Goal: Task Accomplishment & Management: Manage account settings

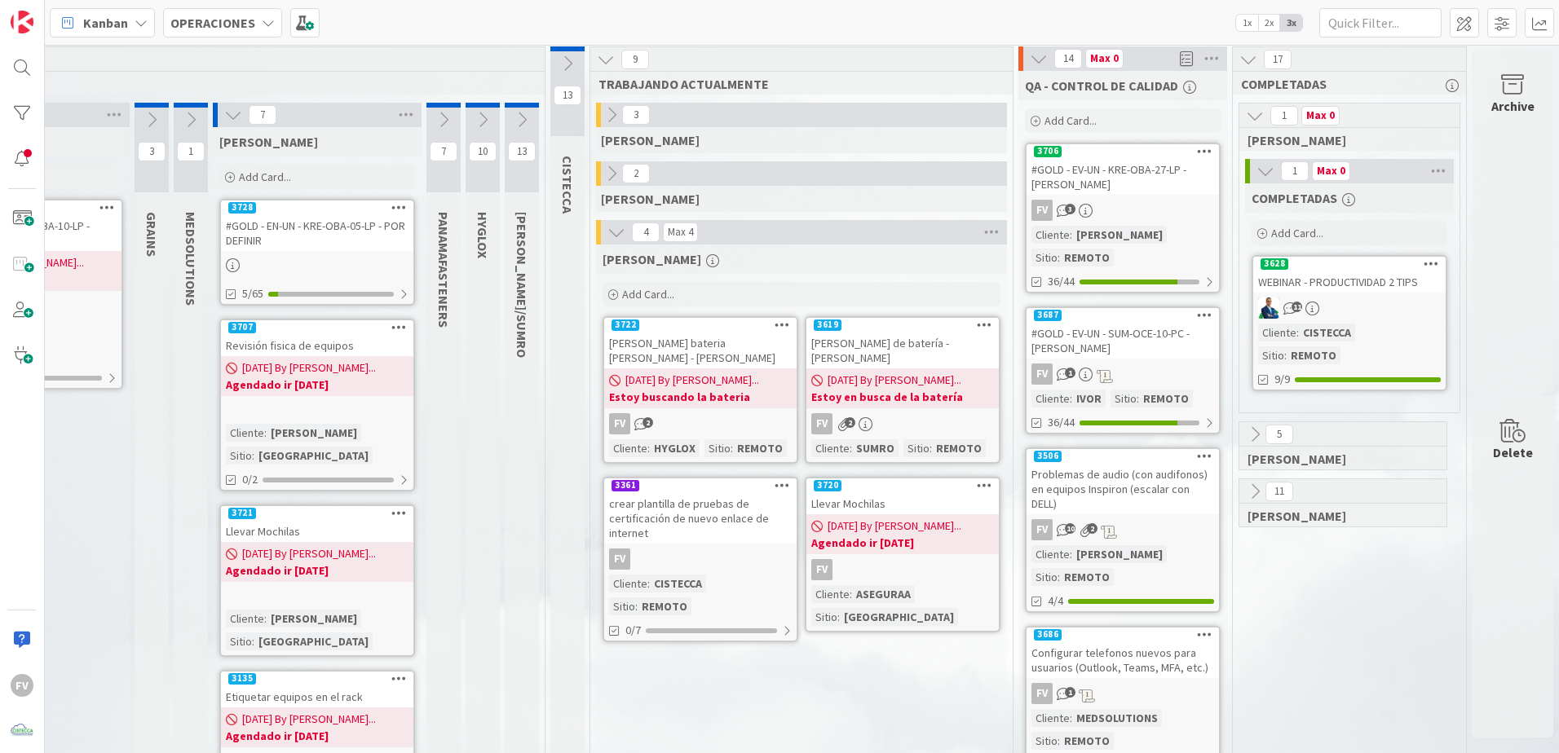
scroll to position [0, 227]
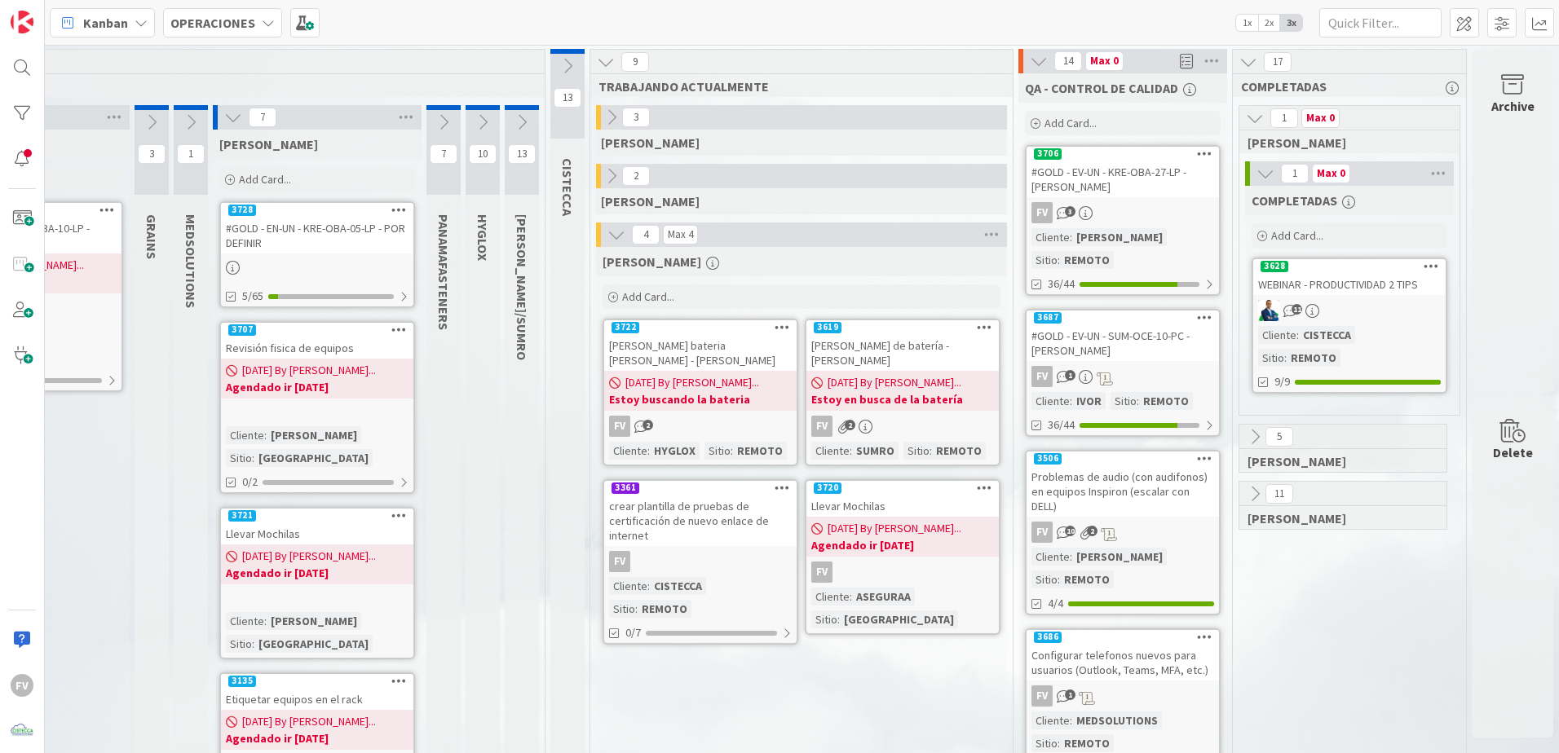
click at [811, 392] on b "Estoy en busca de la batería" at bounding box center [902, 399] width 183 height 16
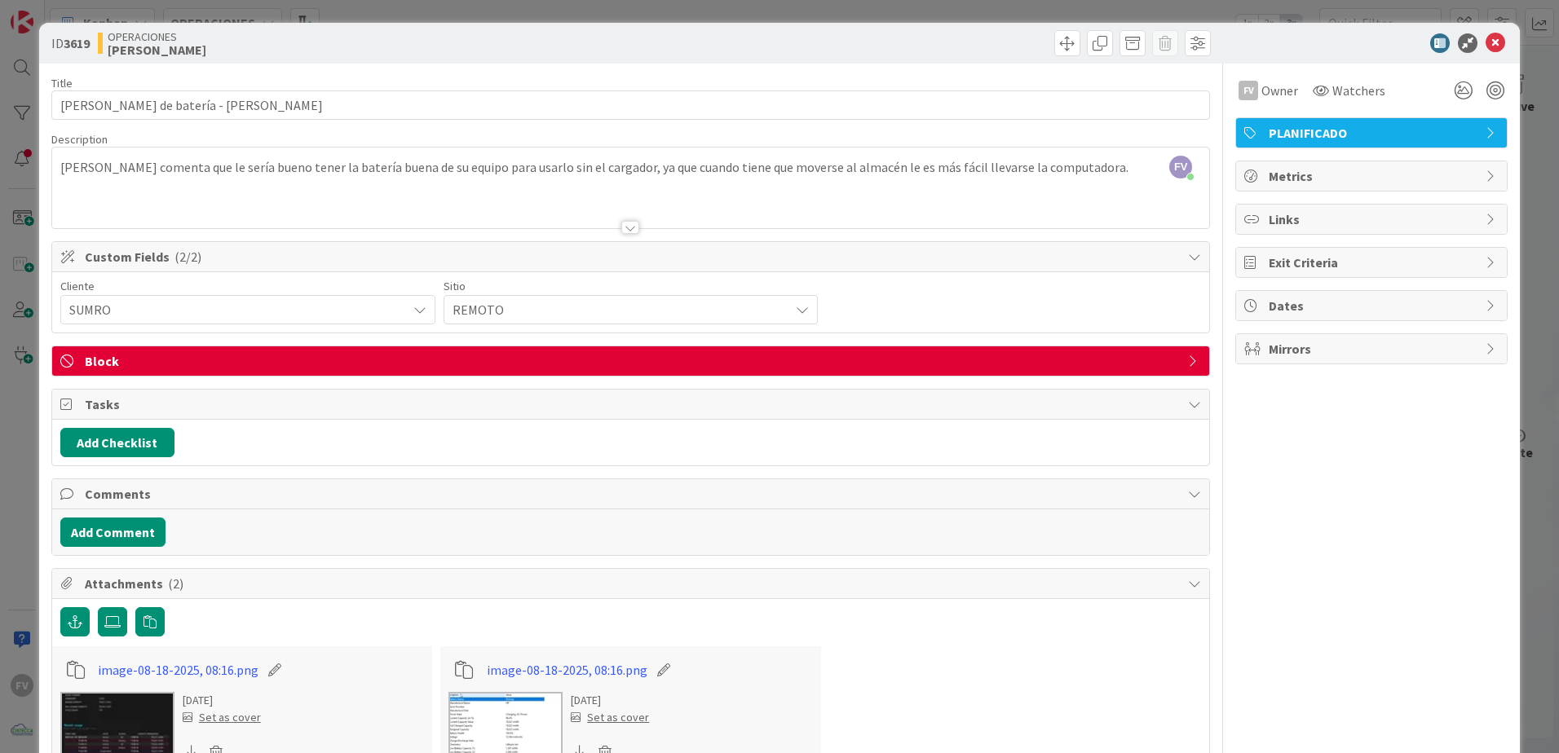
click at [442, 355] on span "Block" at bounding box center [632, 361] width 1095 height 20
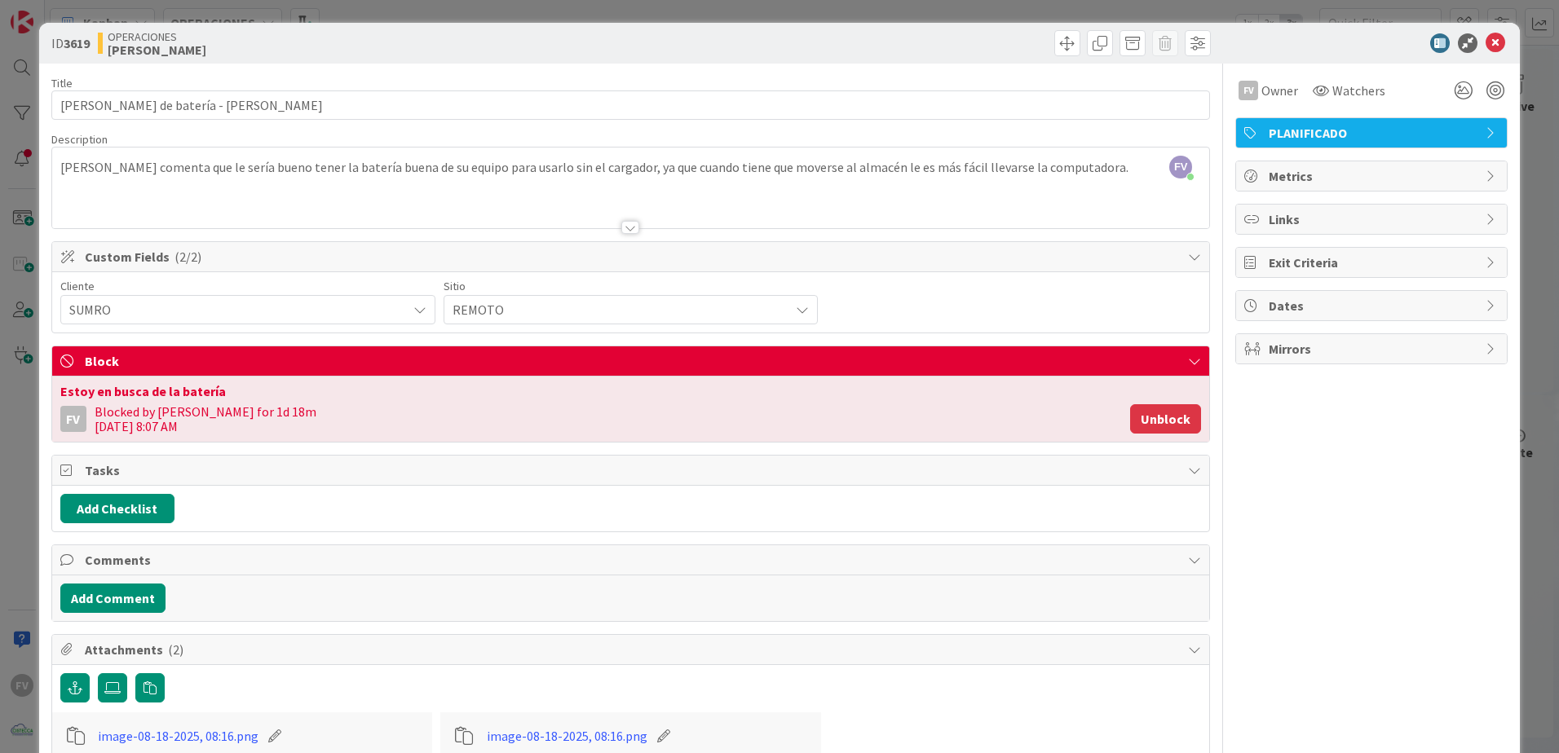
click at [1155, 422] on button "Unblock" at bounding box center [1165, 418] width 71 height 29
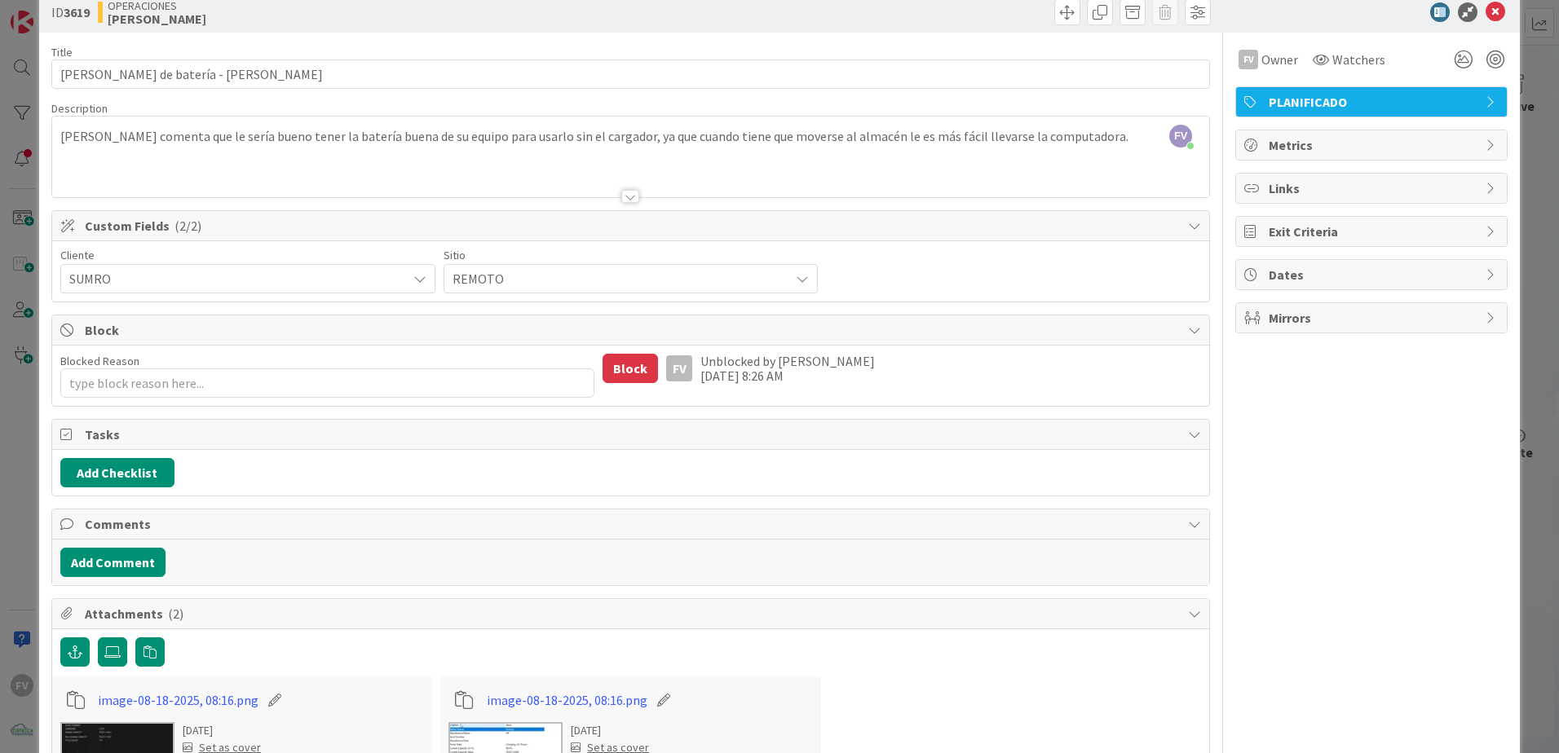
scroll to position [16, 0]
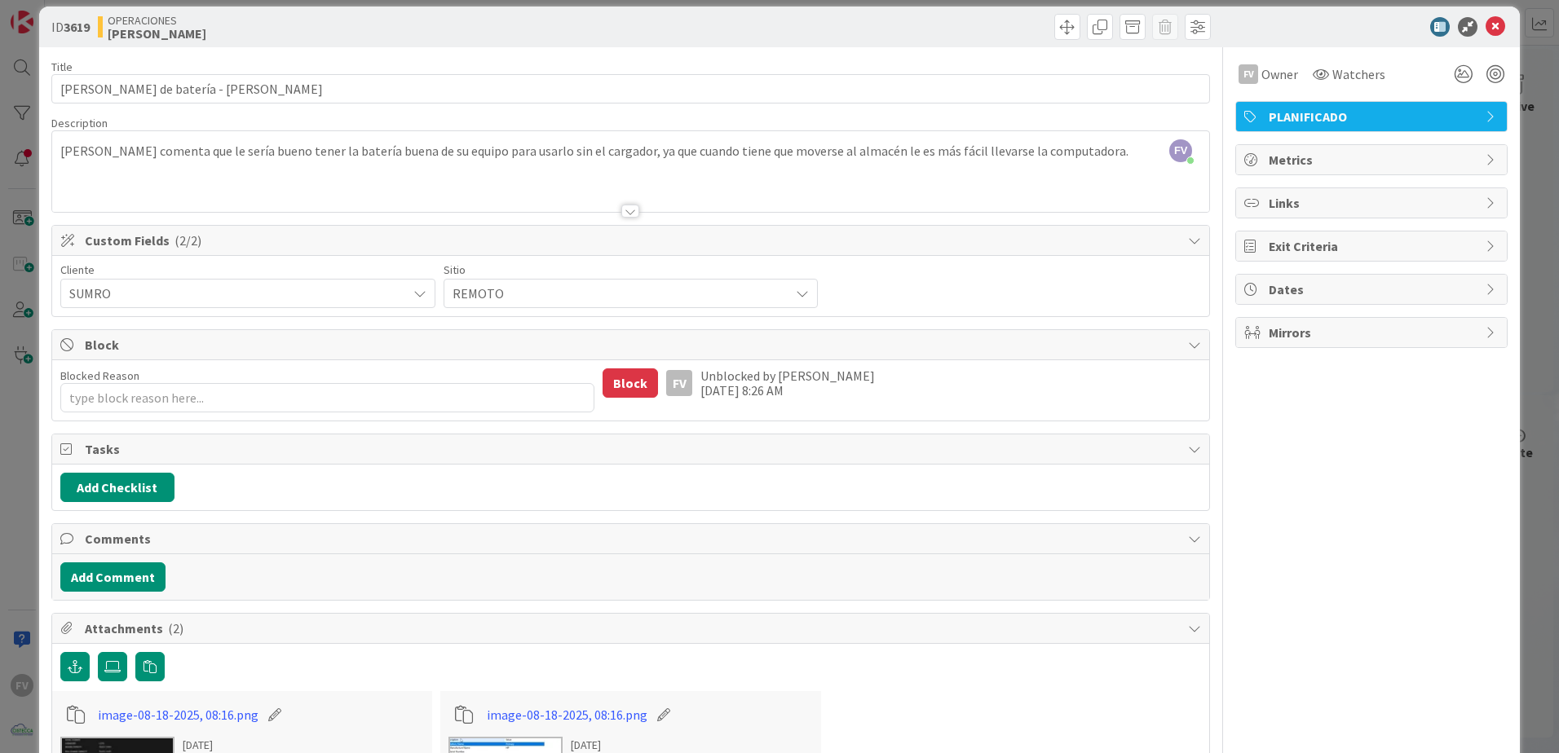
click at [338, 331] on div "Block" at bounding box center [630, 345] width 1157 height 30
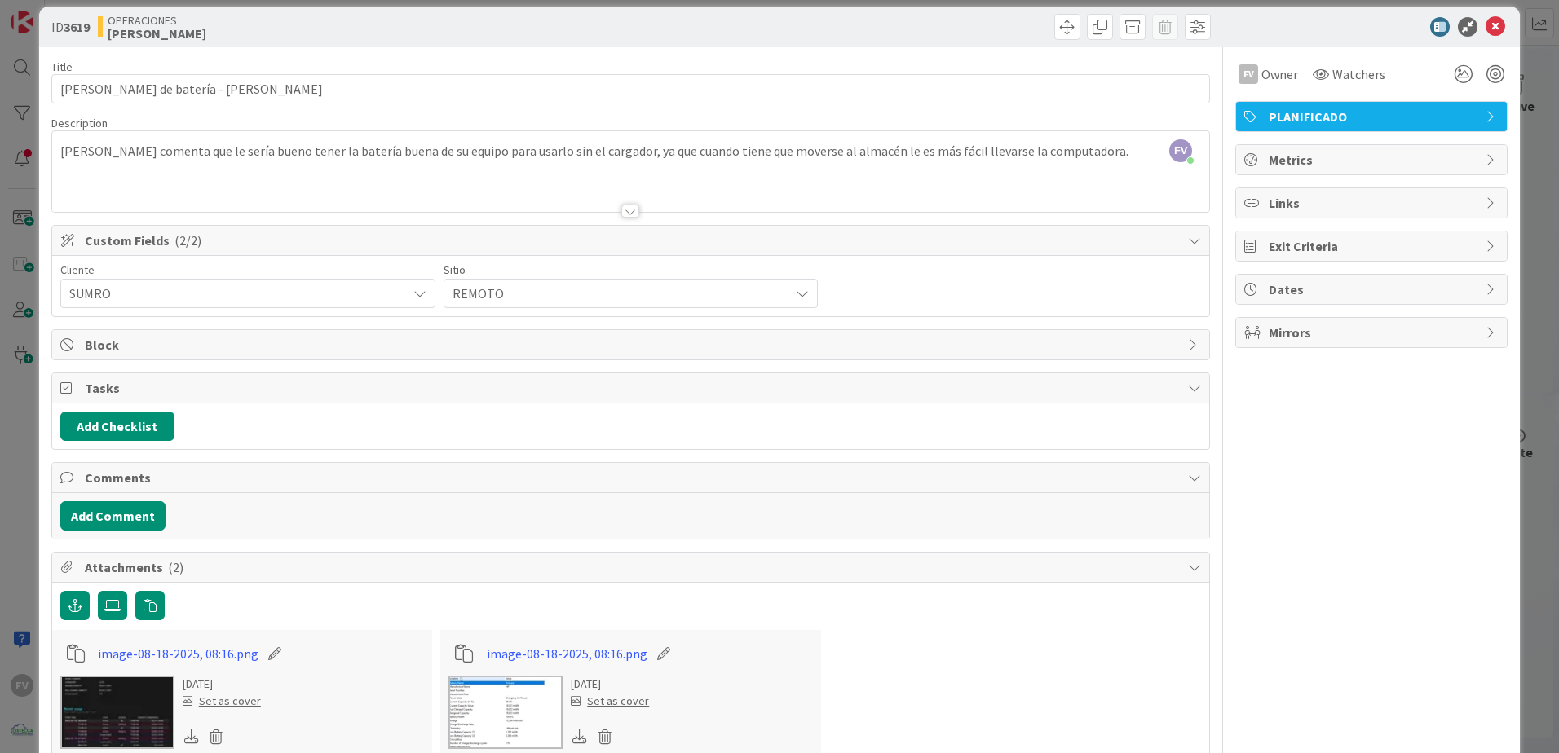
click at [201, 335] on span "Block" at bounding box center [632, 345] width 1095 height 20
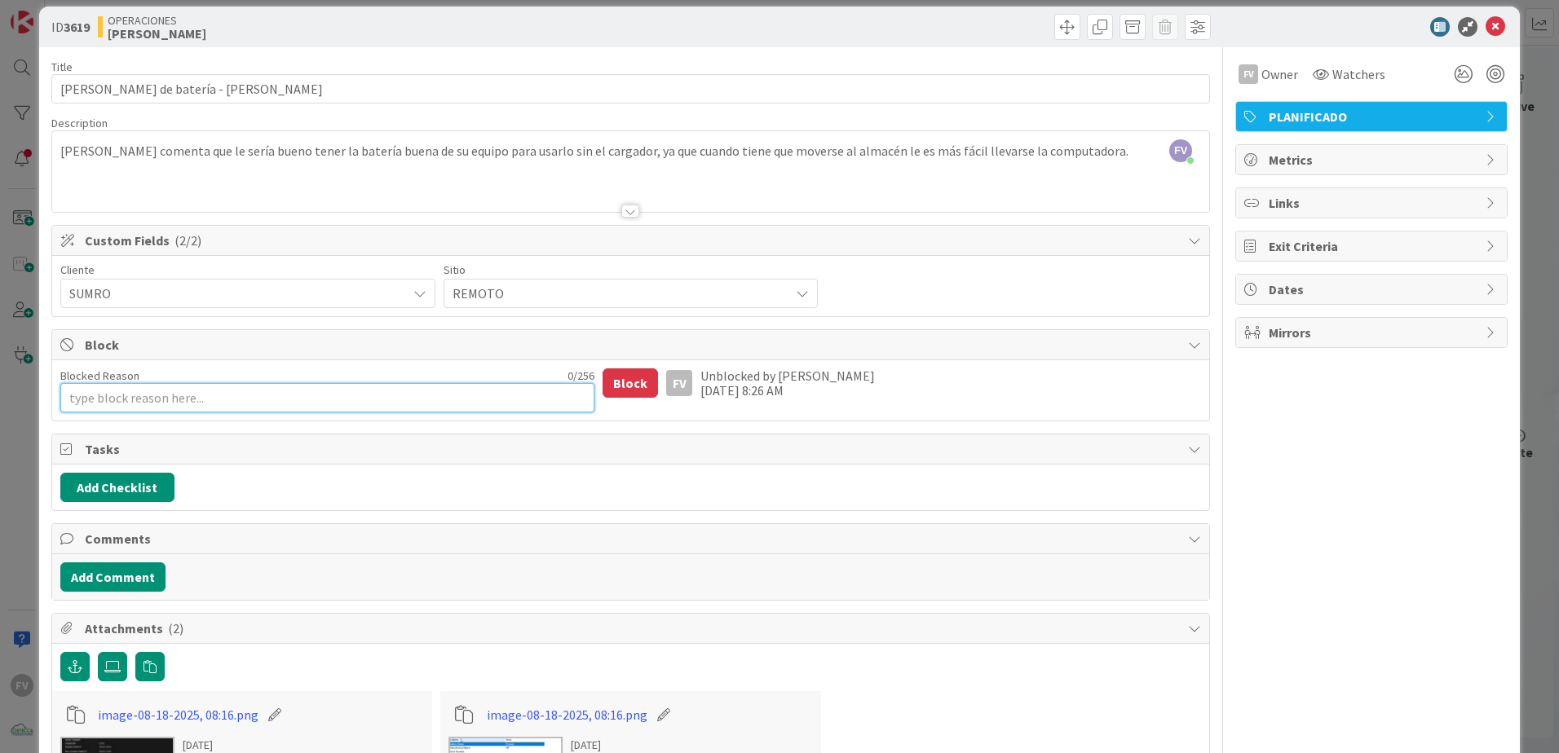
click at [175, 386] on textarea "Blocked Reason" at bounding box center [327, 397] width 535 height 29
type textarea "x"
type textarea "E"
type textarea "x"
type textarea "Es"
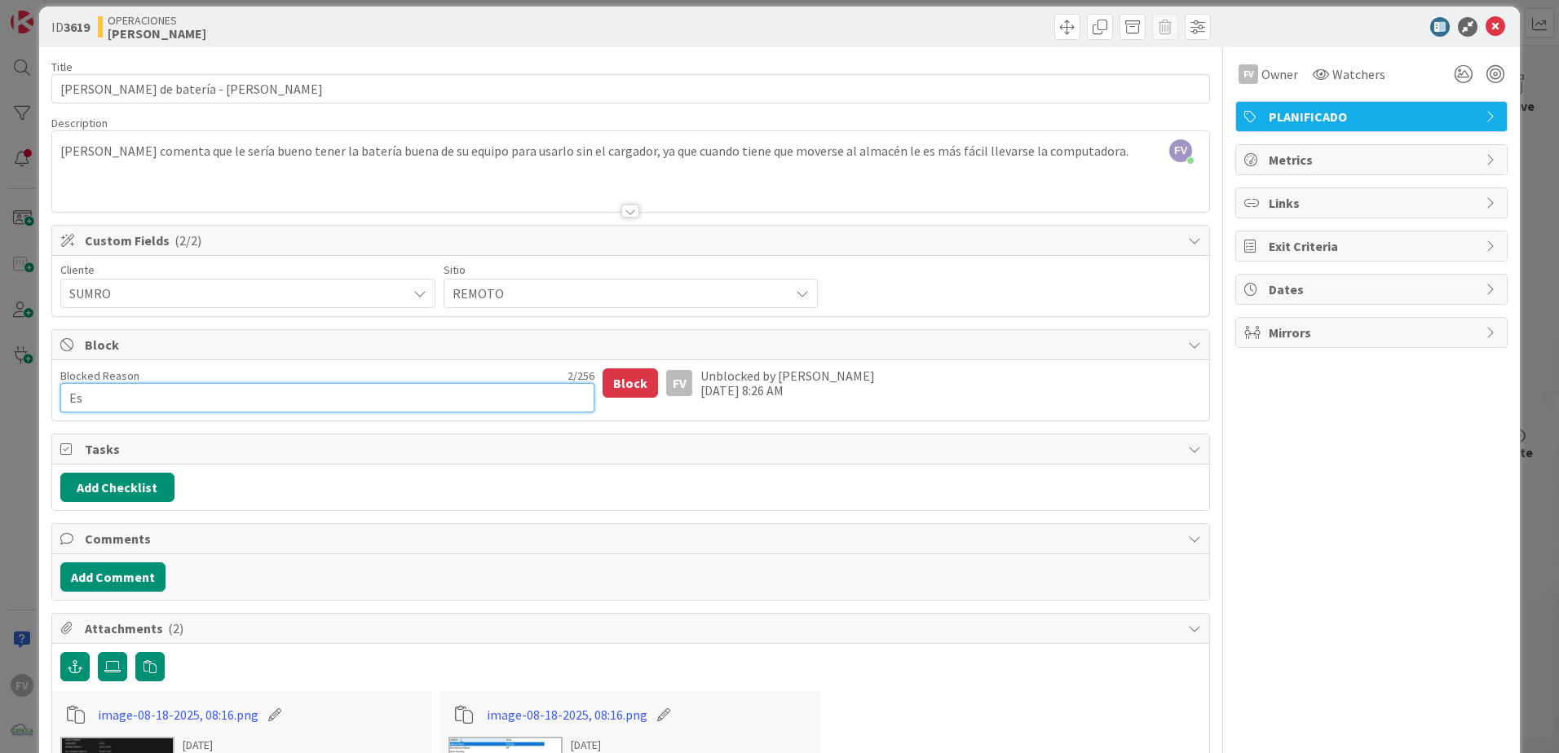
type textarea "x"
type textarea "Esp"
type textarea "x"
type textarea "Espe"
type textarea "x"
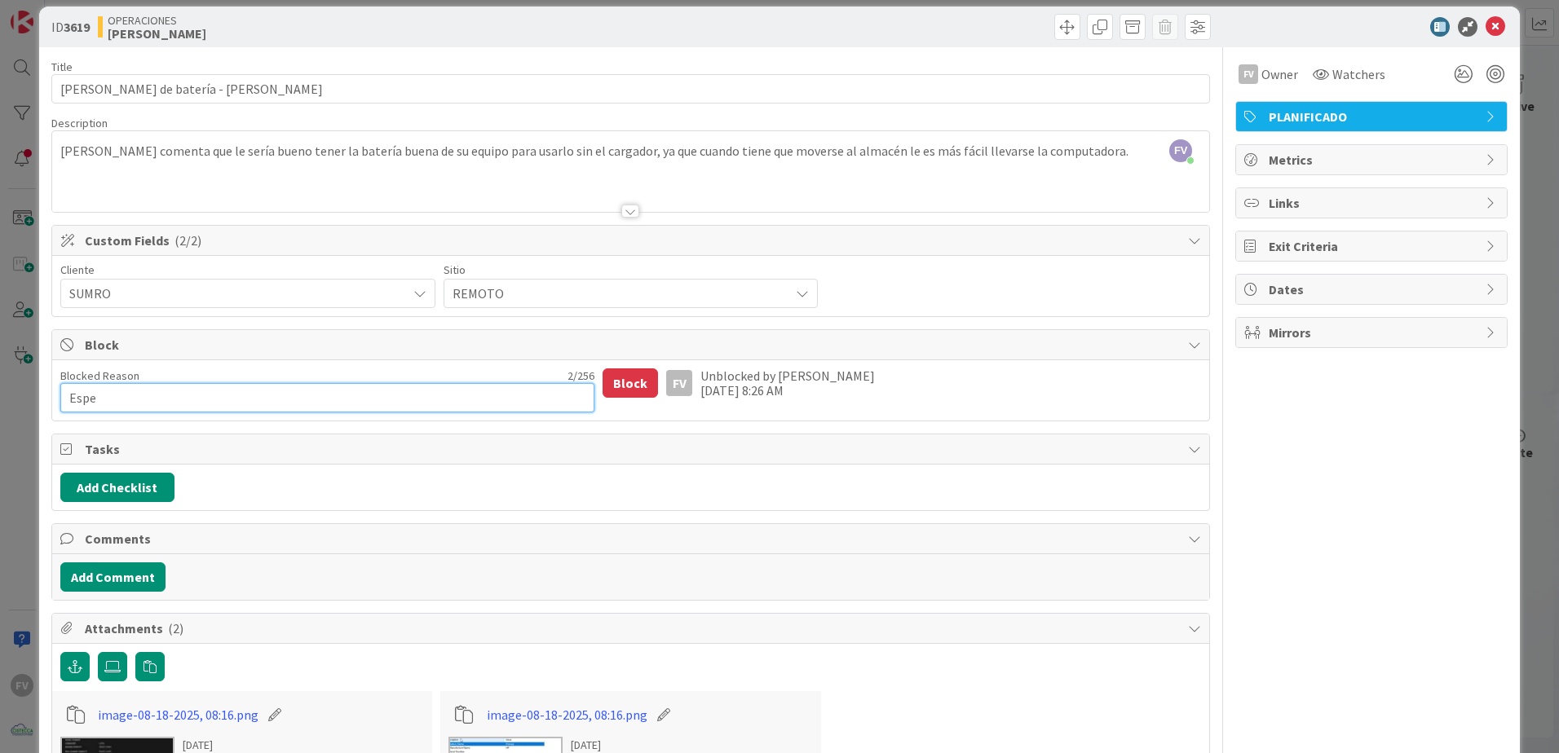
type textarea "Esper"
type textarea "x"
type textarea "Espera"
type textarea "x"
type textarea "Esperan"
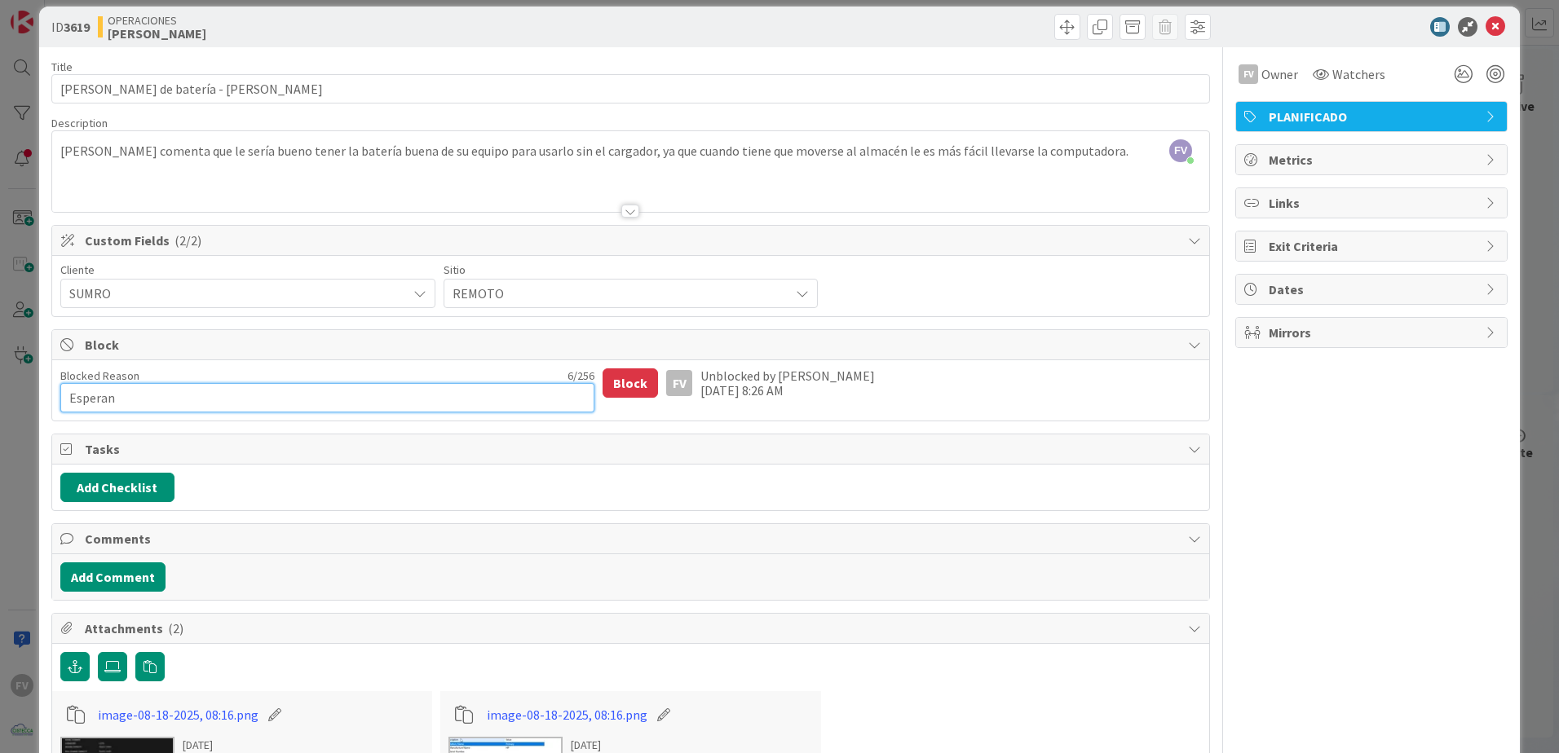
type textarea "x"
type textarea "Esperand"
type textarea "x"
type textarea "Esperando"
type textarea "x"
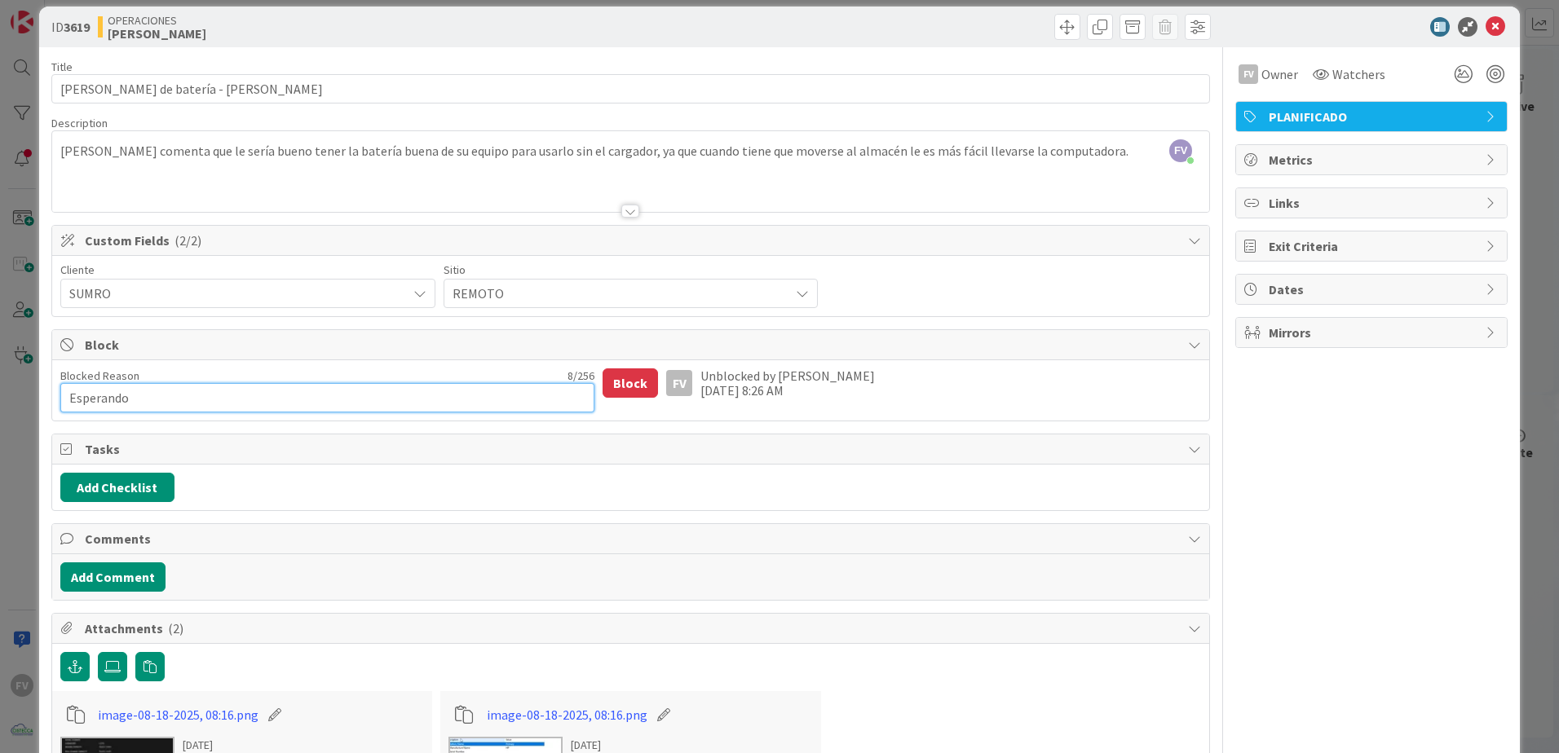
type textarea "Esperando"
type textarea "x"
type textarea "Esperando c"
type textarea "x"
type textarea "Esperando co"
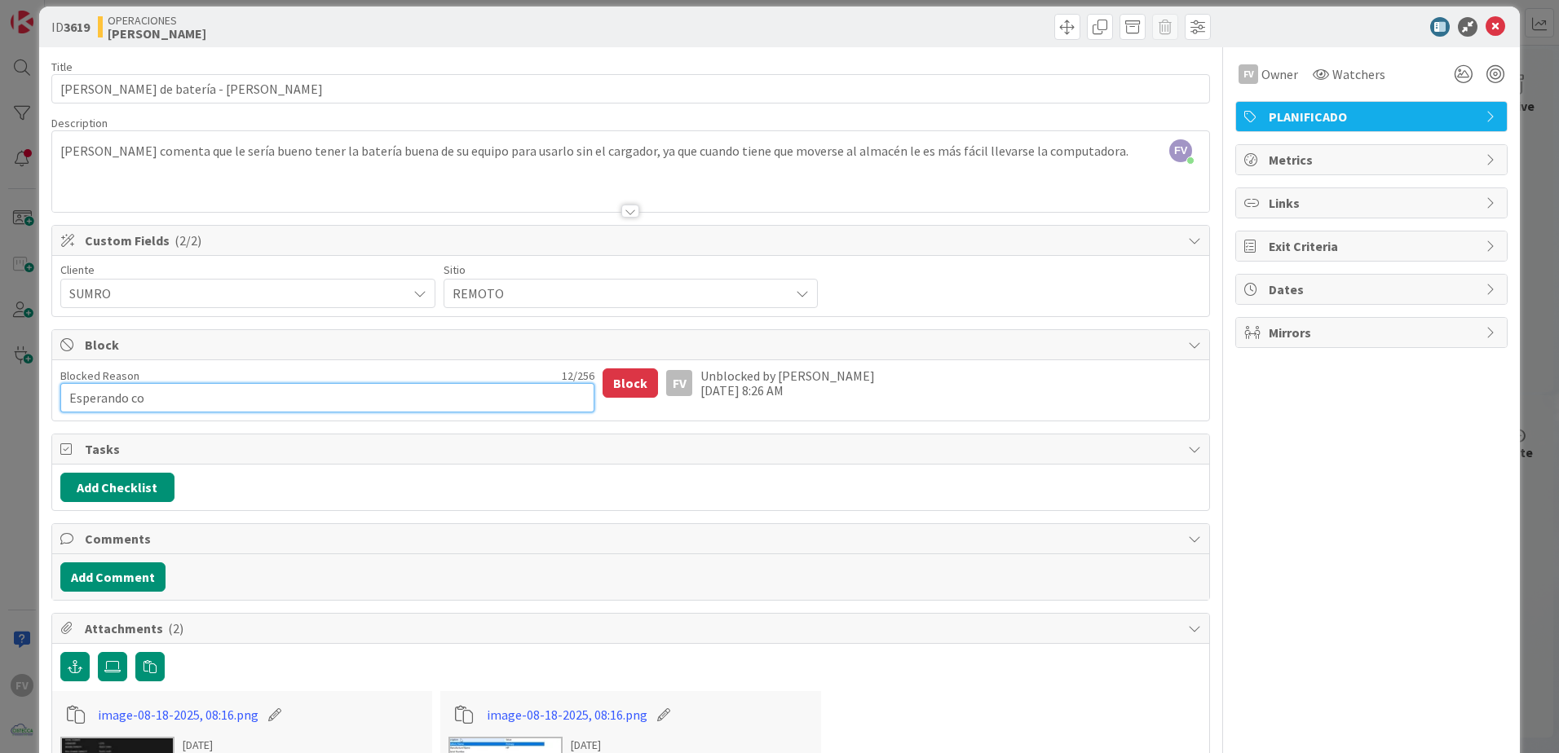
type textarea "x"
type textarea "Esperando cot"
type textarea "x"
type textarea "Esperando coti"
type textarea "x"
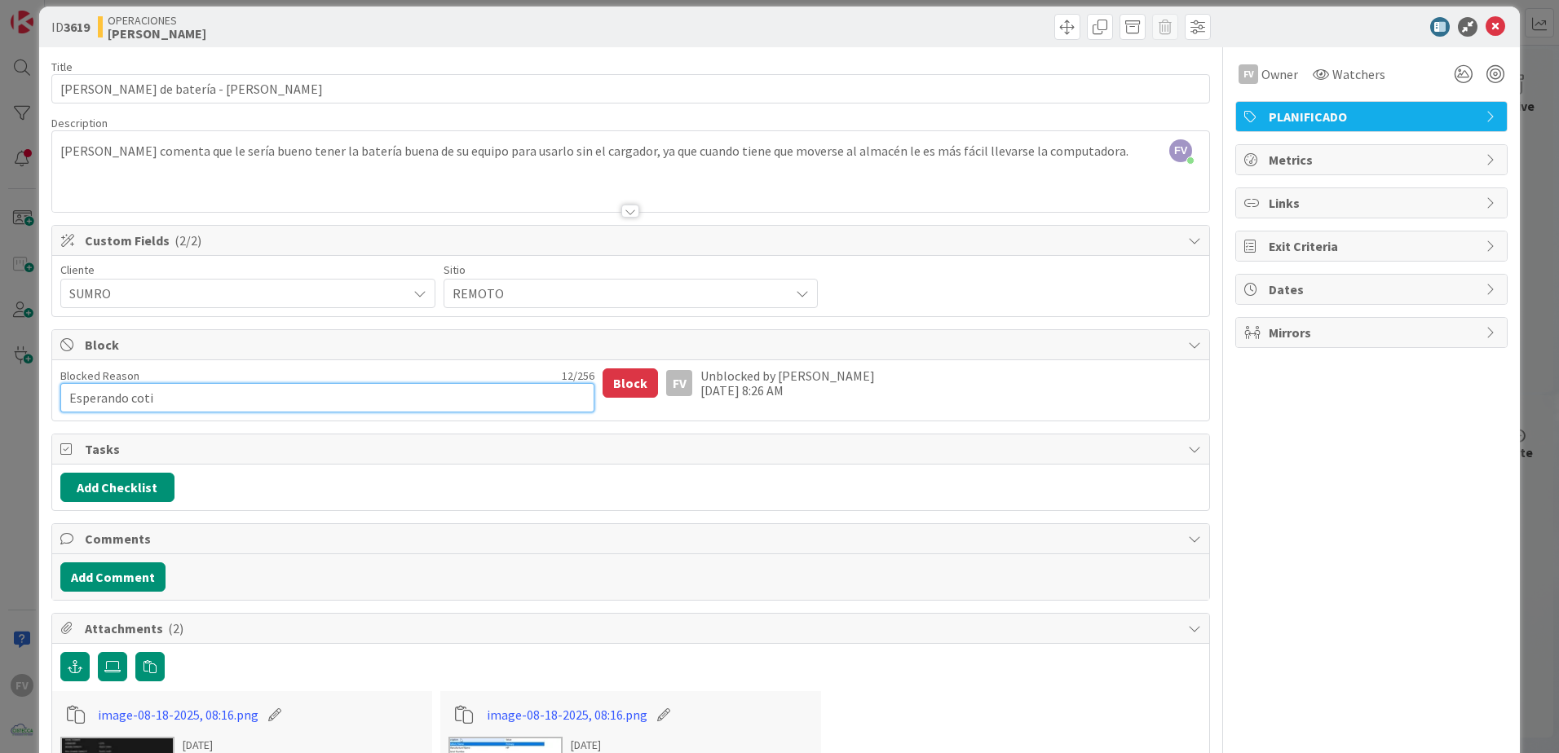
type textarea "Esperando cotiz"
type textarea "x"
type textarea "Esperando cotiza"
type textarea "x"
type textarea "Esperando cotizac"
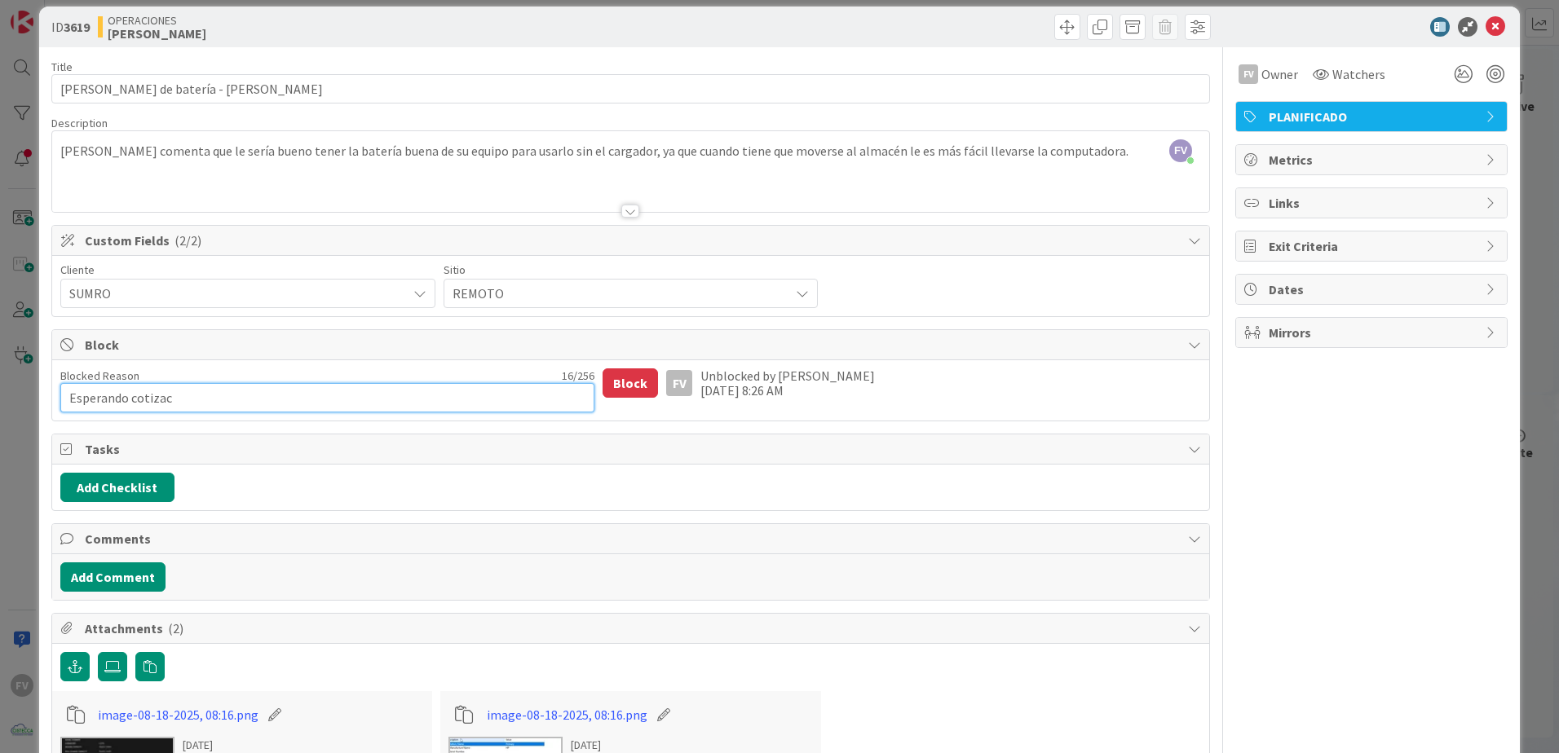
type textarea "x"
type textarea "Esperando cotizaci"
type textarea "x"
type textarea "Esperando cotizacio"
type textarea "x"
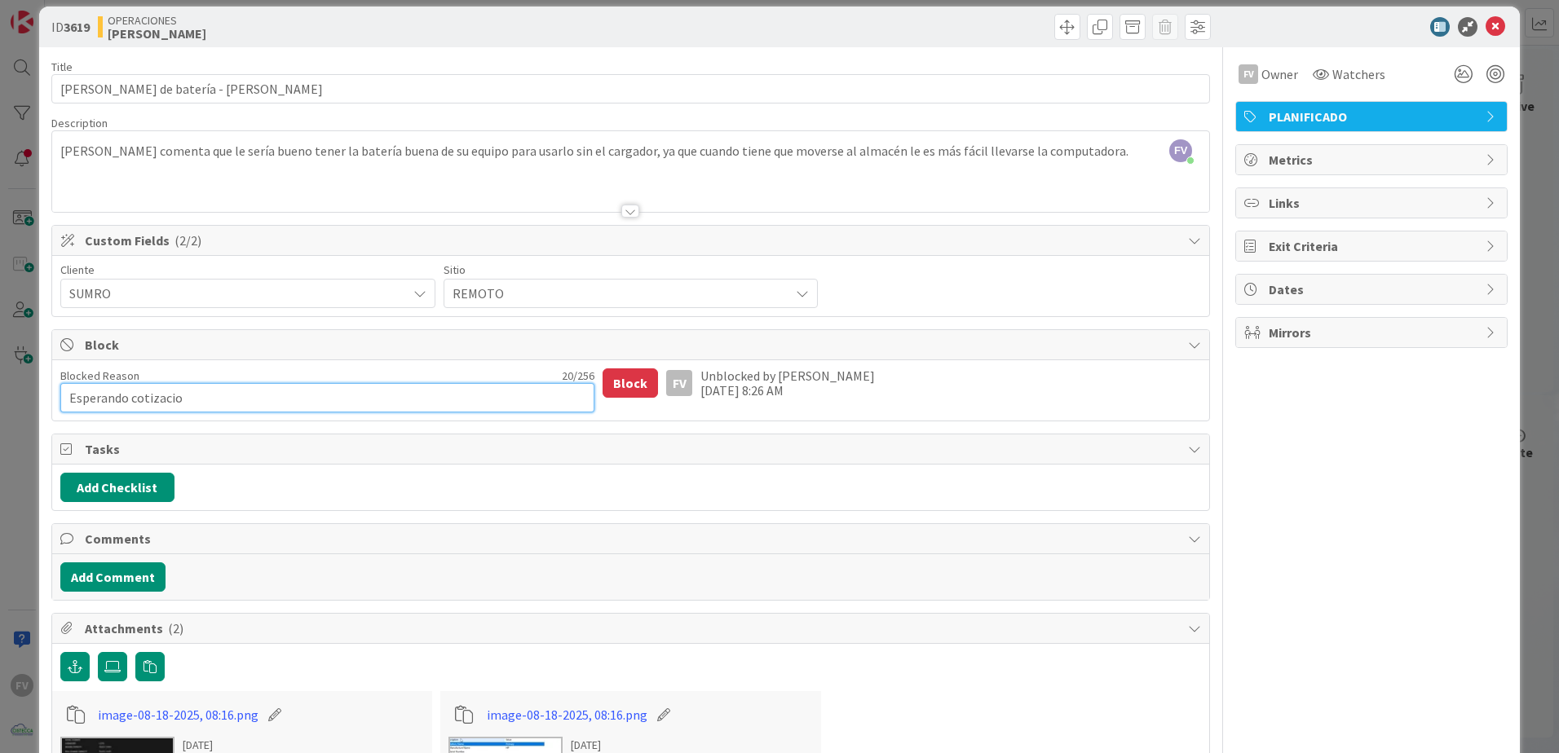
type textarea "Esperando cotizacion"
type textarea "x"
type textarea "Esperando cotizacion"
type textarea "x"
type textarea "Esperando cotizacion d"
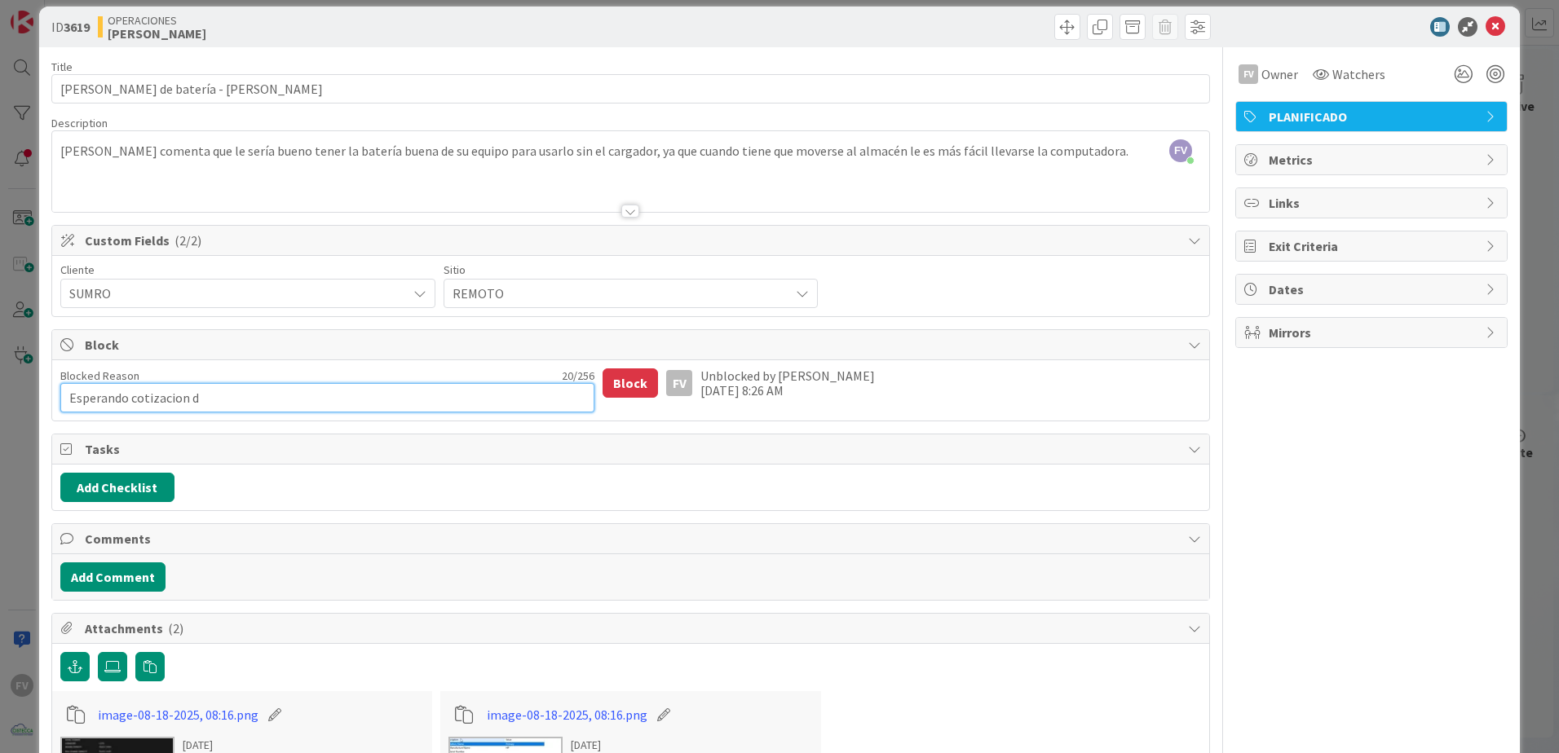
type textarea "x"
type textarea "Esperando cotizacion de"
type textarea "x"
type textarea "Esperando cotizacion de p"
type textarea "x"
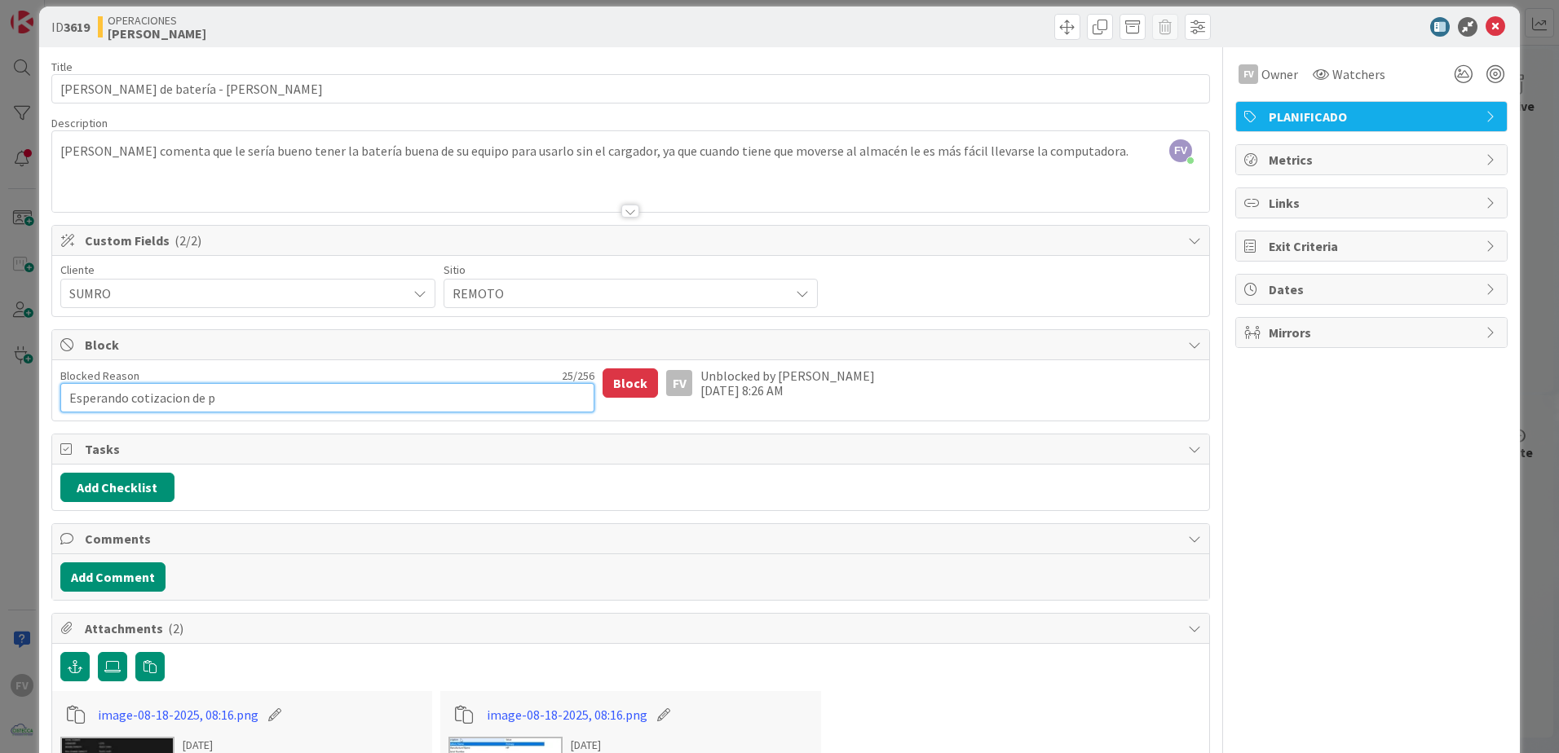
type textarea "Esperando cotizacion de pt"
type textarea "x"
type textarea "Esperando cotizacion de p"
type textarea "x"
type textarea "Esperando cotizacion de"
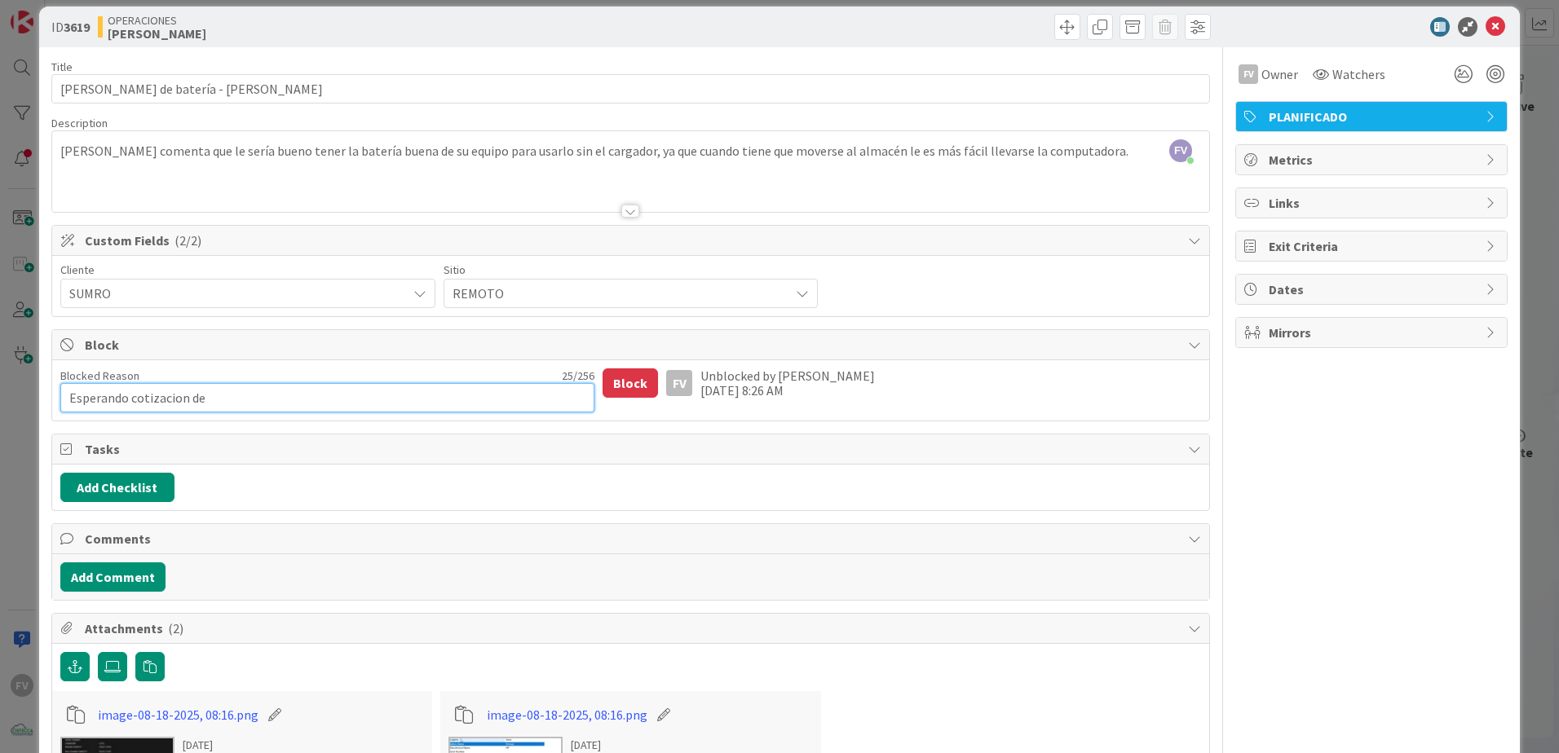
type textarea "x"
type textarea "Esperando cotizacion de"
type textarea "x"
type textarea "Esperando cotizacion d"
type textarea "x"
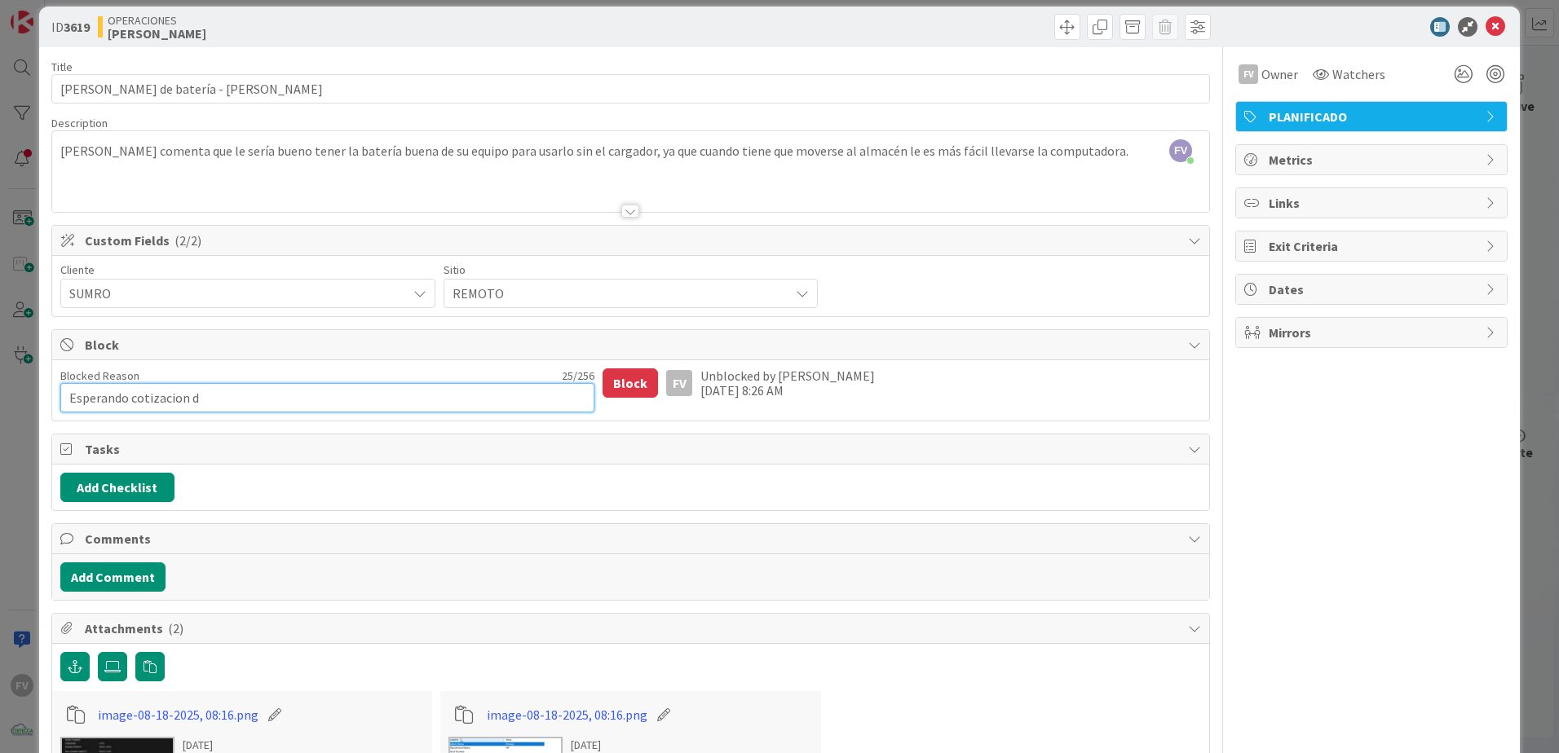
type textarea "Esperando cotizacion"
type textarea "x"
type textarea "Esperando cotizacion"
type textarea "x"
type textarea "Esperando cotizacio"
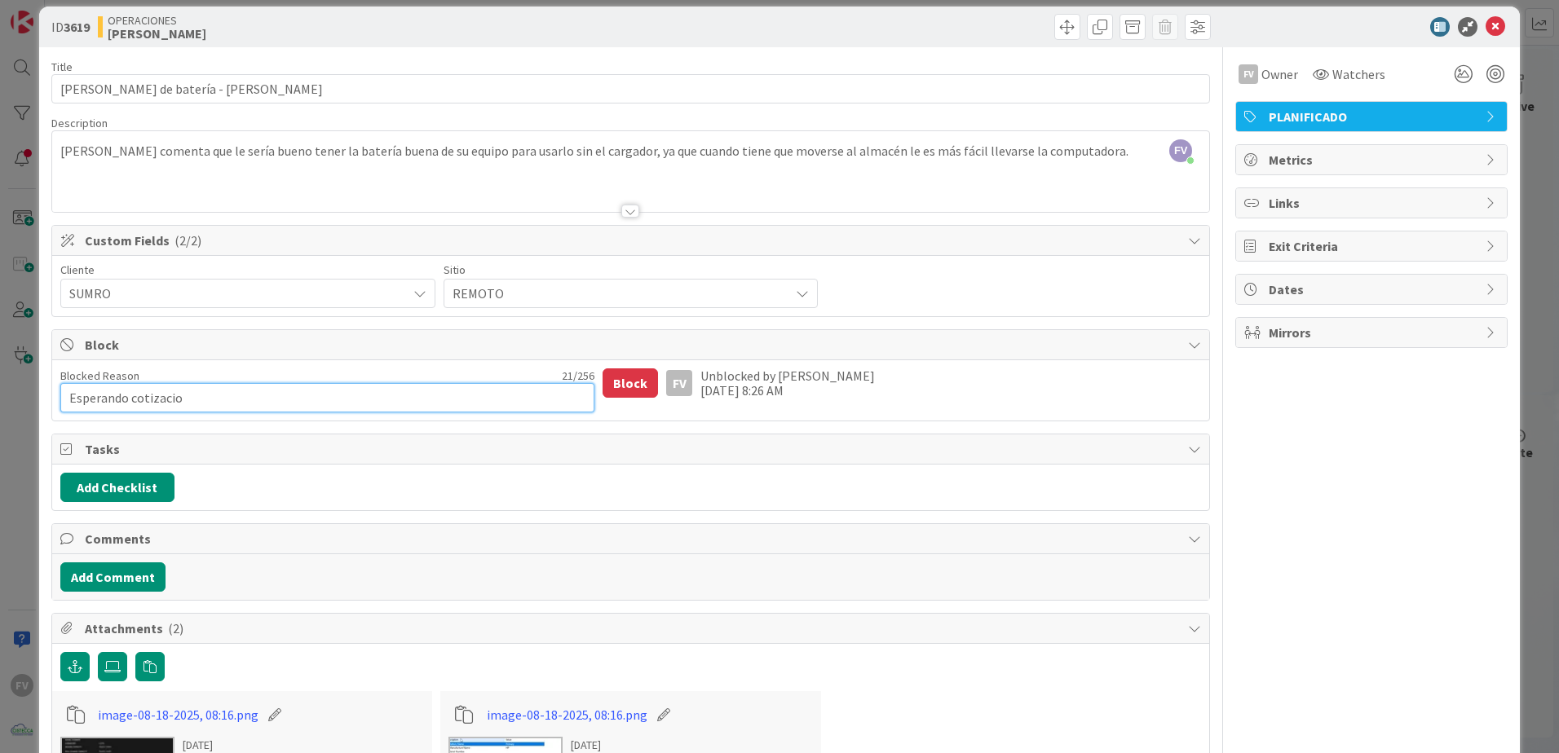
type textarea "x"
type textarea "Esperando cotizaci"
type textarea "x"
type textarea "Esperando cotizac"
type textarea "x"
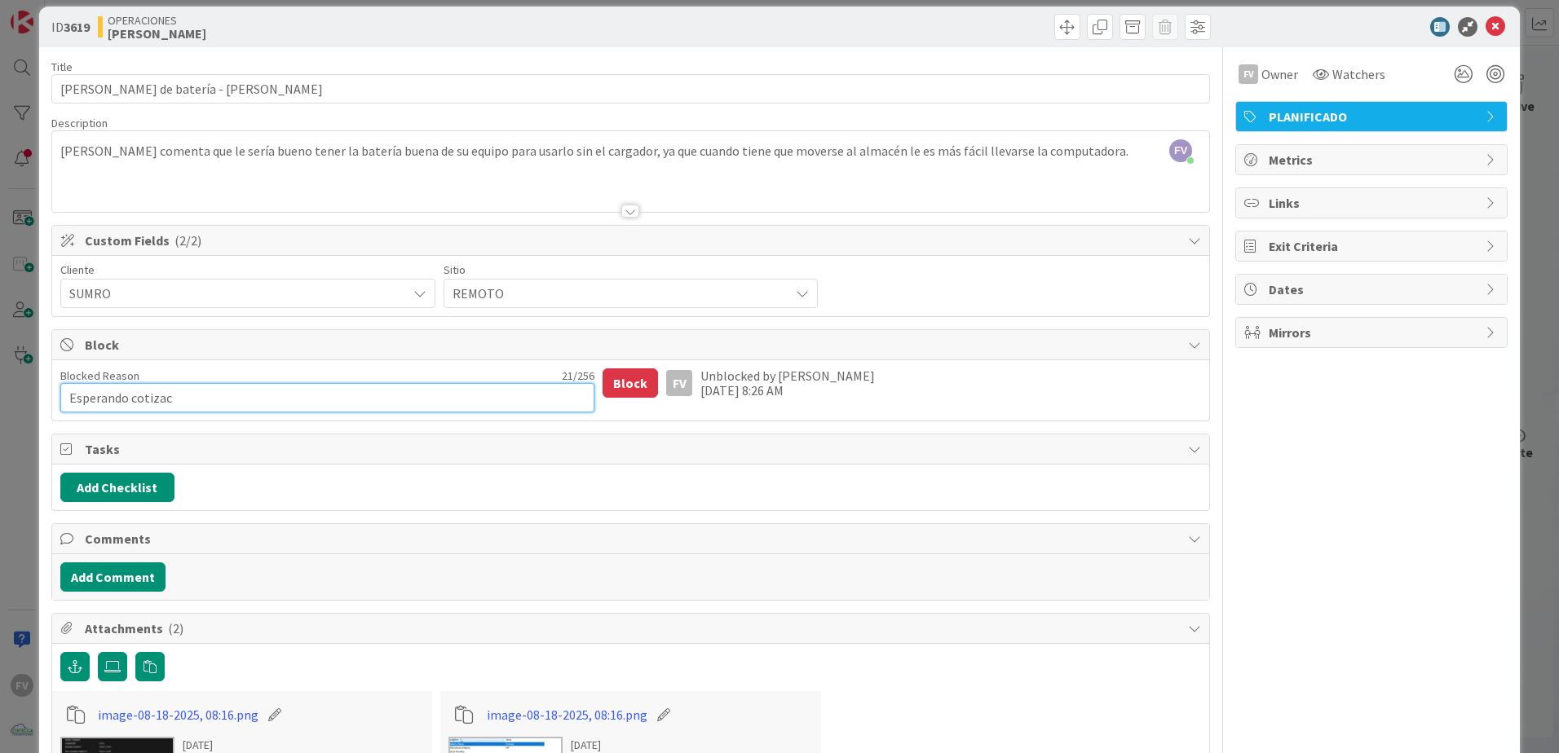
type textarea "Esperando cotiza"
type textarea "x"
type textarea "Esperando coti"
type textarea "x"
type textarea "Esperando cot"
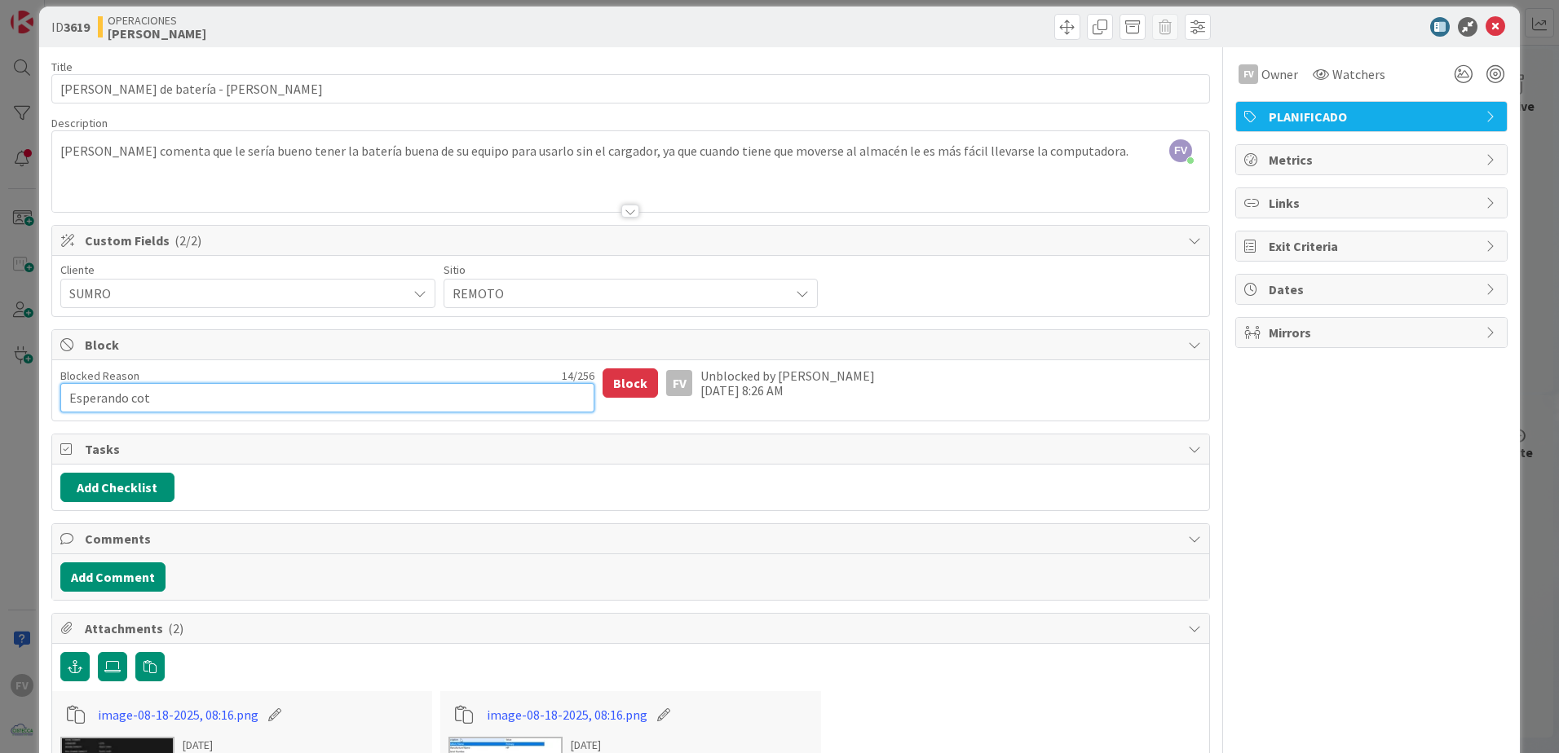
type textarea "x"
type textarea "Esperando co"
type textarea "x"
type textarea "Esperando c"
type textarea "x"
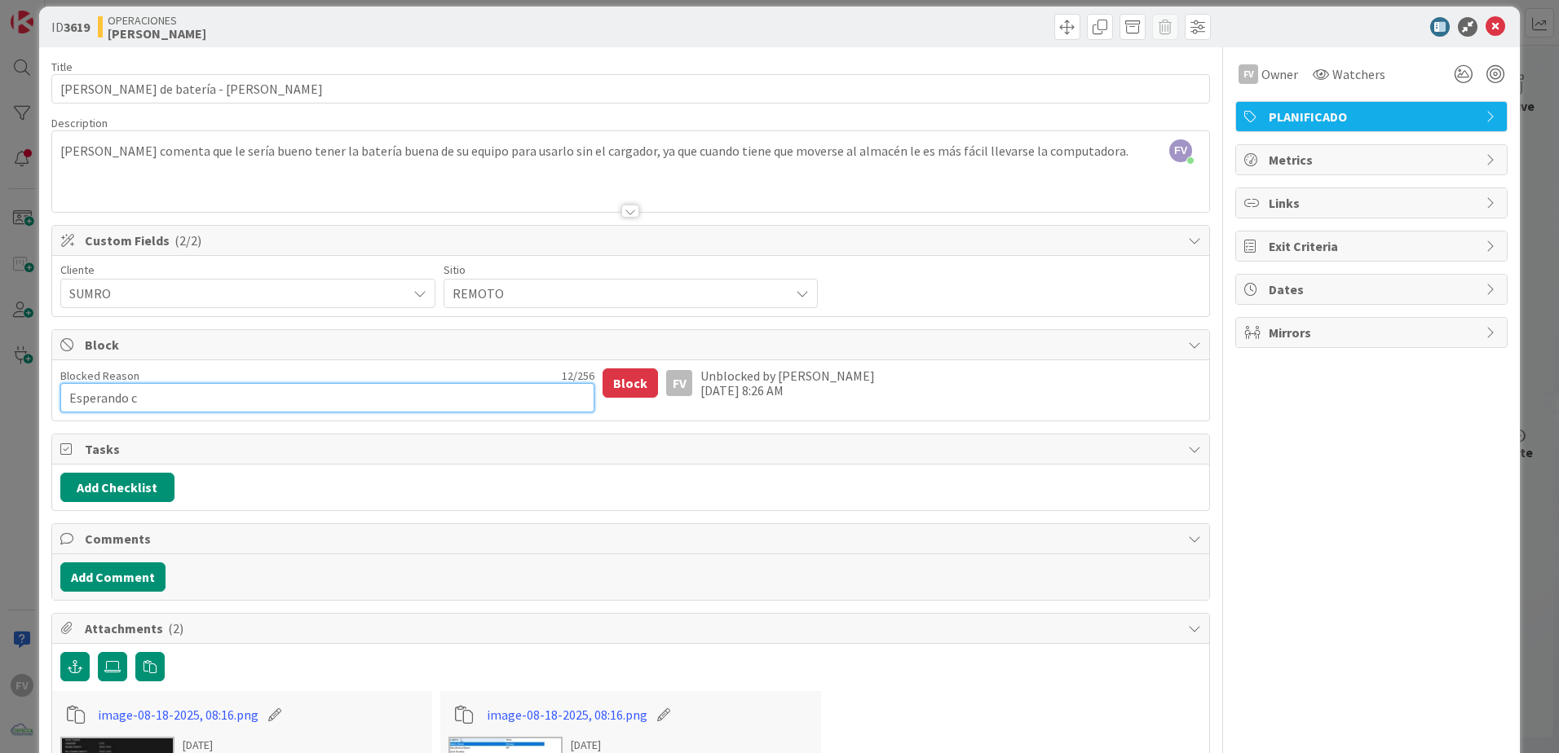
type textarea "Esperando"
type textarea "x"
type textarea "Esperando q"
type textarea "x"
type textarea "Esperando qu"
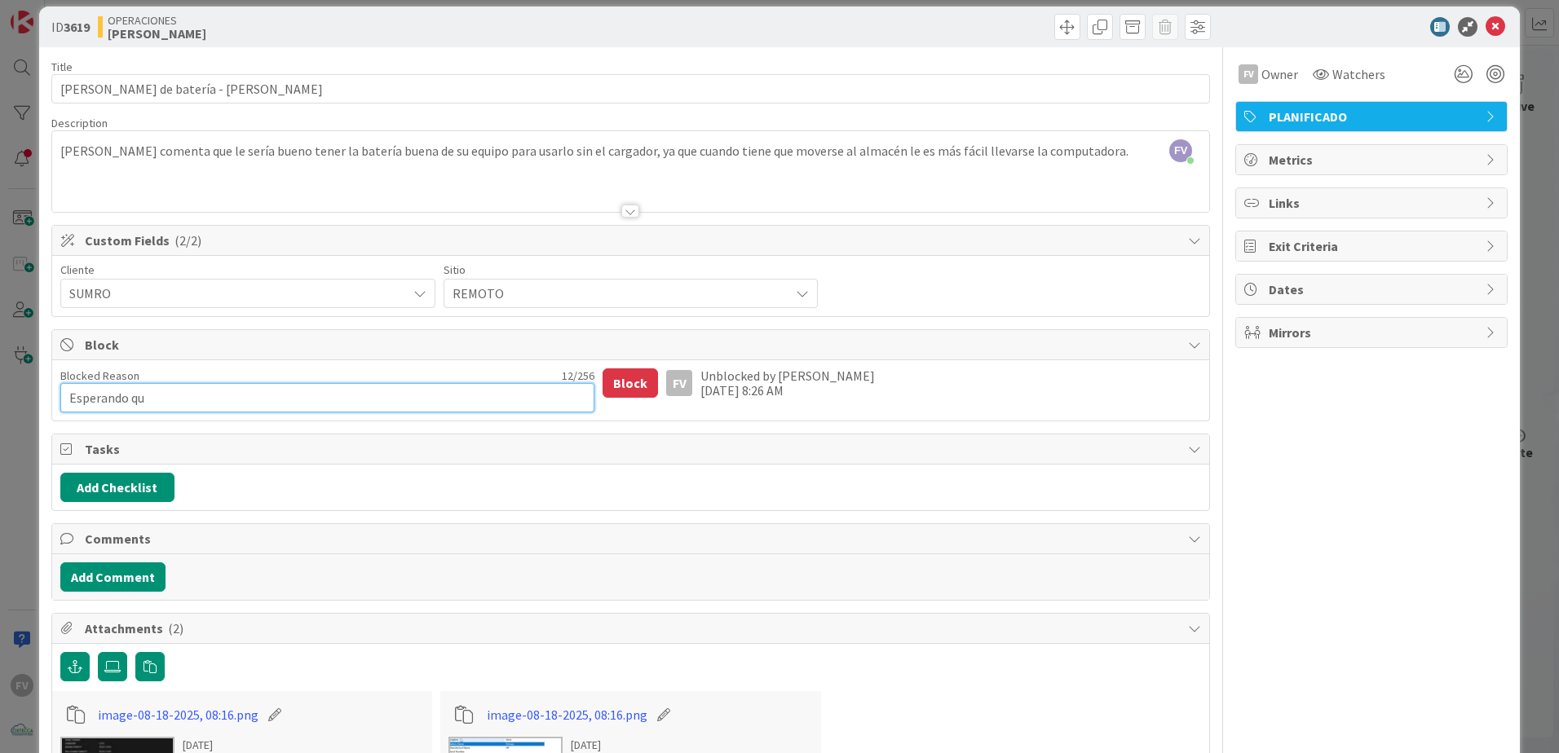
type textarea "x"
type textarea "Esperando que"
type textarea "x"
type textarea "Esperando que p"
type textarea "x"
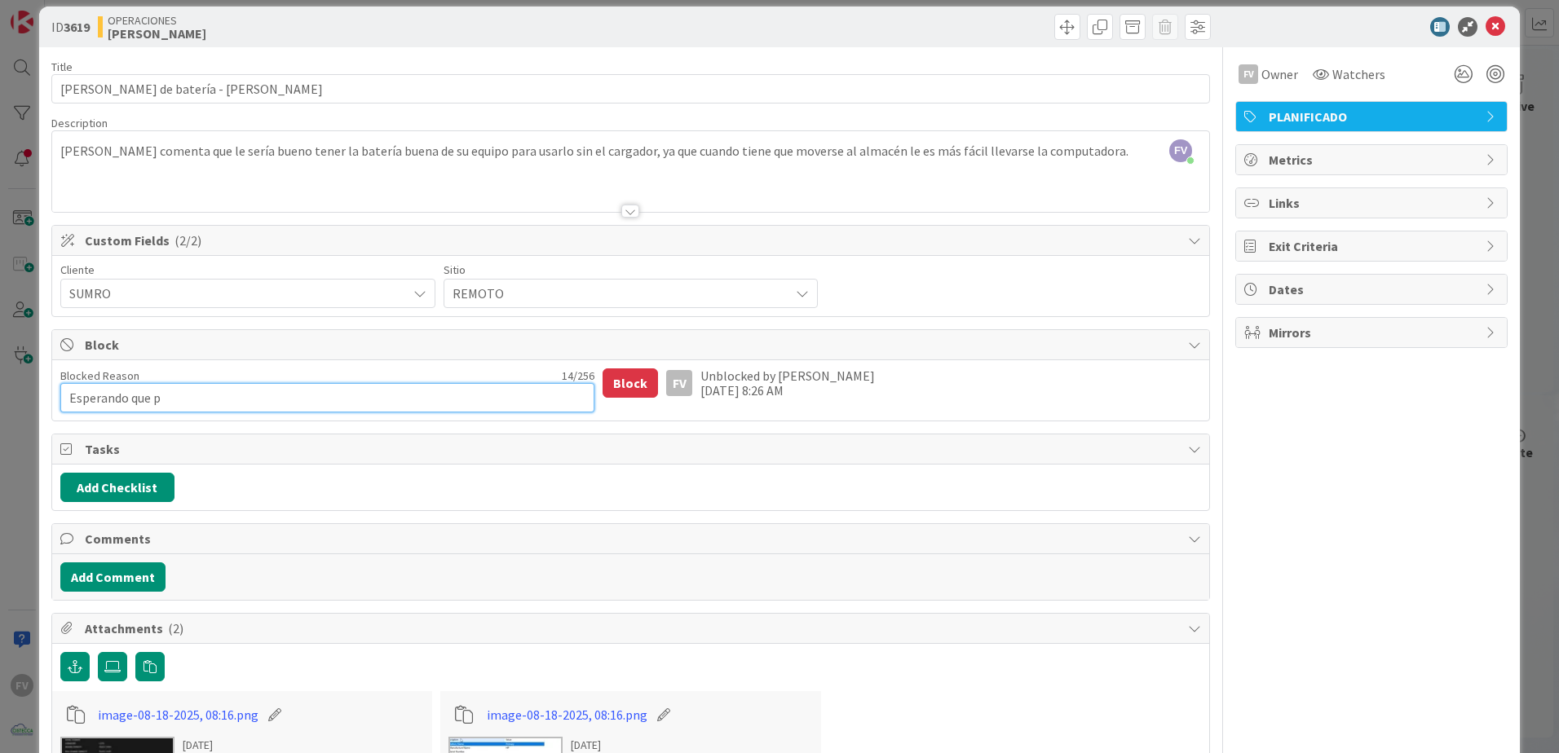
type textarea "Esperando que pt"
type textarea "x"
type textarea "Esperando que pty"
type textarea "x"
type textarea "Esperando que pty t"
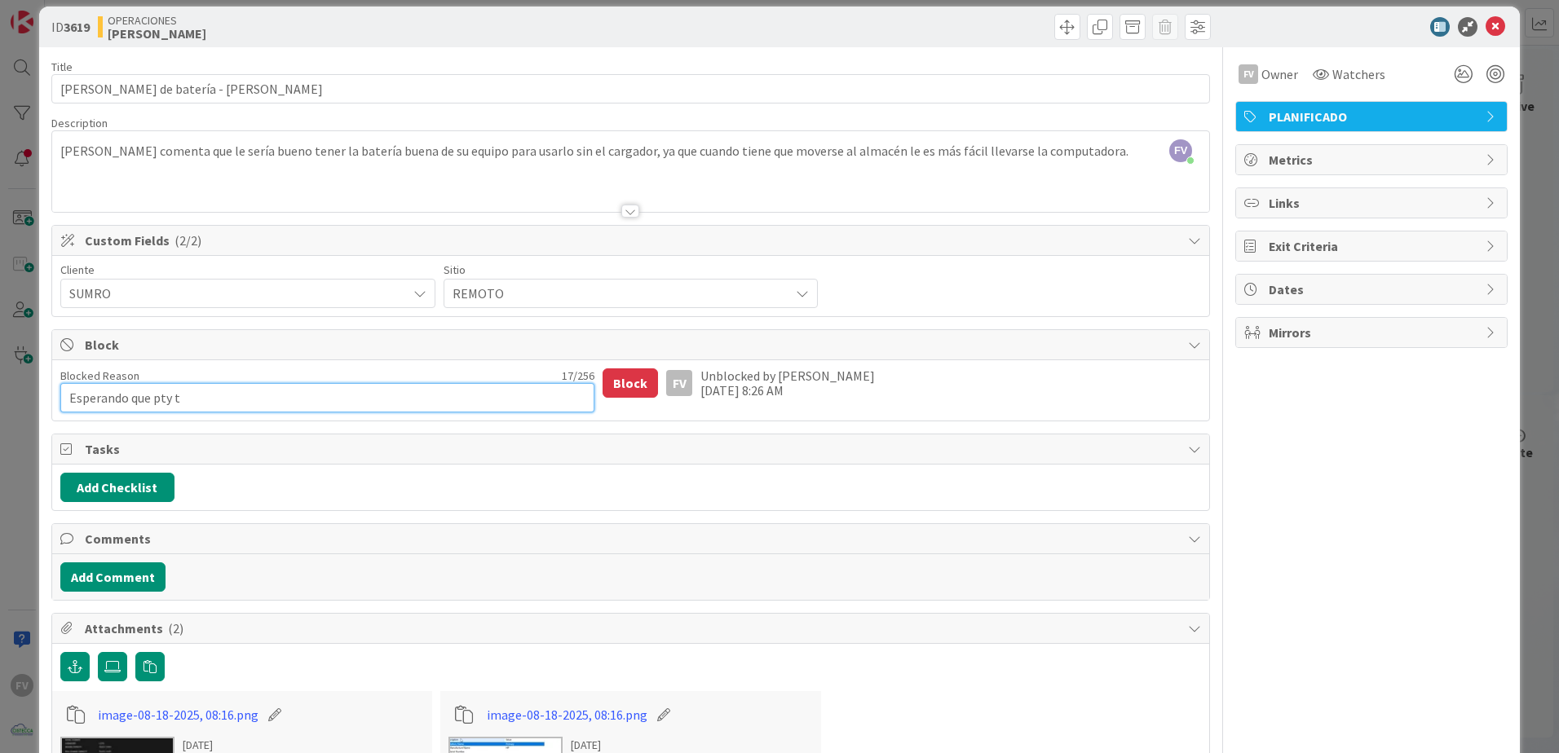
type textarea "x"
type textarea "Esperando que pty te"
type textarea "x"
type textarea "Esperando que pty tec"
type textarea "x"
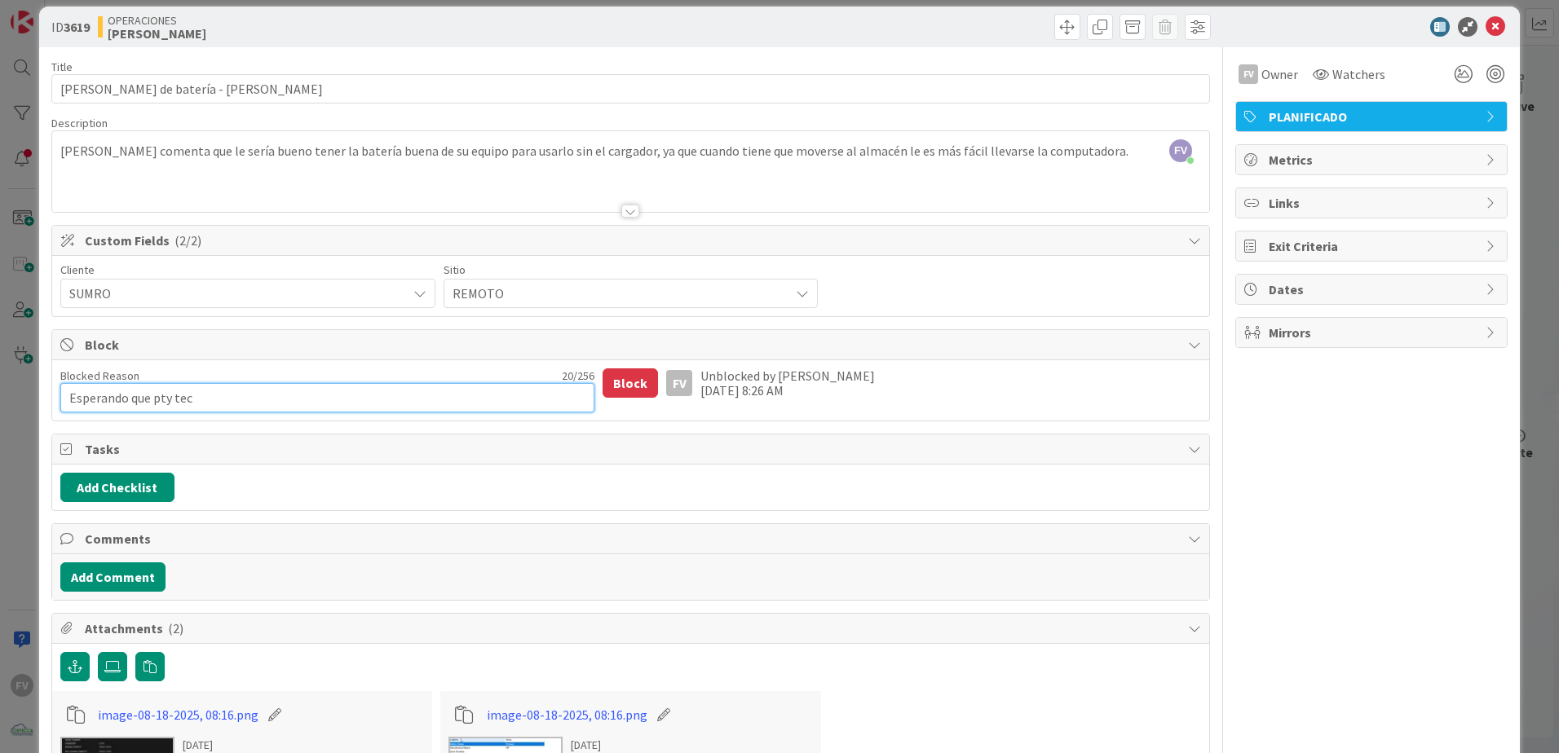
type textarea "Esperando que pty tech"
type textarea "x"
type textarea "Esperando que pty tech m"
type textarea "x"
type textarea "Esperando que pty tech me"
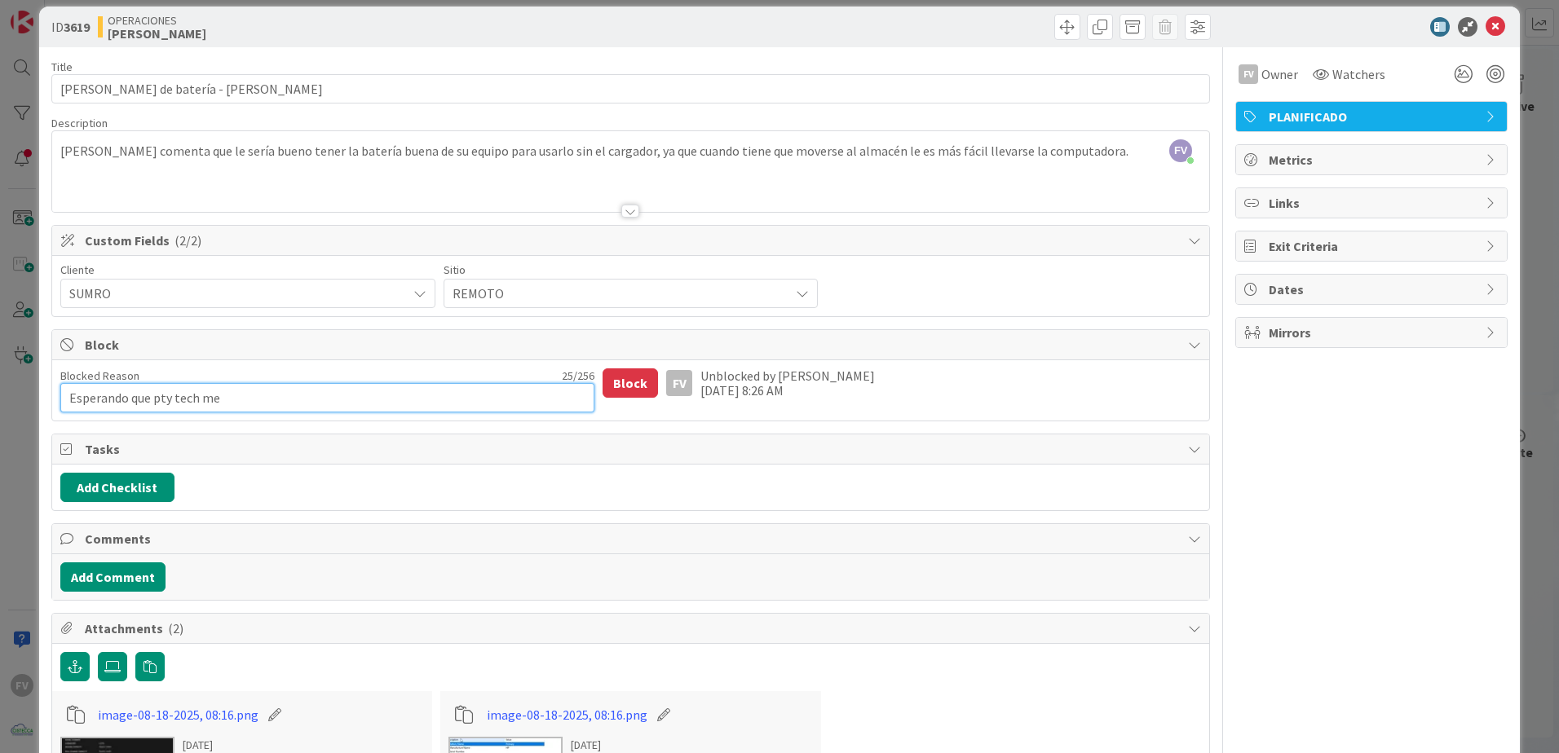
type textarea "x"
type textarea "Esperando que pty tech me"
type textarea "x"
type textarea "Esperando que pty tech me e"
type textarea "x"
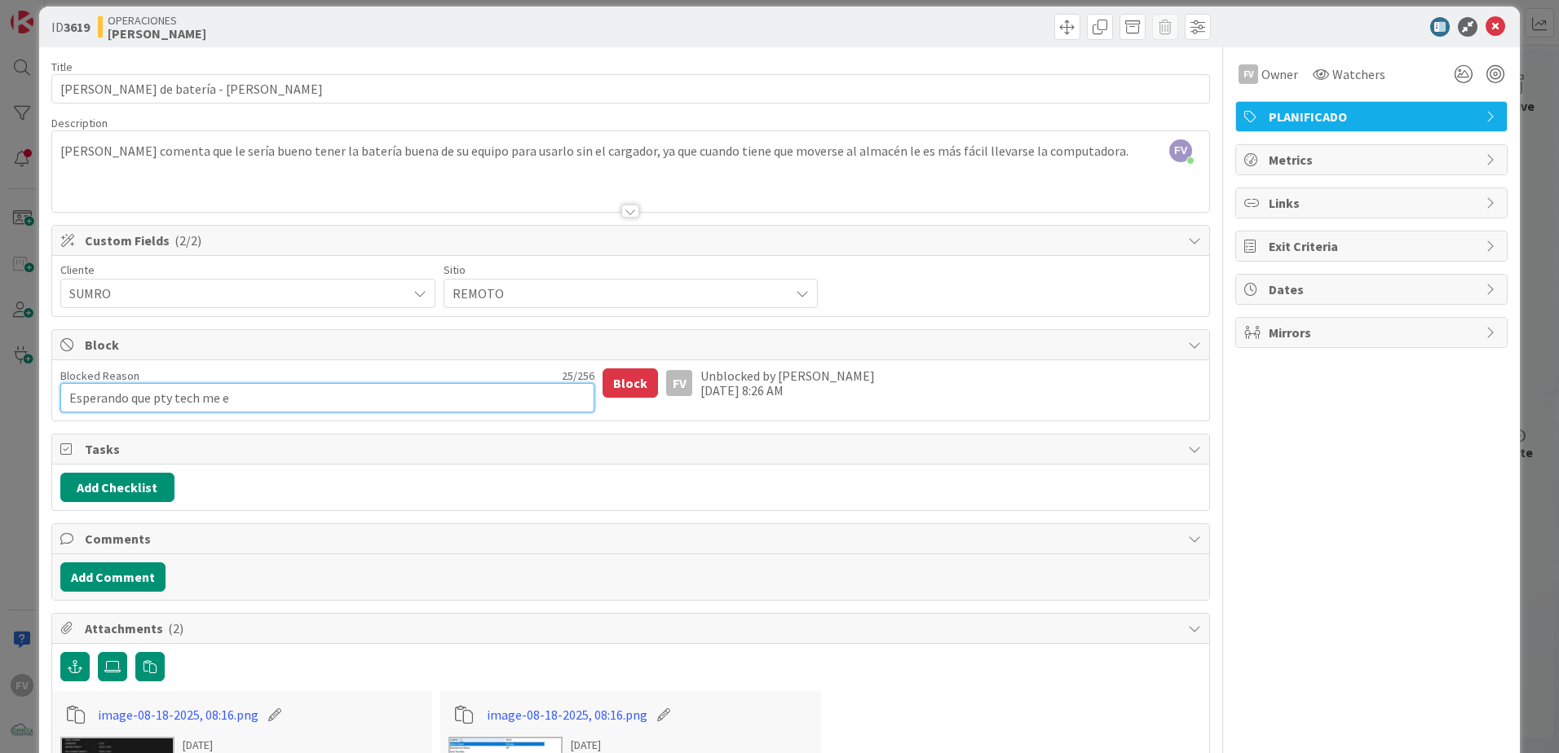
type textarea "Esperando que pty tech me en"
type textarea "x"
type textarea "Esperando que pty tech me env"
type textarea "x"
type textarea "Esperando que pty tech me envi"
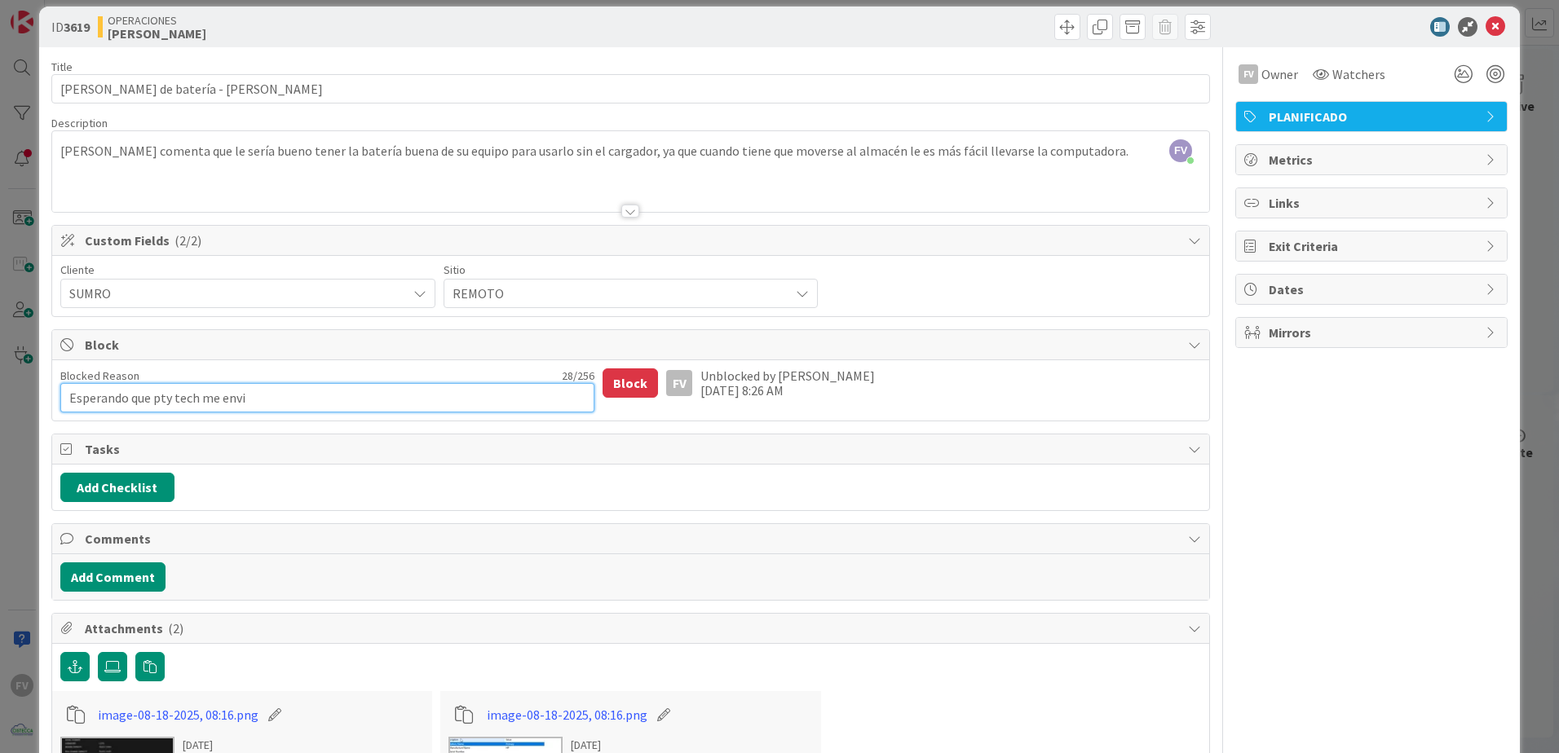
type textarea "x"
type textarea "Esperando que pty tech me envie"
type textarea "x"
type textarea "Esperando que pty tech me envie"
type textarea "x"
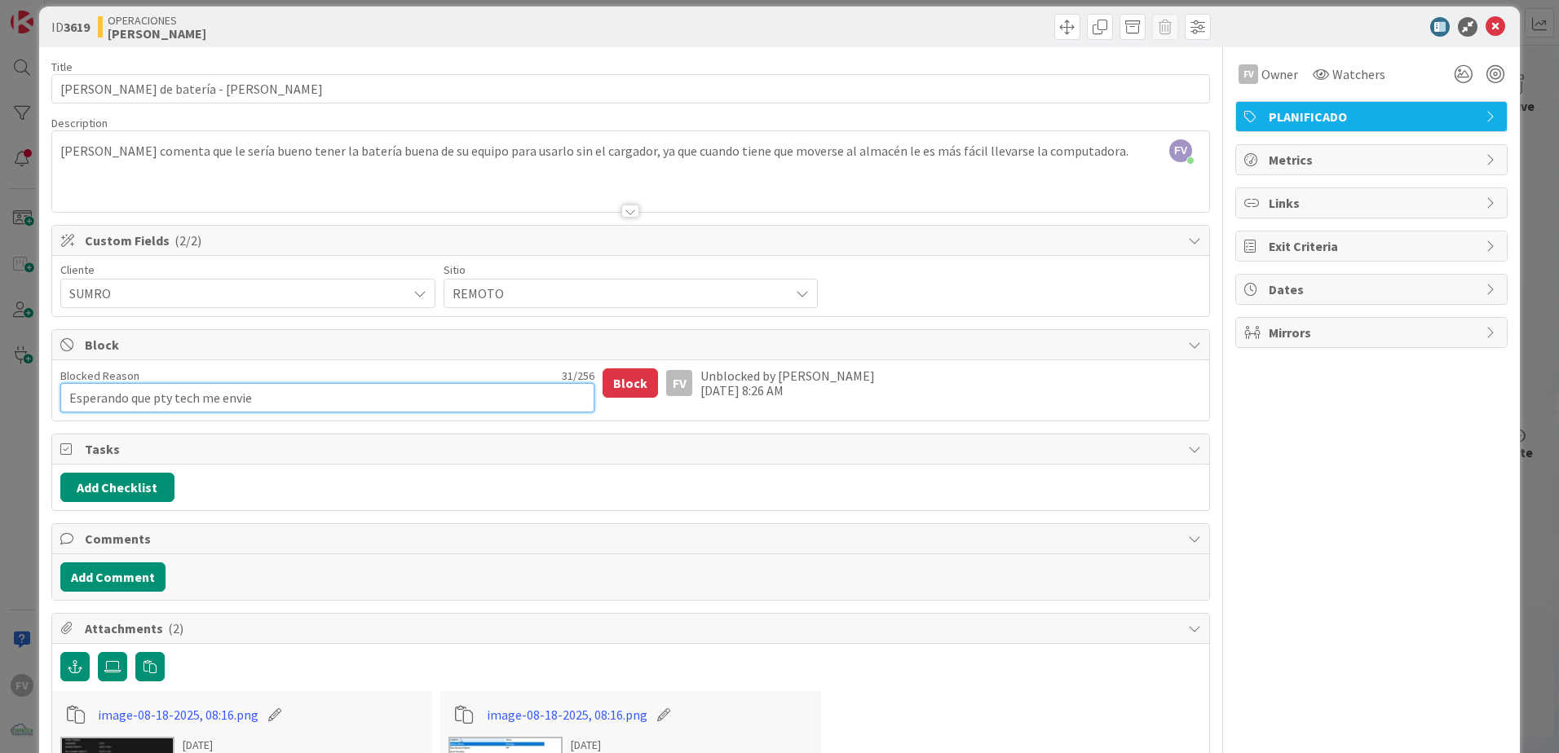
type textarea "Esperando que pty tech me envie l"
type textarea "x"
type textarea "Esperando que pty tech me envie la"
type textarea "x"
type textarea "Esperando que pty tech me envie la"
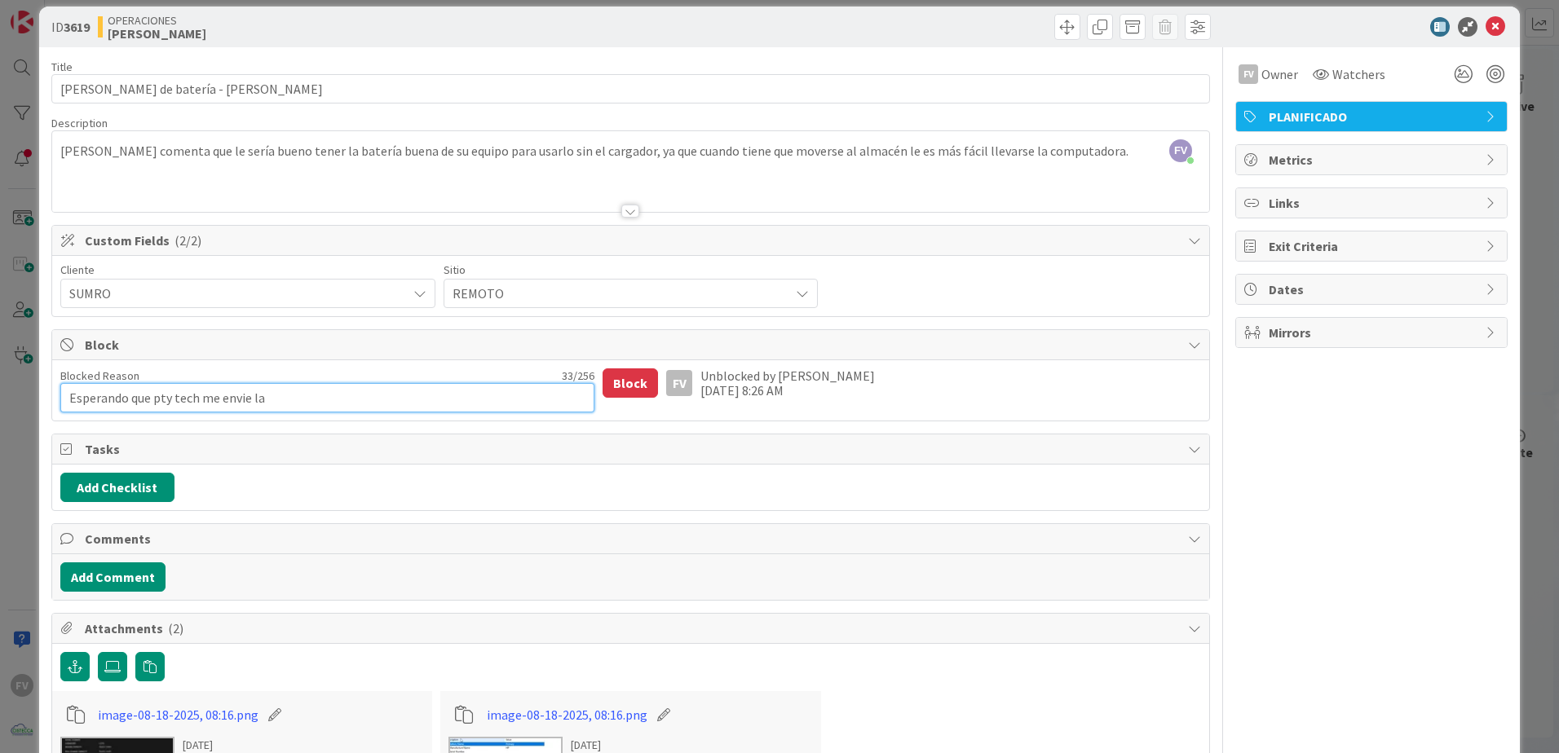
type textarea "x"
type textarea "Esperando que pty tech me envie la c"
type textarea "x"
type textarea "Esperando que pty tech me envie la co"
type textarea "x"
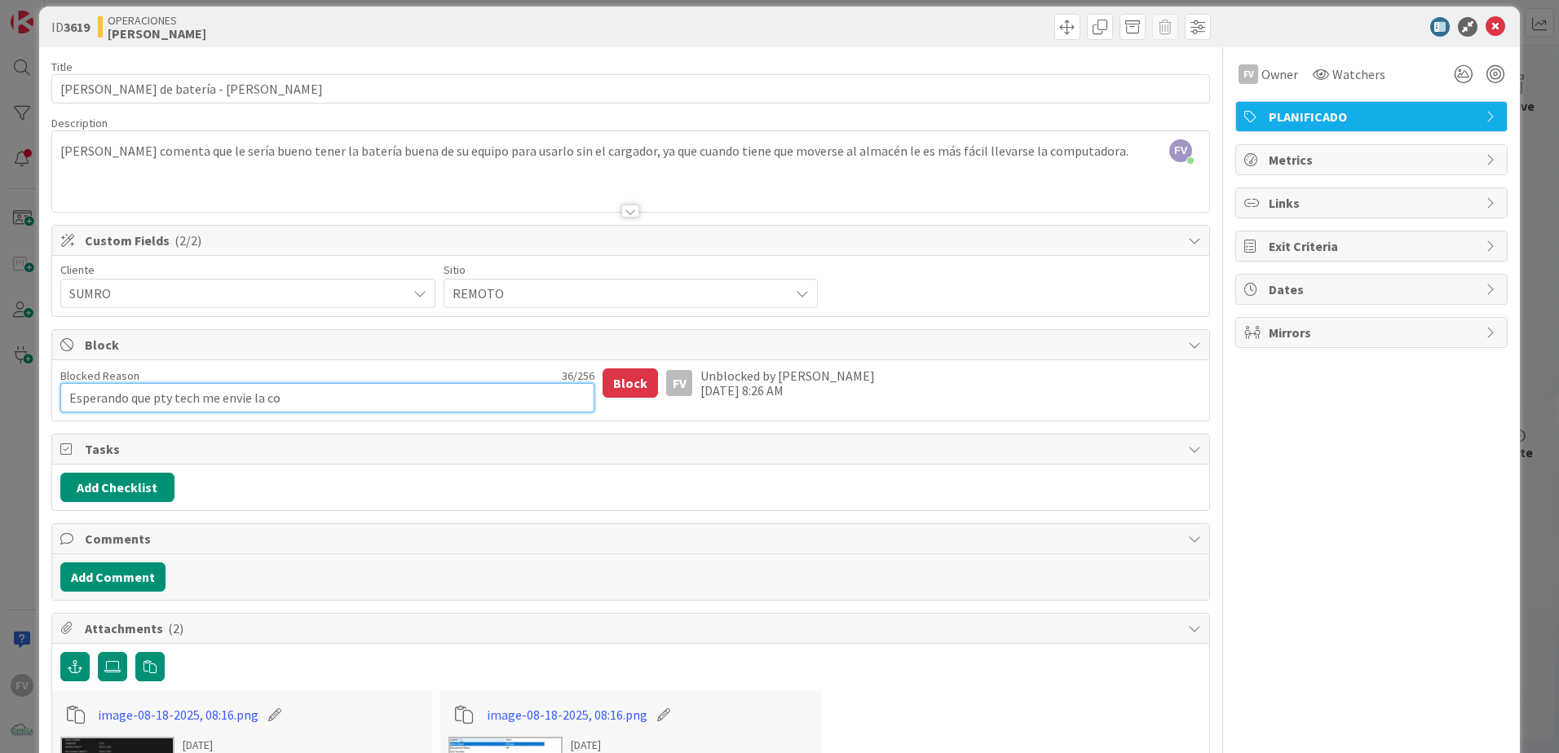
type textarea "Esperando que pty tech me envie la cot"
type textarea "x"
type textarea "Esperando que pty tech me envie la coti"
type textarea "x"
type textarea "Esperando que pty tech me envie la cotiz"
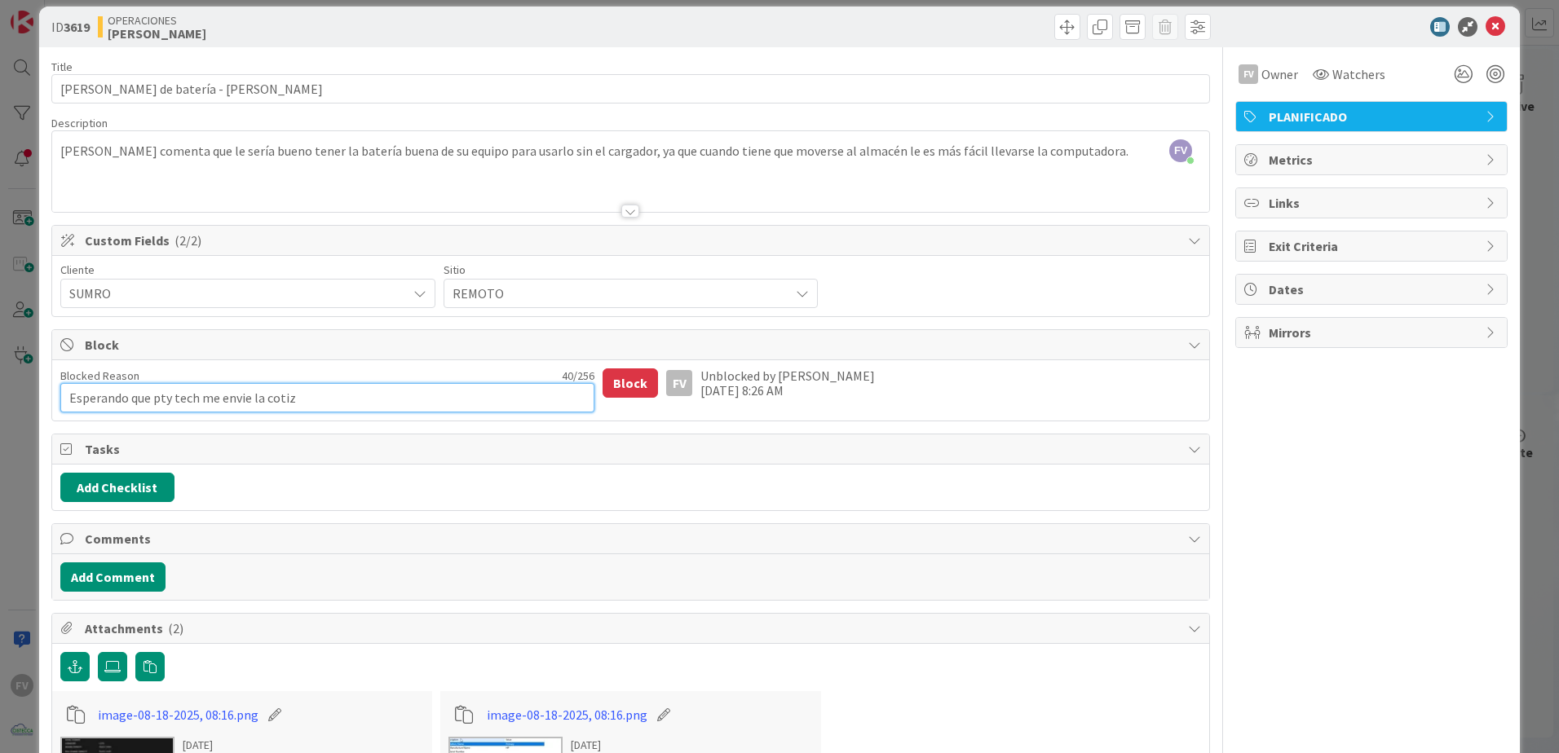
type textarea "x"
type textarea "Esperando que pty tech me envie la cotiza"
type textarea "x"
type textarea "Esperando que pty tech me envie la cotizac"
type textarea "x"
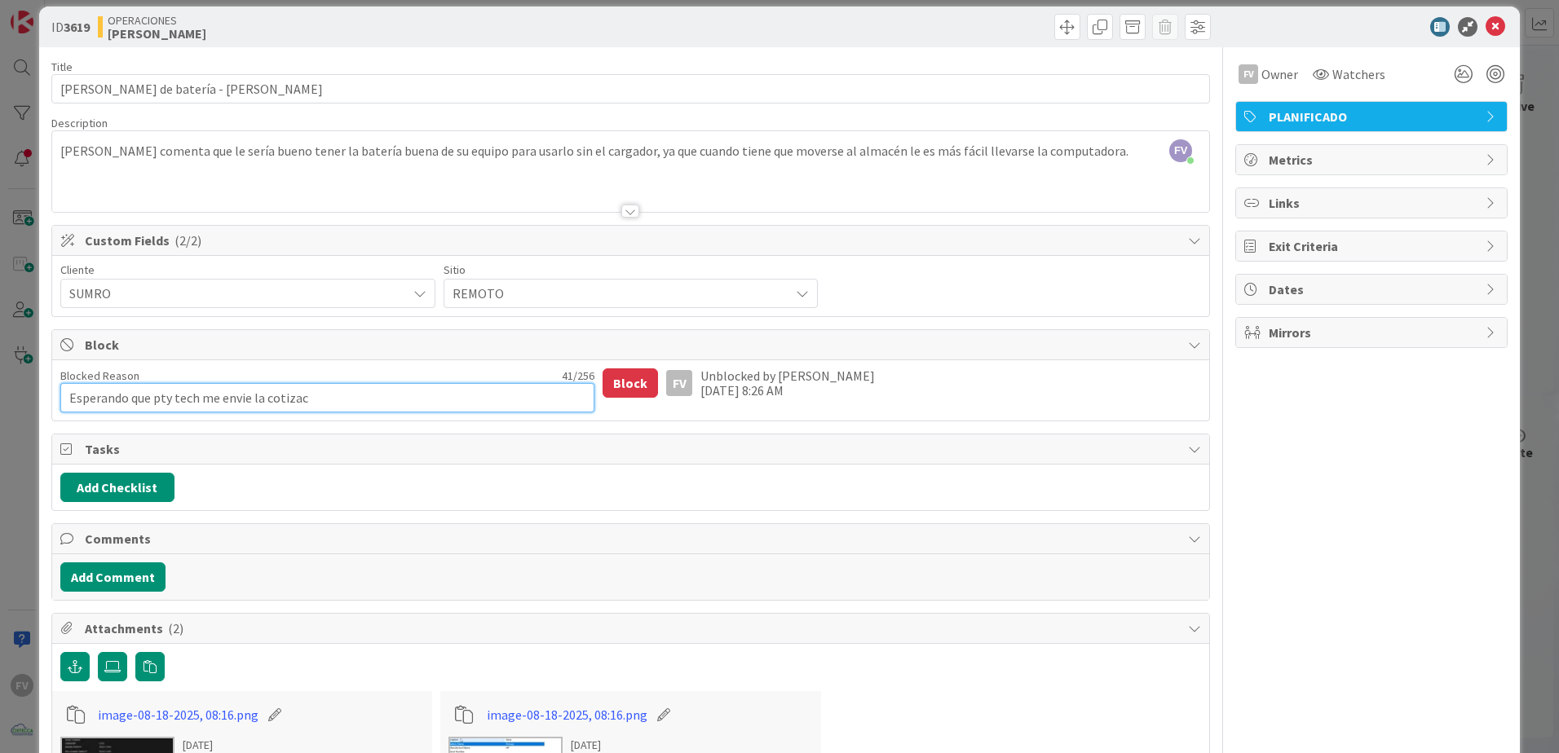
type textarea "Esperando que pty tech me envie la cotizaci"
type textarea "x"
type textarea "Esperando que pty tech me envie la cotizacio"
type textarea "x"
type textarea "Esperando que pty tech me envie la cotizacion"
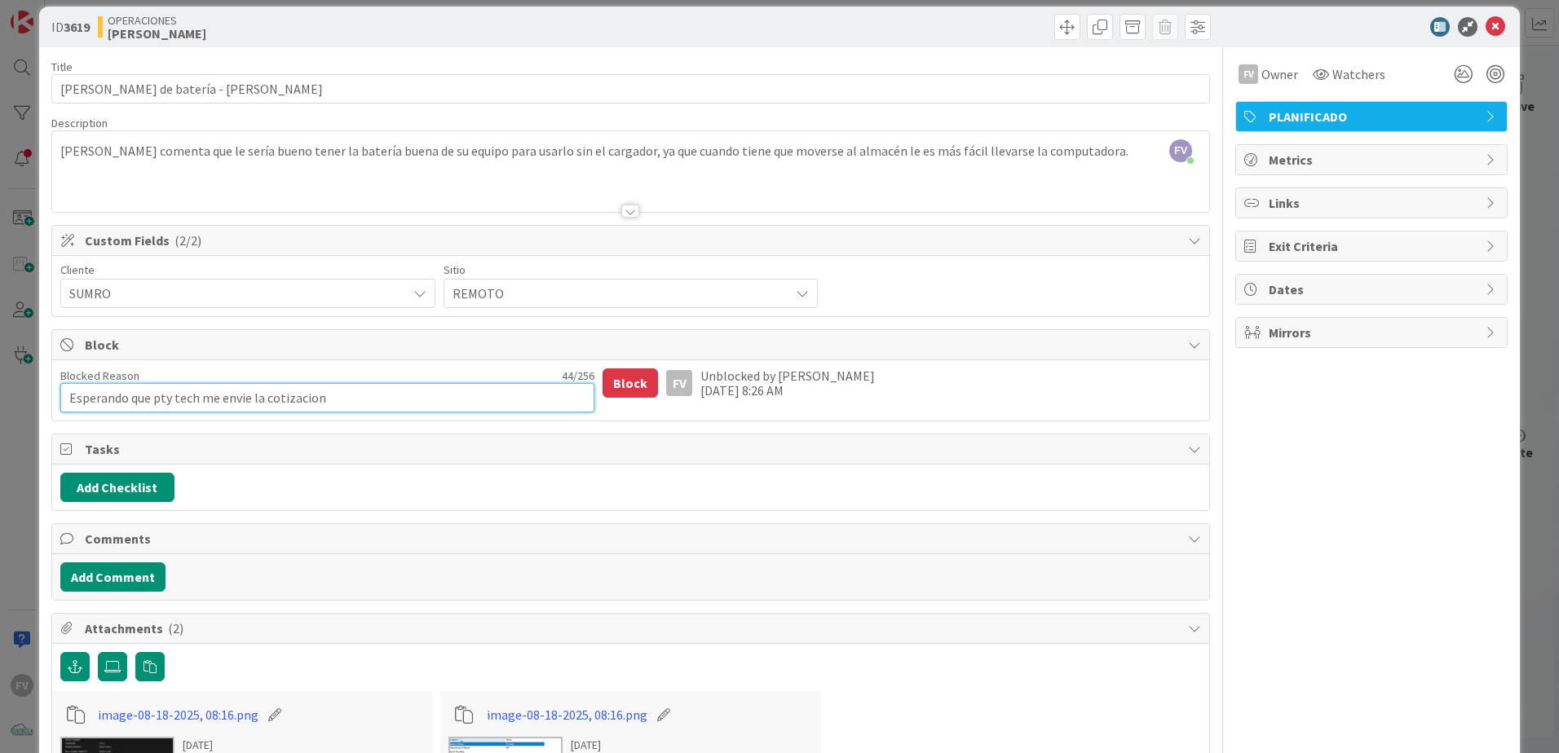
type textarea "x"
type textarea "Esperando que pty tec me envie la cotizacion"
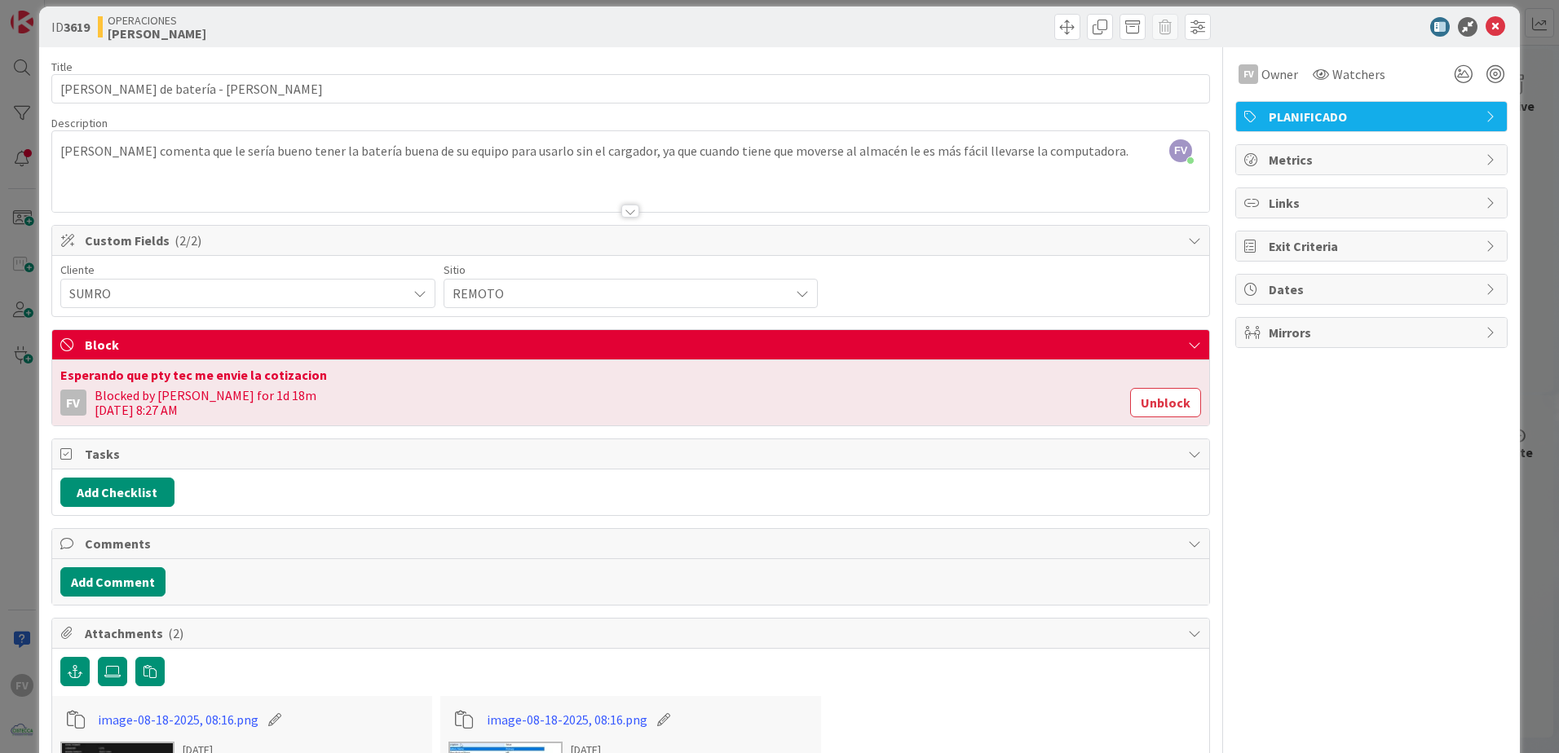
click at [1531, 64] on div "ID 3619 OPERACIONES [PERSON_NAME] Title 36 / 128 Cambio de batería - [PERSON_NA…" at bounding box center [779, 376] width 1559 height 753
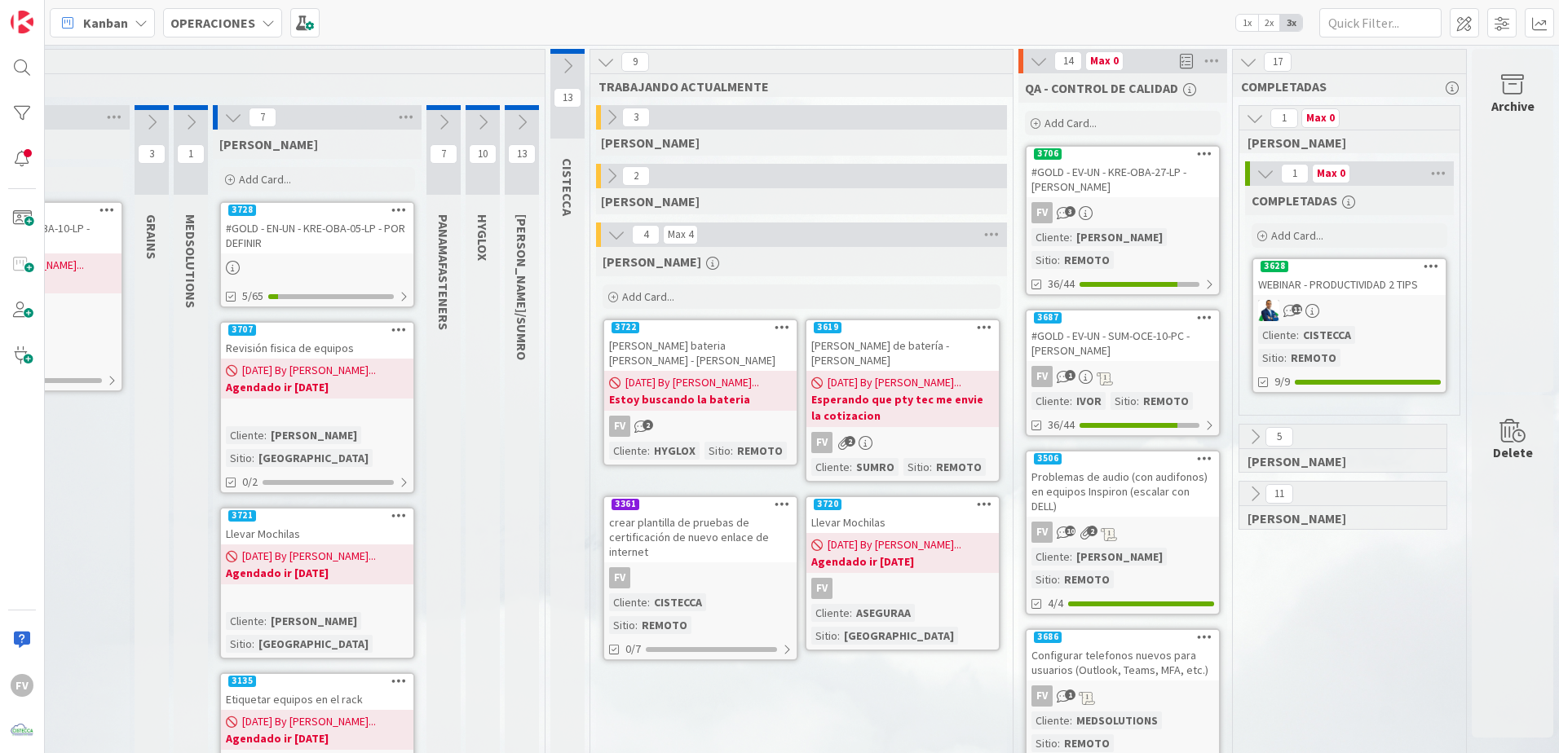
click at [680, 374] on span "[DATE] By [PERSON_NAME]..." at bounding box center [692, 382] width 134 height 17
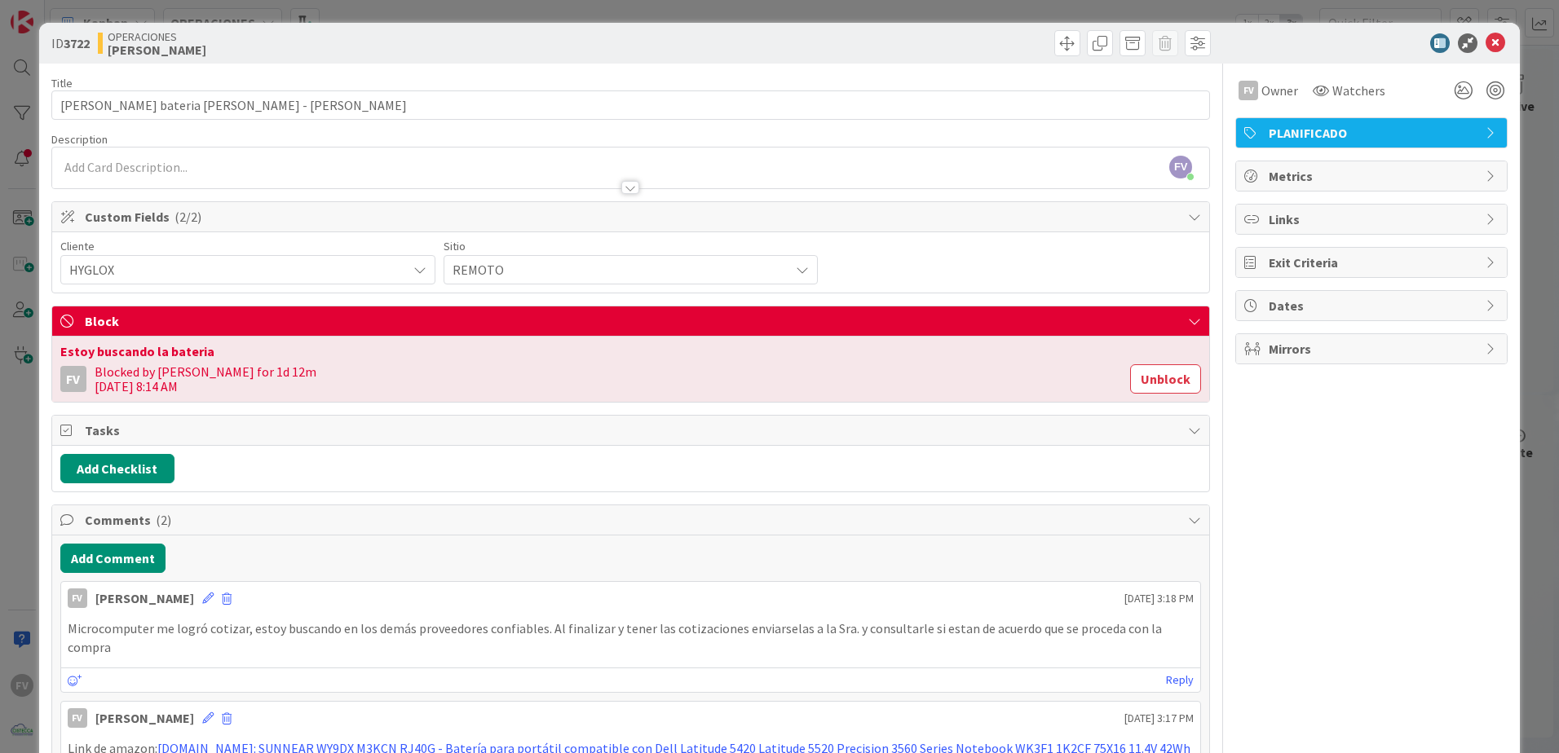
click at [1376, 432] on div "FV Owner Watchers PLANIFICADO Metrics Links Exit Criteria Dates Mirrors" at bounding box center [1371, 519] width 272 height 910
click at [1158, 375] on button "Unblock" at bounding box center [1165, 378] width 71 height 29
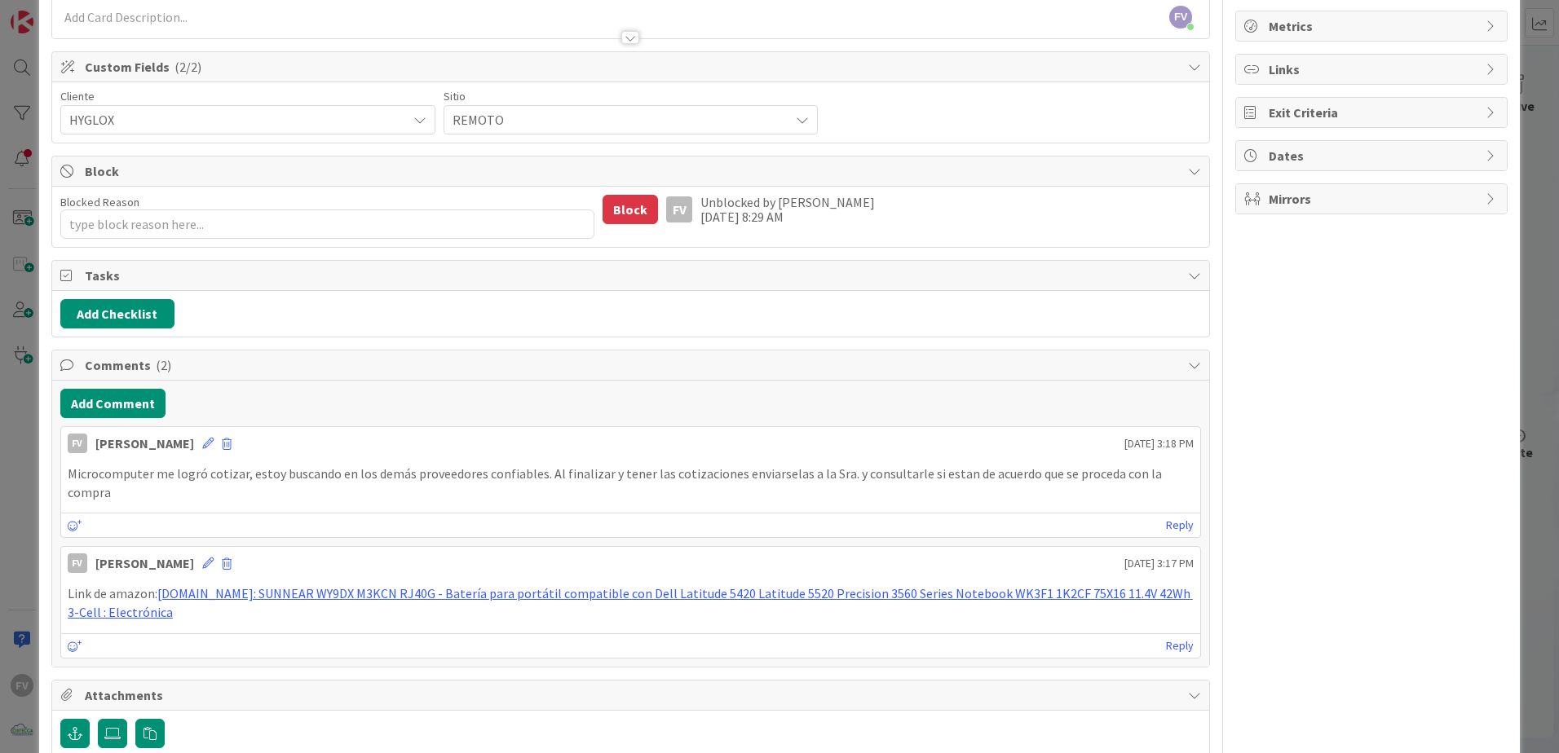
scroll to position [68, 0]
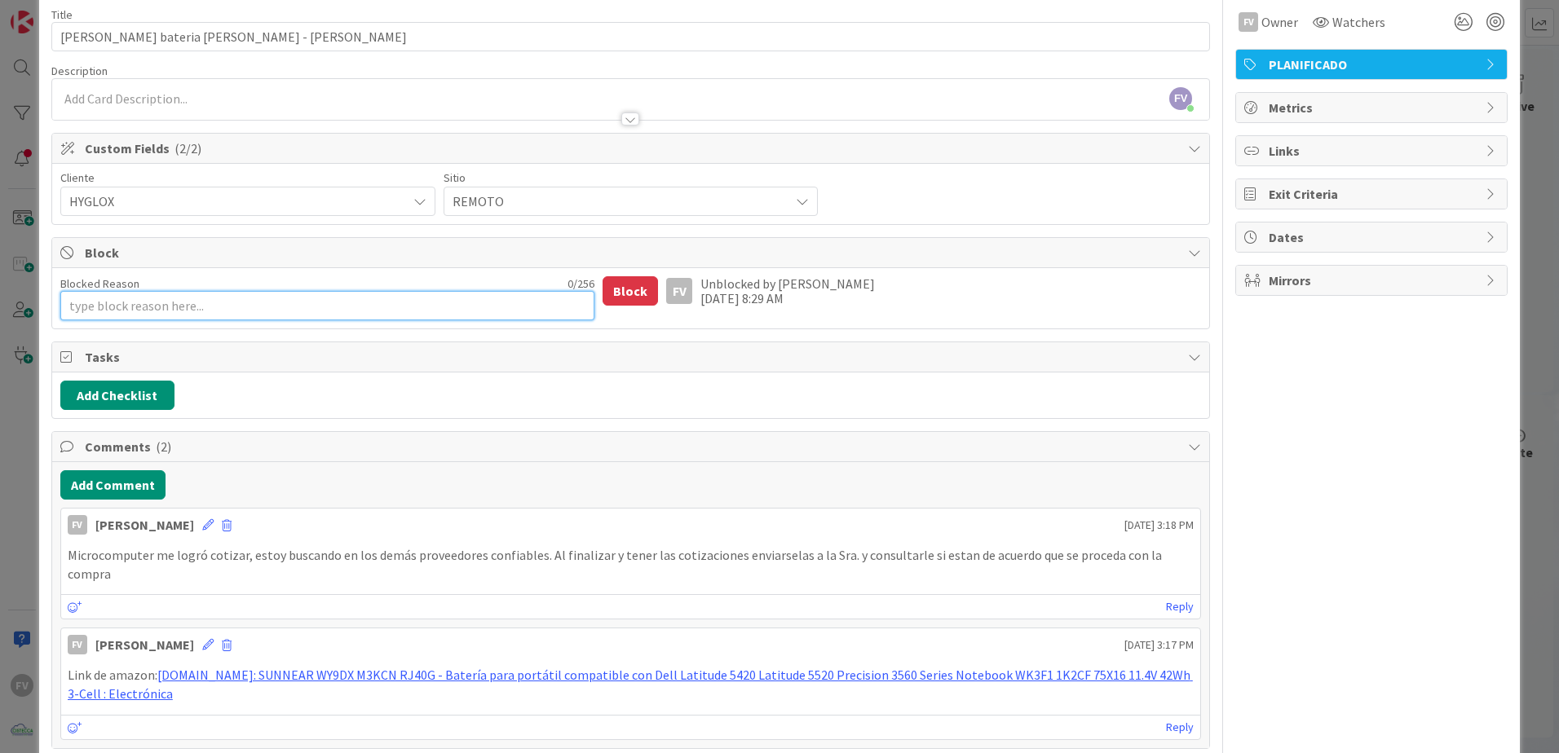
click at [138, 310] on textarea "Blocked Reason" at bounding box center [327, 305] width 535 height 29
type textarea "x"
type textarea "E"
type textarea "x"
type textarea "En"
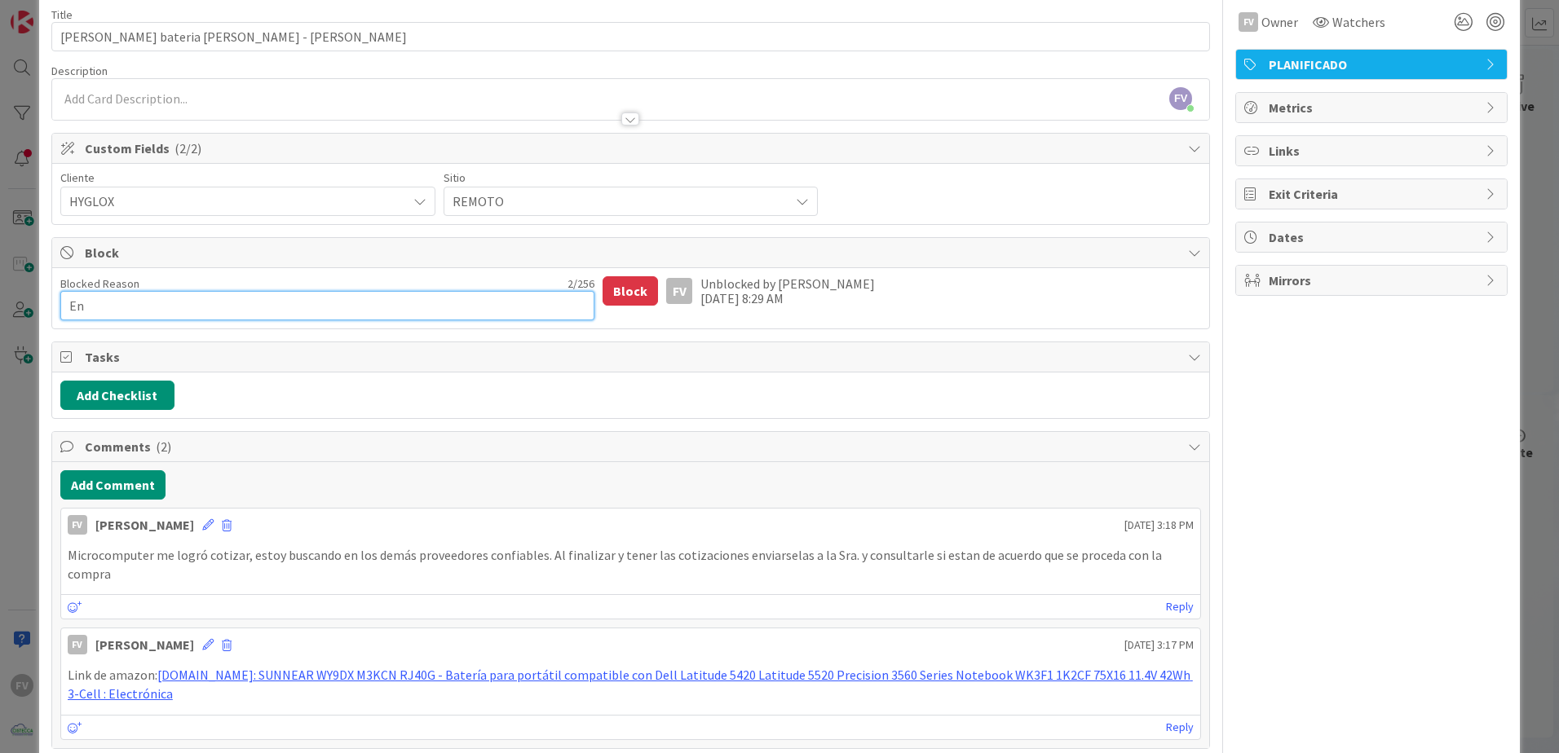
type textarea "x"
type textarea "En b"
type textarea "x"
type textarea "En bu"
type textarea "x"
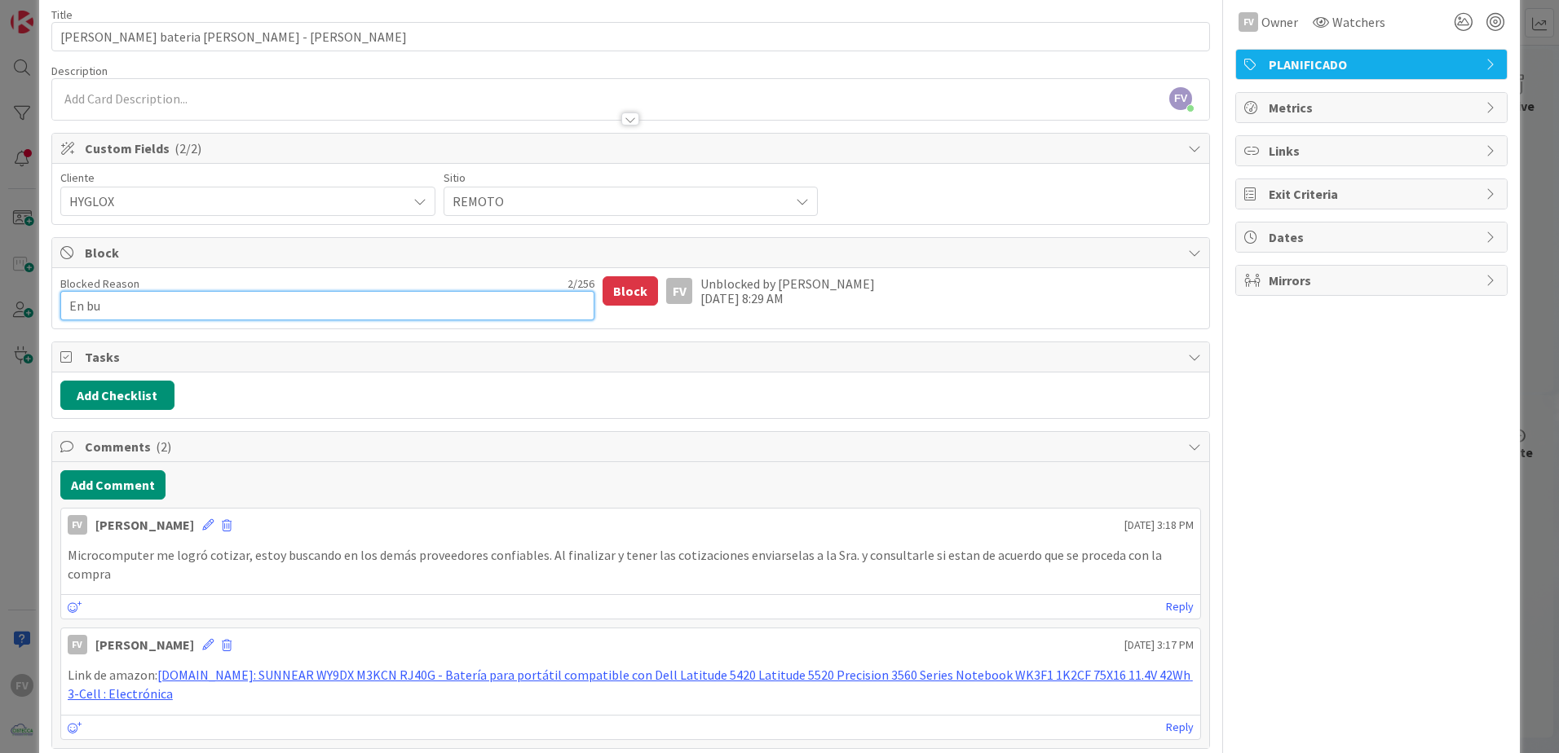
type textarea "En bus"
type textarea "x"
type textarea "En busc"
type textarea "x"
type textarea "En busca"
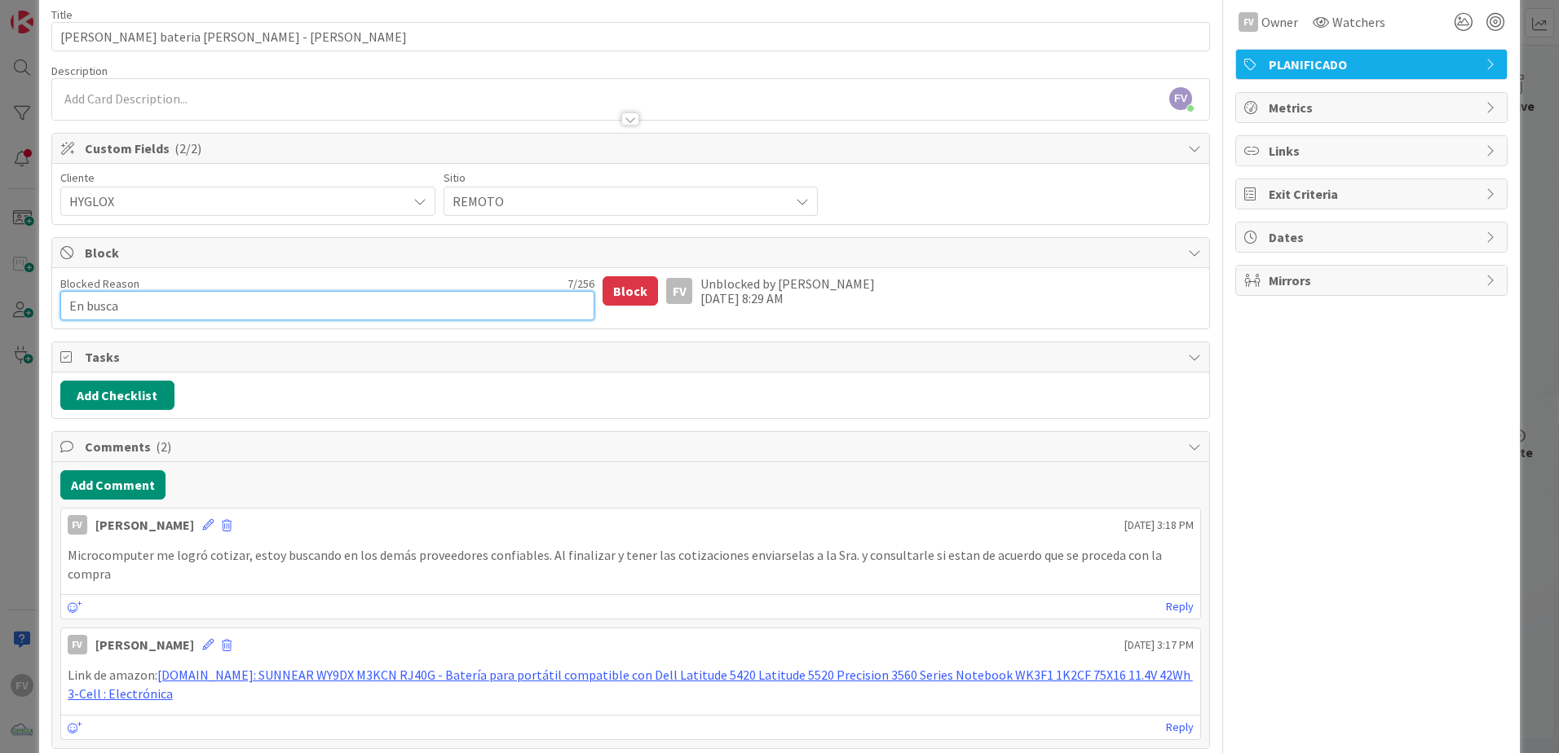
type textarea "x"
type textarea "En busca"
type textarea "x"
type textarea "En busca d"
type textarea "x"
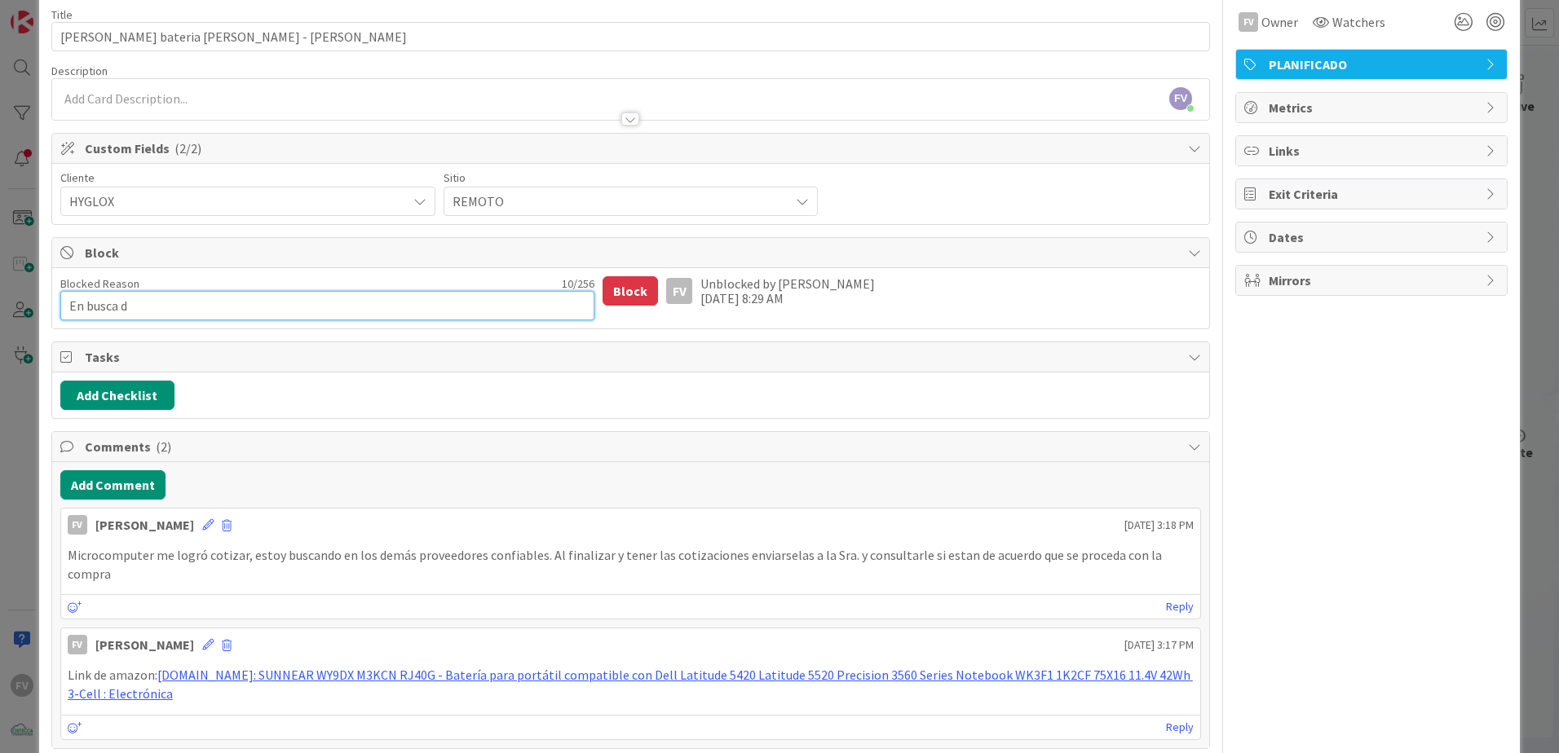
type textarea "En busca de"
type textarea "x"
type textarea "En busca de"
type textarea "x"
type textarea "En busca de l"
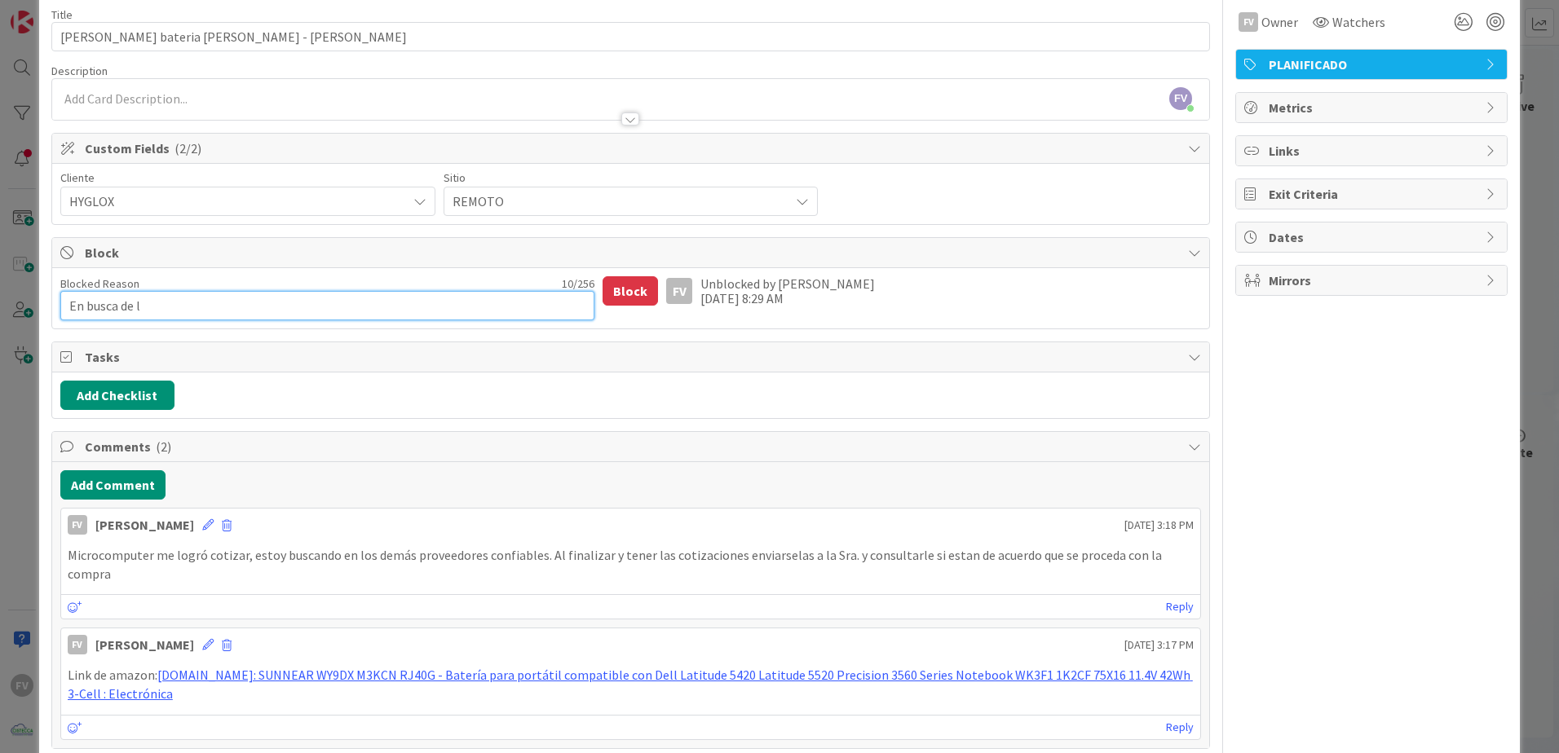
type textarea "x"
type textarea "En busca de la"
type textarea "x"
type textarea "En busca de la"
type textarea "x"
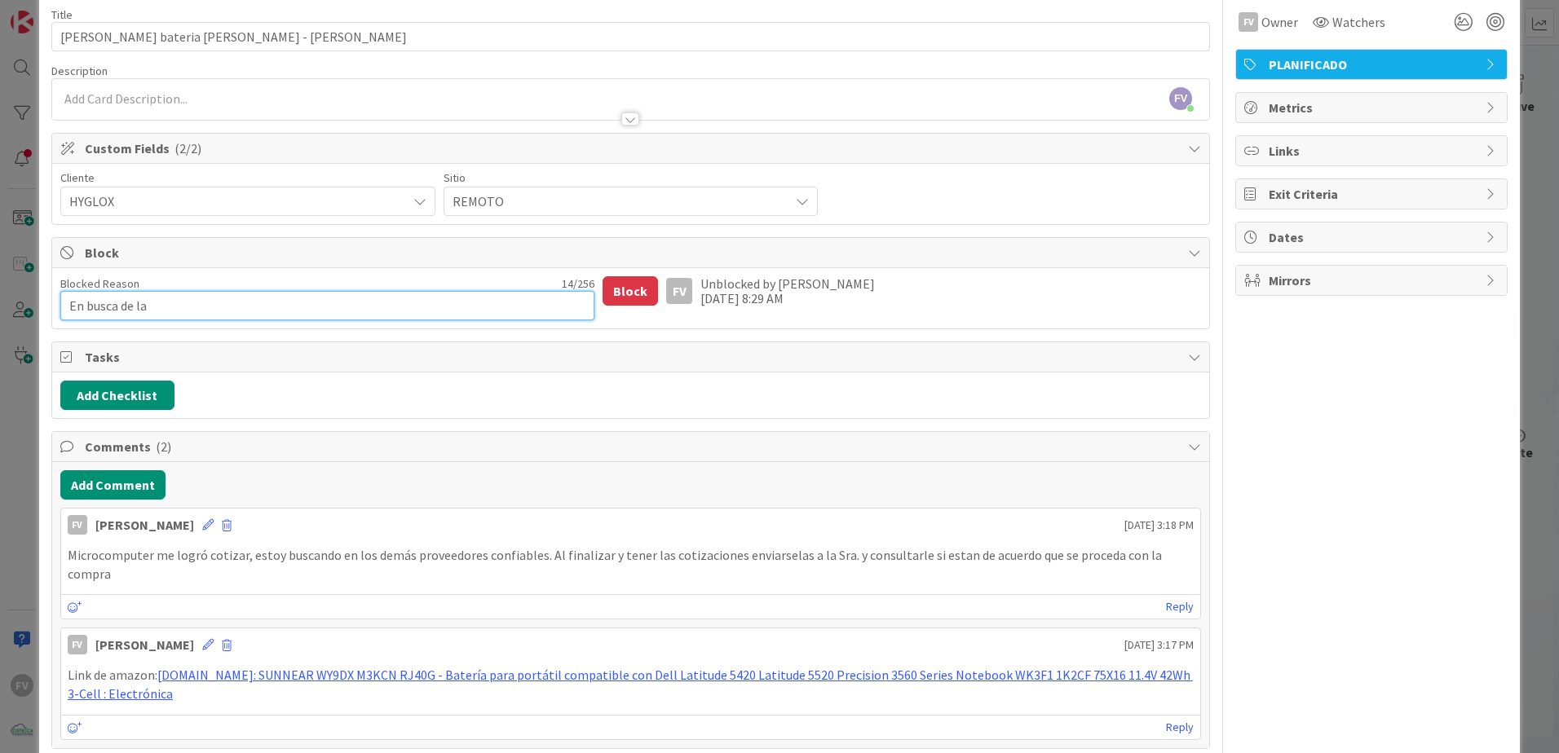
type textarea "En busca de la b"
type textarea "x"
type textarea "En busca de la ba"
type textarea "x"
type textarea "En busca de la bat"
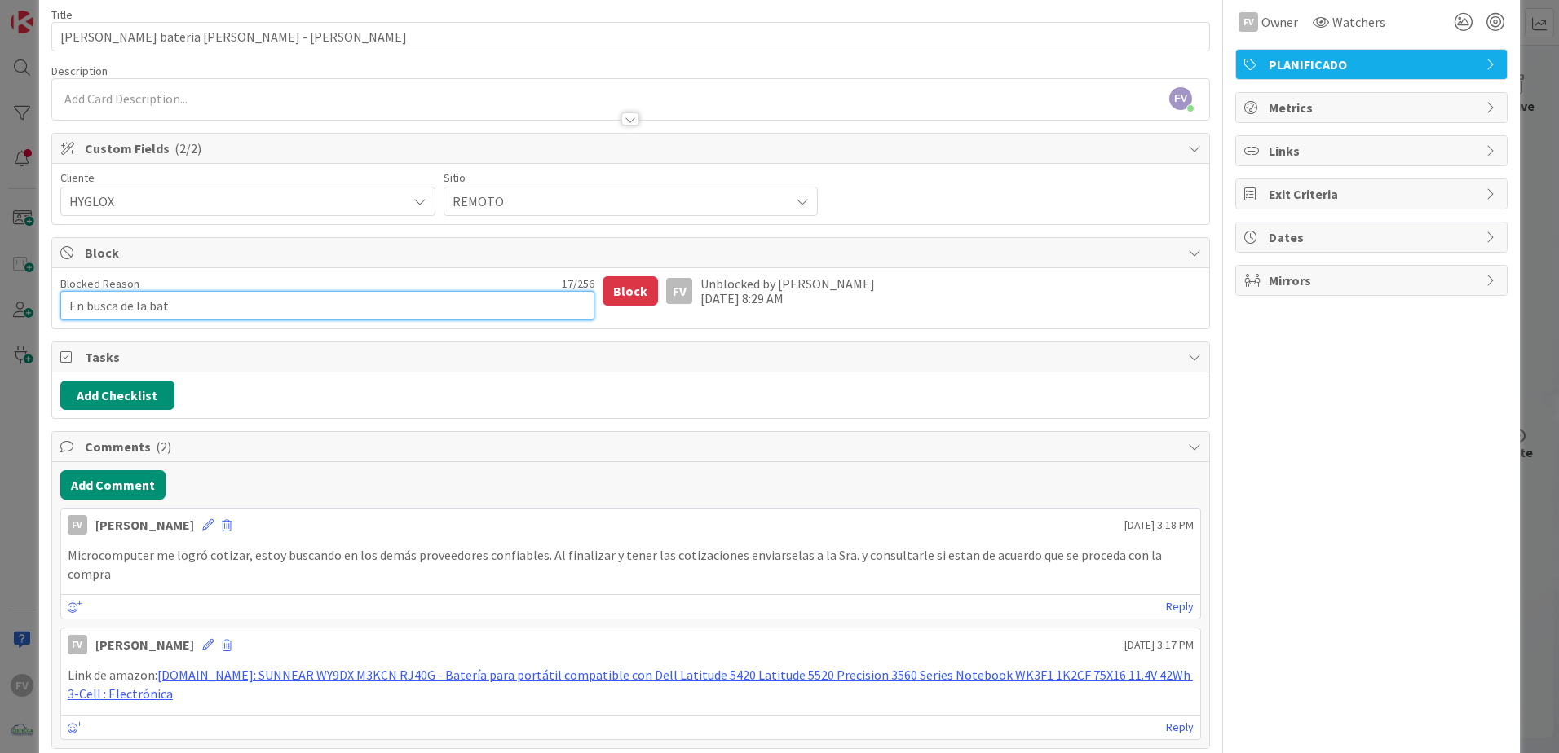
type textarea "x"
type textarea "En busca de la bater"
type textarea "x"
type textarea "En busca de la bateri"
type textarea "x"
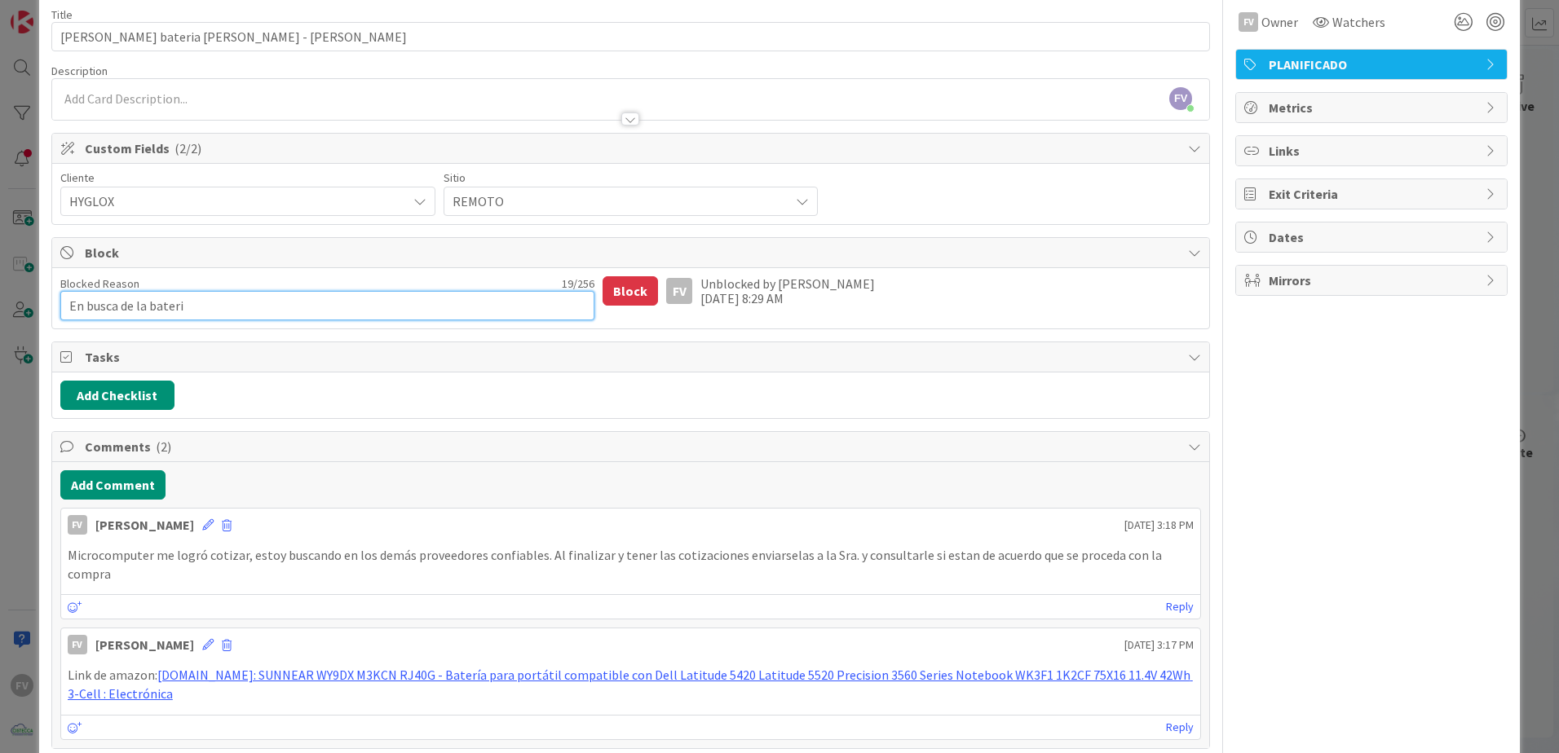
type textarea "En busca de la bateria"
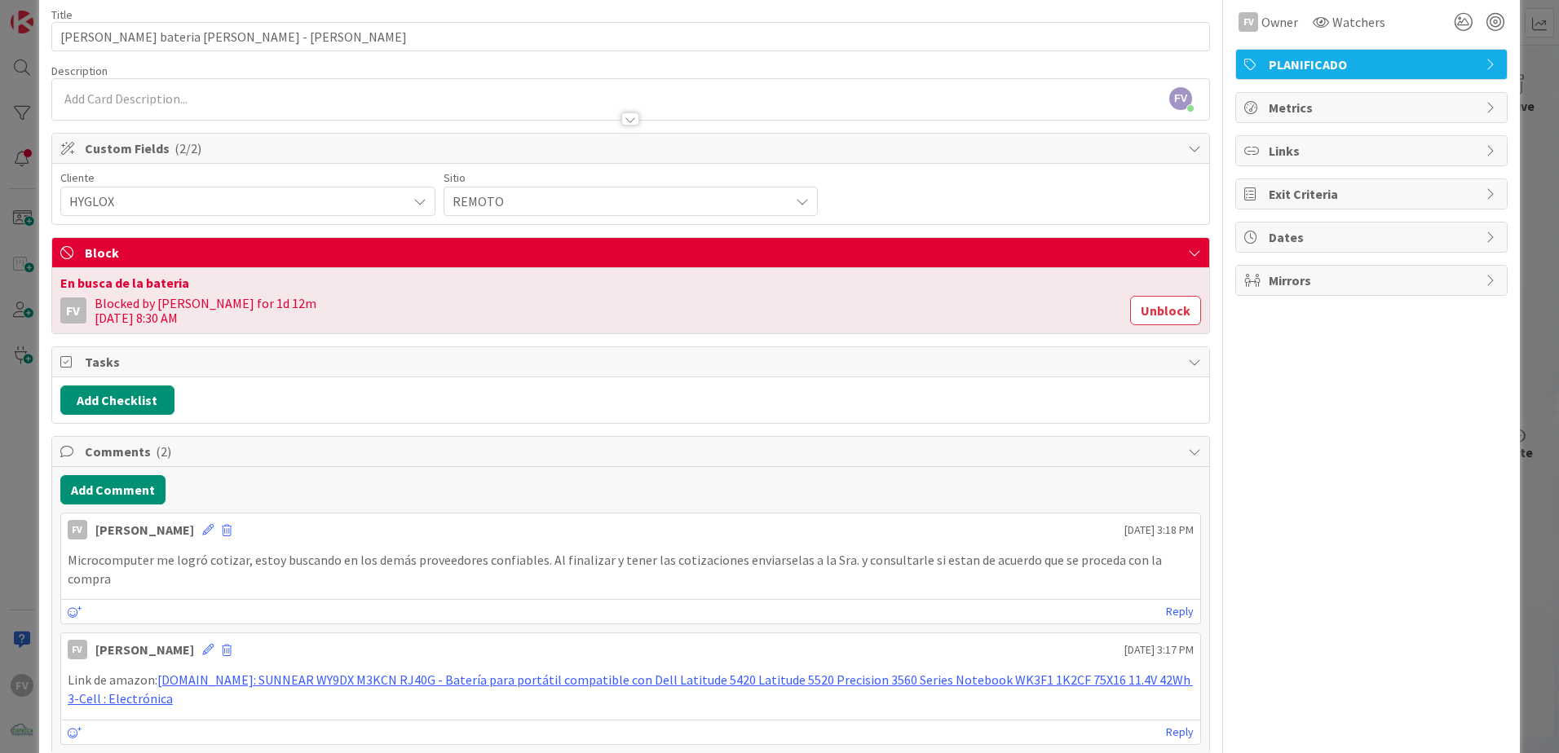
click at [1515, 280] on div "ID 3722 OPERACIONES [PERSON_NAME] Title 34 / 128 Cotizacion bateria [PERSON_NAM…" at bounding box center [779, 376] width 1559 height 753
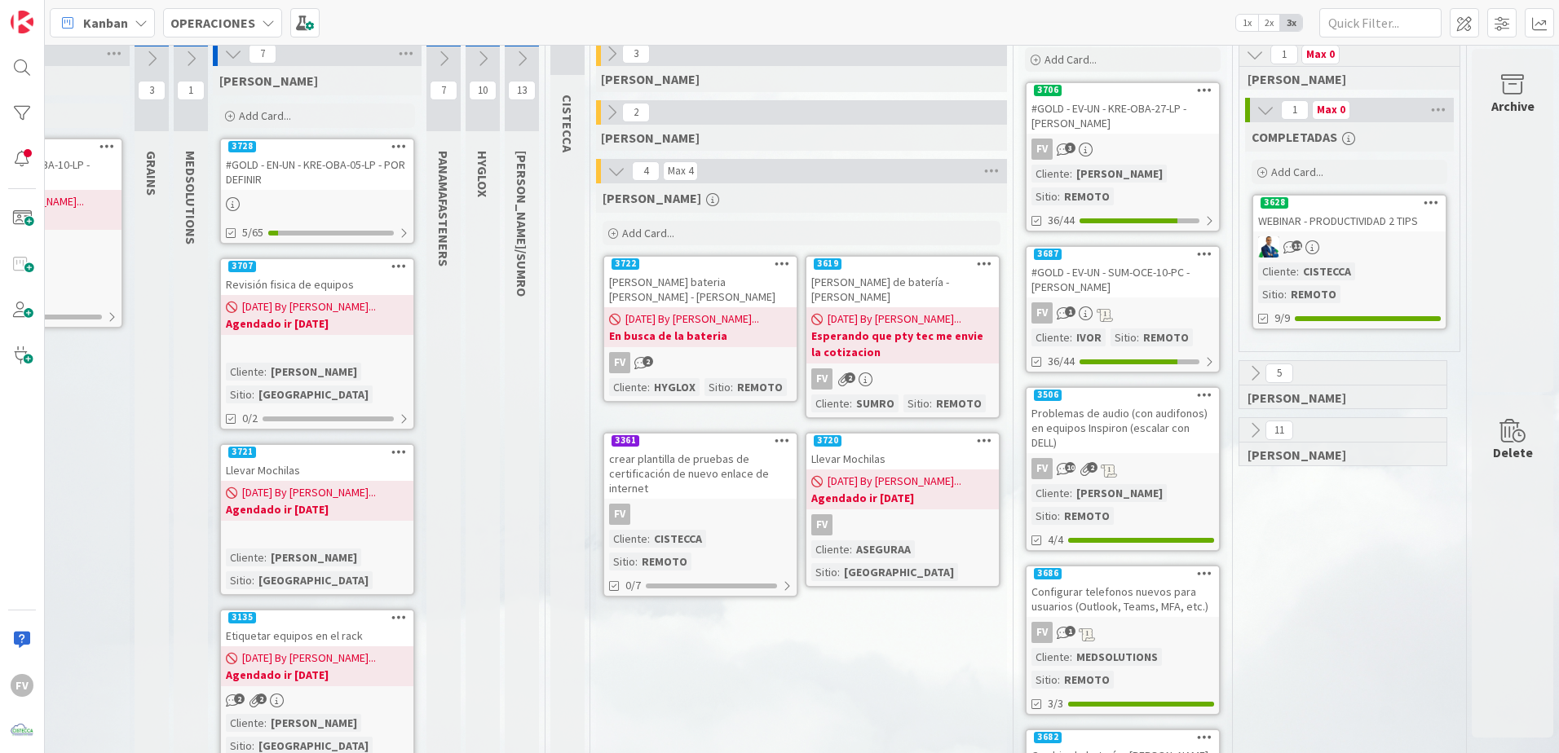
scroll to position [82, 227]
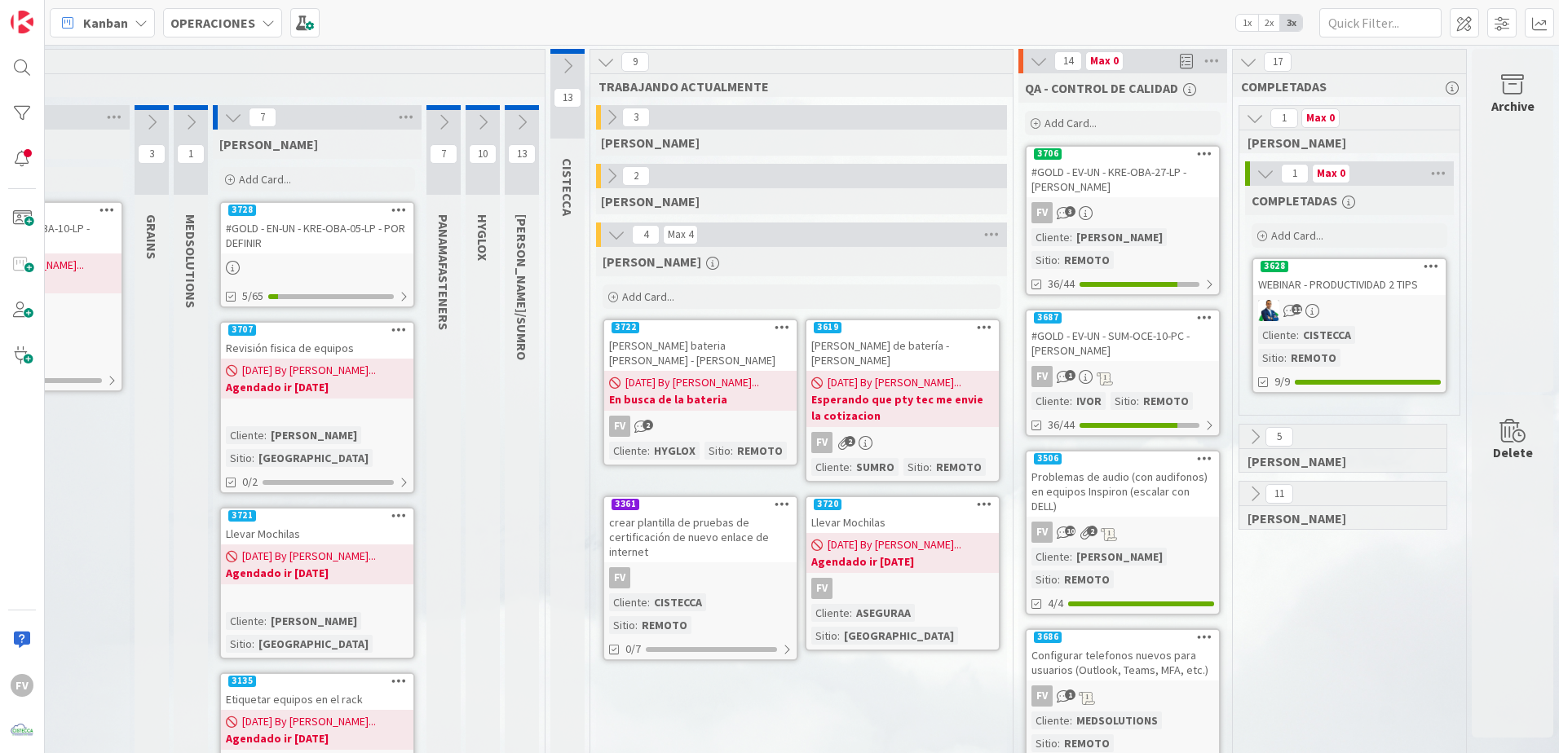
scroll to position [0, 0]
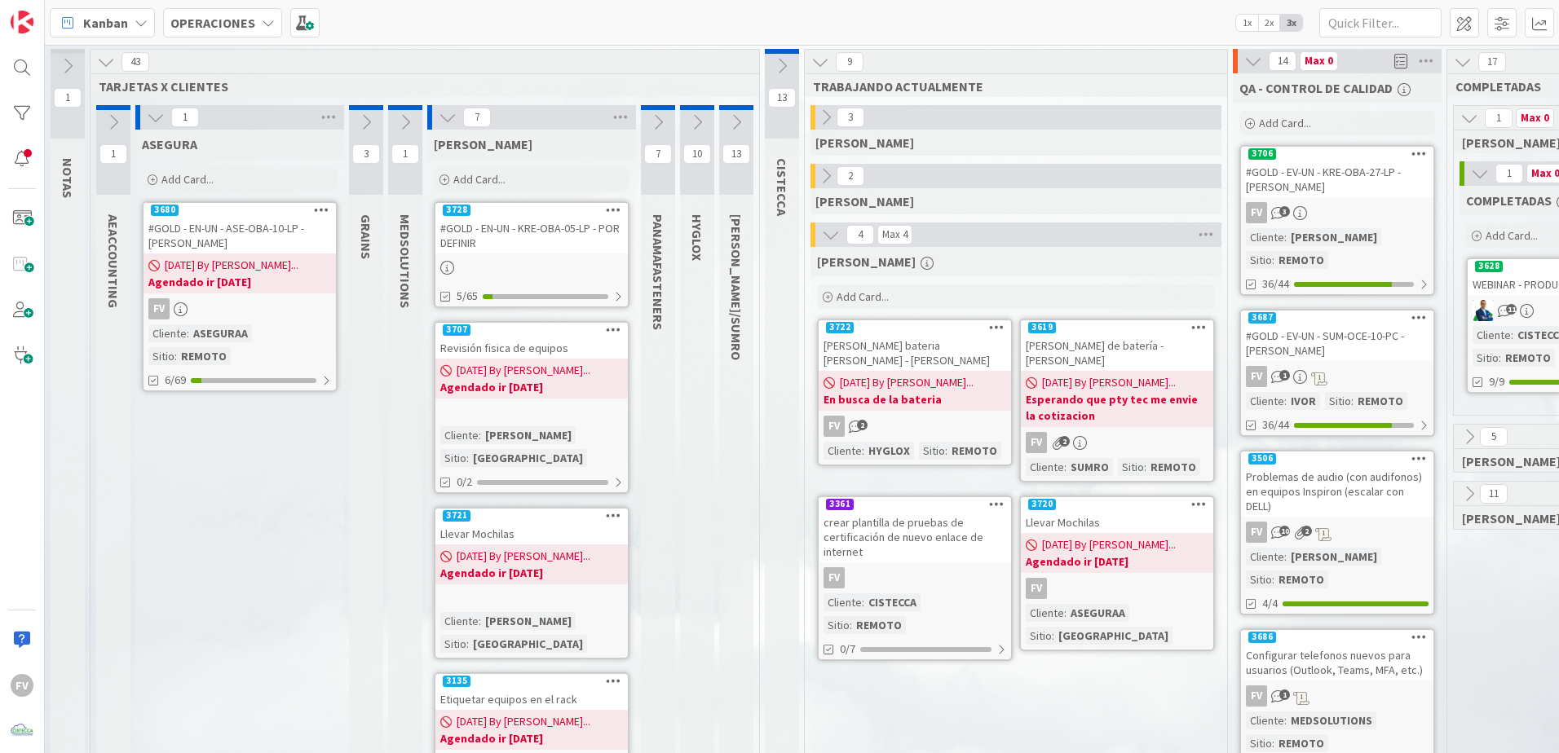
click at [152, 121] on icon at bounding box center [156, 117] width 18 height 18
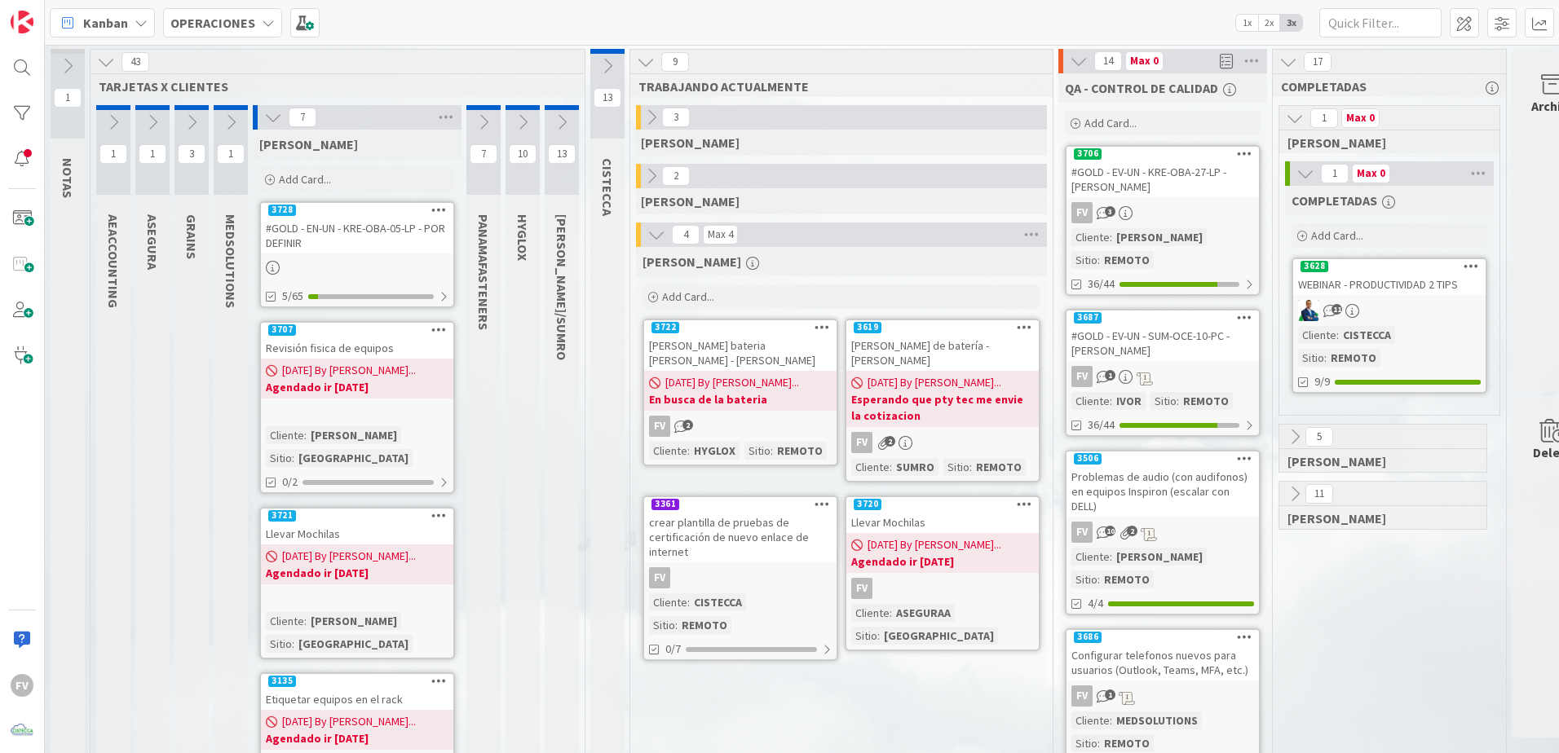
click at [438, 223] on div "#GOLD - EN-UN - KRE-OBA-05-LP - POR DEFINIR" at bounding box center [357, 236] width 192 height 36
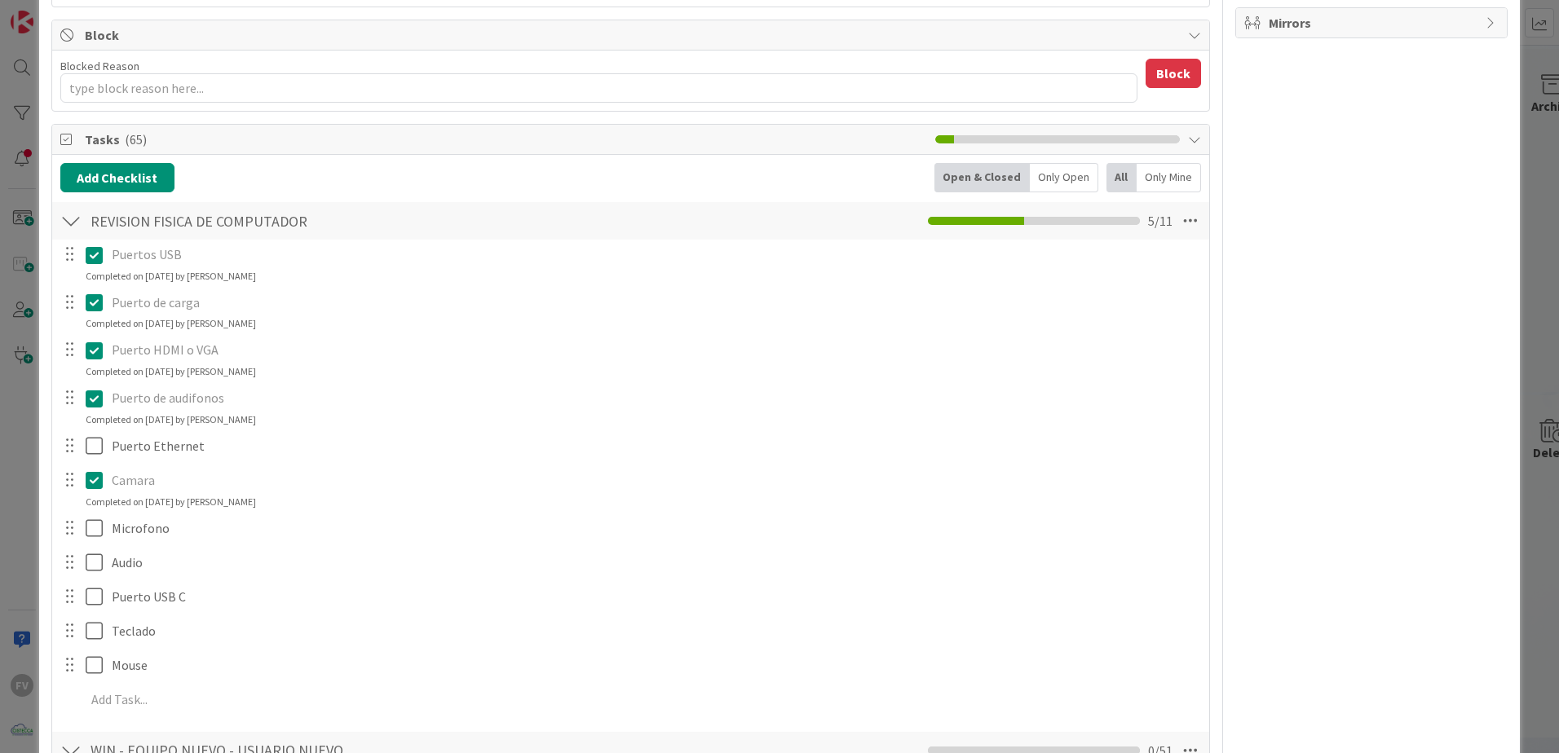
scroll to position [82, 0]
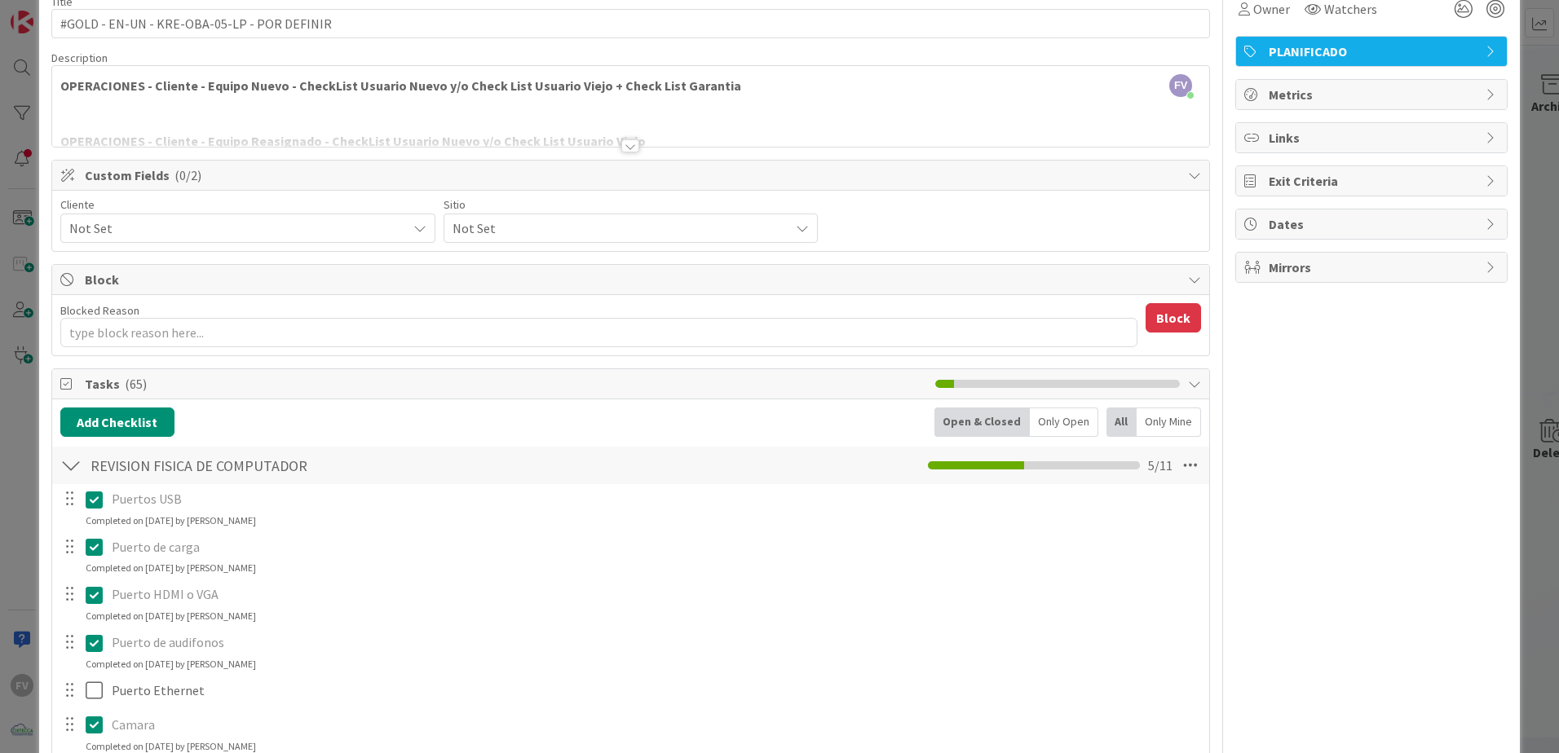
click at [71, 465] on div at bounding box center [70, 465] width 21 height 29
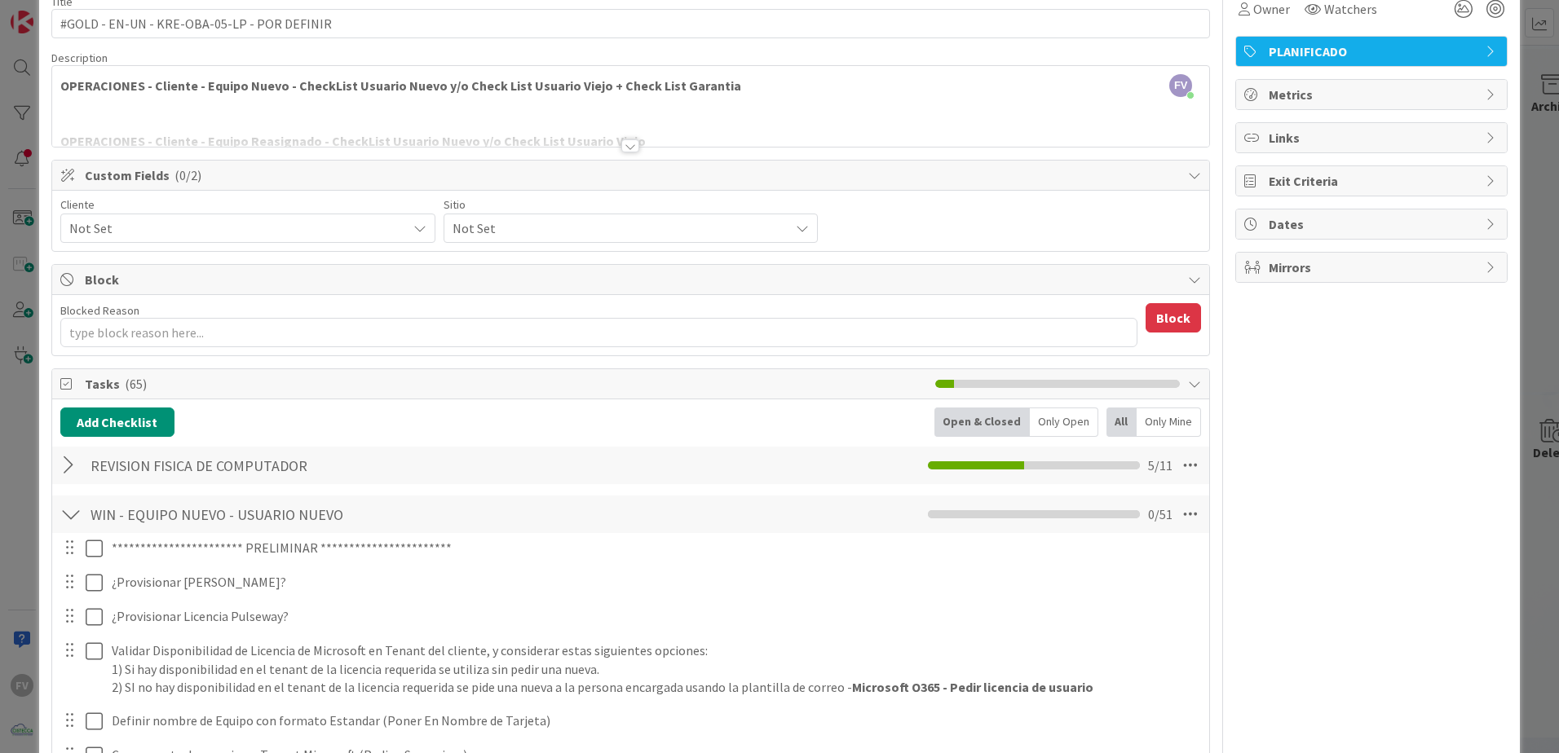
scroll to position [0, 0]
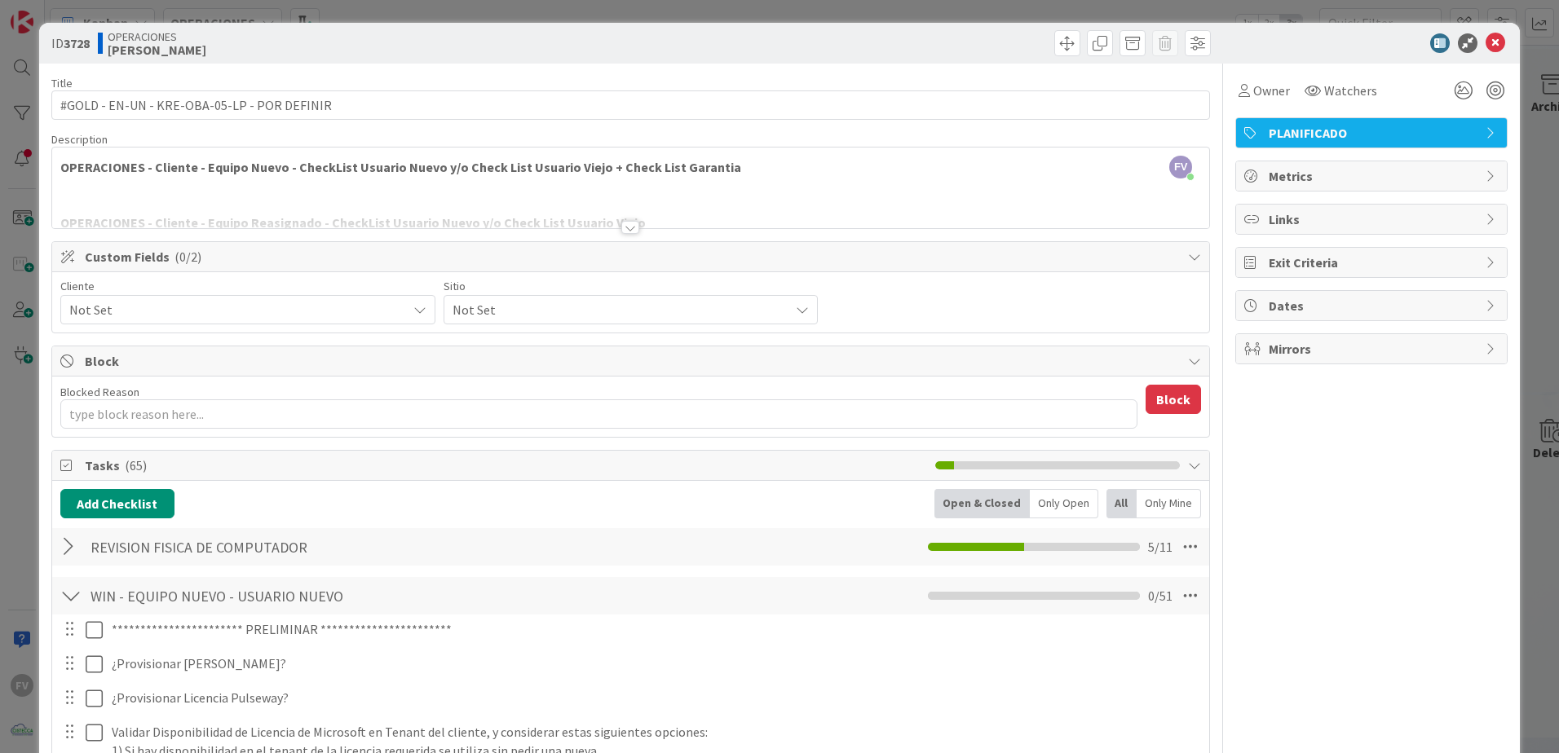
click at [1516, 98] on div "**********" at bounding box center [779, 376] width 1559 height 753
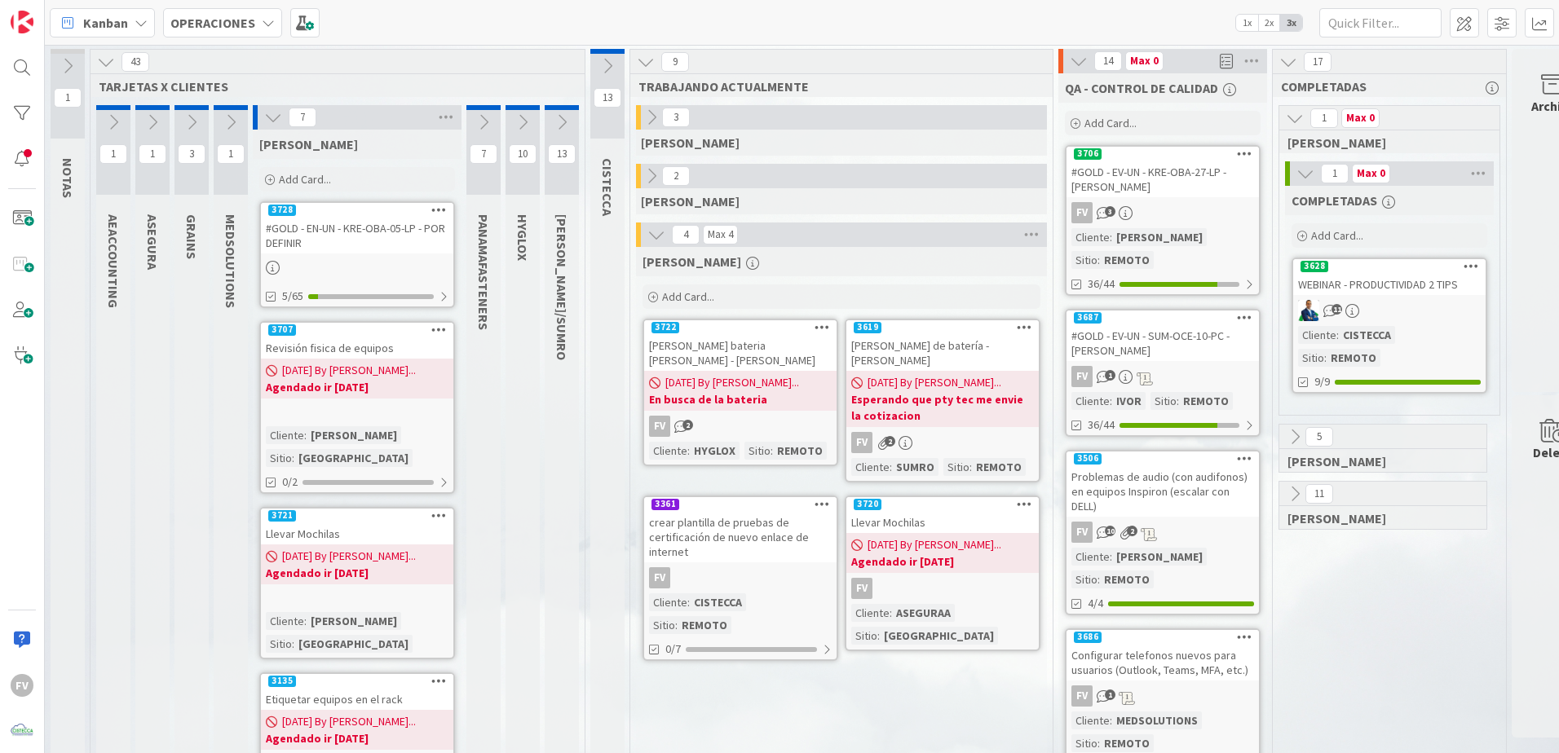
click at [157, 121] on icon at bounding box center [152, 122] width 18 height 18
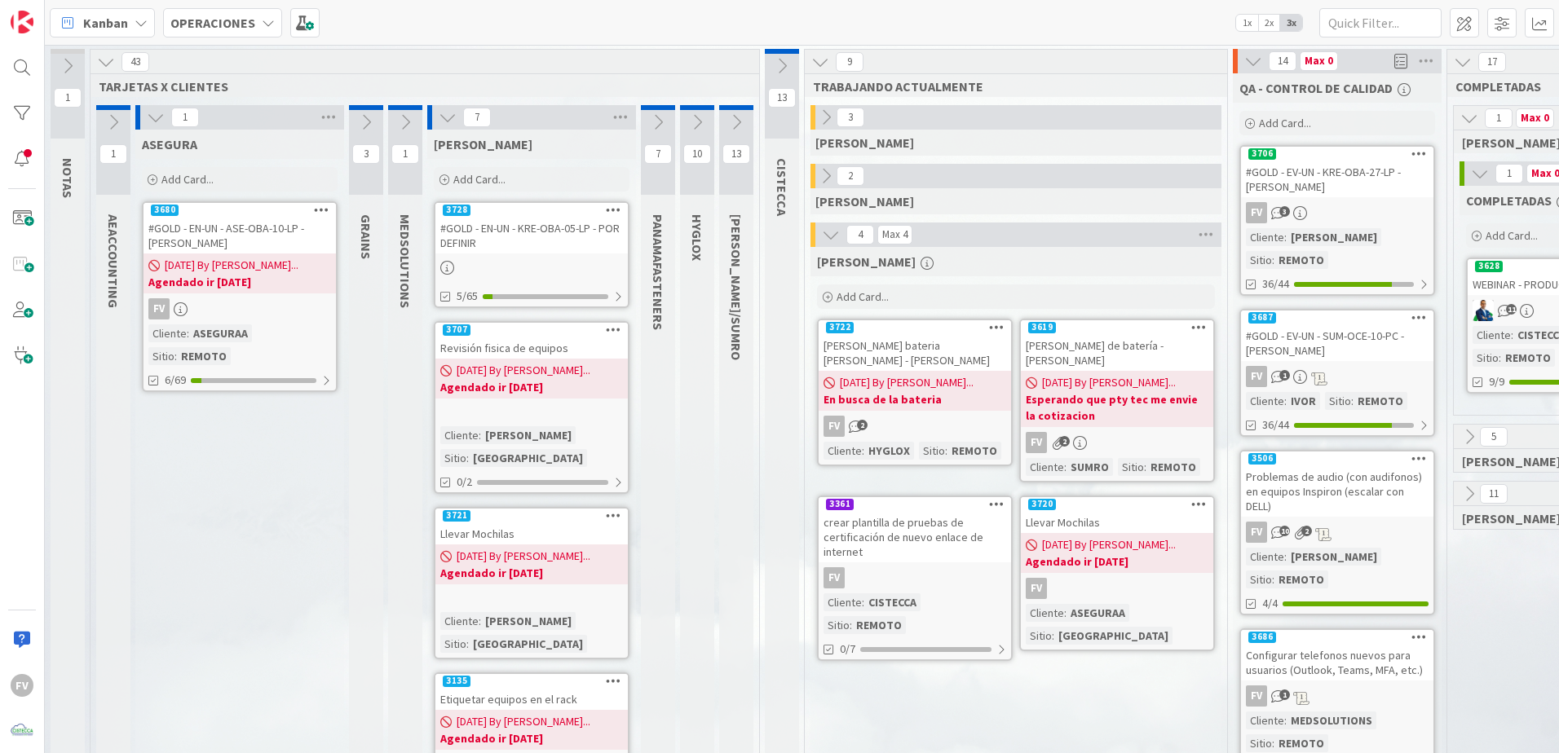
click at [288, 276] on b "Agendado ir [DATE]" at bounding box center [239, 282] width 183 height 16
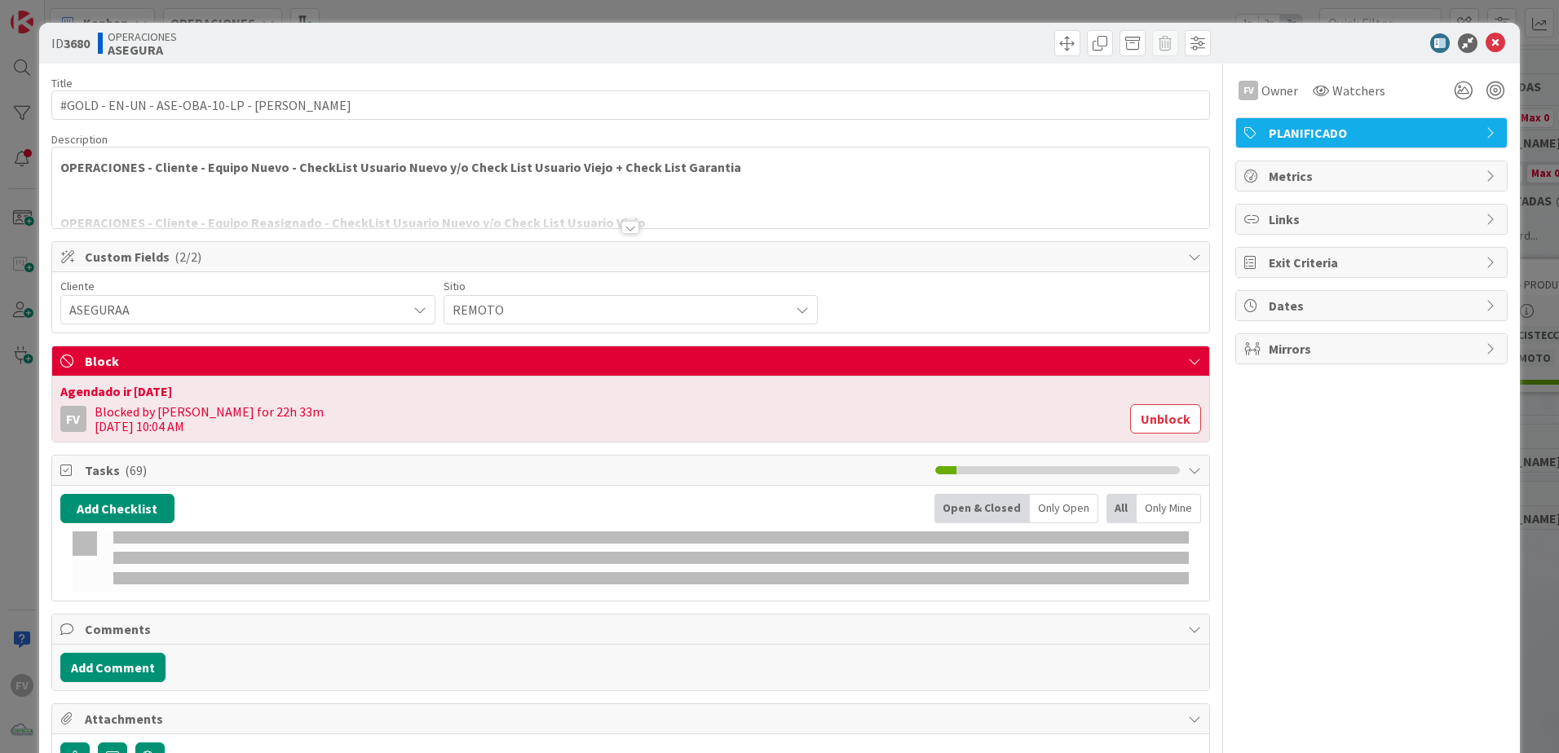
click at [335, 367] on span "Block" at bounding box center [632, 361] width 1095 height 20
click at [344, 367] on span "Block" at bounding box center [632, 361] width 1095 height 20
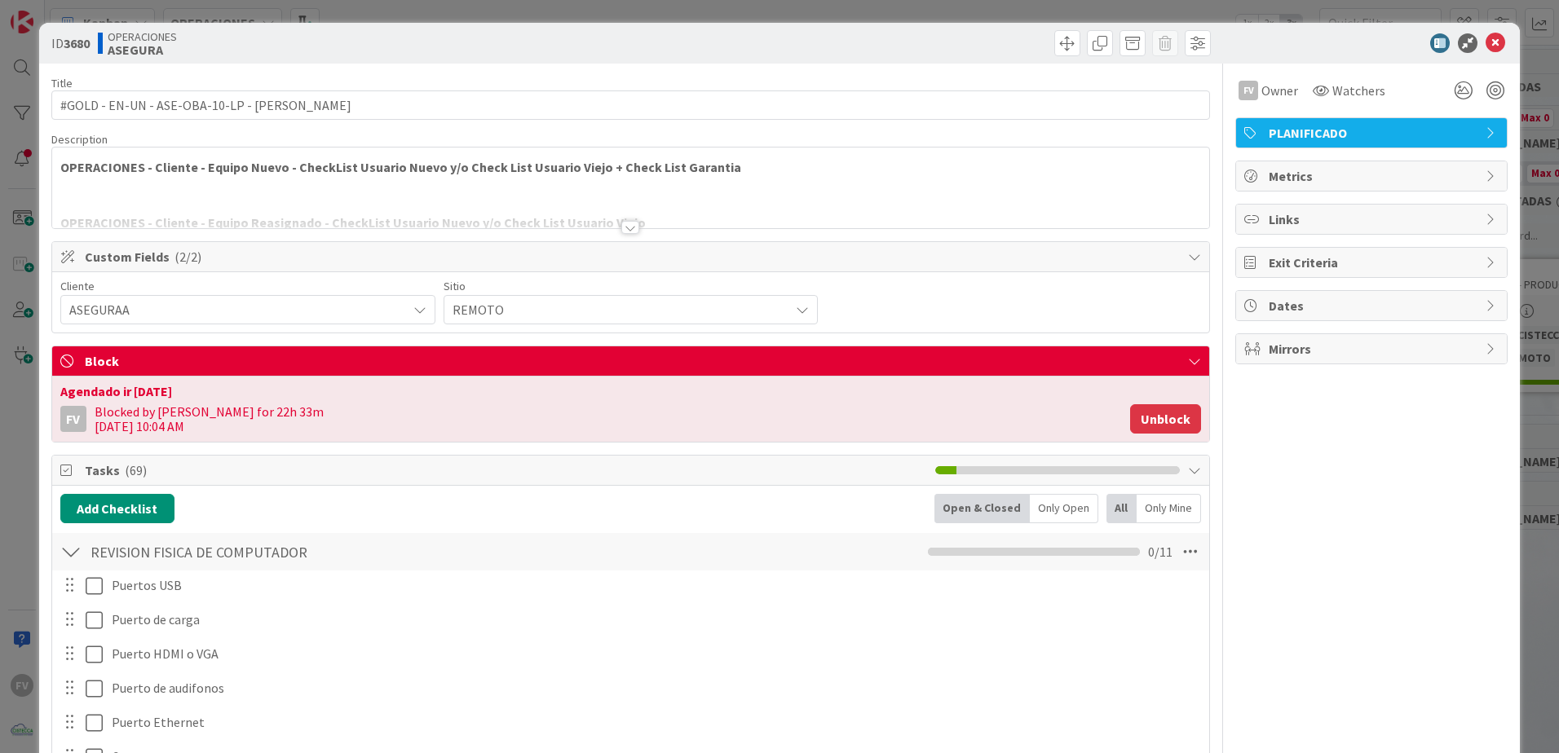
click at [1161, 430] on button "Unblock" at bounding box center [1165, 418] width 71 height 29
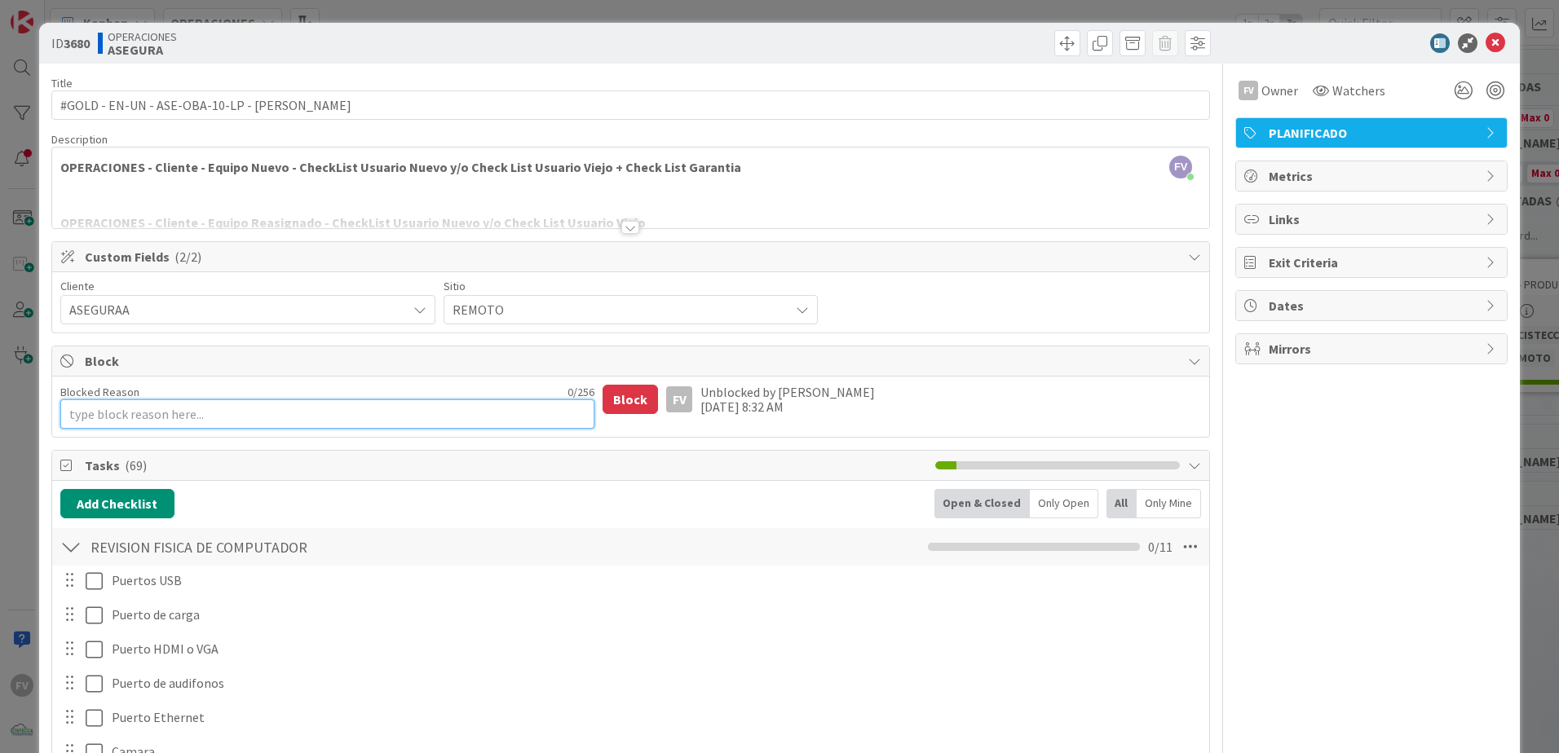
click at [202, 406] on textarea "Blocked Reason" at bounding box center [327, 414] width 535 height 29
type textarea "x"
type textarea "T"
type textarea "x"
type textarea "Te"
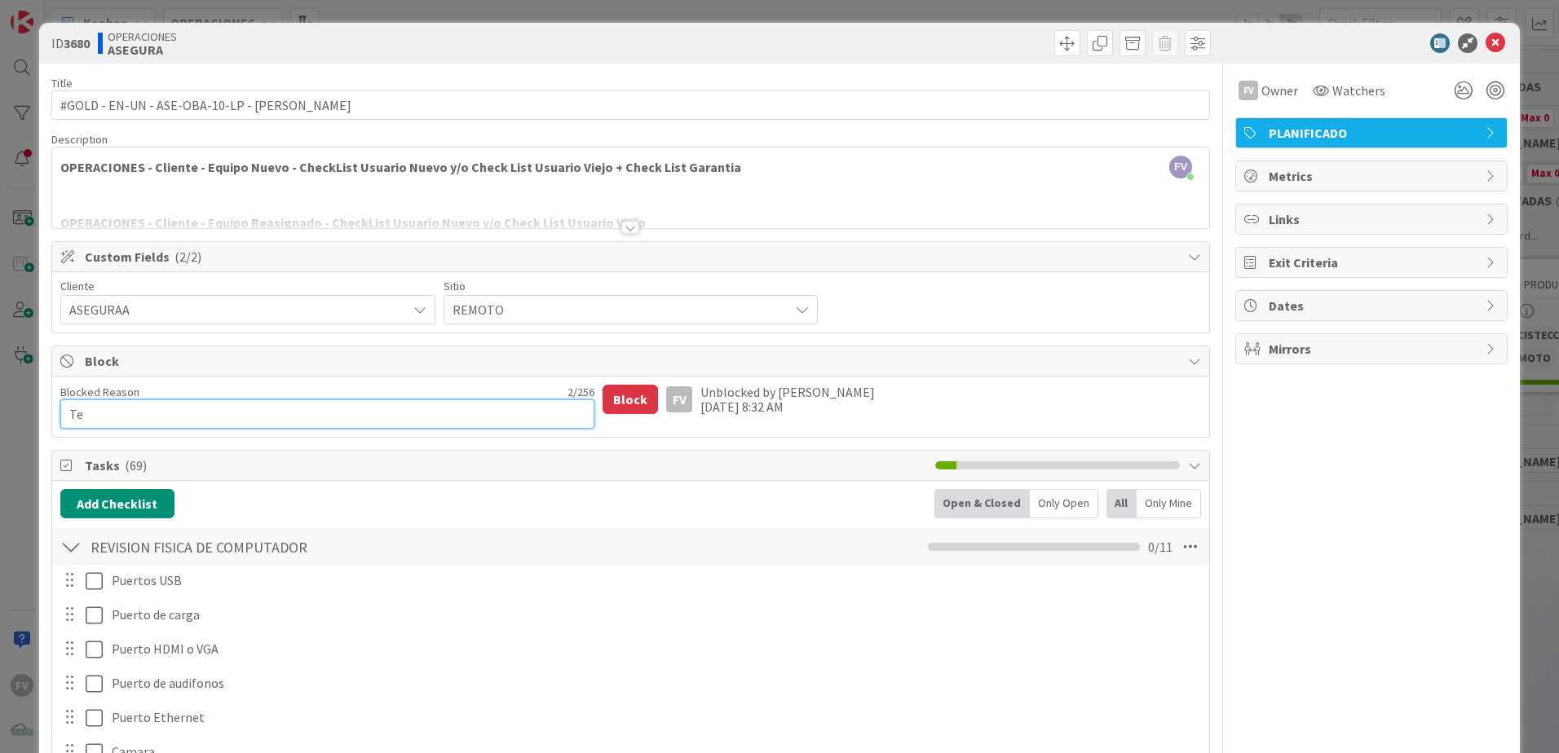
type textarea "x"
type textarea "Ten"
type textarea "x"
type textarea "Tene"
type textarea "x"
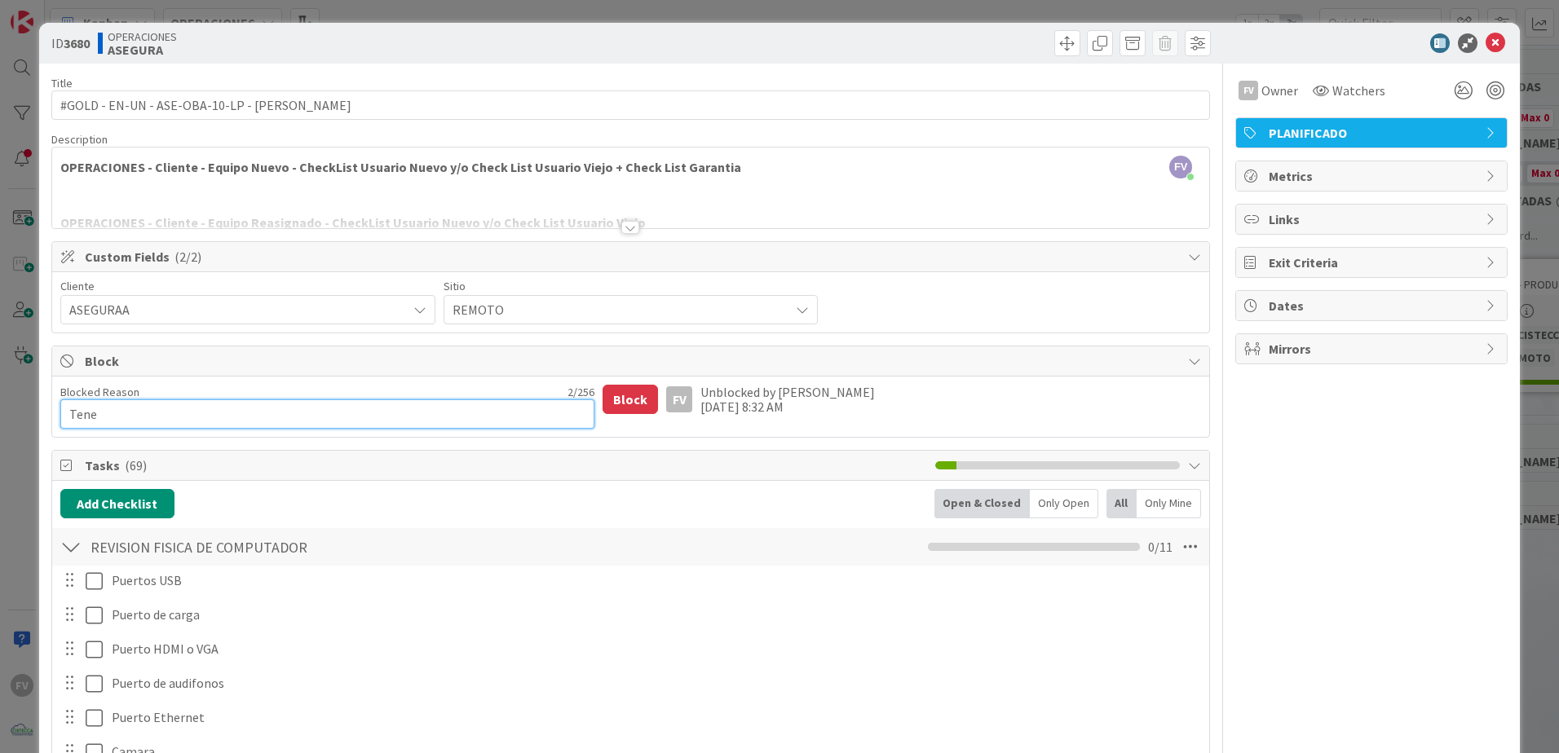
type textarea "Tener"
type textarea "x"
type textarea "Tener"
type textarea "x"
type textarea "Tener l"
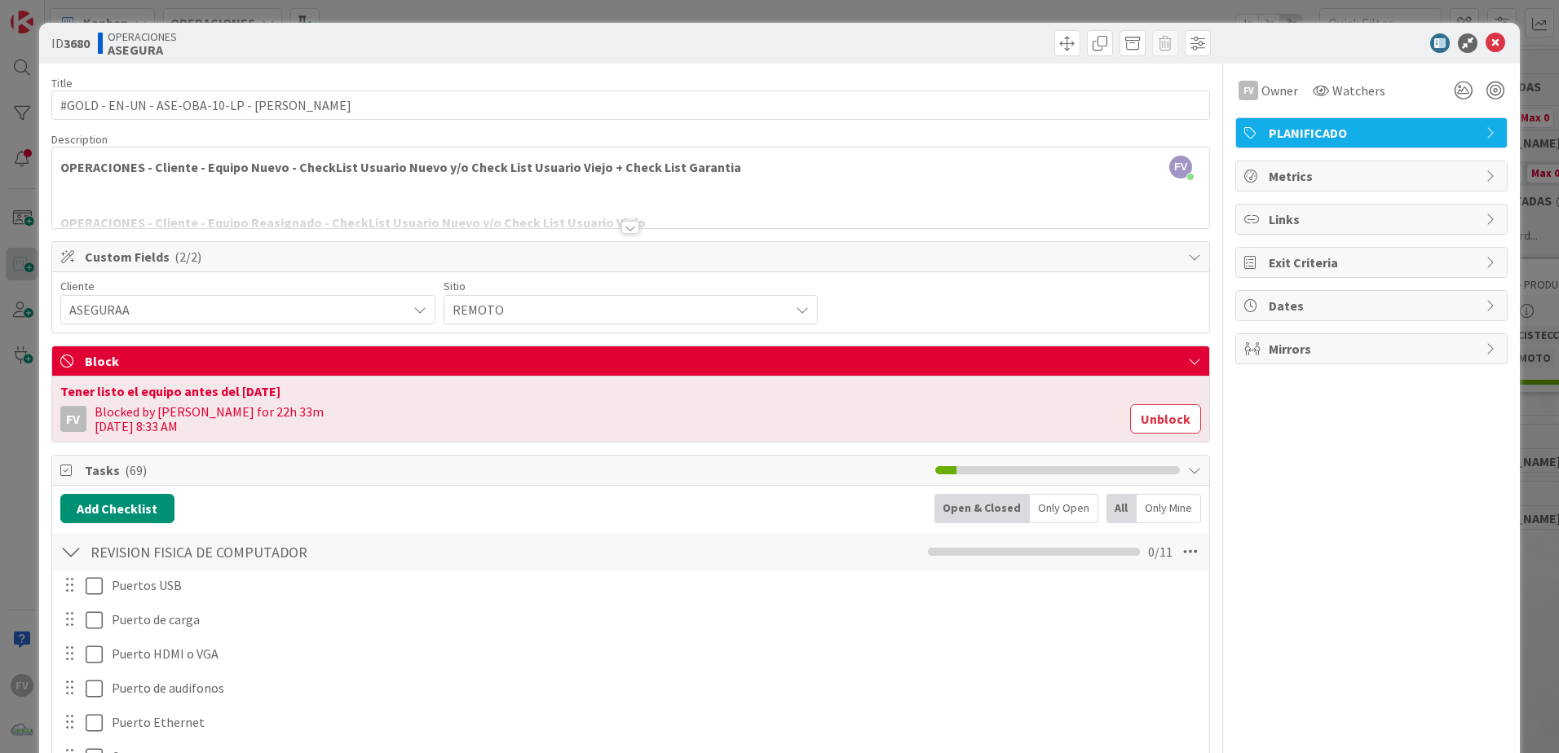
drag, startPoint x: 15, startPoint y: 269, endPoint x: 27, endPoint y: 269, distance: 11.4
click at [15, 269] on div "ID 3680 OPERACIONES ASEGURA Title 42 / 128 #GOLD - EN-UN - ASE-OBA-10-LP - [PER…" at bounding box center [779, 376] width 1559 height 753
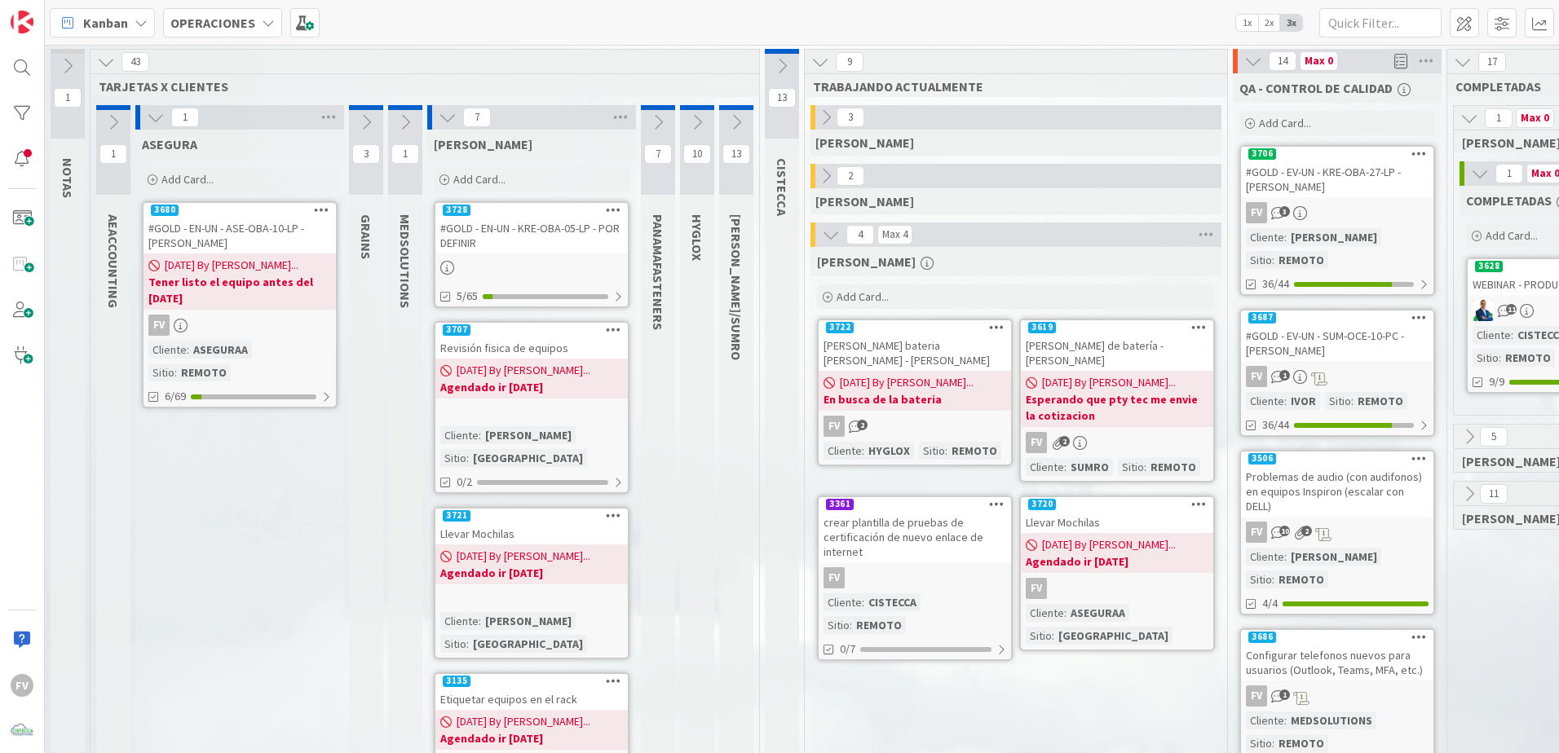
click at [579, 264] on div at bounding box center [531, 267] width 192 height 18
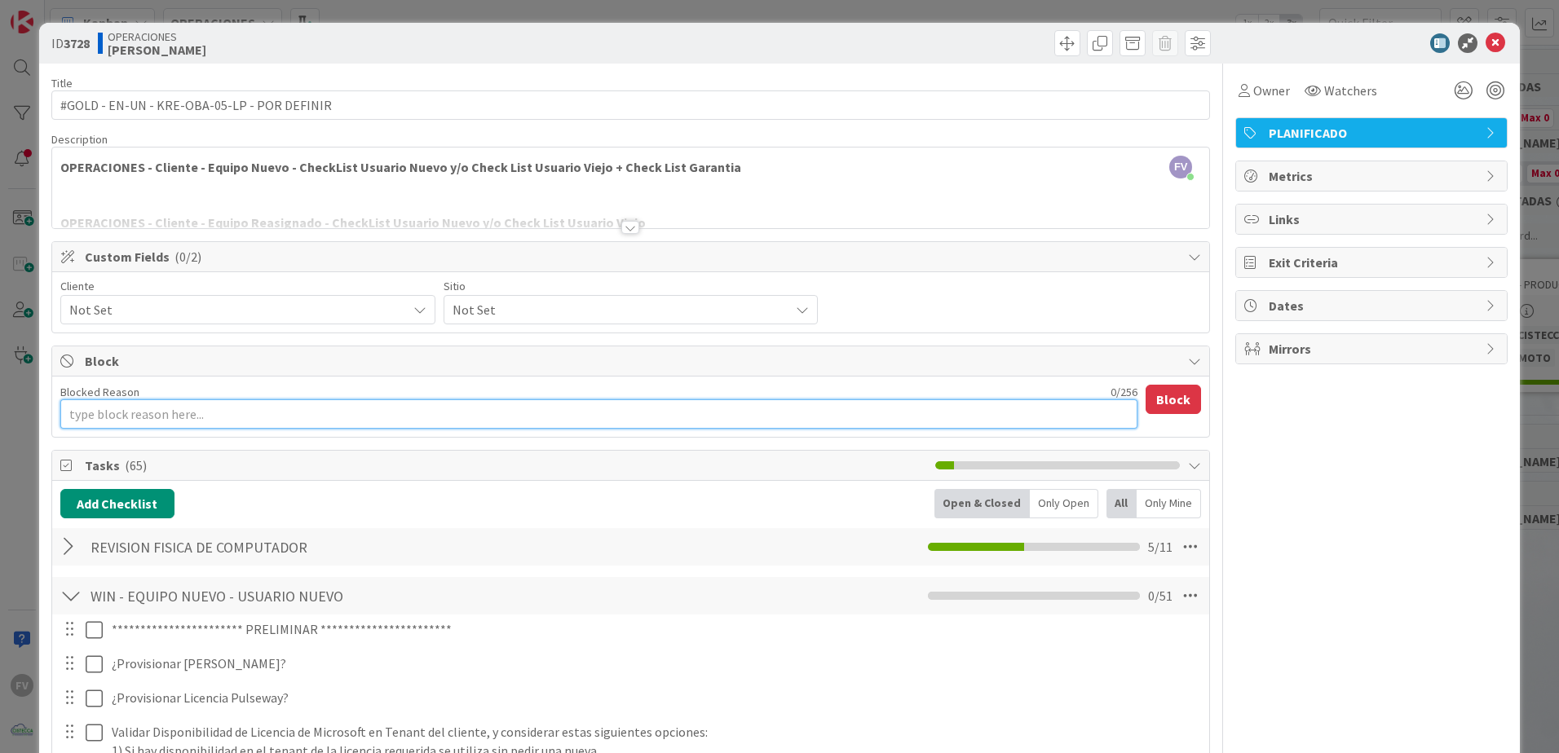
click at [270, 424] on textarea "Blocked Reason" at bounding box center [598, 414] width 1077 height 29
click at [1486, 40] on icon at bounding box center [1496, 43] width 20 height 20
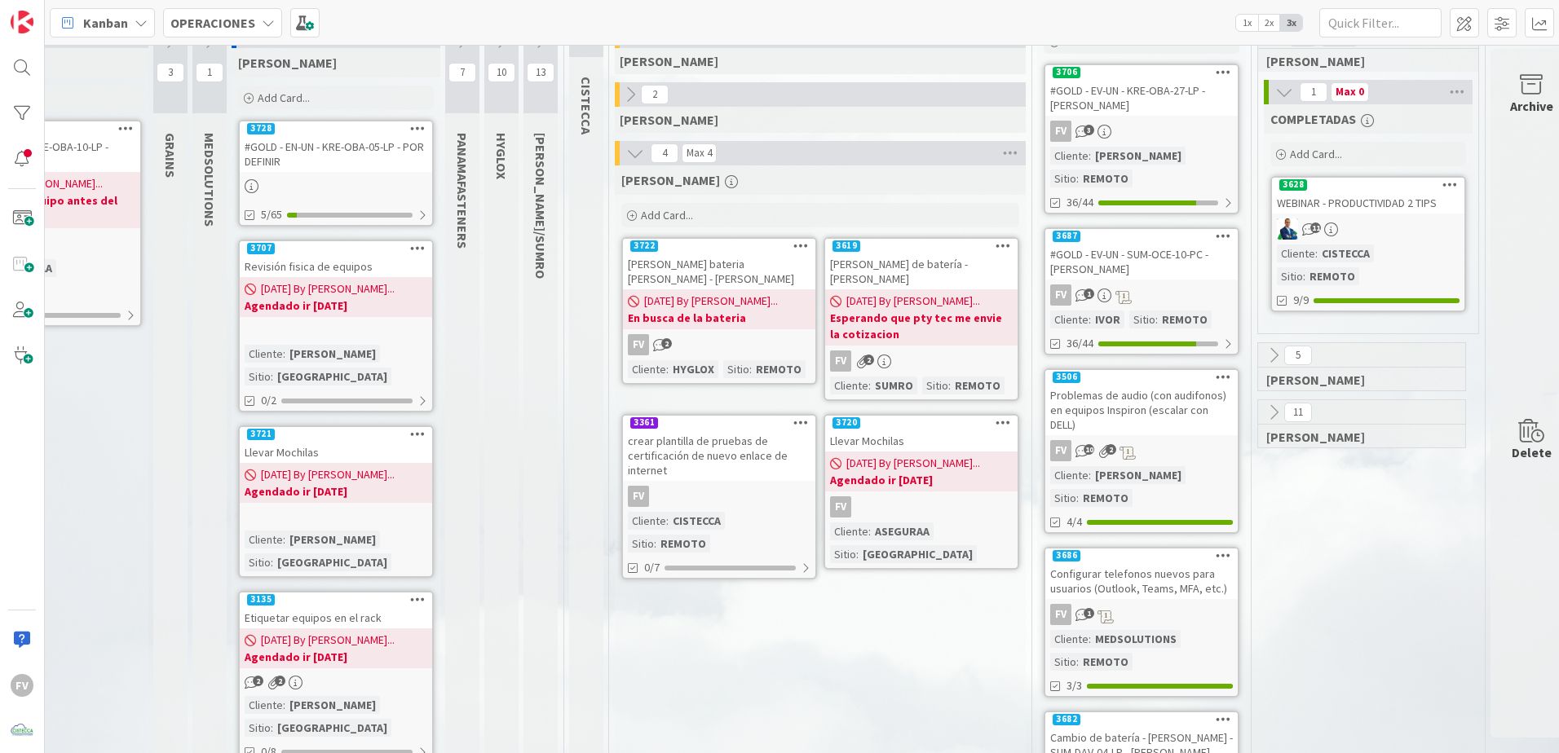
scroll to position [82, 227]
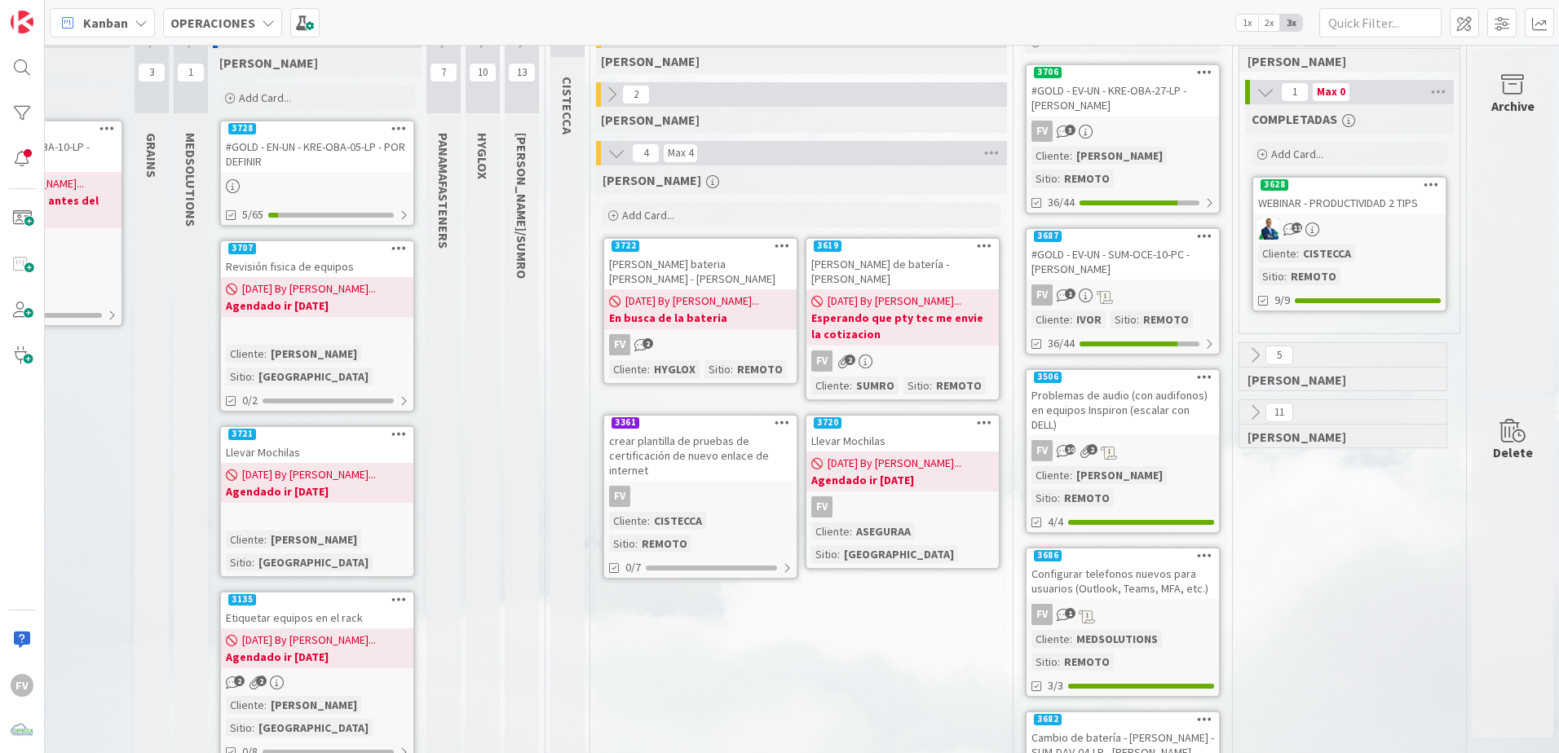
click at [676, 440] on div "crear plantilla de pruebas de certificación de nuevo enlace de internet" at bounding box center [700, 455] width 192 height 51
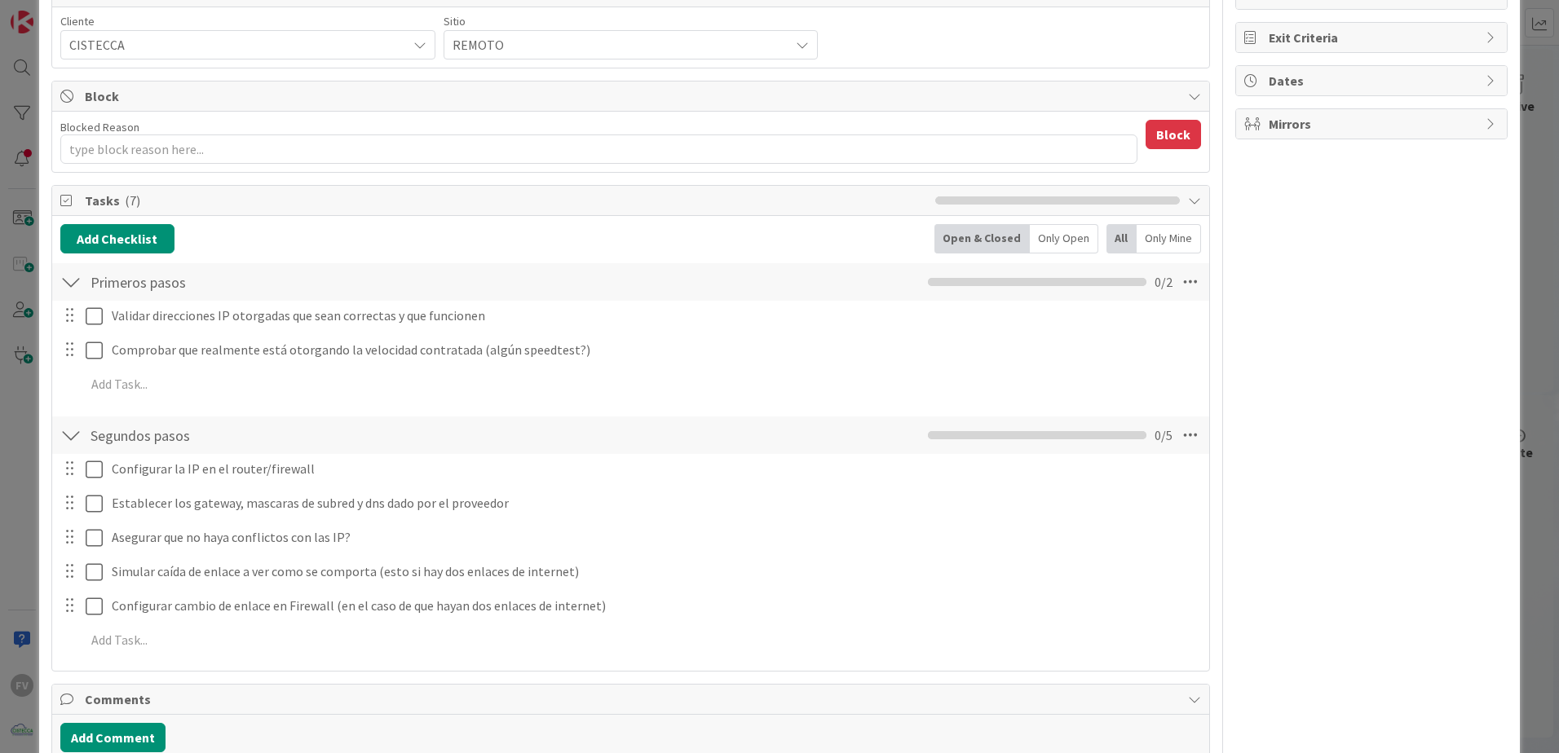
scroll to position [163, 0]
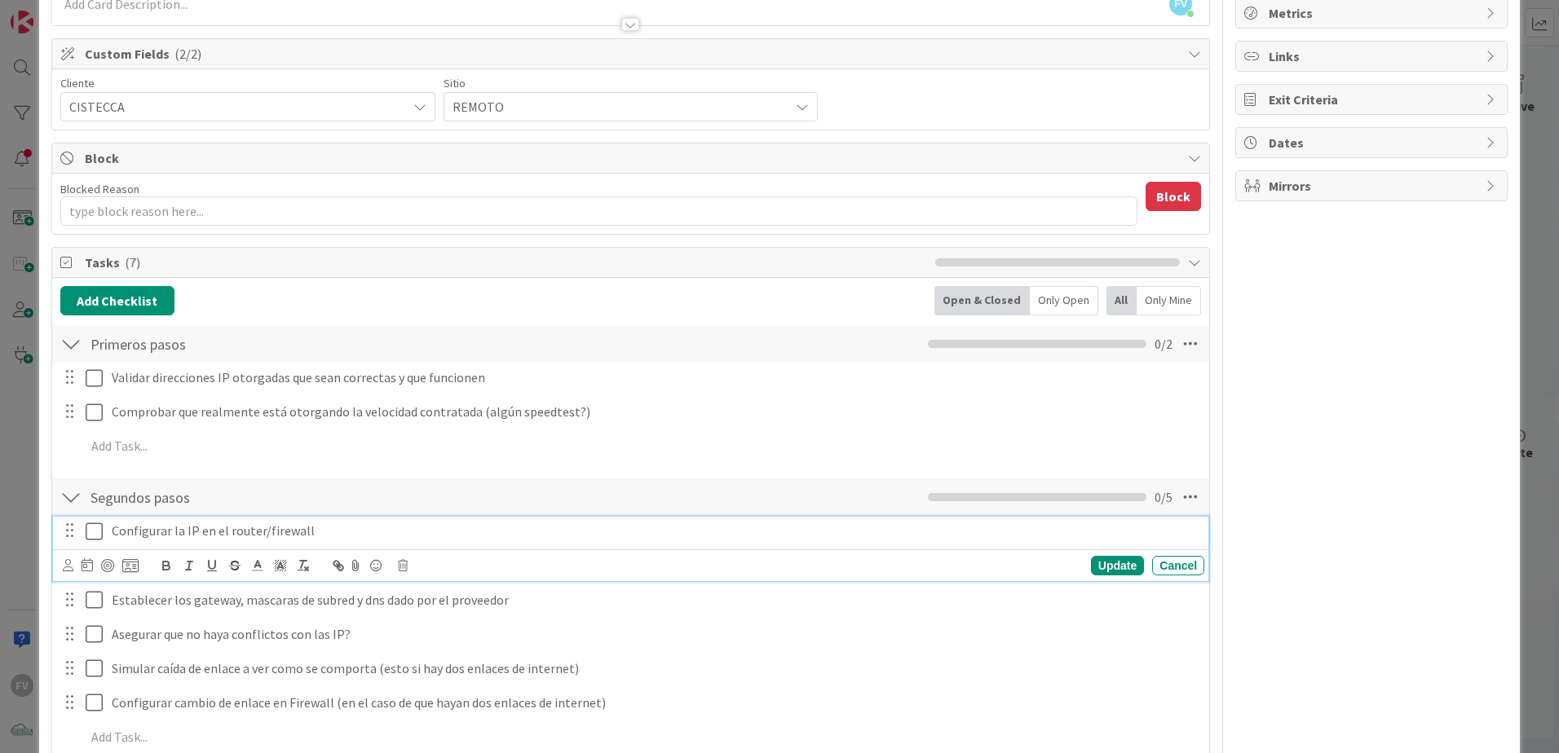
drag, startPoint x: 382, startPoint y: 532, endPoint x: 92, endPoint y: 523, distance: 289.6
click at [0, 535] on html "FV Kanban OPERACIONES 1x 2x 3x 1 NOTAS 43 TARJETAS X CLIENTES 1 AEACCOUNTING 1 …" at bounding box center [779, 376] width 1559 height 753
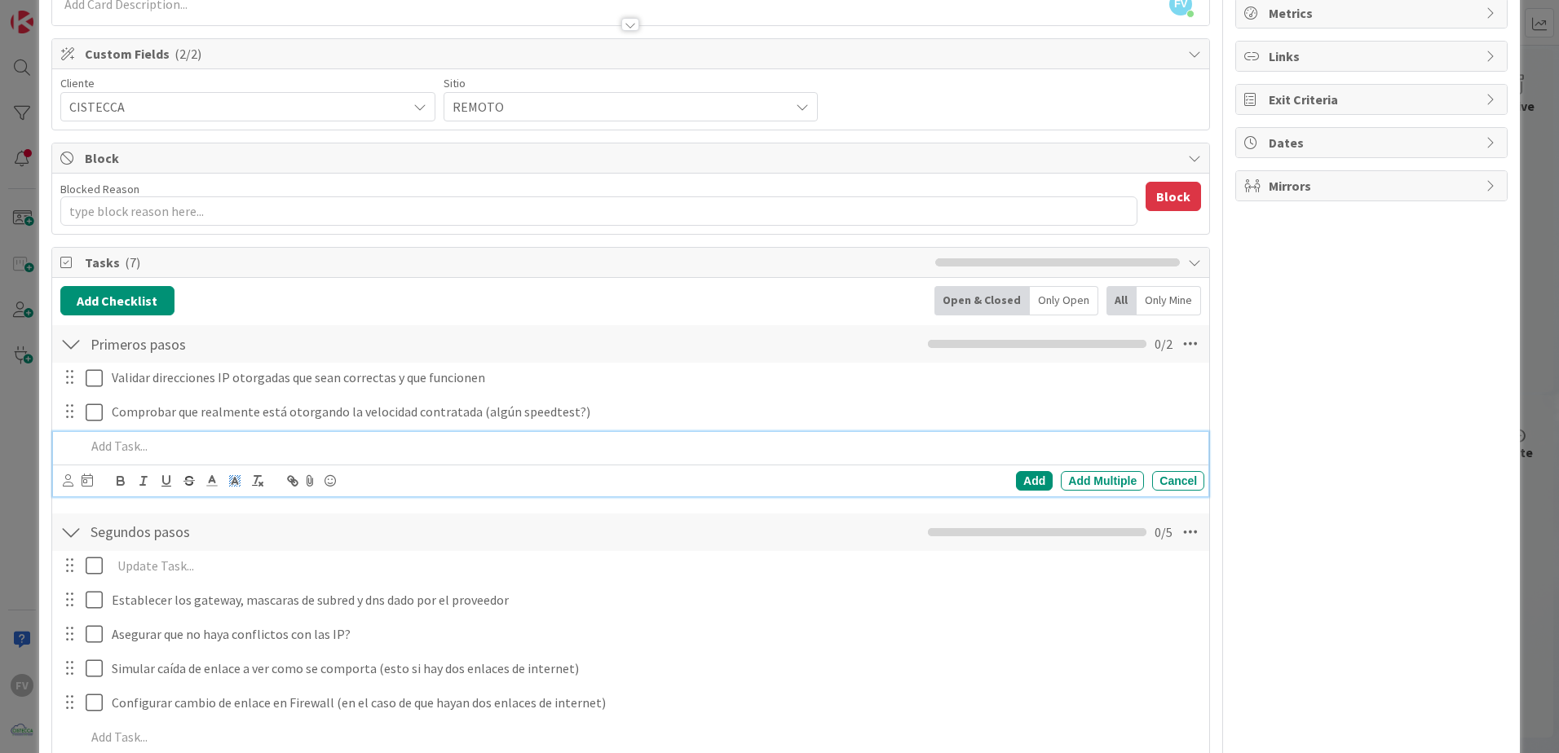
click at [237, 434] on body "FV Kanban OPERACIONES 1x 2x 3x 1 NOTAS 43 TARJETAS X CLIENTES 1 AEACCOUNTING 1 …" at bounding box center [779, 376] width 1559 height 753
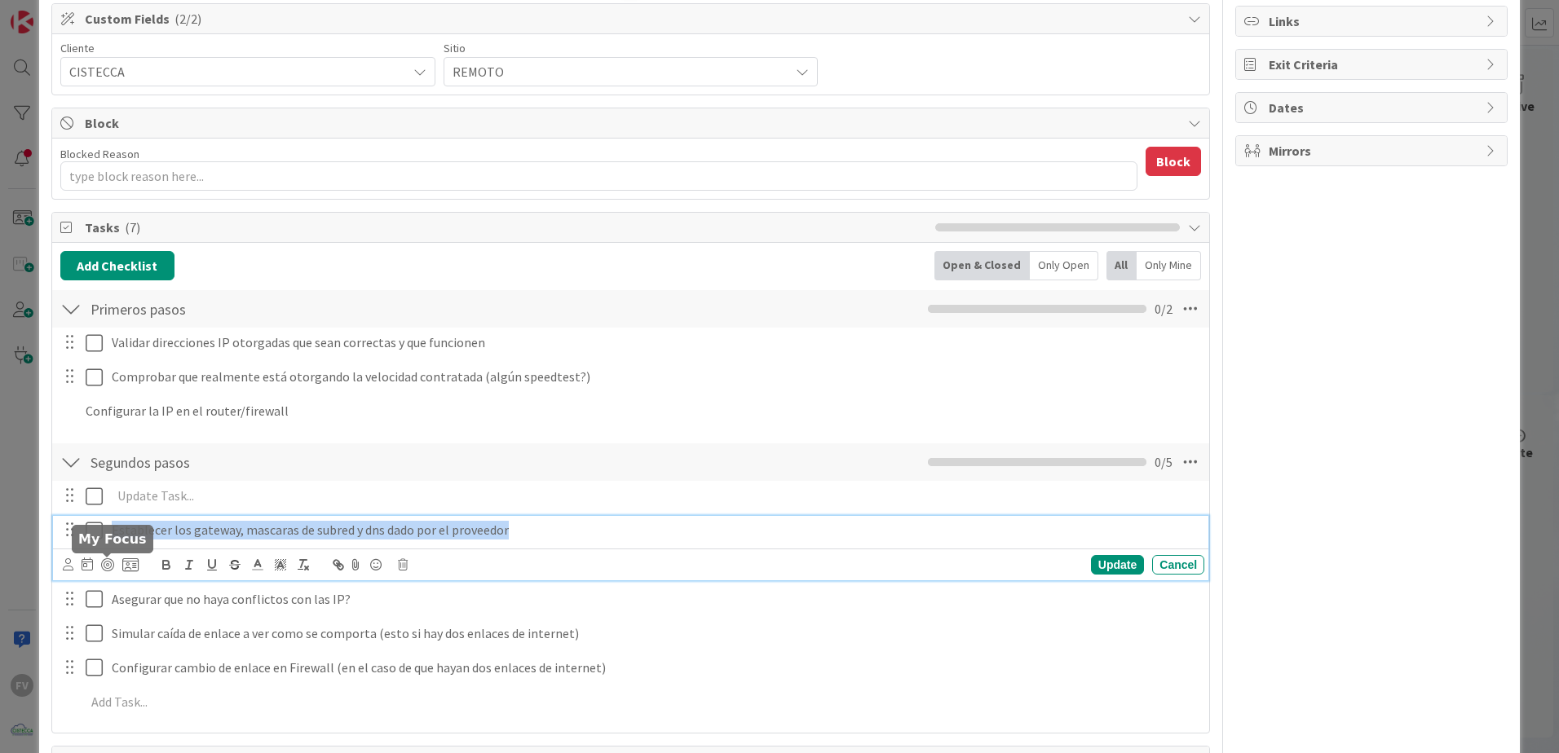
drag, startPoint x: 528, startPoint y: 575, endPoint x: 99, endPoint y: 573, distance: 428.9
click at [99, 573] on div "Establecer los gateway, mascaras de subred y dns dado por el proveedor Update C…" at bounding box center [630, 548] width 1155 height 64
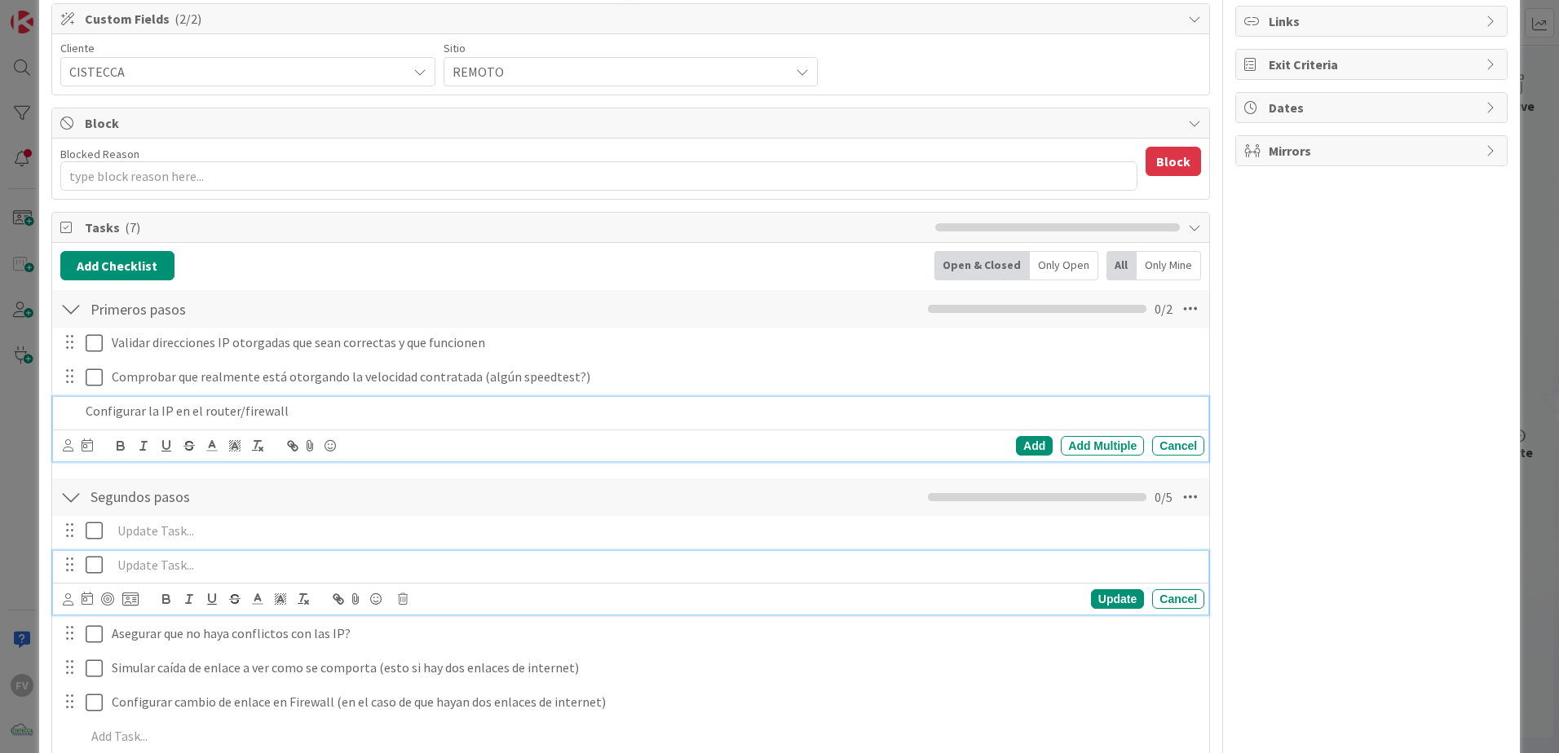
click at [311, 419] on div "Configurar la IP en el router/firewall Add Add Multiple Cancel" at bounding box center [630, 429] width 1155 height 64
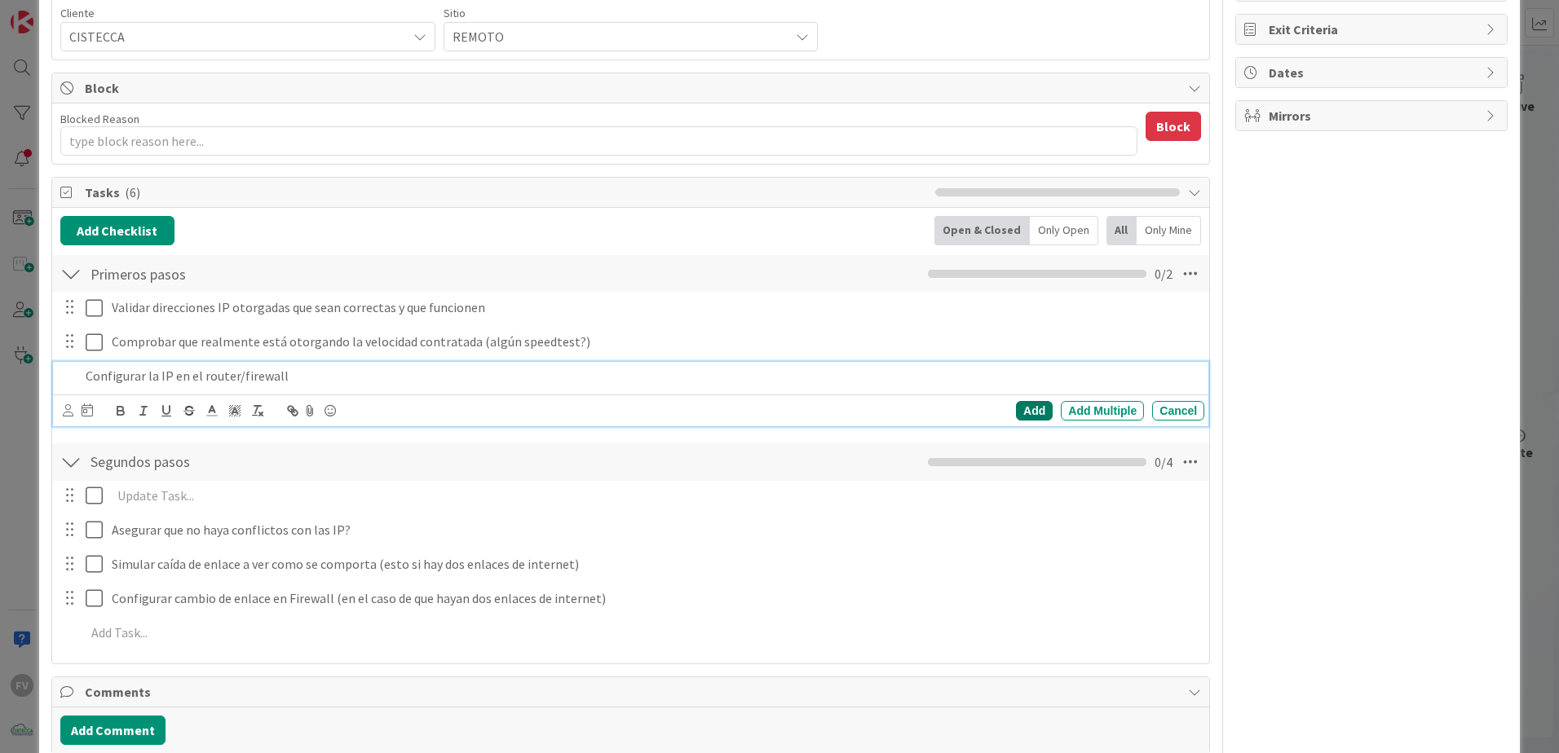
drag, startPoint x: 1018, startPoint y: 413, endPoint x: 650, endPoint y: 429, distance: 368.9
click at [1017, 413] on div "Add" at bounding box center [1034, 411] width 37 height 20
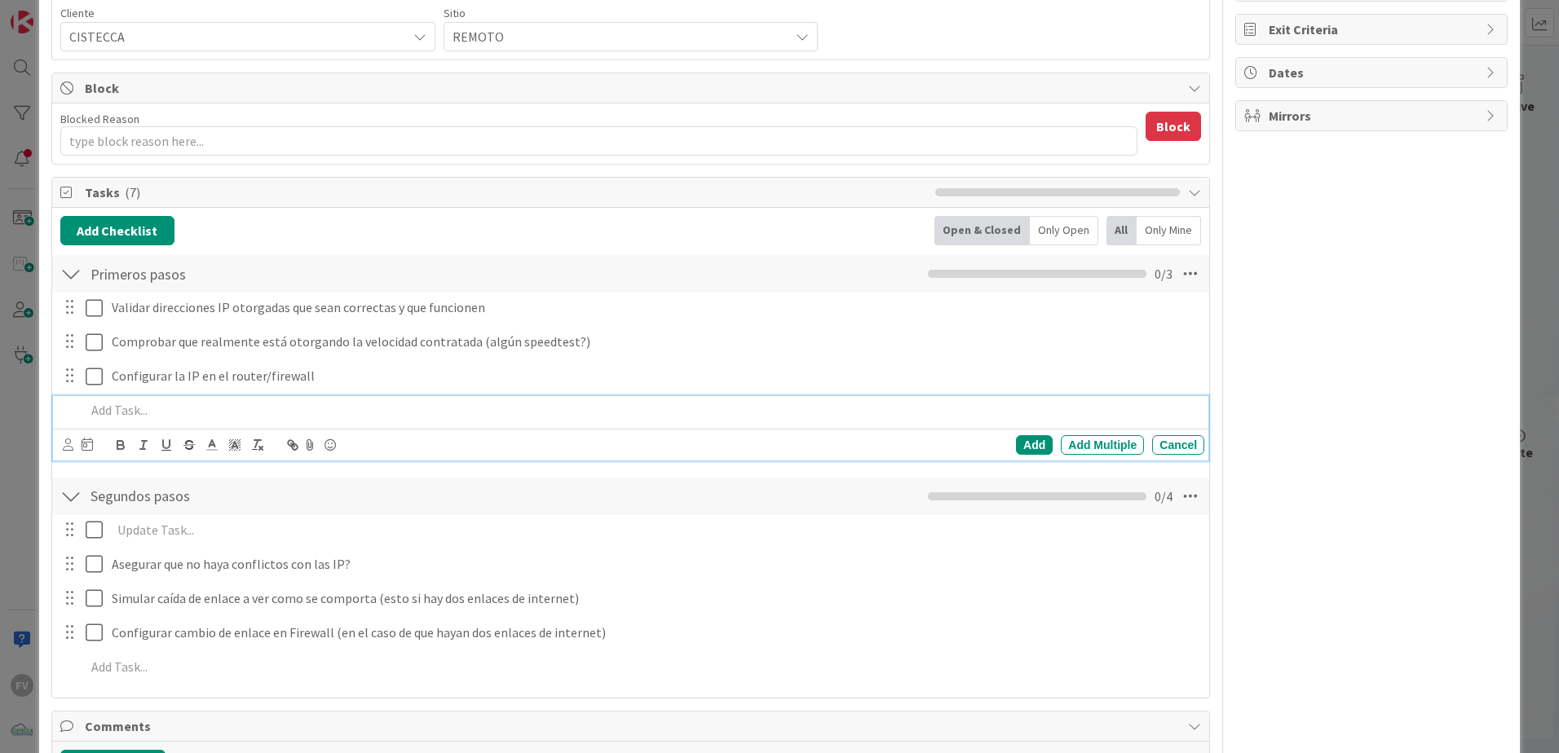
click at [209, 416] on p at bounding box center [642, 410] width 1112 height 19
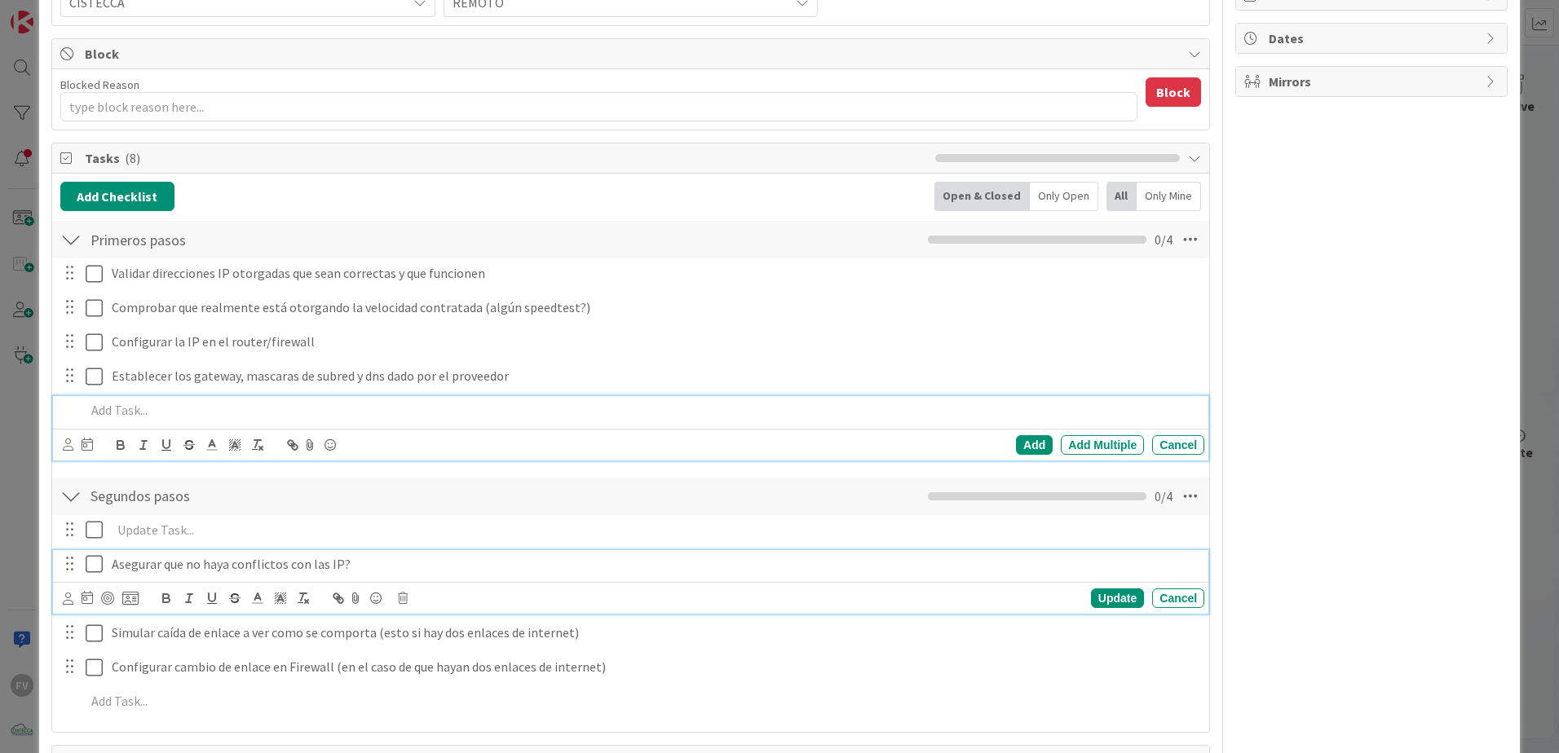
click at [200, 557] on p "Asegurar que no haya conflictos con las IP?" at bounding box center [655, 564] width 1086 height 19
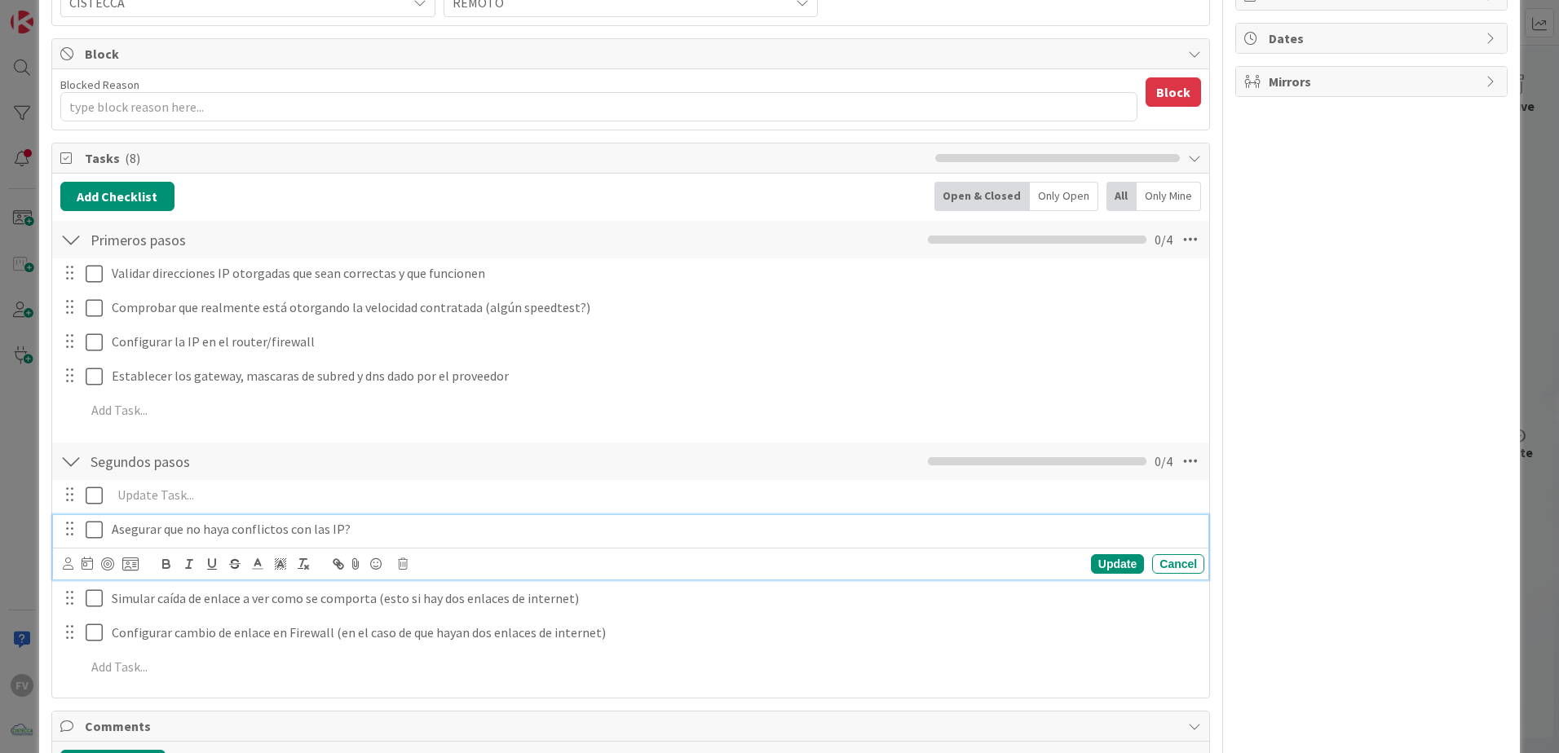
scroll to position [232, 0]
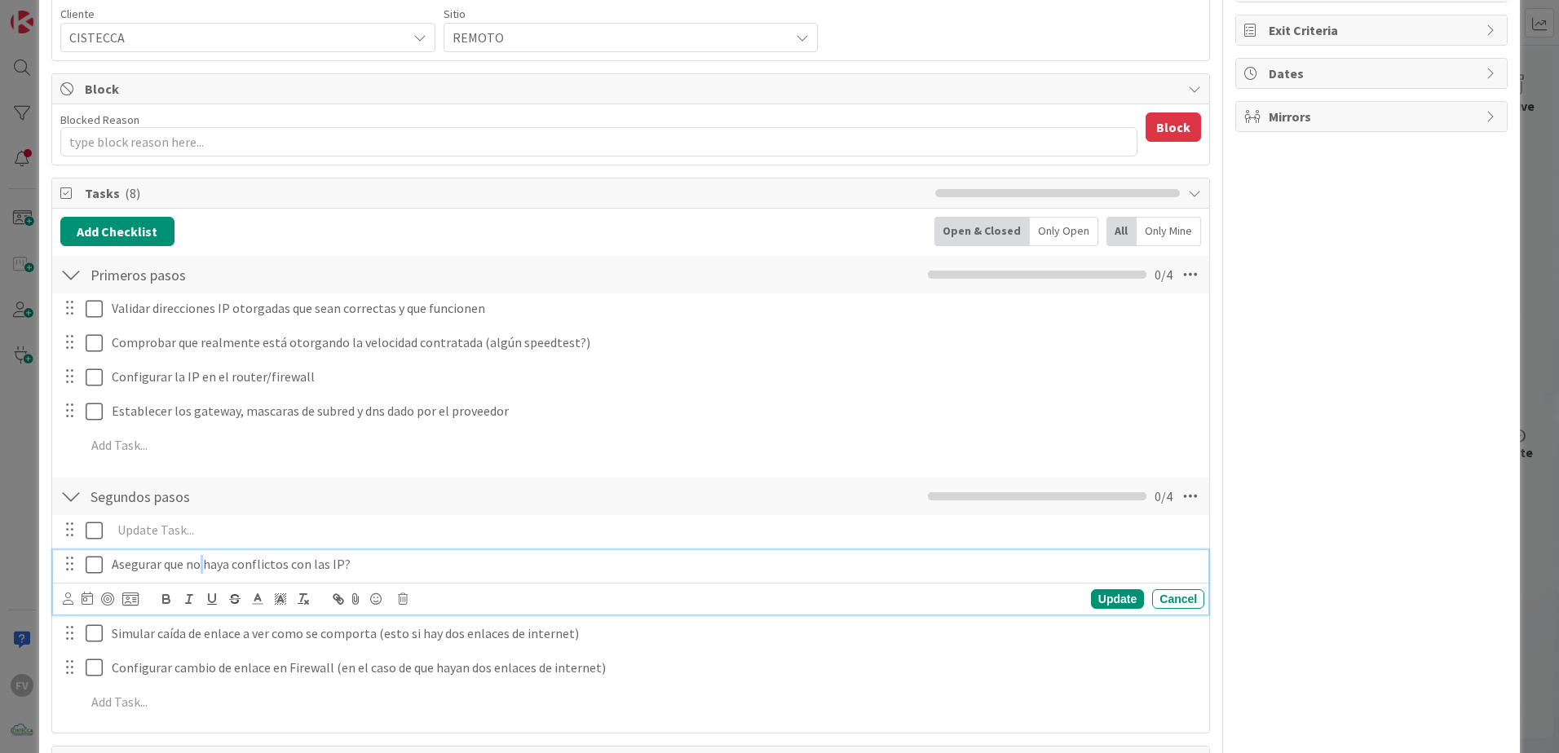
click at [200, 557] on p "Asegurar que no haya conflictos con las IP?" at bounding box center [655, 564] width 1086 height 19
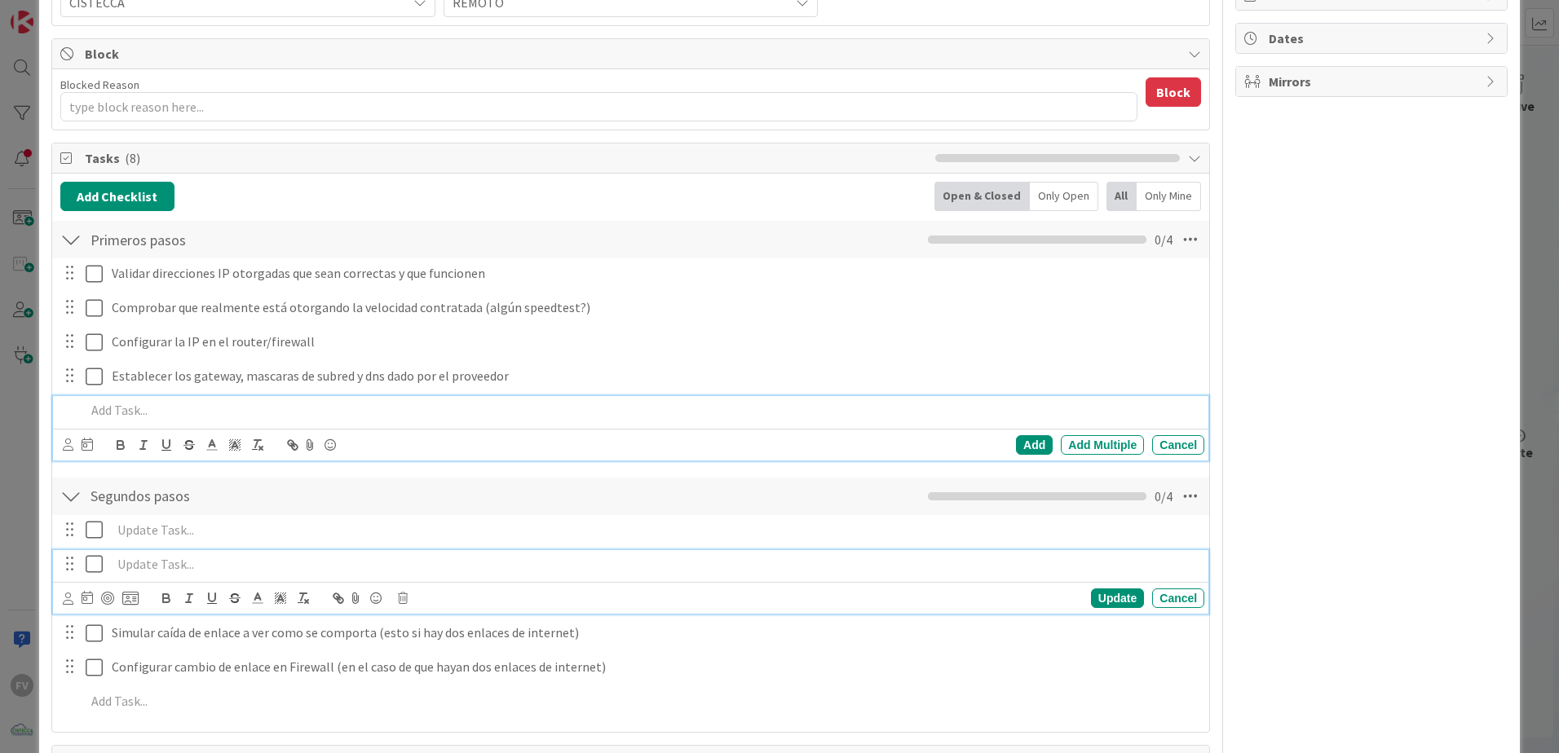
click at [188, 434] on div "Add Add Multiple Cancel" at bounding box center [630, 428] width 1155 height 64
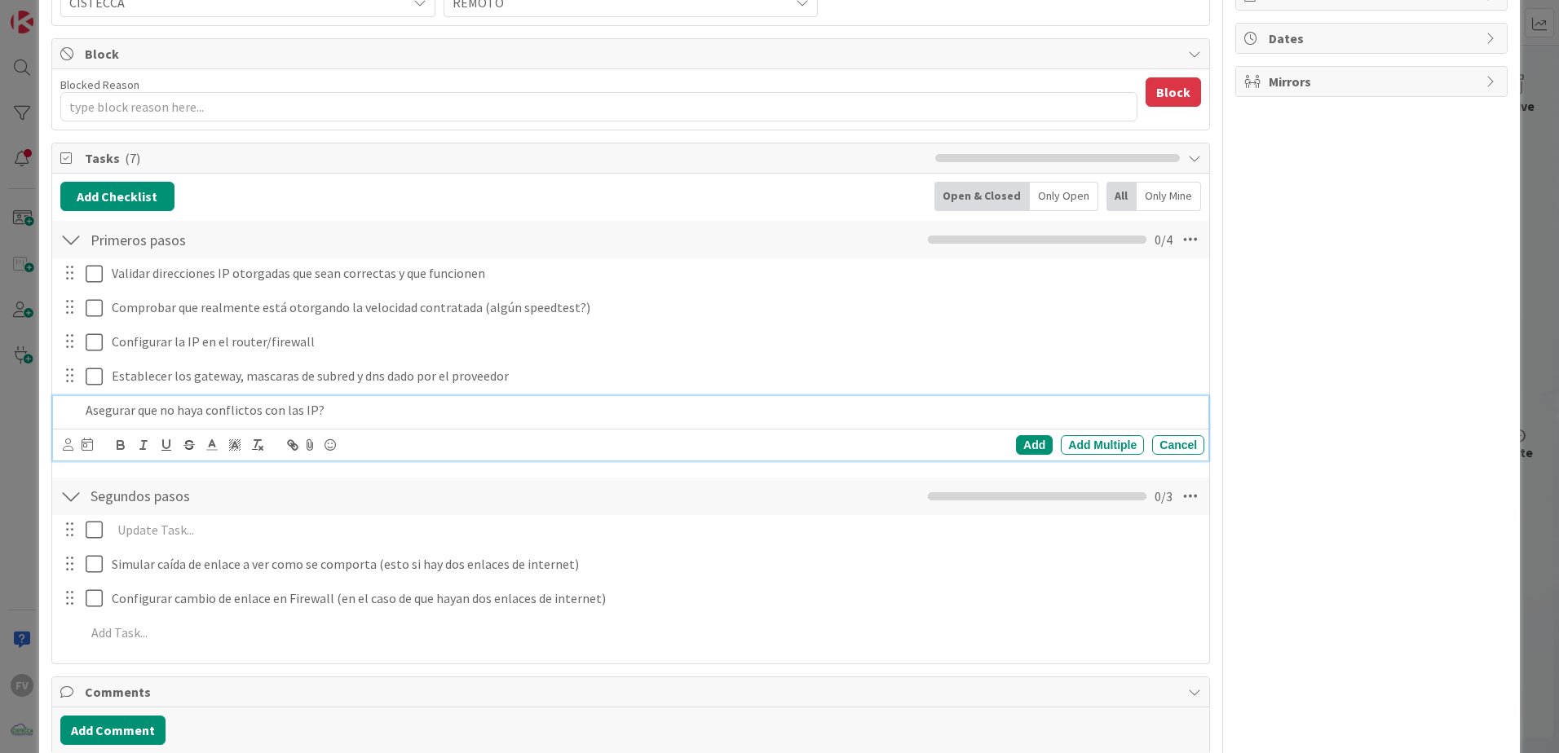
scroll to position [302, 0]
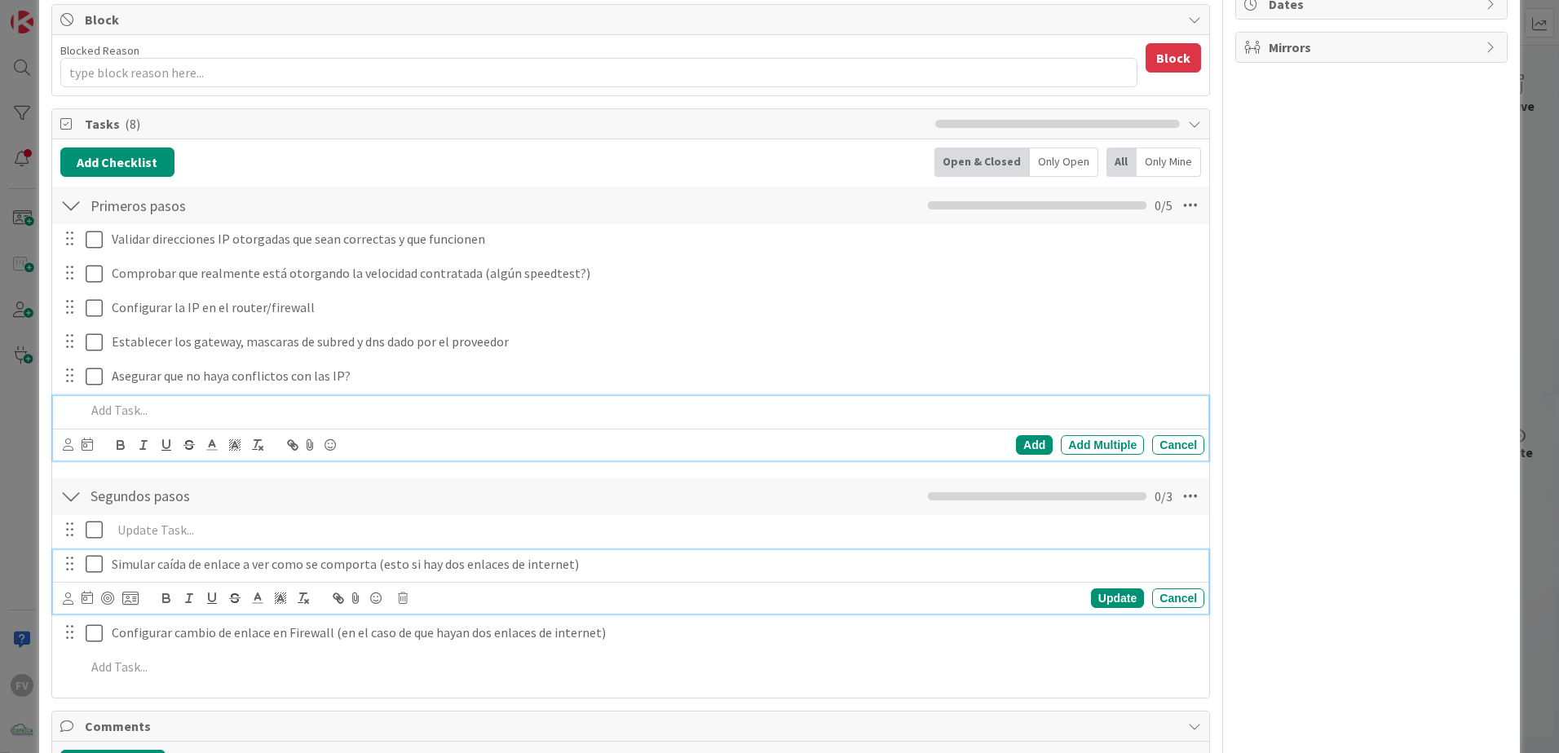
click at [228, 569] on p "Simular caída de enlace a ver como se comporta (esto si hay dos enlaces de inte…" at bounding box center [655, 564] width 1086 height 19
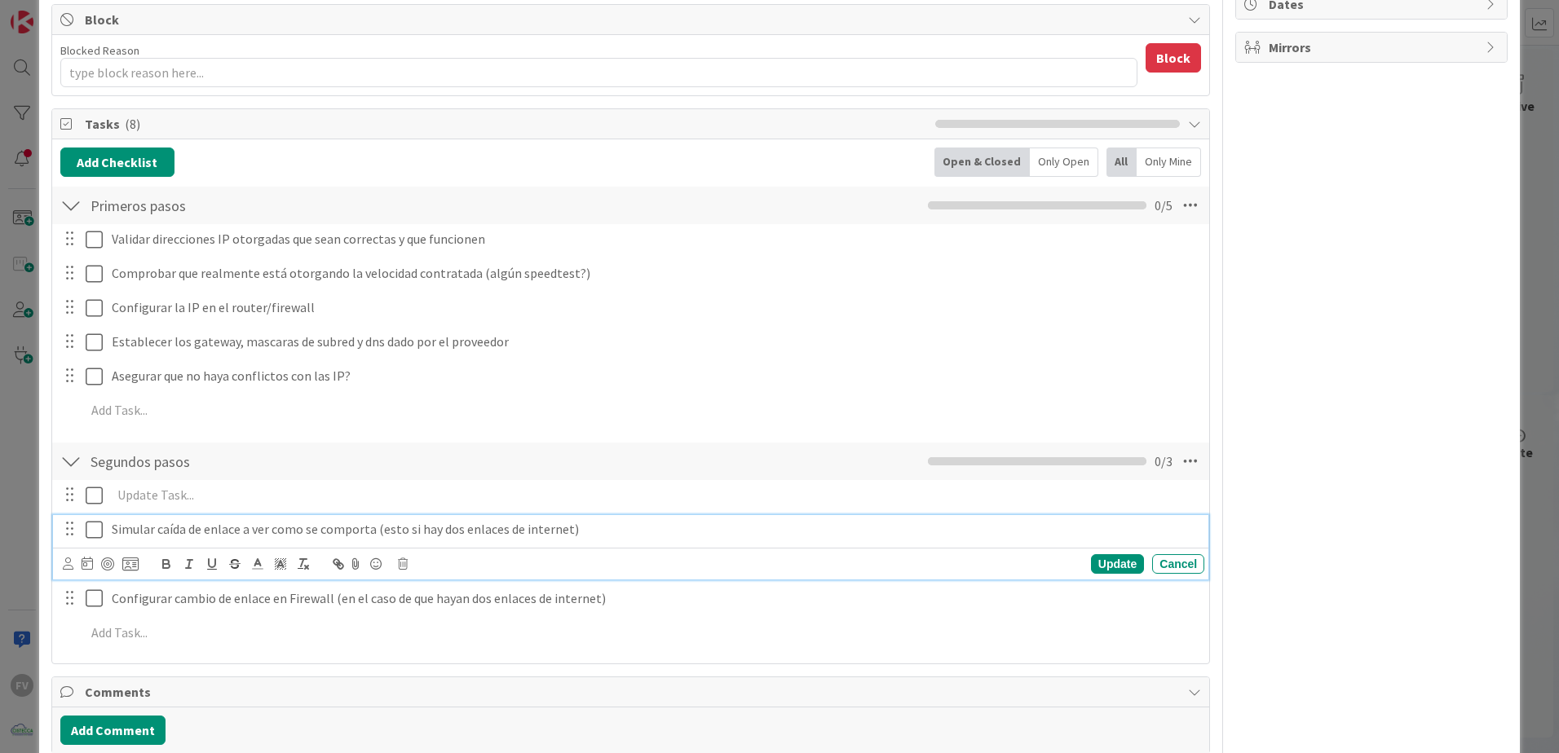
scroll to position [267, 0]
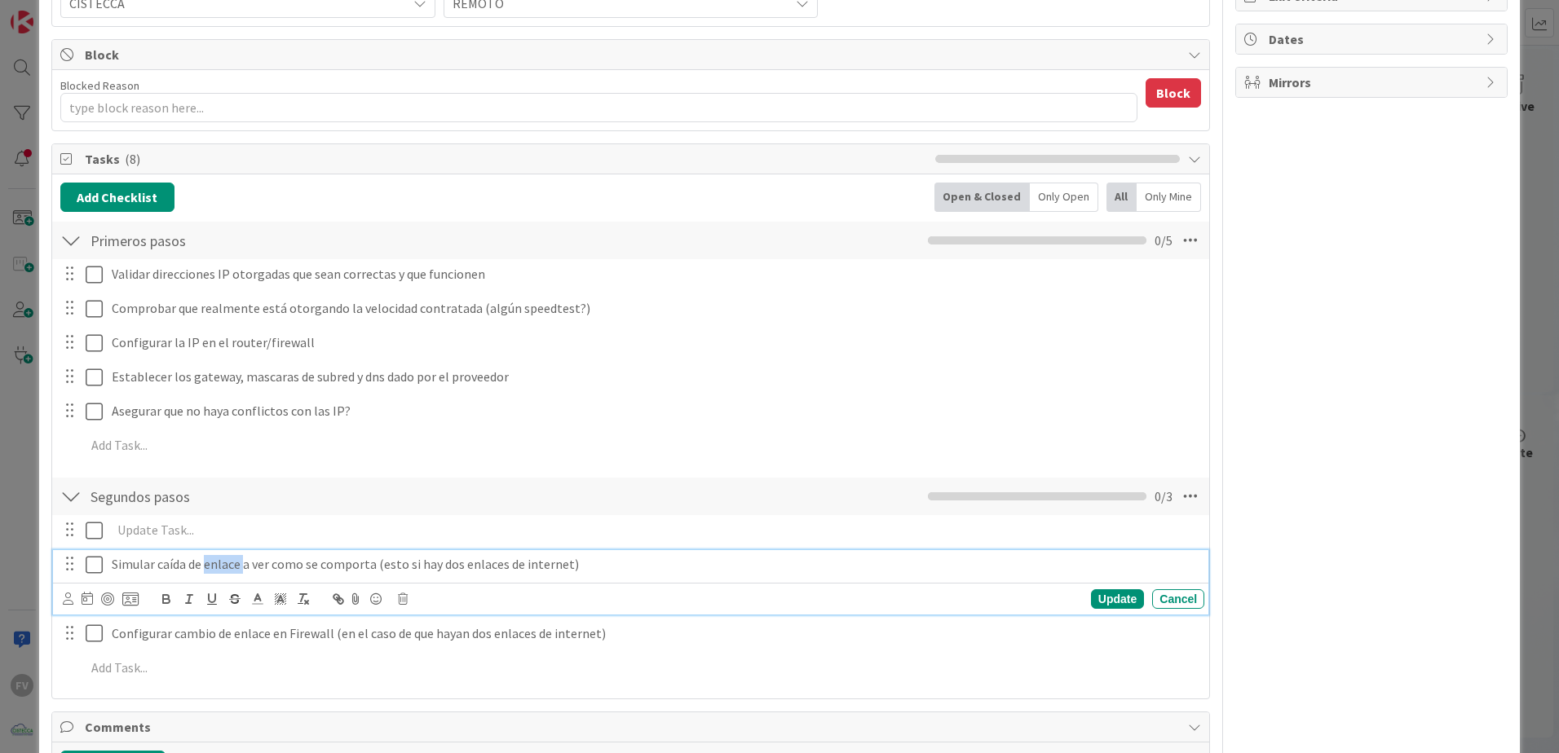
click at [228, 569] on p "Simular caída de enlace a ver como se comporta (esto si hay dos enlaces de inte…" at bounding box center [655, 564] width 1086 height 19
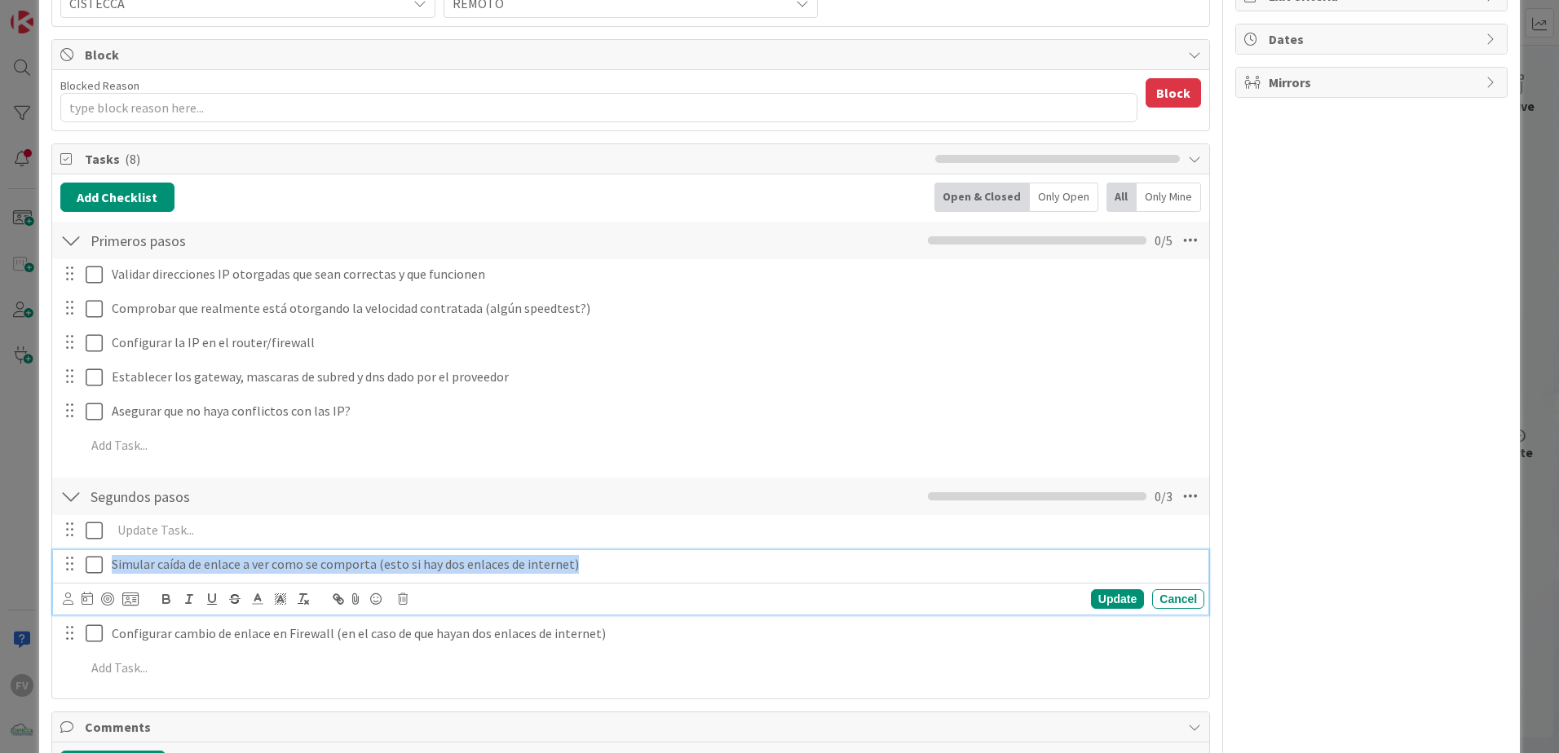
click at [228, 569] on p "Simular caída de enlace a ver como se comporta (esto si hay dos enlaces de inte…" at bounding box center [655, 564] width 1086 height 19
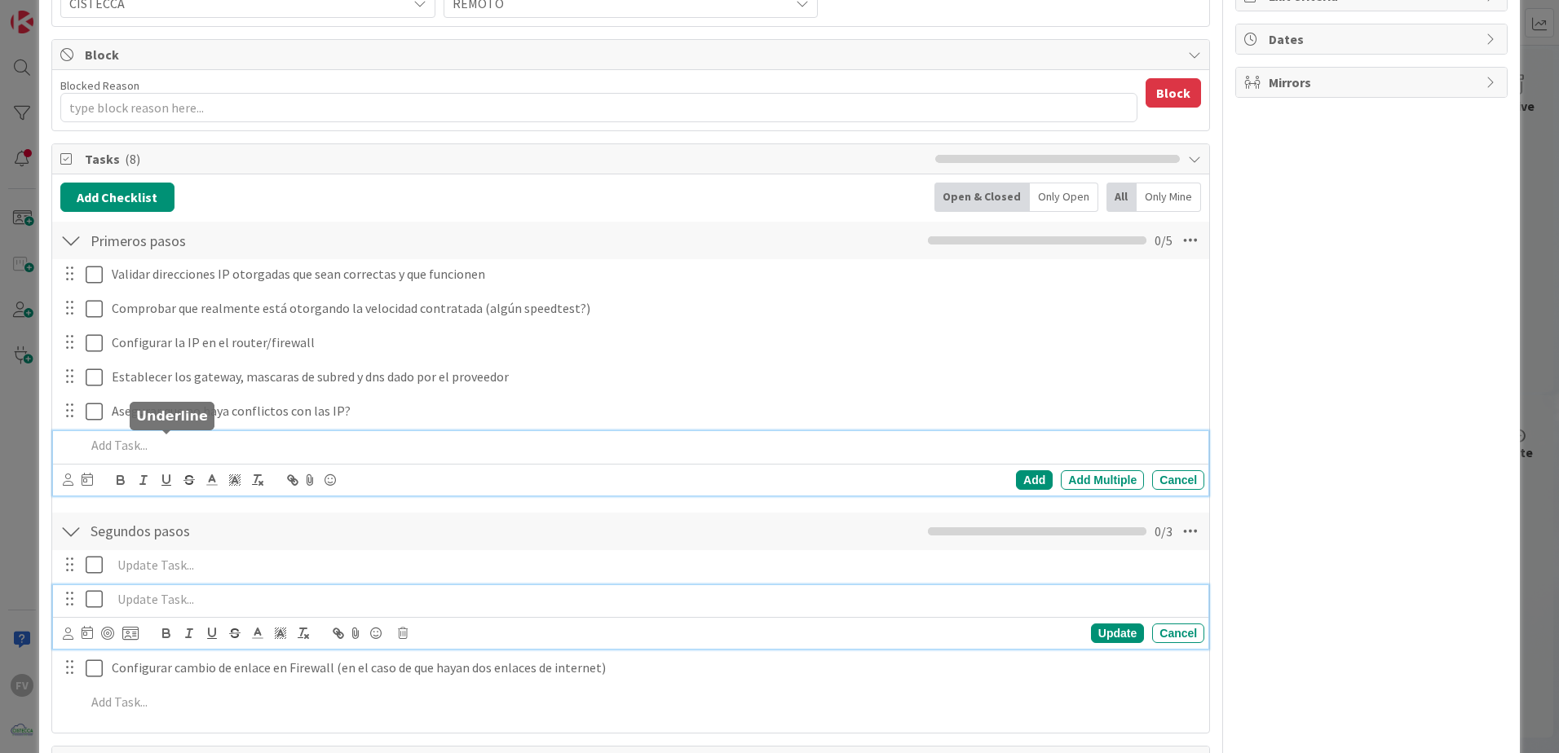
click at [176, 445] on div "Add Add Multiple Cancel" at bounding box center [630, 463] width 1155 height 64
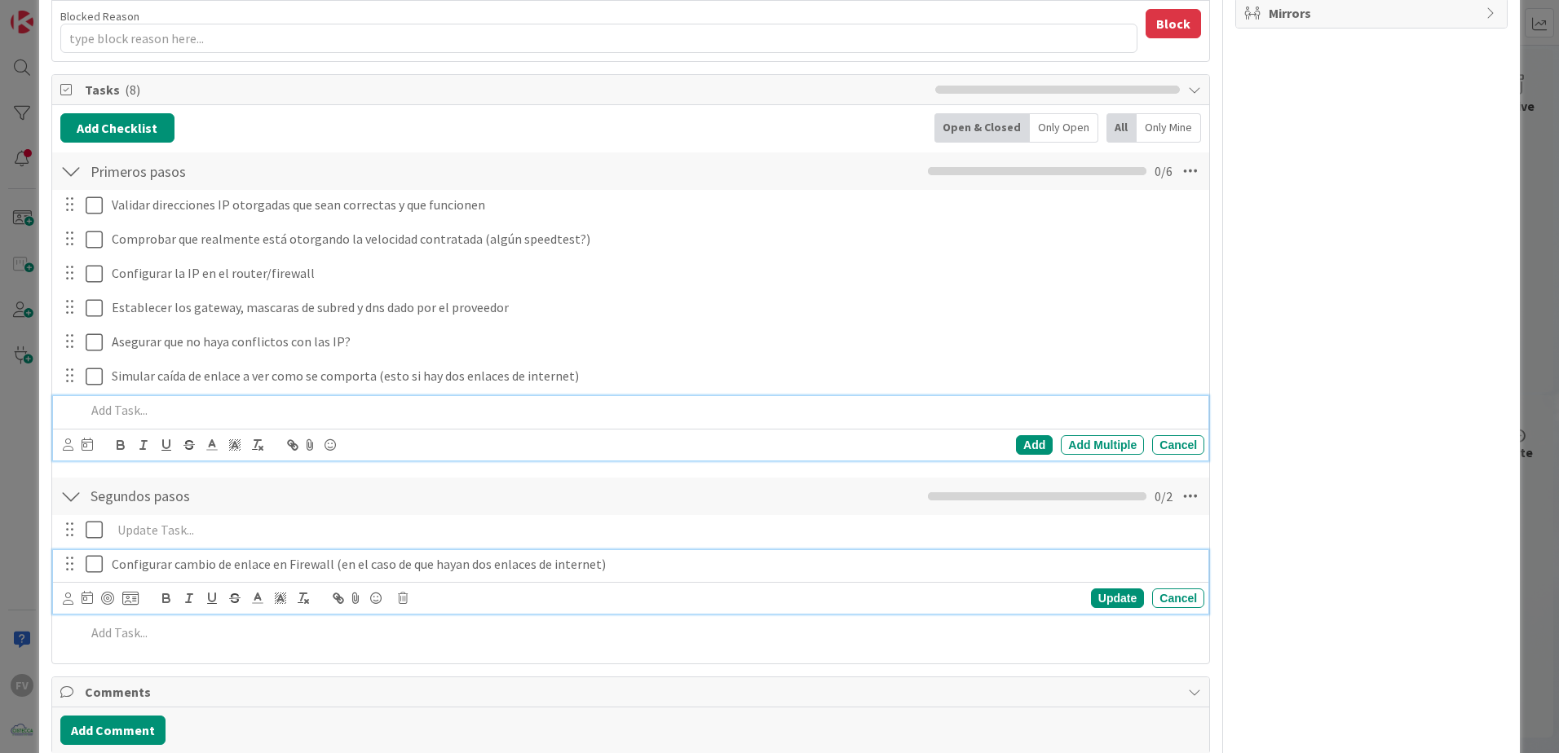
click at [188, 572] on p "Configurar cambio de enlace en Firewall (en el caso de que hayan dos enlaces de…" at bounding box center [655, 564] width 1086 height 19
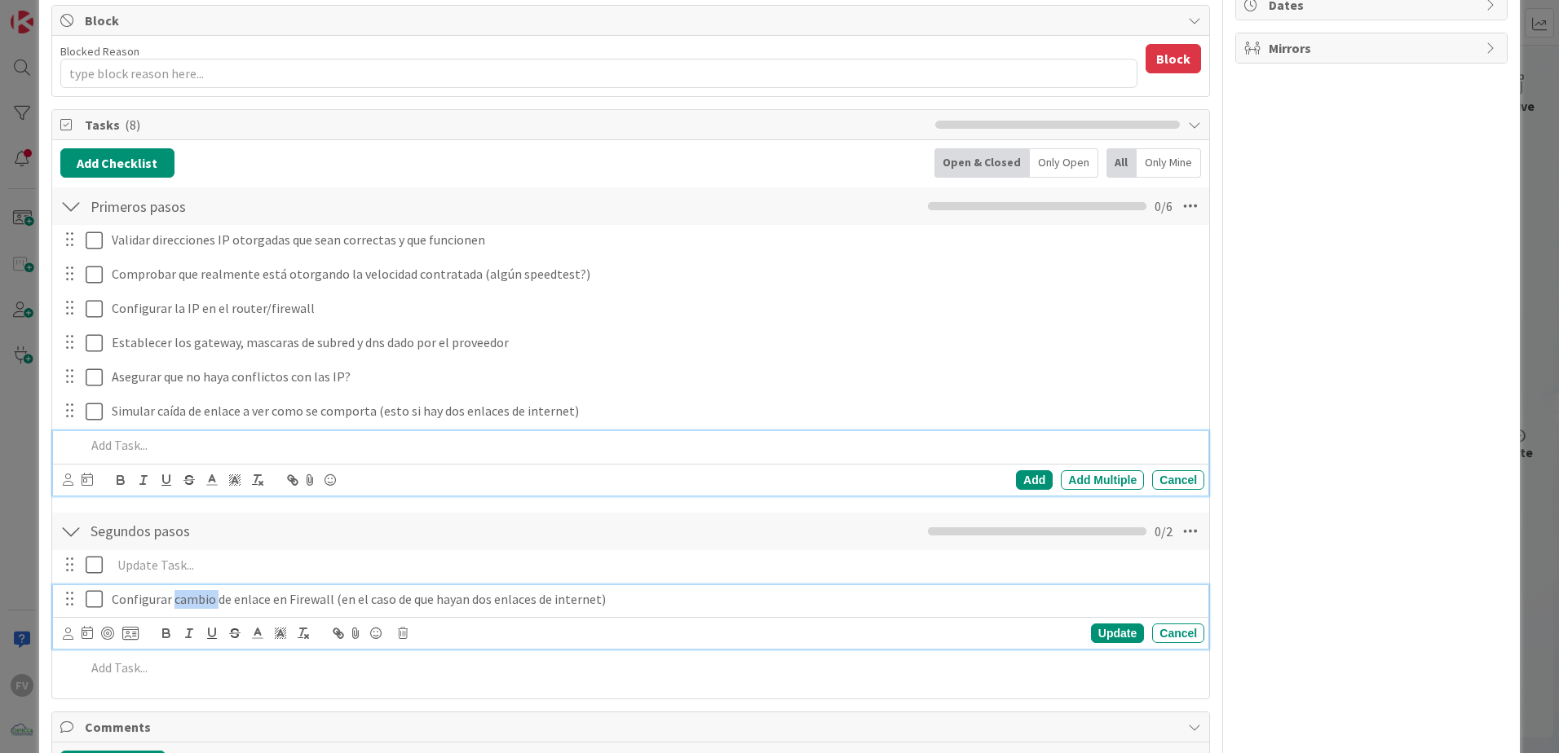
click at [188, 590] on p "Configurar cambio de enlace en Firewall (en el caso de que hayan dos enlaces de…" at bounding box center [655, 599] width 1086 height 19
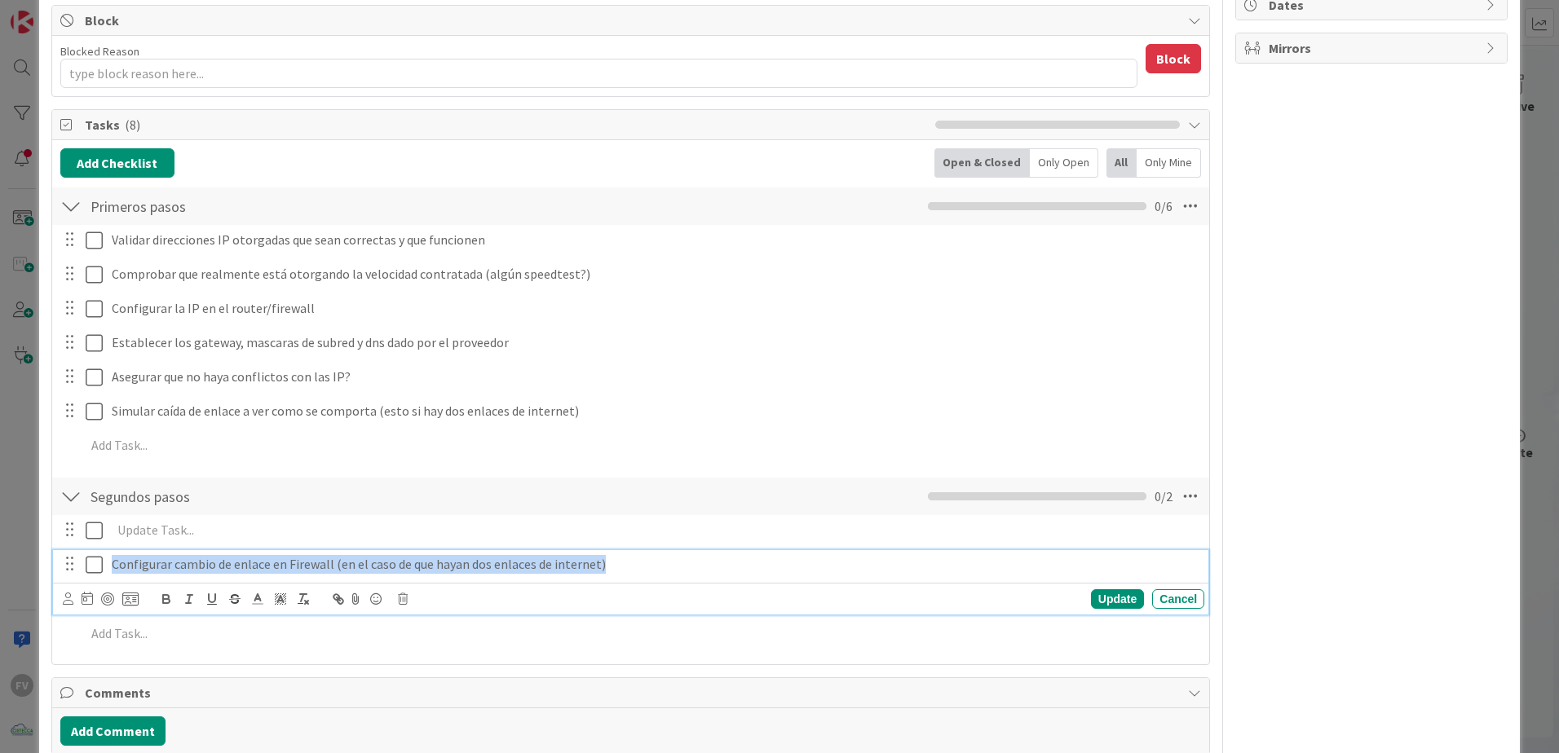
click at [186, 572] on p "Configurar cambio de enlace en Firewall (en el caso de que hayan dos enlaces de…" at bounding box center [655, 564] width 1086 height 19
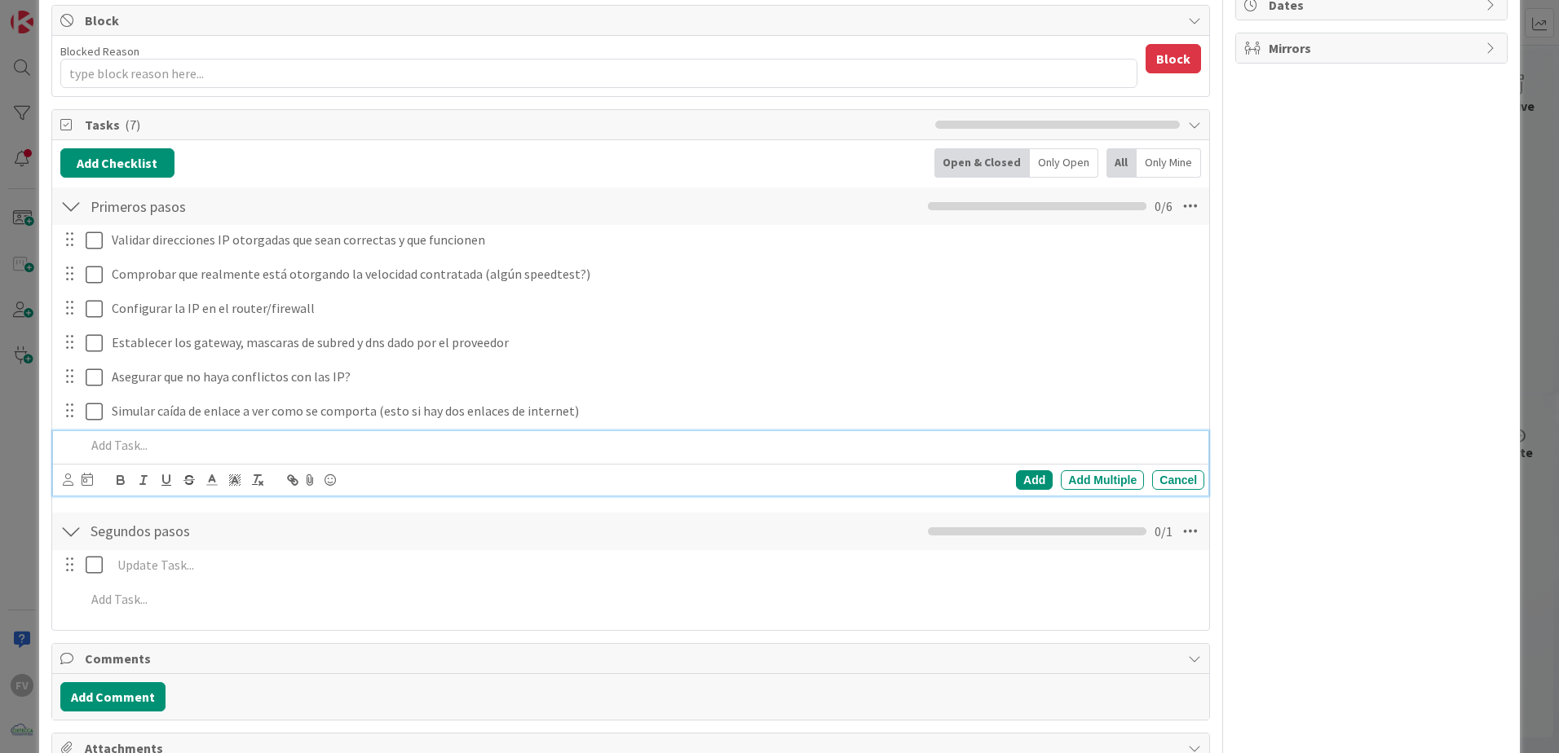
click at [205, 440] on p at bounding box center [642, 445] width 1112 height 19
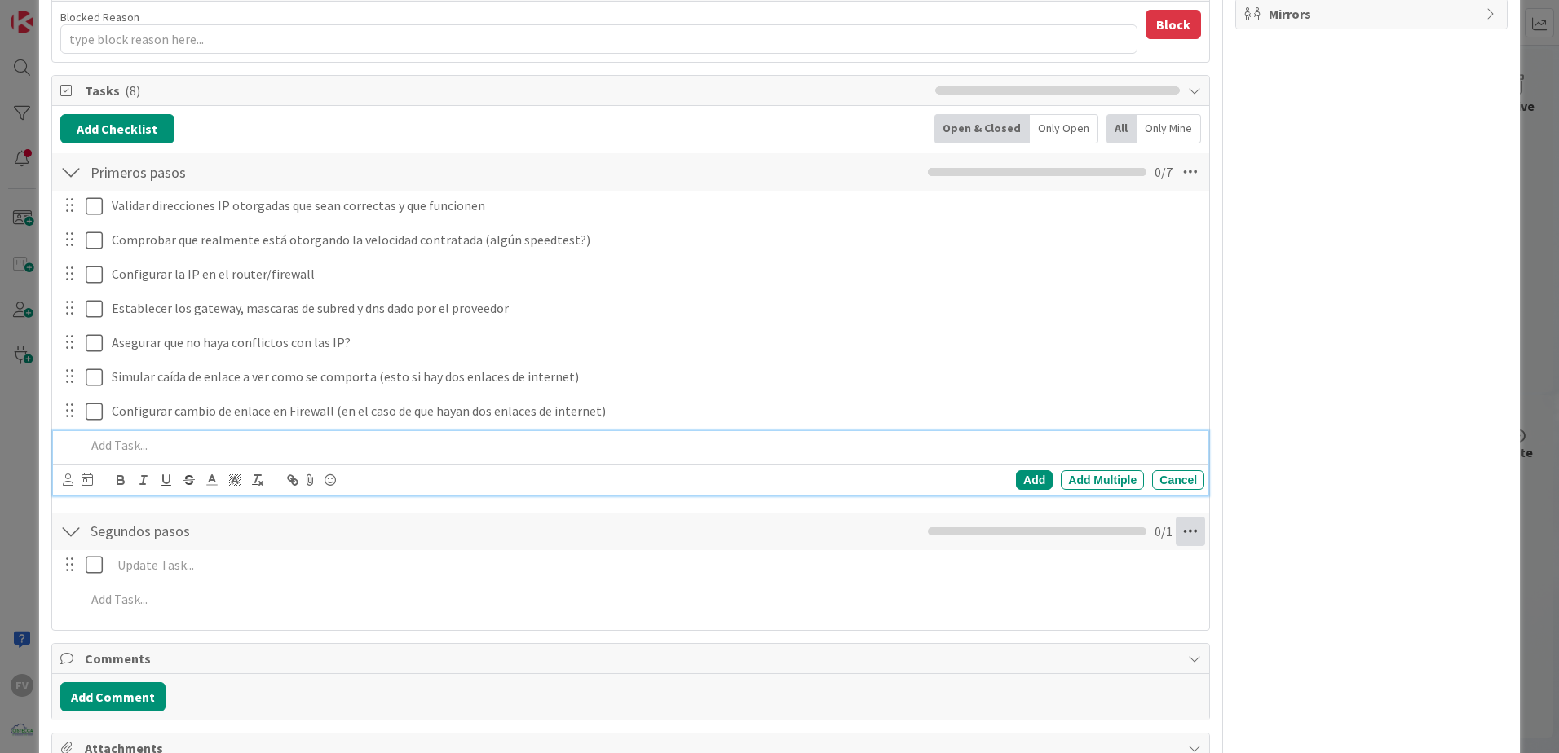
click at [1183, 536] on icon at bounding box center [1190, 531] width 29 height 29
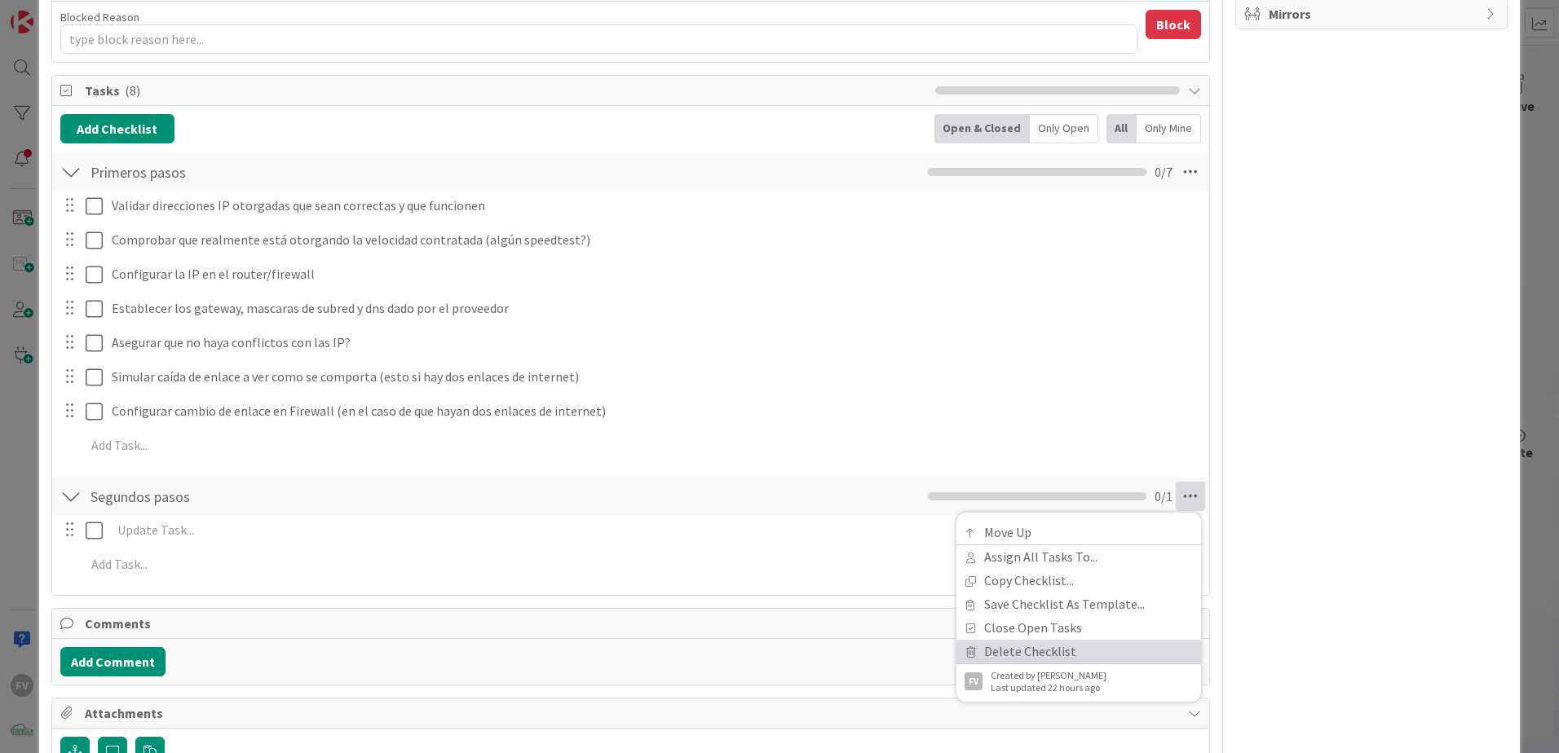
click at [1075, 643] on link "Delete Checklist" at bounding box center [1078, 652] width 245 height 24
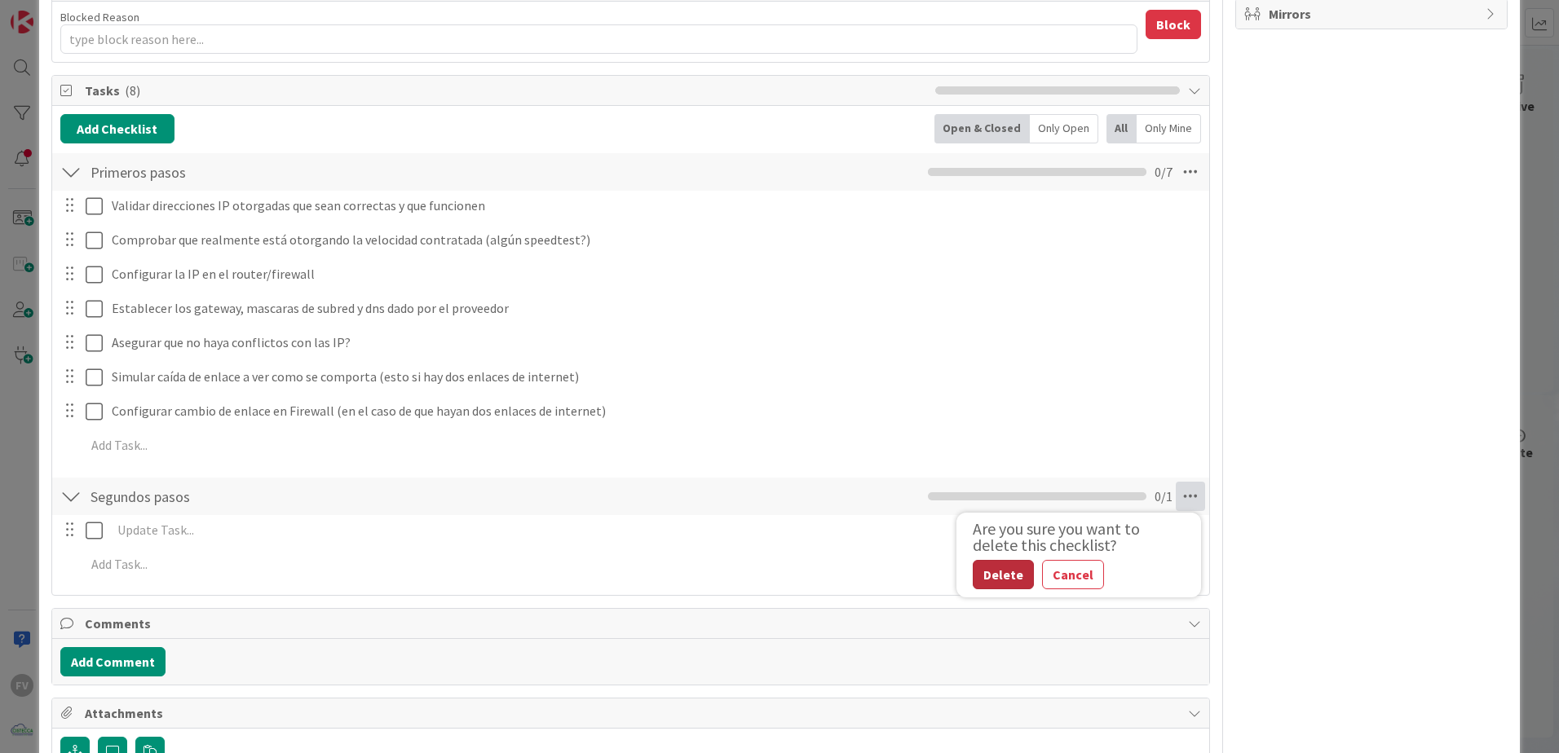
click at [998, 570] on button "Delete" at bounding box center [1003, 574] width 61 height 29
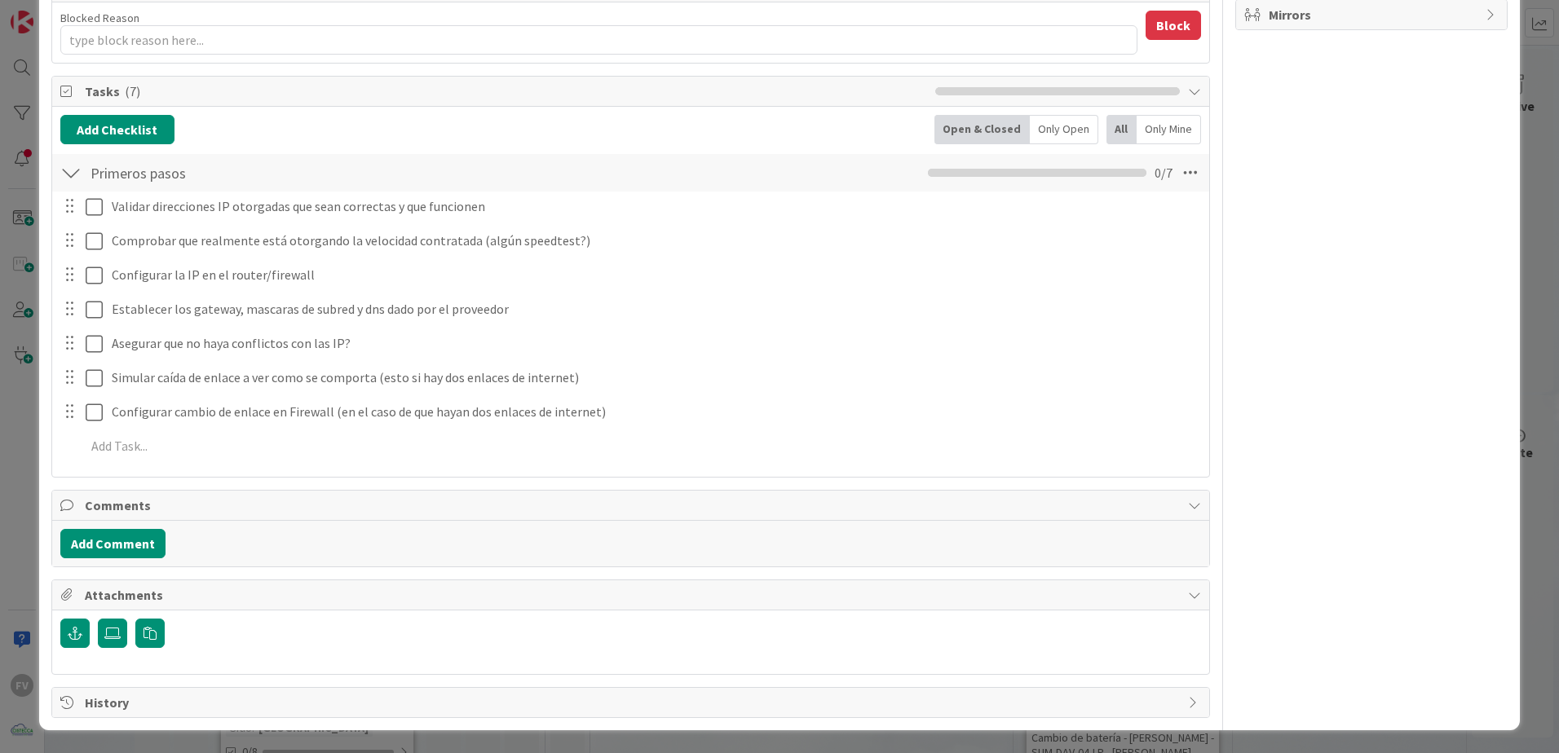
click at [1521, 458] on div "ID 3361 OPERACIONES [PERSON_NAME] Title 71 / 128 crear plantilla de pruebas de …" at bounding box center [779, 376] width 1559 height 753
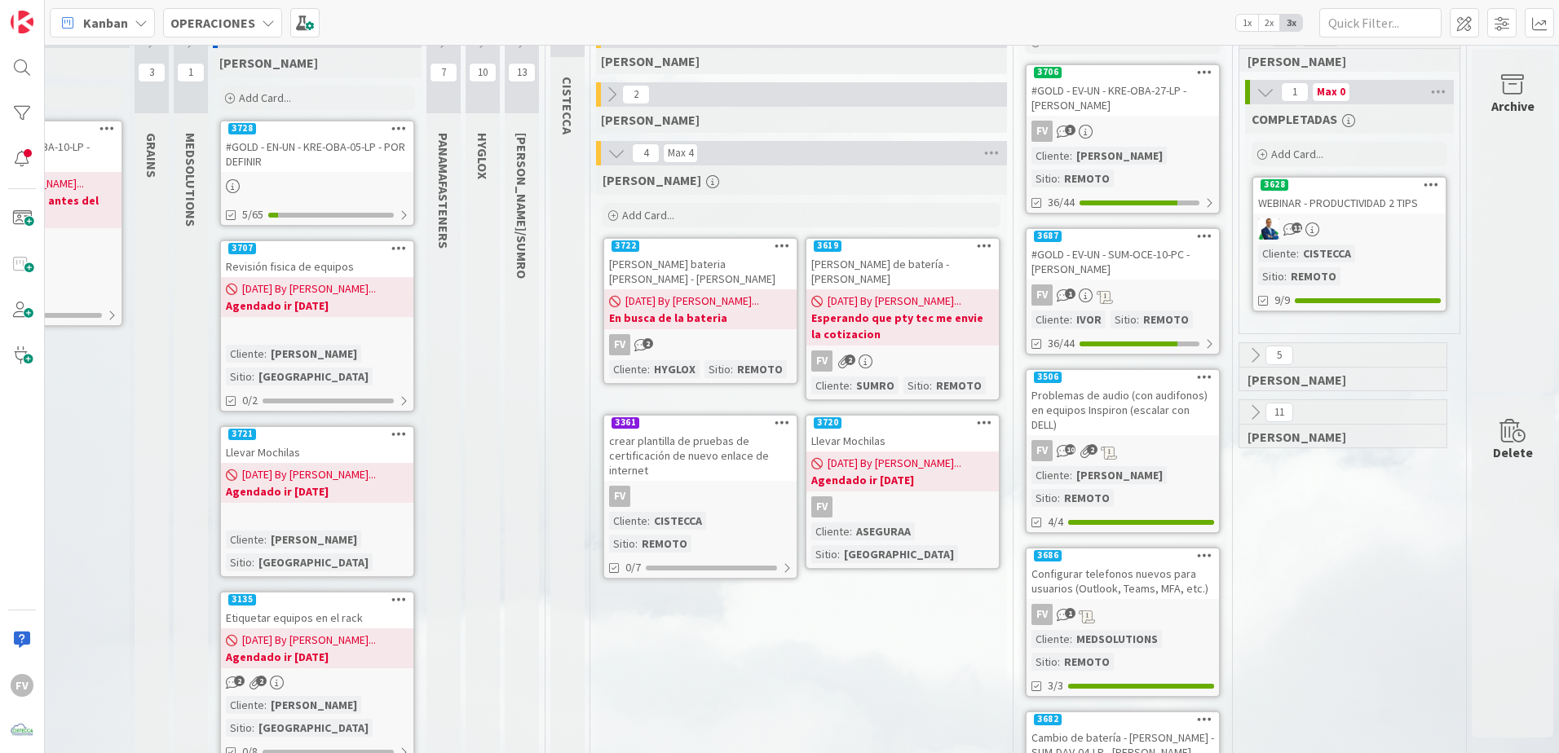
click at [332, 607] on div "Etiquetar equipos en el rack" at bounding box center [317, 617] width 192 height 21
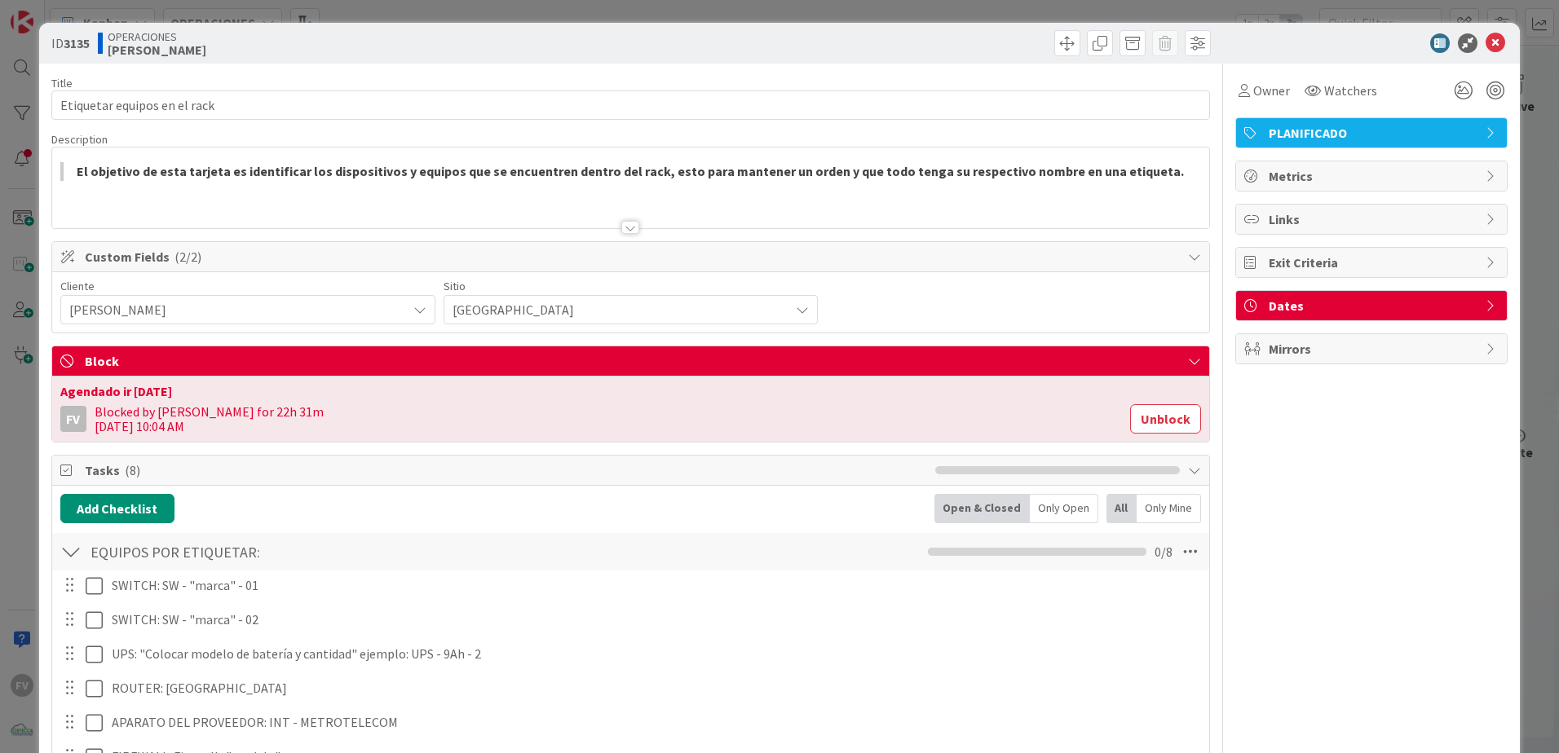
drag, startPoint x: 1146, startPoint y: 417, endPoint x: 1138, endPoint y: 421, distance: 8.8
click at [1146, 417] on button "Unblock" at bounding box center [1165, 418] width 71 height 29
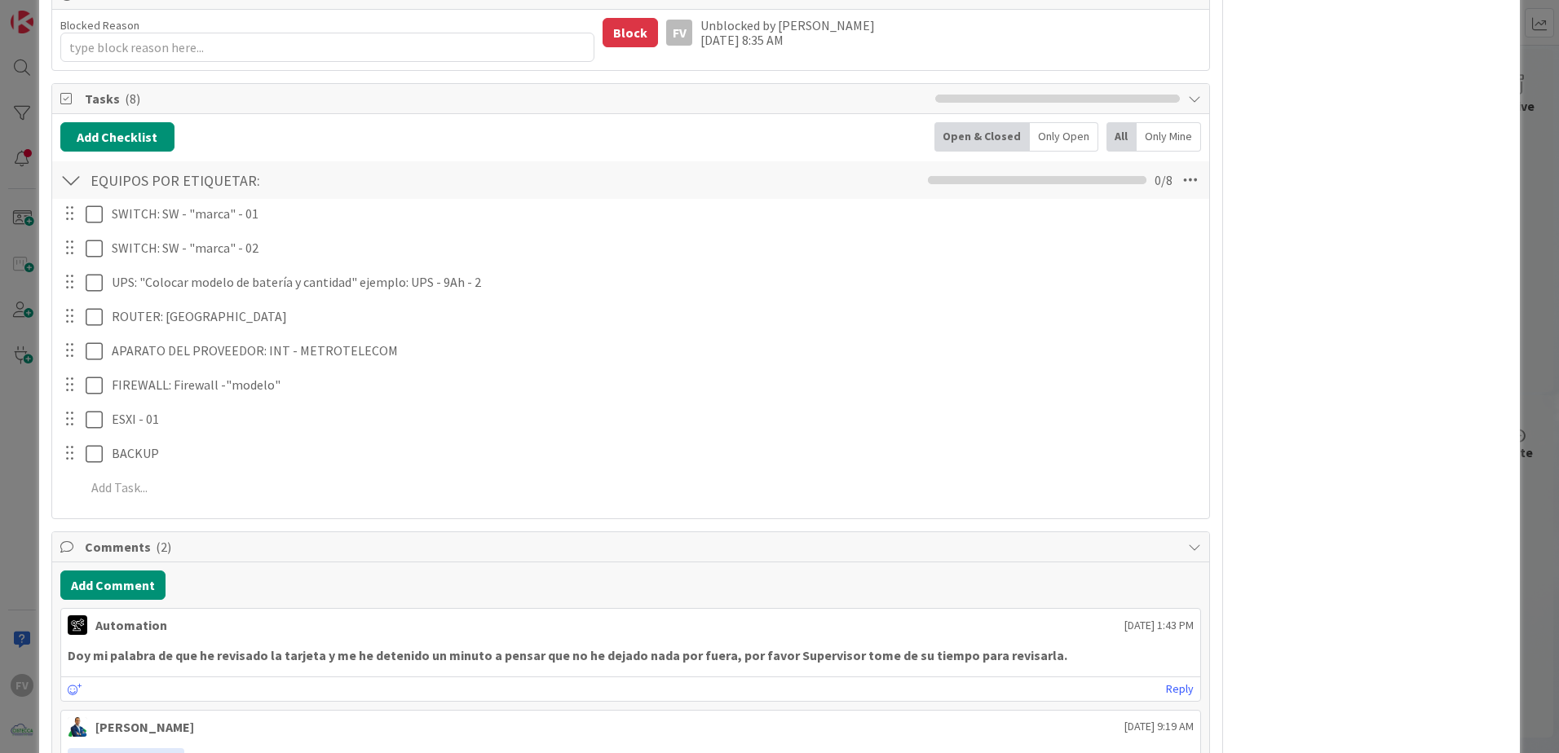
scroll to position [408, 0]
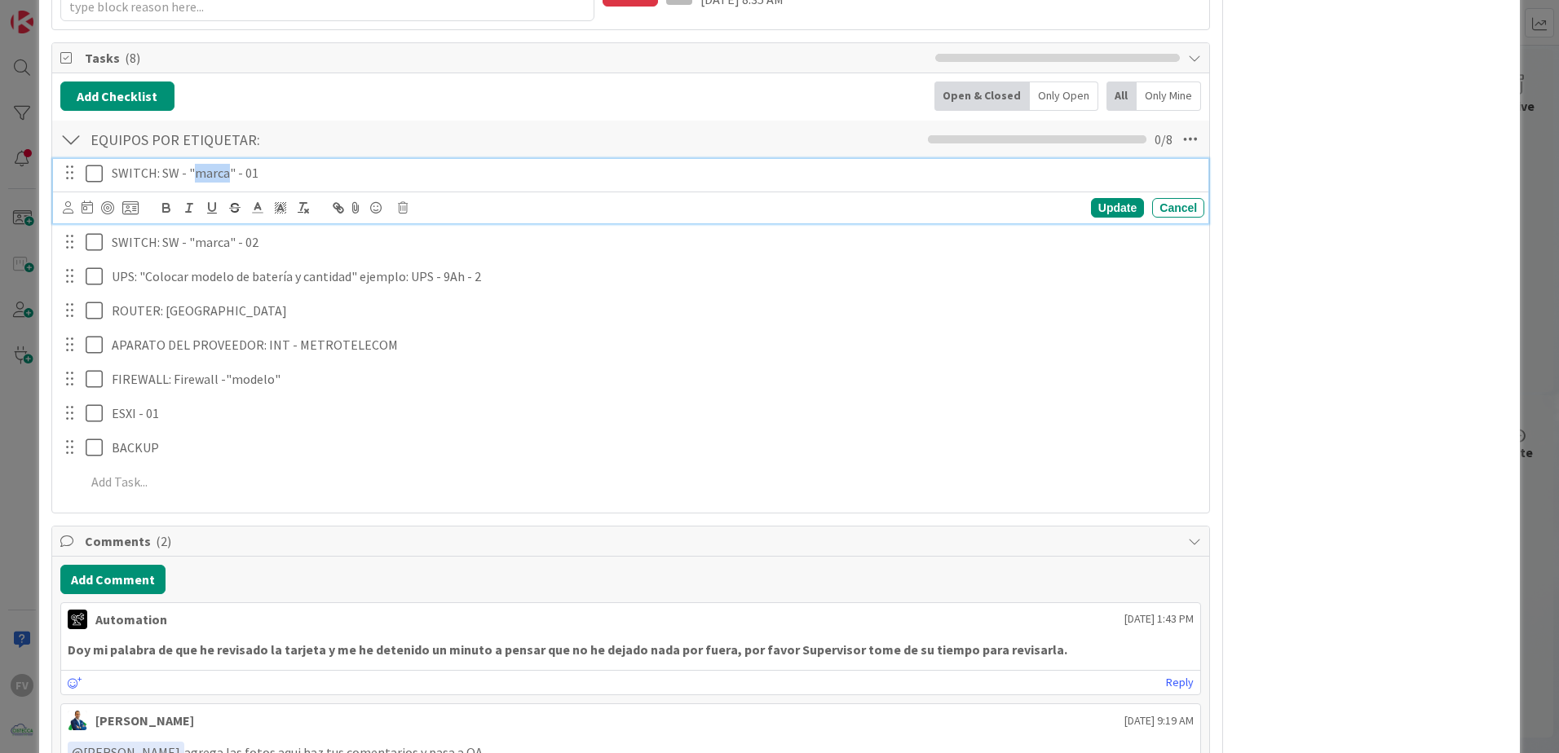
drag, startPoint x: 192, startPoint y: 179, endPoint x: 228, endPoint y: 170, distance: 37.0
click at [228, 170] on p "SWITCH: SW - "marca" - 01" at bounding box center [655, 173] width 1086 height 19
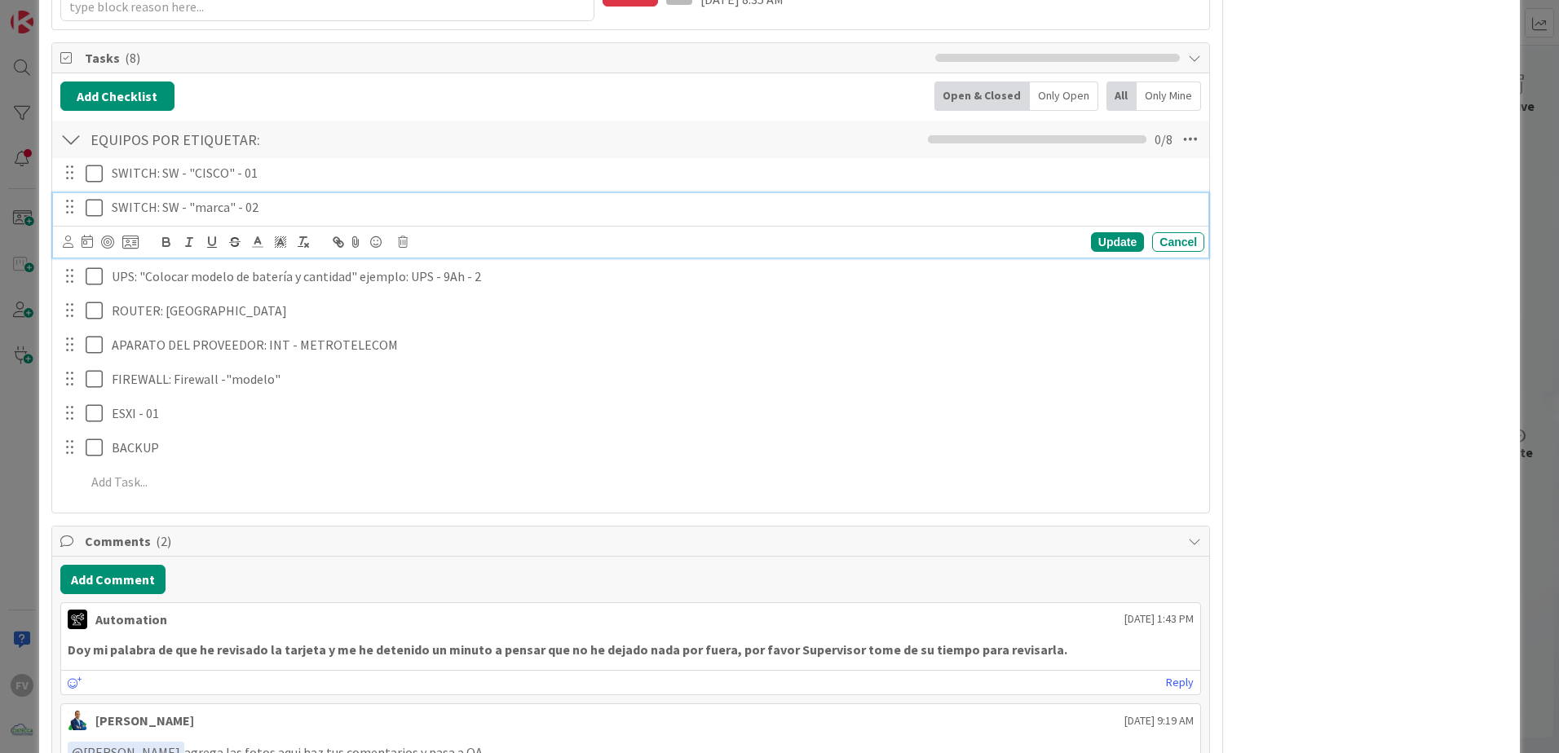
click at [205, 216] on p "SWITCH: SW - "marca" - 02" at bounding box center [655, 207] width 1086 height 19
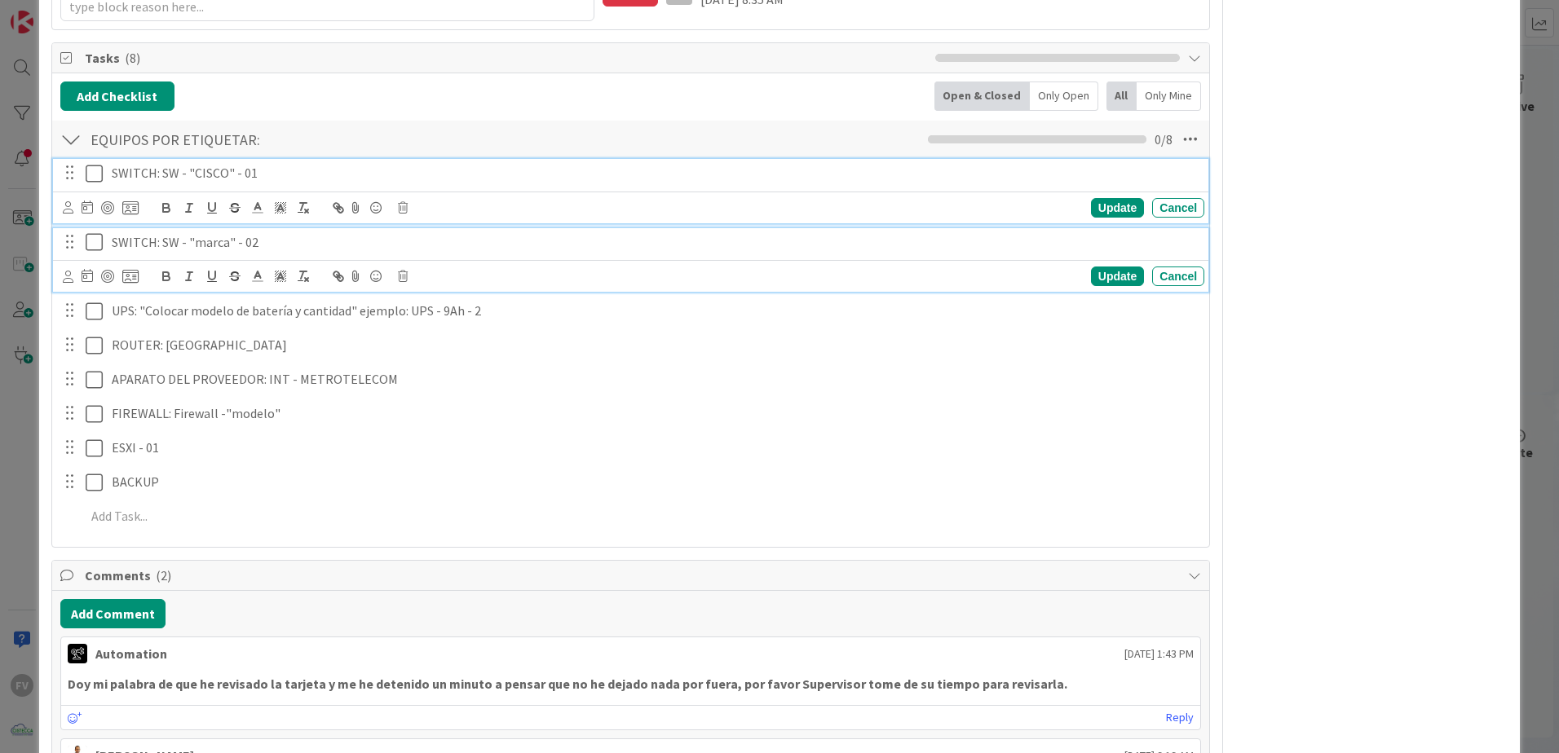
click at [211, 169] on p "SWITCH: SW - "CISCO" - 01" at bounding box center [655, 173] width 1086 height 19
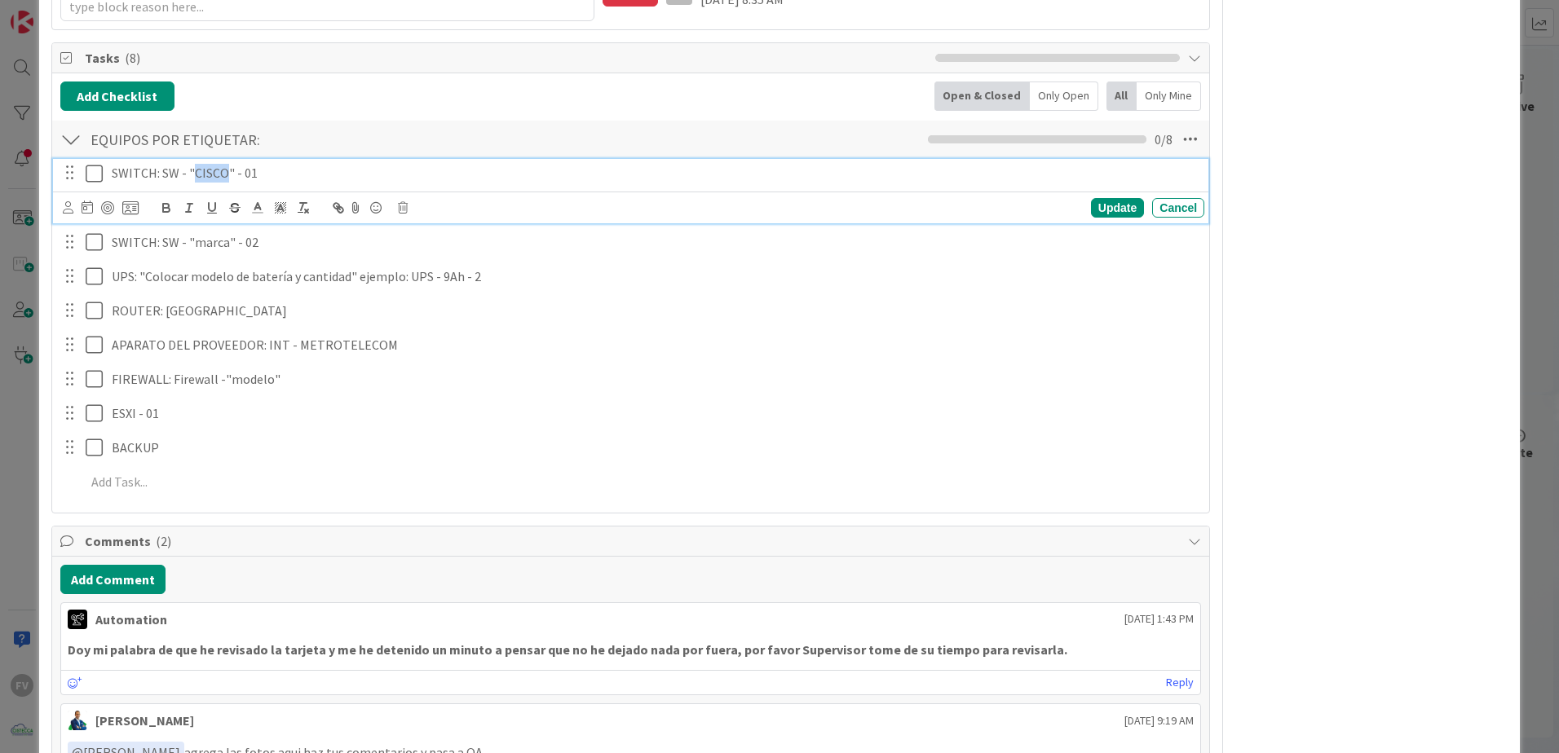
click at [211, 169] on p "SWITCH: SW - "CISCO" - 01" at bounding box center [655, 173] width 1086 height 19
copy p "CISCO"
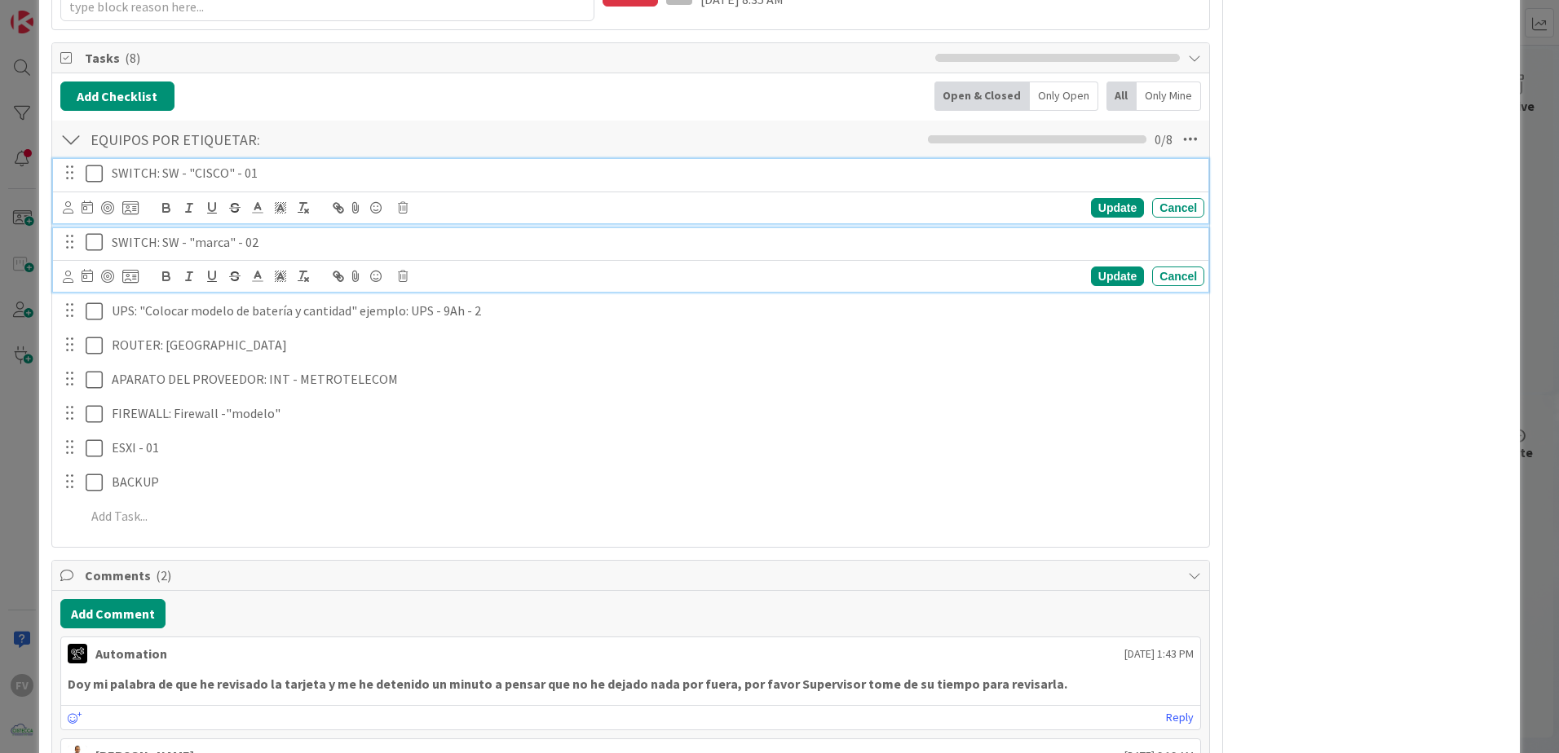
click at [204, 243] on p "SWITCH: SW - "marca" - 02" at bounding box center [655, 242] width 1086 height 19
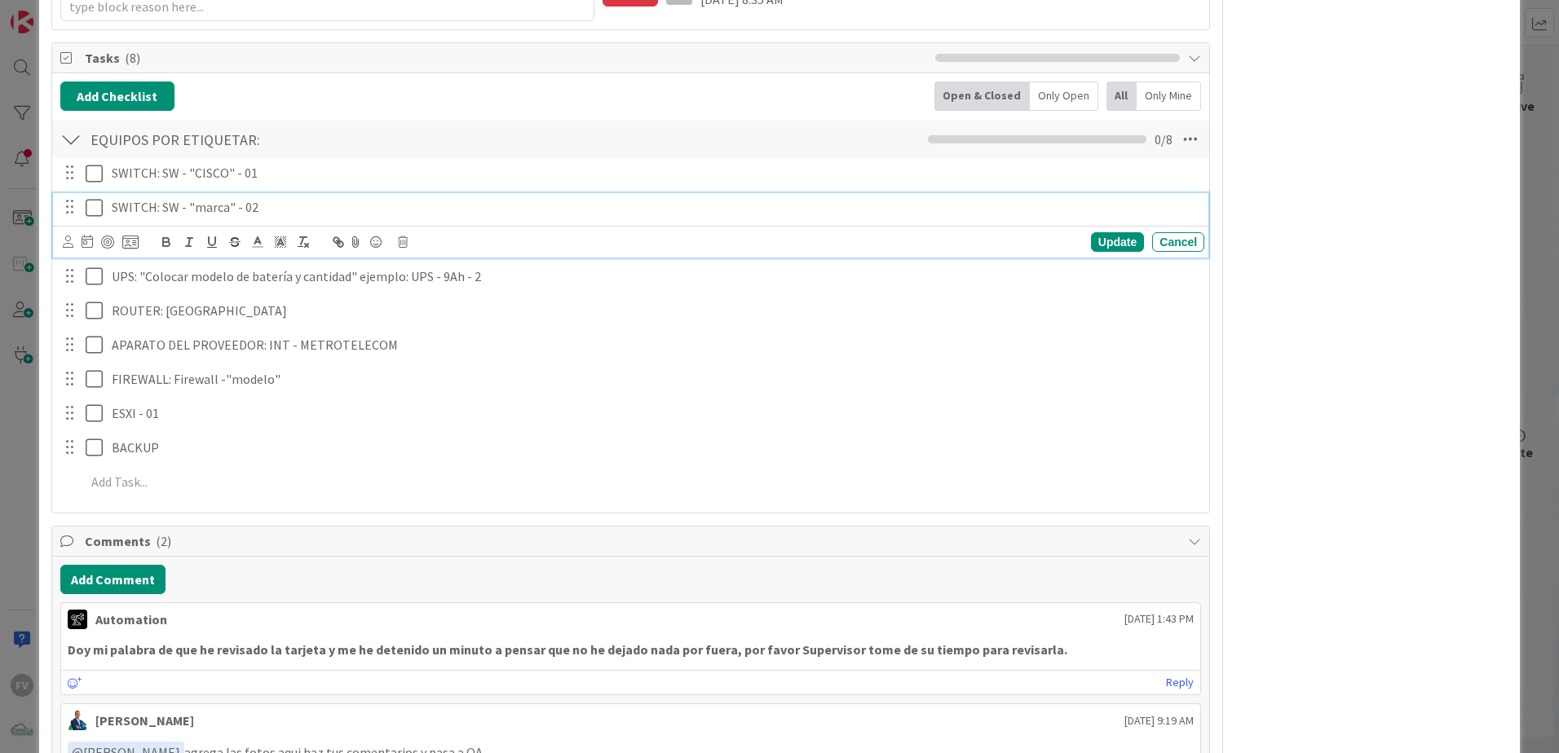
scroll to position [373, 0]
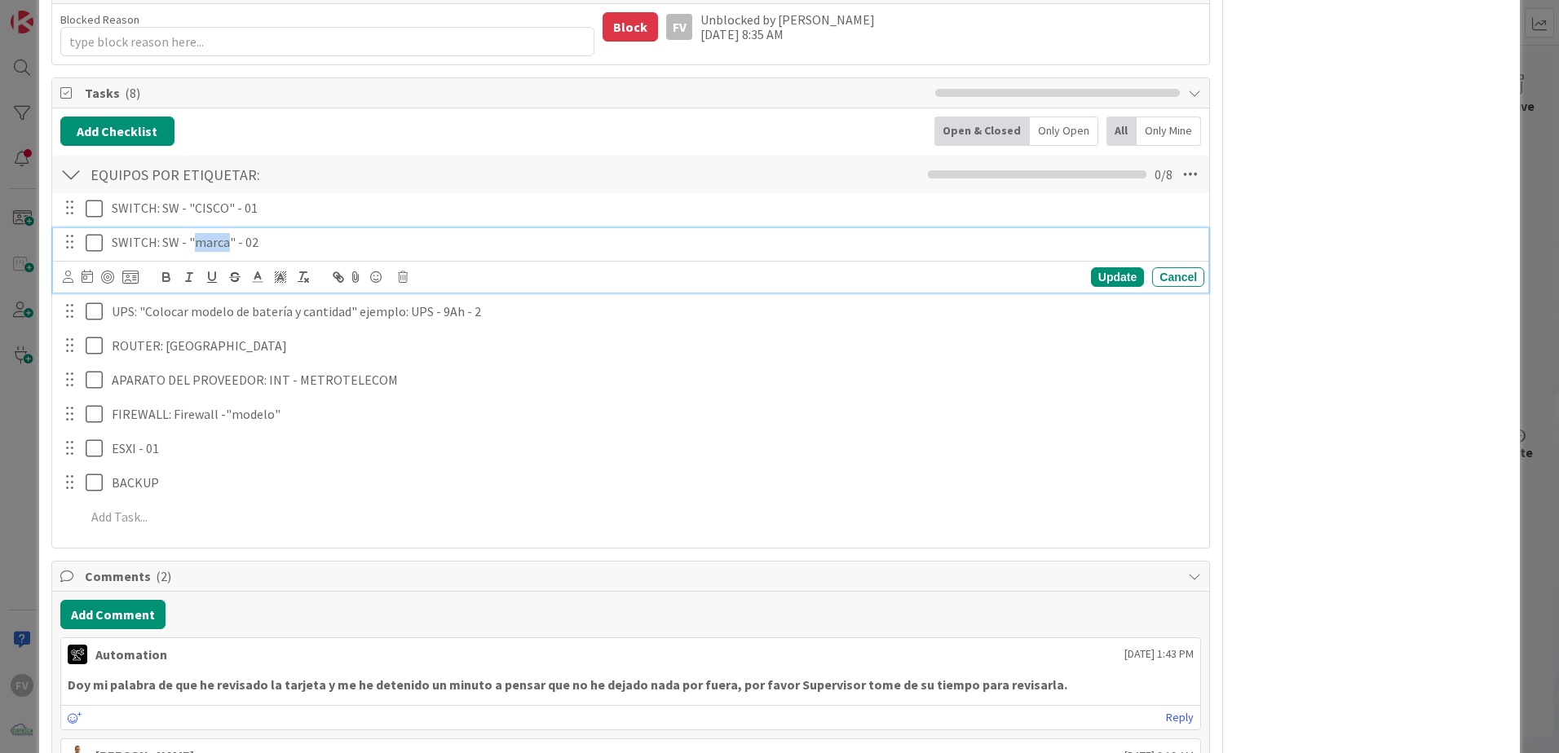
click at [204, 243] on p "SWITCH: SW - "marca" - 02" at bounding box center [655, 242] width 1086 height 19
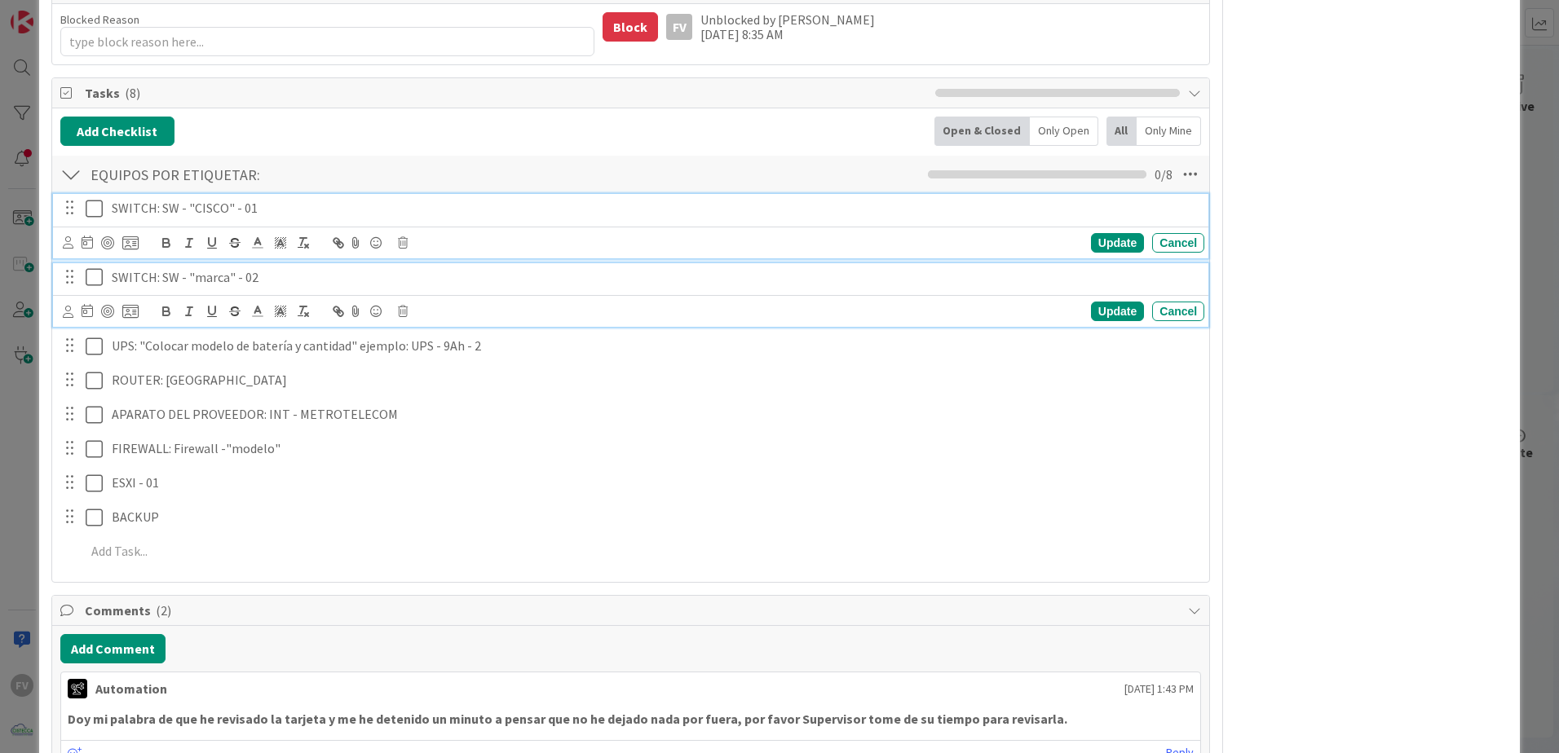
click at [213, 207] on div "SWITCH: SW - "CISCO" - 01 Update Cancel" at bounding box center [630, 226] width 1155 height 64
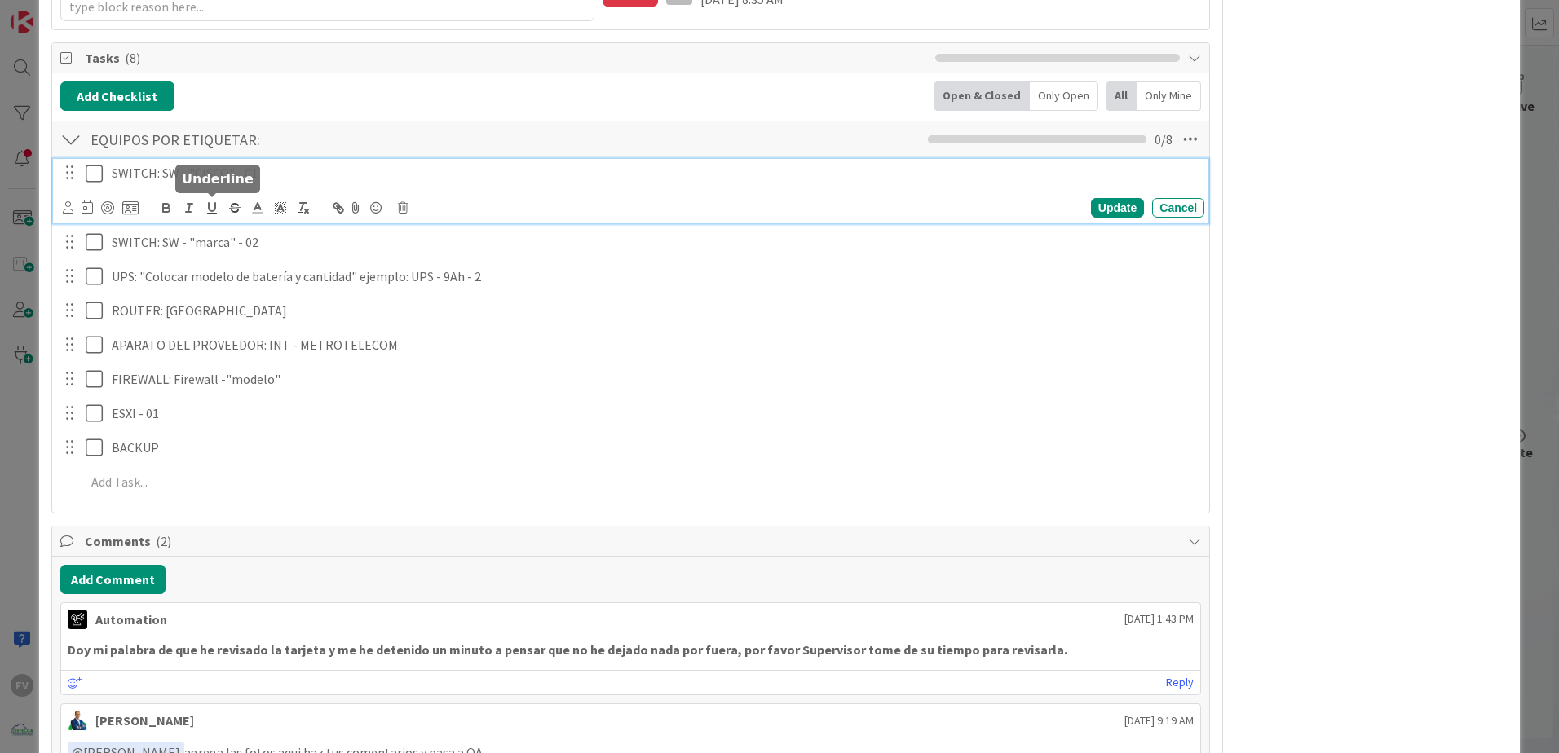
click at [213, 207] on icon "button" at bounding box center [212, 208] width 15 height 15
click at [208, 176] on p "SWITCH: SW - "CIS ﻿ CO" - 01" at bounding box center [655, 173] width 1086 height 19
copy p "CIS ﻿ CO"
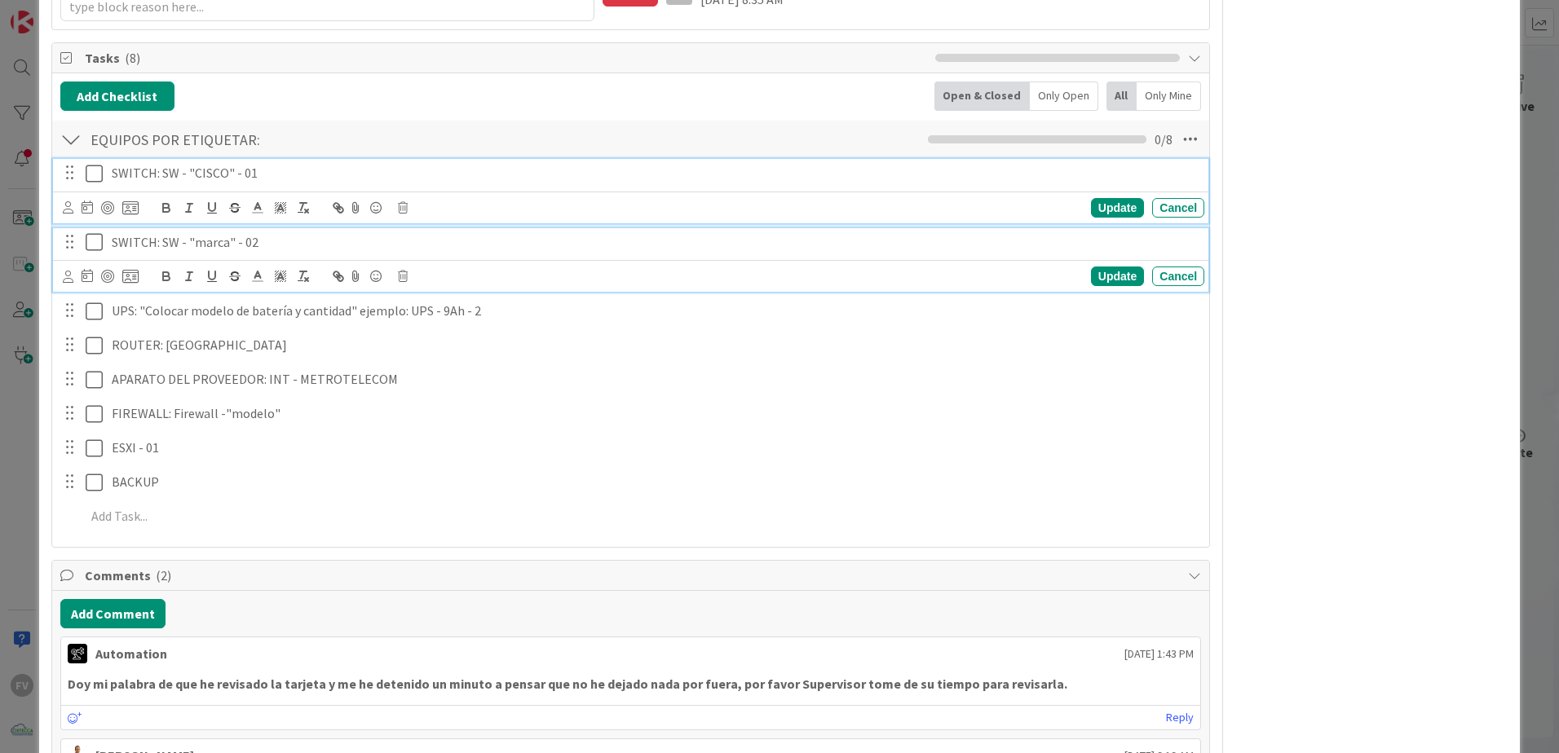
click at [210, 234] on p "SWITCH: SW - "marca" - 02" at bounding box center [655, 242] width 1086 height 19
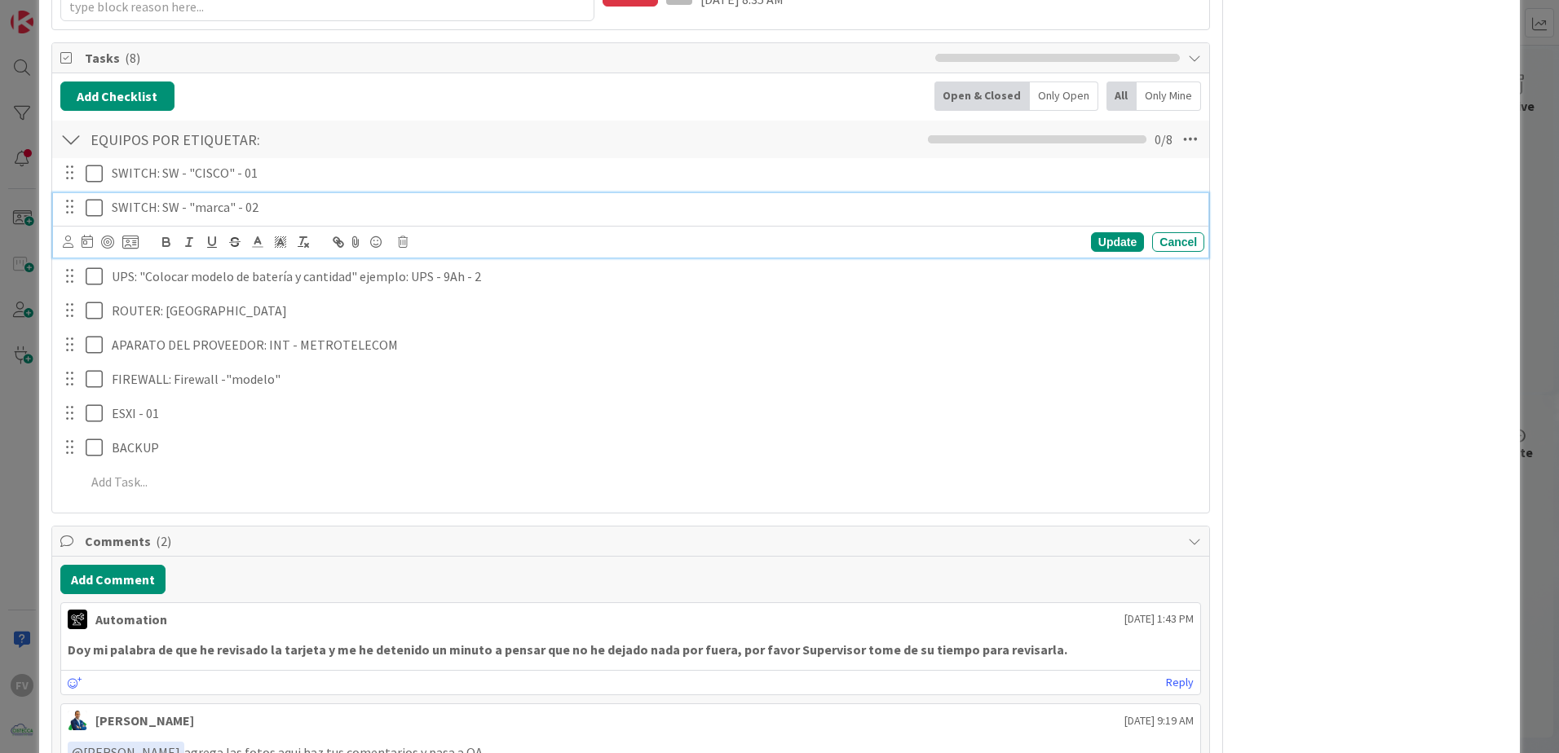
scroll to position [373, 0]
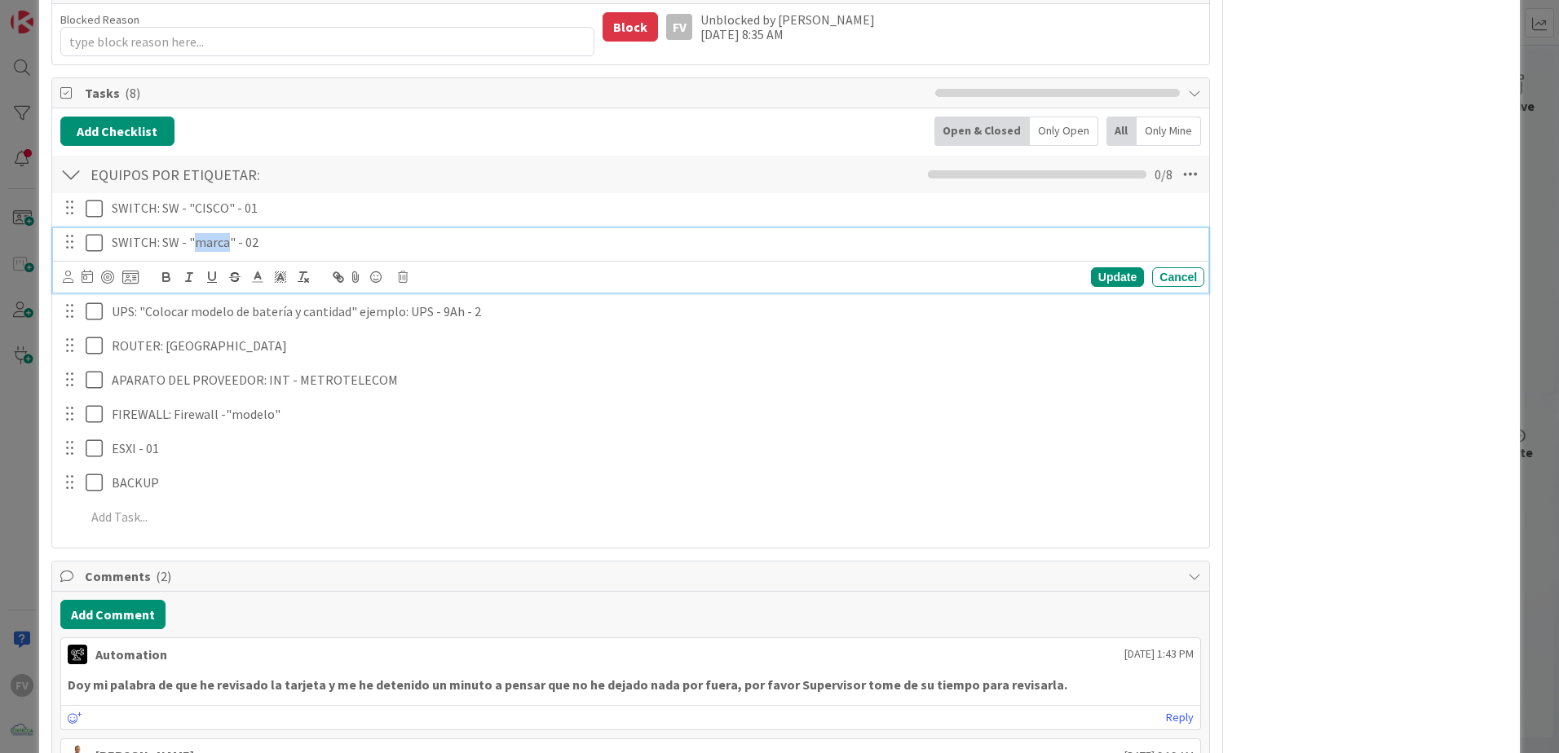
click at [210, 234] on p "SWITCH: SW - "marca" - 02" at bounding box center [655, 242] width 1086 height 19
click at [1106, 285] on div "Update" at bounding box center [1117, 277] width 53 height 20
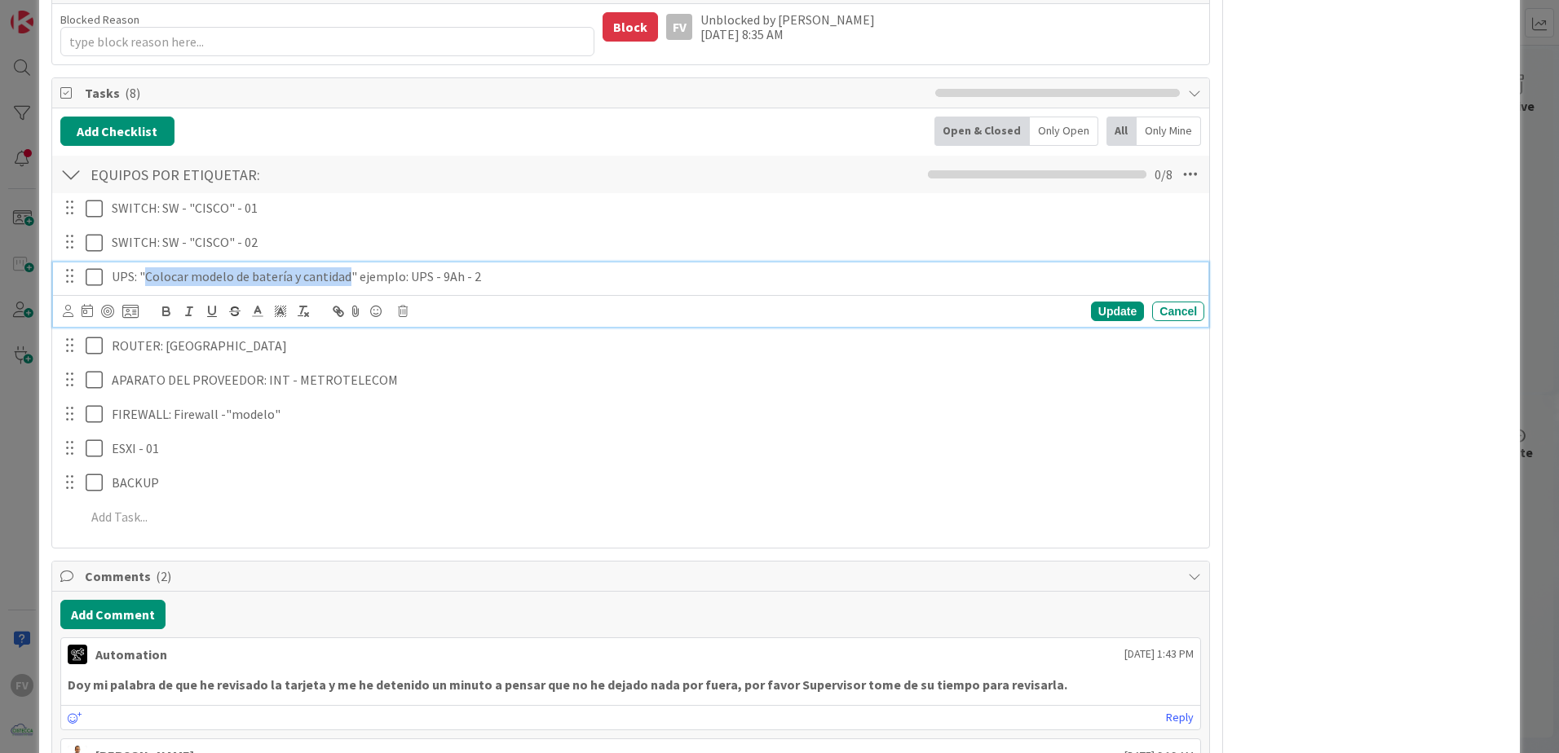
drag, startPoint x: 147, startPoint y: 278, endPoint x: 351, endPoint y: 287, distance: 204.8
click at [351, 287] on div "UPS: "Colocar modelo de batería y cantidad" ejemplo: UPS - 9Ah - 2" at bounding box center [654, 277] width 1099 height 29
click at [604, 280] on p "UPS: "Colocar modelo de batería y cantidad" ejemplo: UPS - 9Ah - 2" at bounding box center [655, 276] width 1086 height 19
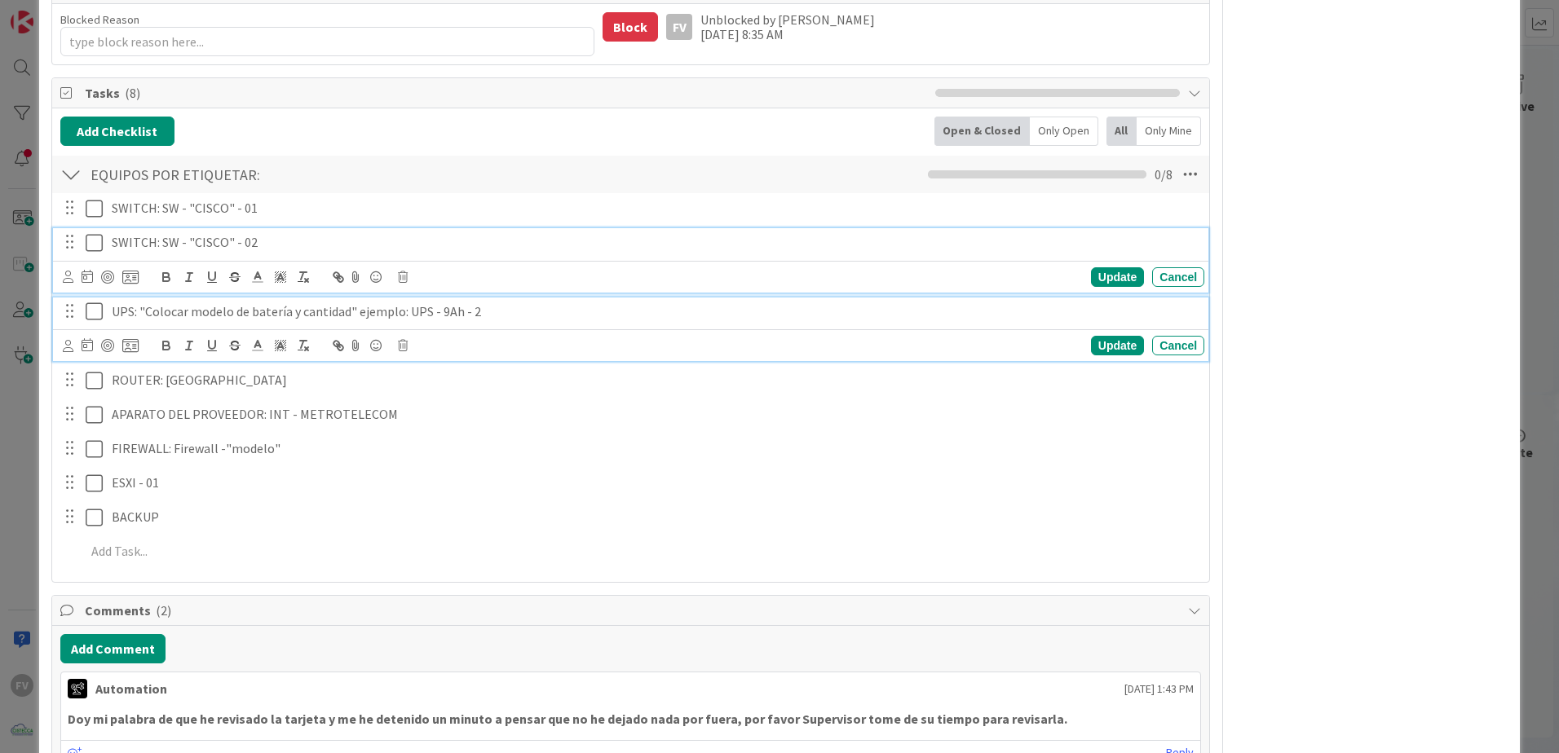
click at [1105, 249] on p "SWITCH: SW - "CISCO" - 02" at bounding box center [655, 242] width 1086 height 19
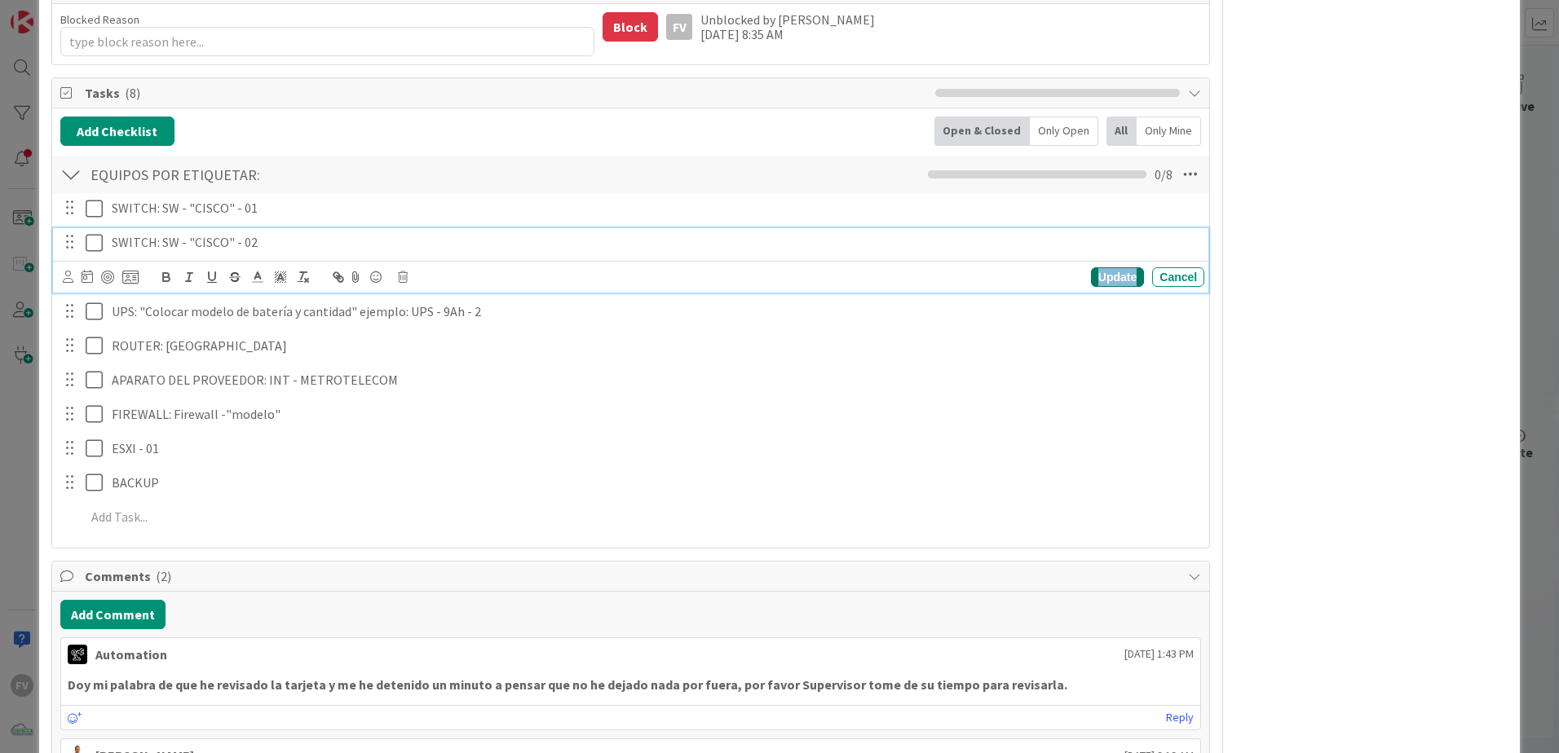
click at [1106, 280] on div "Update" at bounding box center [1117, 277] width 53 height 20
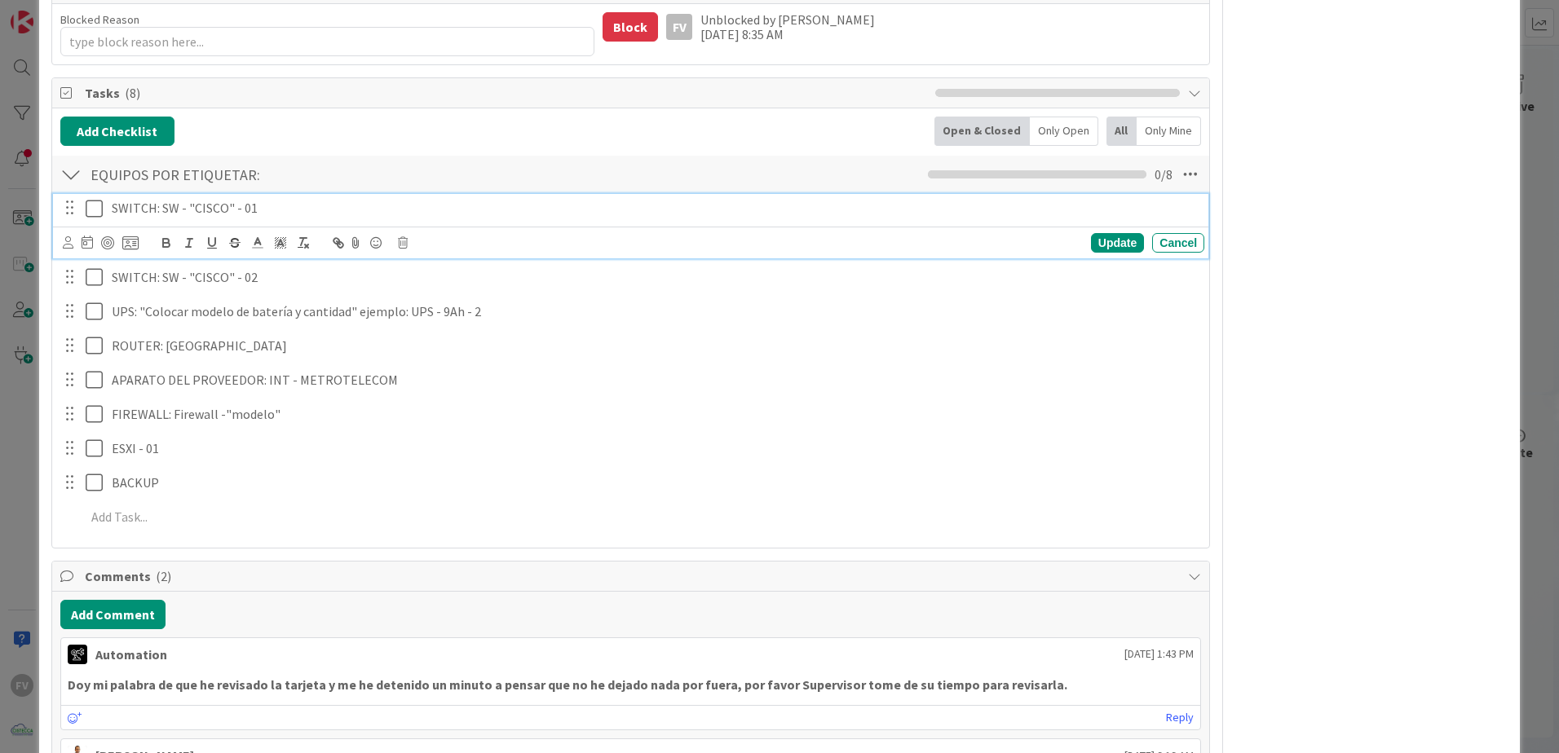
click at [92, 202] on icon at bounding box center [94, 209] width 17 height 20
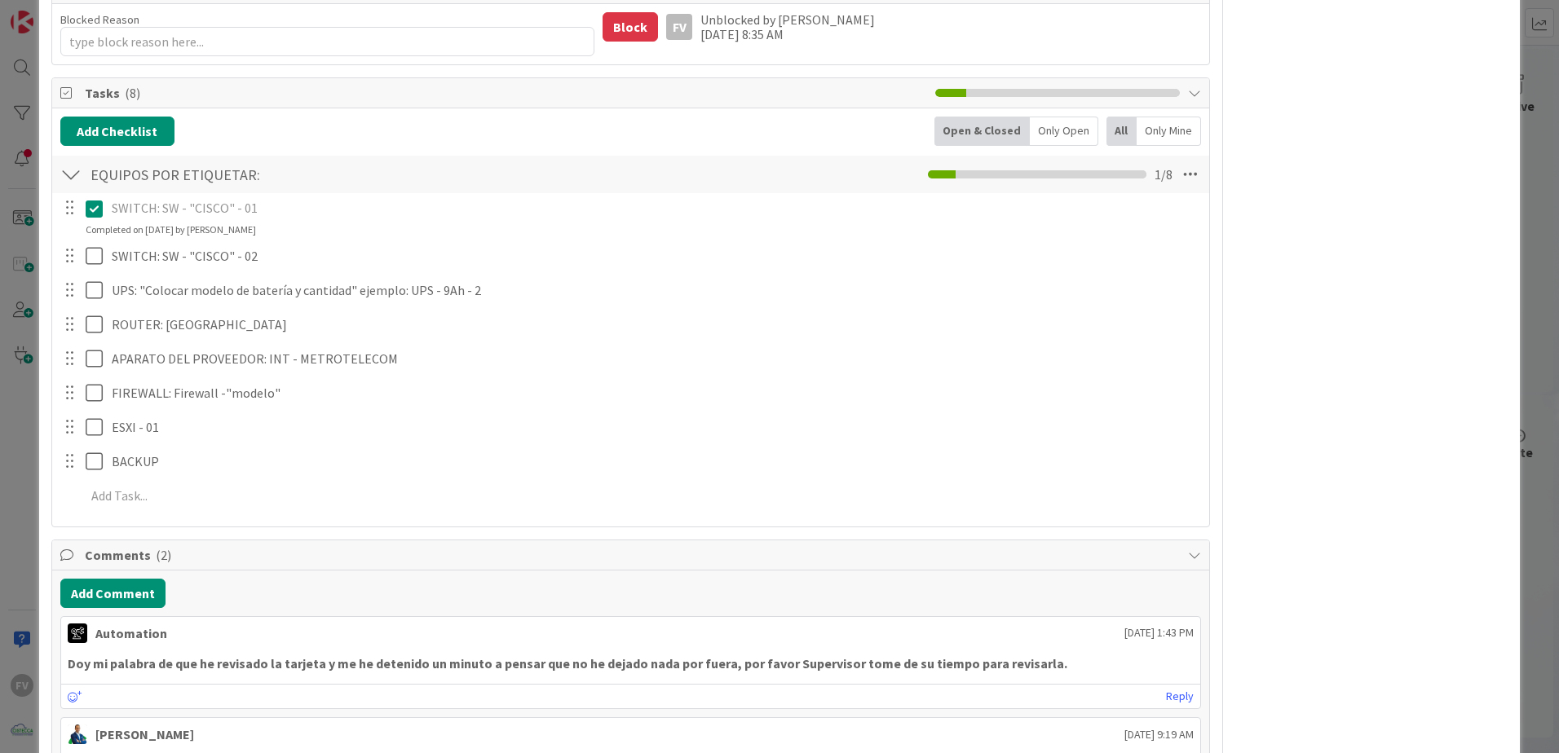
click at [101, 270] on div at bounding box center [83, 256] width 46 height 29
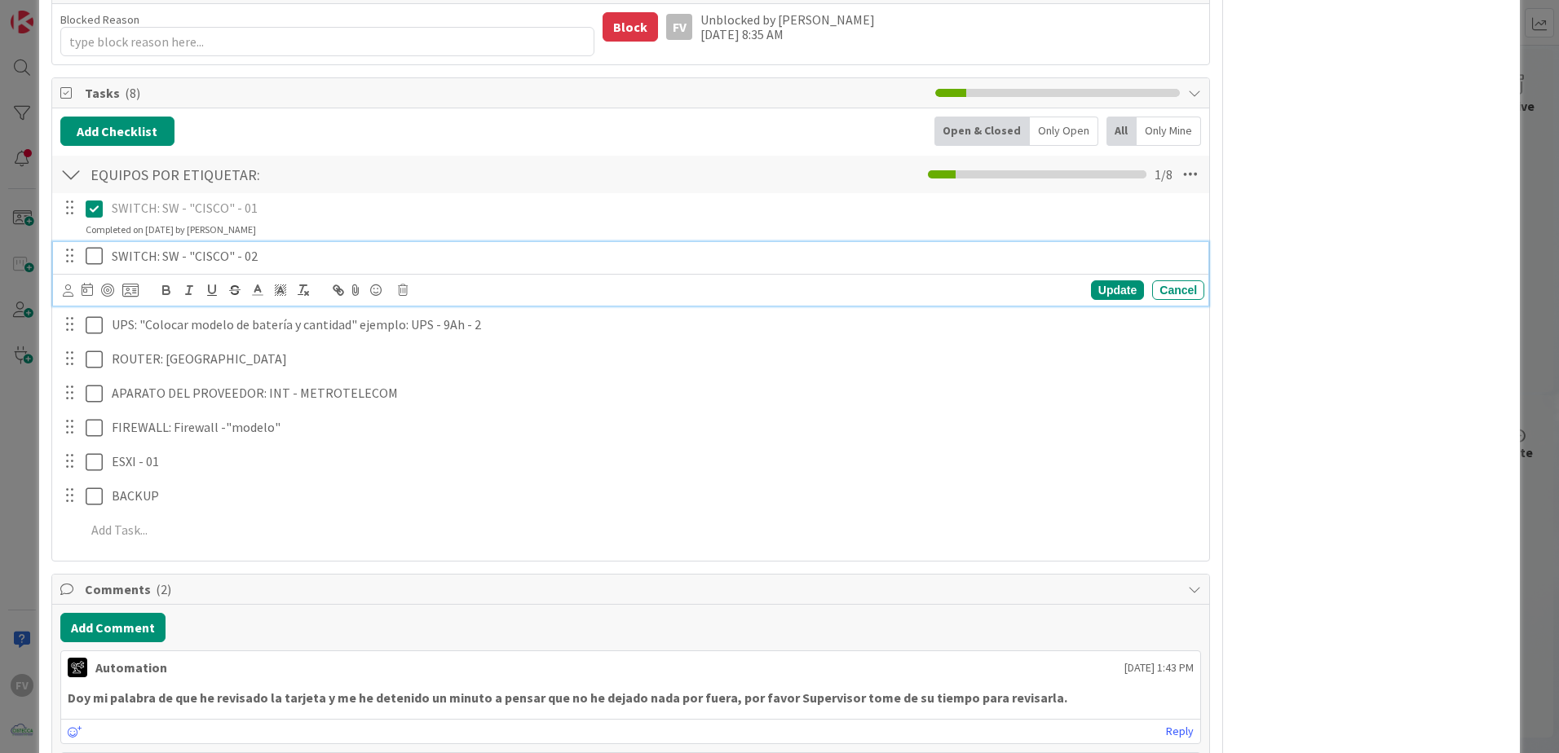
click at [90, 255] on icon at bounding box center [94, 256] width 17 height 20
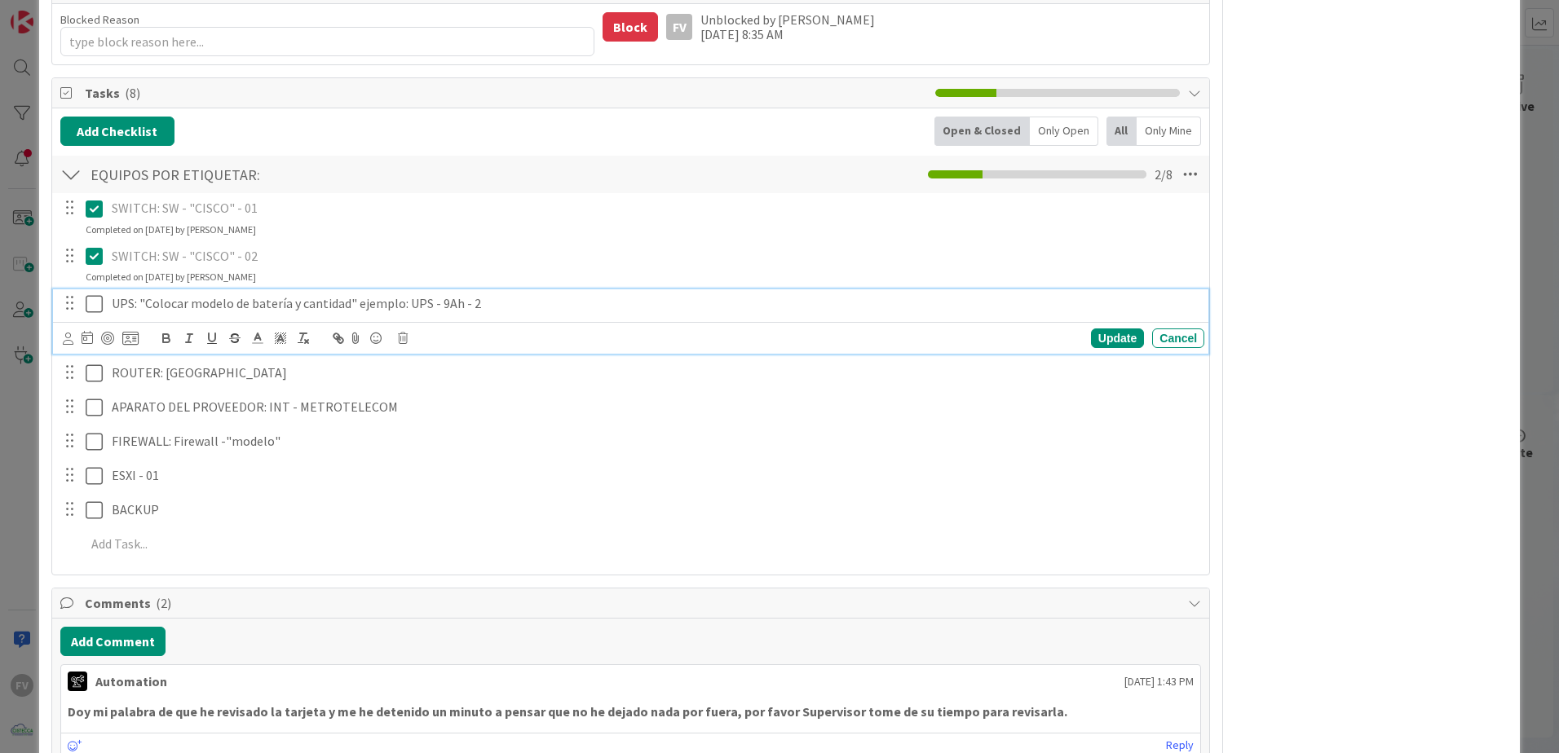
click at [96, 299] on icon at bounding box center [94, 304] width 17 height 20
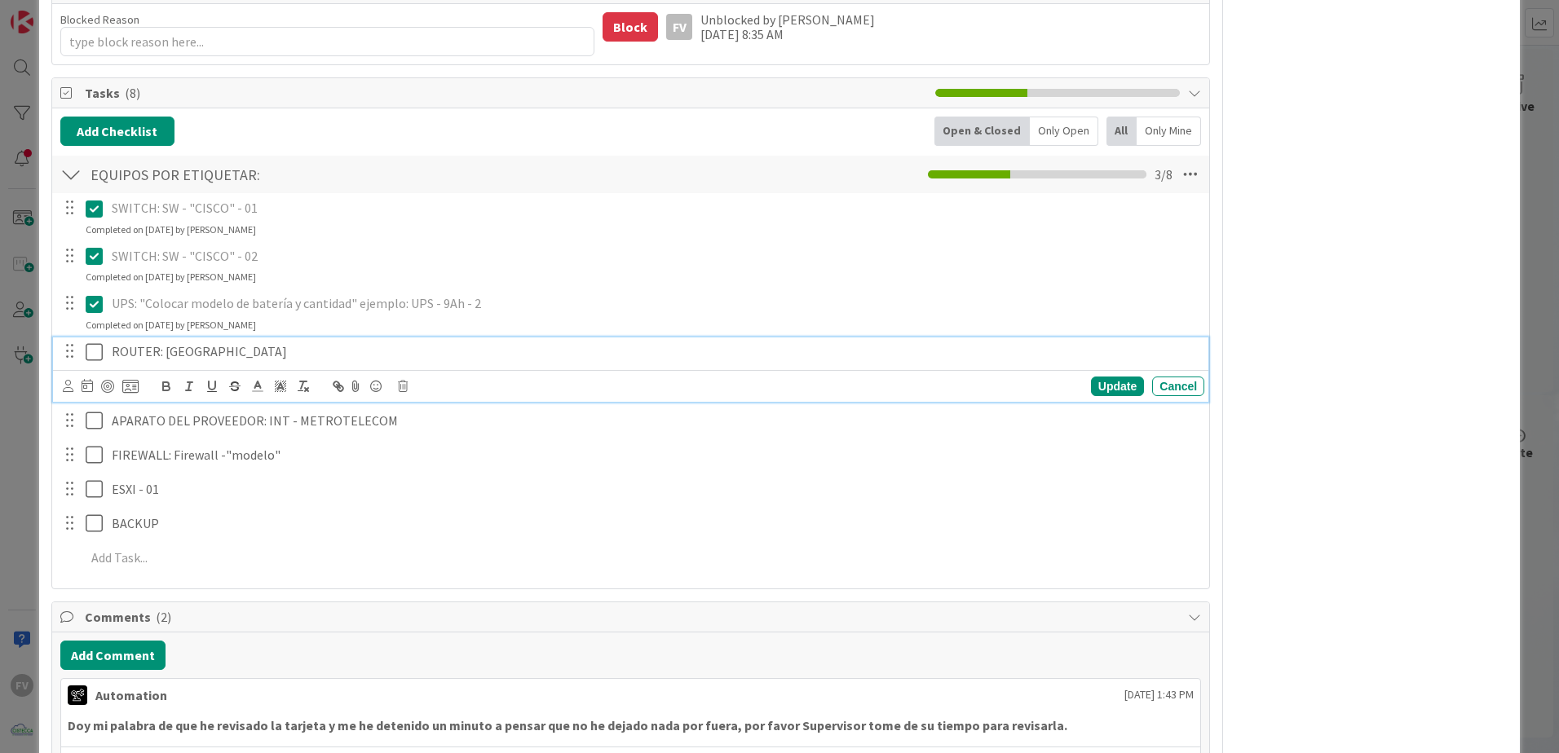
click at [225, 363] on div "ROUTER: [GEOGRAPHIC_DATA]" at bounding box center [654, 352] width 1099 height 29
click at [113, 357] on p "ROUTER: [GEOGRAPHIC_DATA]" at bounding box center [655, 351] width 1086 height 19
click at [97, 391] on icon at bounding box center [94, 387] width 17 height 20
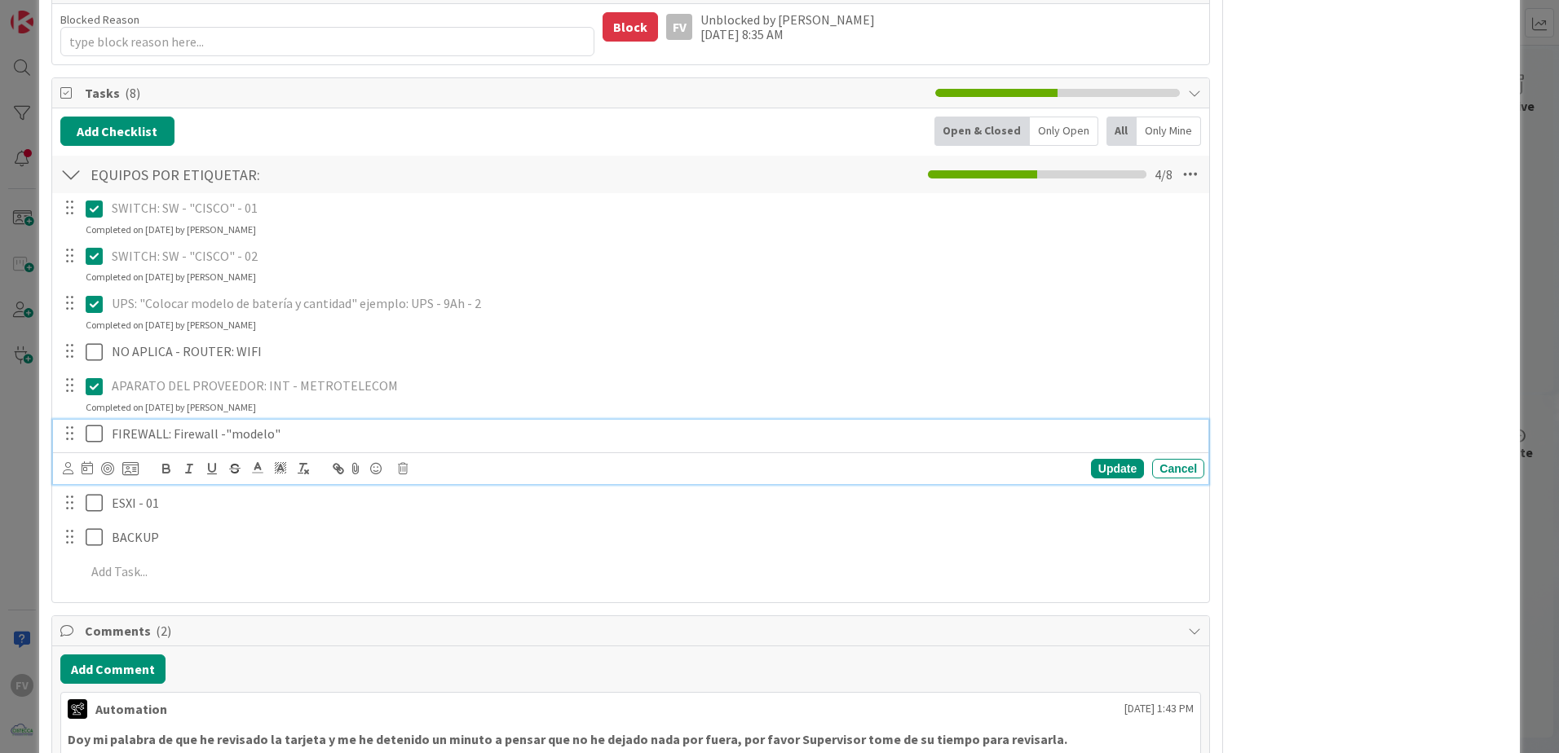
click at [91, 431] on icon at bounding box center [94, 434] width 17 height 20
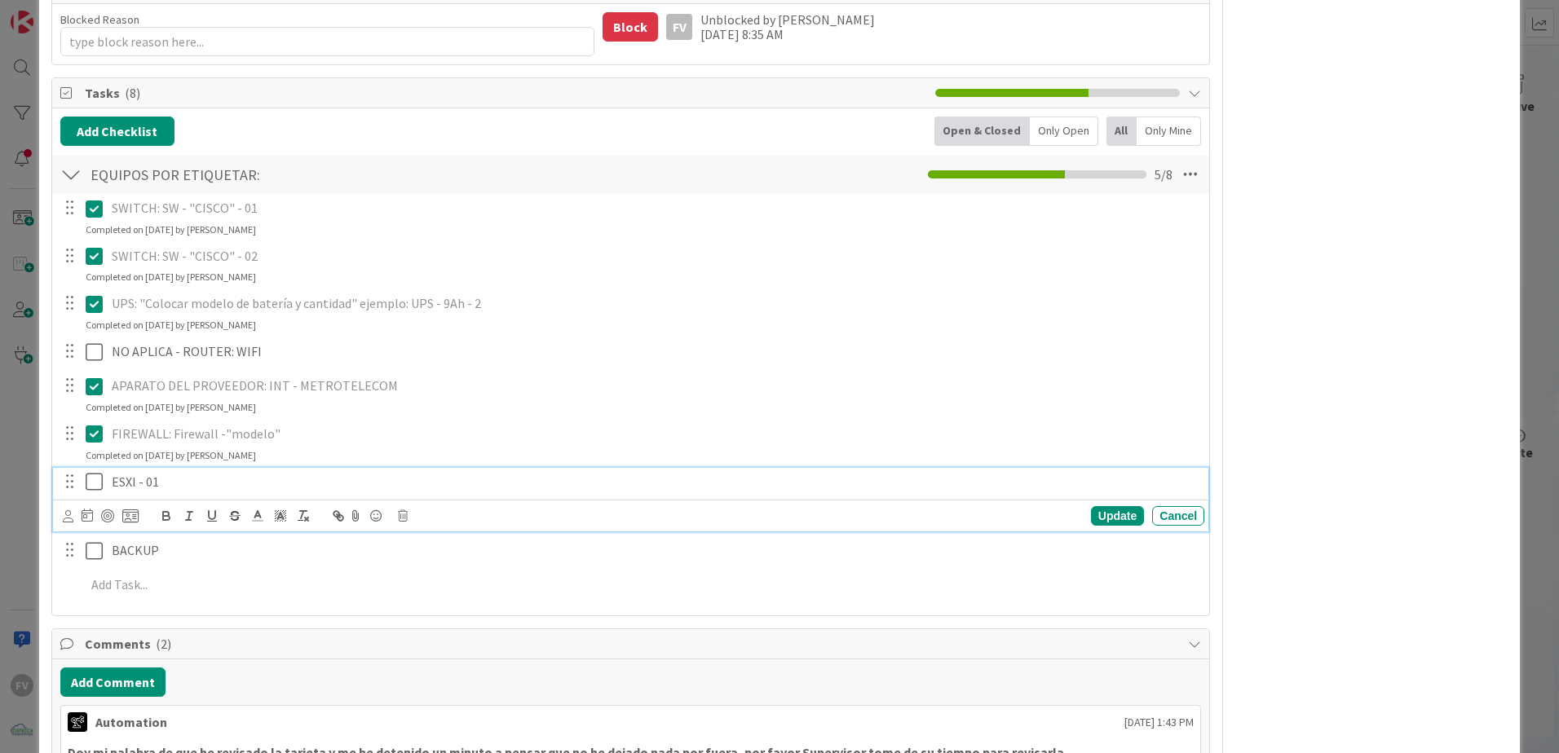
click at [91, 479] on icon at bounding box center [94, 482] width 17 height 20
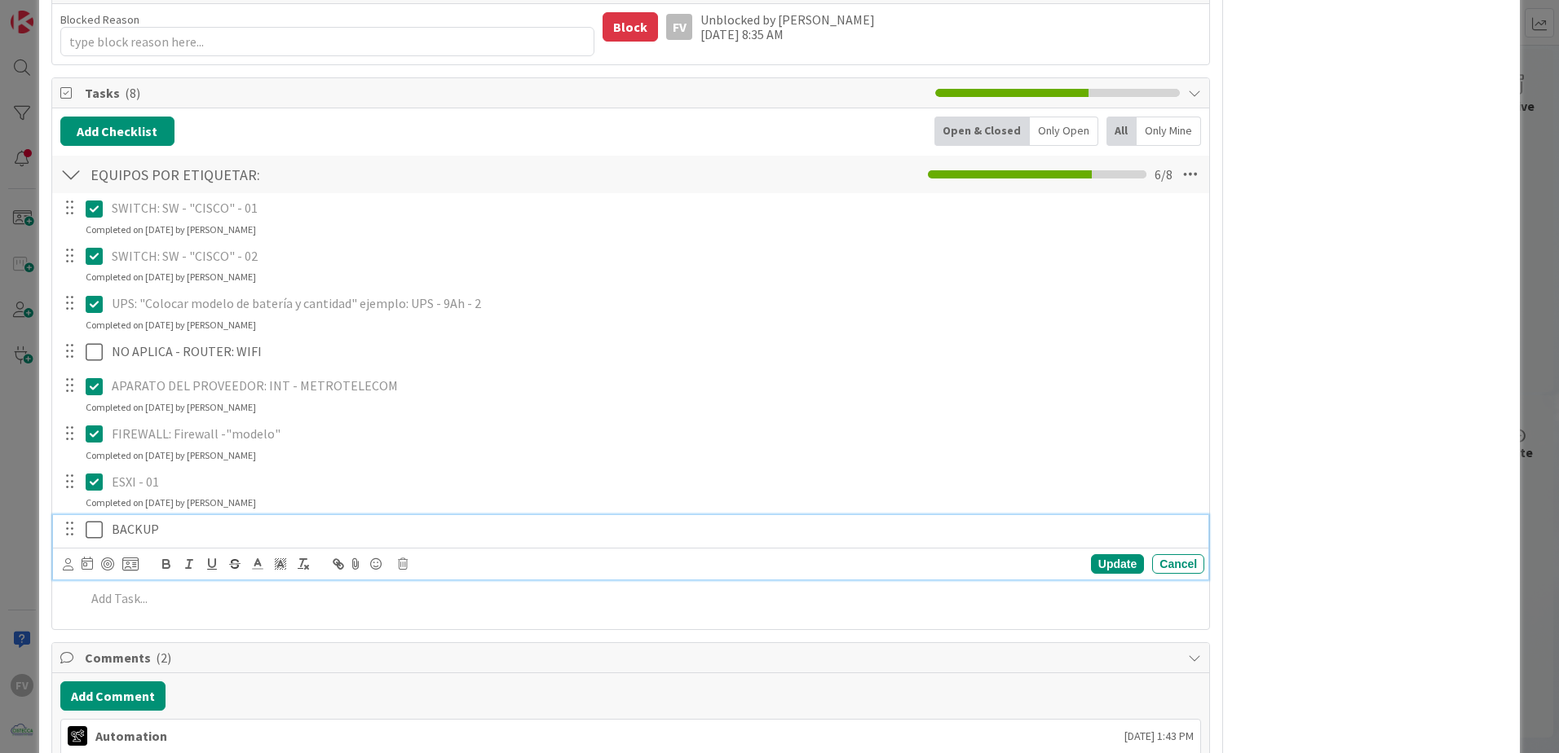
click at [94, 533] on icon at bounding box center [94, 530] width 17 height 20
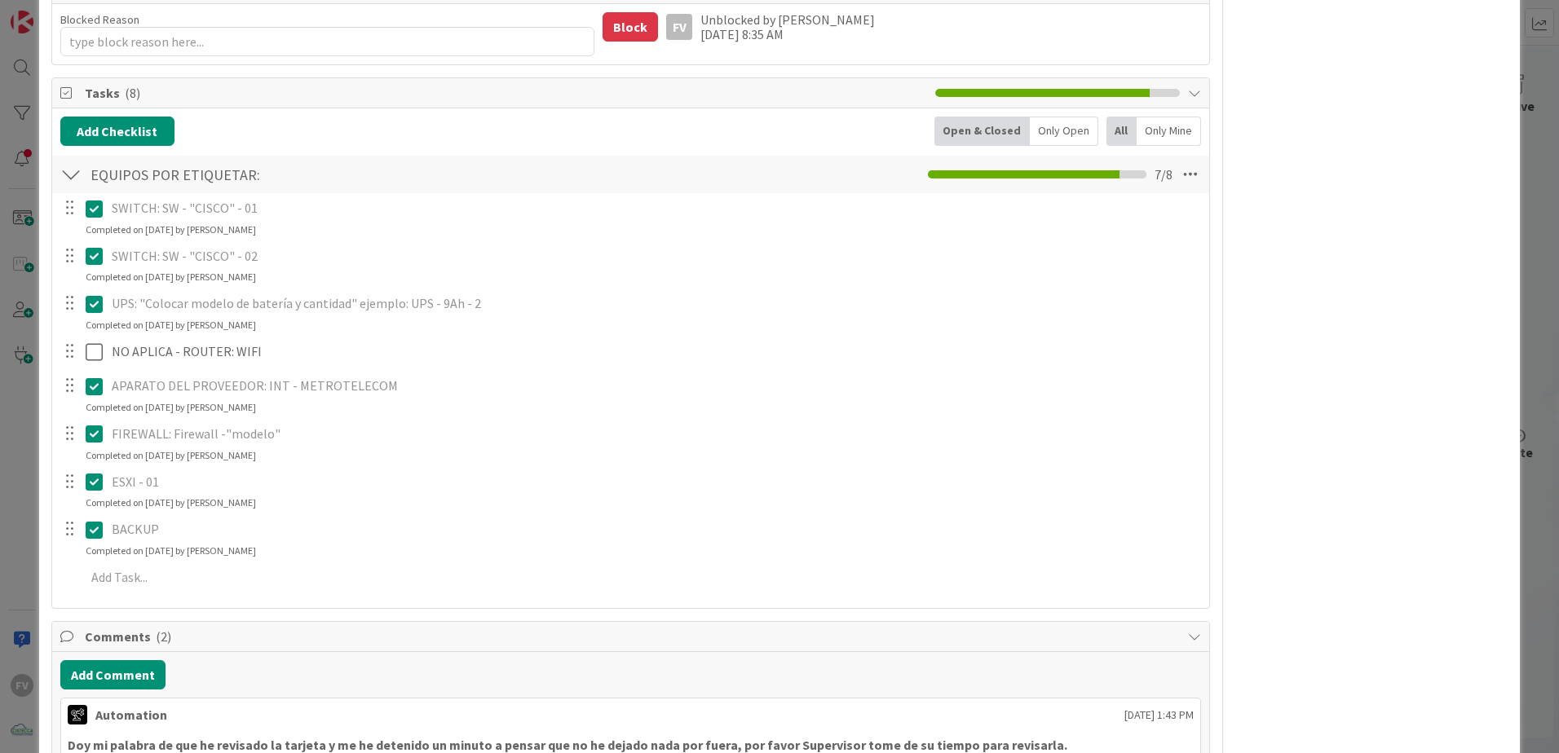
scroll to position [837, 0]
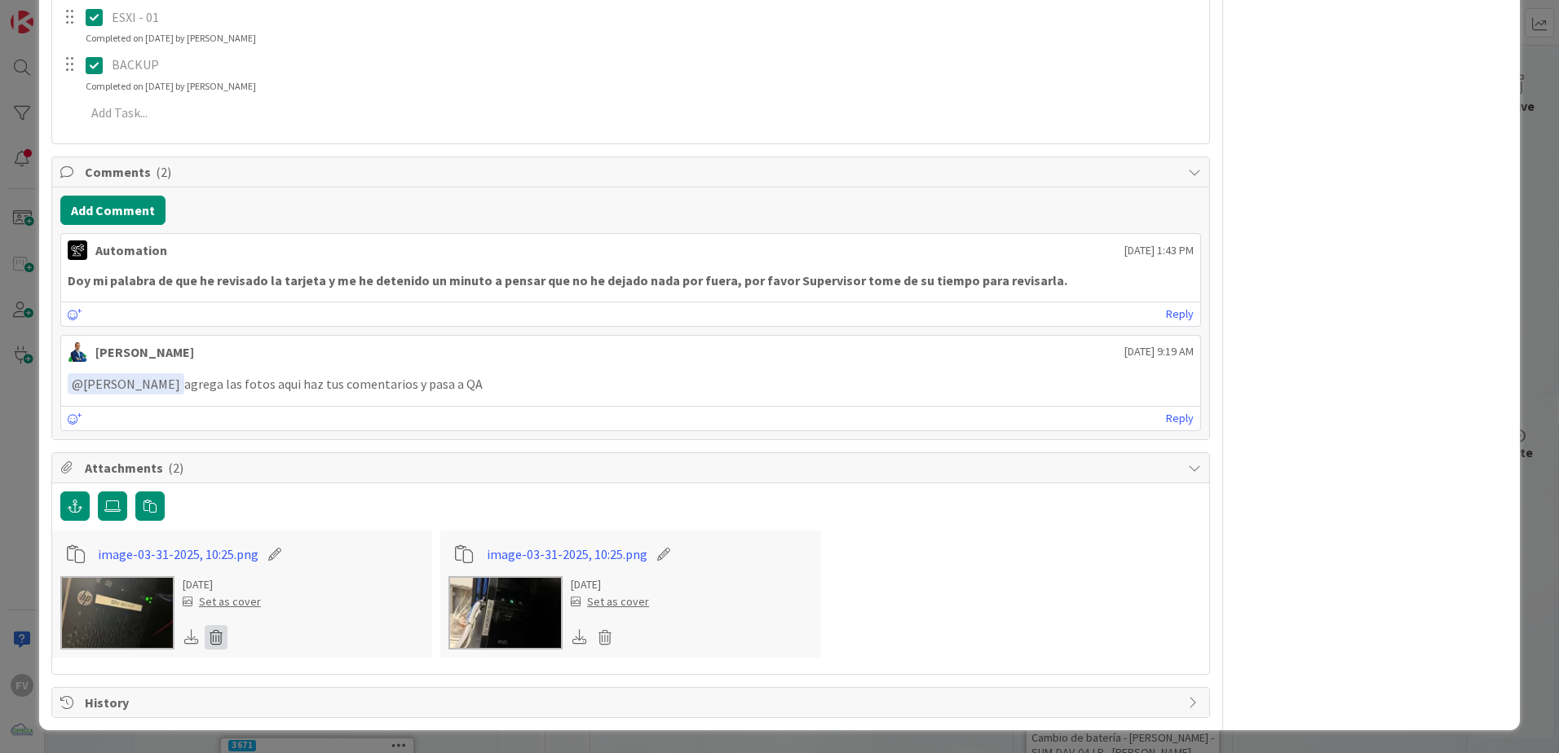
click at [215, 645] on icon at bounding box center [216, 637] width 23 height 24
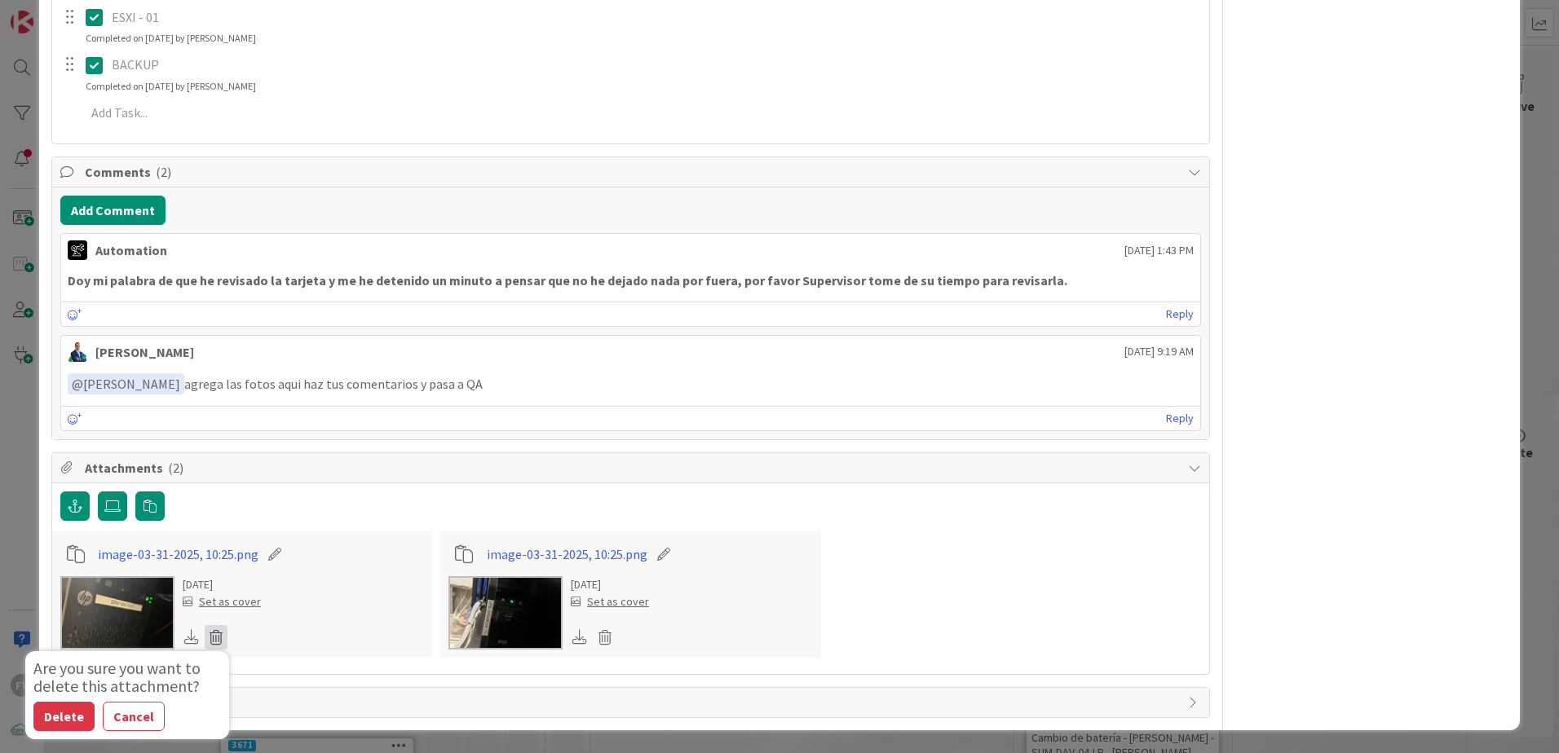
click at [220, 511] on div at bounding box center [630, 507] width 1141 height 31
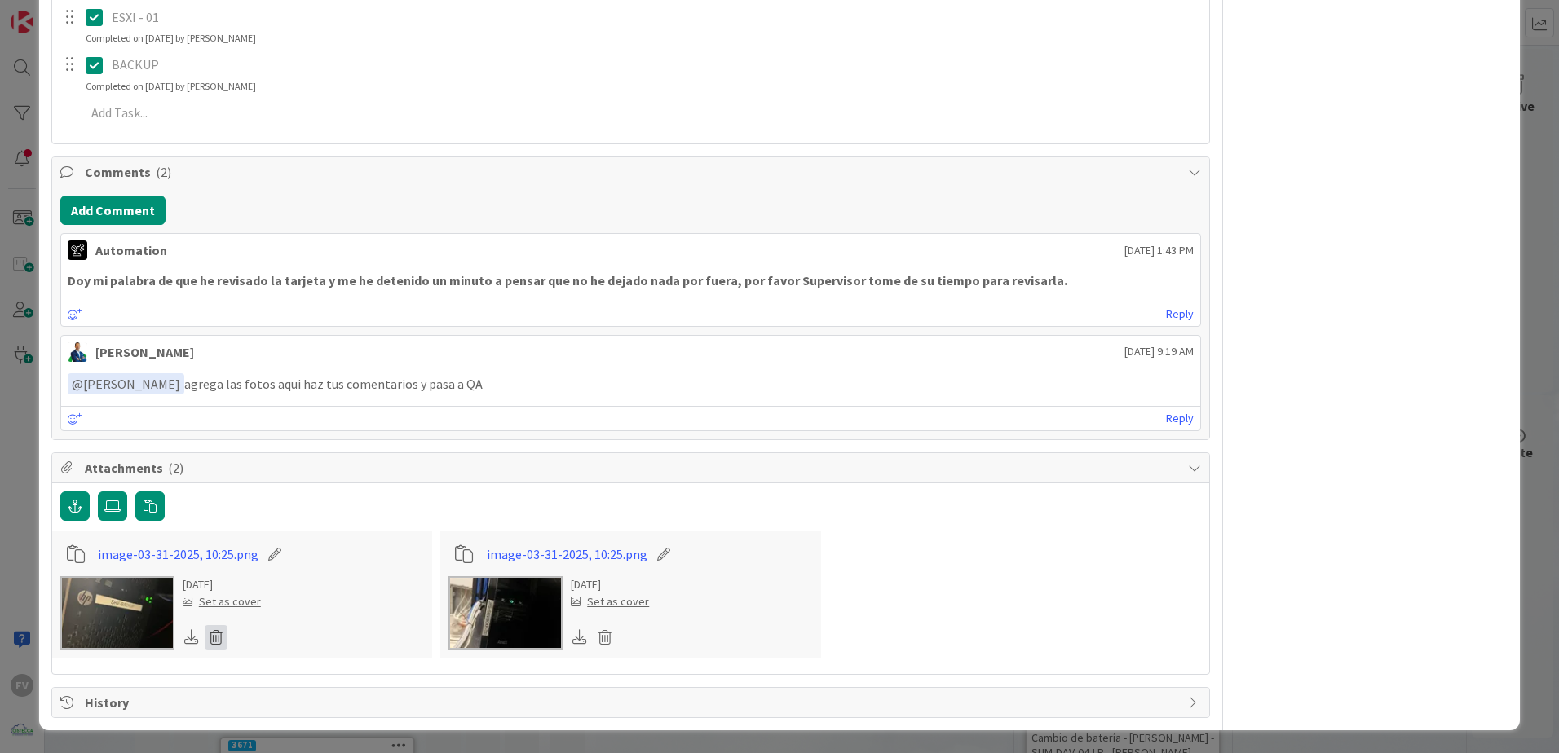
click at [222, 646] on icon at bounding box center [216, 637] width 23 height 24
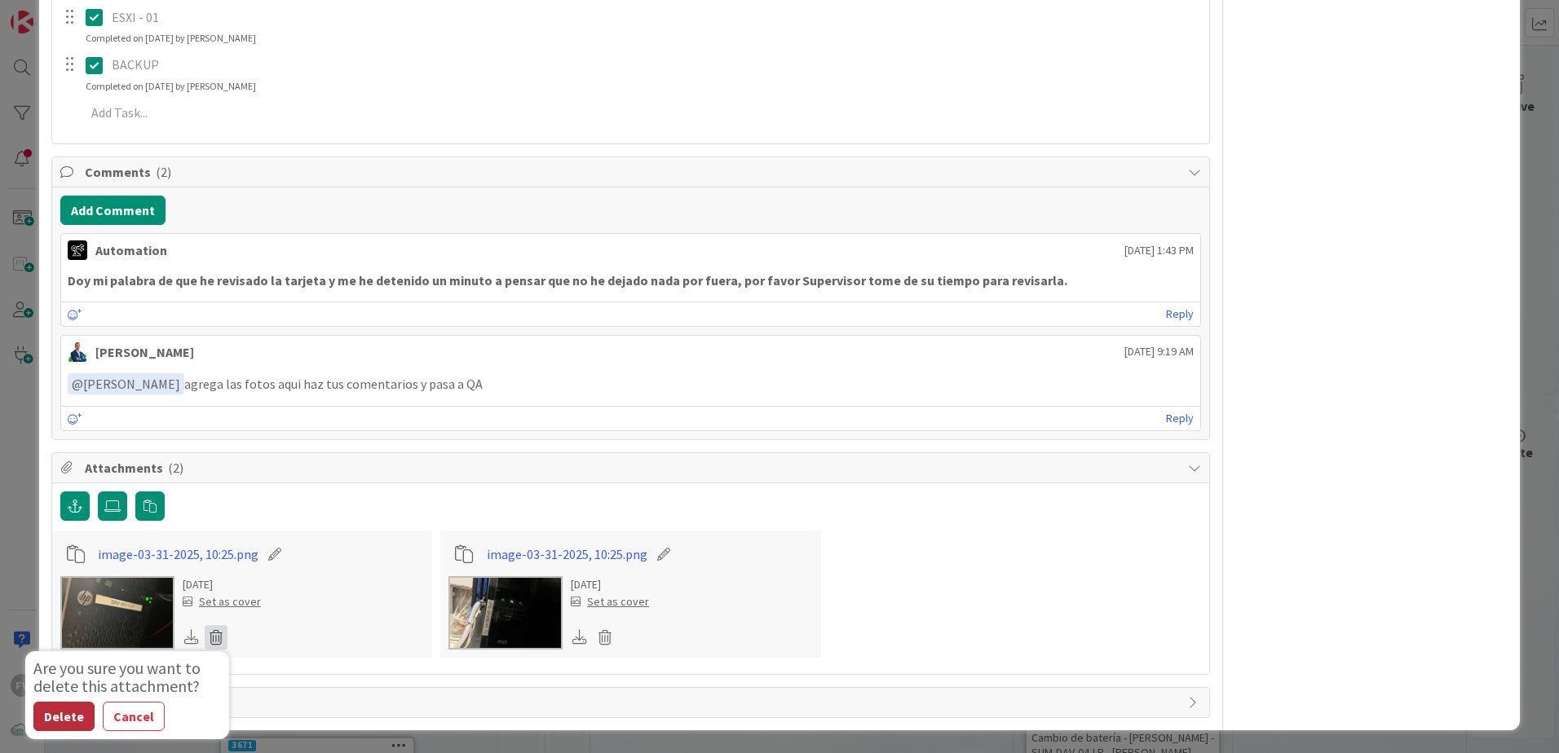
click at [80, 704] on button "Delete" at bounding box center [63, 716] width 61 height 29
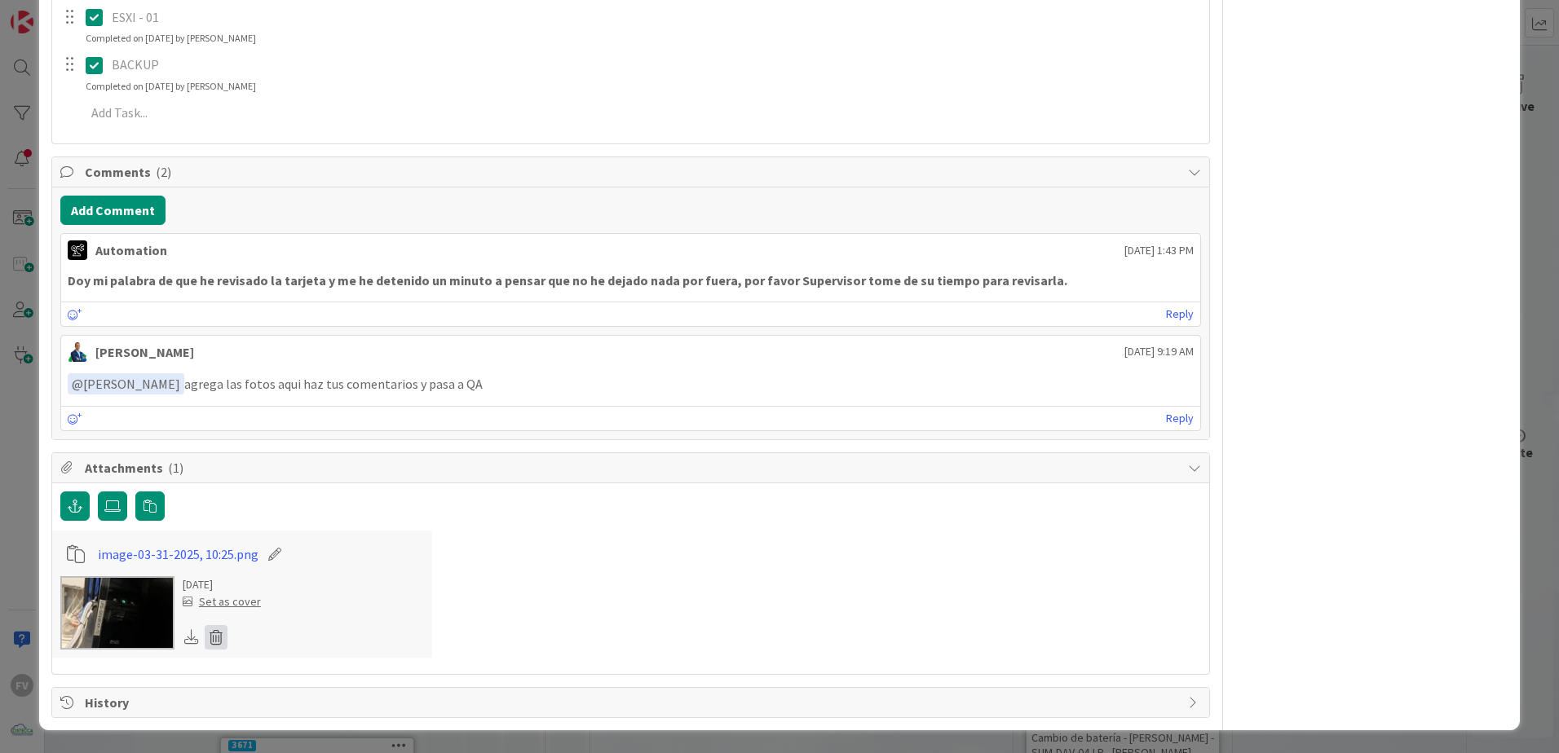
click at [219, 643] on icon at bounding box center [216, 637] width 23 height 24
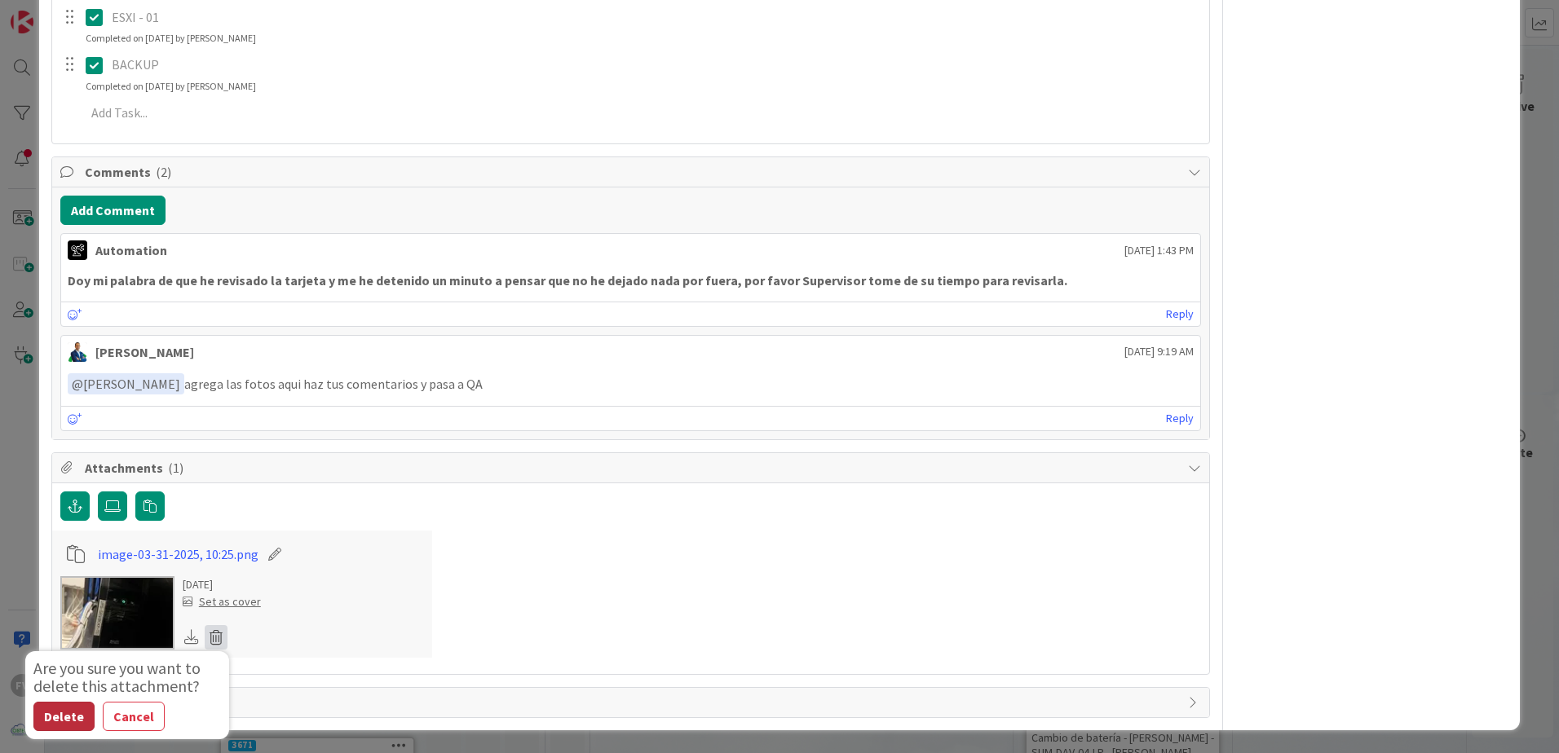
click at [64, 727] on button "Delete" at bounding box center [63, 716] width 61 height 29
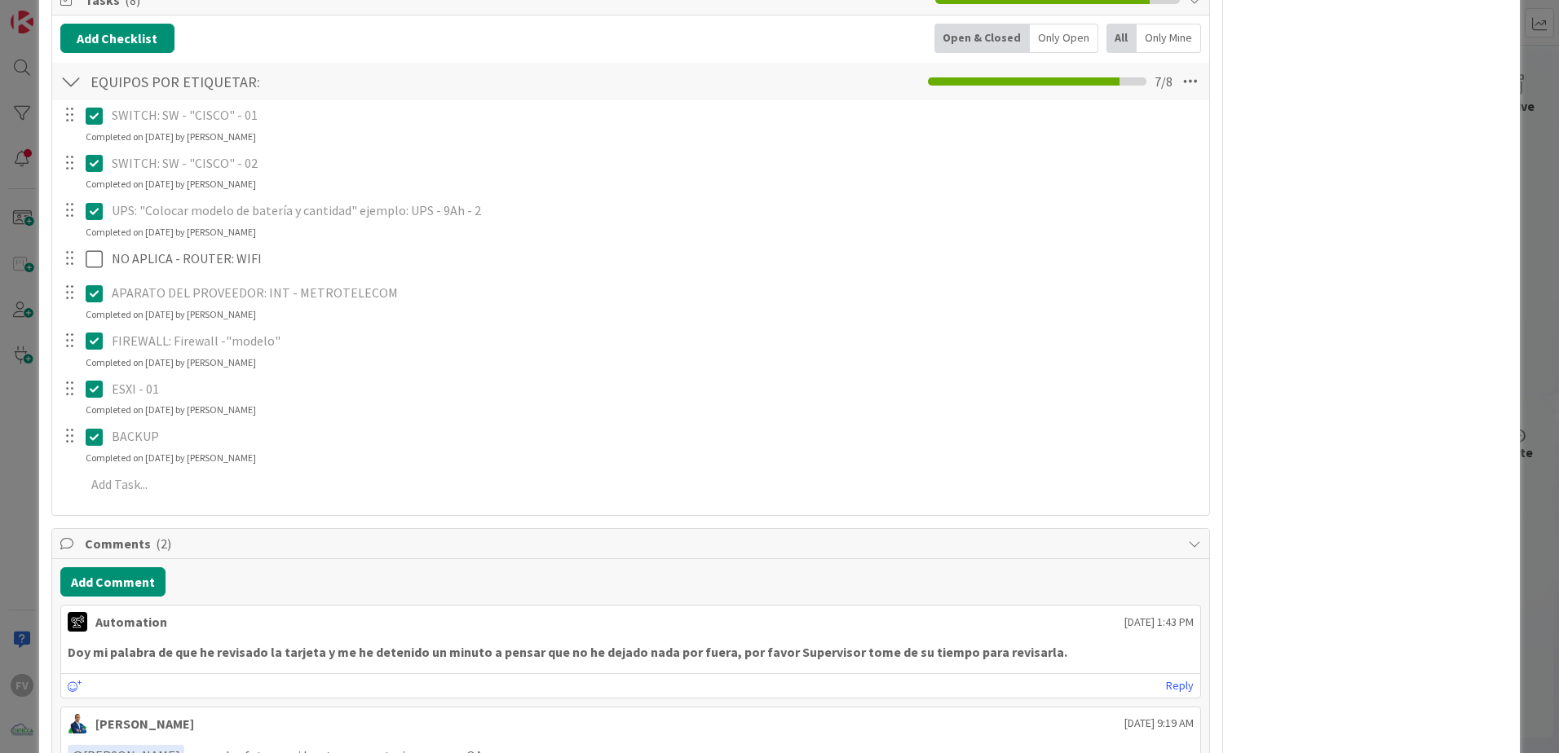
scroll to position [710, 0]
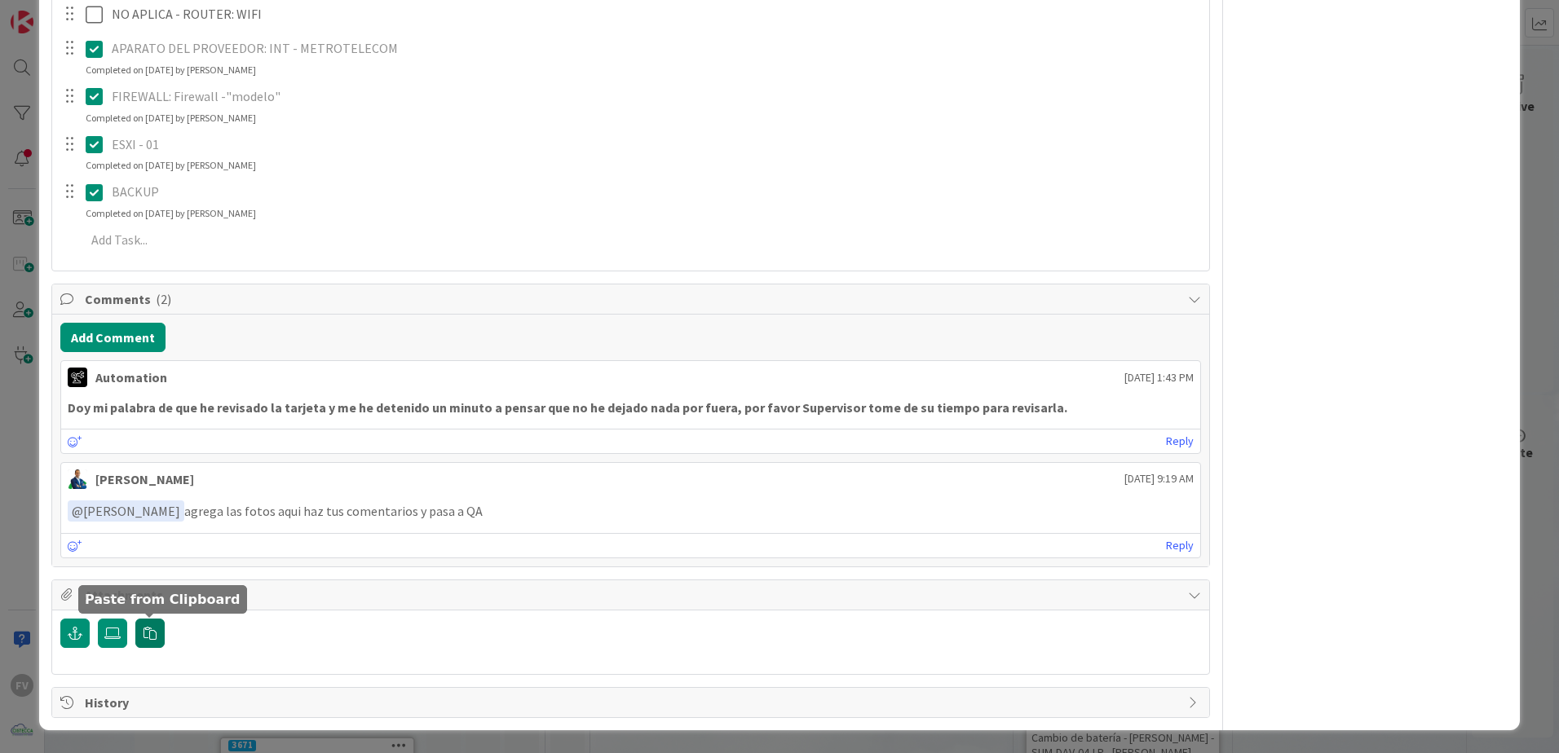
click at [145, 642] on button "button" at bounding box center [149, 633] width 29 height 29
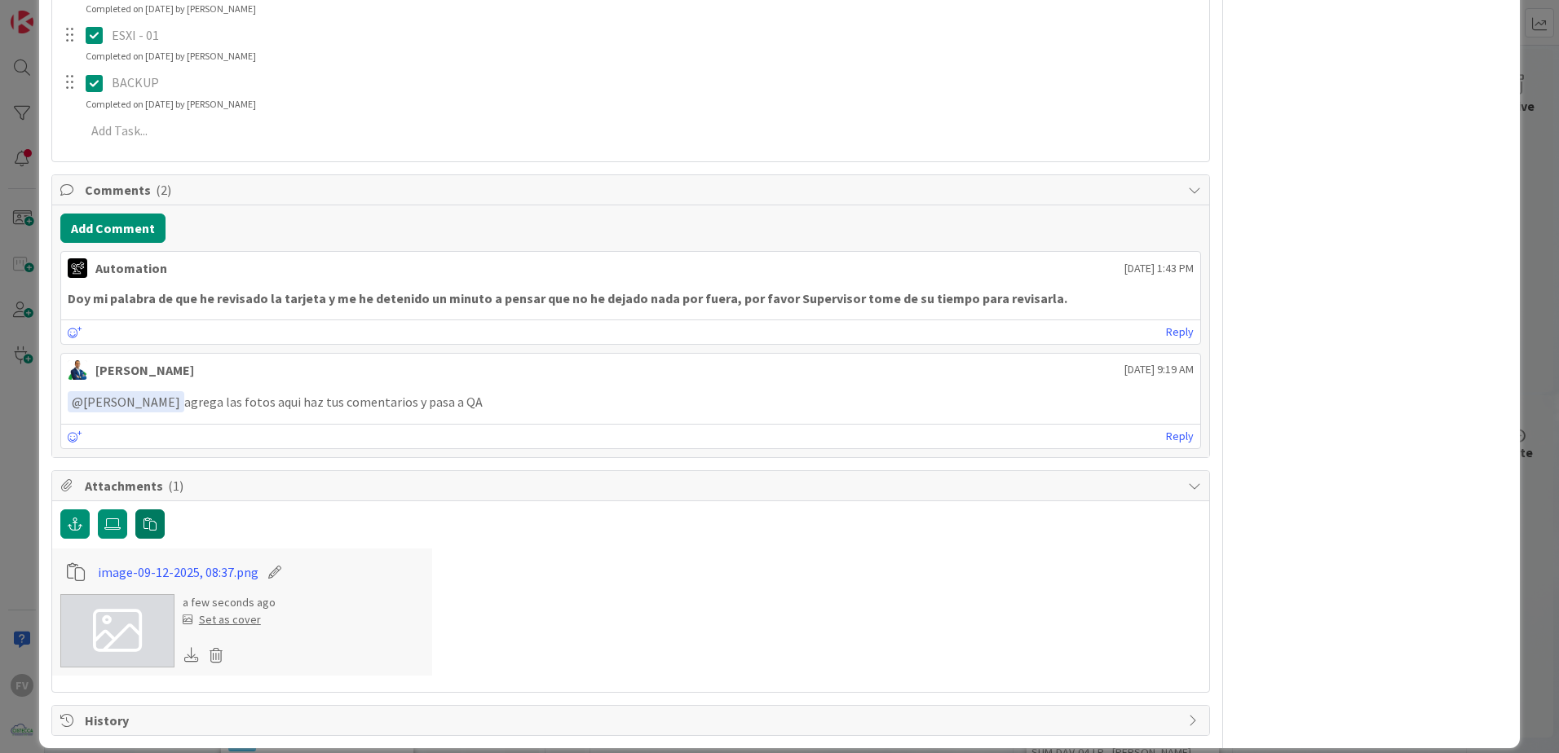
scroll to position [837, 0]
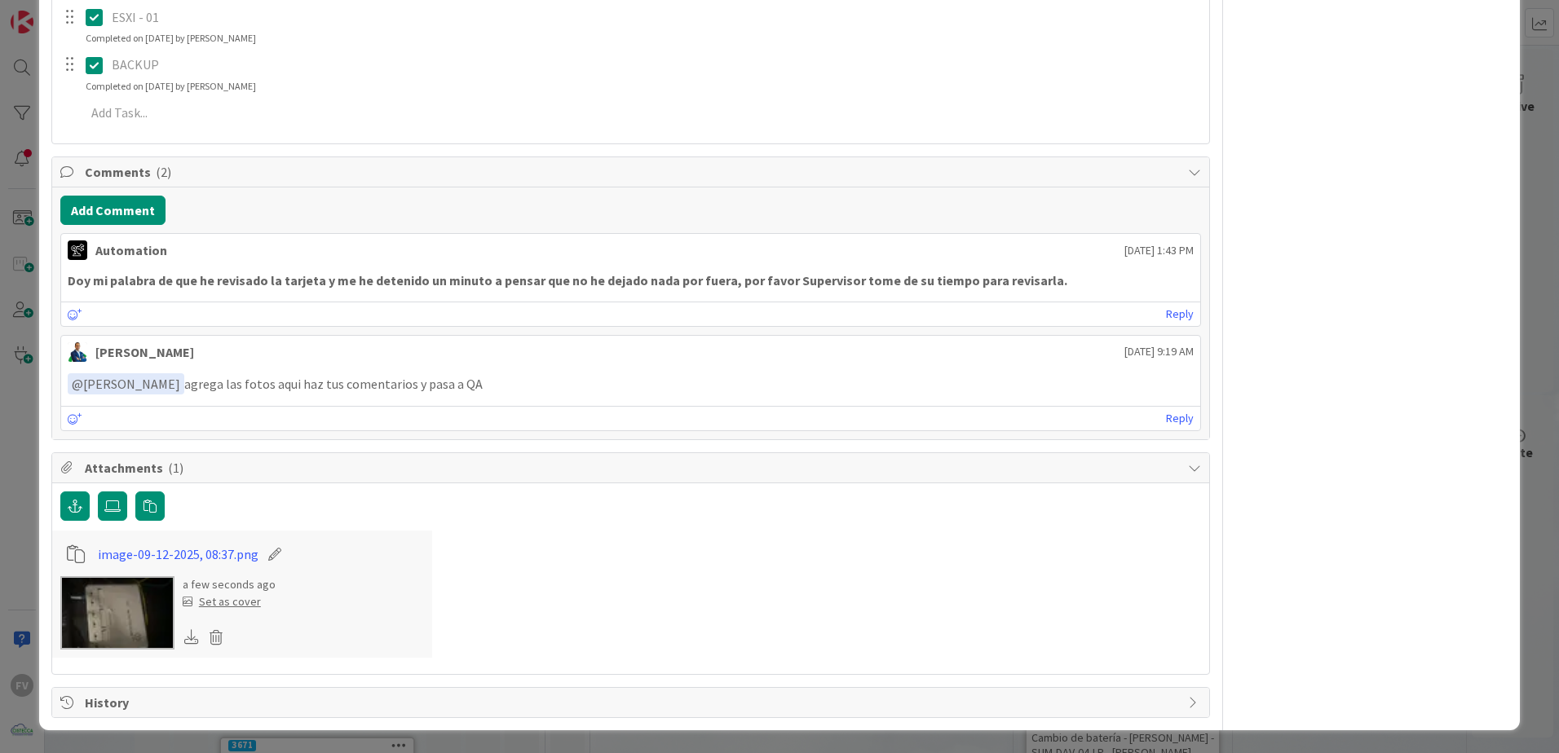
drag, startPoint x: 612, startPoint y: 611, endPoint x: 568, endPoint y: 593, distance: 47.5
click at [612, 611] on div "image-09-12-2025, 08:37.png a few seconds ago Set as cover" at bounding box center [630, 594] width 1157 height 127
click at [147, 511] on icon "button" at bounding box center [149, 506] width 13 height 13
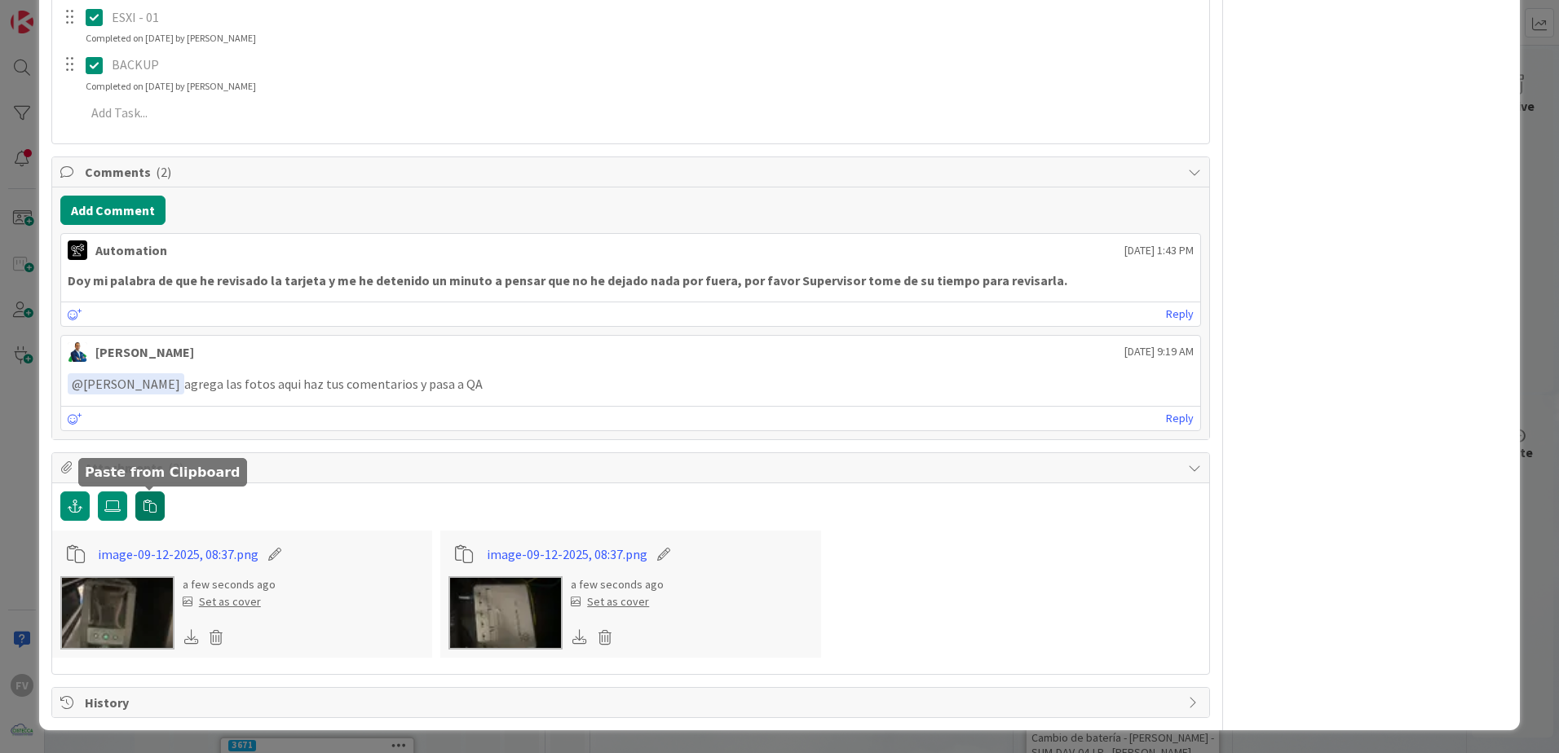
click at [156, 497] on button "button" at bounding box center [149, 506] width 29 height 29
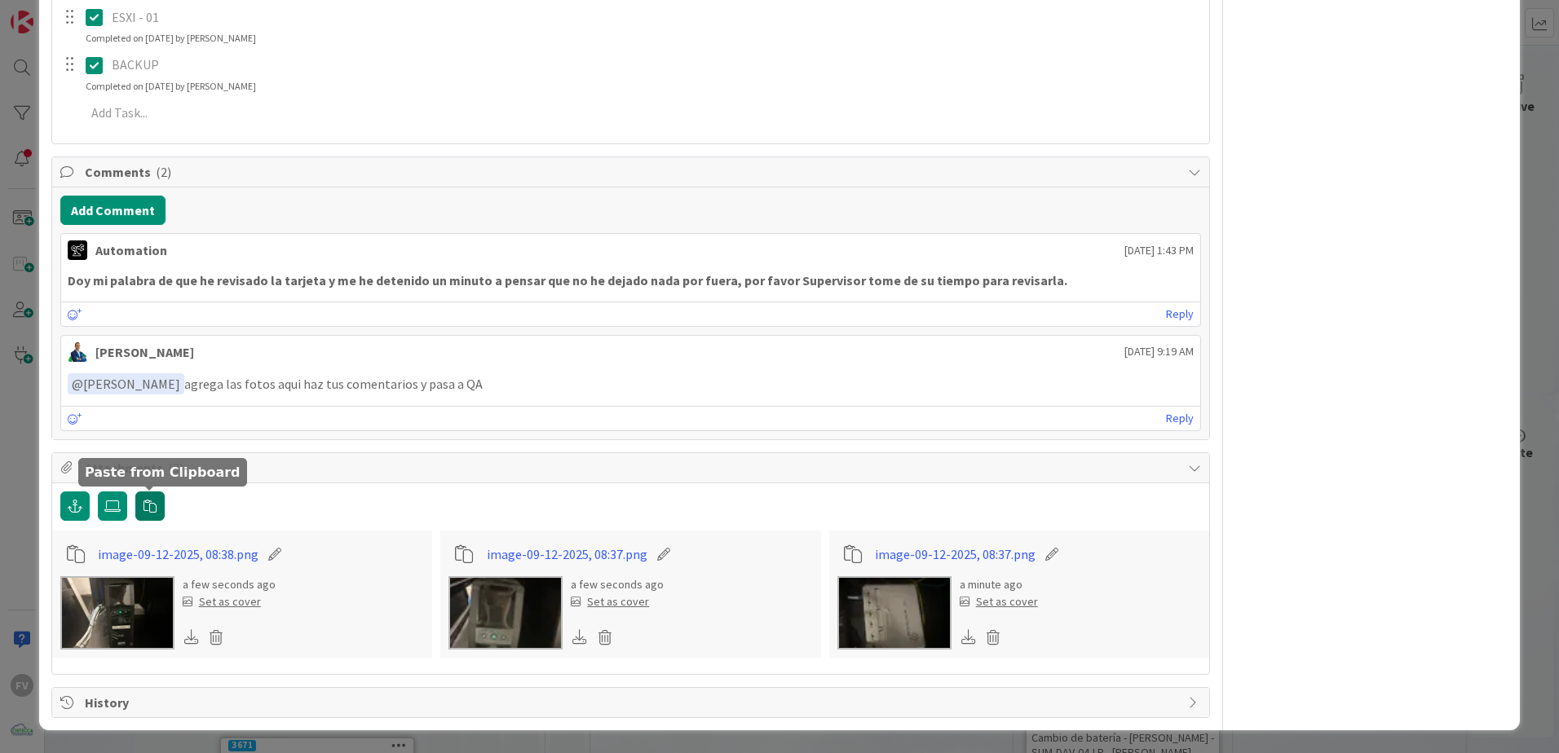
click at [151, 506] on icon "button" at bounding box center [149, 506] width 13 height 13
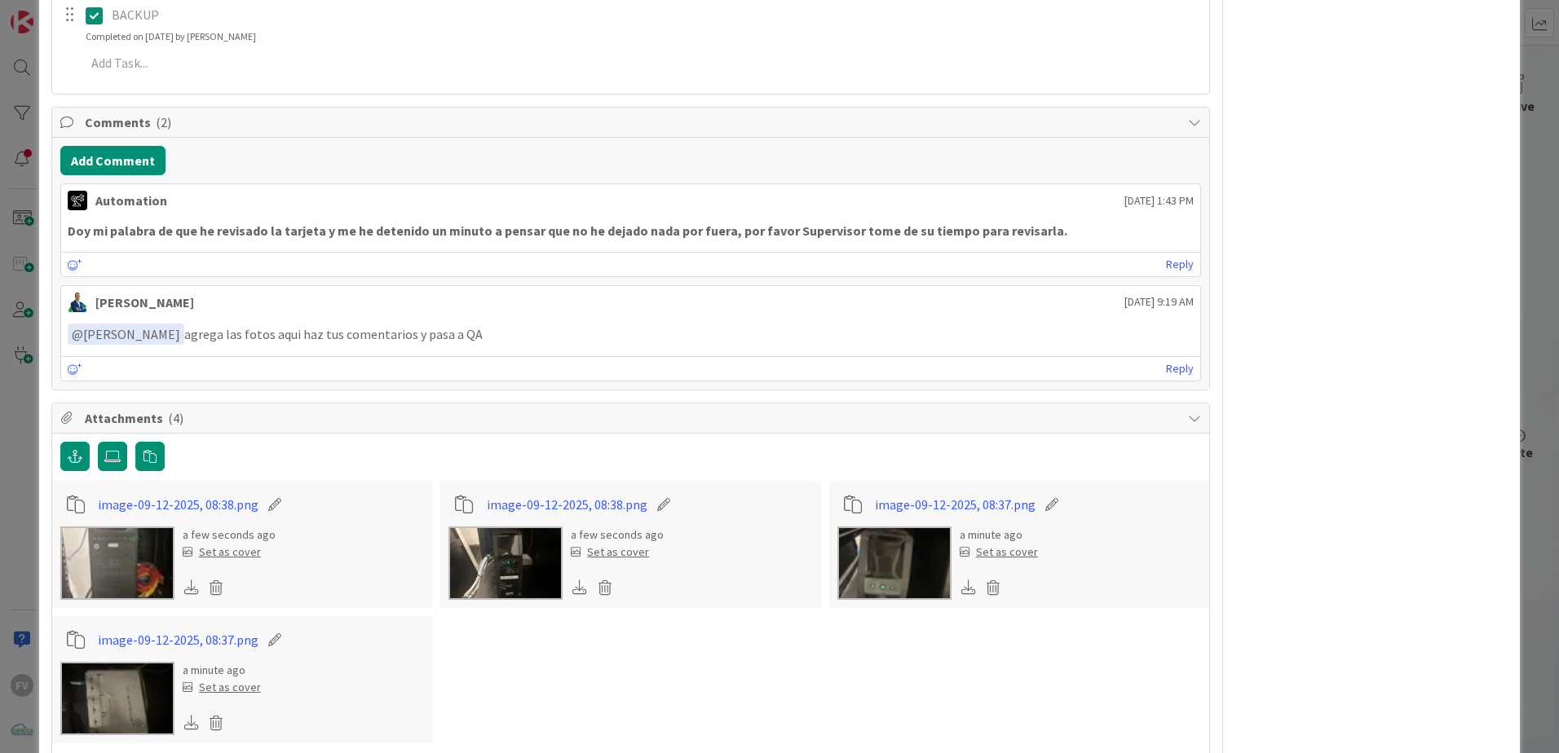
scroll to position [919, 0]
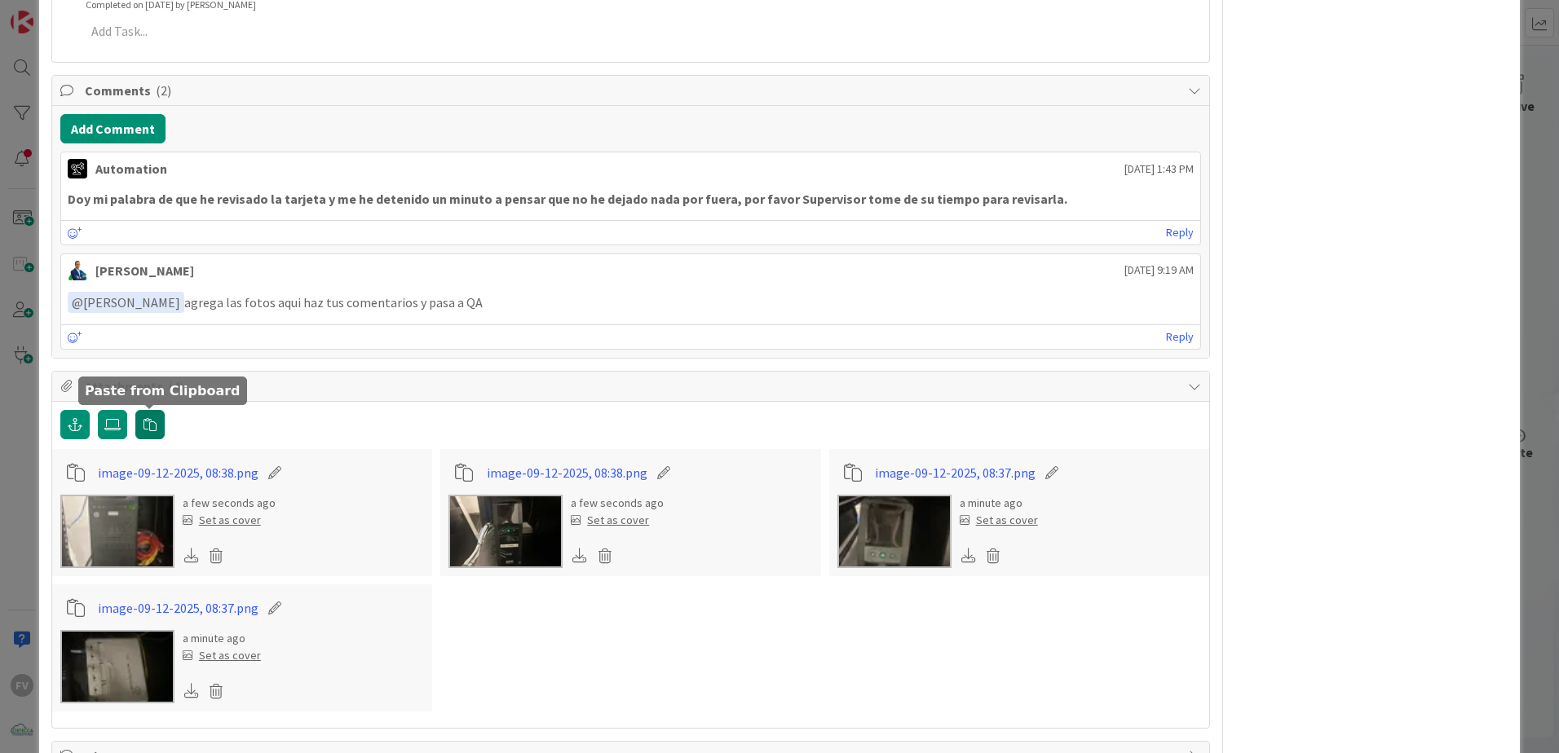
drag, startPoint x: 143, startPoint y: 418, endPoint x: 20, endPoint y: 488, distance: 142.0
click at [143, 418] on icon "button" at bounding box center [149, 424] width 13 height 13
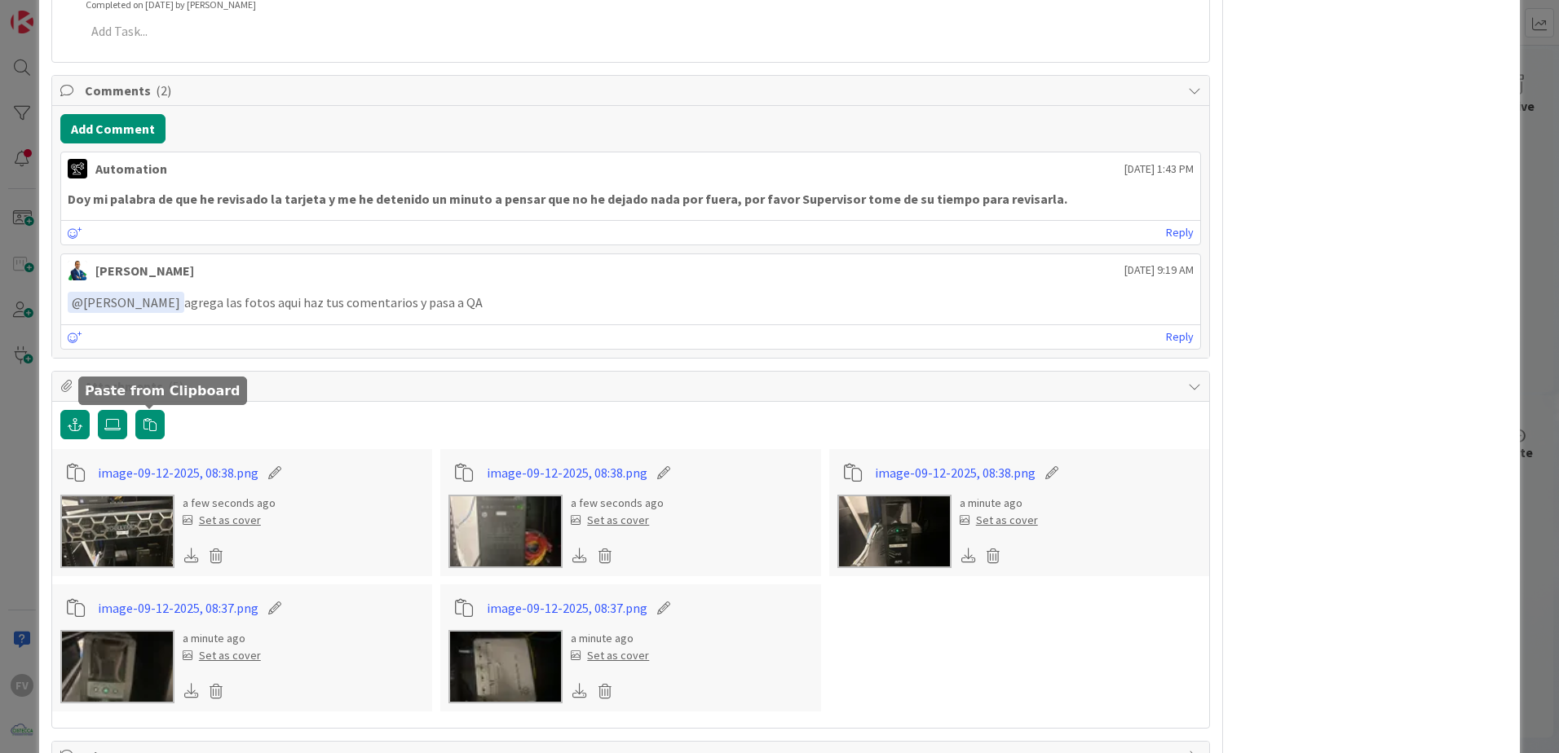
click at [129, 550] on img at bounding box center [117, 531] width 114 height 73
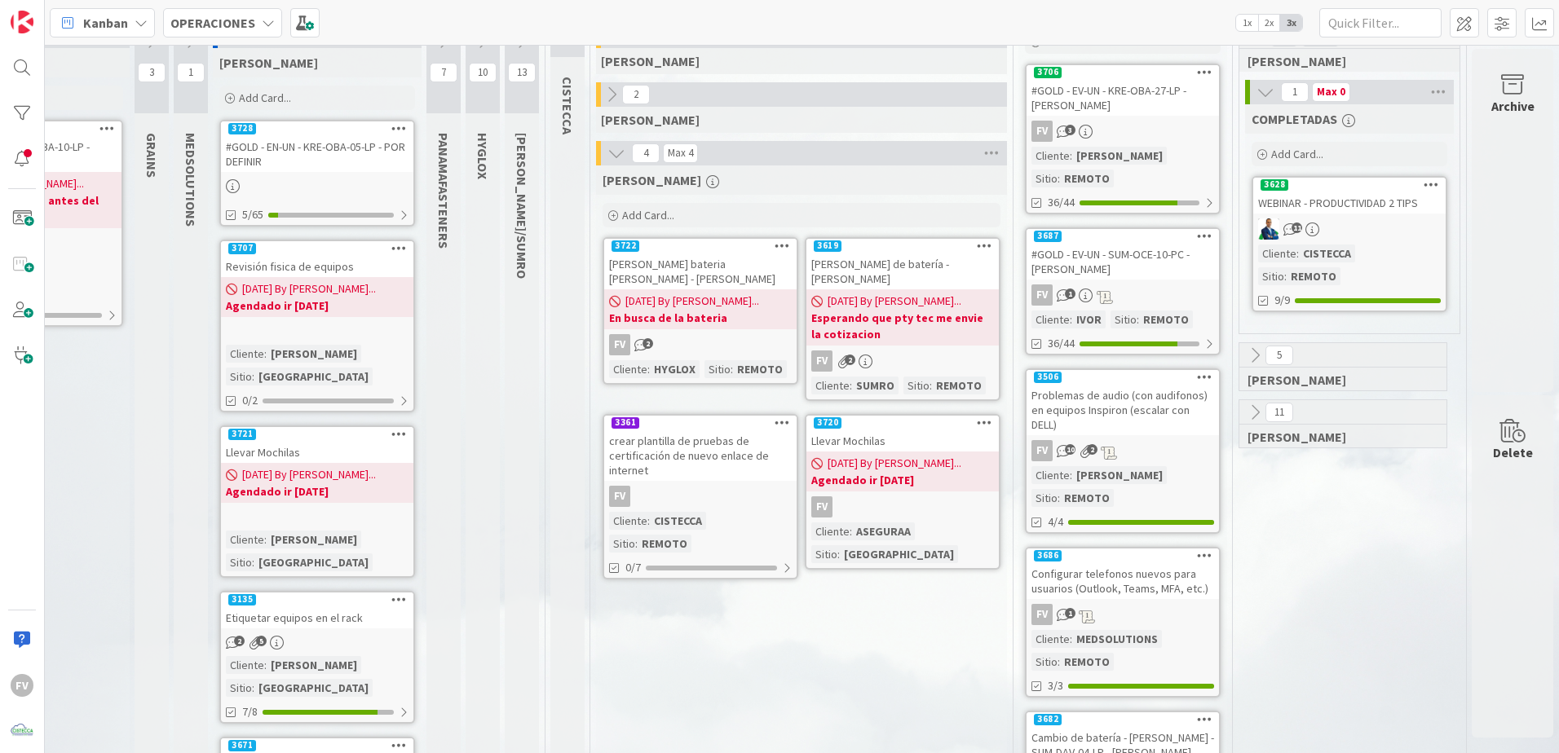
click at [713, 430] on div "crear plantilla de pruebas de certificación de nuevo enlace de internet" at bounding box center [700, 455] width 192 height 51
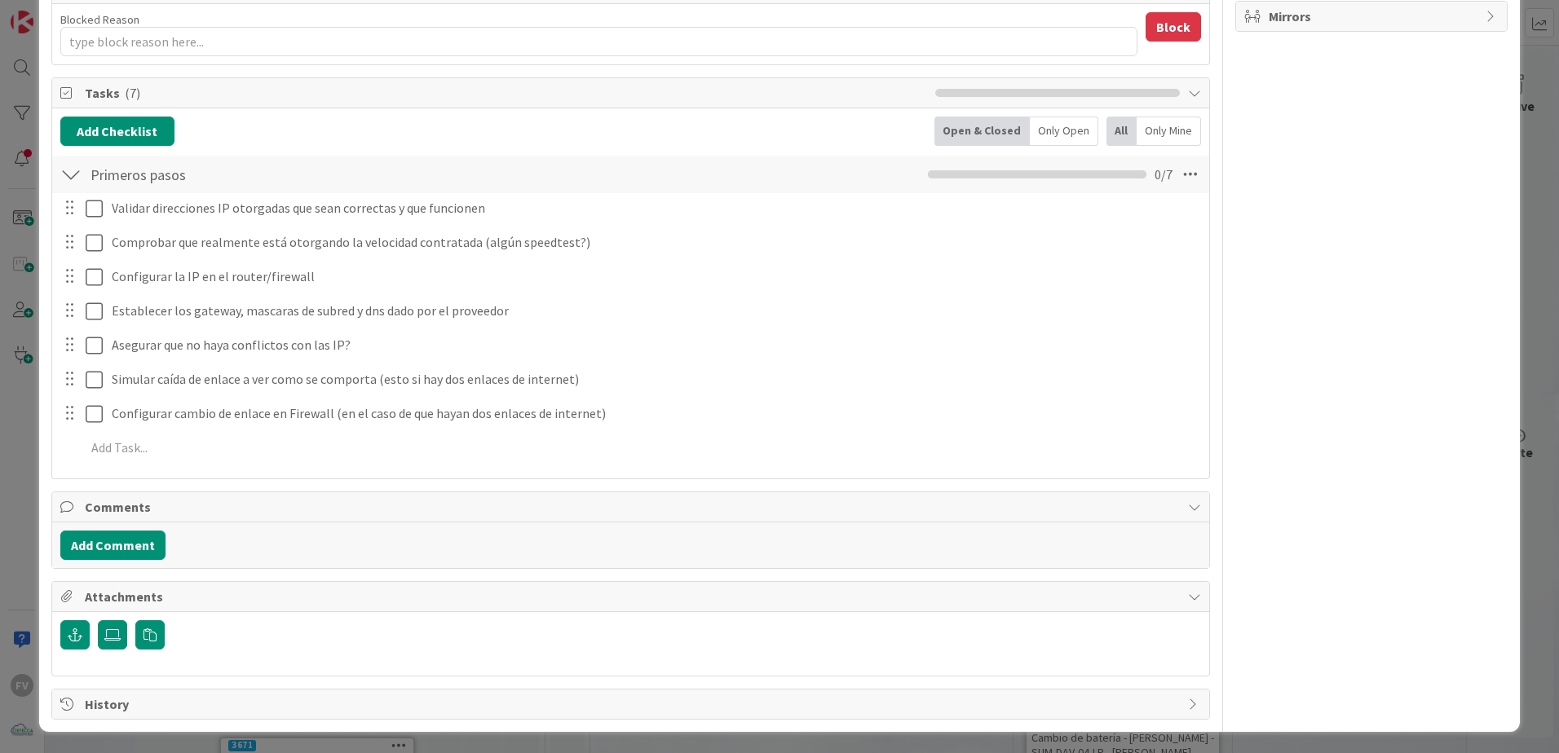
scroll to position [334, 0]
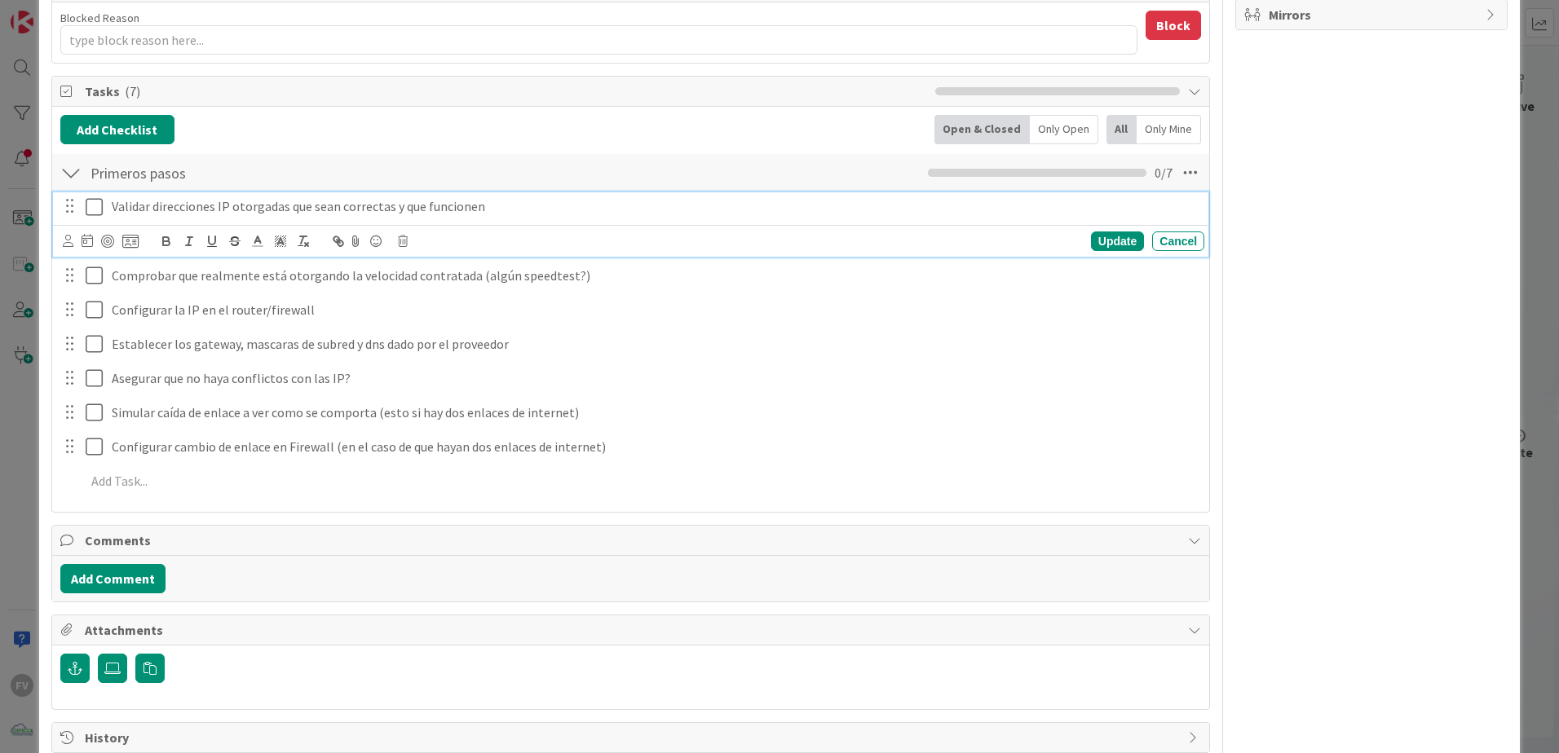
click at [232, 214] on p "Validar direcciones IP otorgadas que sean correctas y que funcionen" at bounding box center [655, 206] width 1086 height 19
drag, startPoint x: 545, startPoint y: 207, endPoint x: 497, endPoint y: 210, distance: 47.4
click at [497, 210] on p "Validar direcciones IP otorgadas que sean correctas y que funcionen" at bounding box center [655, 206] width 1086 height 19
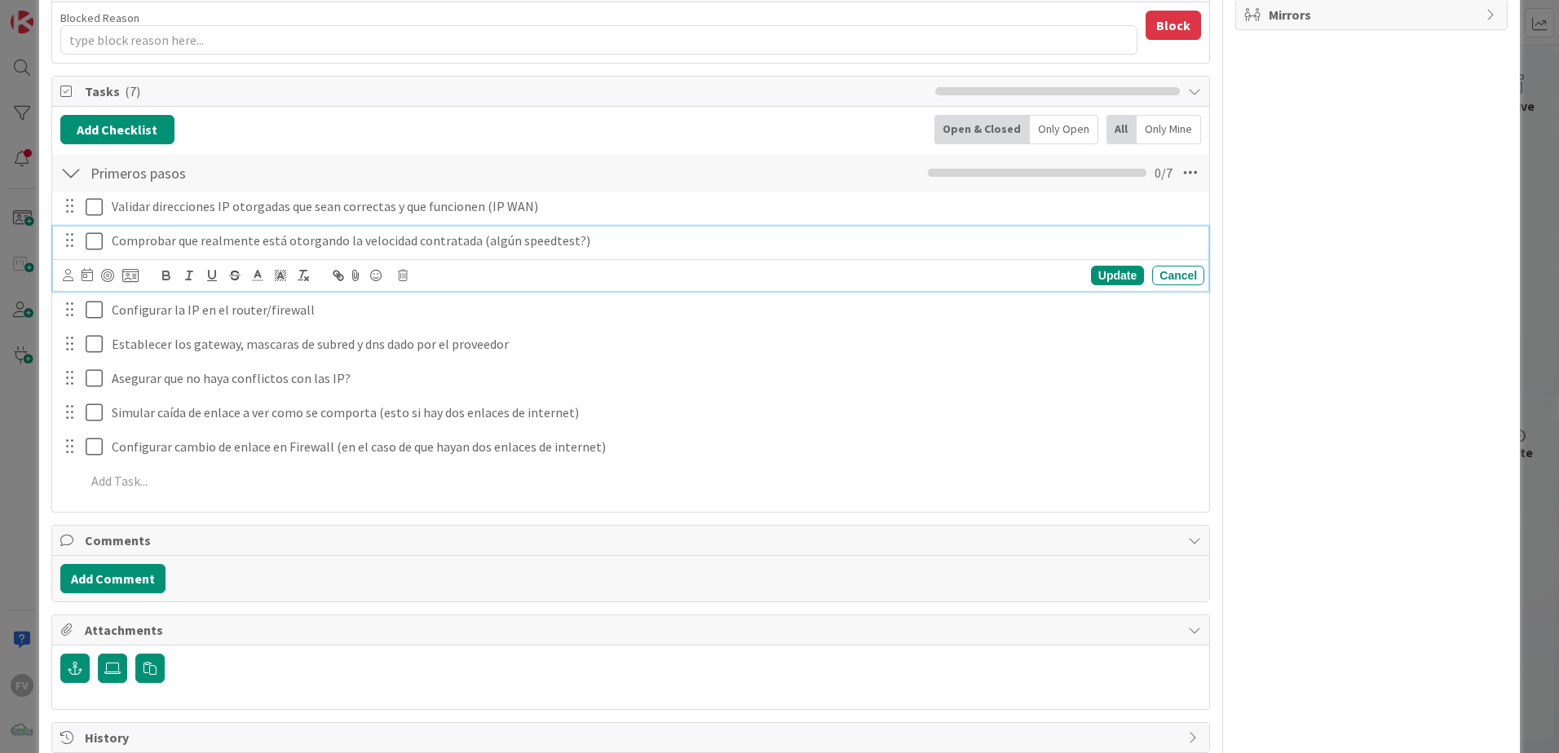
click at [636, 242] on p "Comprobar que realmente está otorgando la velocidad contratada (algún speedtest…" at bounding box center [655, 241] width 1086 height 19
drag, startPoint x: 476, startPoint y: 235, endPoint x: 569, endPoint y: 250, distance: 94.2
click at [569, 250] on div "Comprobar que realmente está otorgando la velocidad contratada (algún speedtest…" at bounding box center [654, 241] width 1099 height 29
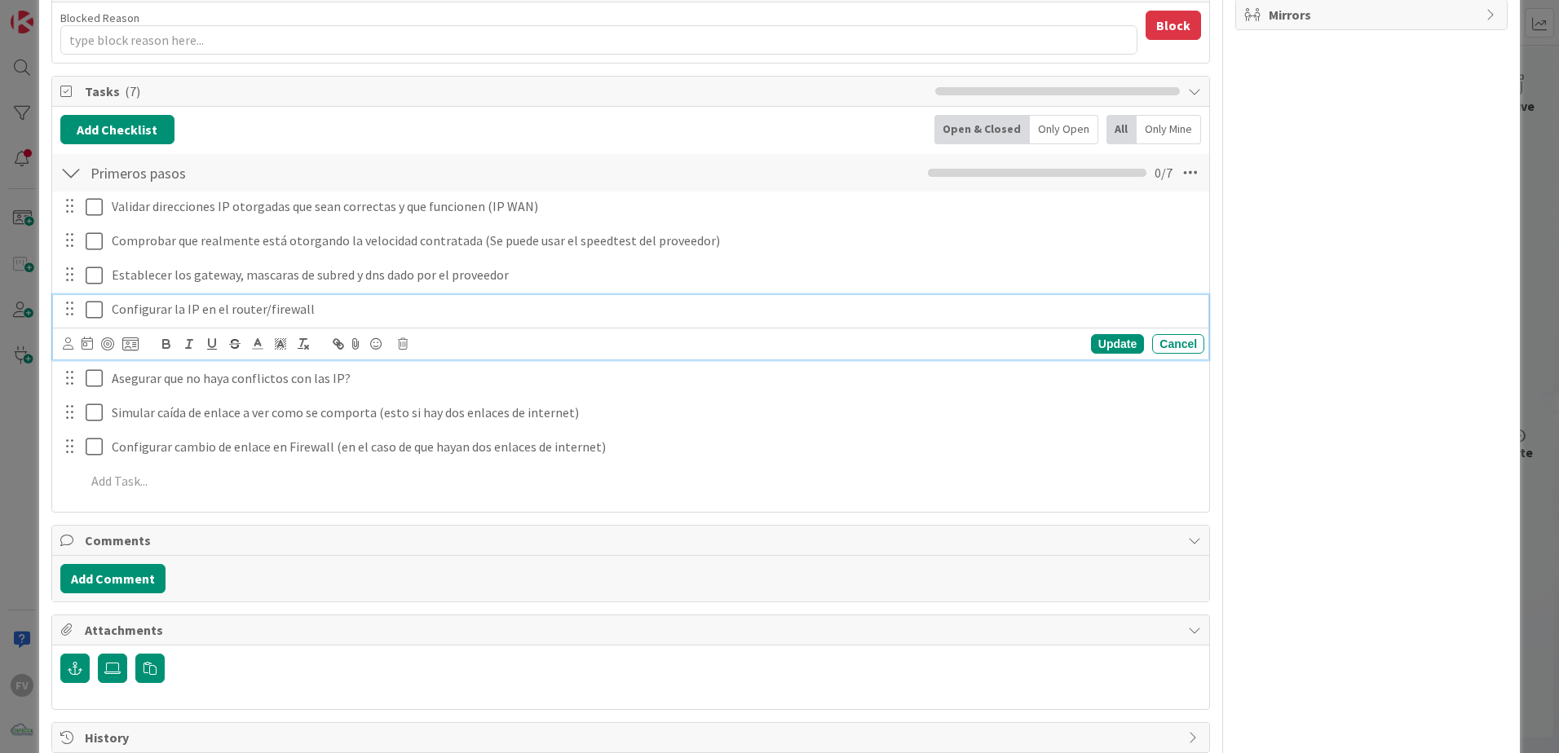
click at [199, 308] on p "Configurar la IP en el router/firewall" at bounding box center [655, 309] width 1086 height 19
click at [437, 345] on p "Asegurar que no haya conflictos con las IP?" at bounding box center [655, 343] width 1086 height 19
click at [1265, 380] on div "FV Owner Watchers MEJORAS/CRECIMIENTO Metrics Links Exit Criteria Dates Mirrors" at bounding box center [1371, 241] width 272 height 1024
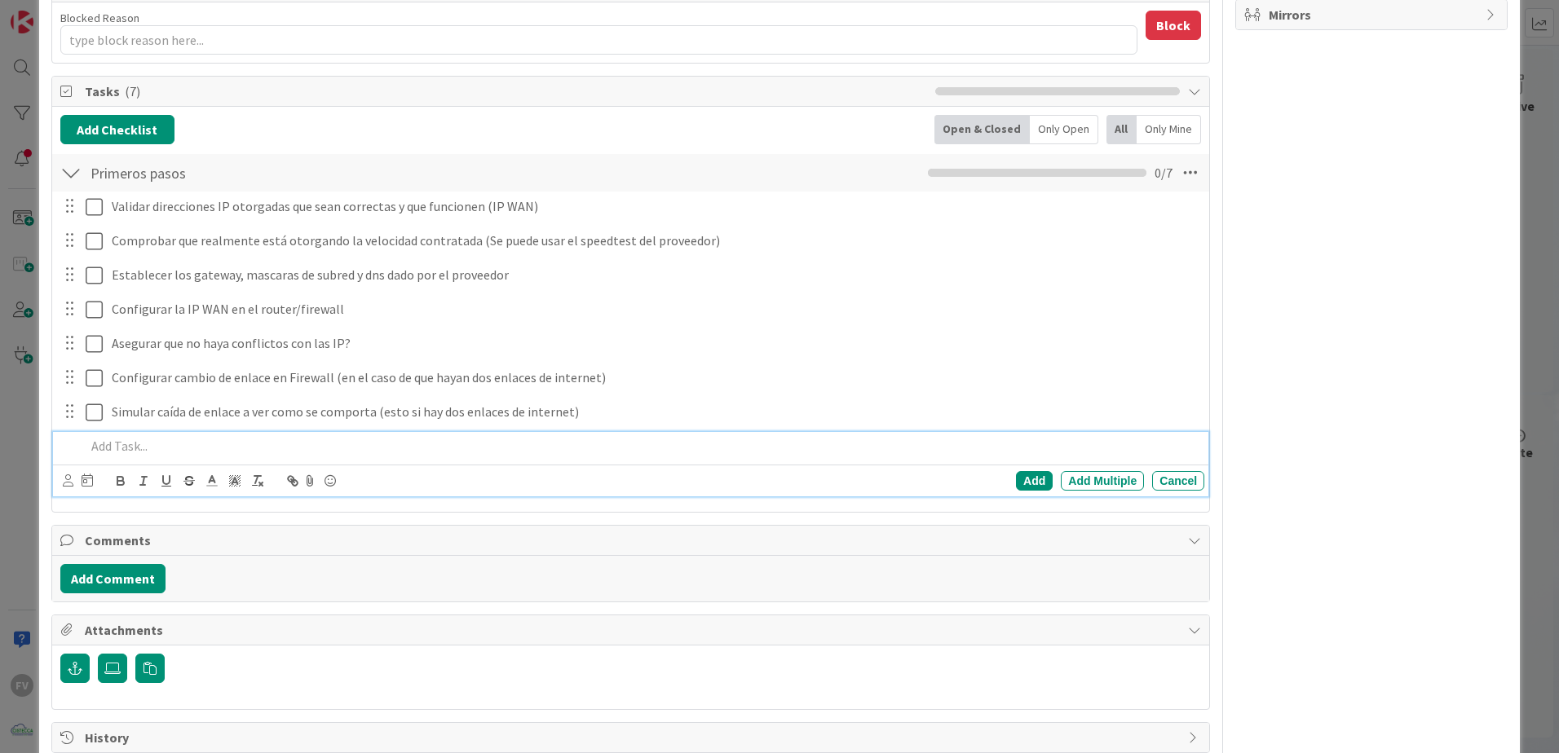
drag, startPoint x: 762, startPoint y: 460, endPoint x: 747, endPoint y: 476, distance: 22.5
drag, startPoint x: 747, startPoint y: 476, endPoint x: 395, endPoint y: 448, distance: 353.3
click at [395, 448] on p at bounding box center [642, 446] width 1112 height 19
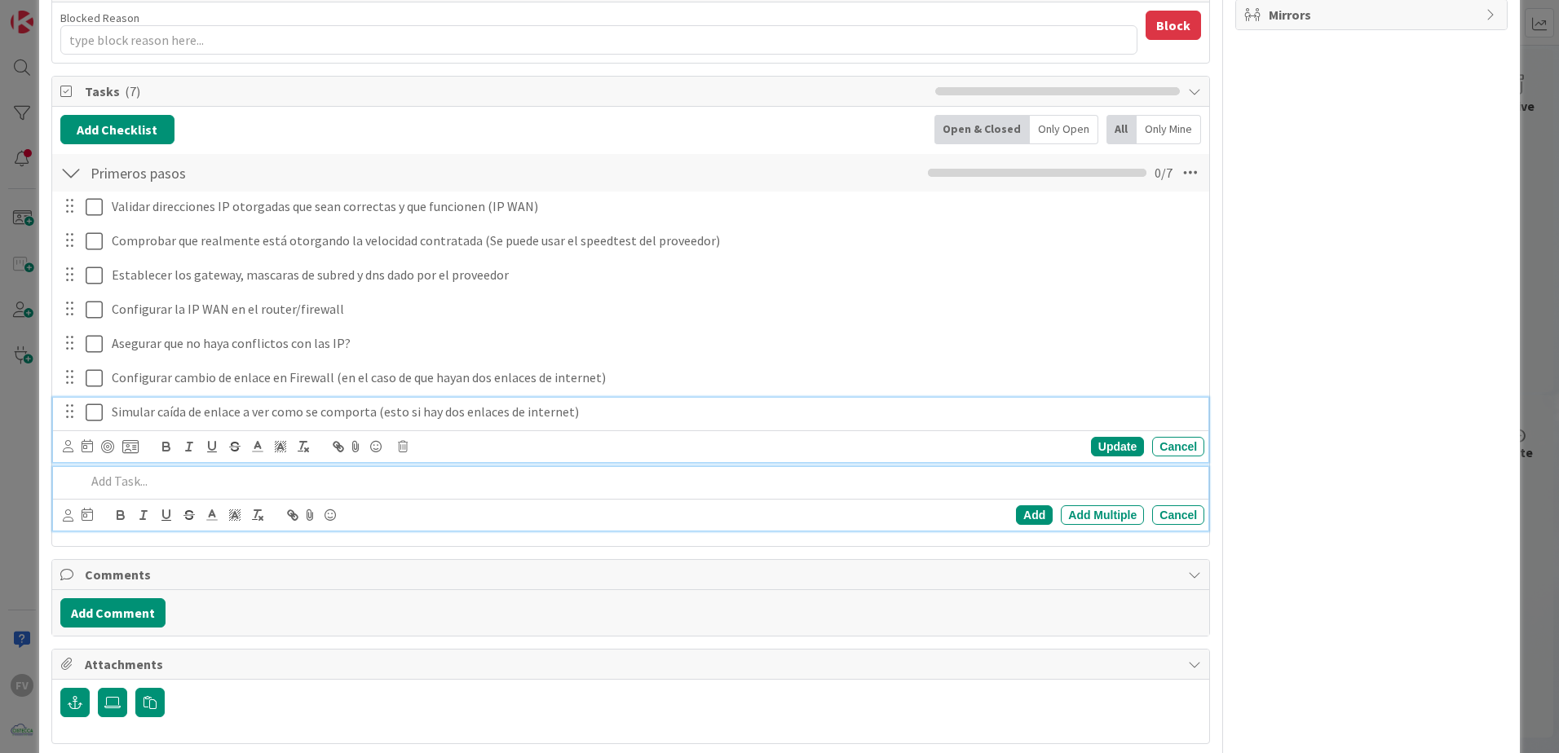
click at [777, 403] on p "Simular caída de enlace a ver como se comporta (esto si hay dos enlaces de inte…" at bounding box center [655, 412] width 1086 height 19
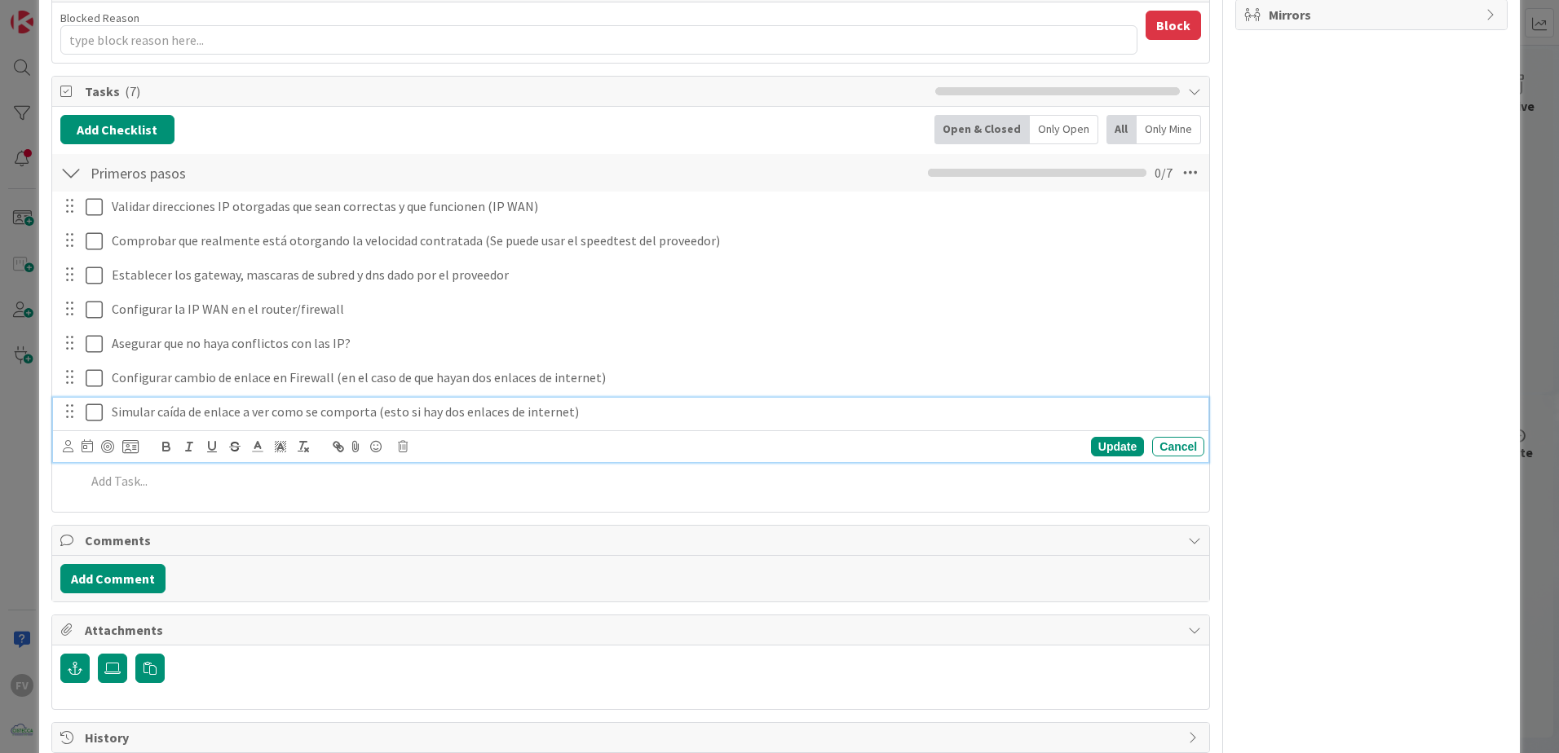
click at [1115, 457] on div "Update Cancel" at bounding box center [633, 446] width 1141 height 23
click at [1106, 447] on div "Update" at bounding box center [1117, 447] width 53 height 20
click at [638, 420] on p "Simular caída de enlace a ver como se comporta (esto si hay dos enlaces de inte…" at bounding box center [655, 412] width 1086 height 19
click at [1108, 461] on div "Update Cancel" at bounding box center [630, 446] width 1155 height 32
click at [1115, 456] on div "Update" at bounding box center [1117, 447] width 53 height 20
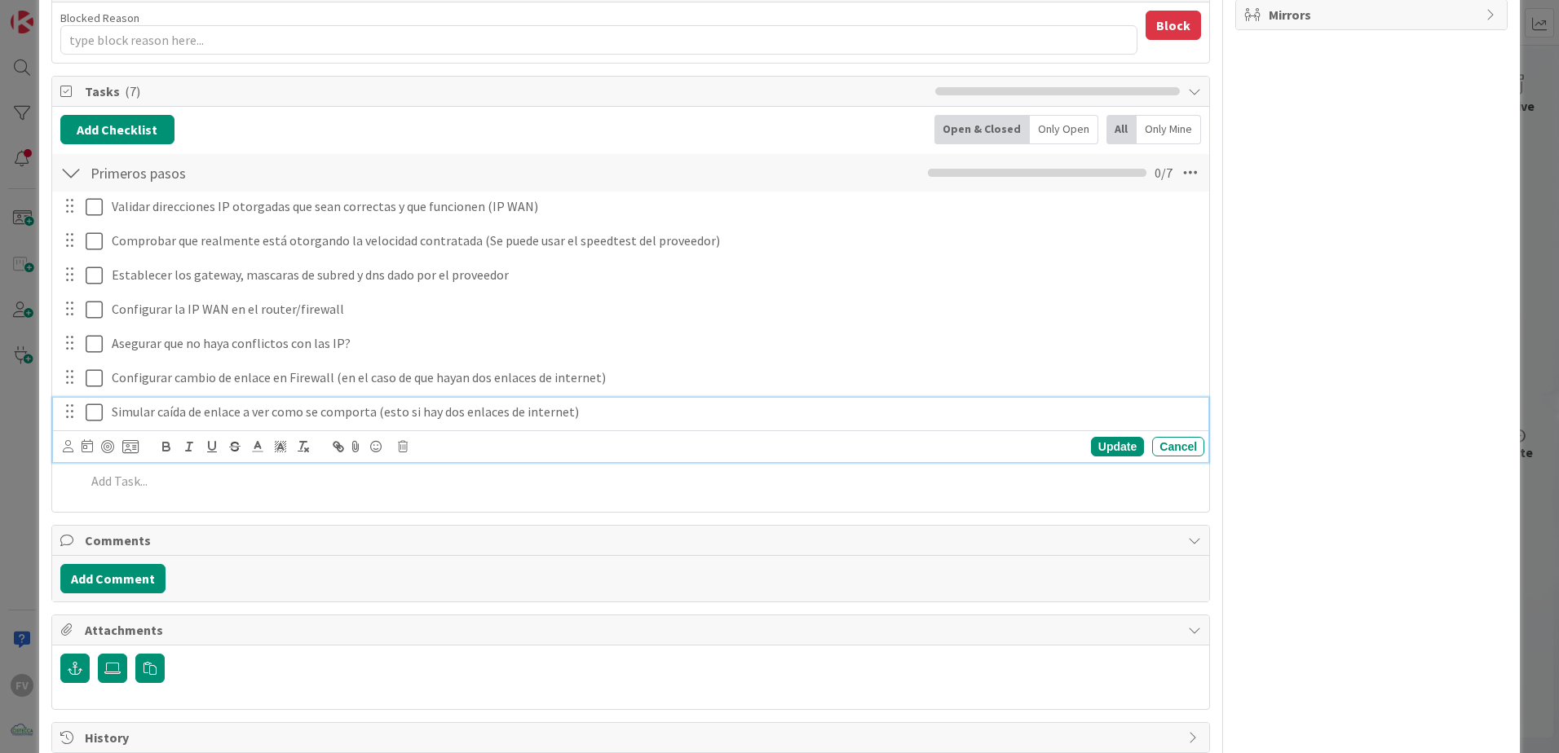
click at [245, 417] on p "Simular caída de enlace a ver como se comporta (esto si hay dos enlaces de inte…" at bounding box center [655, 412] width 1086 height 19
drag, startPoint x: 1083, startPoint y: 443, endPoint x: 1114, endPoint y: 457, distance: 34.3
click at [1091, 442] on div "Update" at bounding box center [1117, 447] width 53 height 20
click at [241, 404] on p "Simular caída de enlace a ver como se comporta (esto si hay dos enlaces de inte…" at bounding box center [655, 412] width 1086 height 19
click at [1094, 441] on div "Update" at bounding box center [1117, 447] width 53 height 20
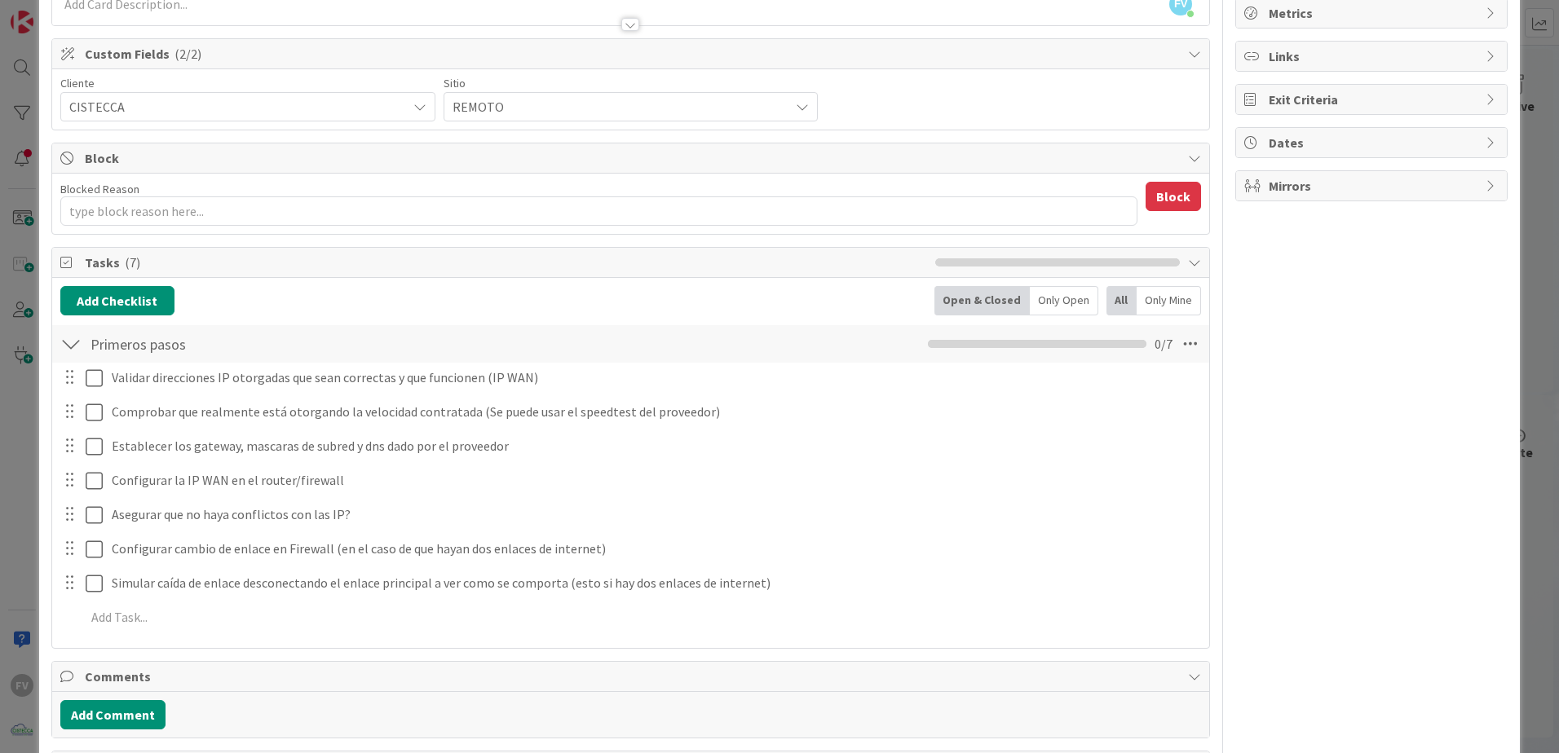
scroll to position [82, 0]
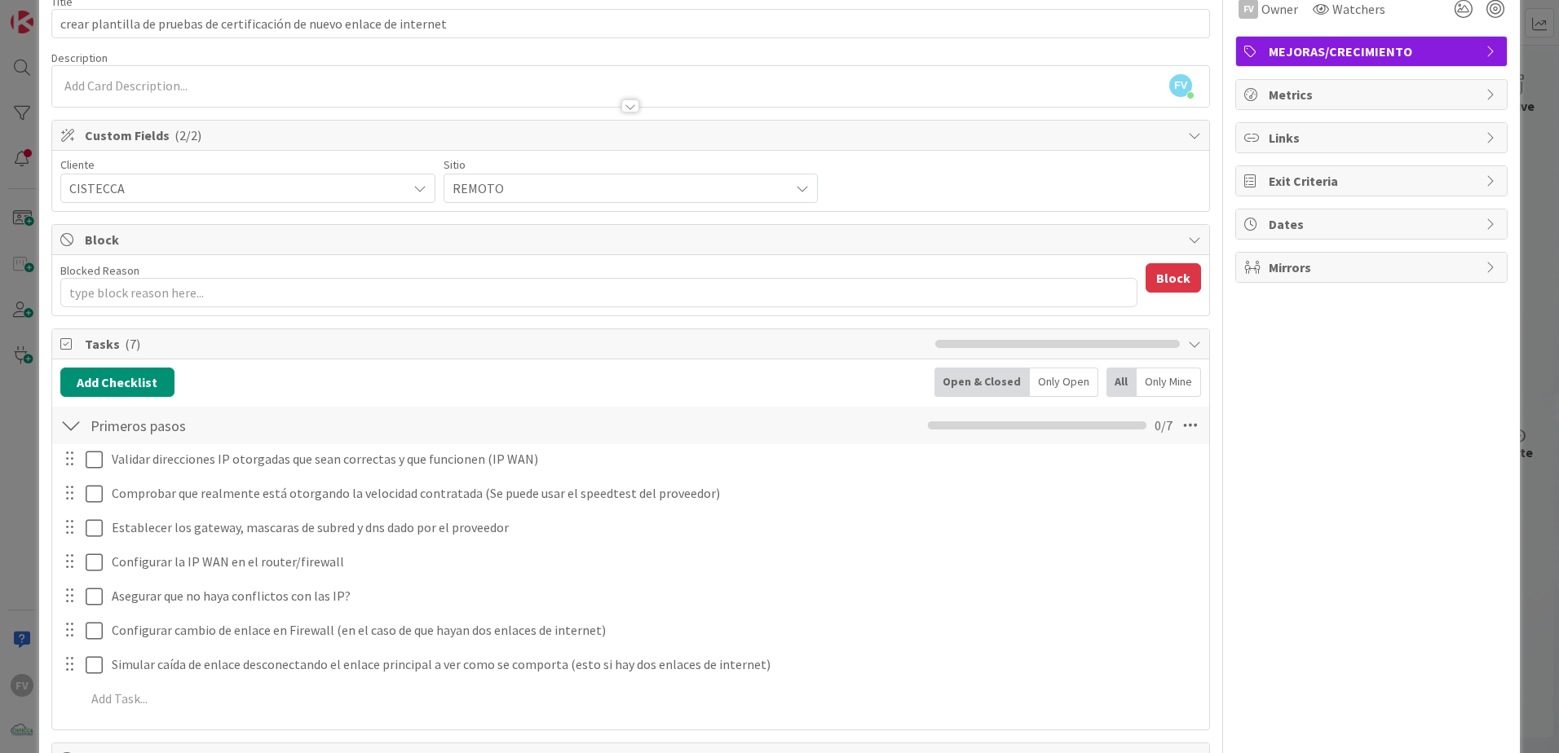
click at [1414, 545] on div "FV Owner Watchers MEJORAS/CRECIMIENTO Metrics Links Exit Criteria Dates Mirrors" at bounding box center [1371, 476] width 272 height 989
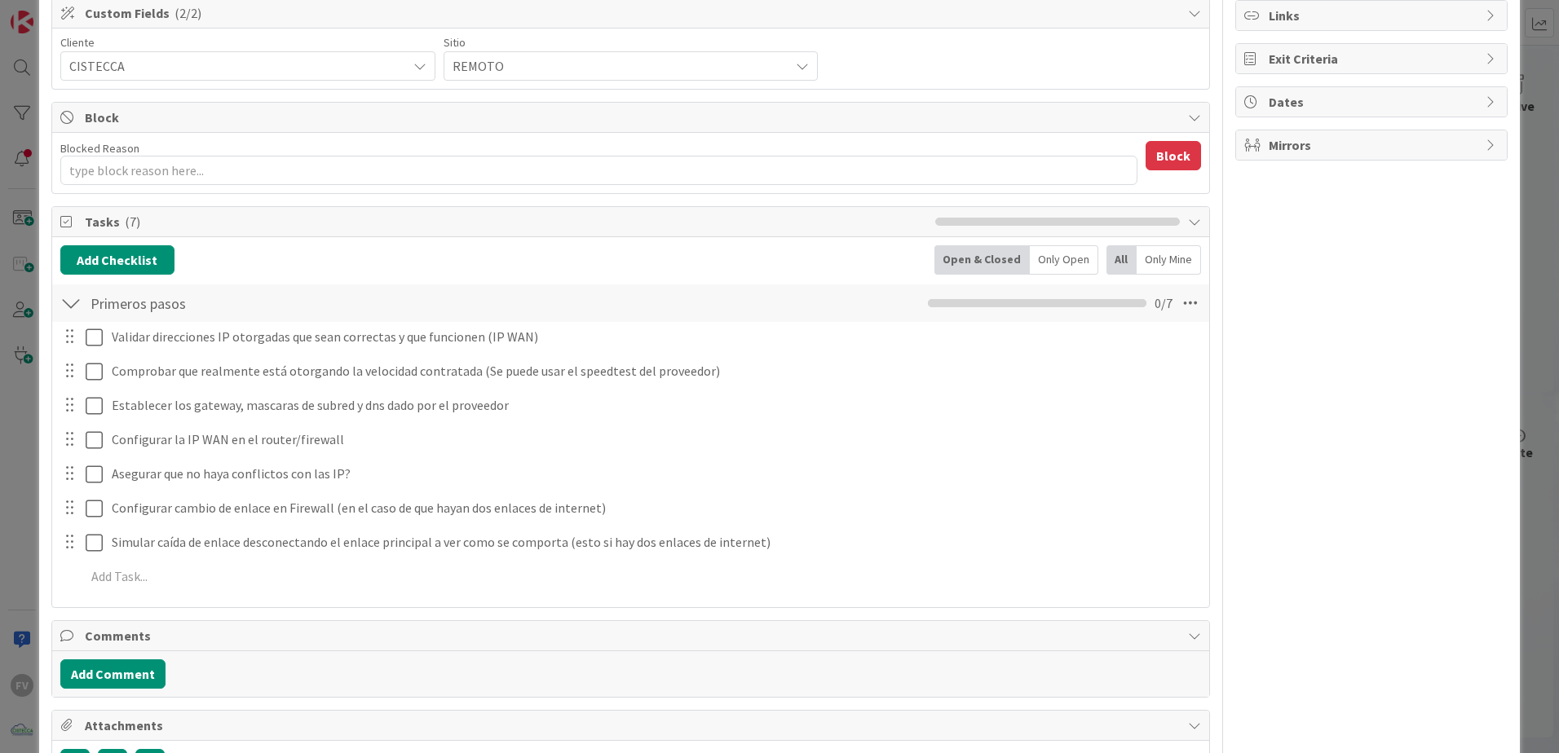
scroll to position [245, 0]
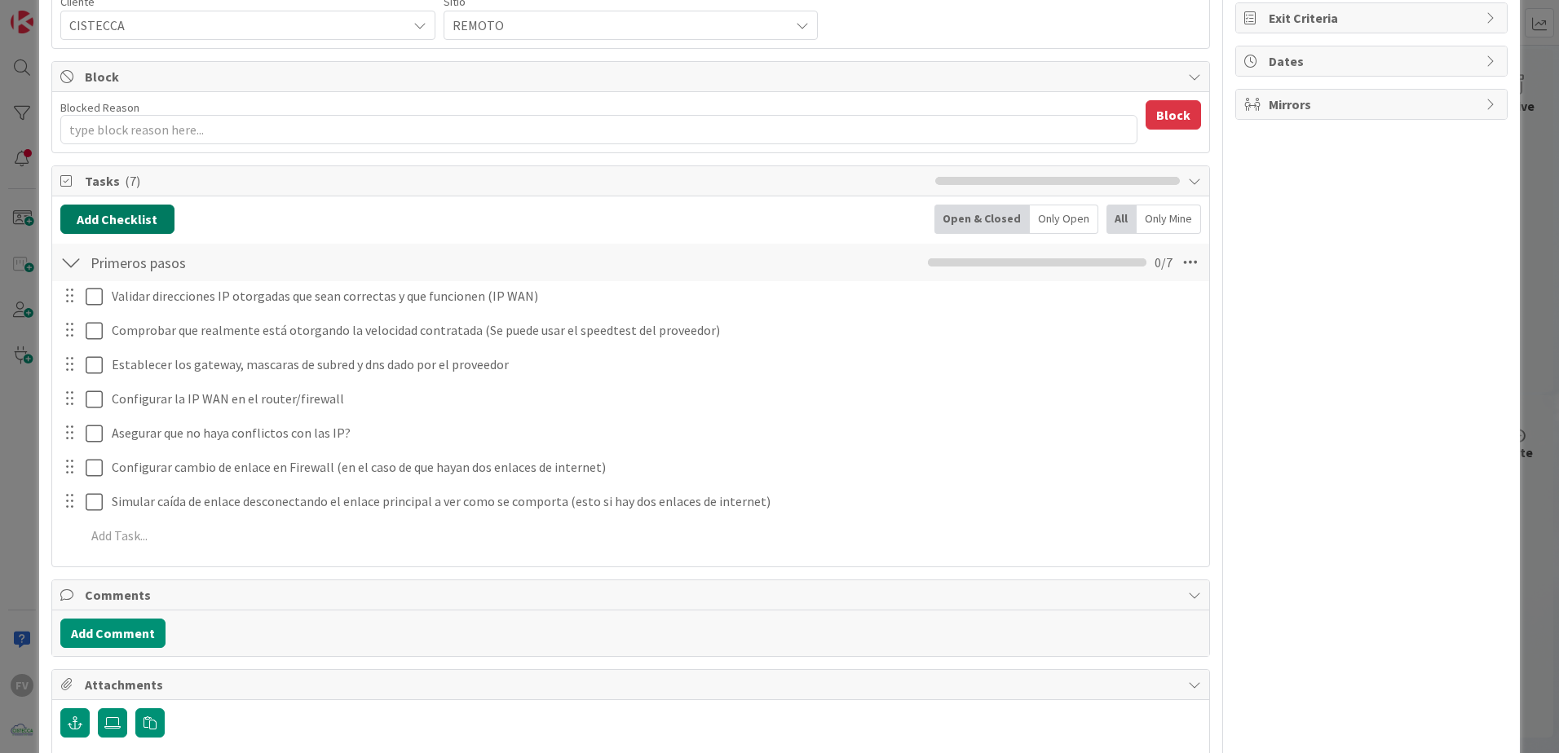
click at [104, 214] on button "Add Checklist" at bounding box center [117, 219] width 114 height 29
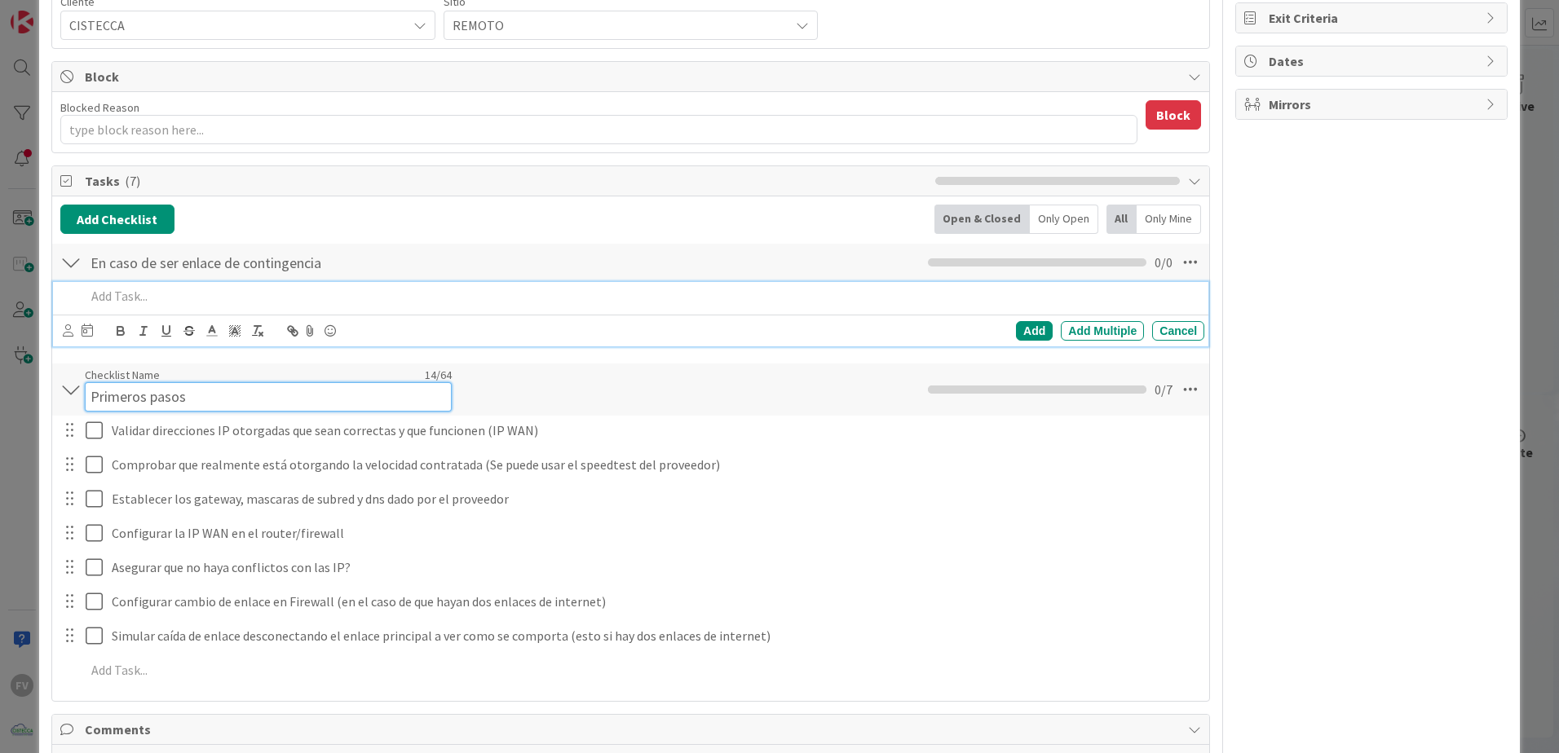
click at [144, 368] on div "Checklist Name 14 / 64 Primeros pasos" at bounding box center [268, 390] width 367 height 44
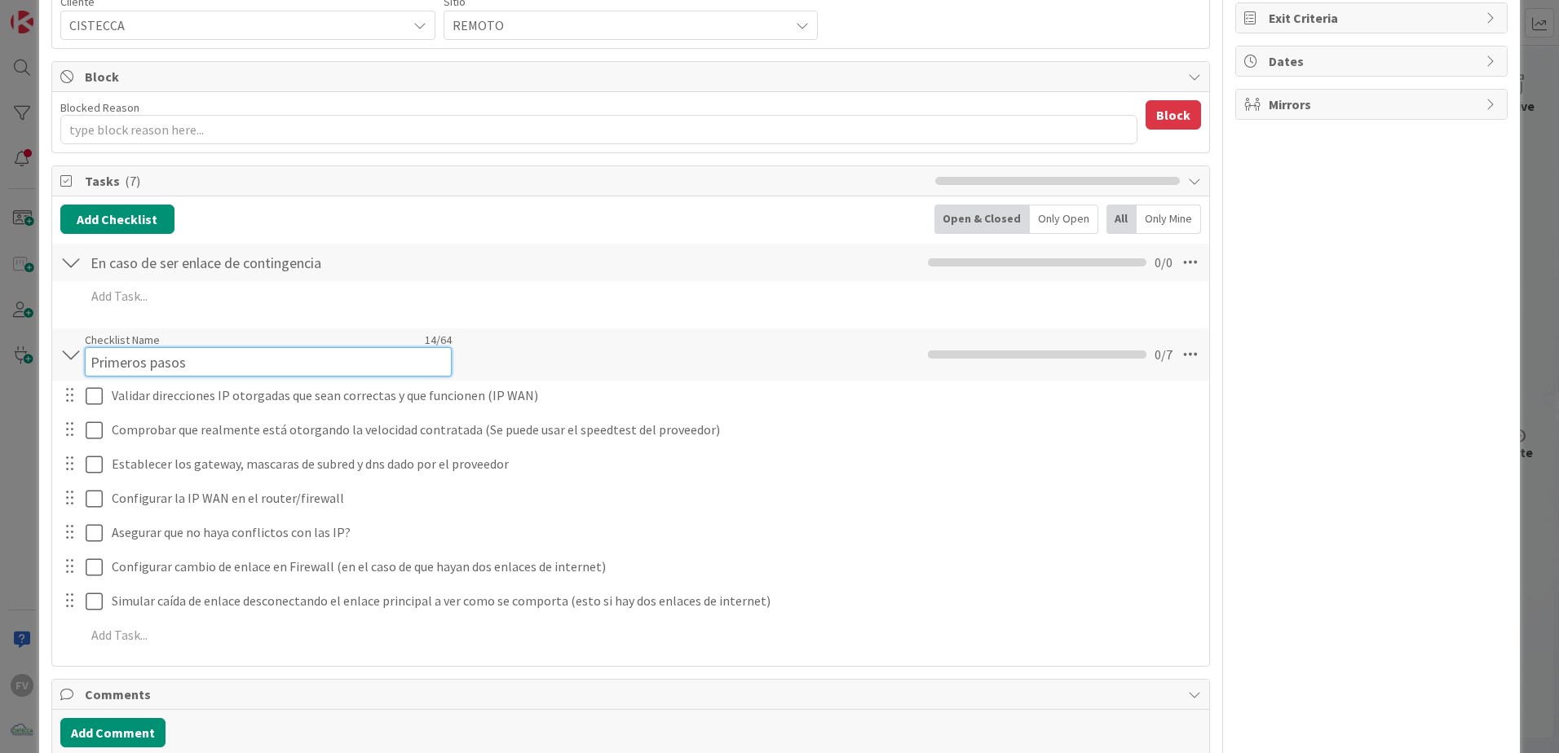
drag, startPoint x: 219, startPoint y: 363, endPoint x: -72, endPoint y: 342, distance: 291.0
click at [0, 342] on html "FV Kanban OPERACIONES 1x 2x 3x 1 NOTAS 43 TARJETAS X CLIENTES 1 AEACCOUNTING 1 …" at bounding box center [779, 376] width 1559 height 753
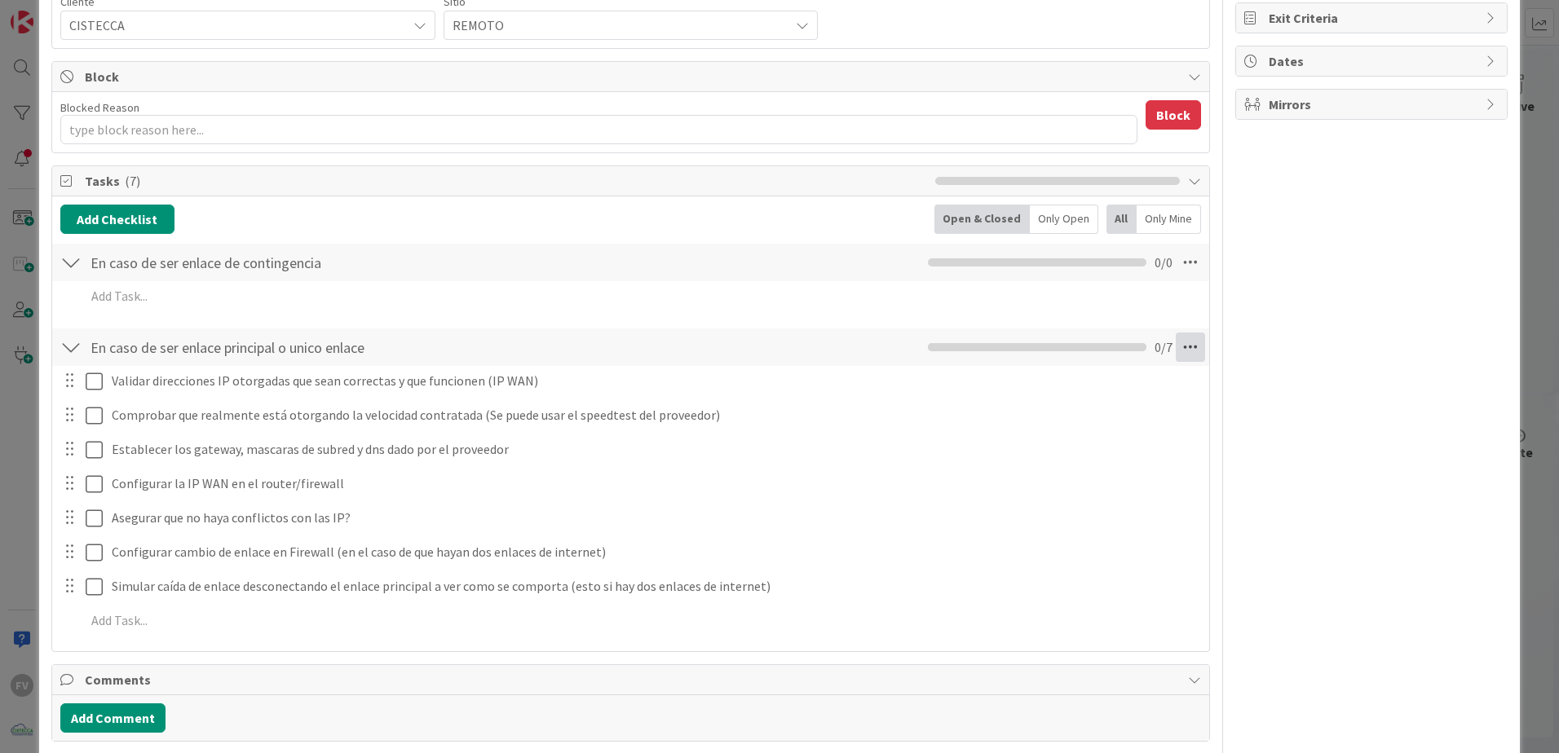
click at [1177, 347] on icon at bounding box center [1190, 347] width 29 height 29
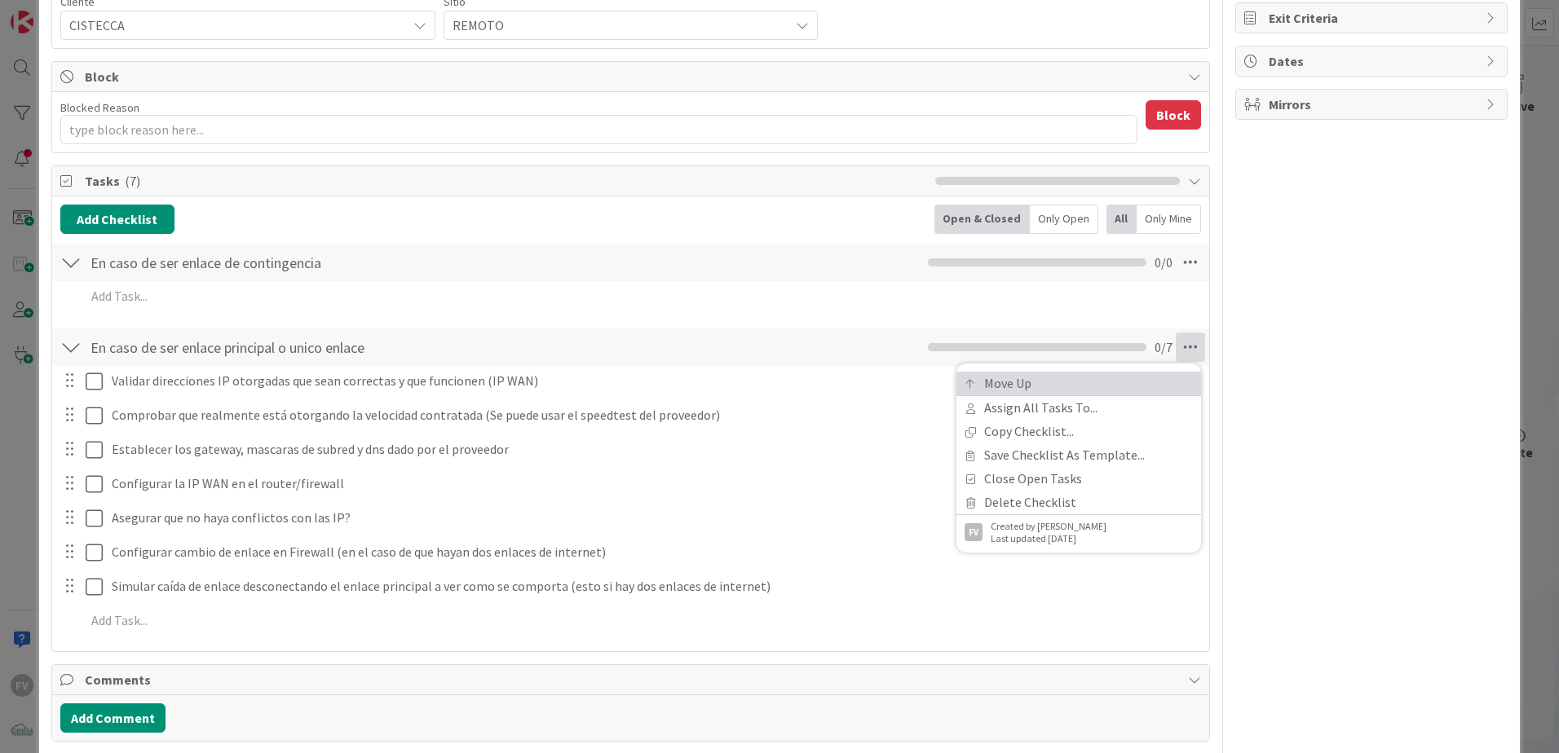
click at [1115, 381] on link "Move Up" at bounding box center [1078, 384] width 245 height 24
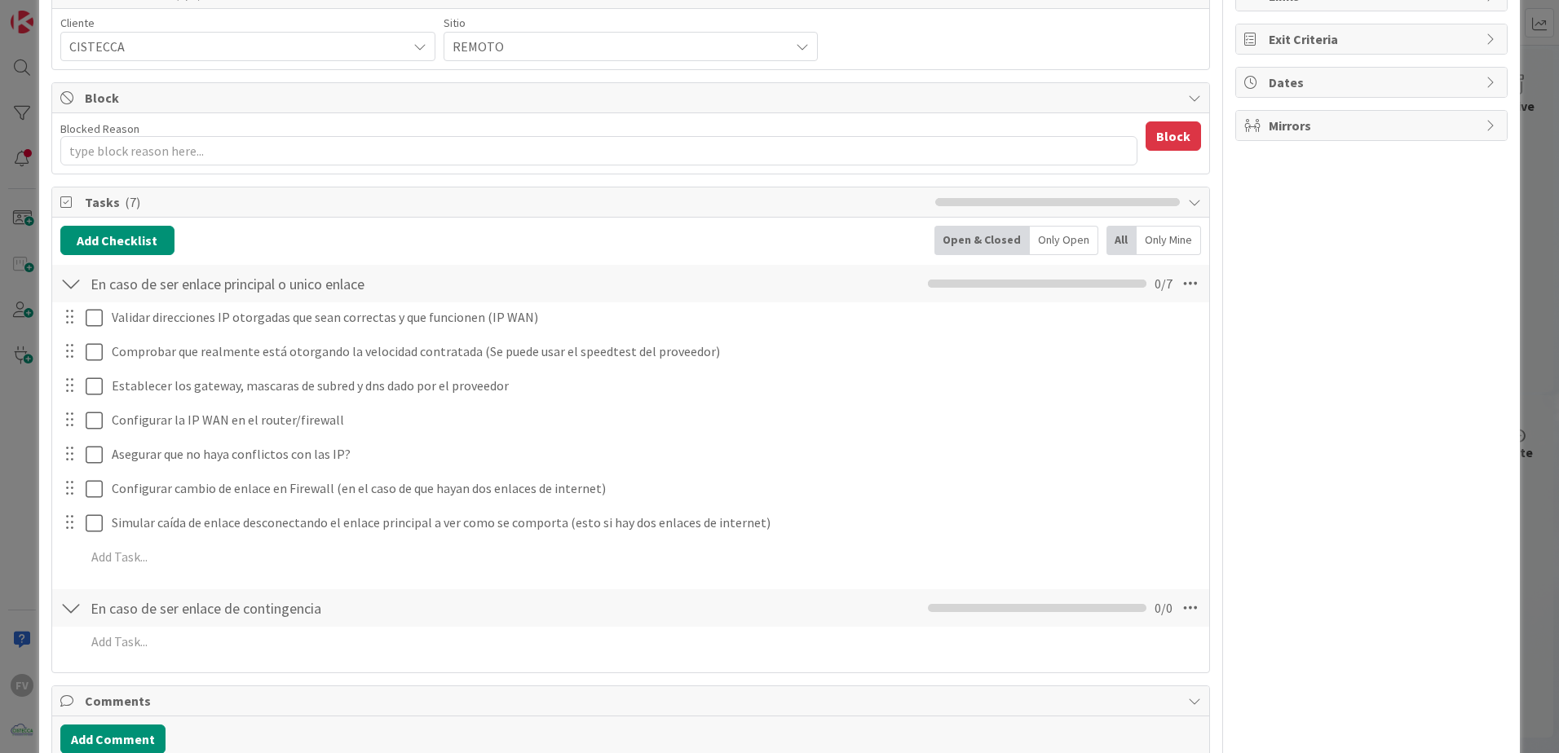
scroll to position [174, 0]
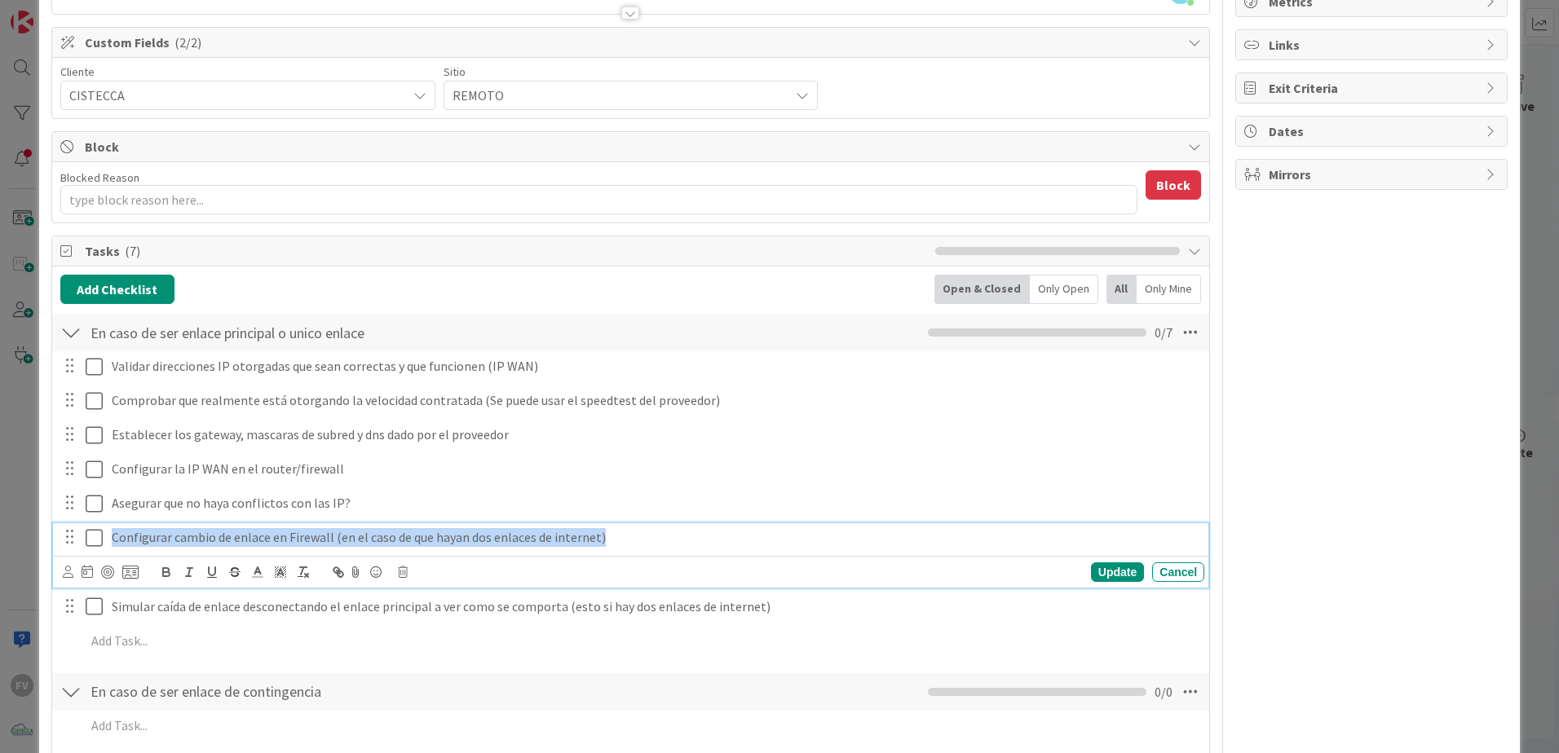
drag, startPoint x: 108, startPoint y: 543, endPoint x: 675, endPoint y: 559, distance: 567.7
click at [678, 559] on div "Configurar cambio de enlace en Firewall (en el caso de que hayan dos enlaces de…" at bounding box center [630, 555] width 1155 height 64
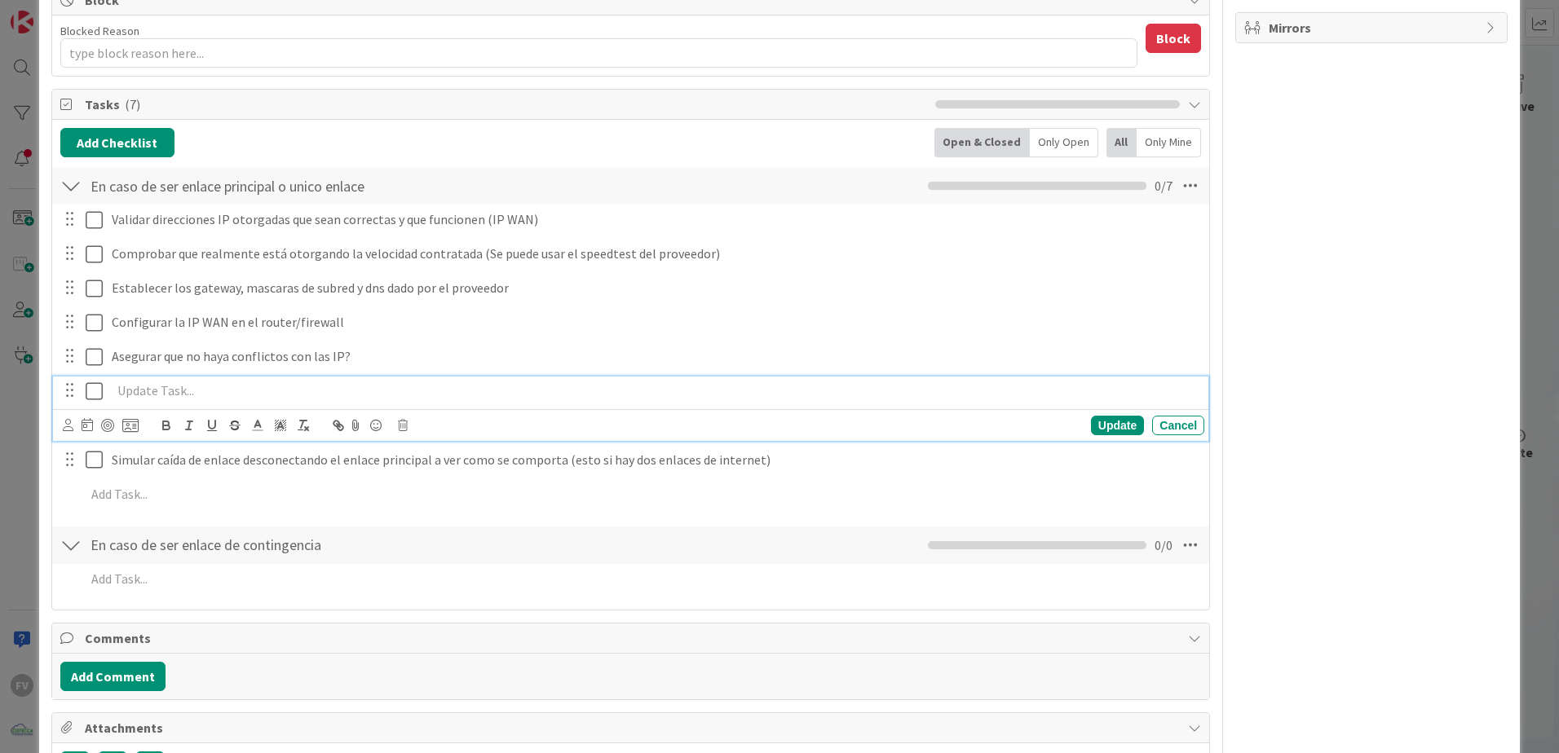
scroll to position [338, 0]
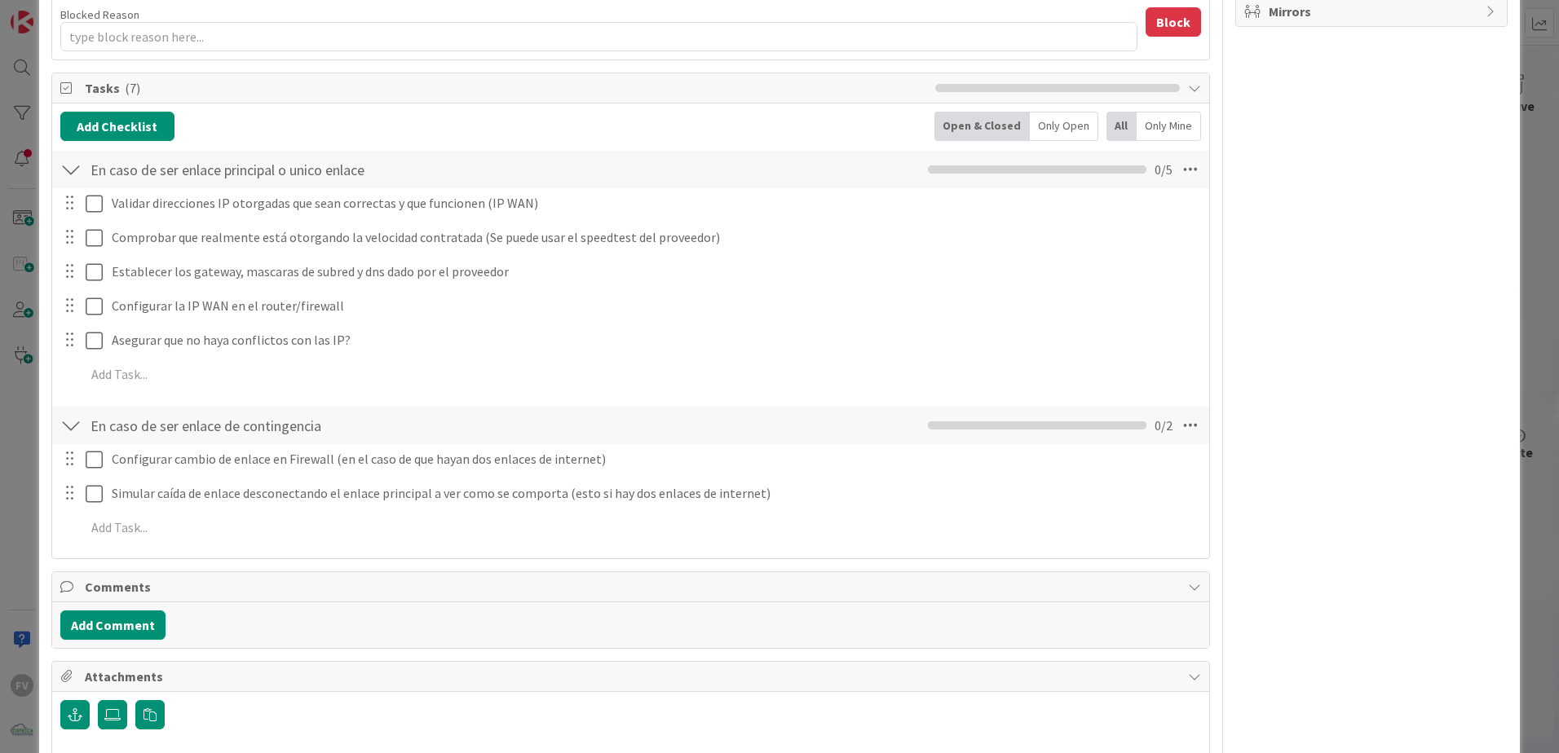
click at [1324, 470] on div "FV Owner Watchers MEJORAS/CRECIMIENTO Metrics Links Exit Criteria Dates Mirrors" at bounding box center [1371, 263] width 272 height 1074
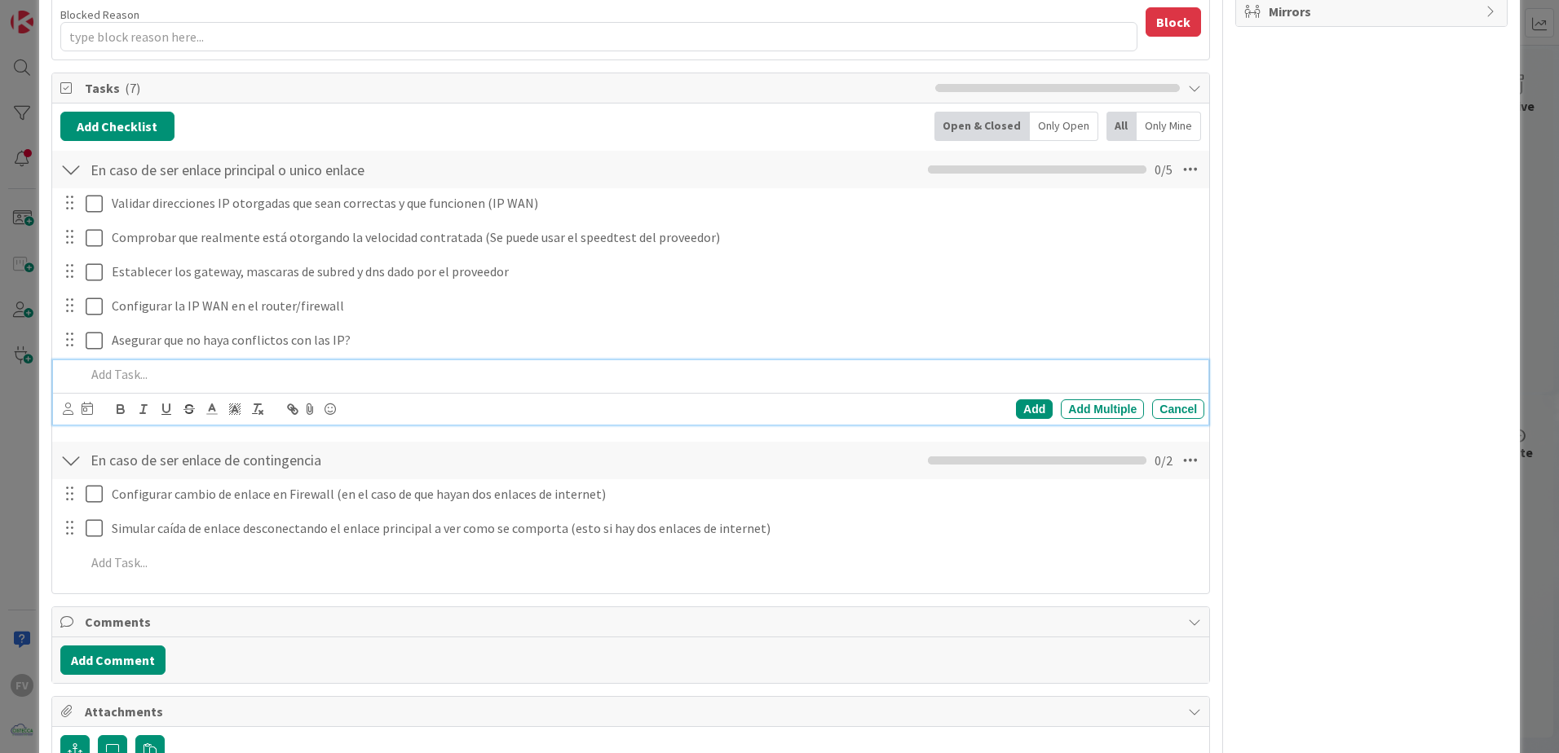
drag, startPoint x: 504, startPoint y: 382, endPoint x: 530, endPoint y: 370, distance: 28.8
click at [504, 382] on p at bounding box center [642, 374] width 1112 height 19
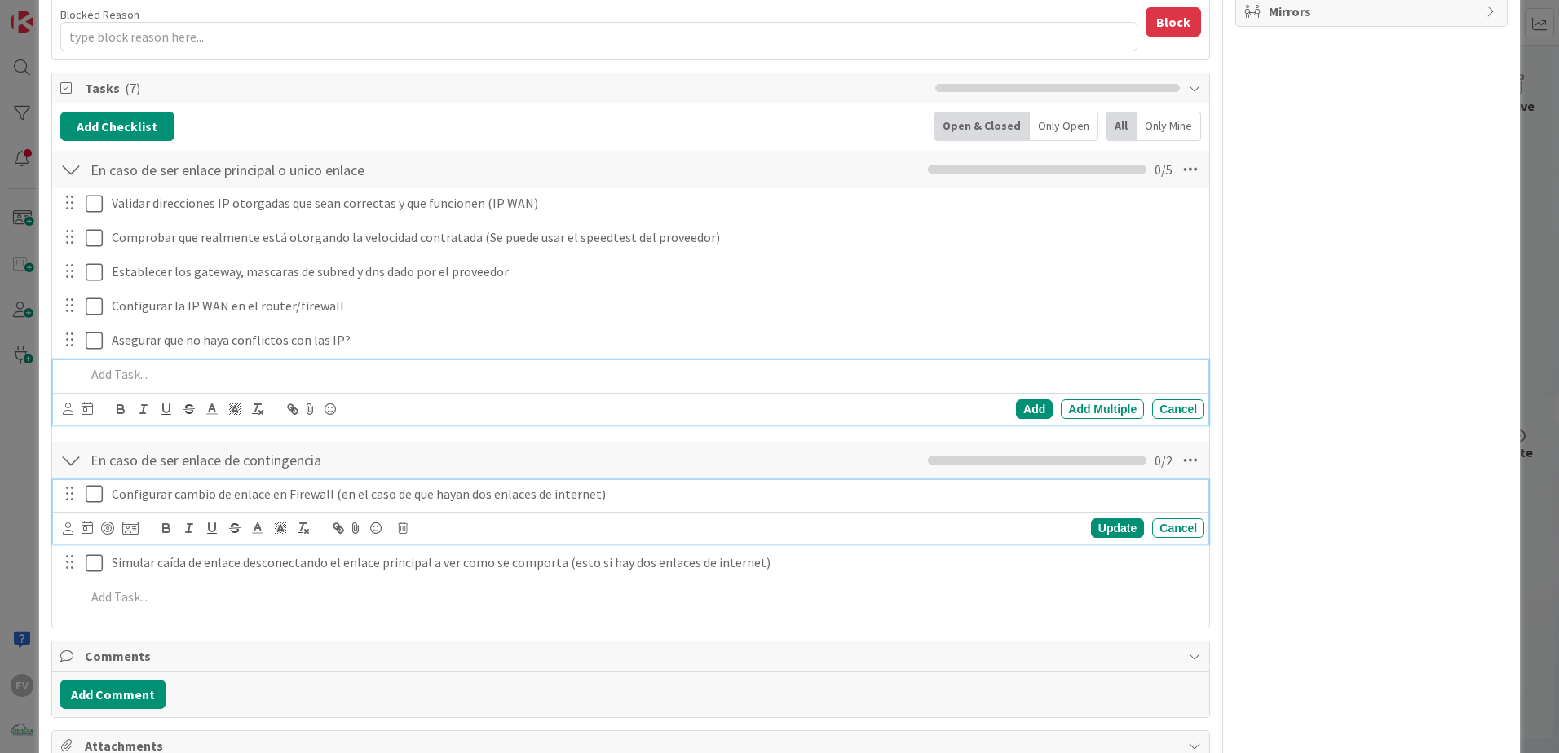
drag, startPoint x: 744, startPoint y: 492, endPoint x: 760, endPoint y: 475, distance: 24.2
click at [751, 490] on p "Configurar cambio de enlace en Firewall (en el caso de que hayan dos enlaces de…" at bounding box center [655, 494] width 1086 height 19
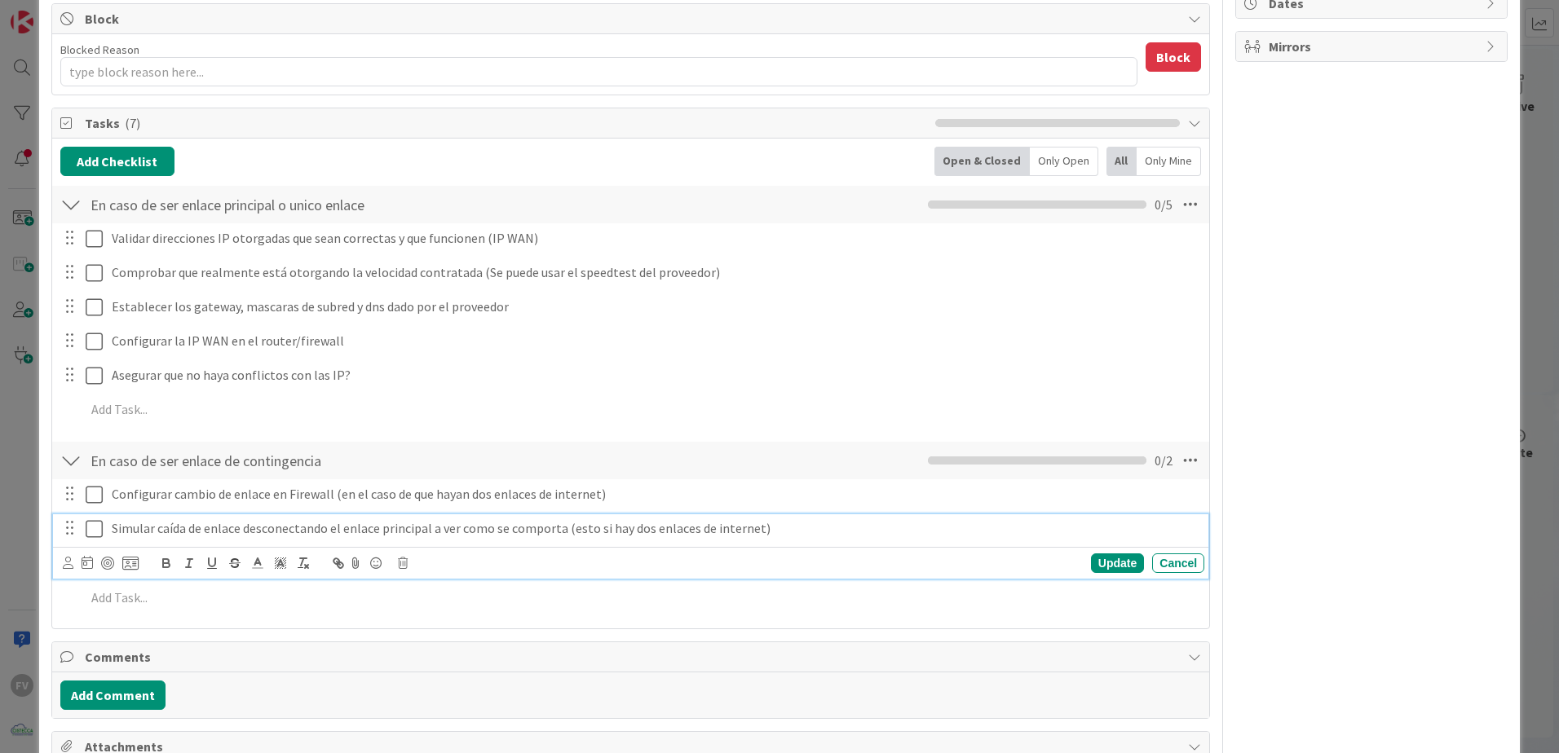
click at [732, 536] on p "Simular caída de enlace desconectando el enlace principal a ver como se comport…" at bounding box center [655, 528] width 1086 height 19
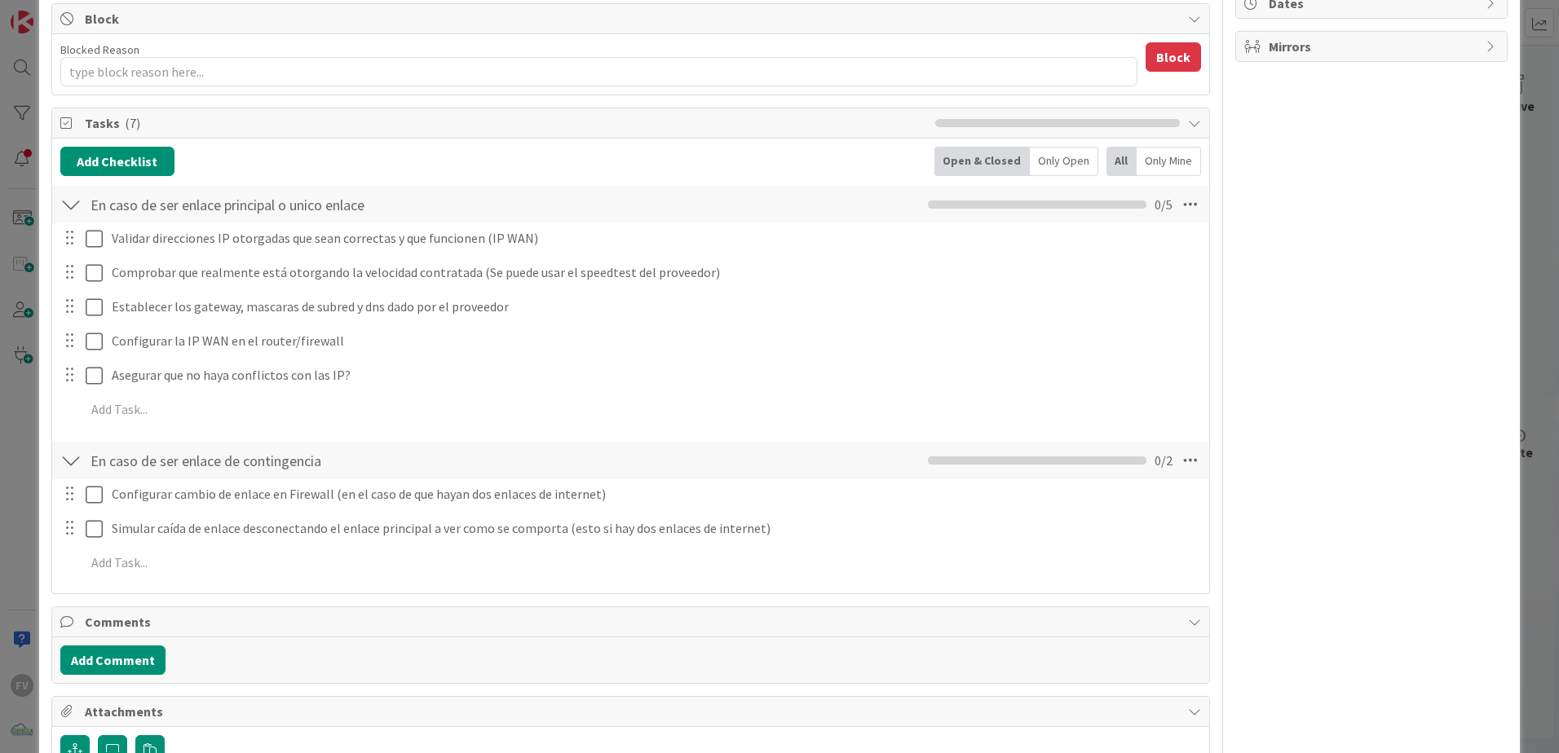
click at [1375, 483] on div "FV Owner Watchers MEJORAS/CRECIMIENTO Metrics Links Exit Criteria Dates Mirrors" at bounding box center [1371, 298] width 272 height 1074
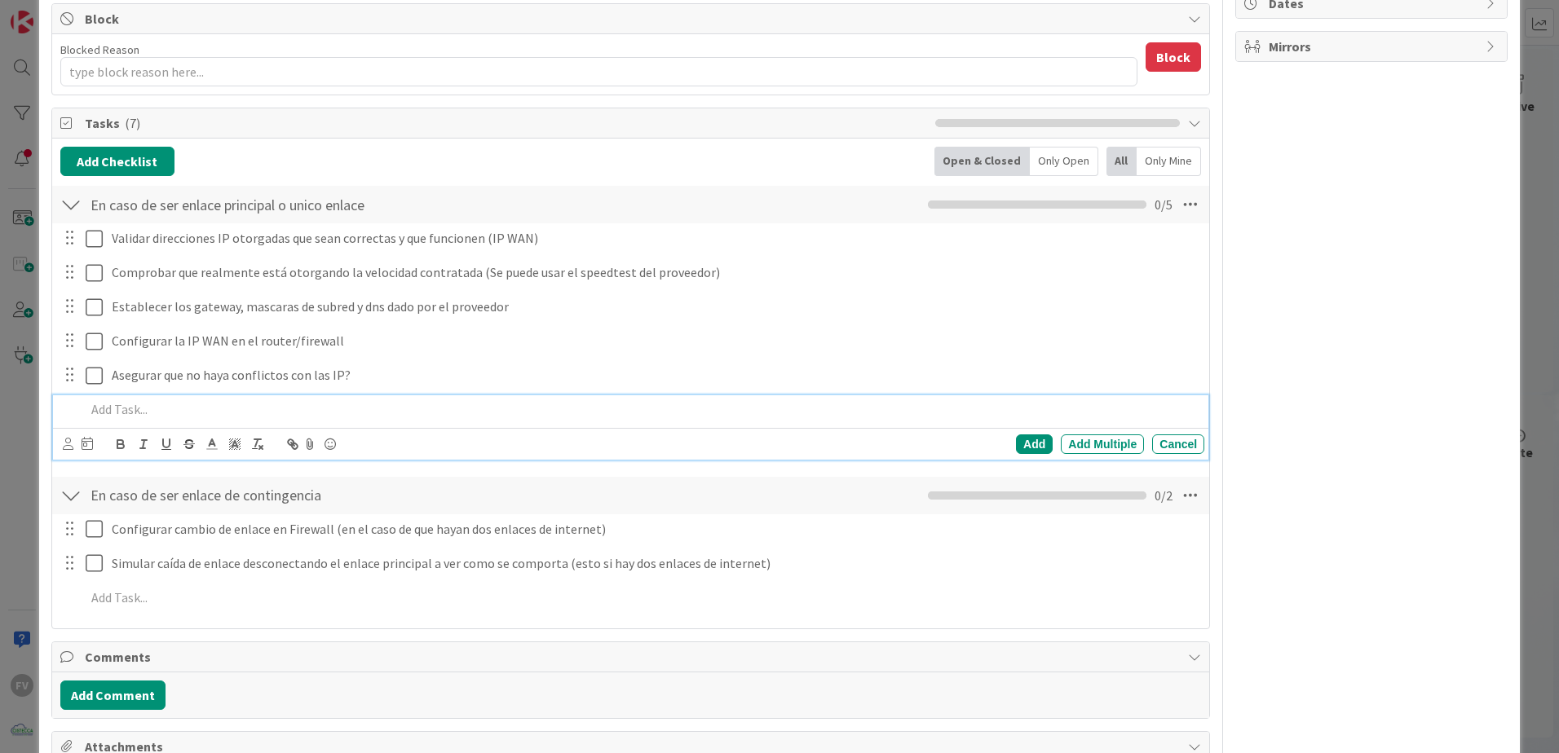
click at [221, 411] on p at bounding box center [642, 409] width 1112 height 19
click at [84, 411] on div "Prueba de descarga" at bounding box center [641, 409] width 1125 height 29
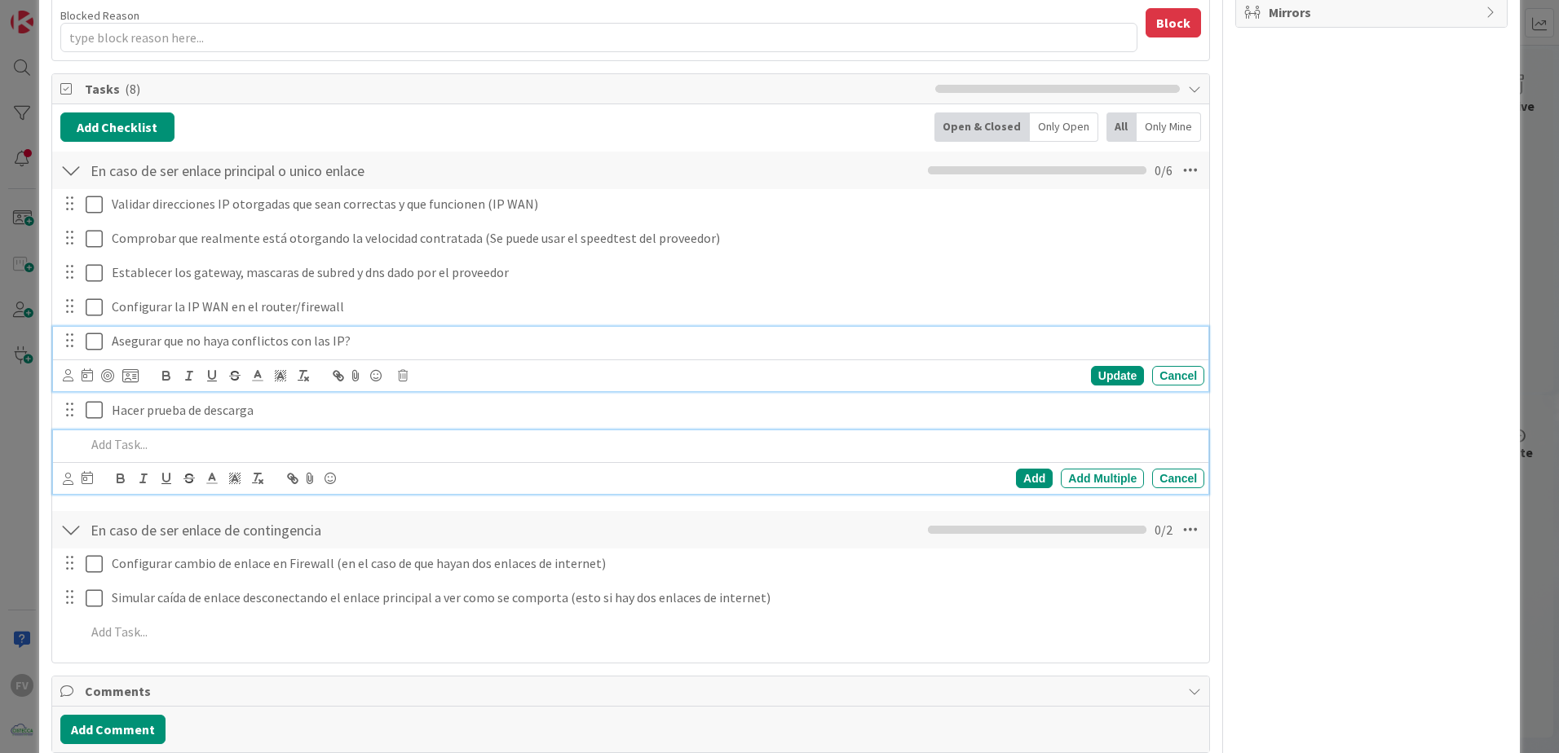
scroll to position [372, 0]
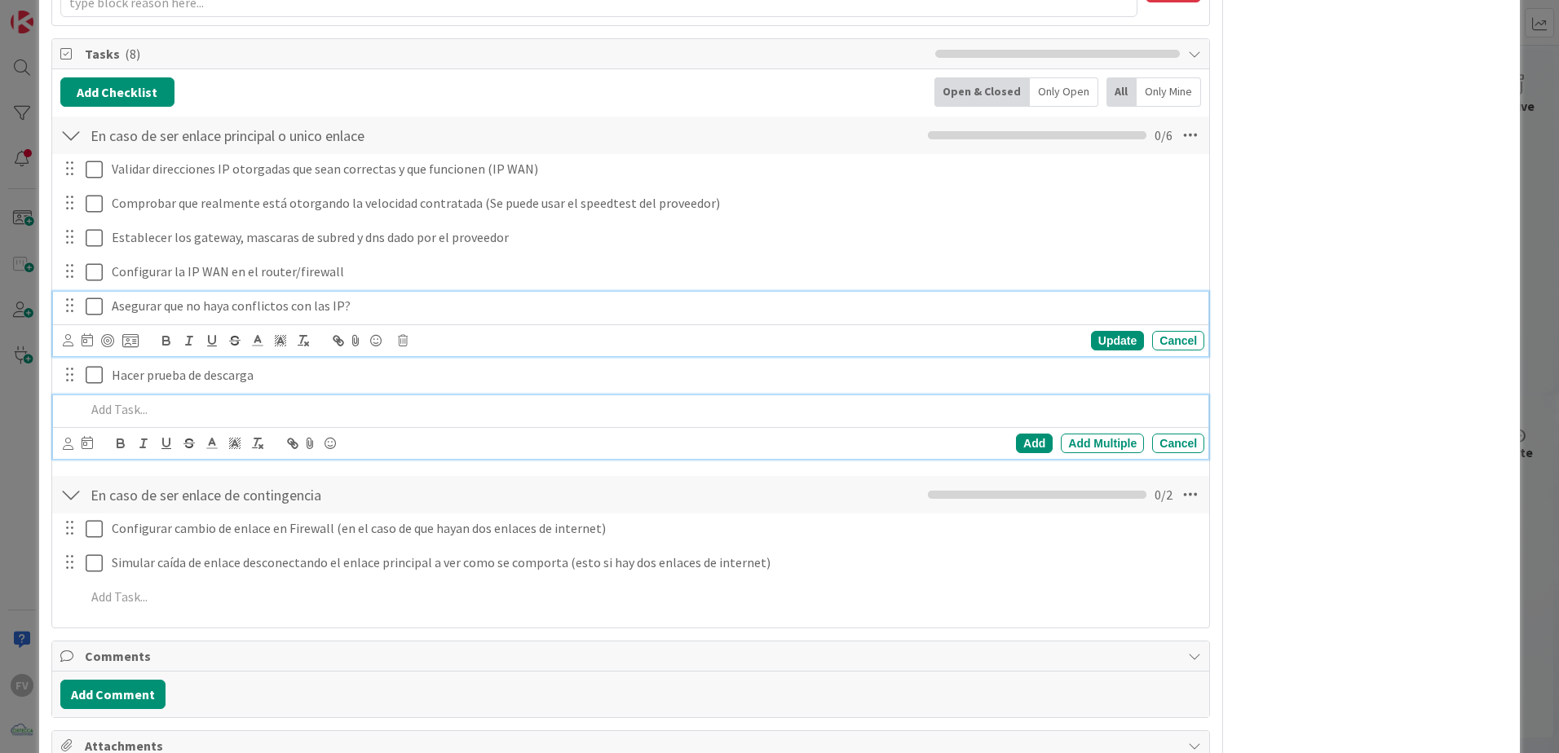
click at [500, 339] on div "Asegurar que no haya conflictos con las IP? Update Cancel" at bounding box center [630, 324] width 1155 height 64
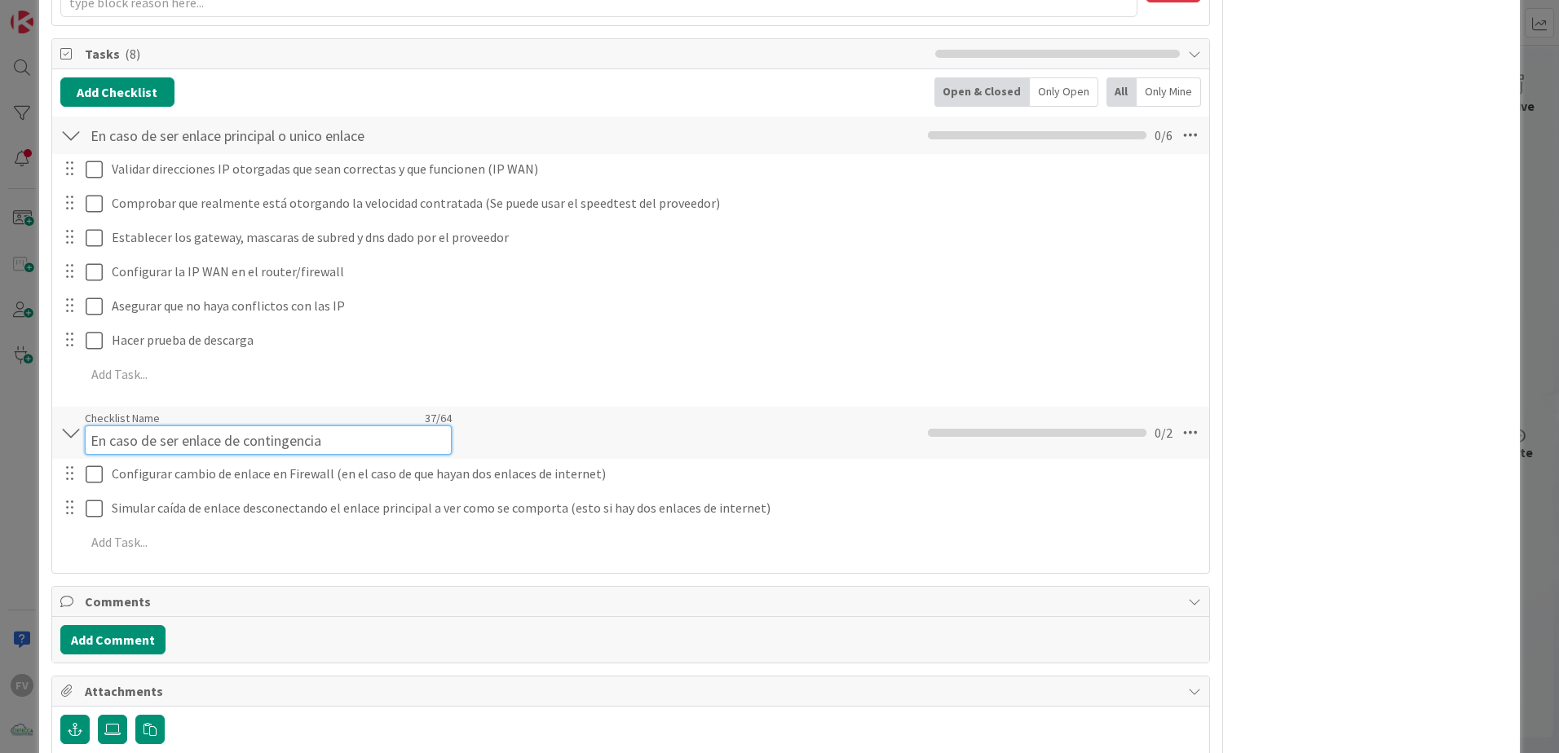
click at [92, 433] on input "En caso de ser enlace de contingencia" at bounding box center [268, 440] width 367 height 29
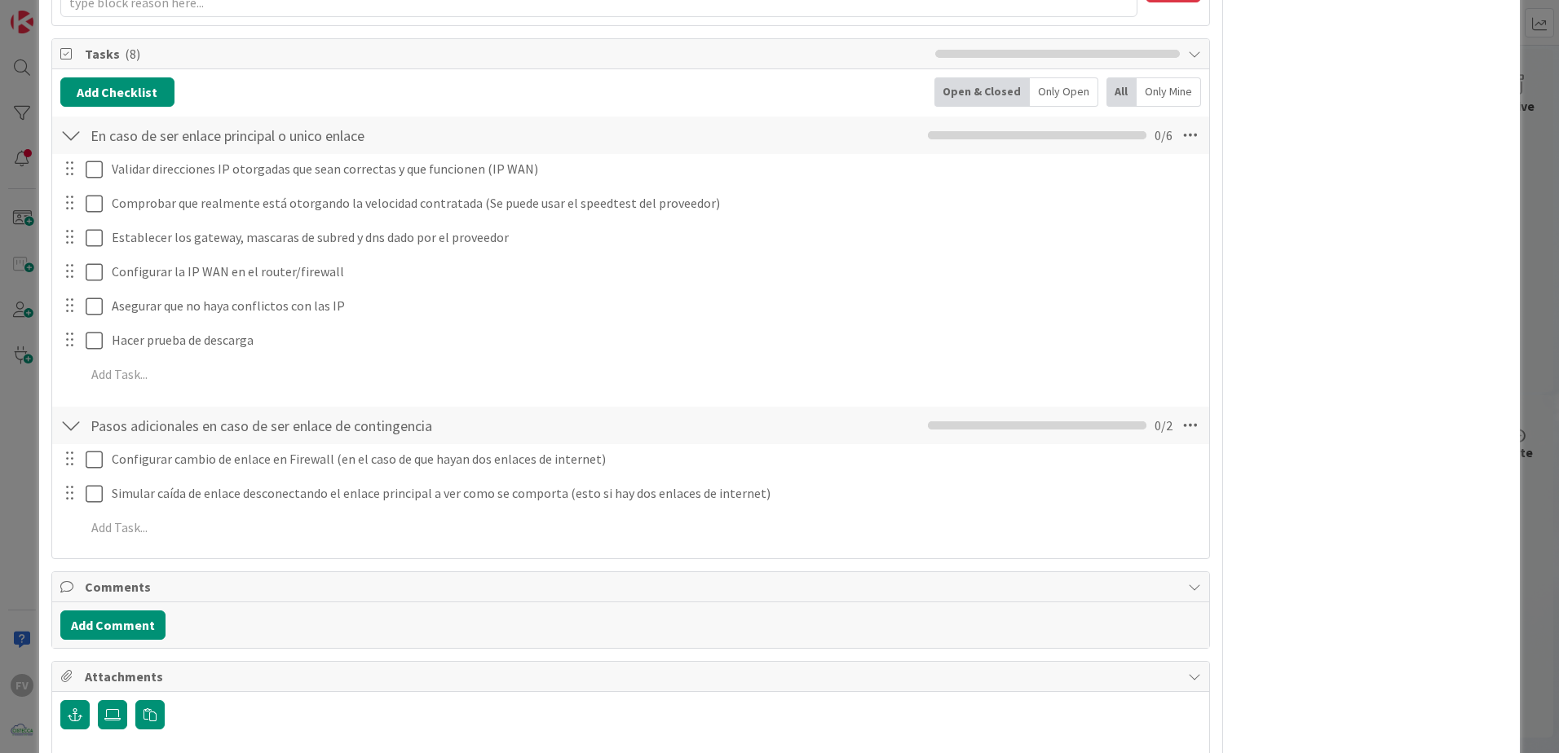
click at [1252, 510] on div "FV Owner Watchers MEJORAS/CRECIMIENTO Metrics Links Exit Criteria Dates Mirrors" at bounding box center [1371, 246] width 272 height 1108
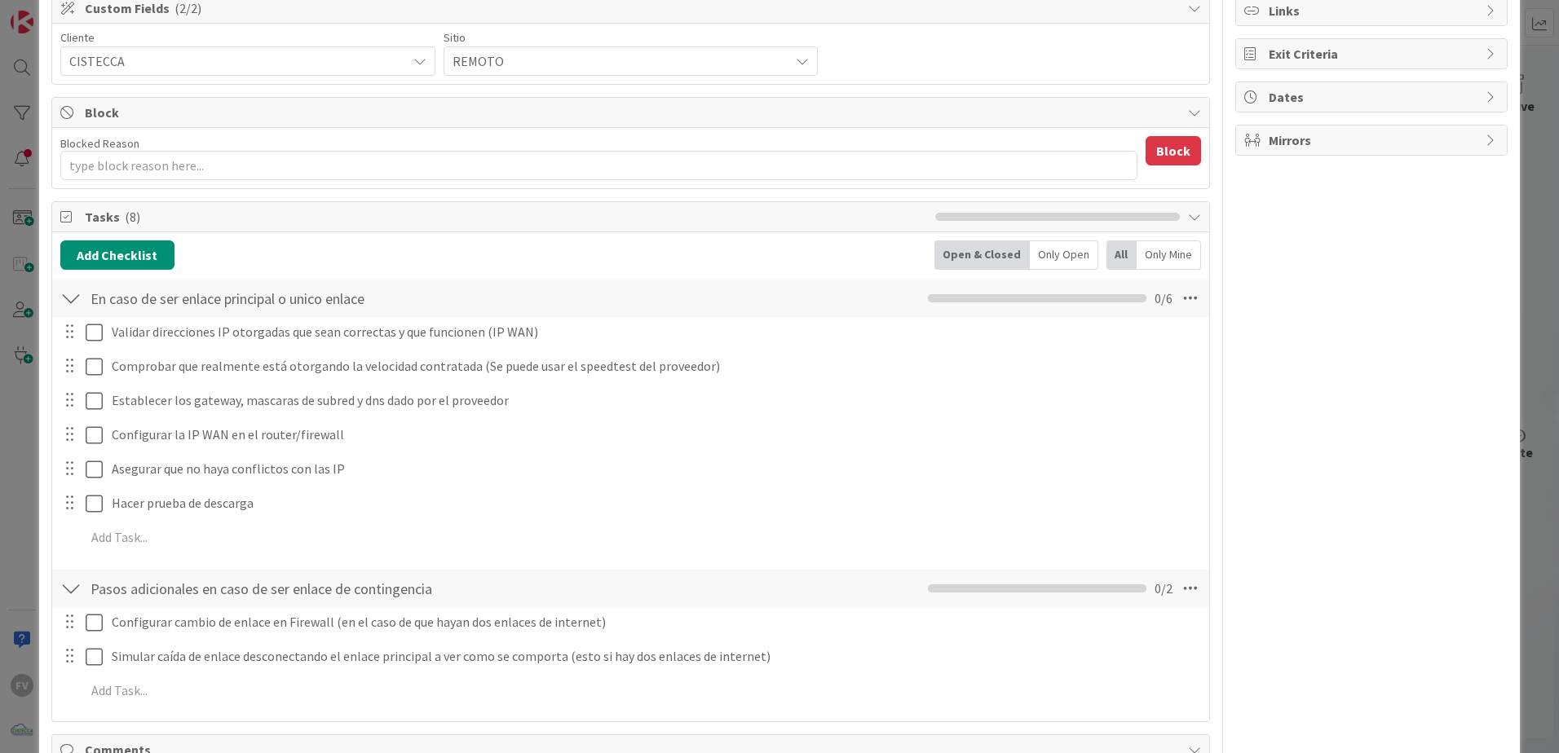
scroll to position [290, 0]
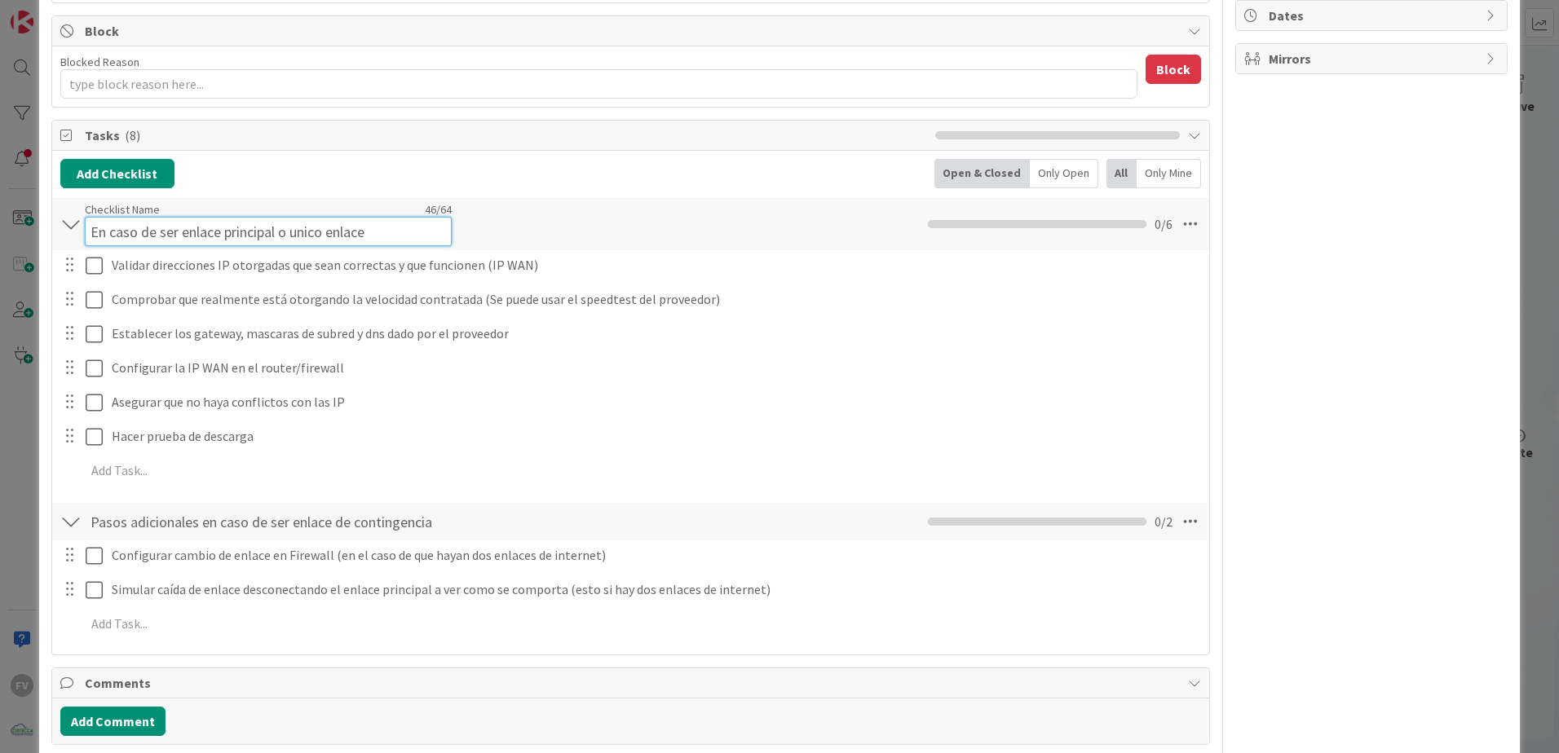
click at [289, 219] on input "En caso de ser enlace principal o unico enlace" at bounding box center [268, 231] width 367 height 29
click at [296, 233] on input "En caso de ser enlace principal o unico enlace" at bounding box center [268, 231] width 367 height 29
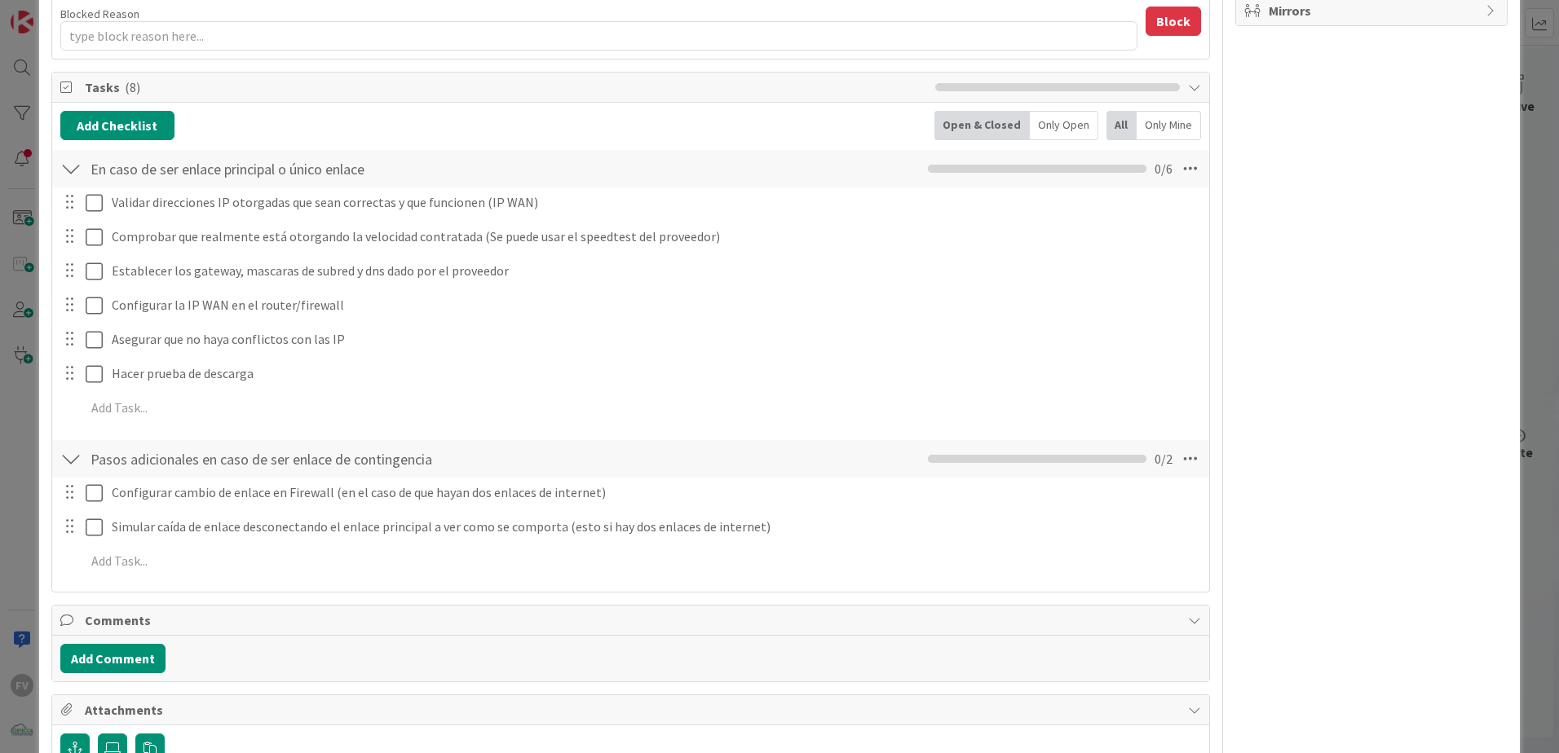
scroll to position [372, 0]
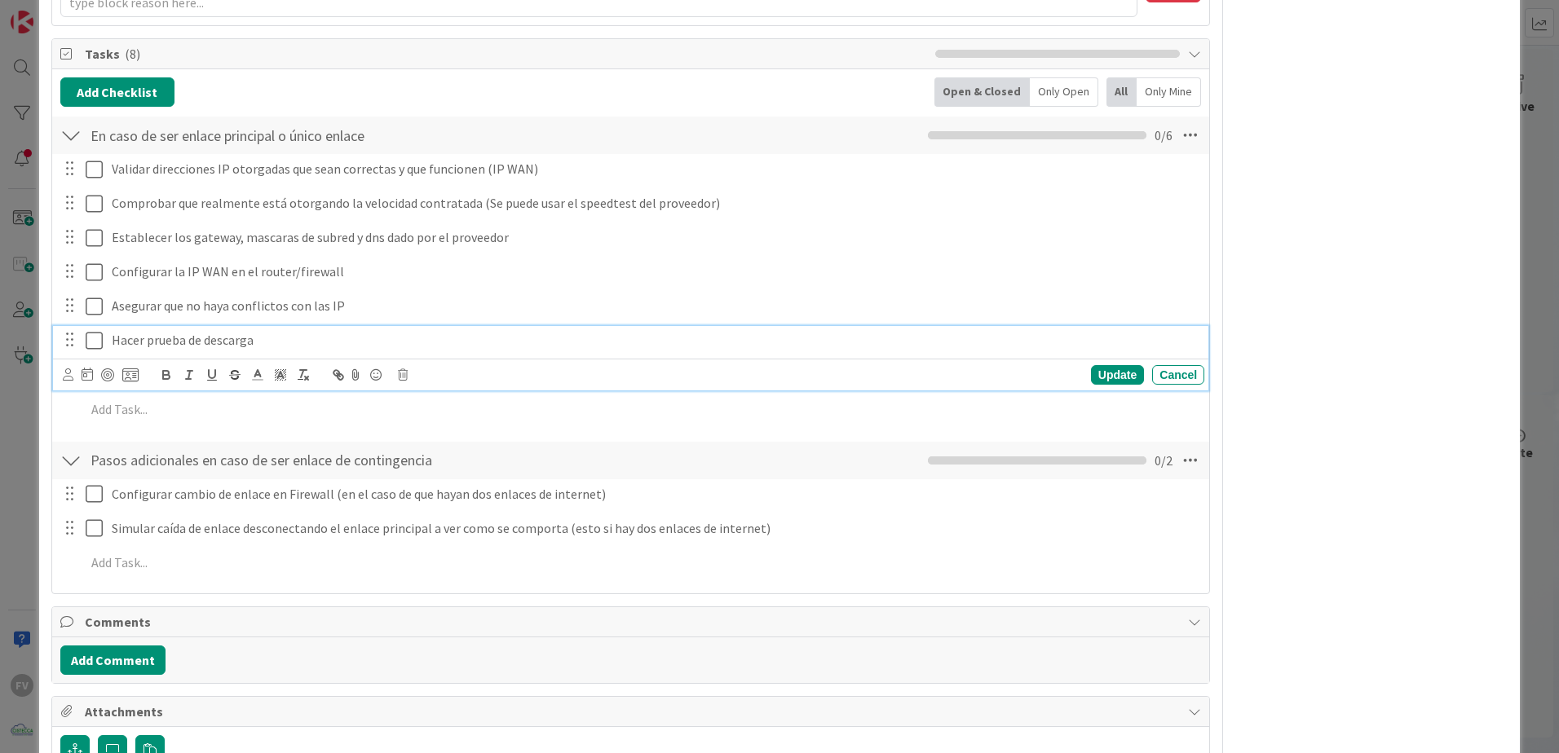
click at [384, 340] on p "Hacer prueba de descarga" at bounding box center [655, 340] width 1086 height 19
click at [1104, 382] on div "Update" at bounding box center [1117, 375] width 53 height 20
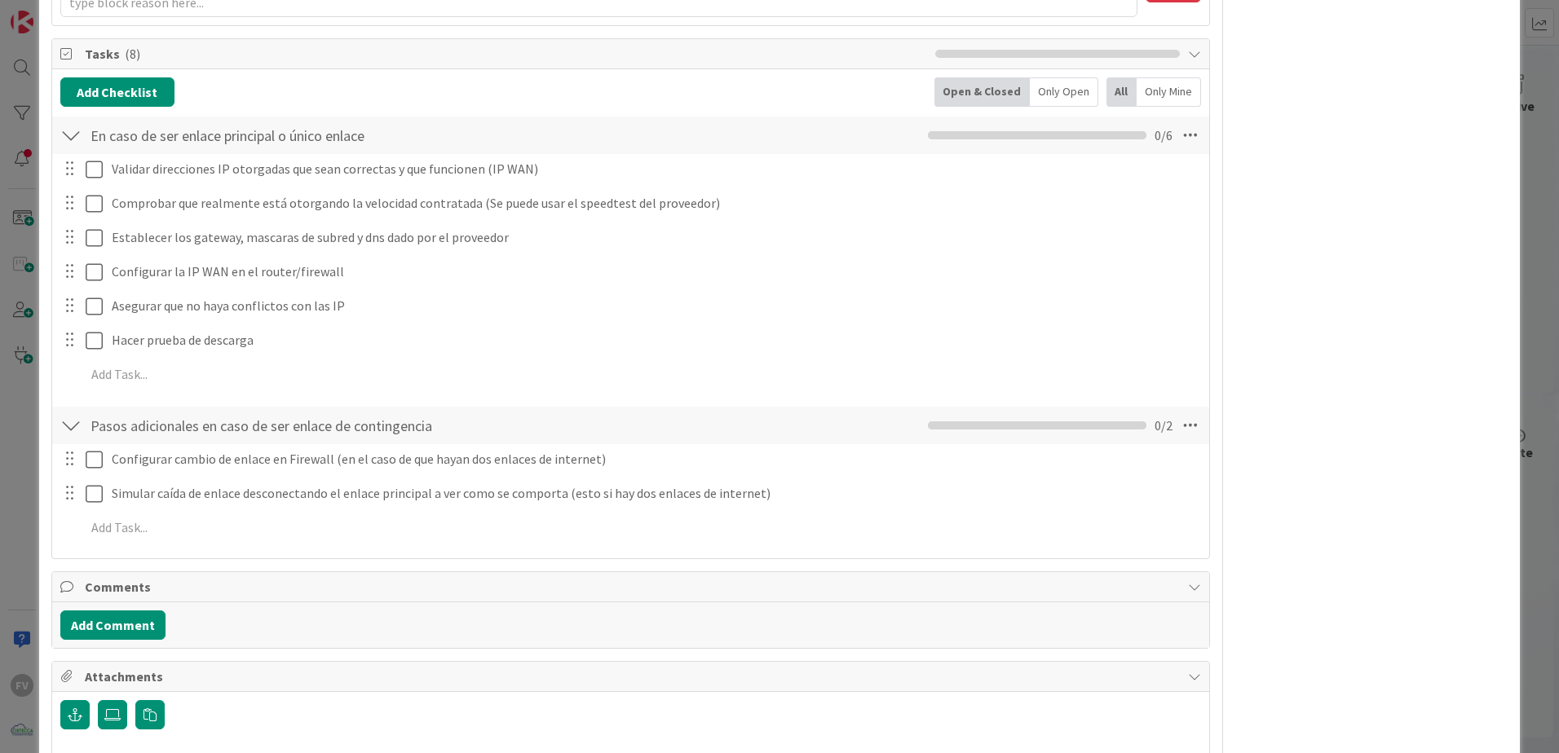
click at [1309, 473] on div "FV Owner Watchers MEJORAS/CRECIMIENTO Metrics Links Exit Criteria Dates Mirrors" at bounding box center [1371, 246] width 272 height 1108
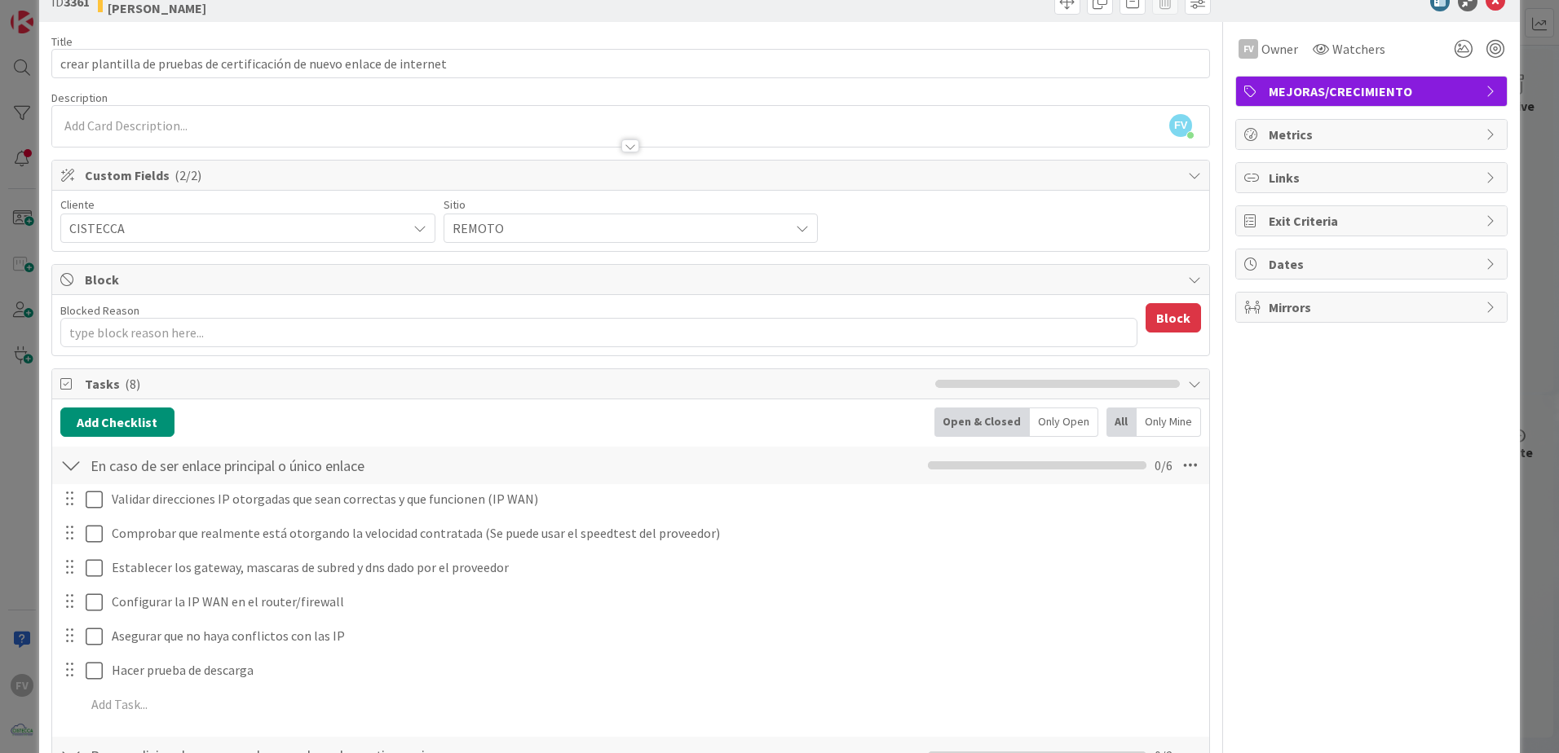
scroll to position [0, 0]
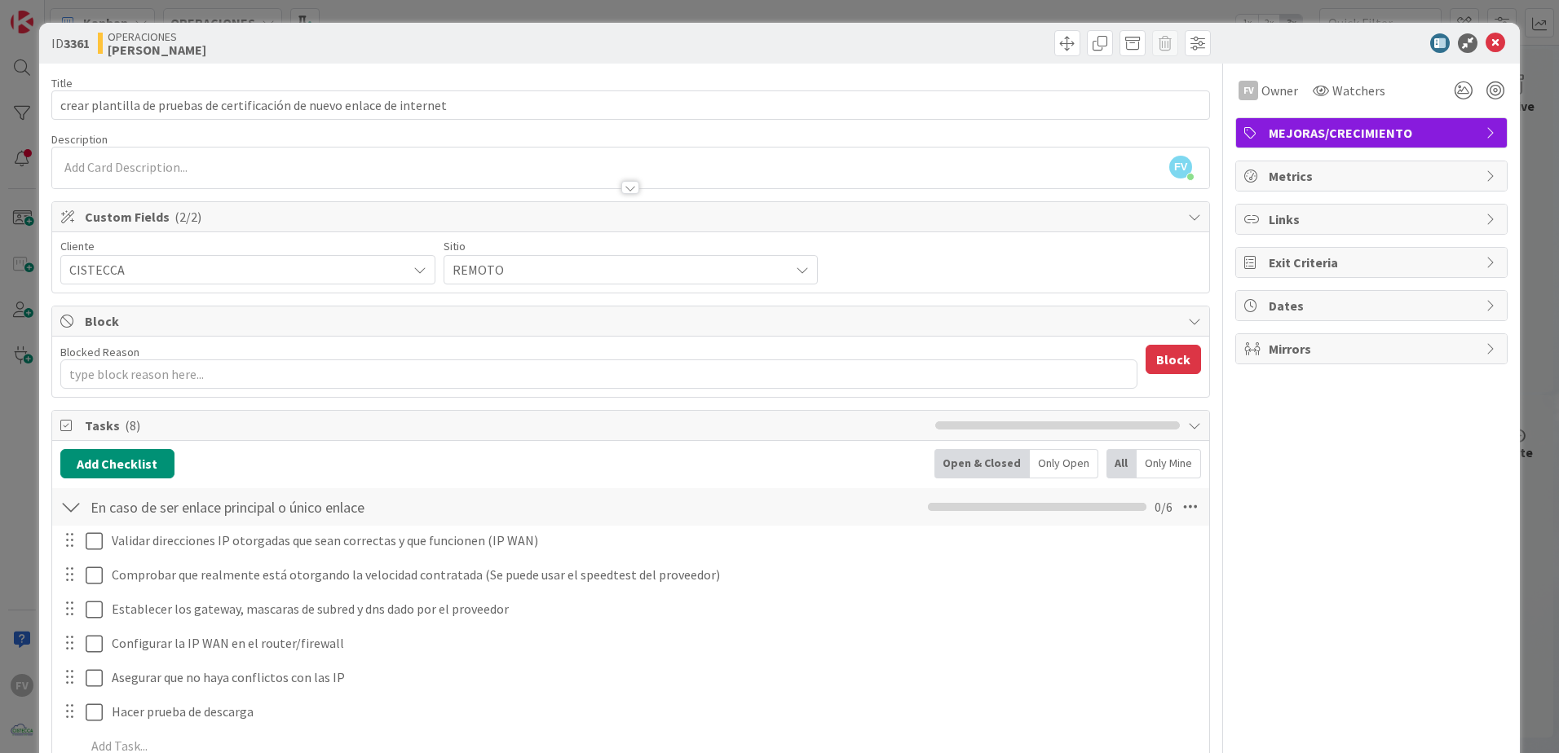
click at [321, 311] on div "Block" at bounding box center [630, 322] width 1157 height 30
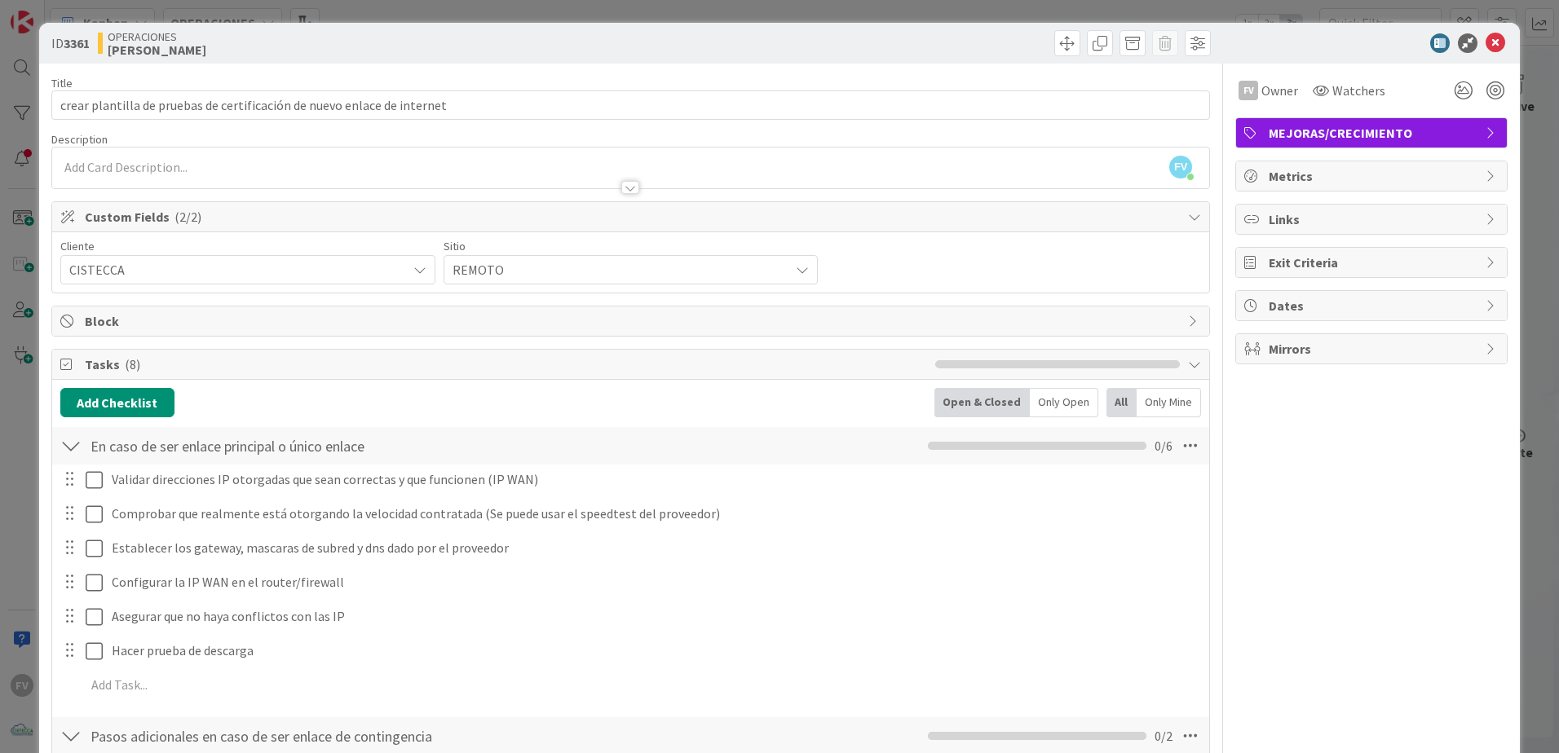
click at [417, 225] on span "Custom Fields ( 2/2 )" at bounding box center [632, 217] width 1095 height 20
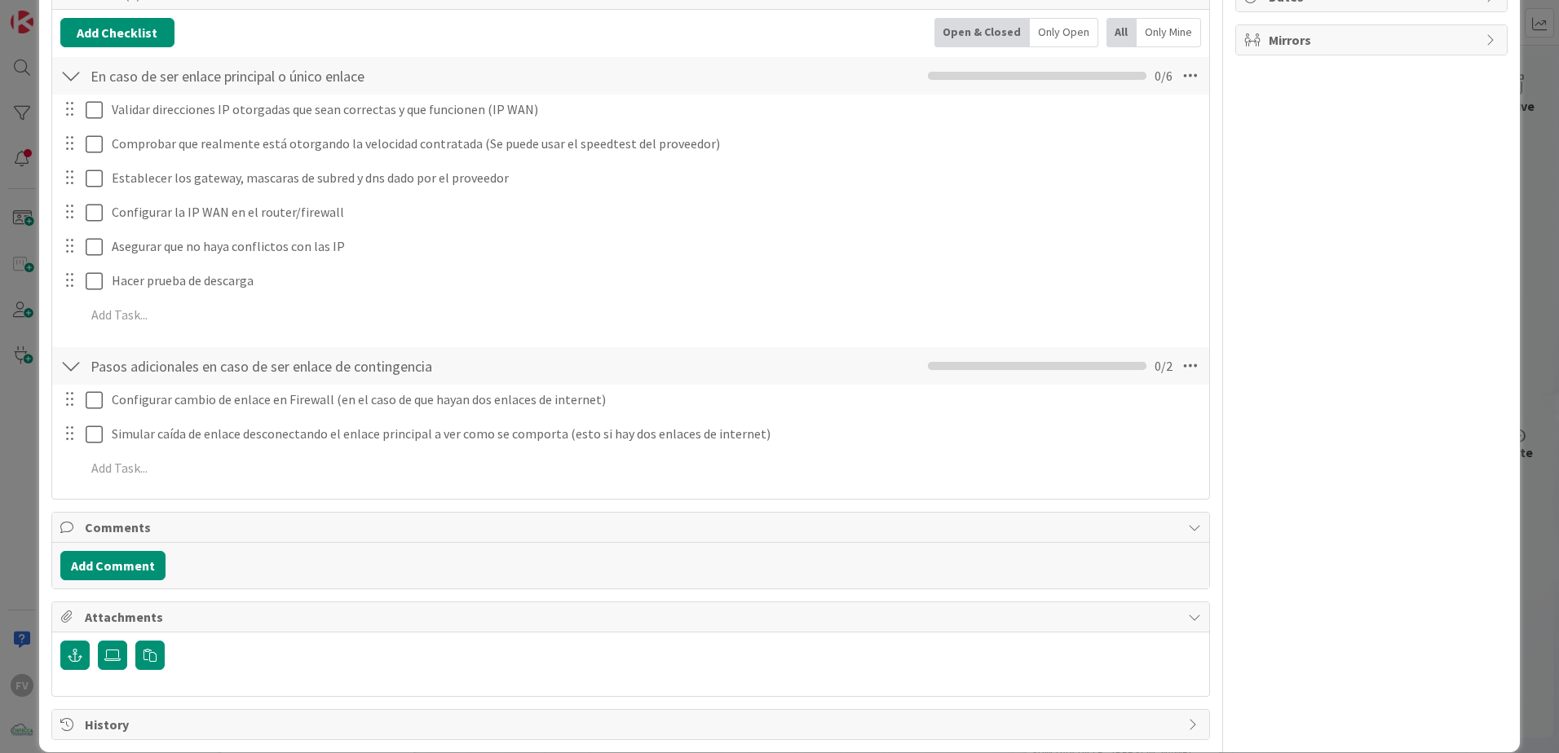
scroll to position [326, 0]
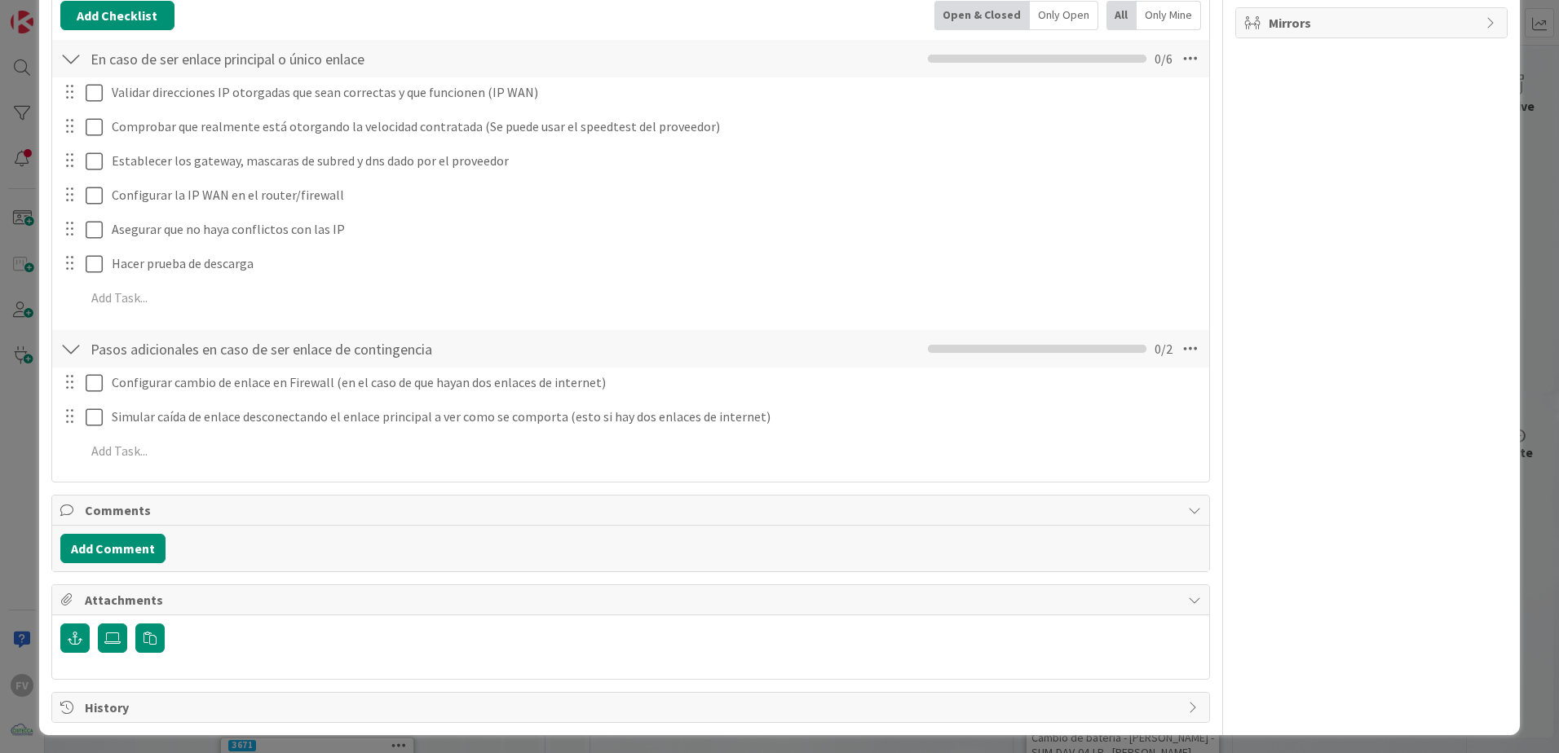
click at [229, 605] on span "Attachments" at bounding box center [632, 600] width 1095 height 20
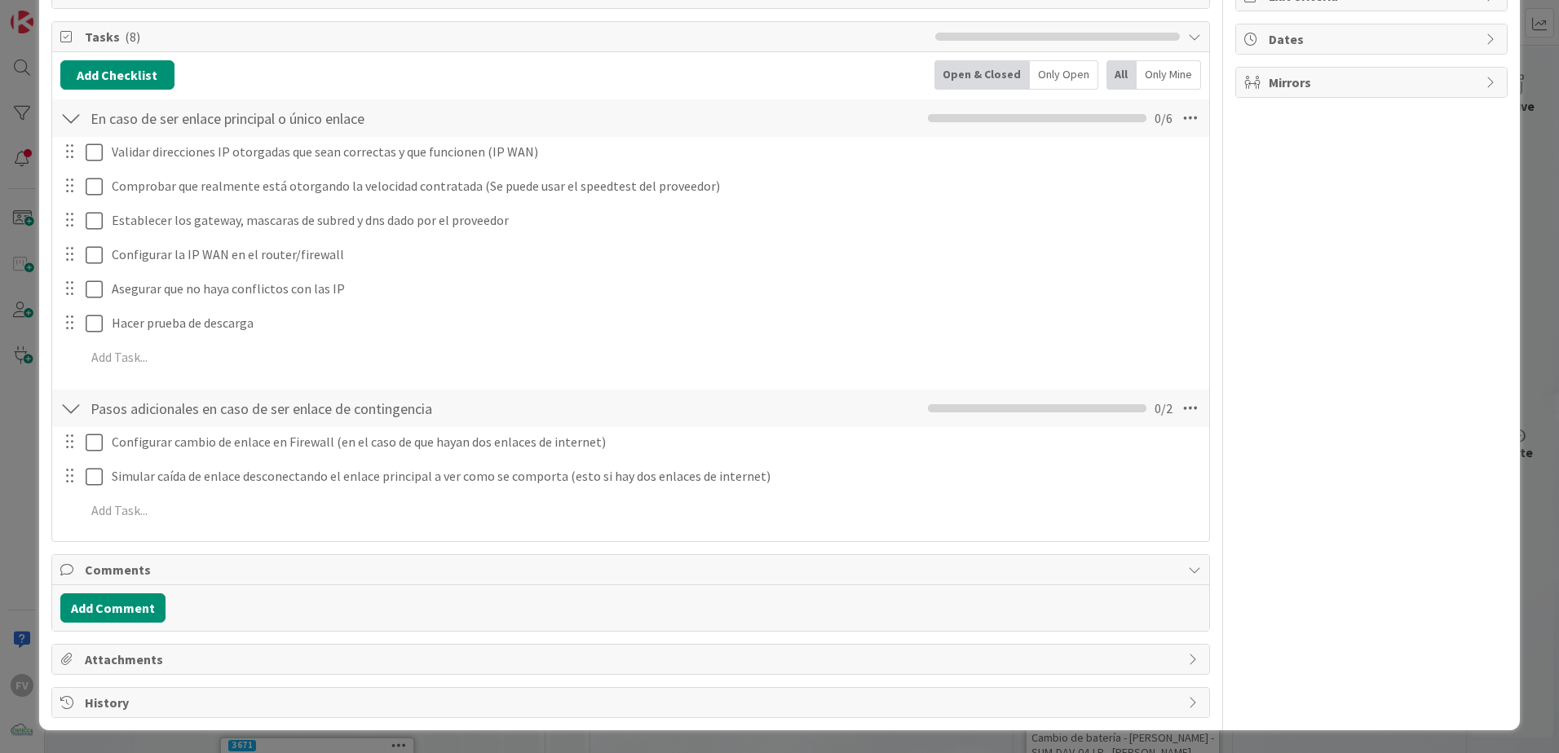
click at [183, 570] on span "Comments" at bounding box center [632, 570] width 1095 height 20
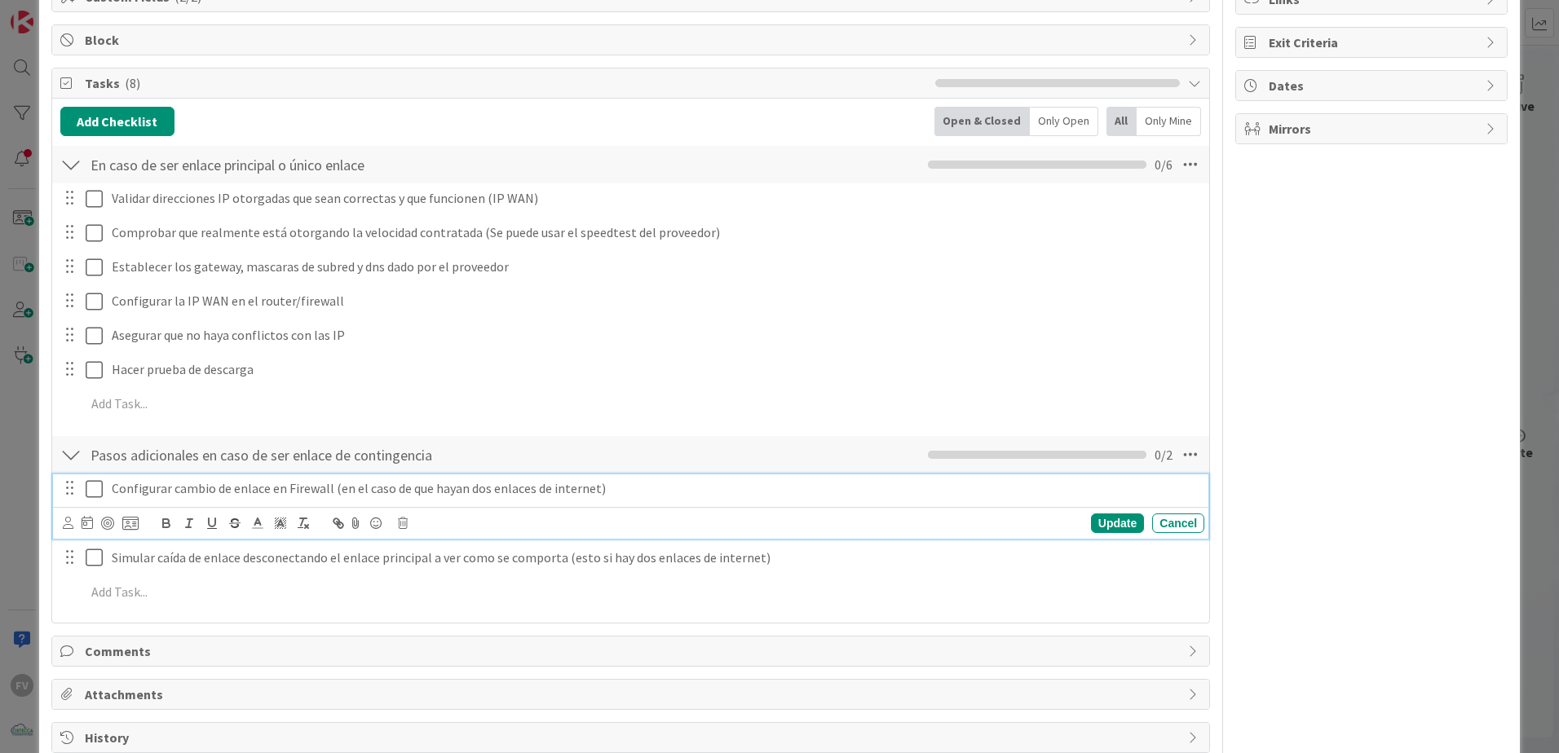
scroll to position [255, 0]
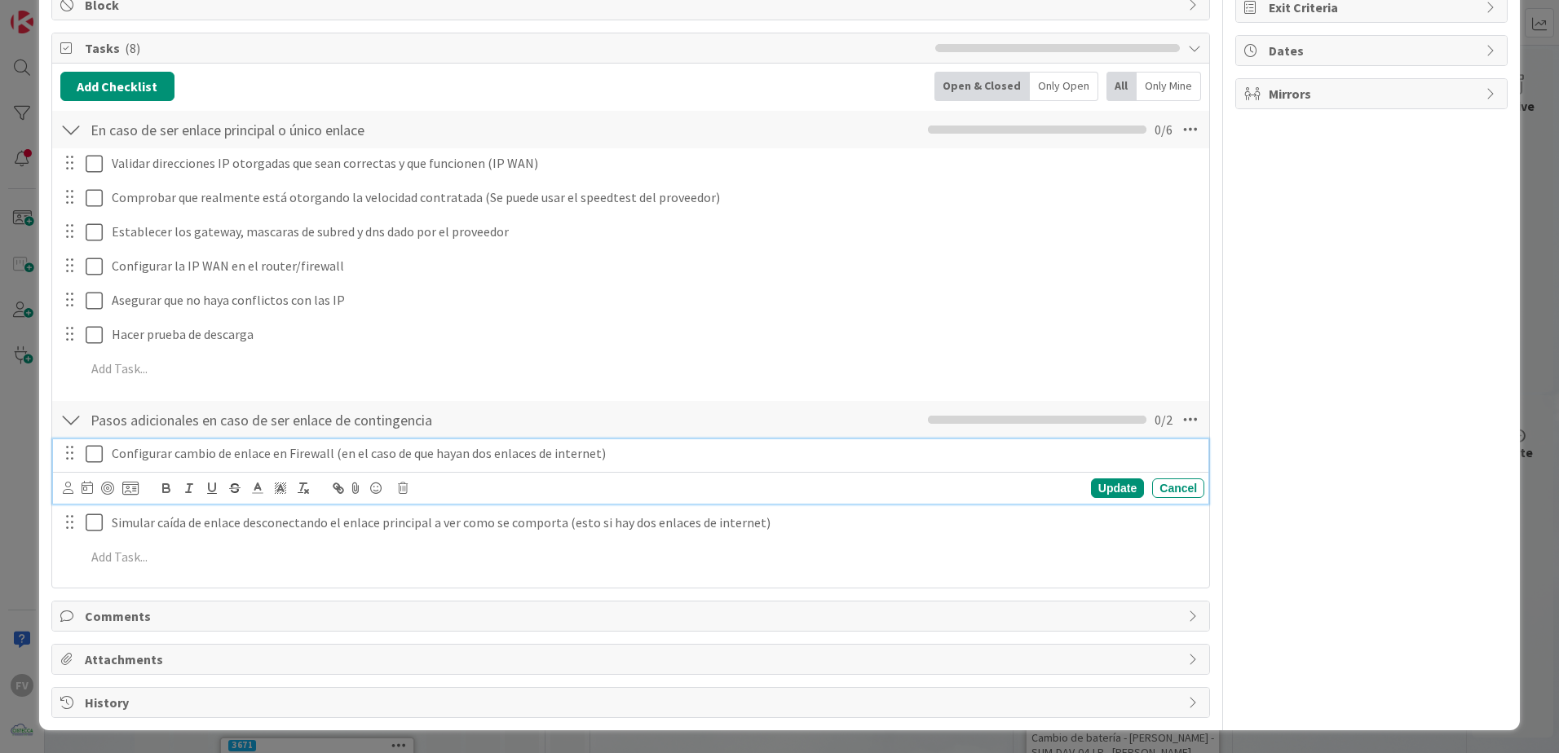
drag, startPoint x: 454, startPoint y: 492, endPoint x: 435, endPoint y: 453, distance: 43.8
click at [1395, 520] on div "FV Owner Watchers MEJORAS/CRECIMIENTO Metrics Links Exit Criteria Dates Mirrors" at bounding box center [1371, 263] width 272 height 910
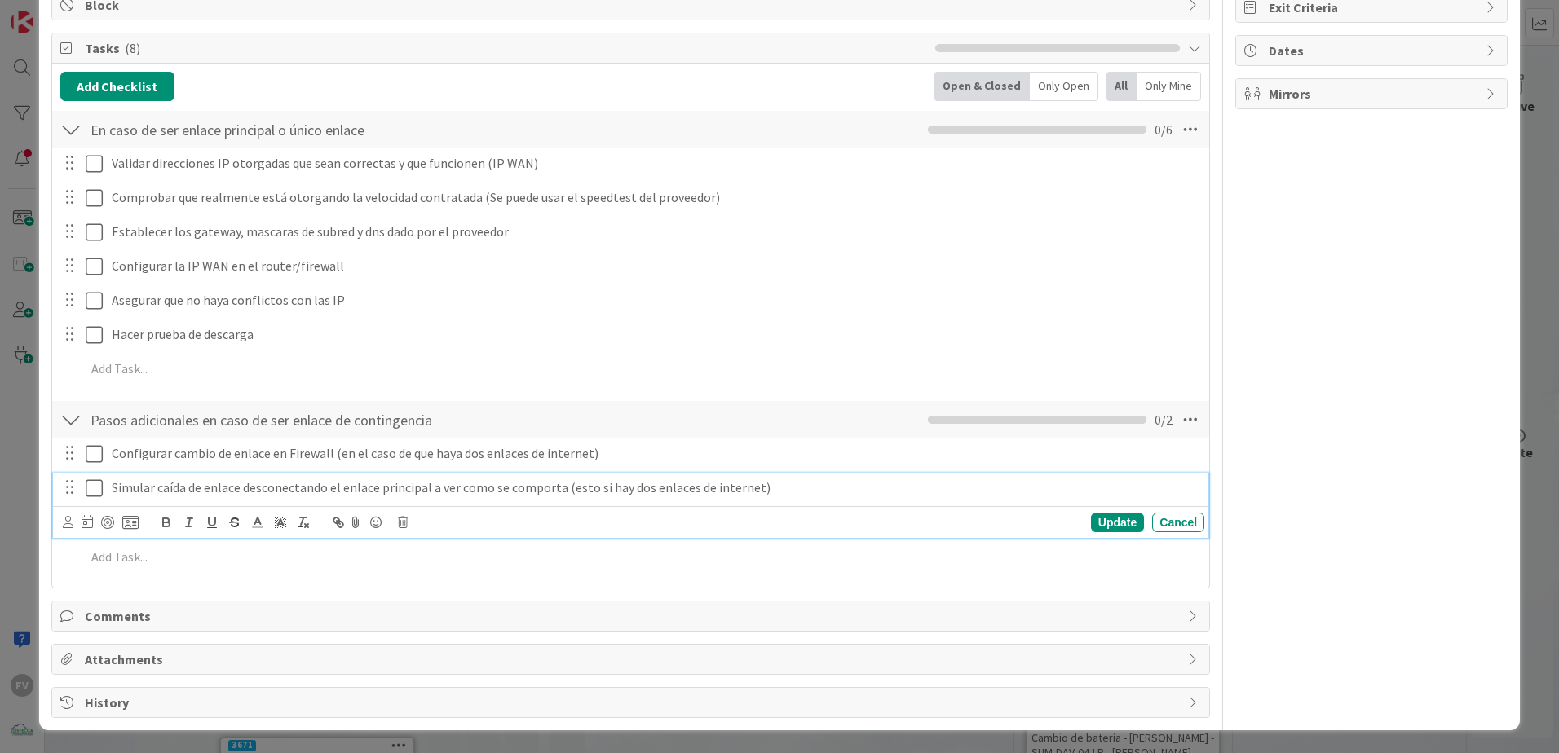
drag, startPoint x: 471, startPoint y: 524, endPoint x: 845, endPoint y: 495, distance: 375.4
click at [889, 508] on div "Update Cancel" at bounding box center [630, 522] width 1155 height 32
click at [1110, 511] on div "Update Cancel" at bounding box center [633, 522] width 1141 height 23
click at [1107, 524] on div "Update" at bounding box center [1117, 523] width 53 height 20
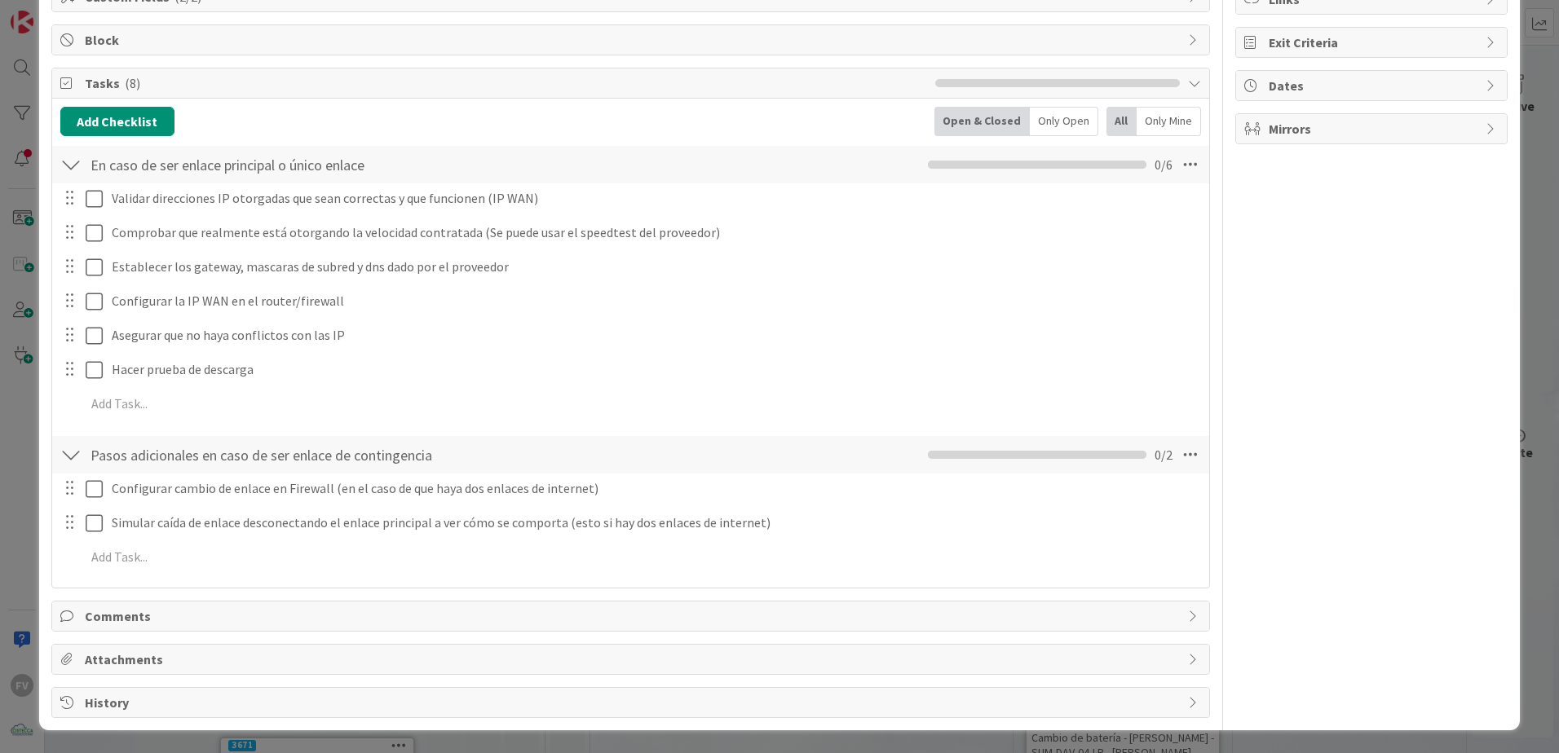
scroll to position [220, 0]
click at [1276, 430] on div "FV Owner Watchers MEJORAS/CRECIMIENTO Metrics Links Exit Criteria Dates Mirrors" at bounding box center [1371, 280] width 272 height 875
click at [1346, 607] on div "FV Owner Watchers MEJORAS/CRECIMIENTO Metrics Links Exit Criteria Dates Mirrors" at bounding box center [1371, 280] width 272 height 875
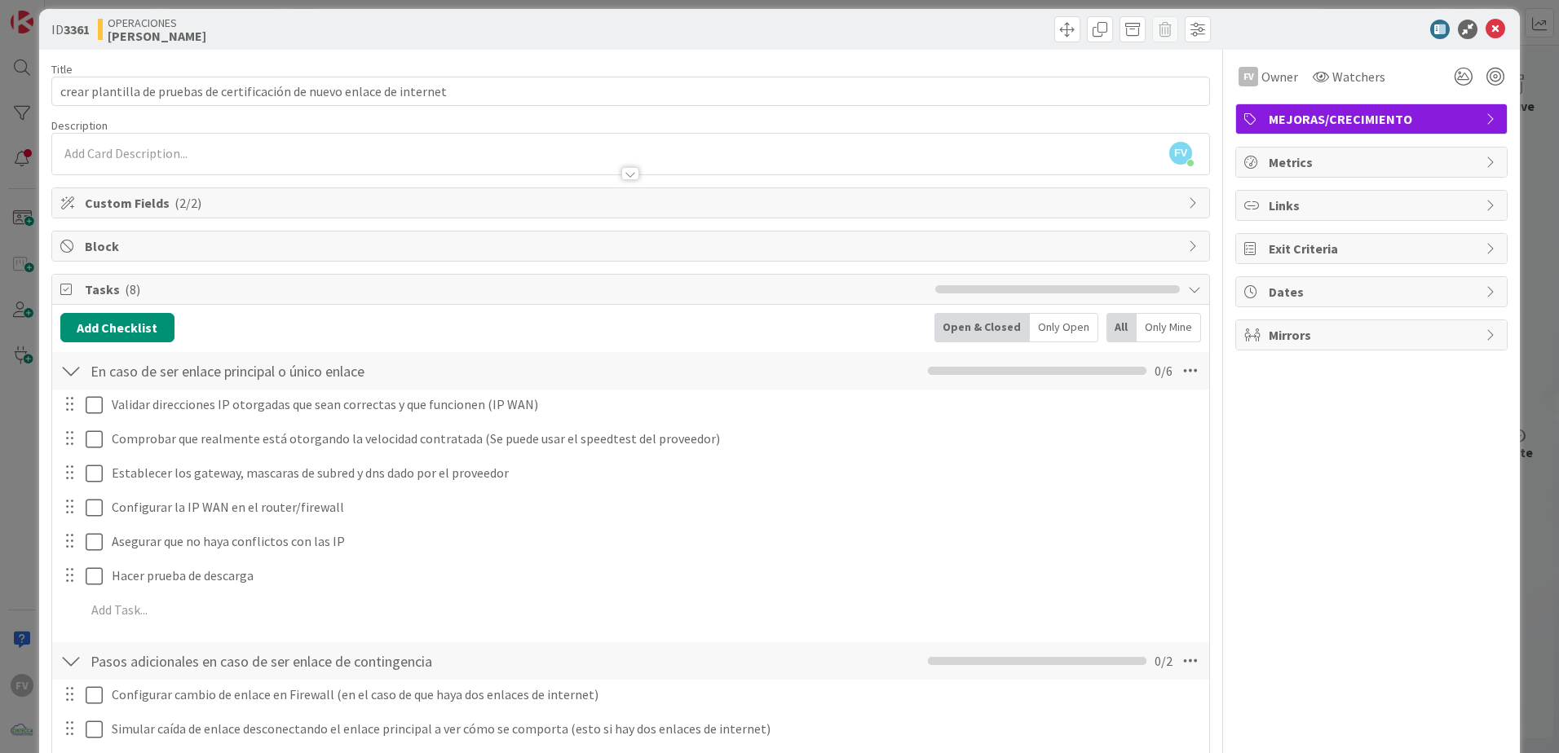
scroll to position [0, 0]
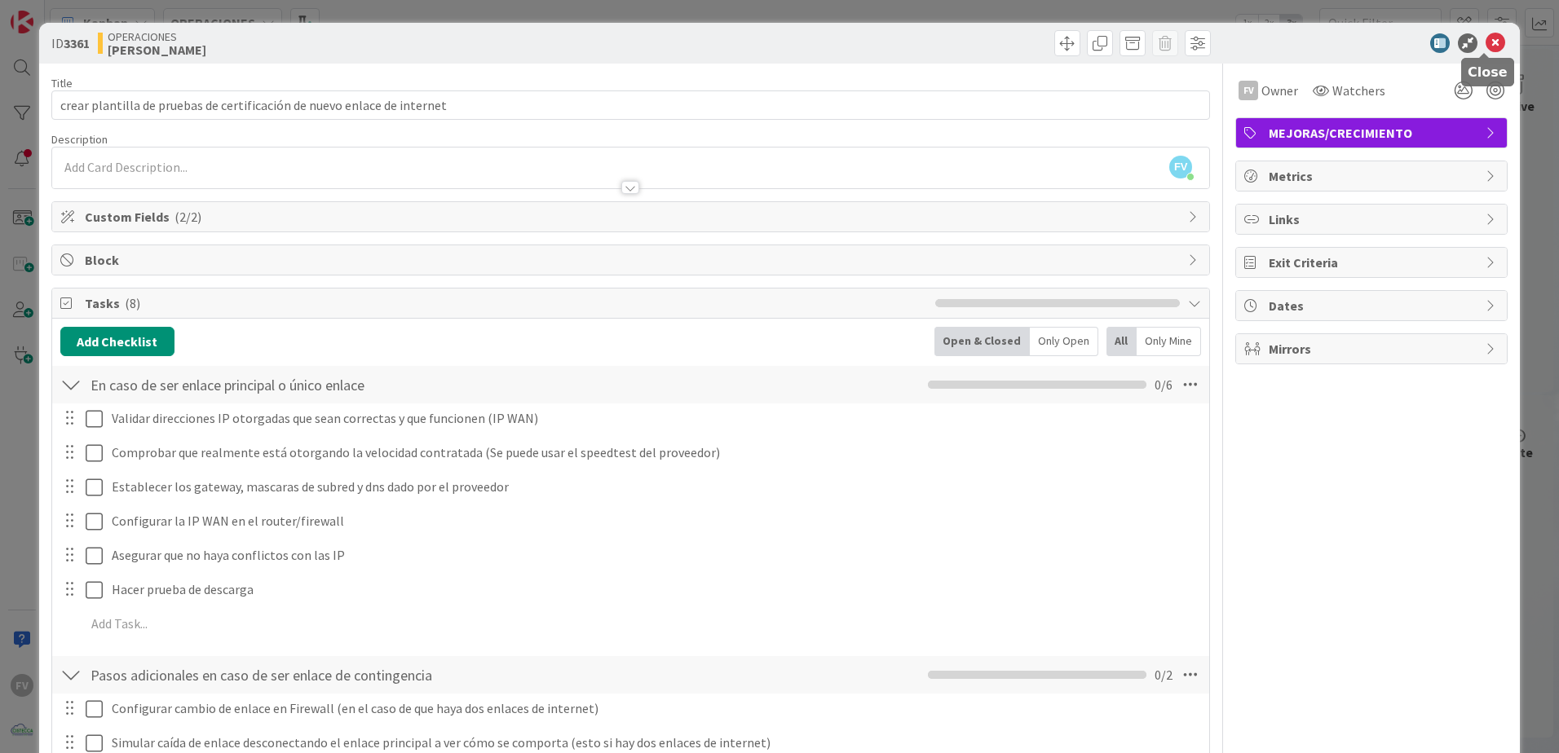
click at [1486, 46] on icon at bounding box center [1496, 43] width 20 height 20
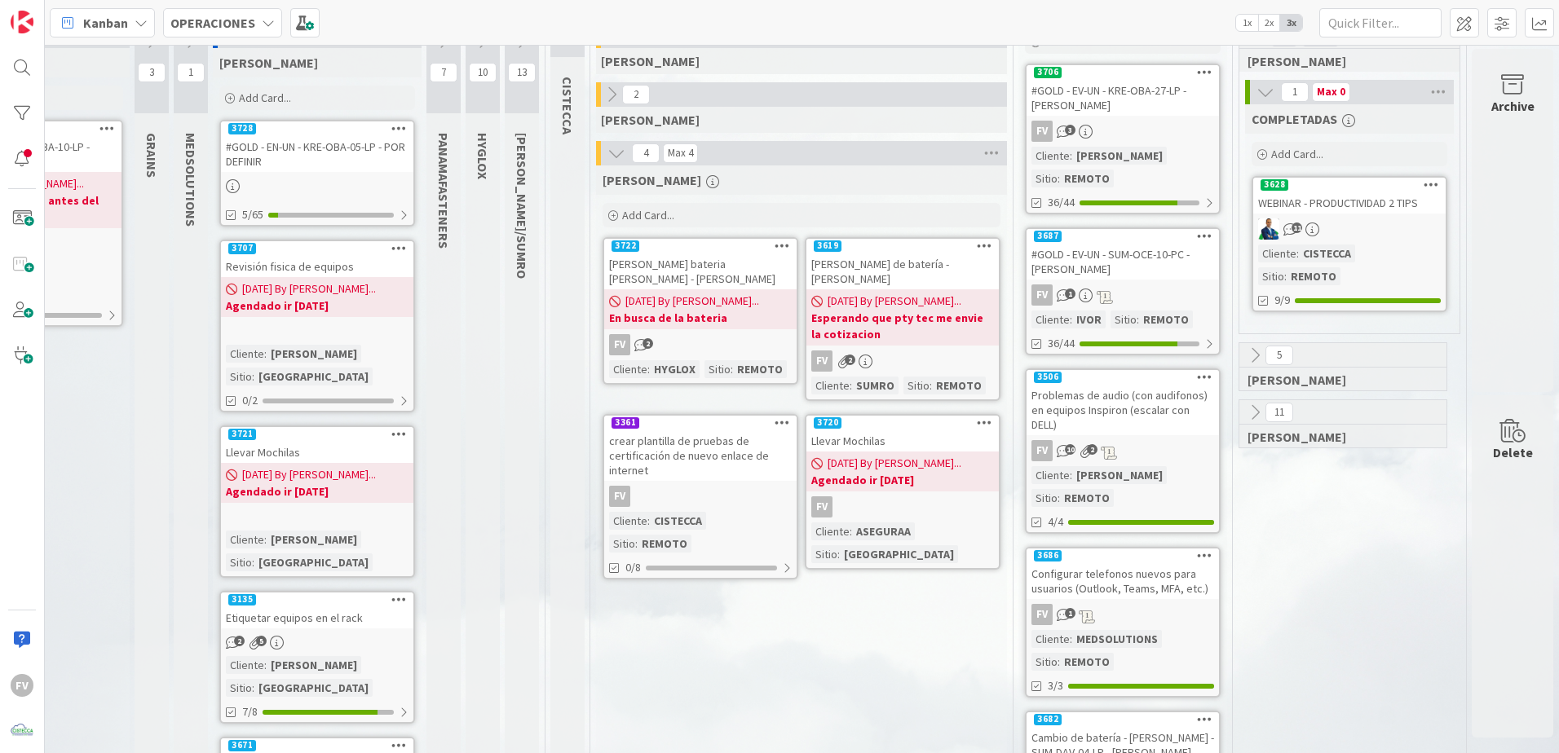
scroll to position [0, 227]
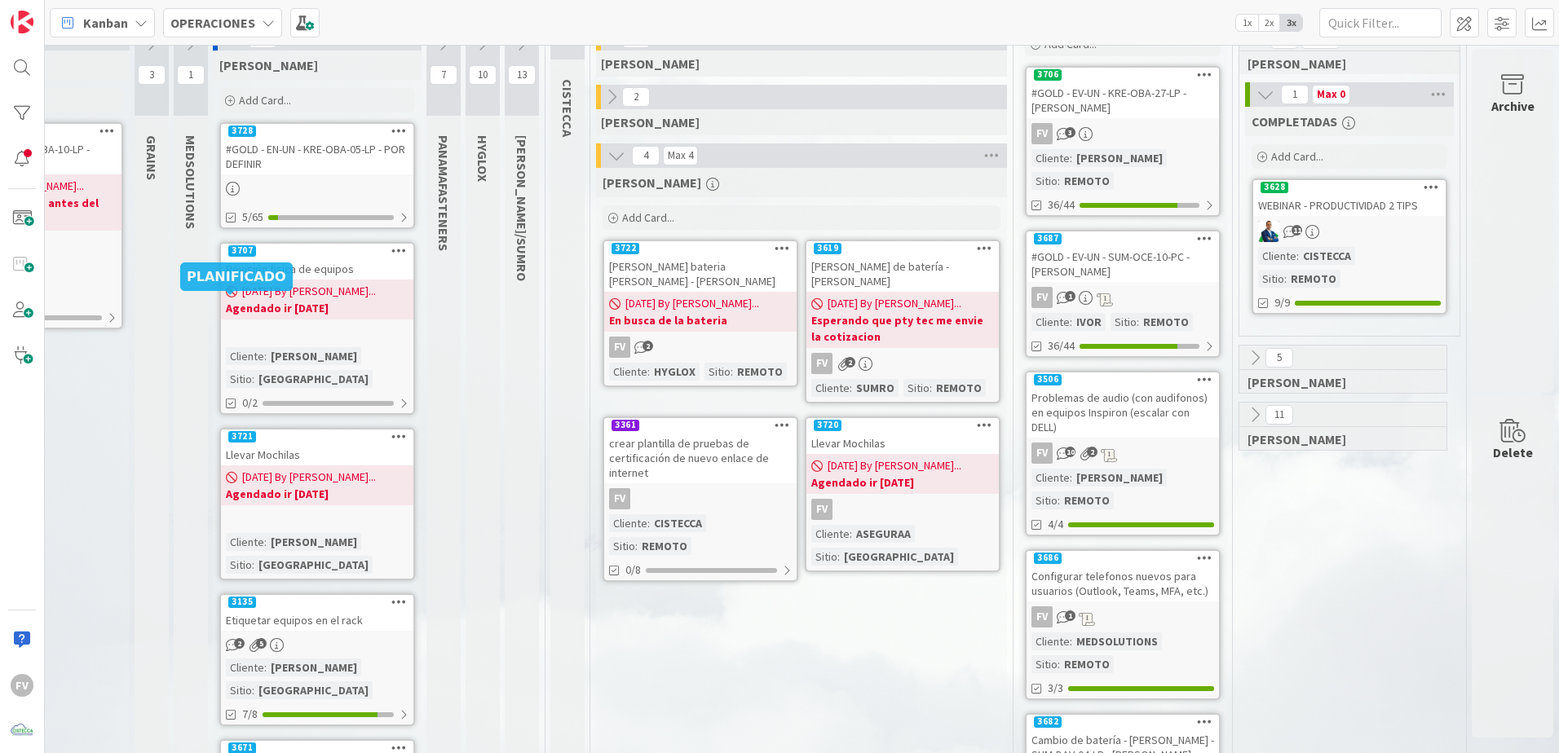
scroll to position [163, 227]
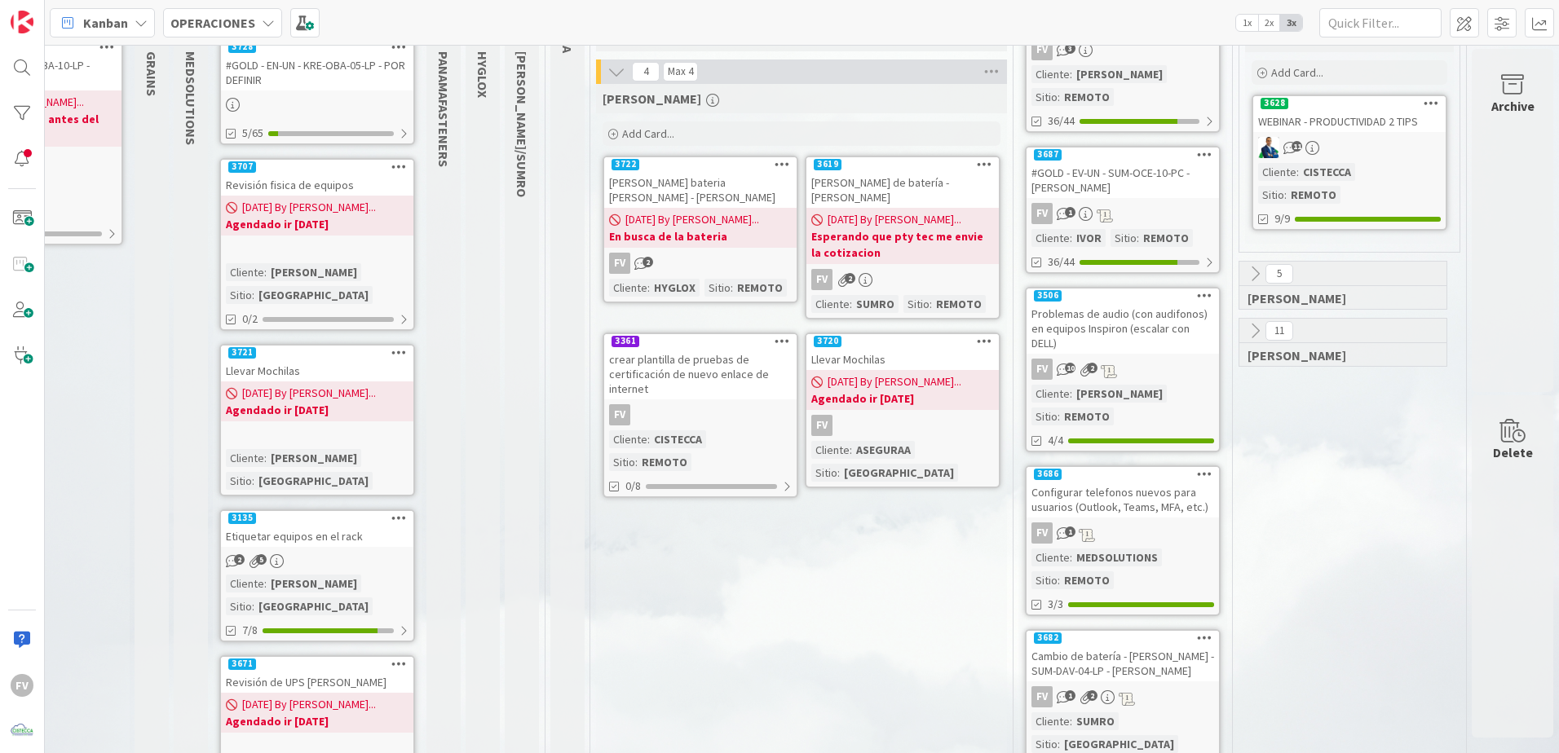
click at [356, 552] on div "2 5" at bounding box center [317, 561] width 192 height 18
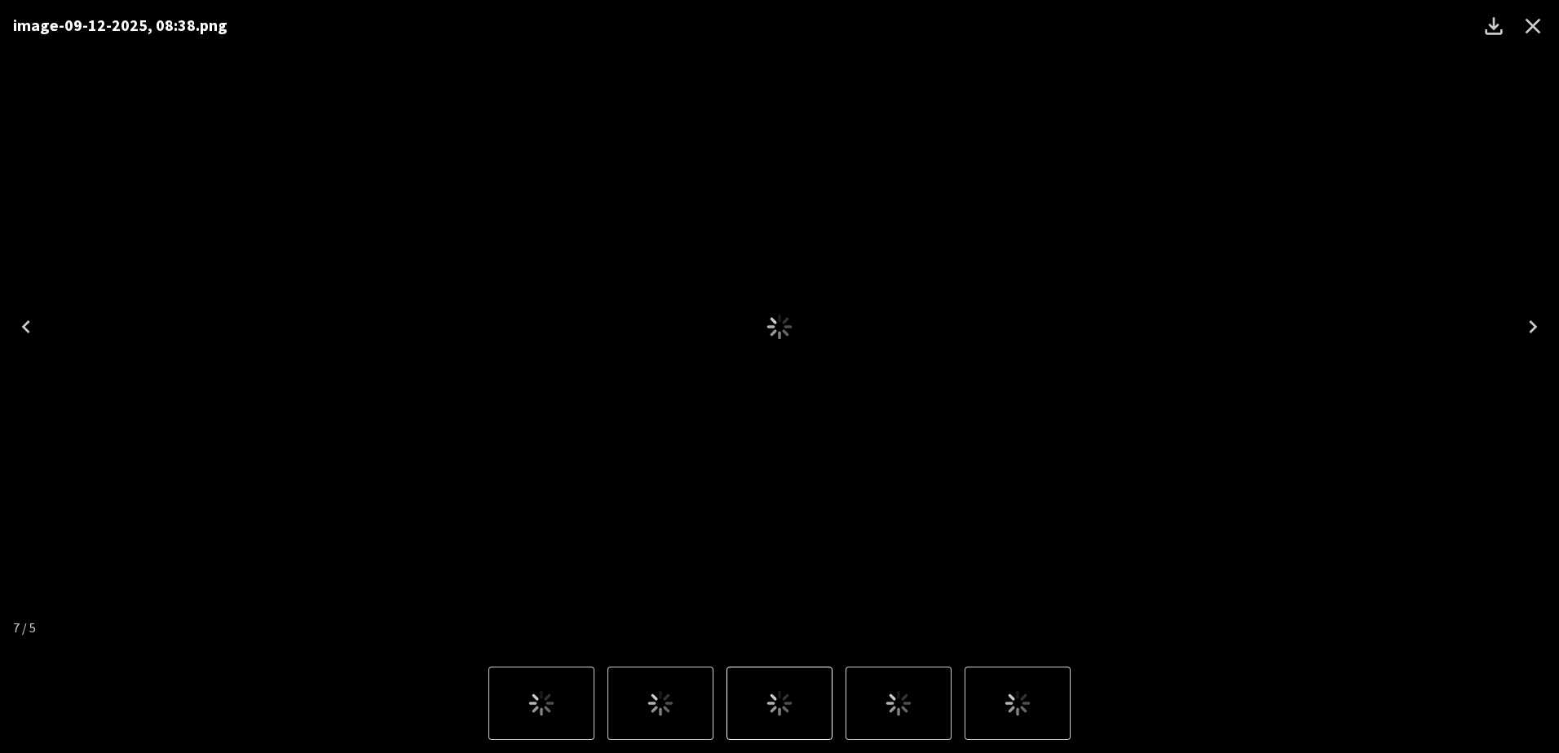
scroll to position [271, 0]
click at [1525, 35] on icon "Close" at bounding box center [1533, 26] width 26 height 26
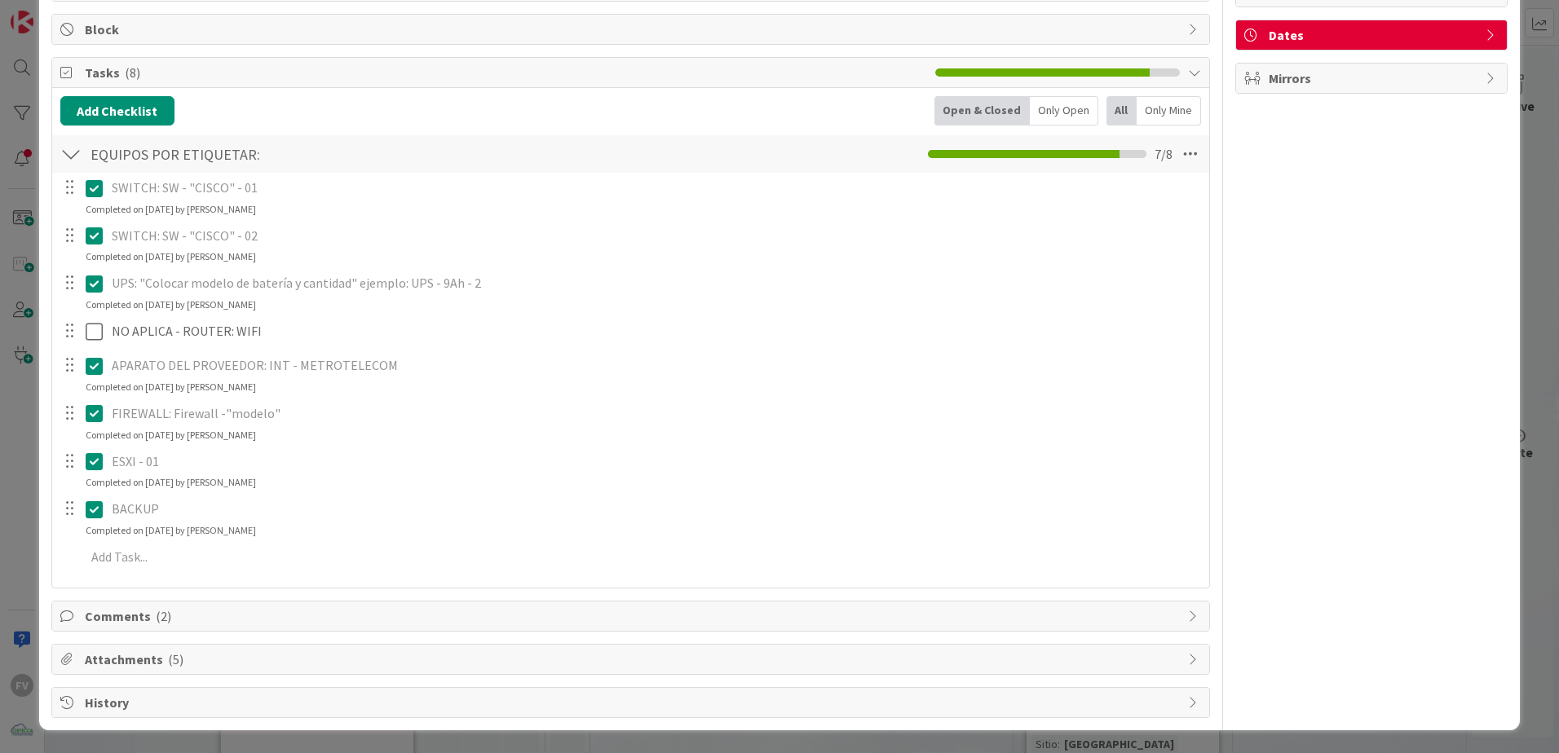
drag, startPoint x: 162, startPoint y: 670, endPoint x: 174, endPoint y: 665, distance: 13.2
click at [162, 670] on div "Attachments ( 5 )" at bounding box center [630, 659] width 1157 height 29
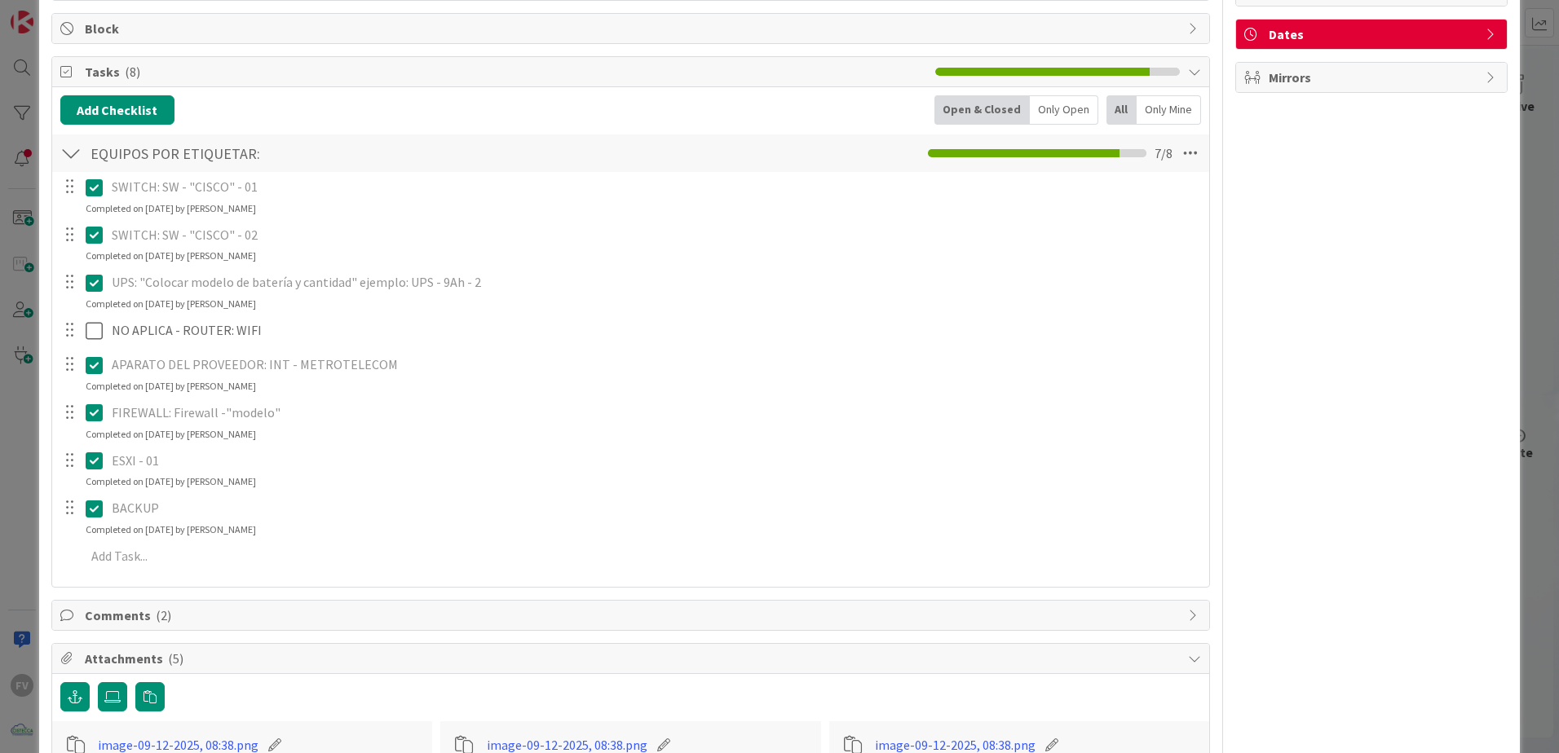
click at [71, 156] on div at bounding box center [70, 153] width 21 height 29
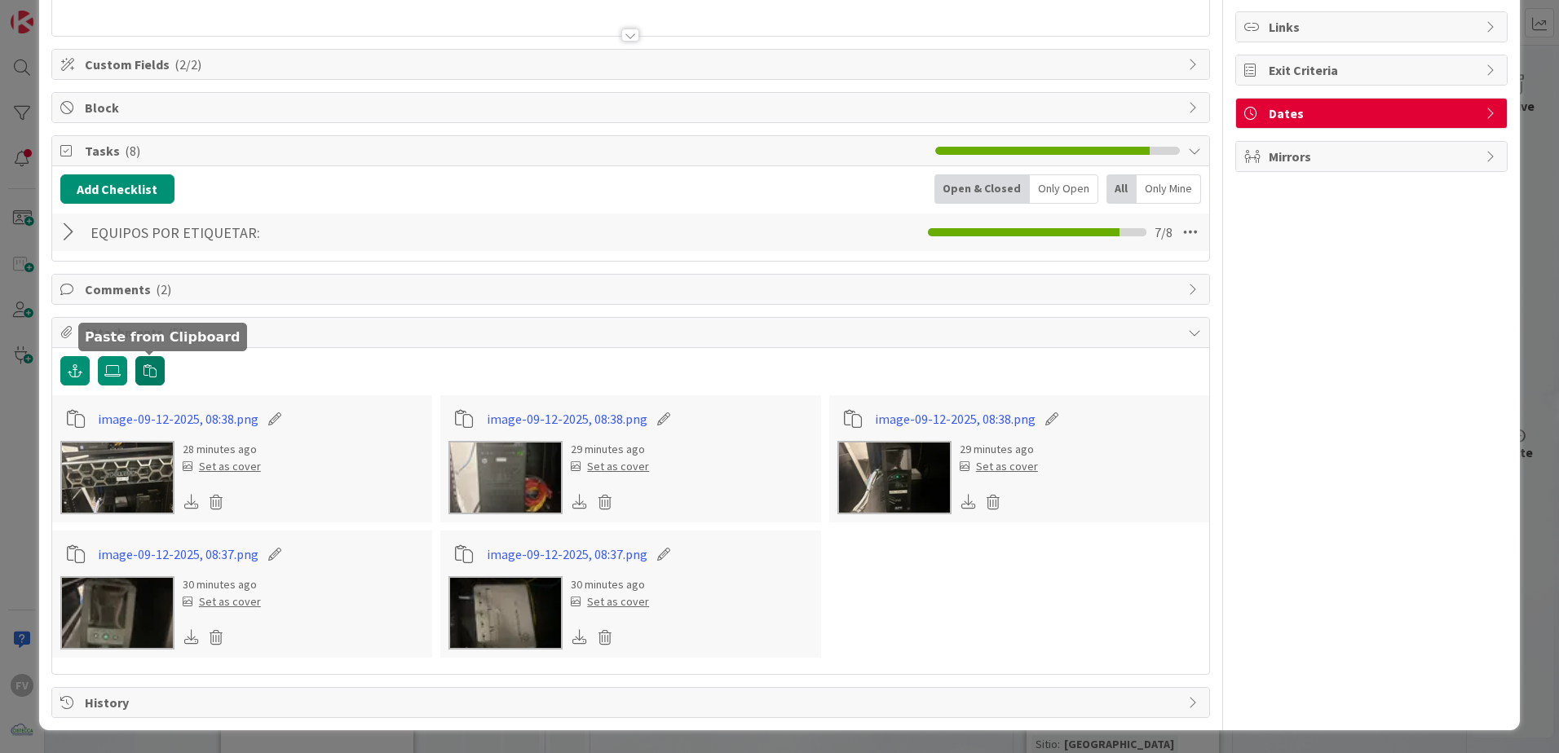
click at [156, 364] on button "button" at bounding box center [149, 370] width 29 height 29
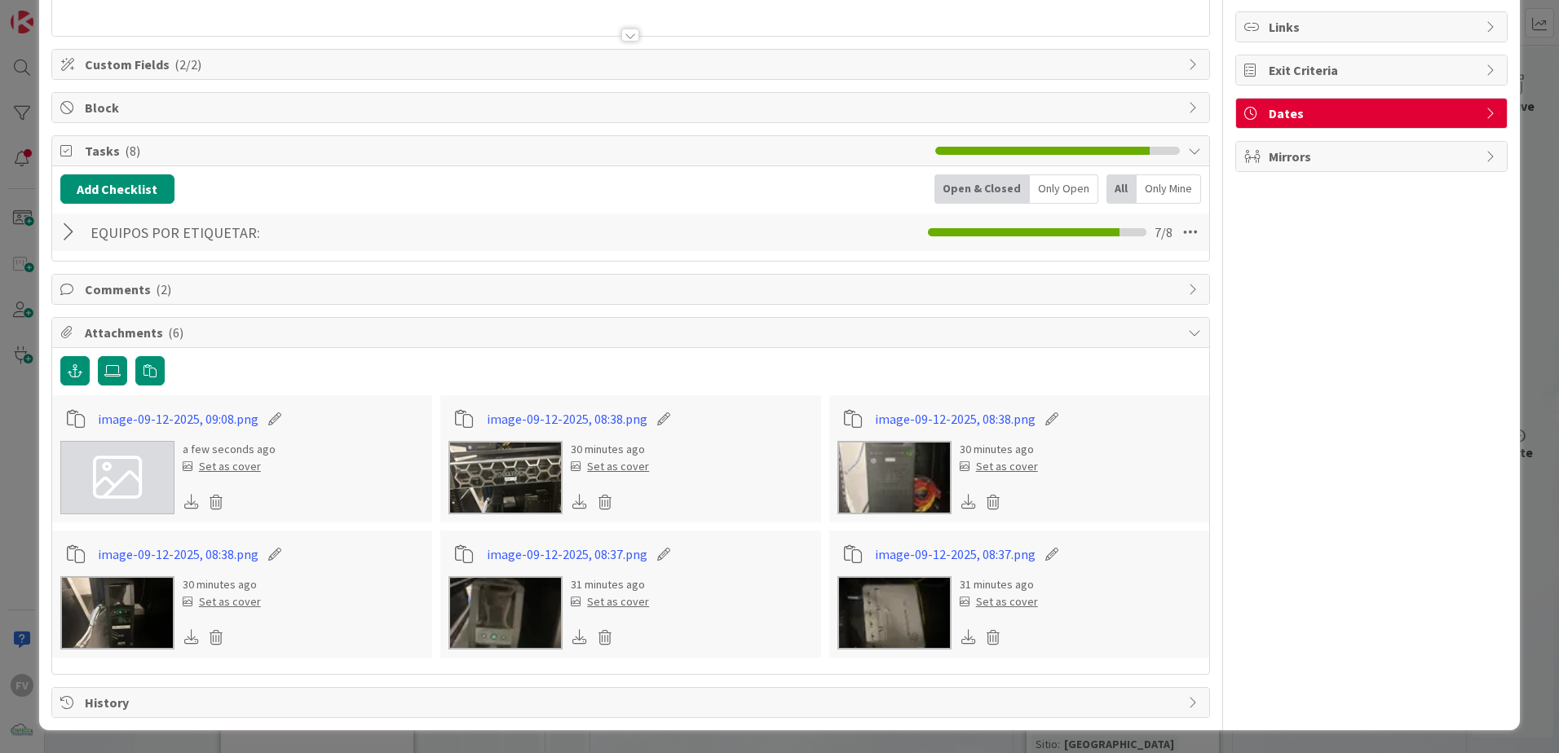
click at [131, 471] on icon at bounding box center [117, 477] width 49 height 49
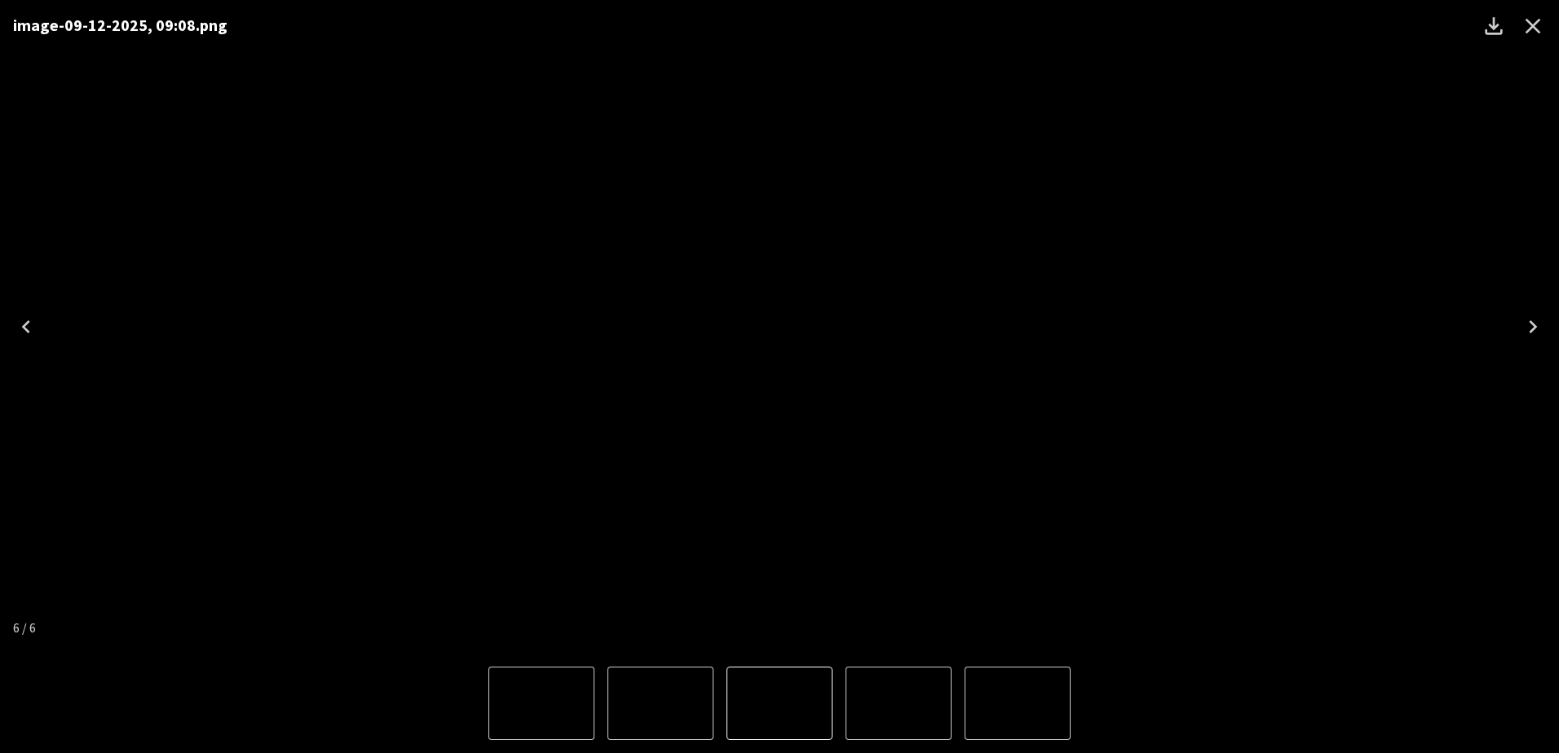
click at [1548, 33] on button "Close" at bounding box center [1532, 26] width 39 height 39
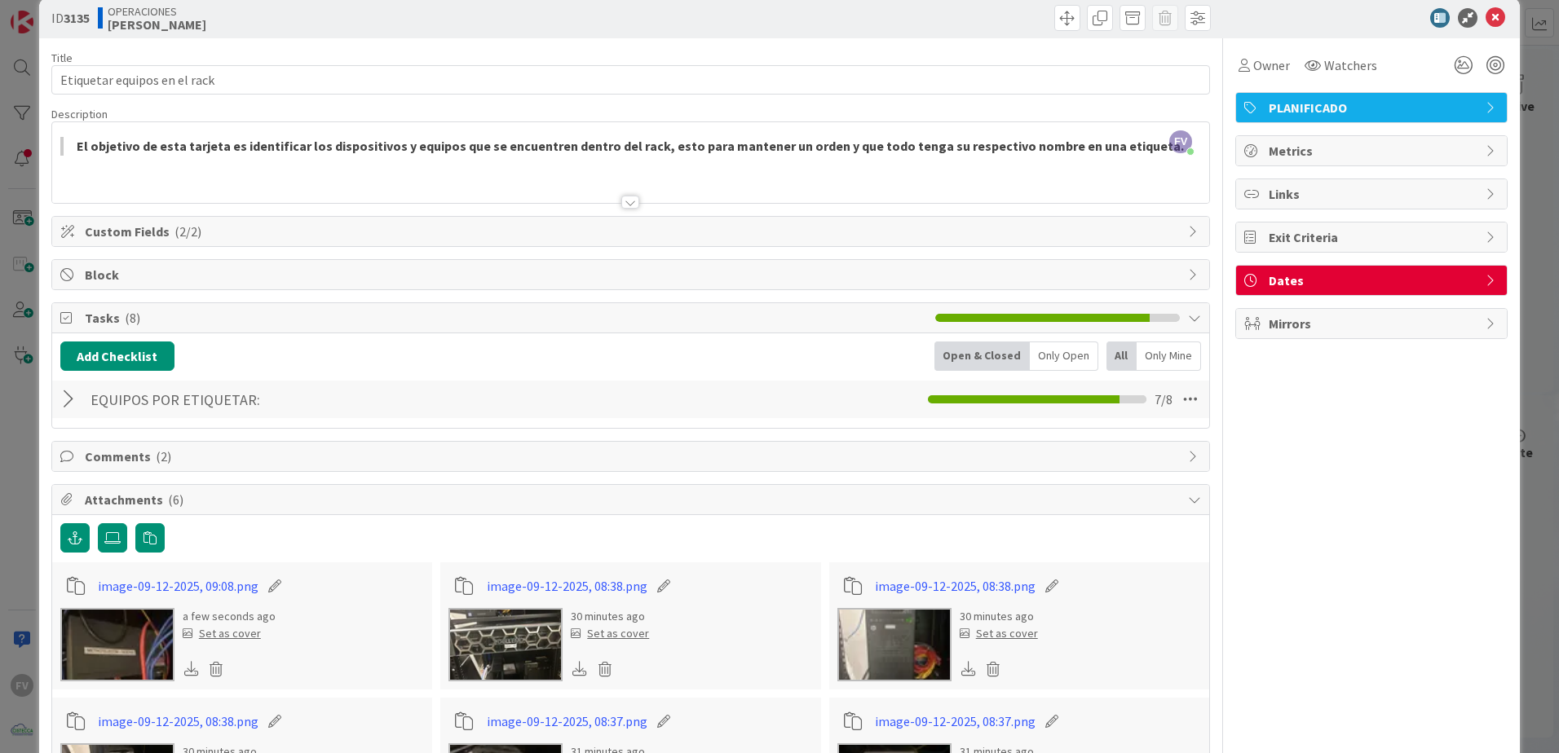
scroll to position [0, 0]
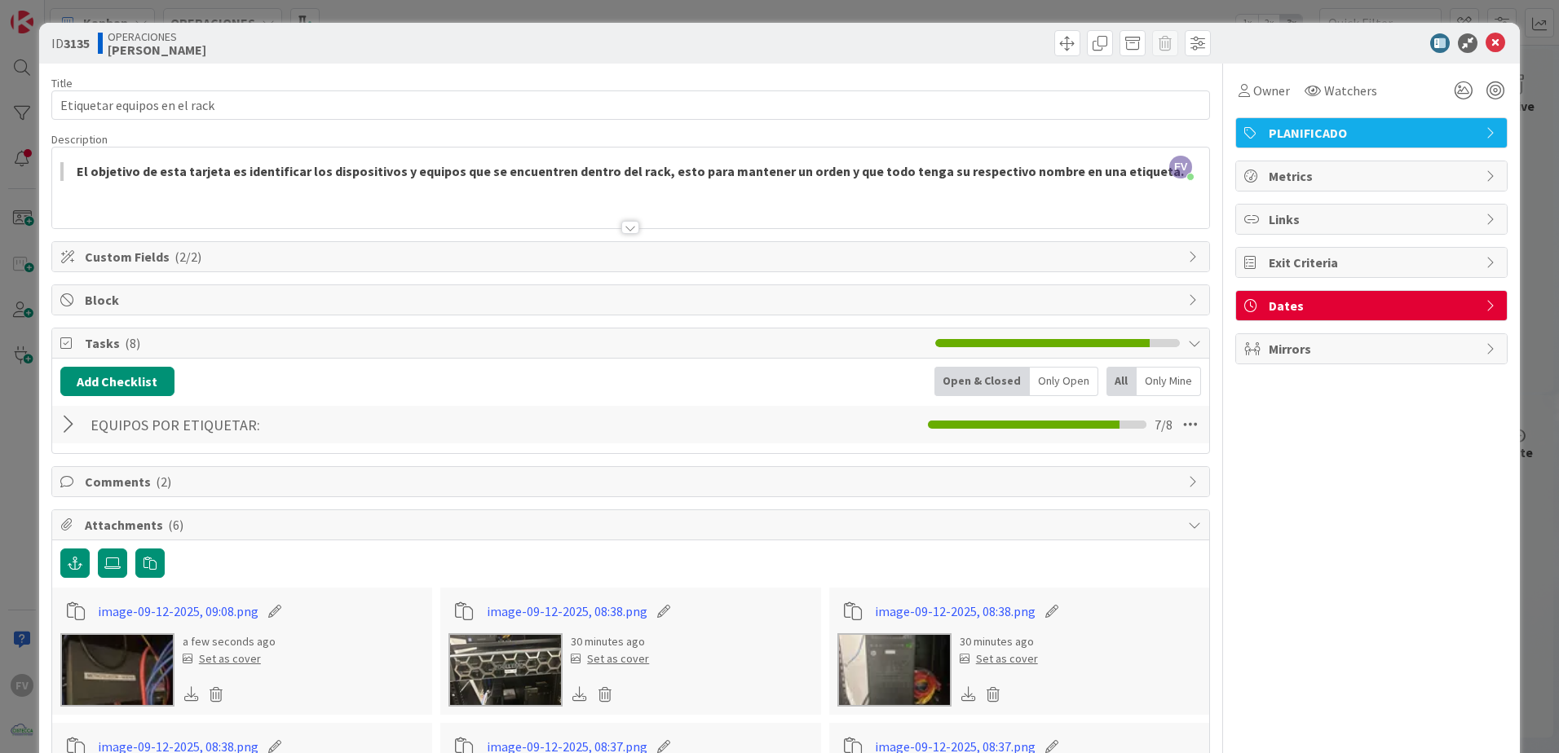
click at [181, 517] on span "Attachments ( 6 )" at bounding box center [632, 525] width 1095 height 20
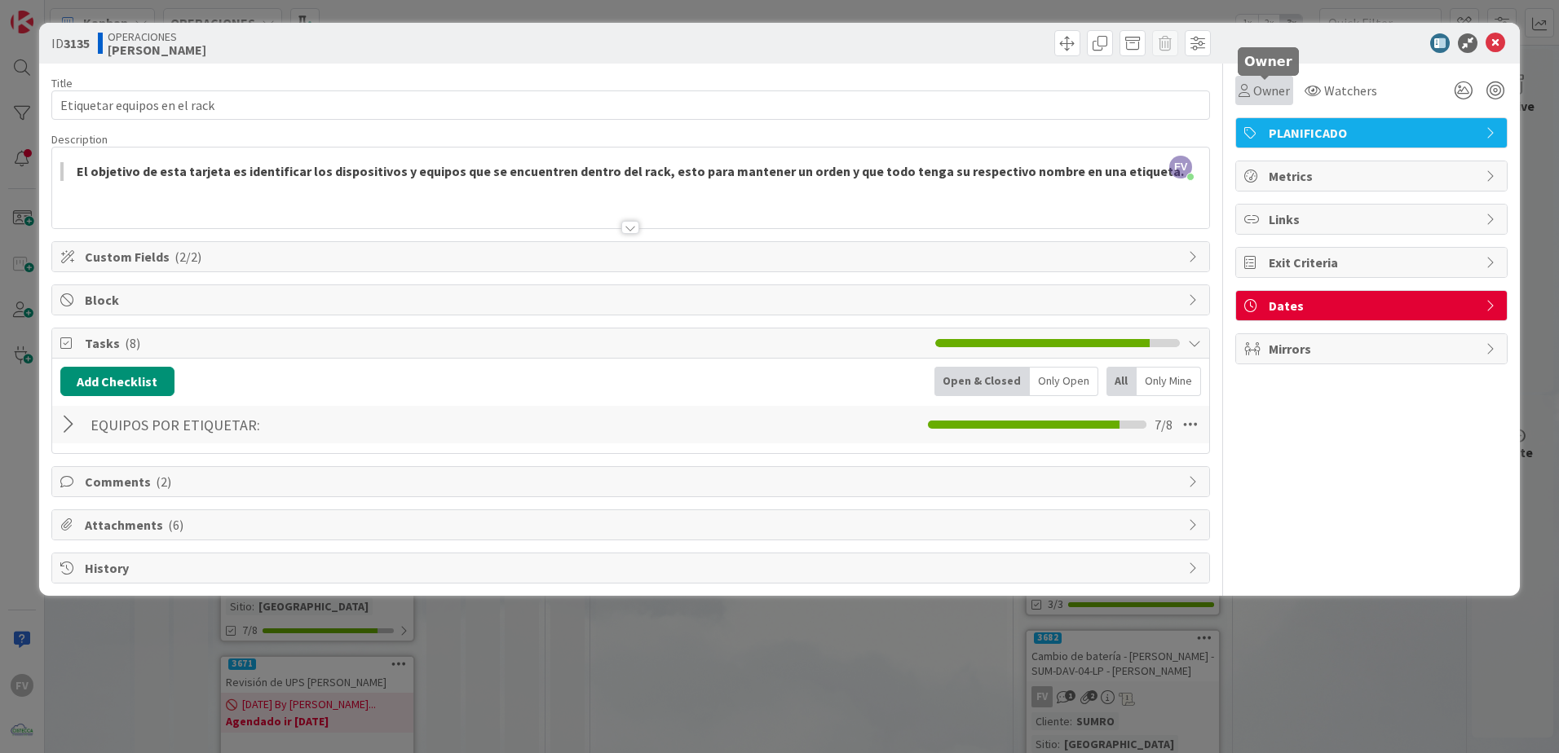
click at [1285, 88] on span "Owner" at bounding box center [1271, 91] width 37 height 20
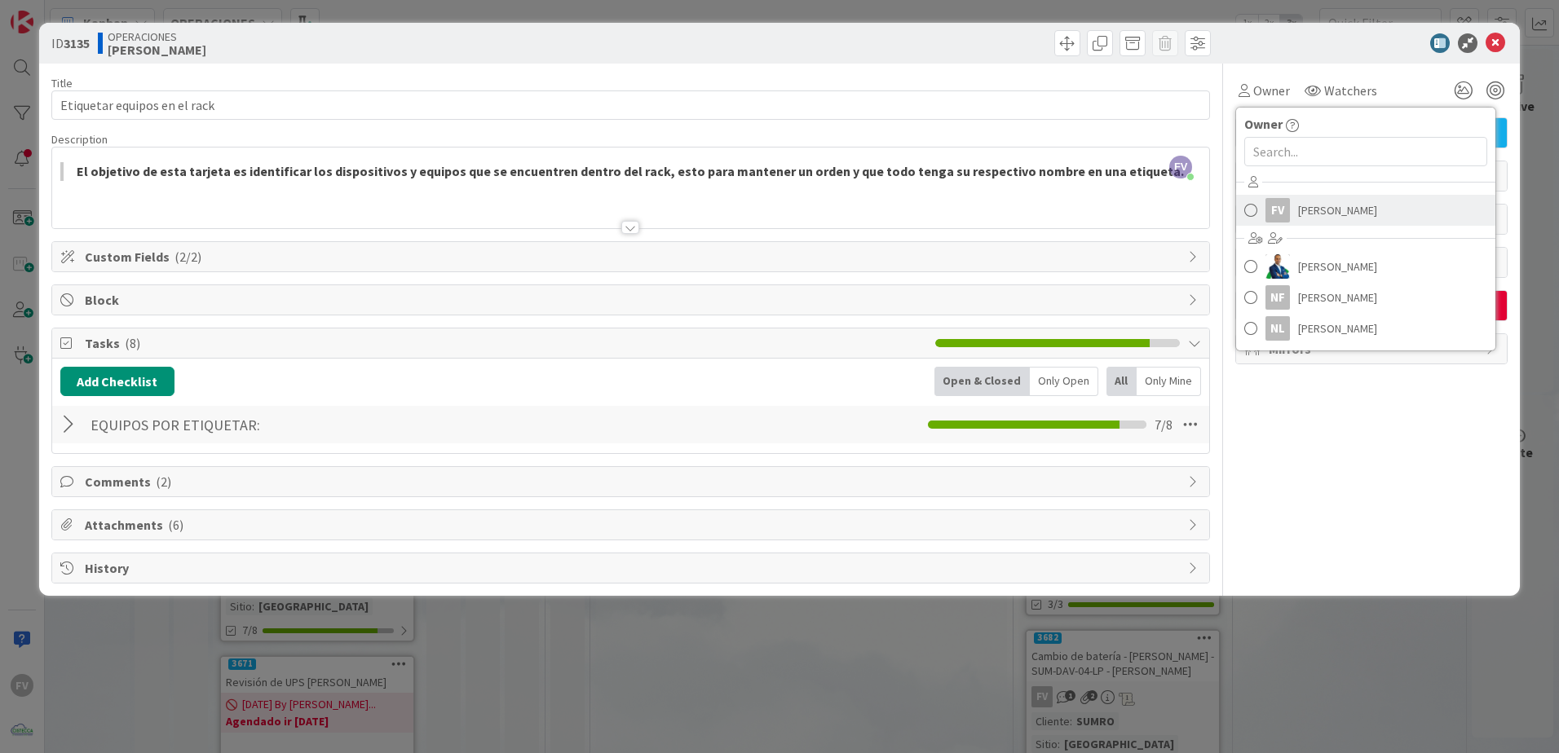
click at [1289, 202] on div "FV" at bounding box center [1277, 210] width 24 height 24
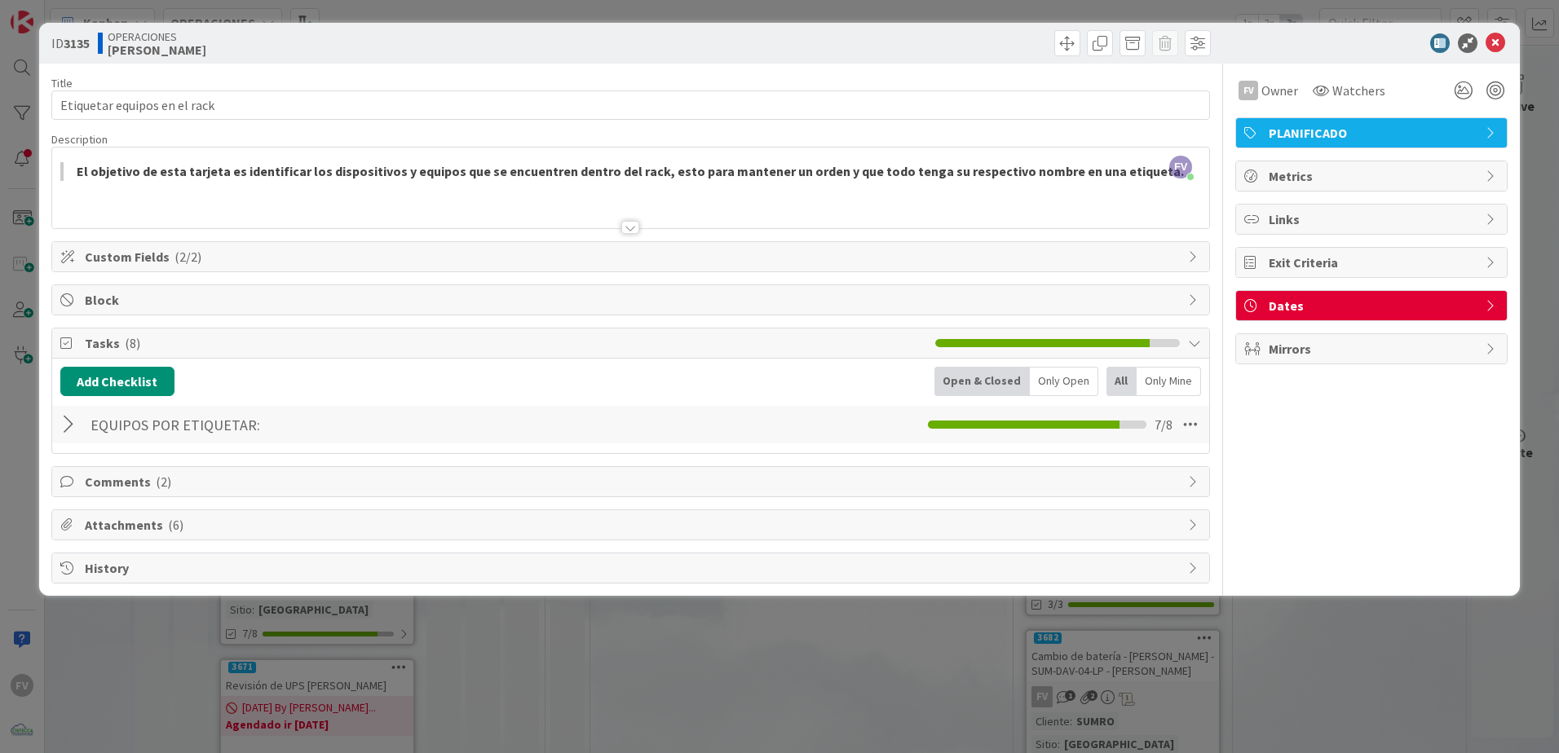
click at [117, 497] on div "Comments ( 2 )" at bounding box center [630, 481] width 1159 height 31
click at [138, 489] on span "Comments ( 2 )" at bounding box center [632, 482] width 1095 height 20
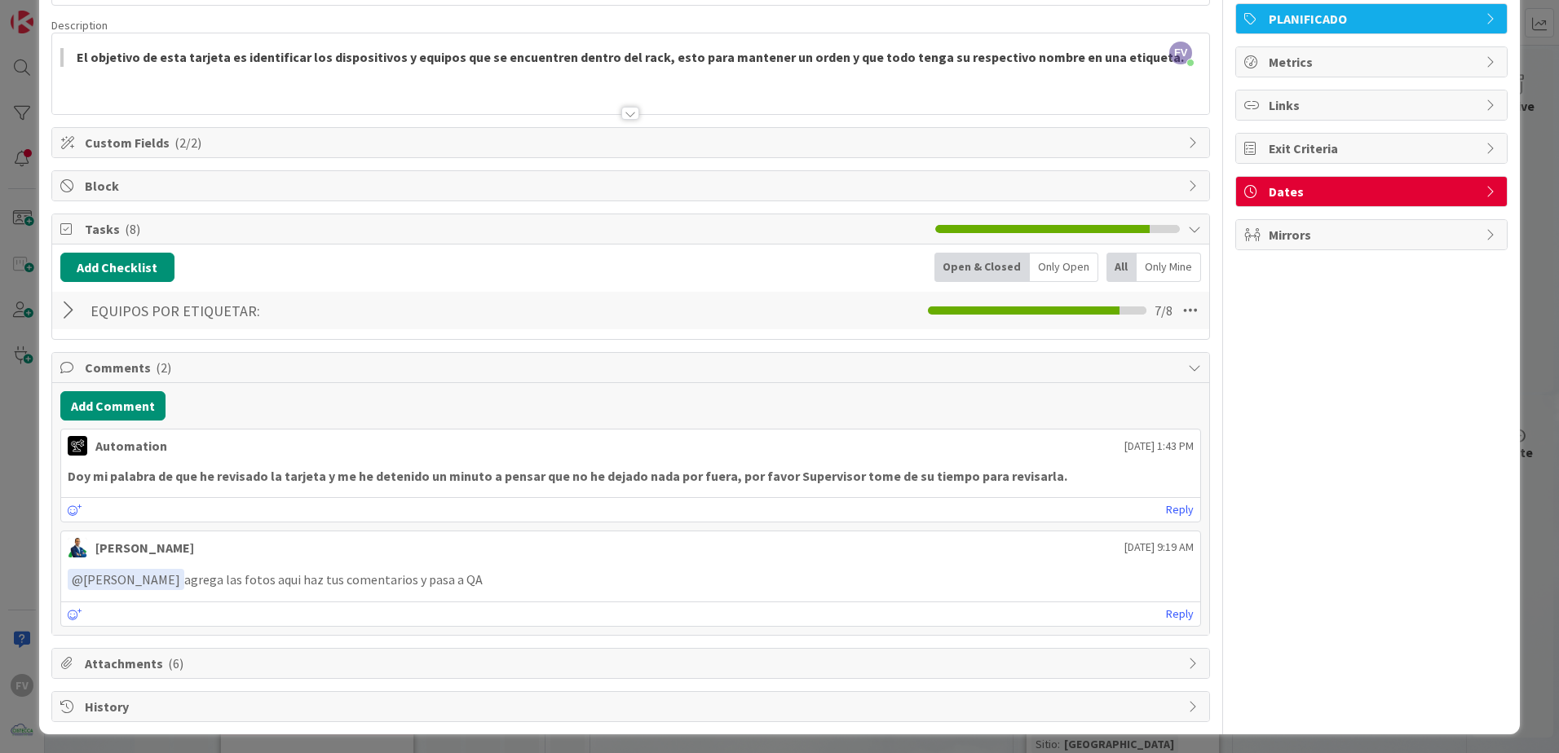
scroll to position [118, 0]
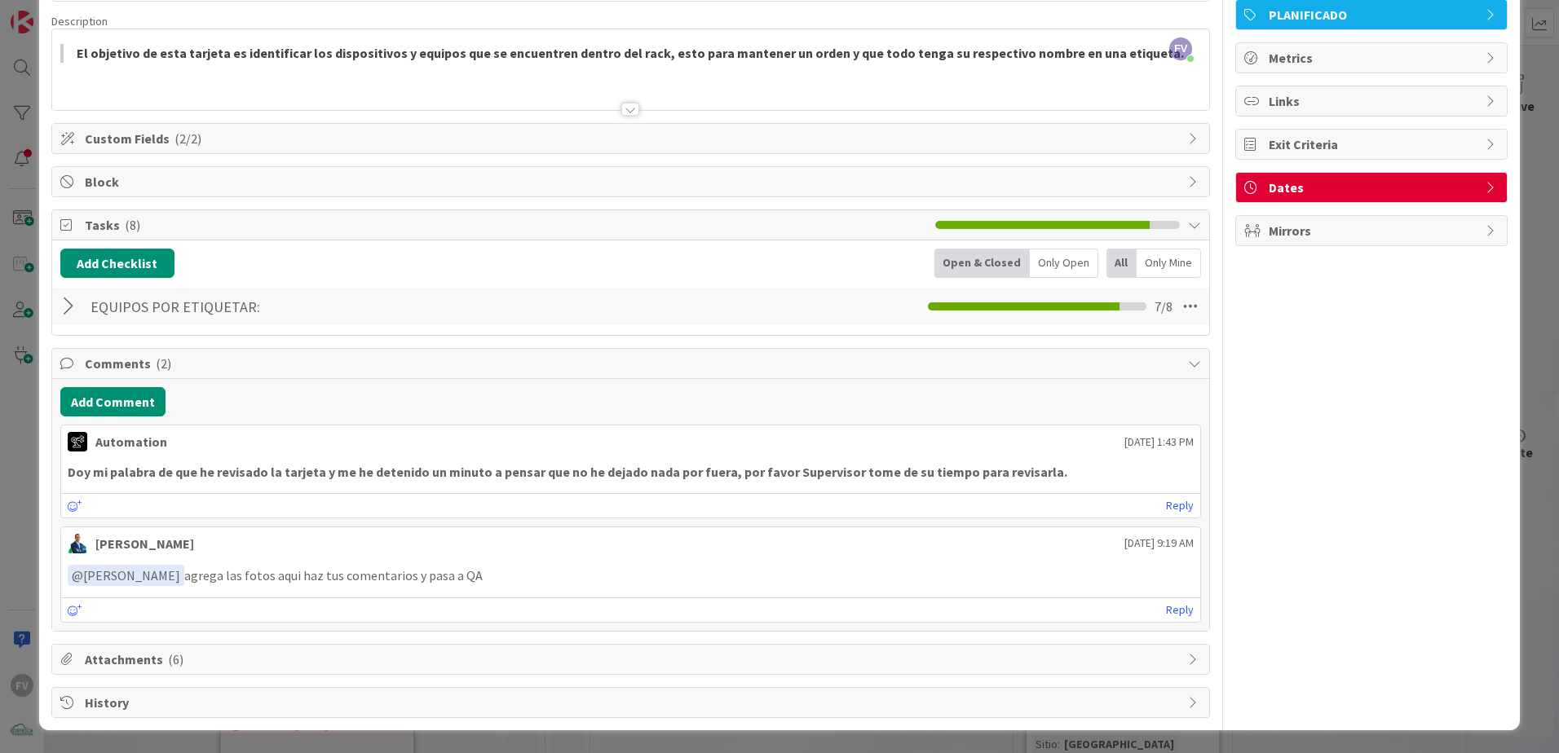
click at [167, 351] on div "Comments ( 2 )" at bounding box center [630, 364] width 1157 height 30
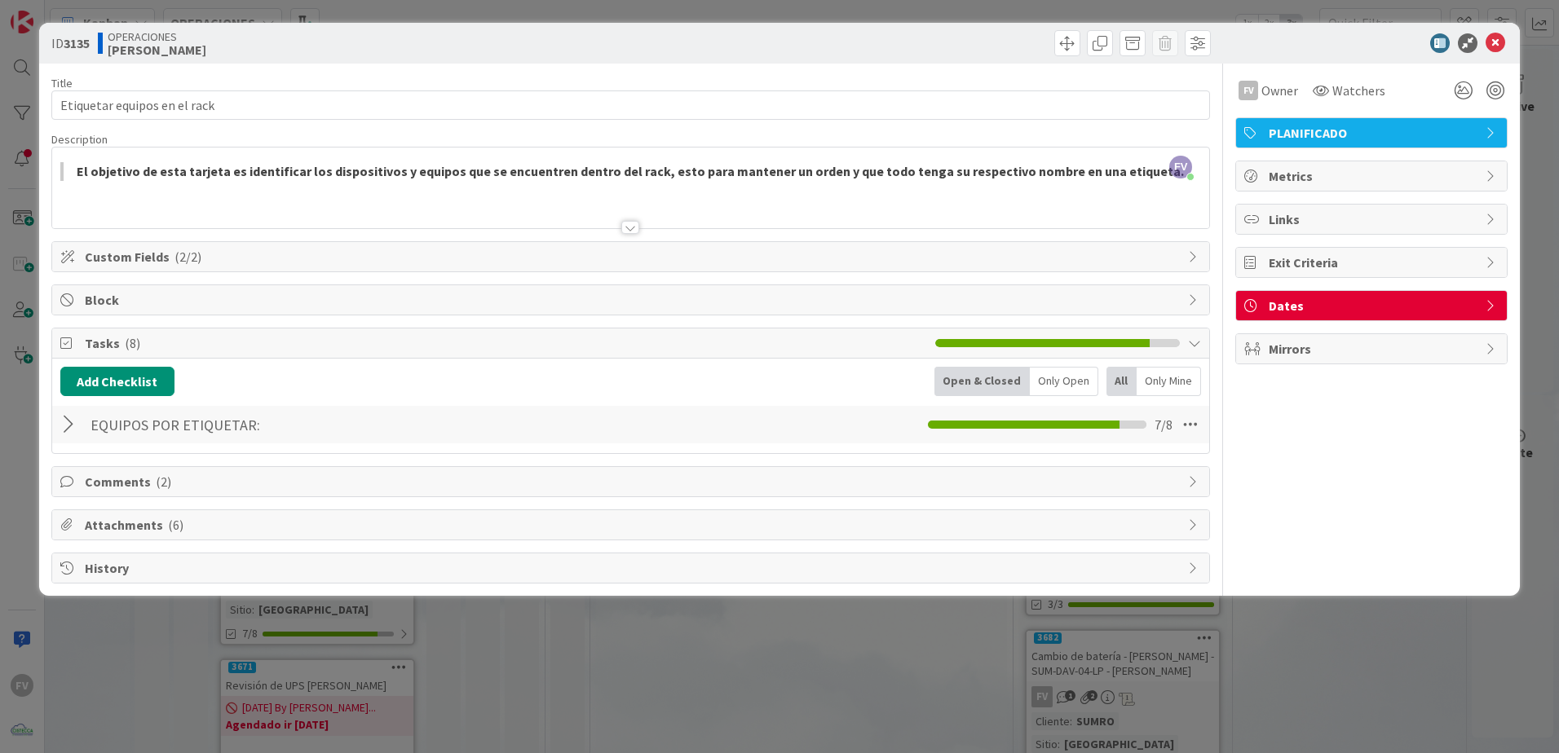
scroll to position [0, 0]
click at [125, 535] on div "Attachments ( 6 )" at bounding box center [630, 524] width 1157 height 29
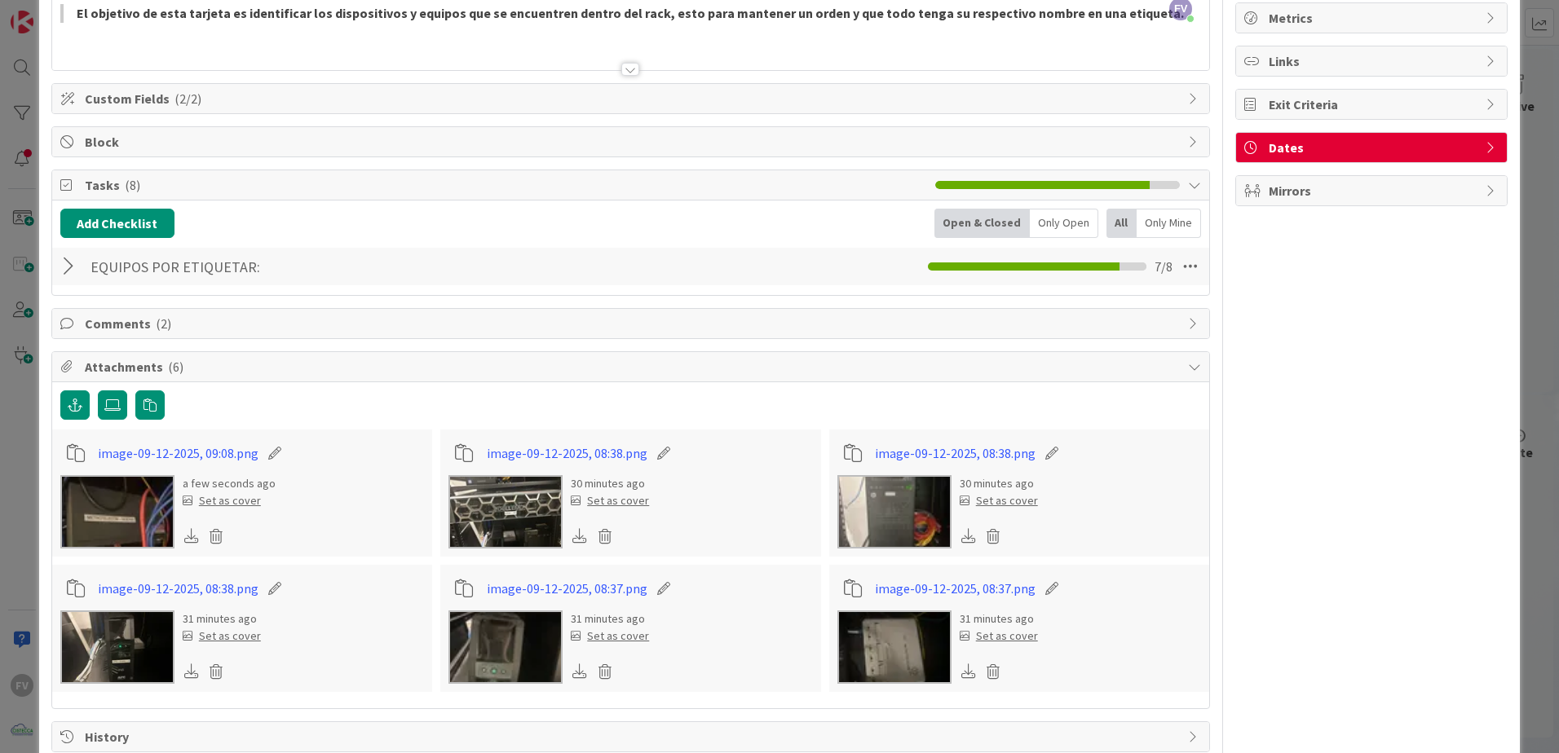
scroll to position [192, 0]
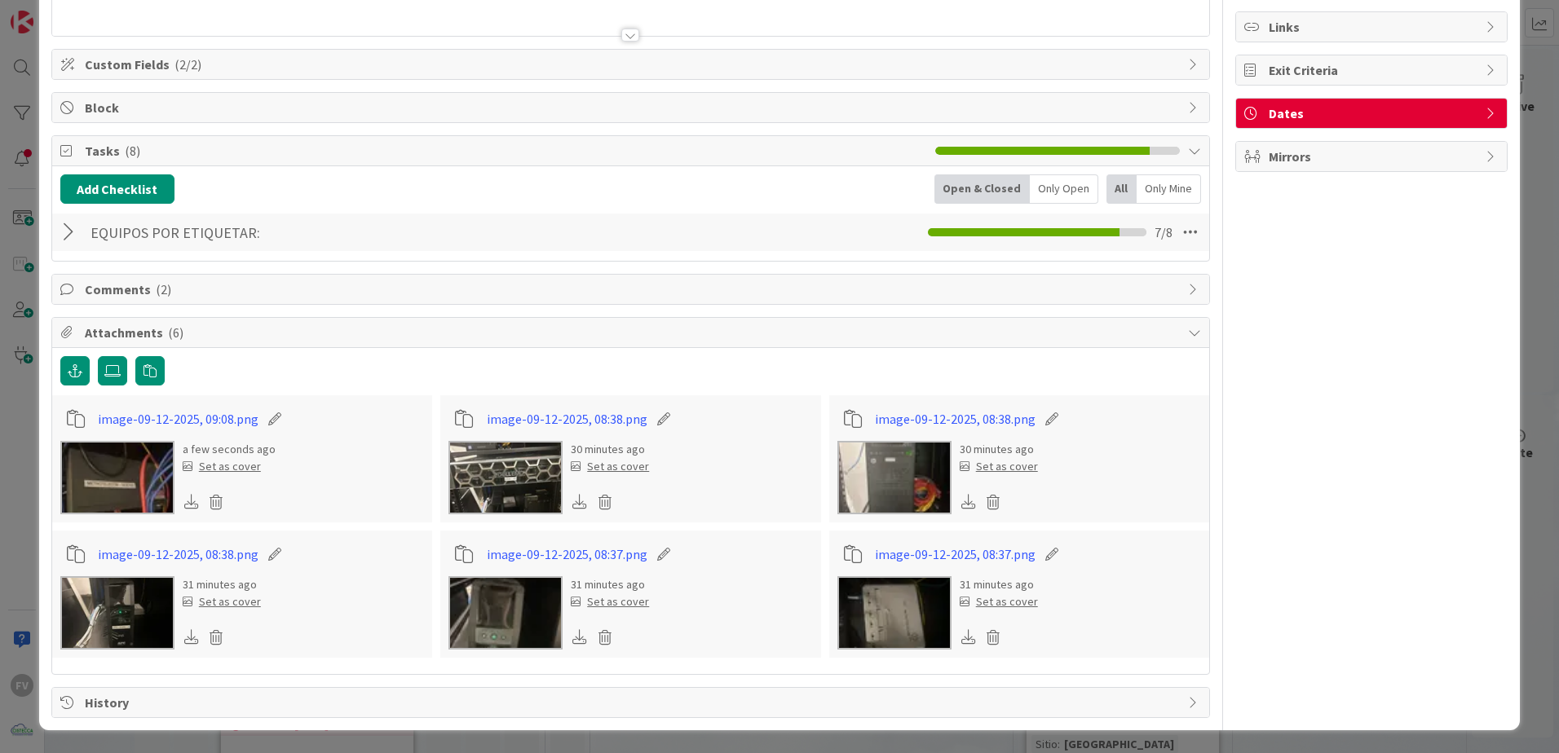
click at [323, 382] on div at bounding box center [630, 371] width 1141 height 31
click at [152, 363] on button "button" at bounding box center [149, 370] width 29 height 29
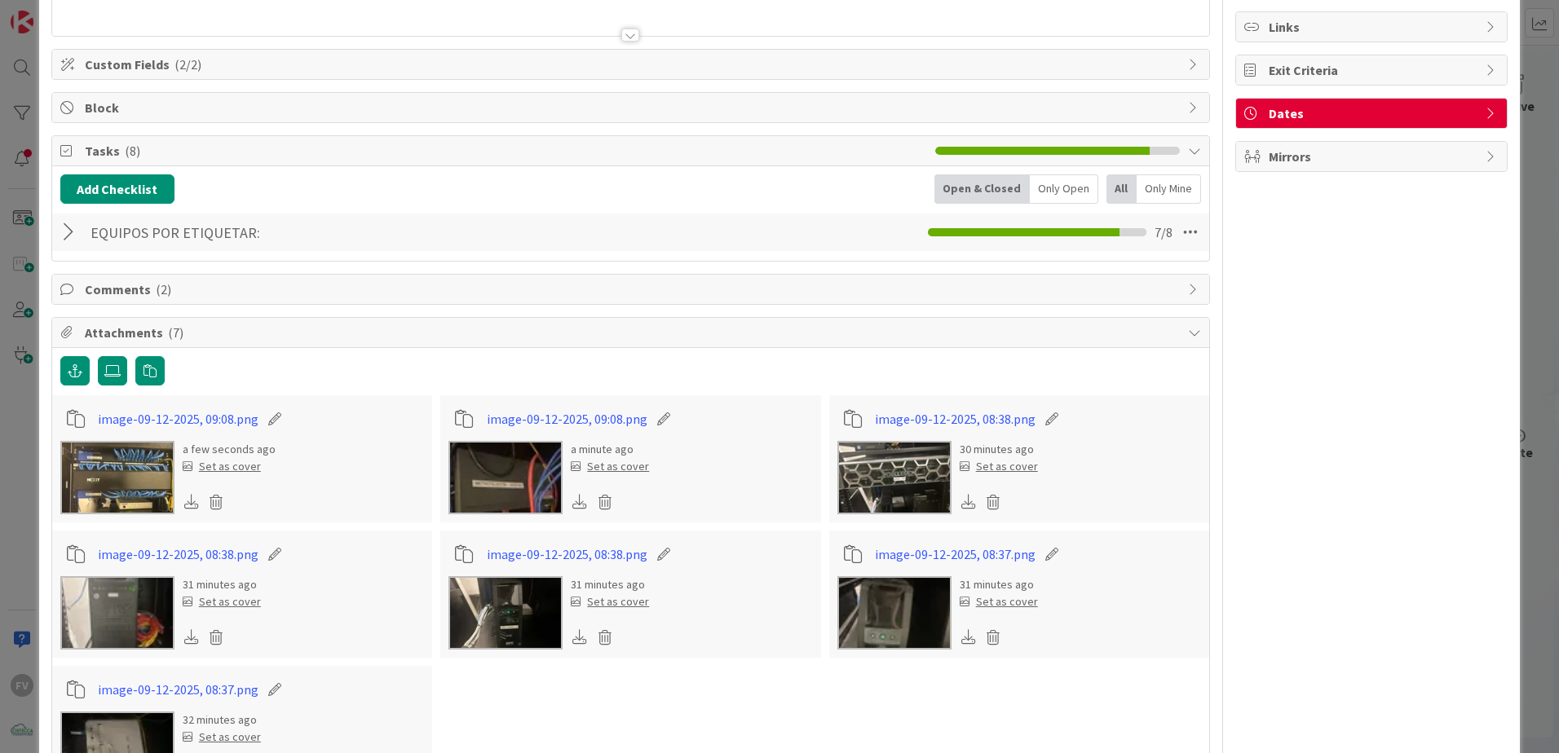
click at [90, 451] on img at bounding box center [117, 477] width 114 height 73
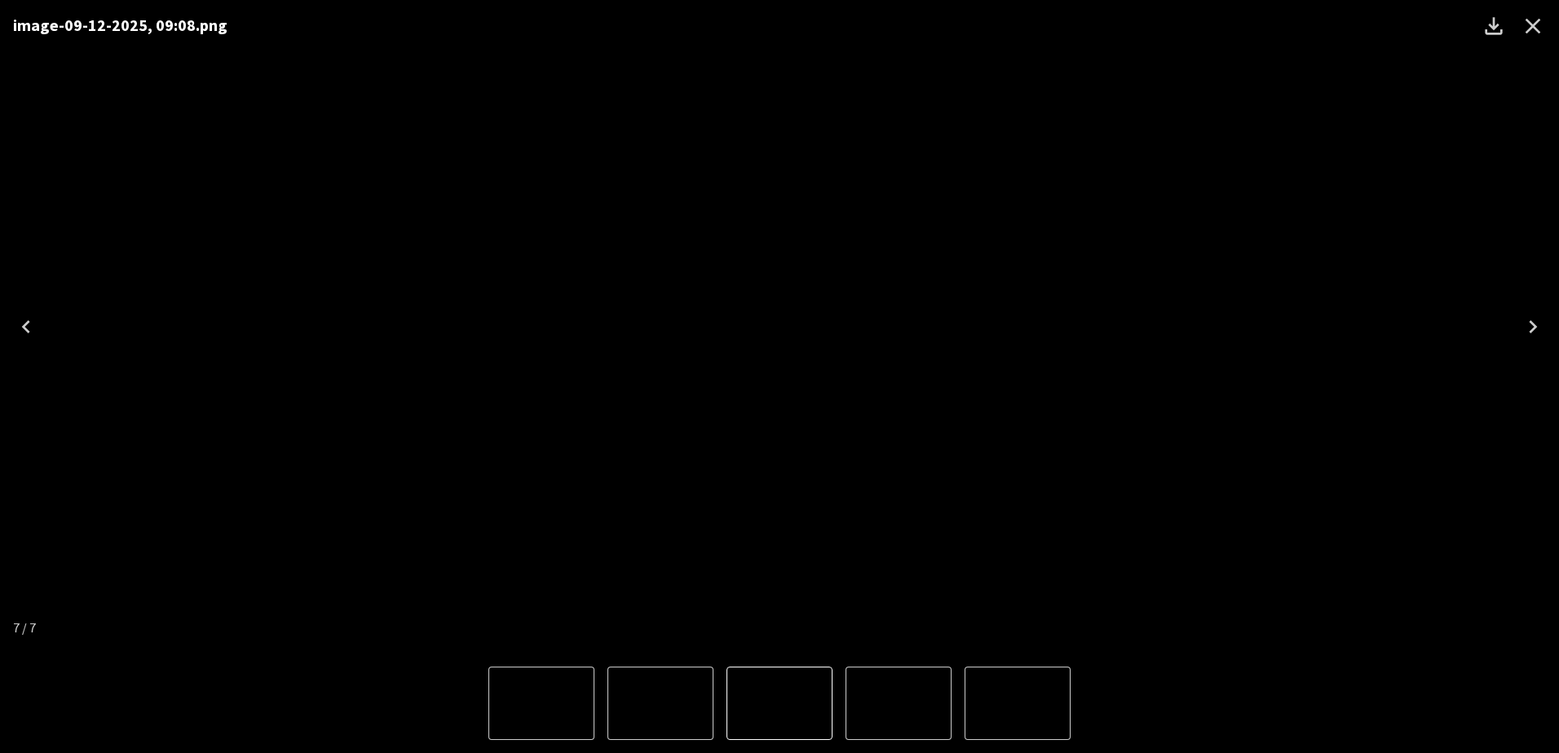
click at [1540, 314] on icon "Next" at bounding box center [1533, 327] width 26 height 26
click at [1534, 314] on icon "Next" at bounding box center [1533, 327] width 26 height 26
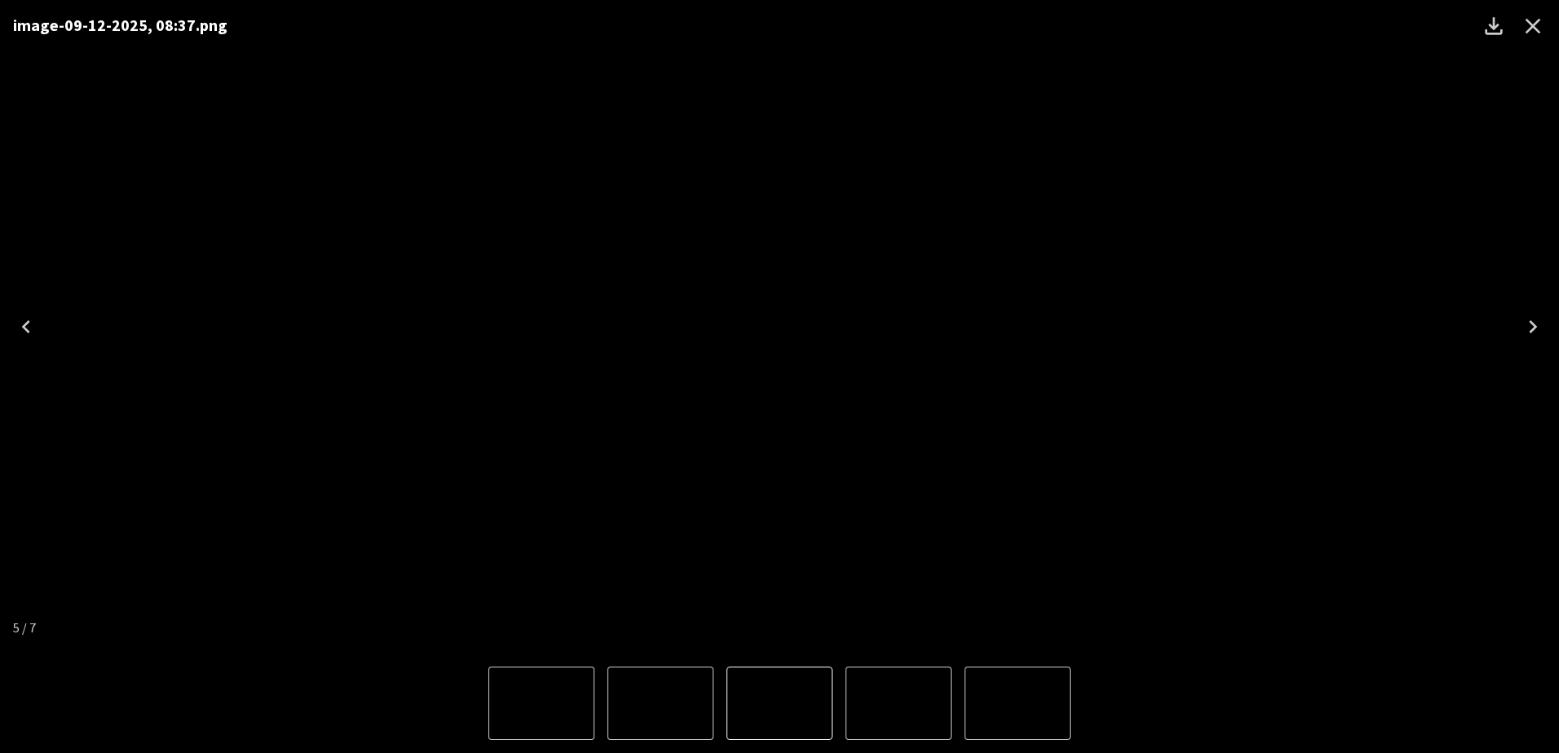
click at [1534, 314] on icon "Next" at bounding box center [1533, 327] width 26 height 26
click at [1527, 30] on icon "Close" at bounding box center [1533, 26] width 26 height 26
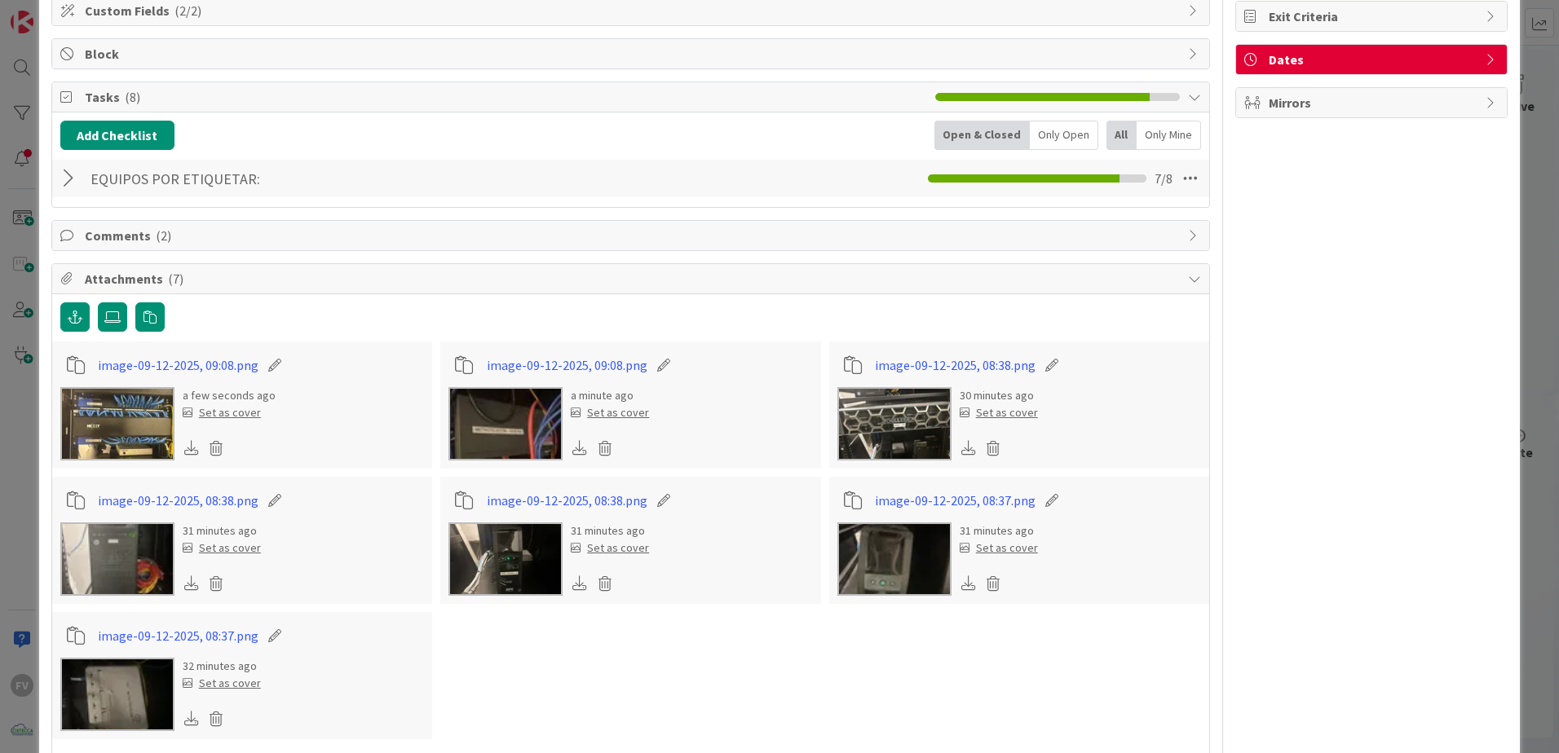
scroll to position [165, 0]
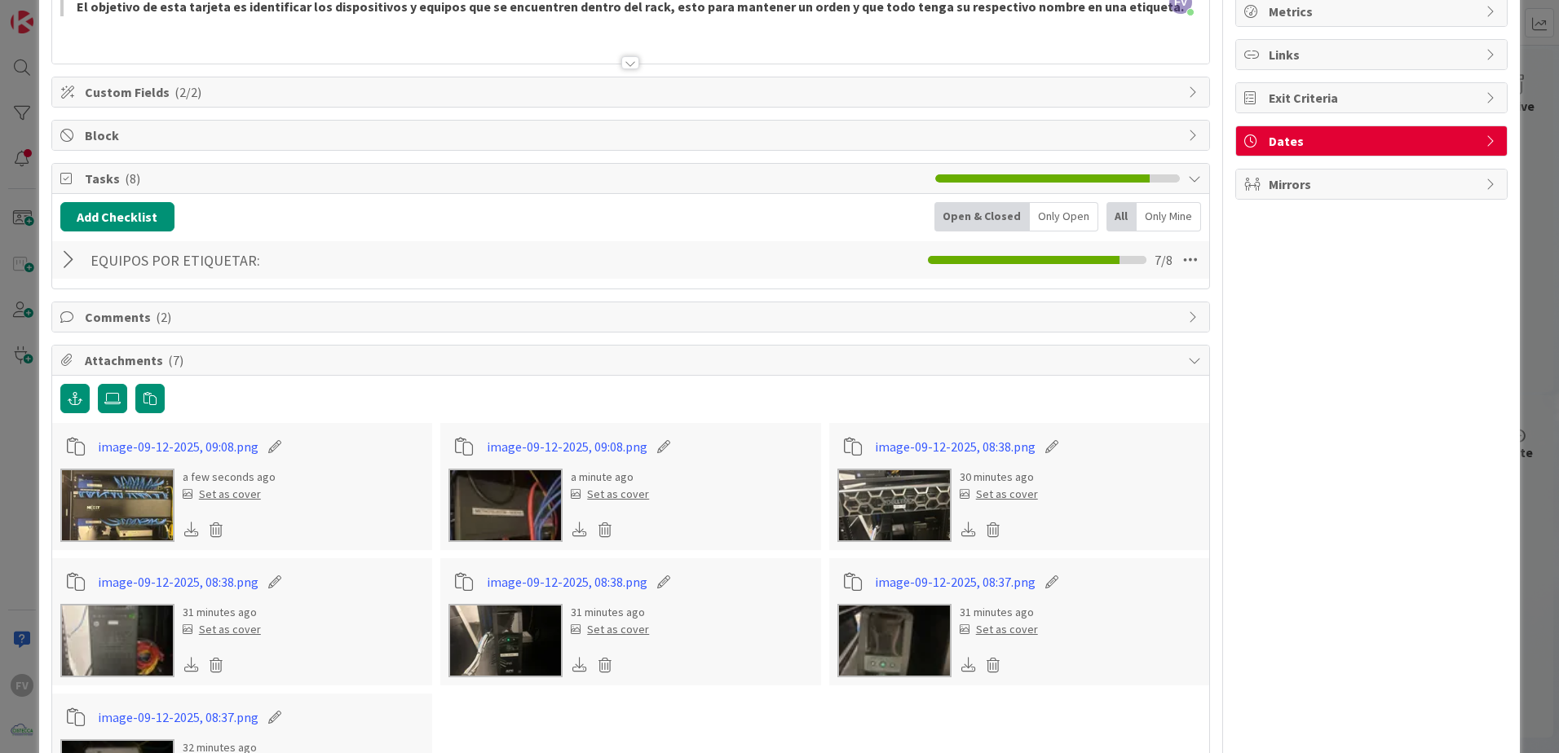
click at [1515, 277] on div "ID 3135 OPERACIONES [PERSON_NAME] Title 28 / 128 Etiquetar equipos en el rack D…" at bounding box center [779, 376] width 1559 height 753
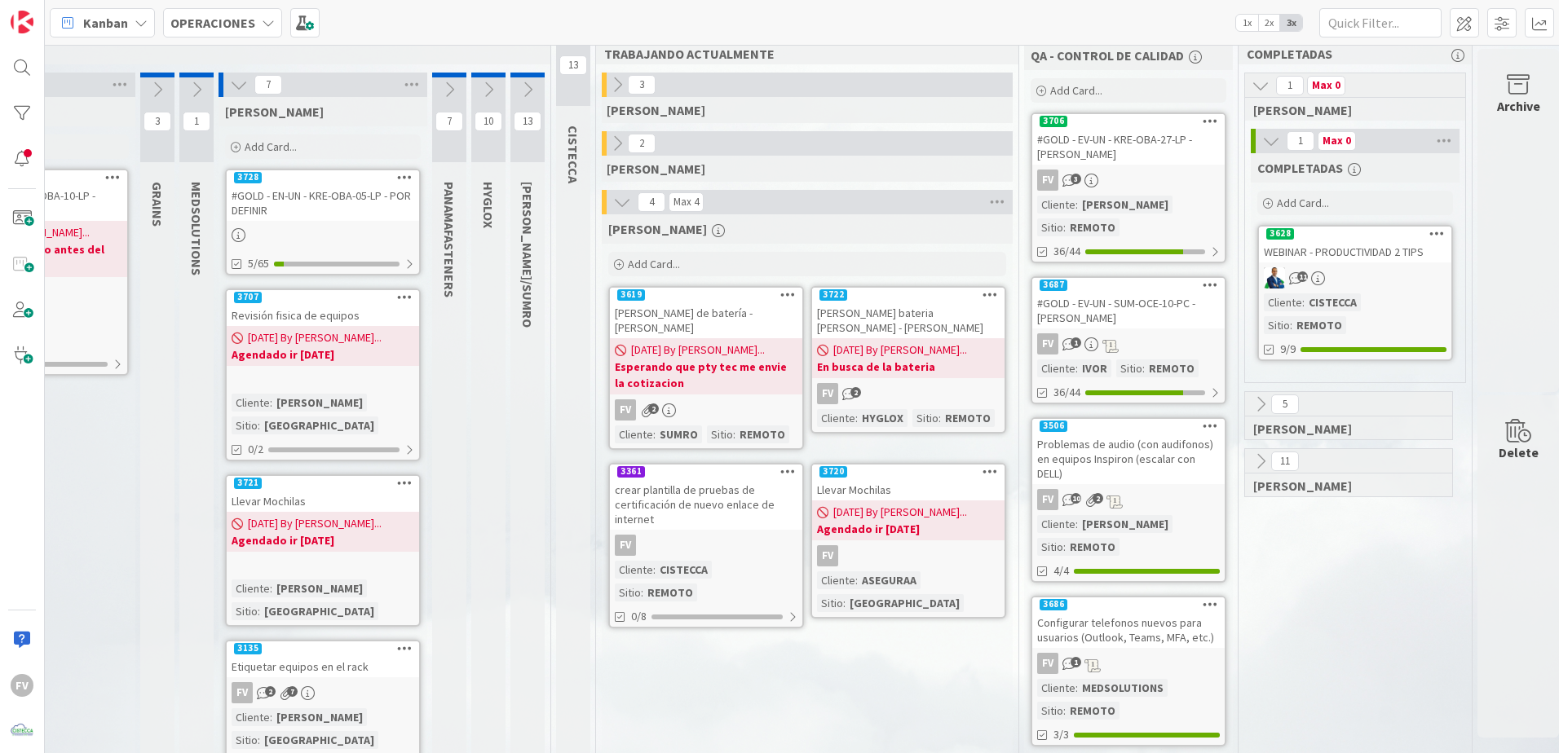
scroll to position [0, 209]
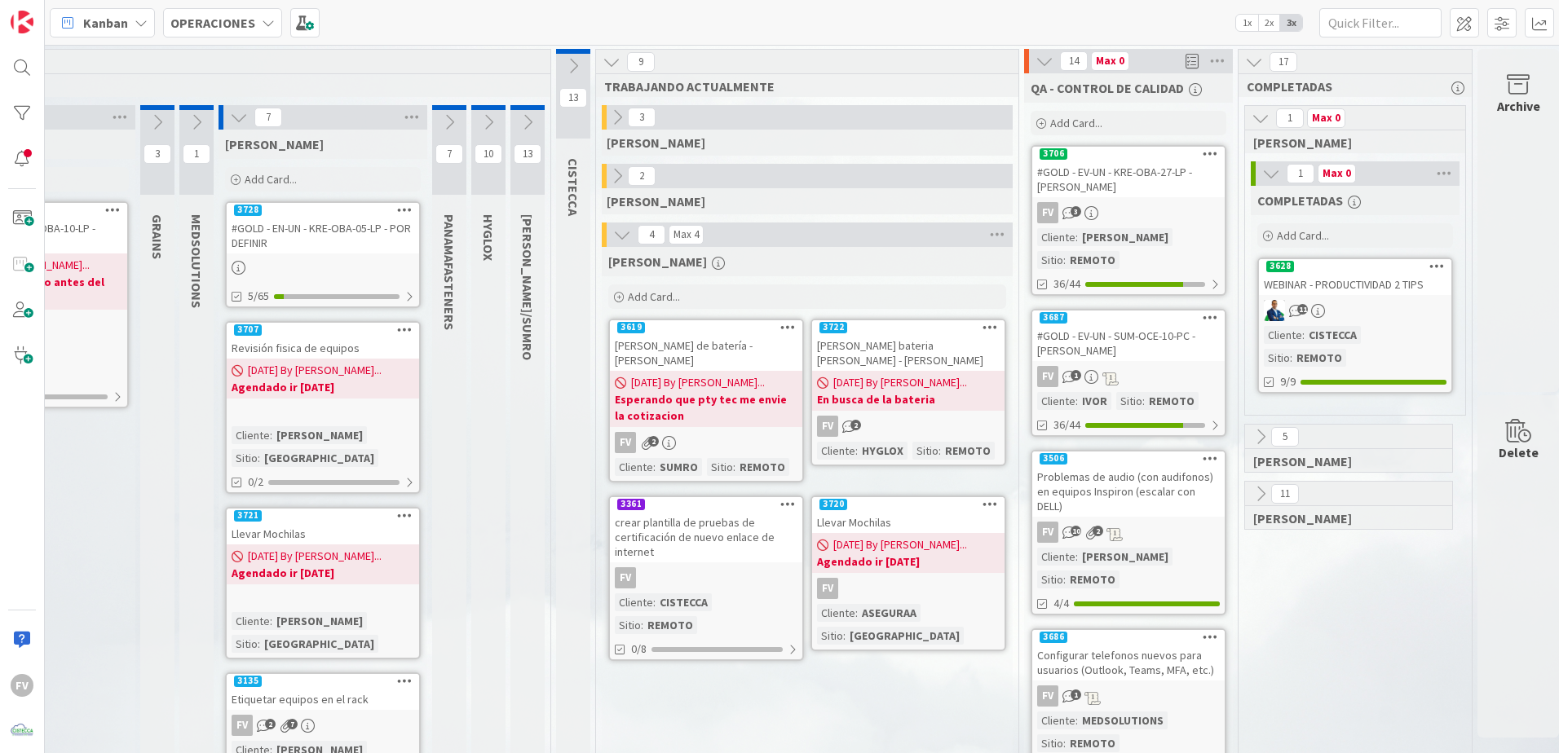
click at [494, 120] on icon at bounding box center [488, 122] width 18 height 18
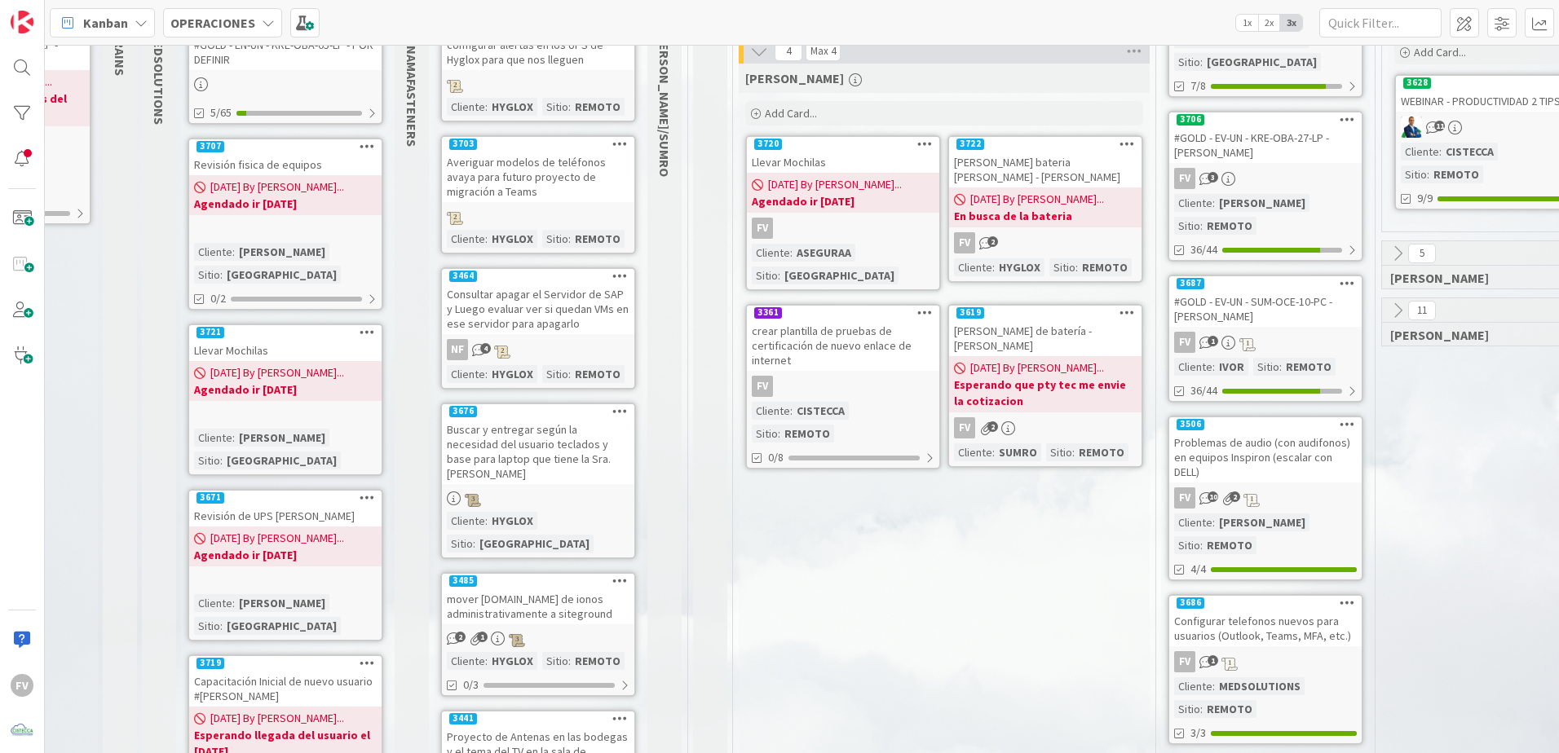
scroll to position [163, 246]
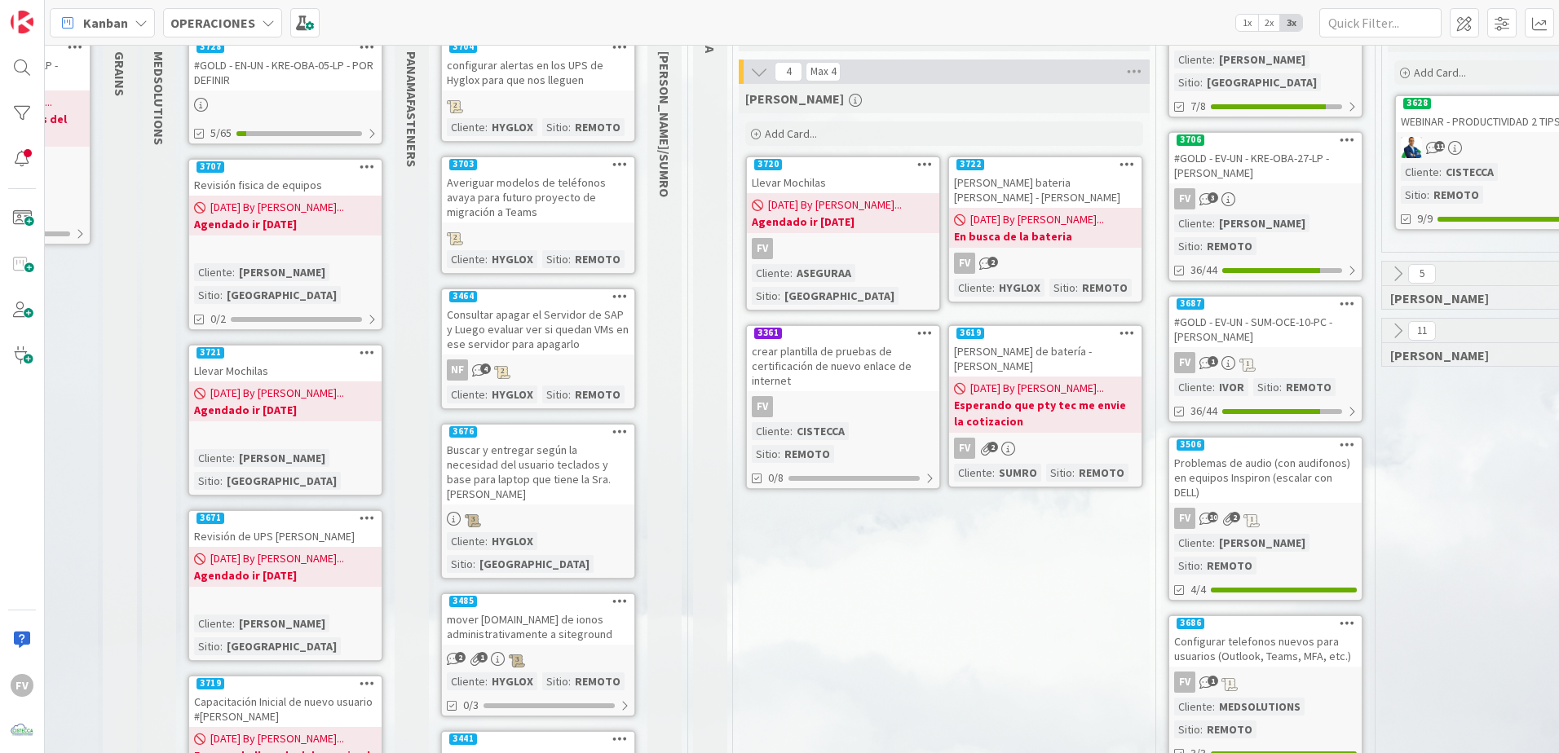
click at [301, 567] on b "Agendado ir [DATE]" at bounding box center [285, 575] width 183 height 16
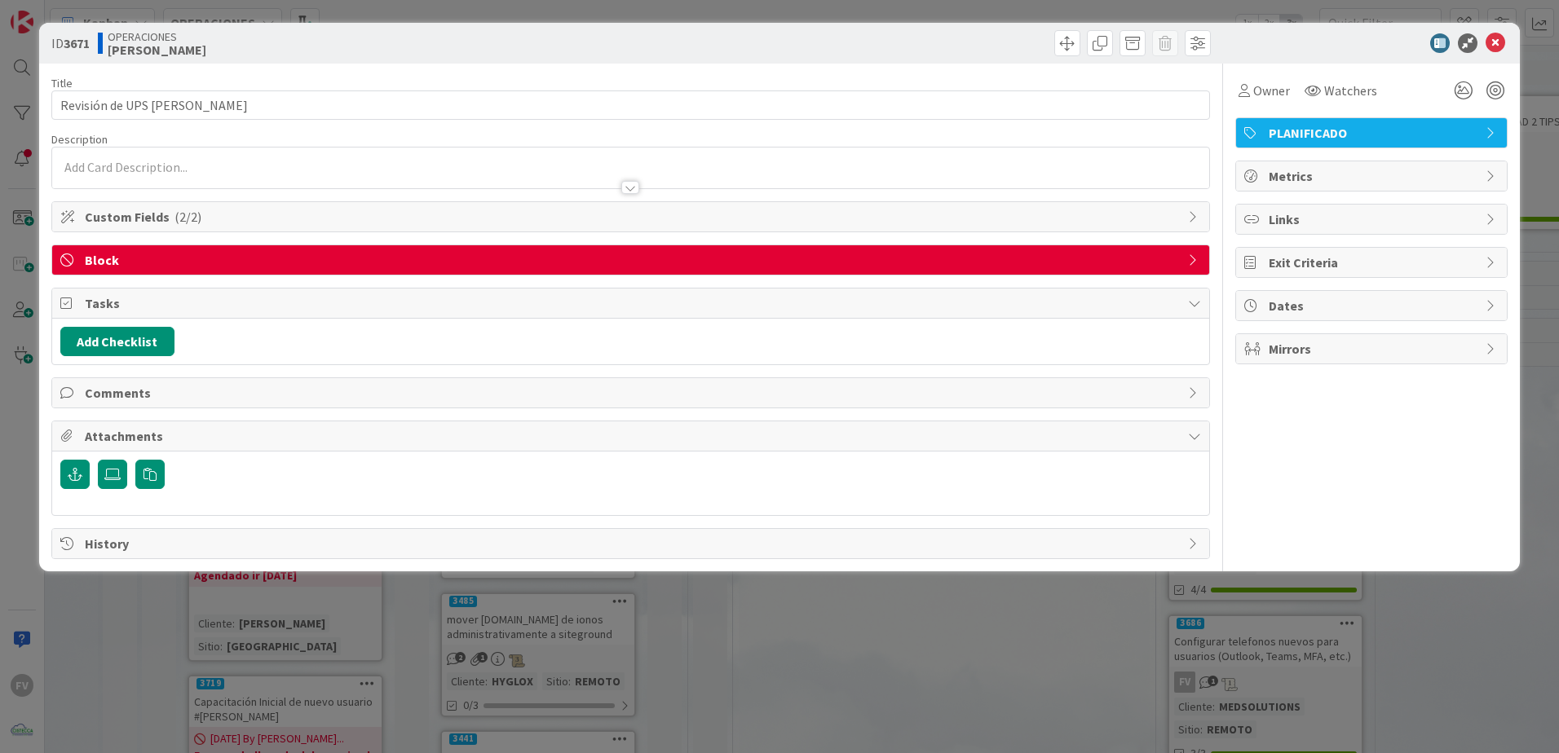
click at [1059, 254] on span "Block" at bounding box center [632, 260] width 1095 height 20
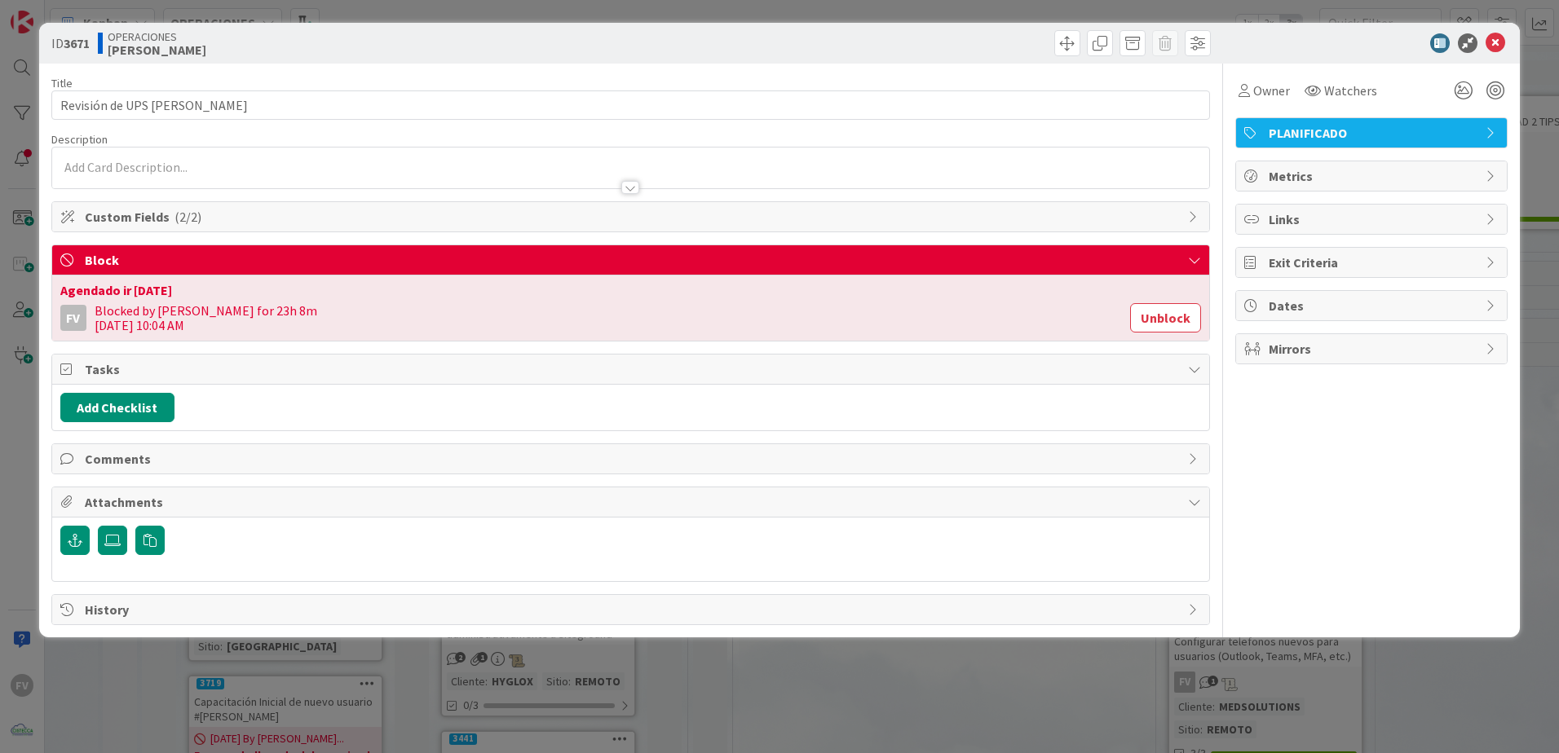
click at [1142, 329] on button "Unblock" at bounding box center [1165, 317] width 71 height 29
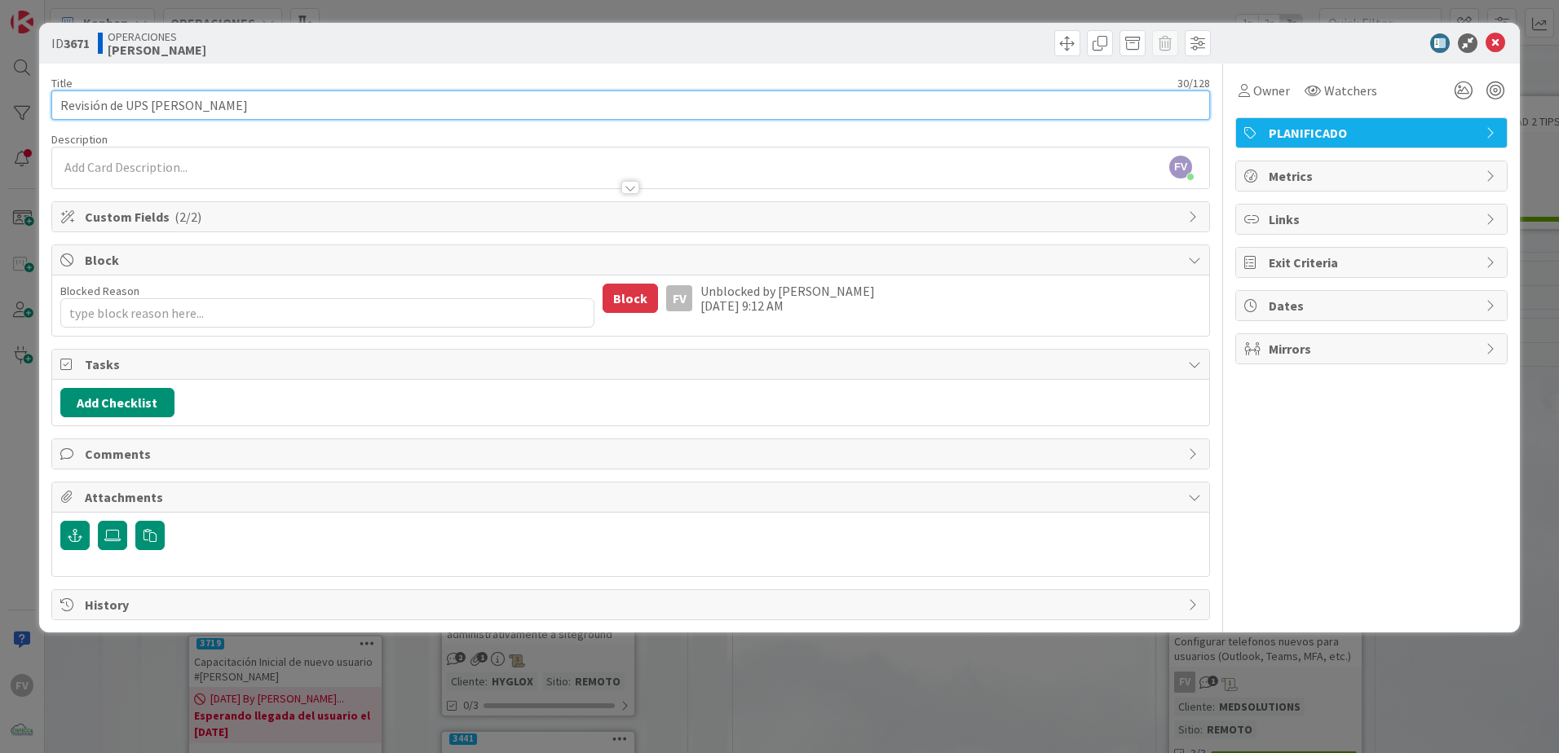
click at [439, 110] on input "Revisión de UPS [PERSON_NAME]" at bounding box center [630, 105] width 1159 height 29
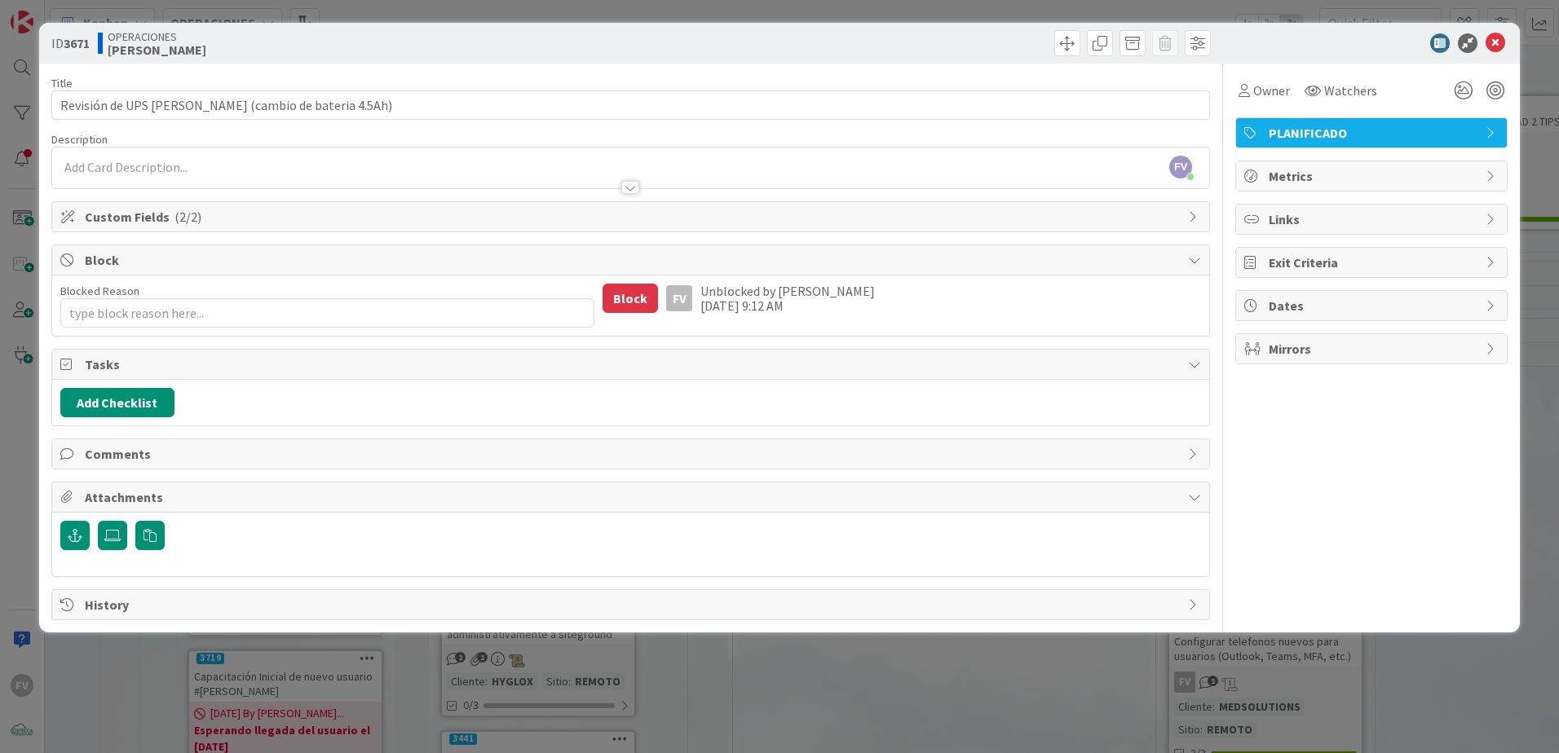
click at [1392, 604] on div "Owner Watchers PLANIFICADO Metrics Links Exit Criteria Dates Mirrors" at bounding box center [1371, 342] width 272 height 557
click at [1336, 692] on div "ID 3671 OPERACIONES [PERSON_NAME] Title 56 / 128 Revisión de UPS [PERSON_NAME] …" at bounding box center [779, 376] width 1559 height 753
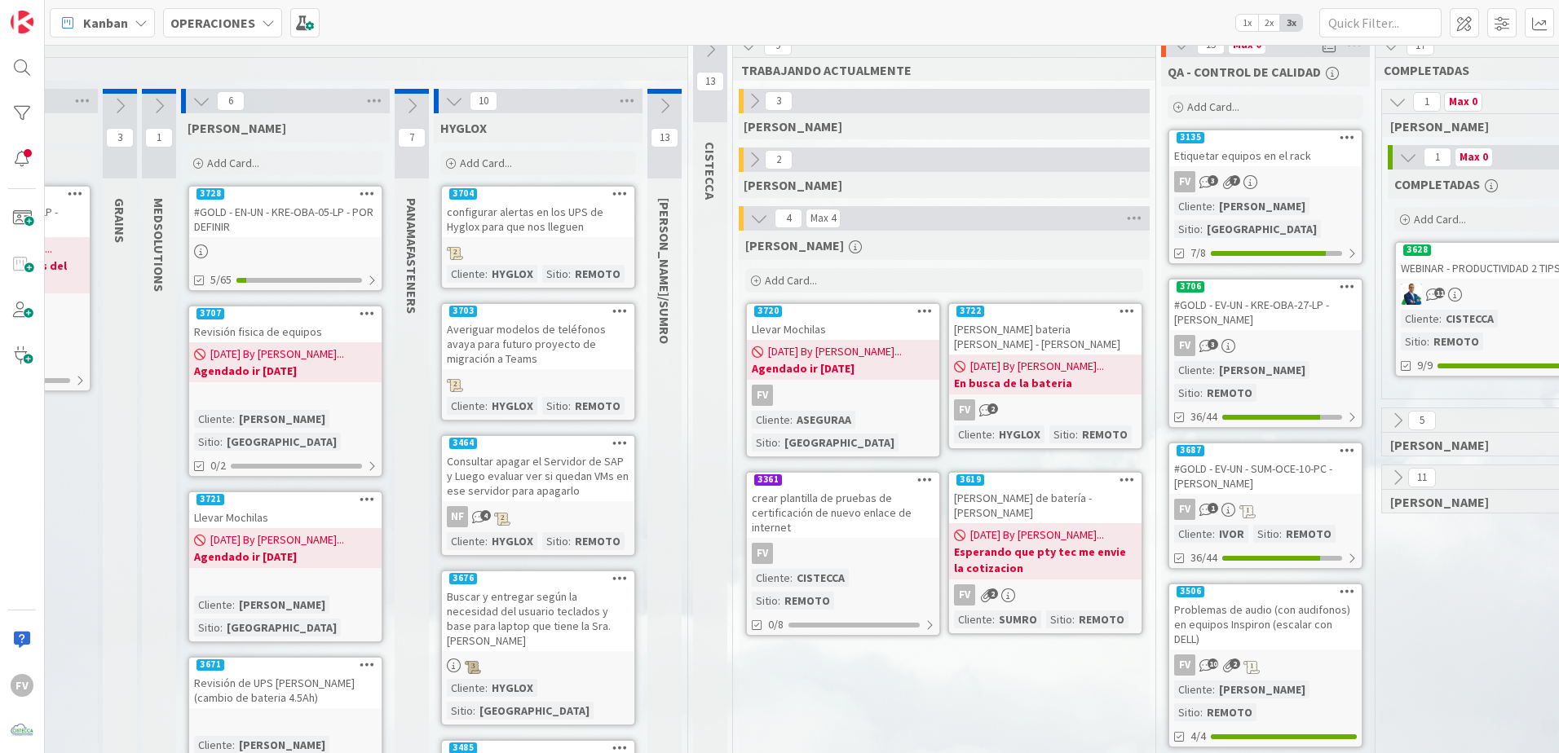
scroll to position [0, 246]
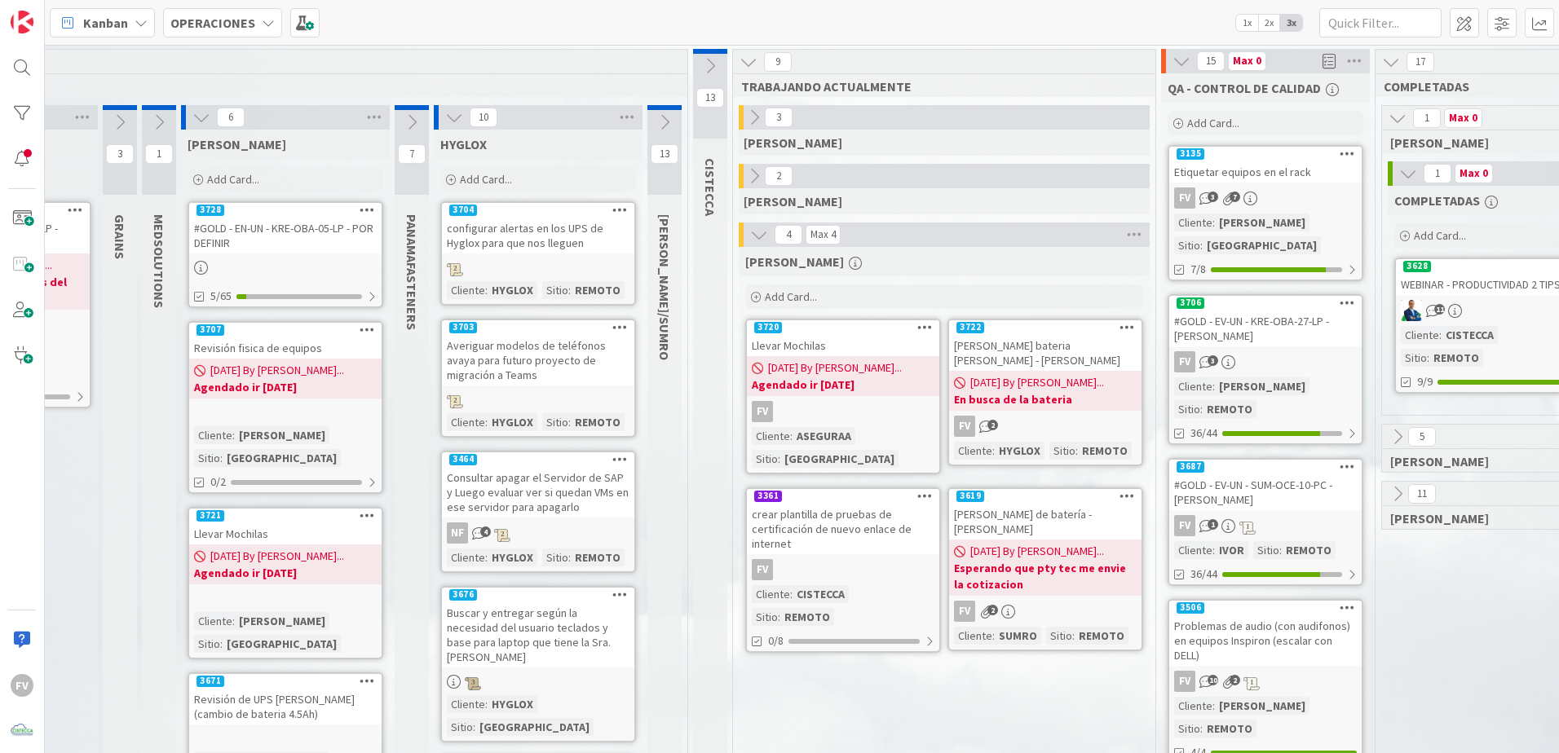
click at [453, 115] on icon at bounding box center [454, 117] width 18 height 18
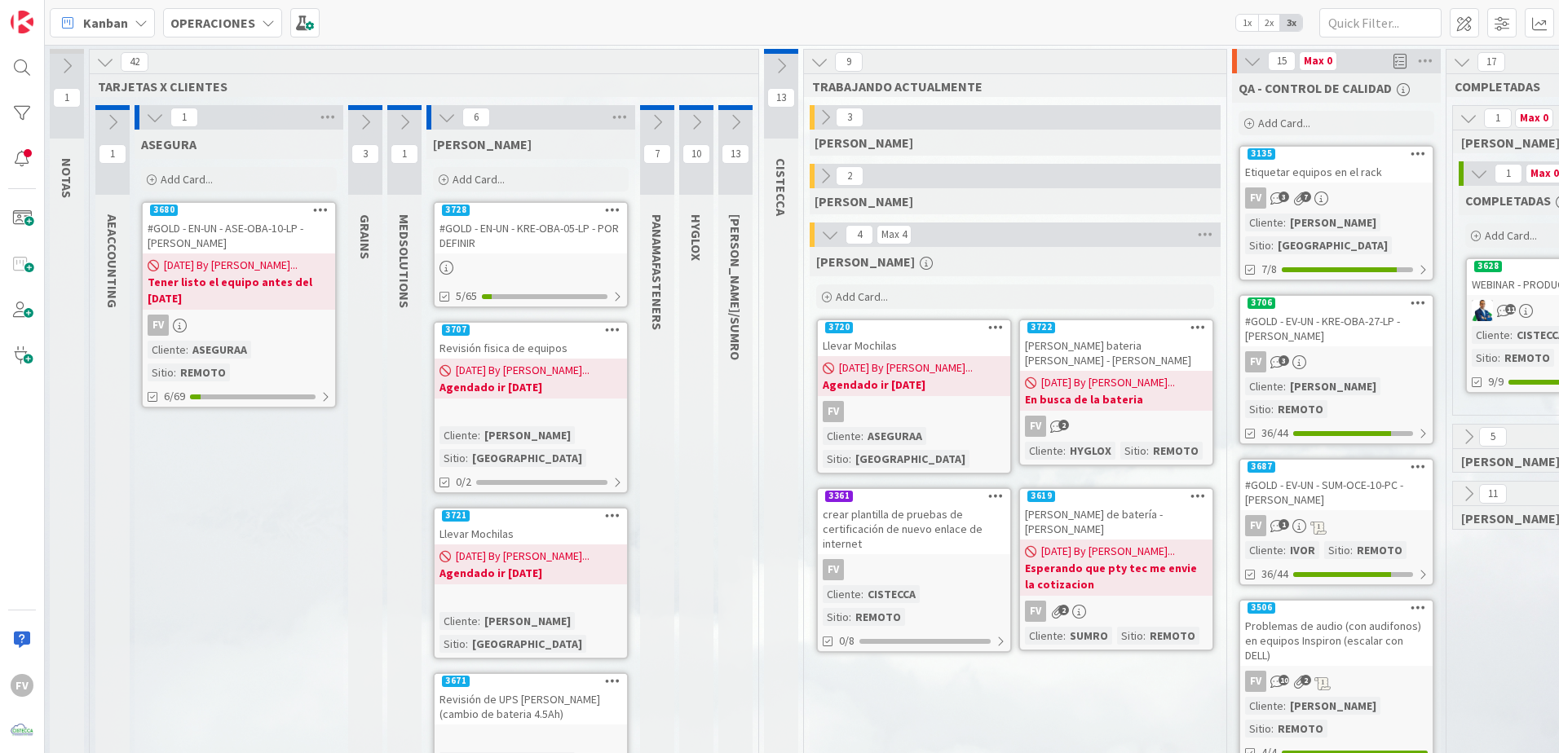
scroll to position [0, 0]
click at [213, 278] on b "Tener listo el equipo antes del [DATE]" at bounding box center [239, 290] width 183 height 33
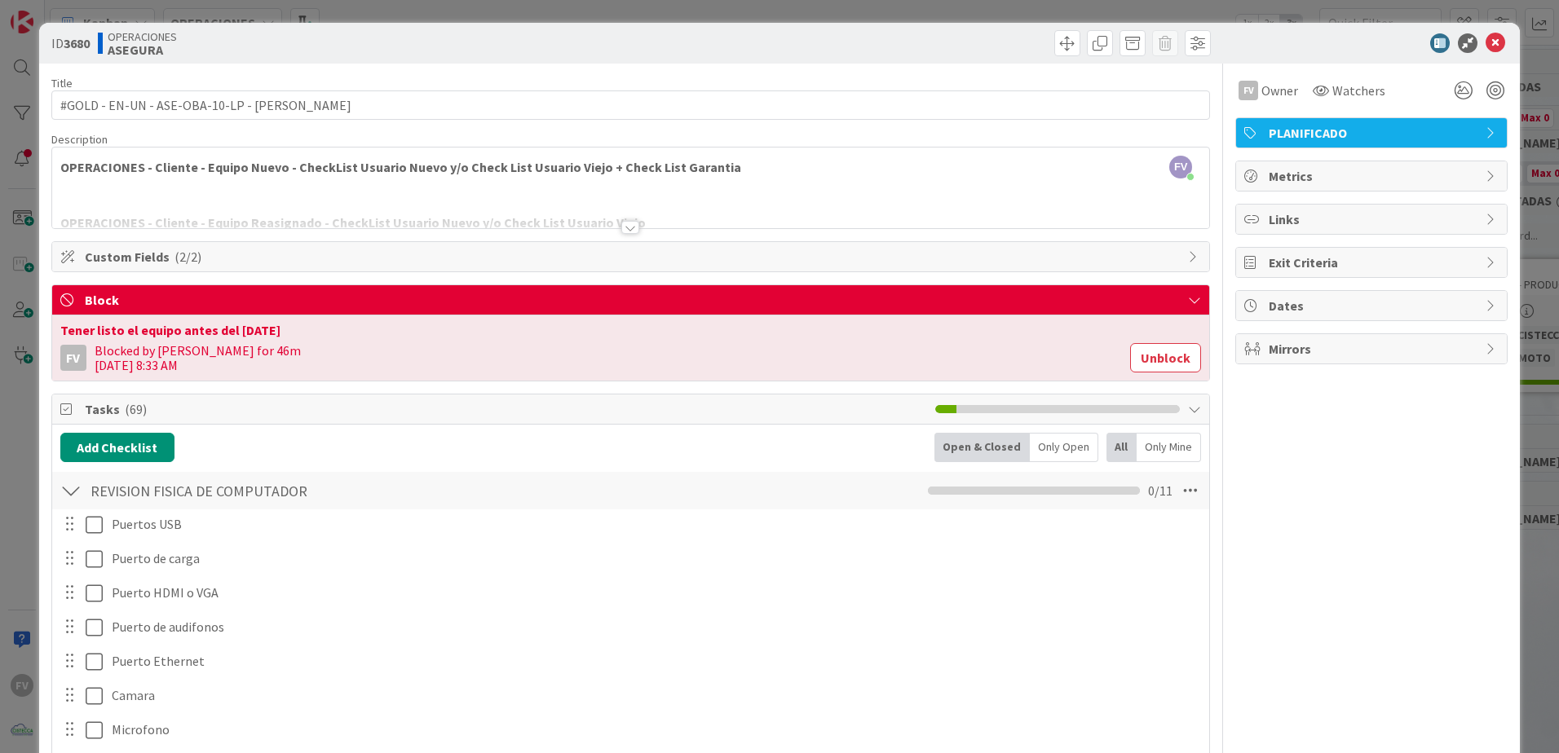
click at [1540, 598] on div "ID 3680 OPERACIONES ASEGURA Title 42 / 128 #GOLD - EN-UN - ASE-OBA-10-LP - [PER…" at bounding box center [779, 376] width 1559 height 753
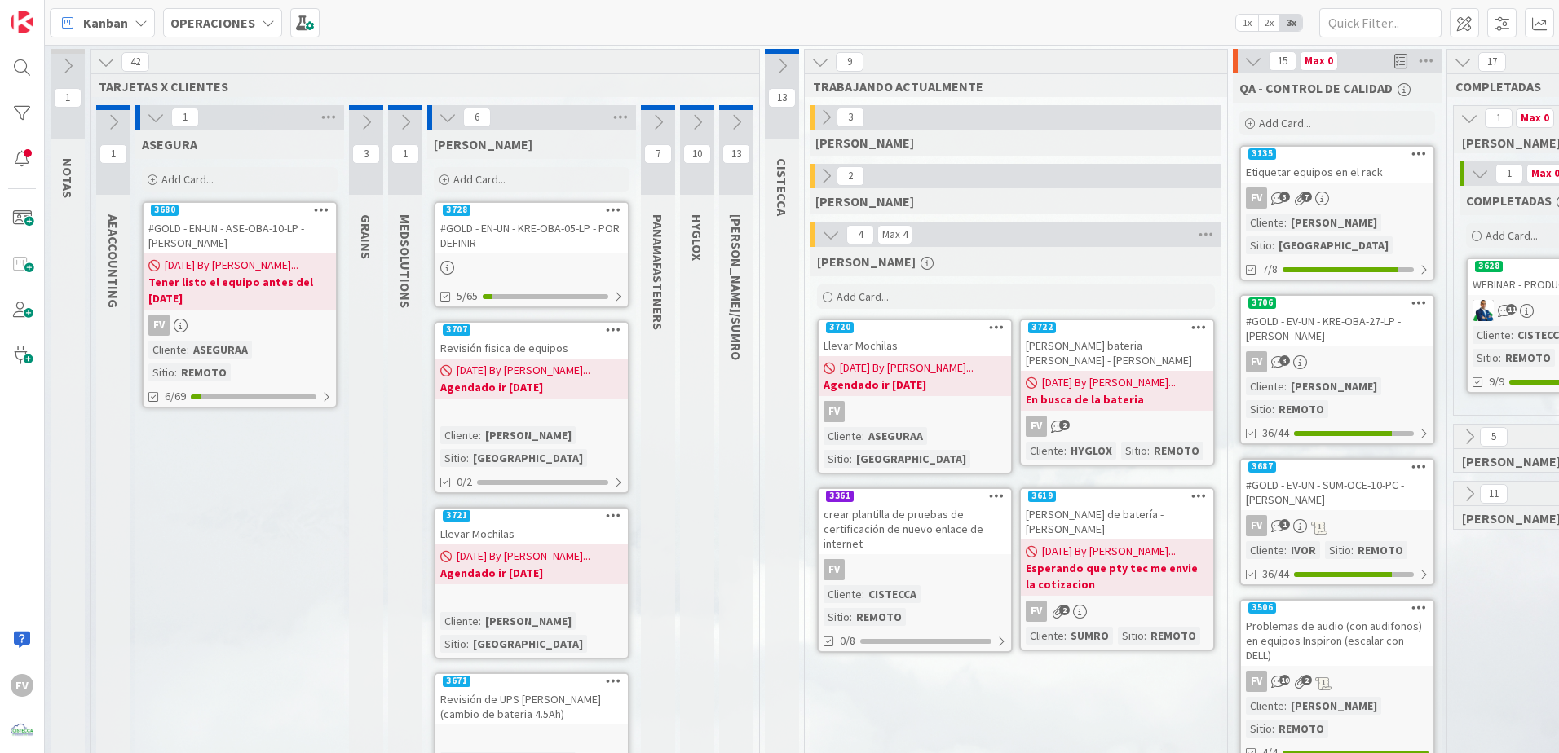
click at [495, 249] on div "#GOLD - EN-UN - KRE-OBA-05-LP - POR DEFINIR" at bounding box center [531, 236] width 192 height 36
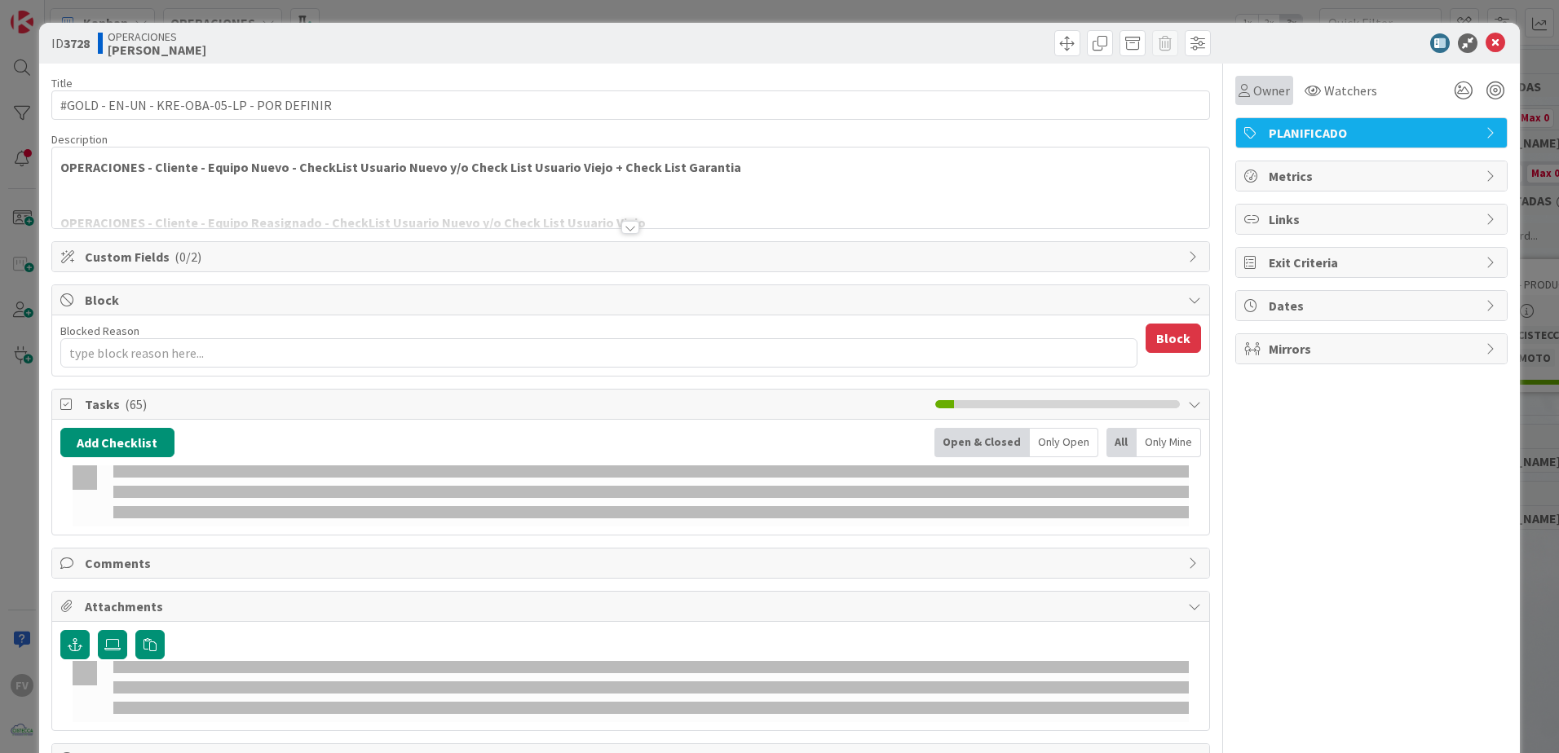
click at [1253, 98] on span "Owner" at bounding box center [1271, 91] width 37 height 20
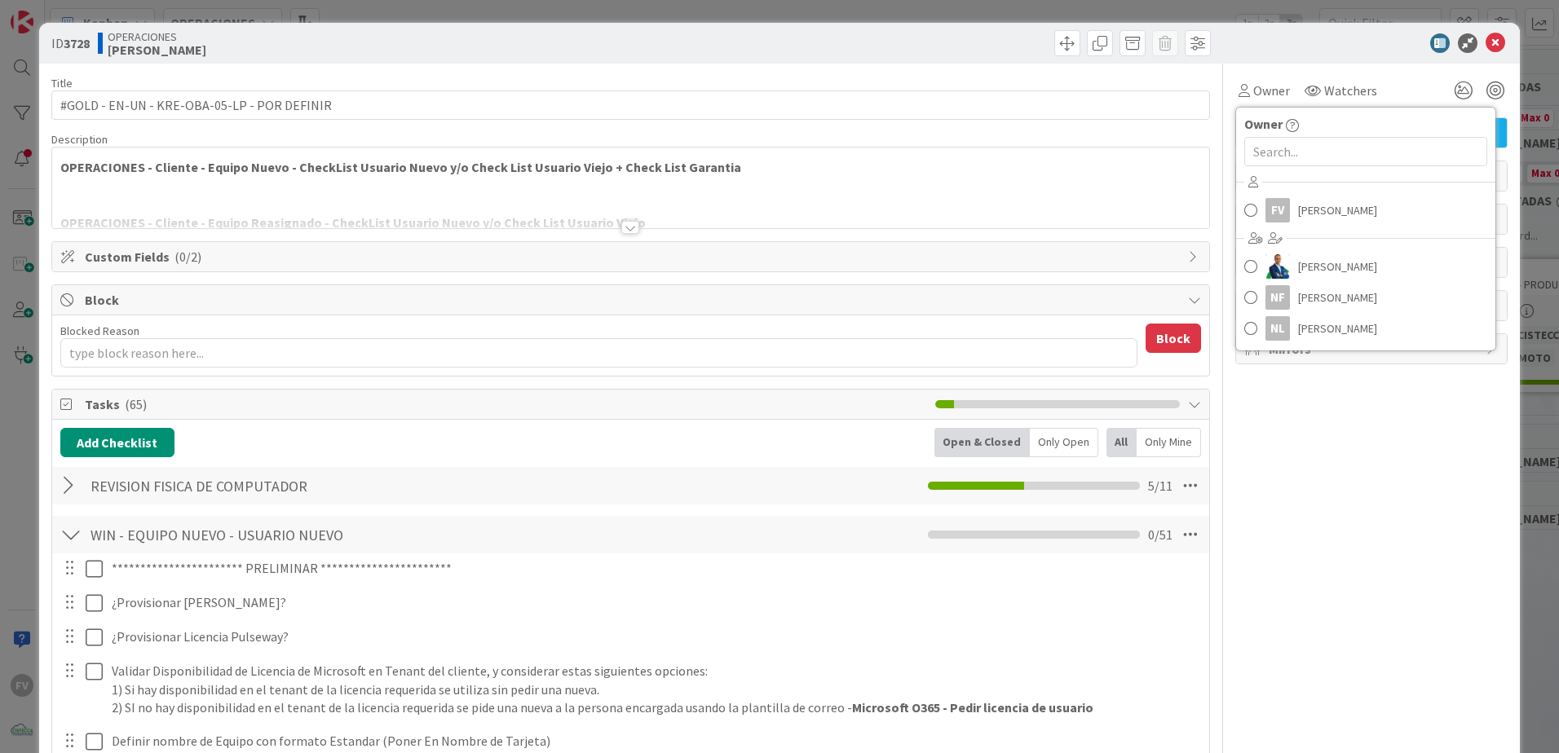
click at [1519, 61] on div "**********" at bounding box center [779, 376] width 1559 height 753
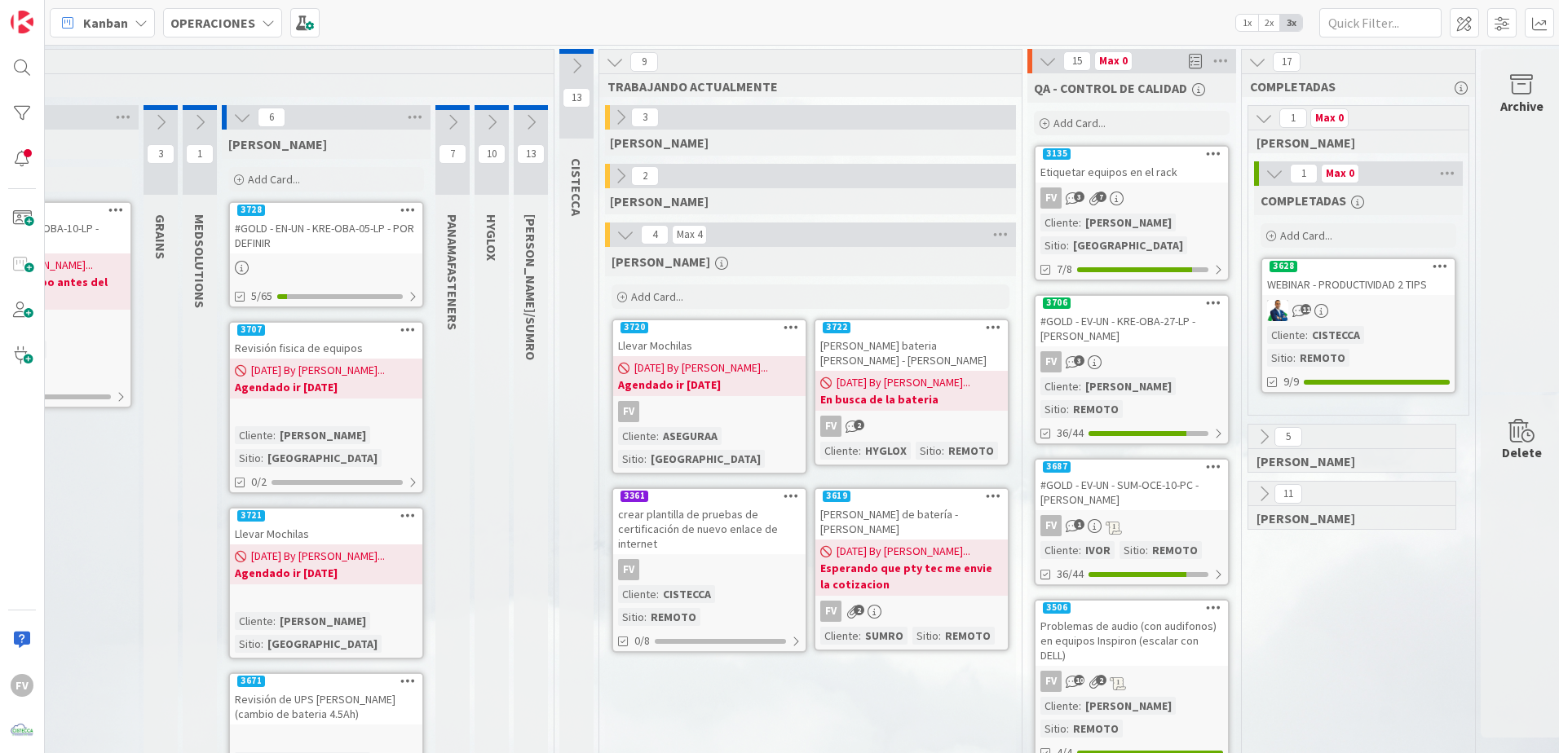
scroll to position [0, 206]
click at [410, 364] on div "[DATE] By [PERSON_NAME]... Agendado ir [DATE]" at bounding box center [325, 379] width 192 height 40
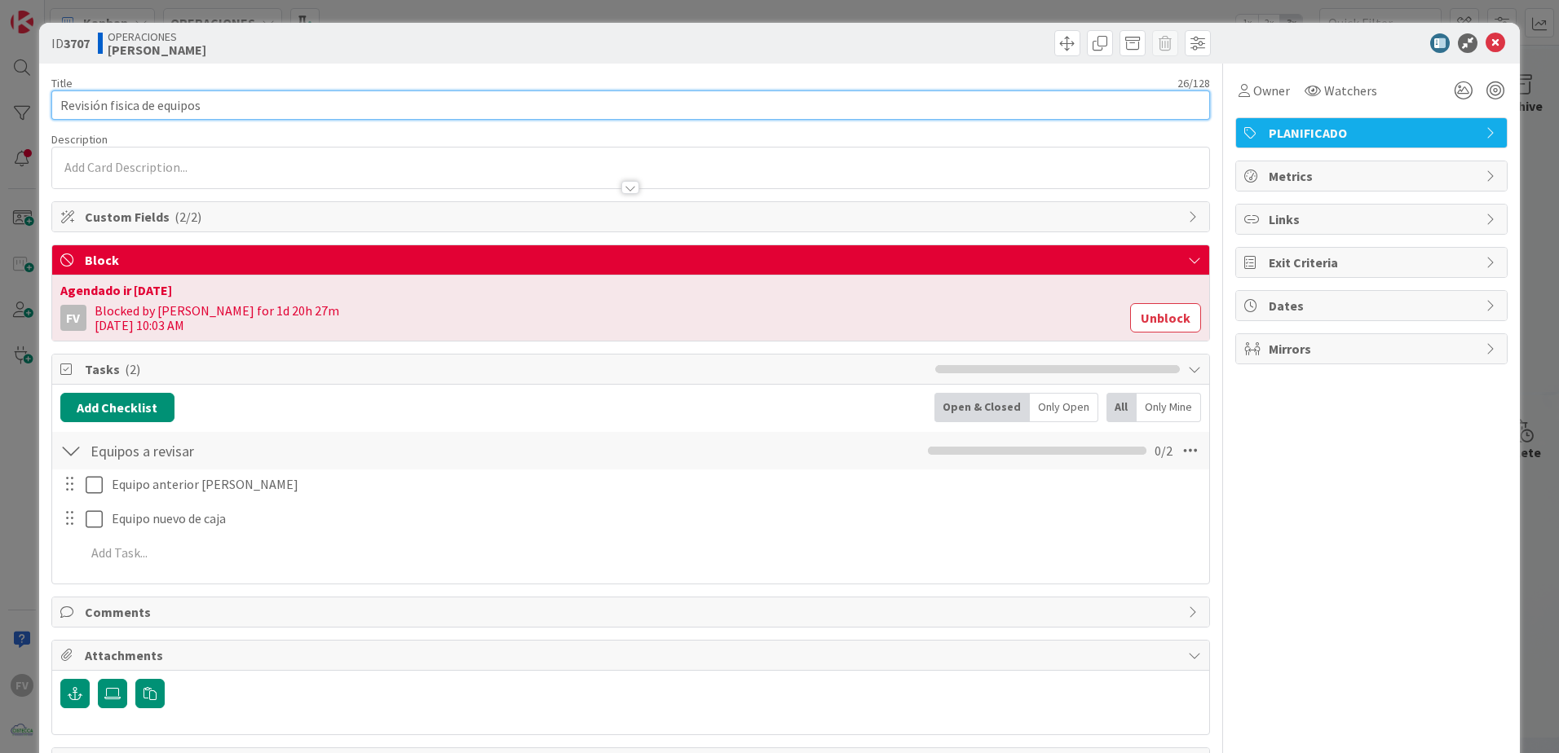
click at [215, 99] on input "Revisión fisica de equipos" at bounding box center [630, 105] width 1159 height 29
click at [362, 116] on input "Revisión fisica de equipo -" at bounding box center [630, 105] width 1159 height 29
paste input "KRE-OBA-36-LP - [PERSON_NAME]"
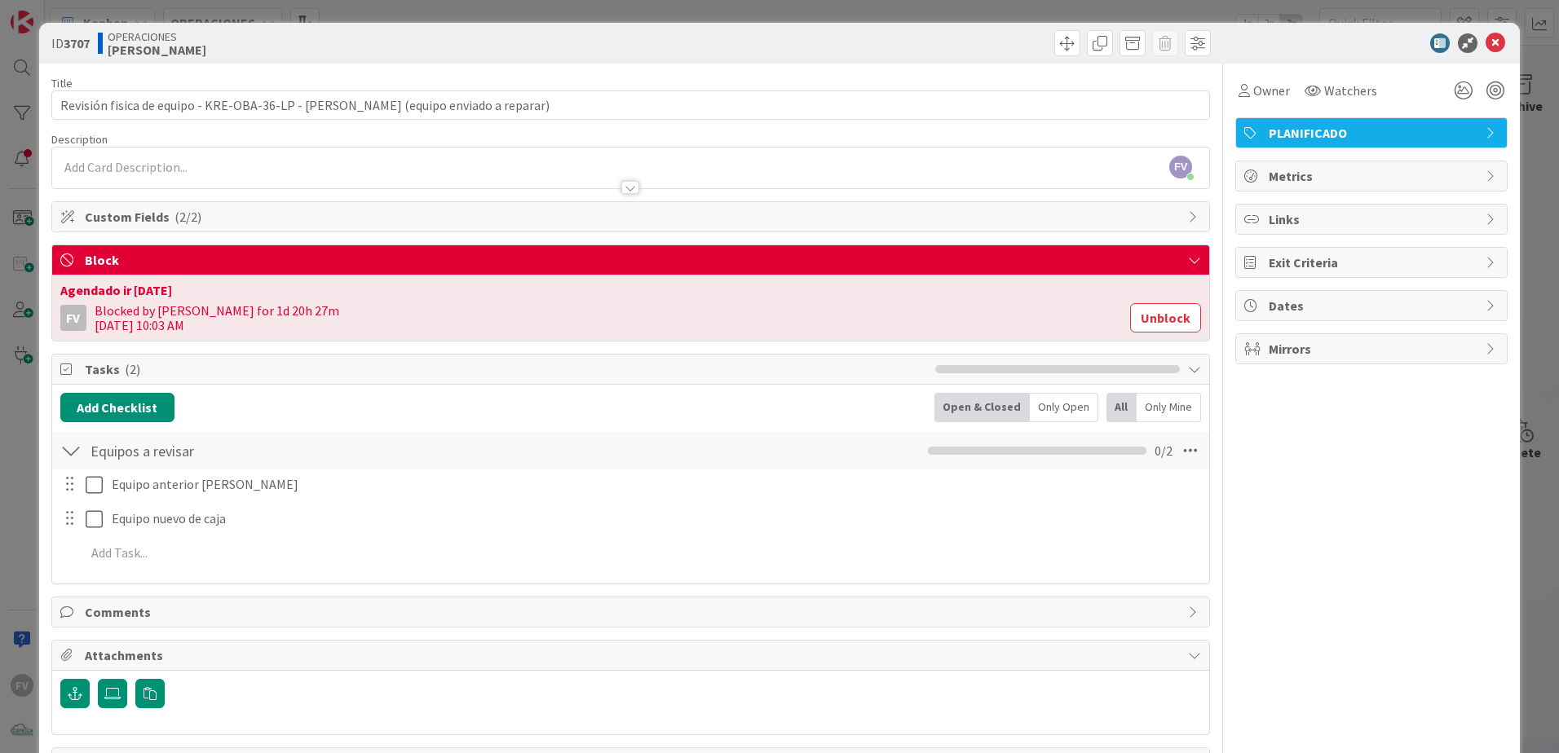
click at [1370, 616] on div "Owner Watchers PLANIFICADO Metrics Links Exit Criteria Dates Mirrors" at bounding box center [1371, 421] width 272 height 715
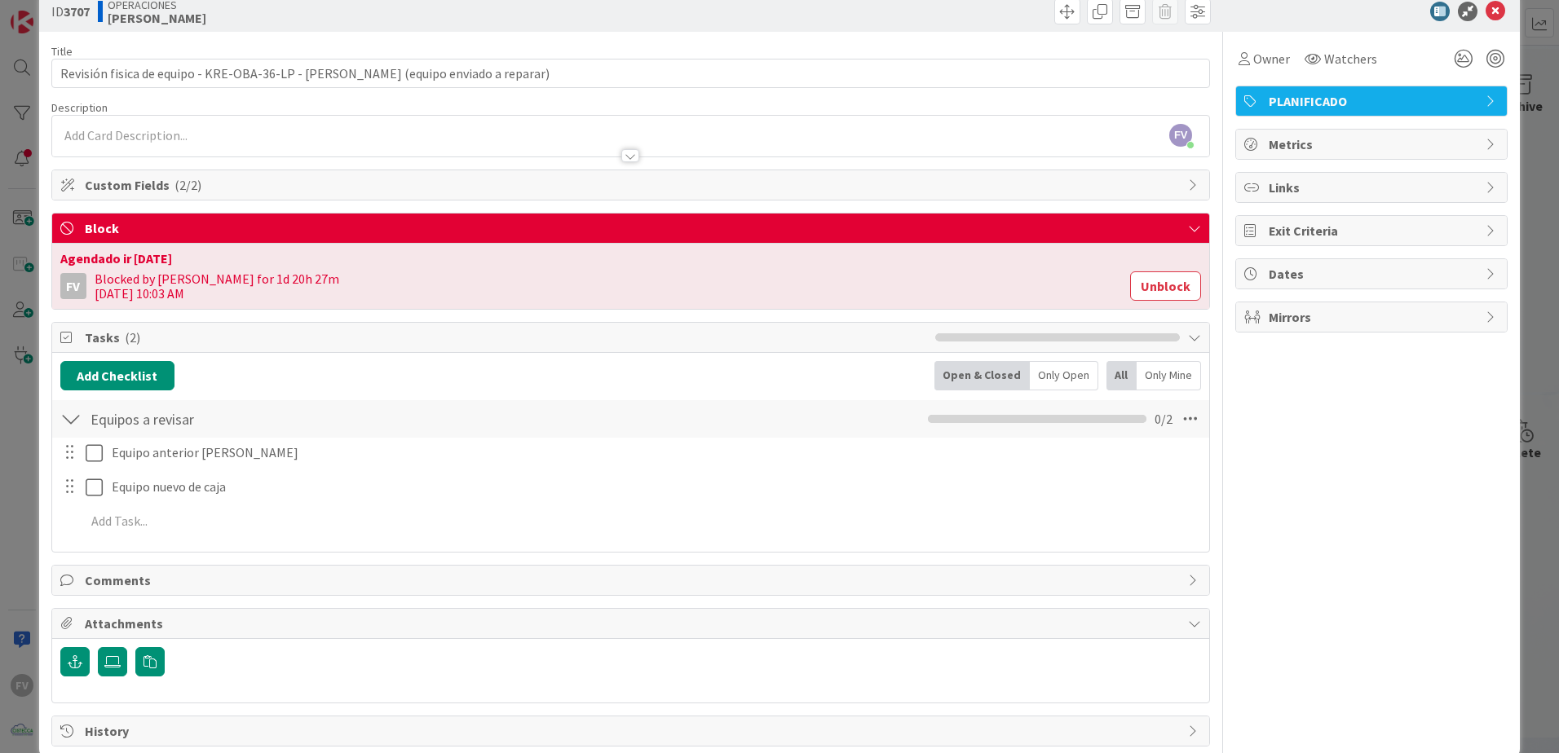
scroll to position [60, 0]
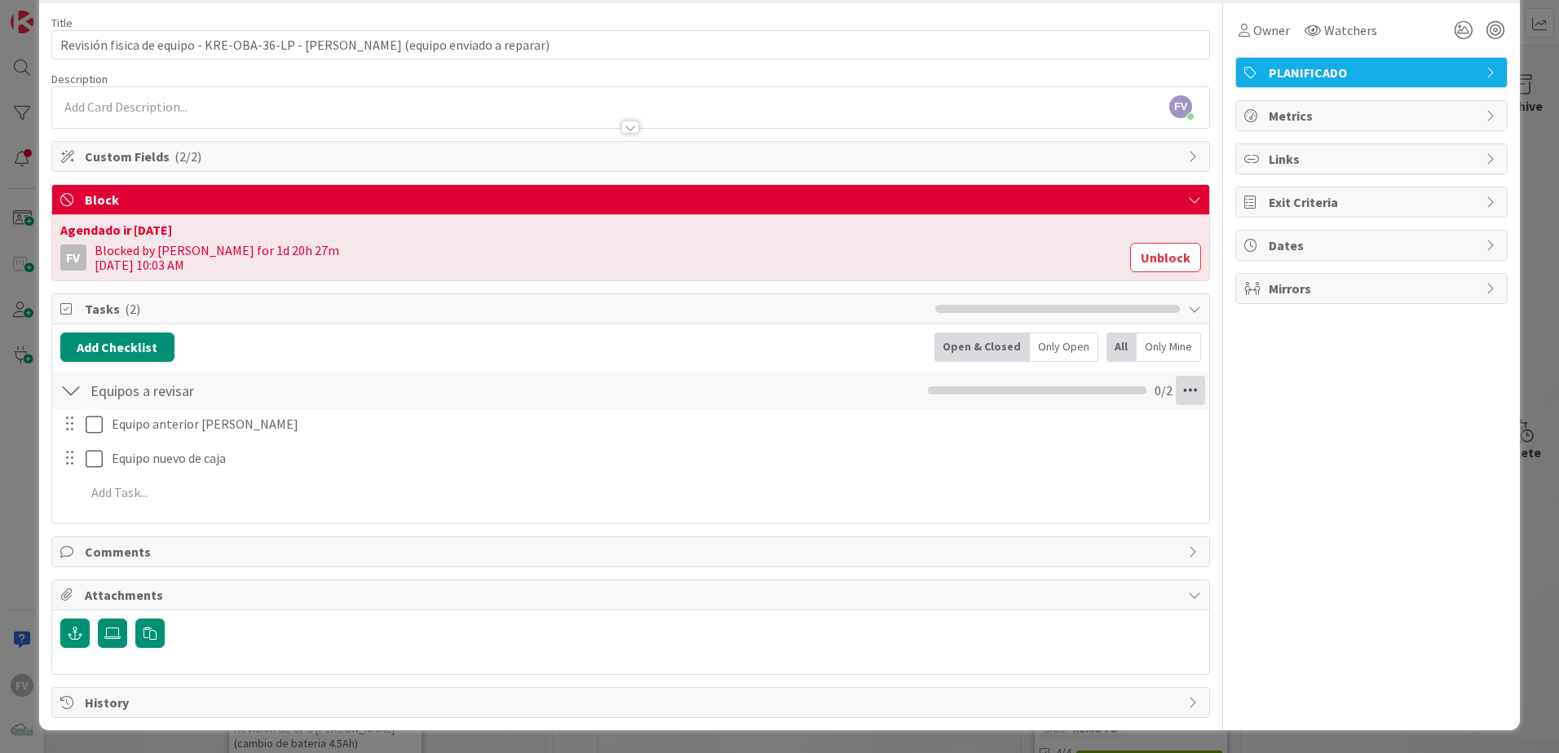
click at [1179, 395] on icon at bounding box center [1190, 390] width 29 height 29
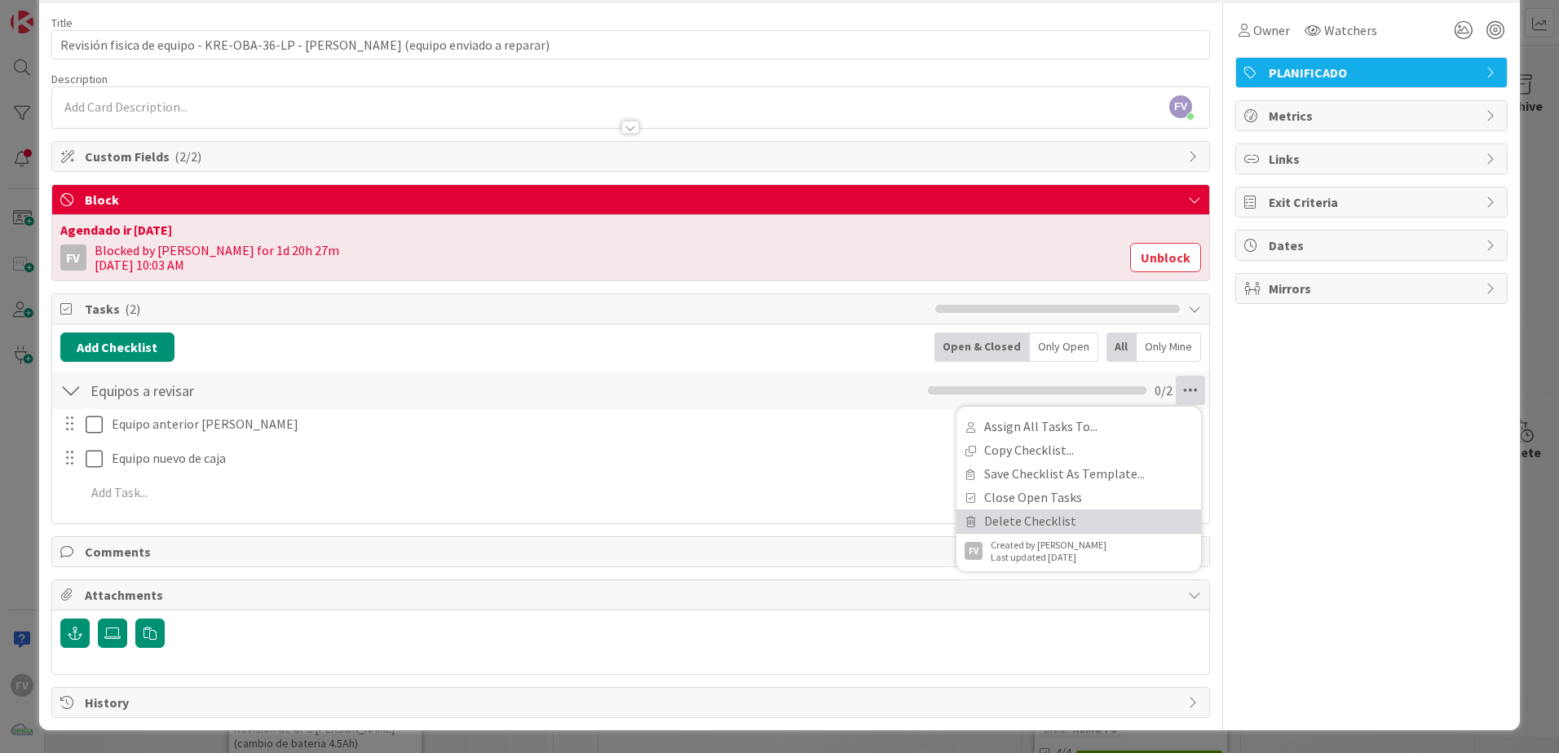
click at [1052, 516] on link "Delete Checklist" at bounding box center [1078, 522] width 245 height 24
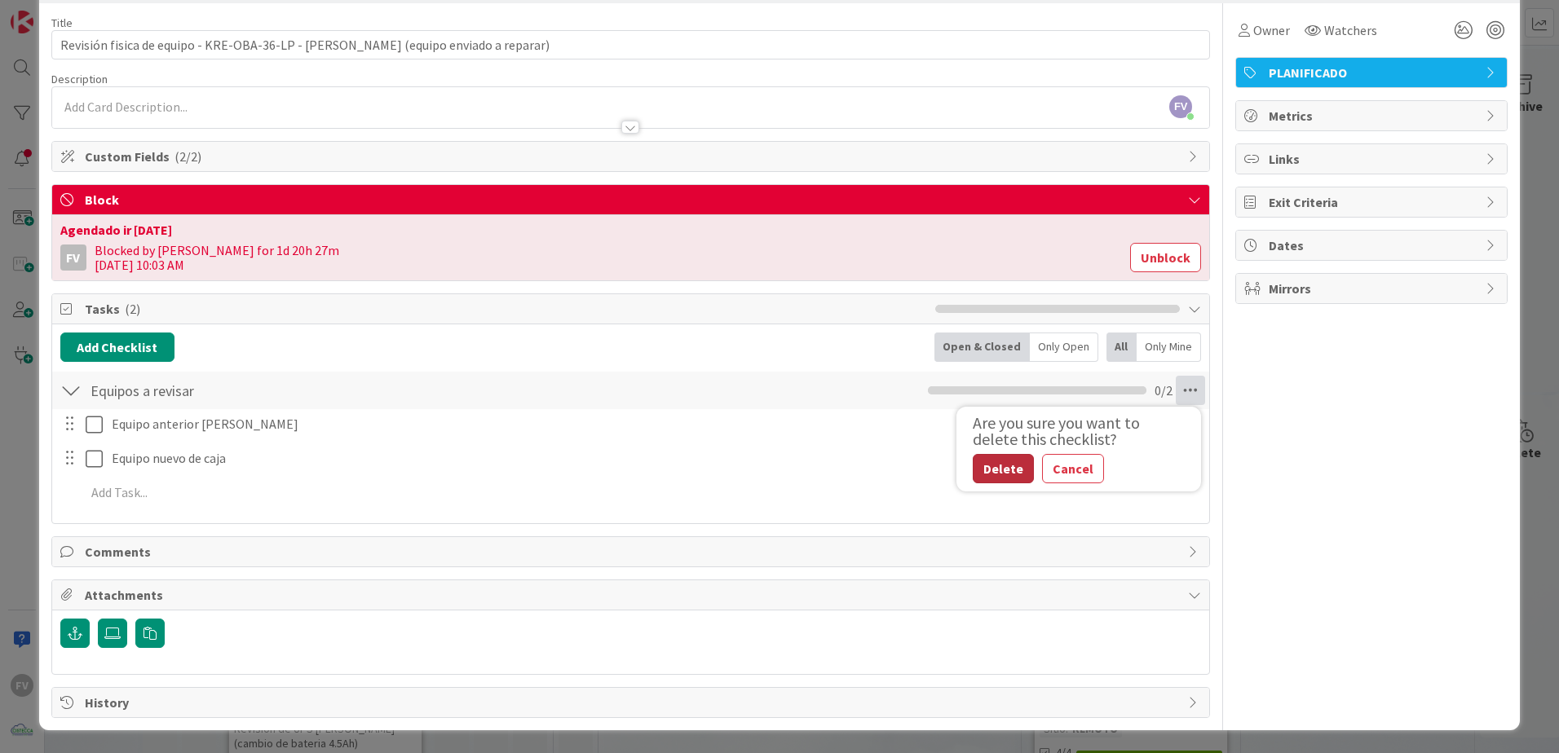
click at [997, 470] on button "Delete" at bounding box center [1003, 468] width 61 height 29
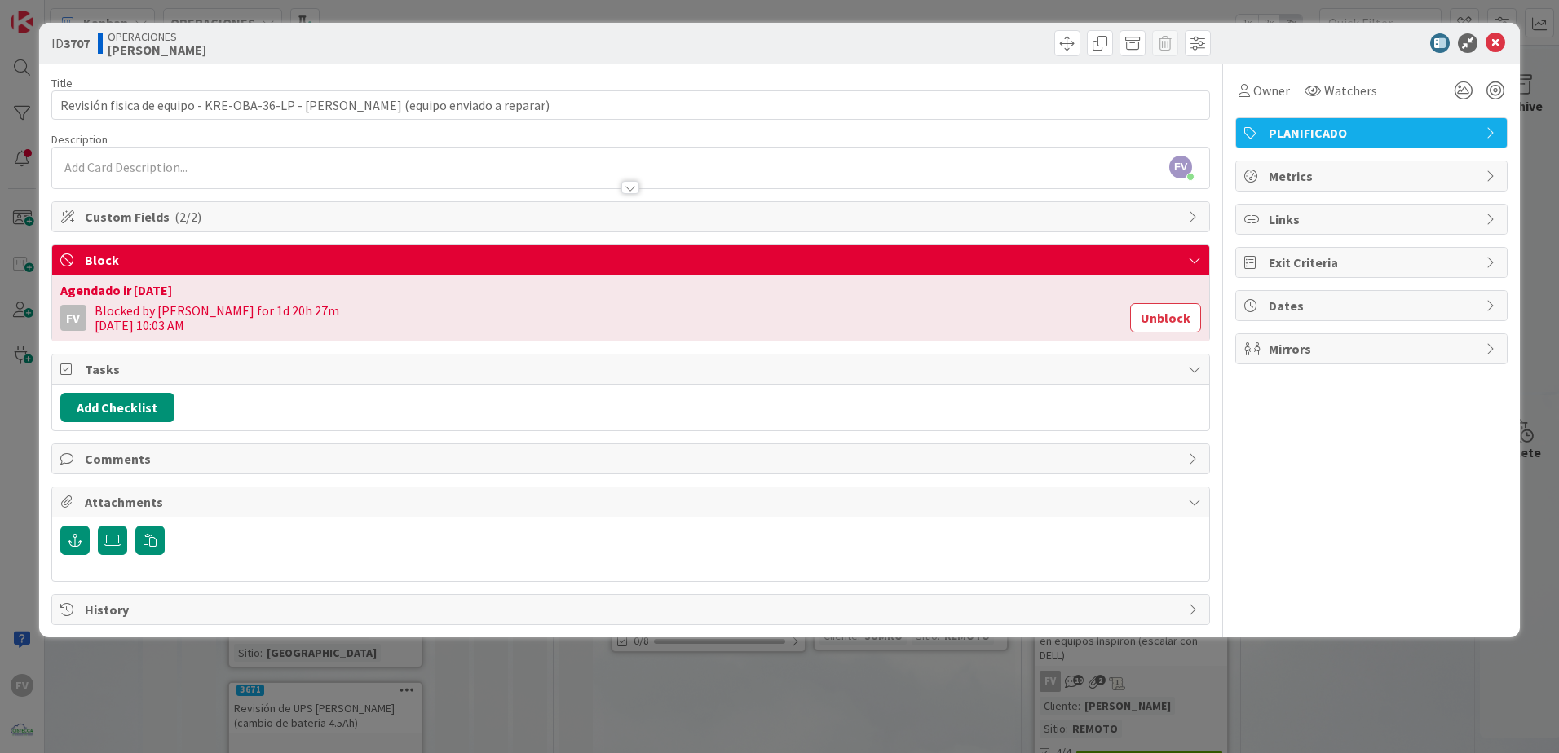
scroll to position [0, 0]
click at [126, 388] on div "Add Checklist" at bounding box center [630, 408] width 1157 height 46
click at [126, 391] on div "Add Checklist" at bounding box center [630, 408] width 1157 height 46
click at [126, 403] on button "Add Checklist" at bounding box center [117, 407] width 114 height 29
click at [110, 560] on link "Load template" at bounding box center [109, 554] width 83 height 16
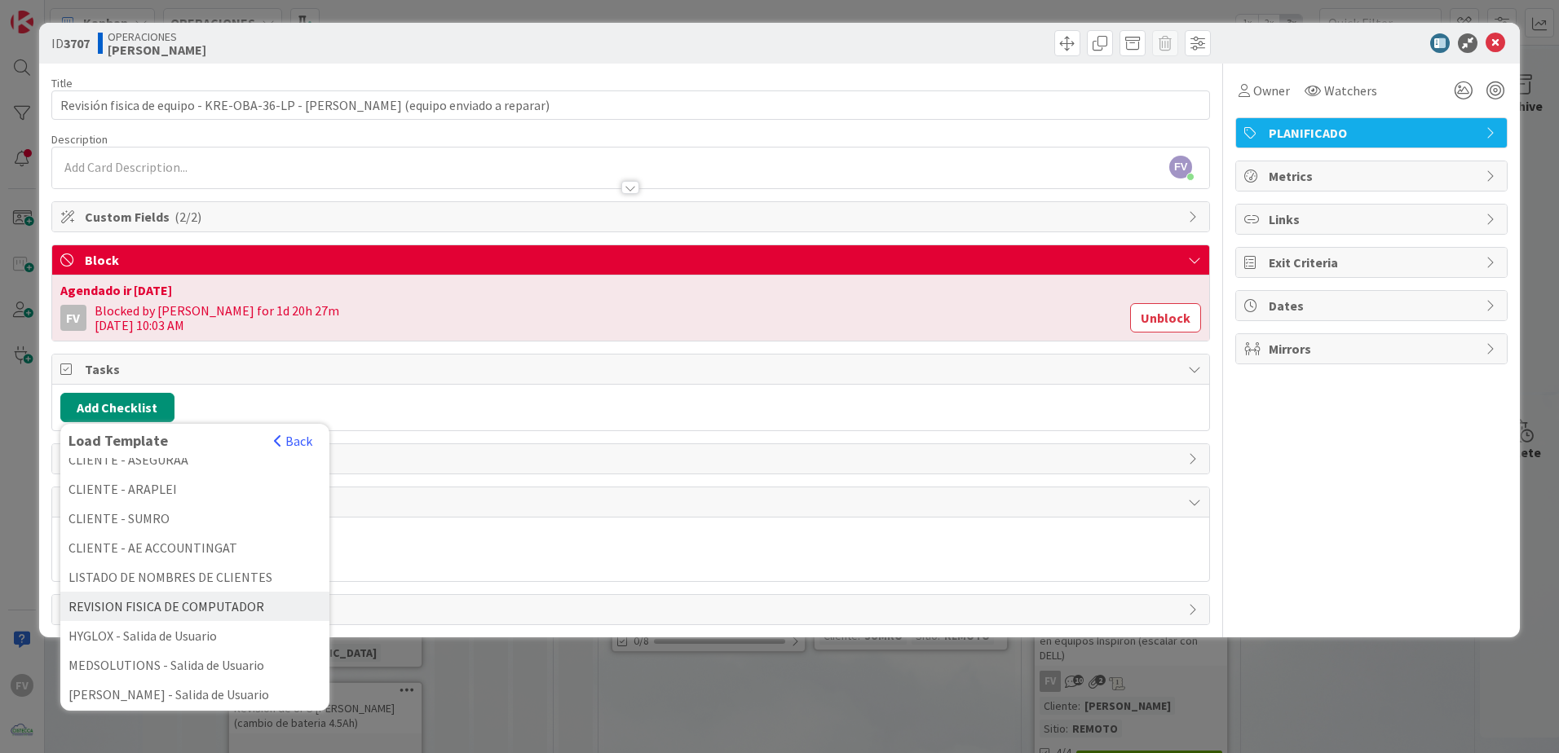
scroll to position [479, 0]
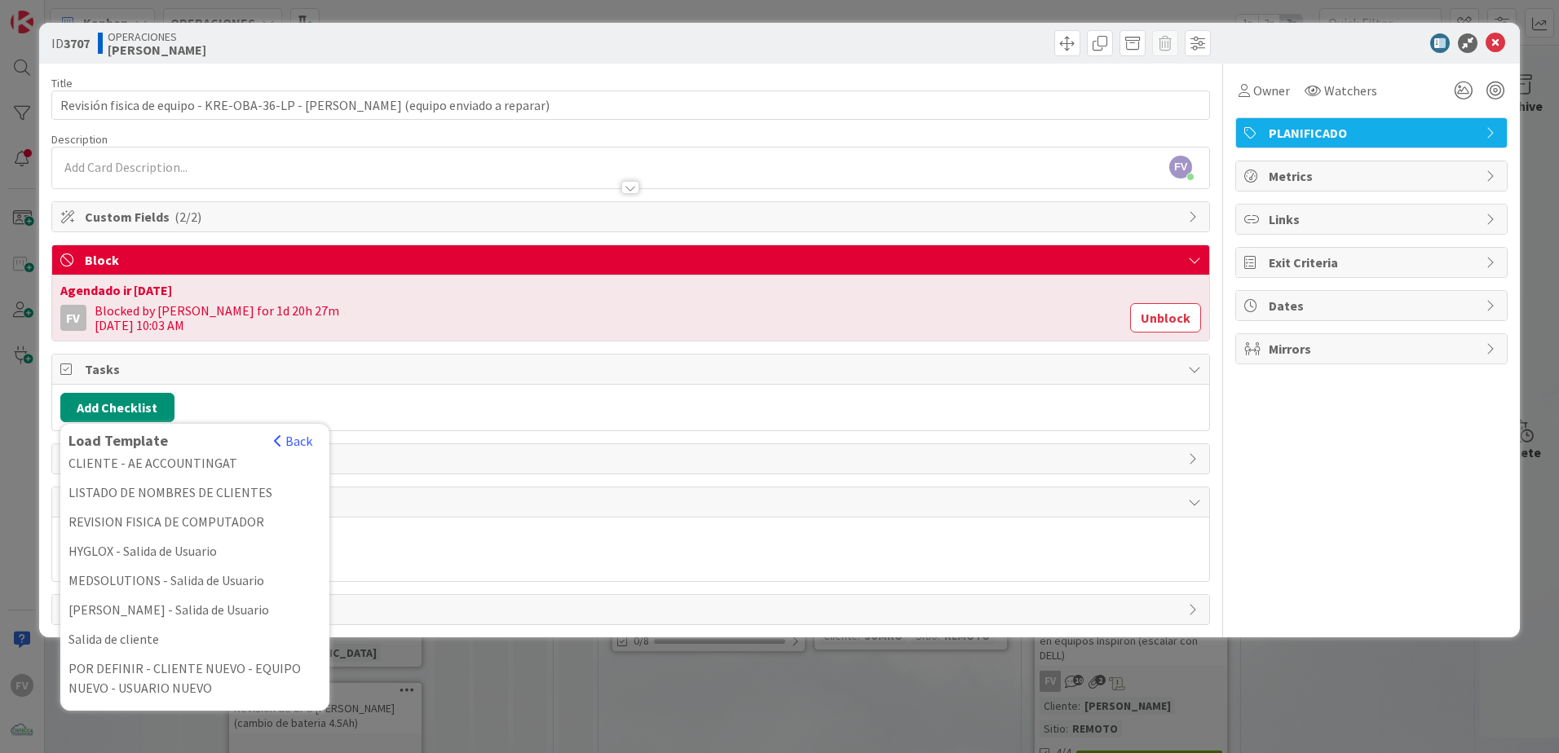
click at [205, 528] on div "REVISION FISICA DE COMPUTADOR" at bounding box center [194, 521] width 269 height 29
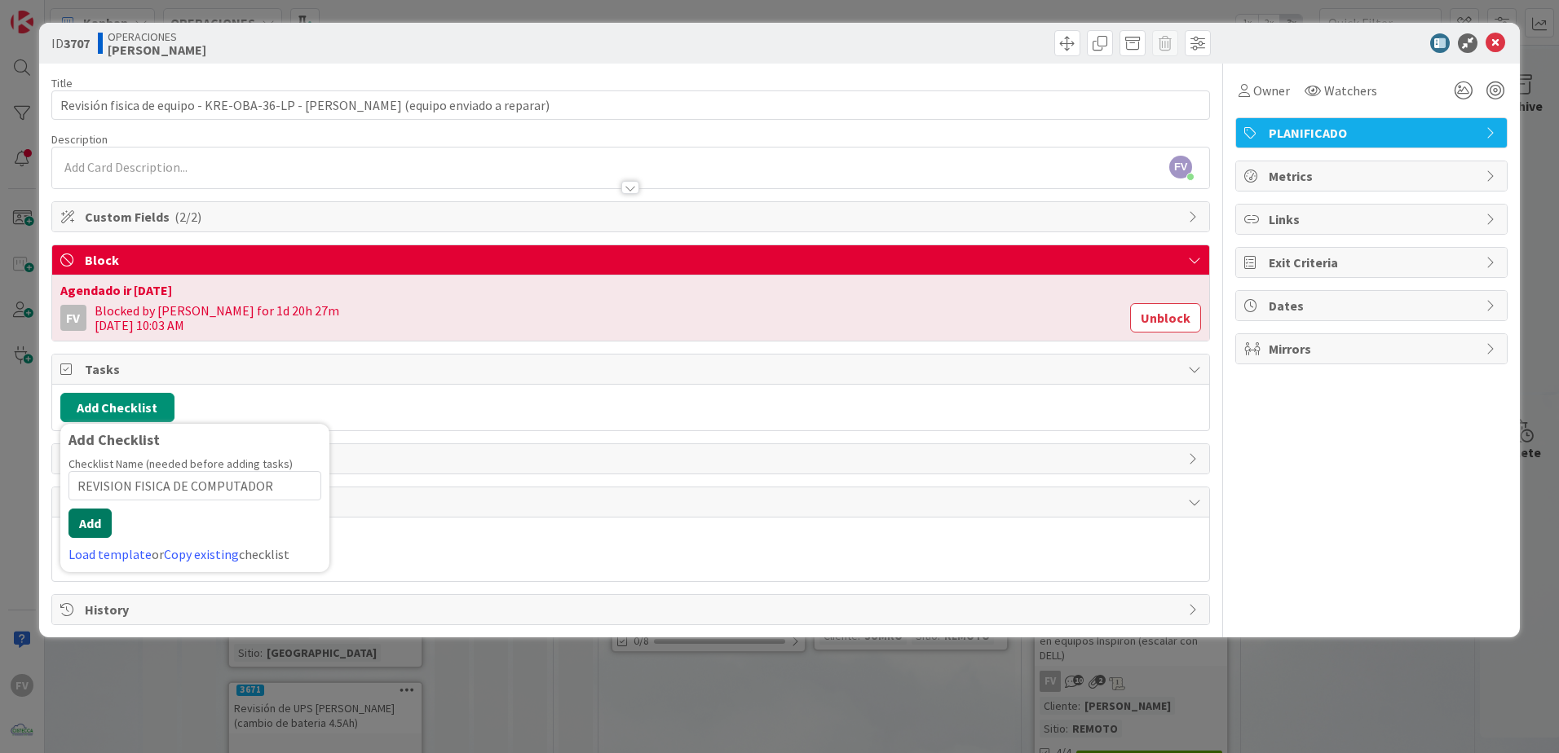
click at [86, 528] on button "Add" at bounding box center [89, 523] width 43 height 29
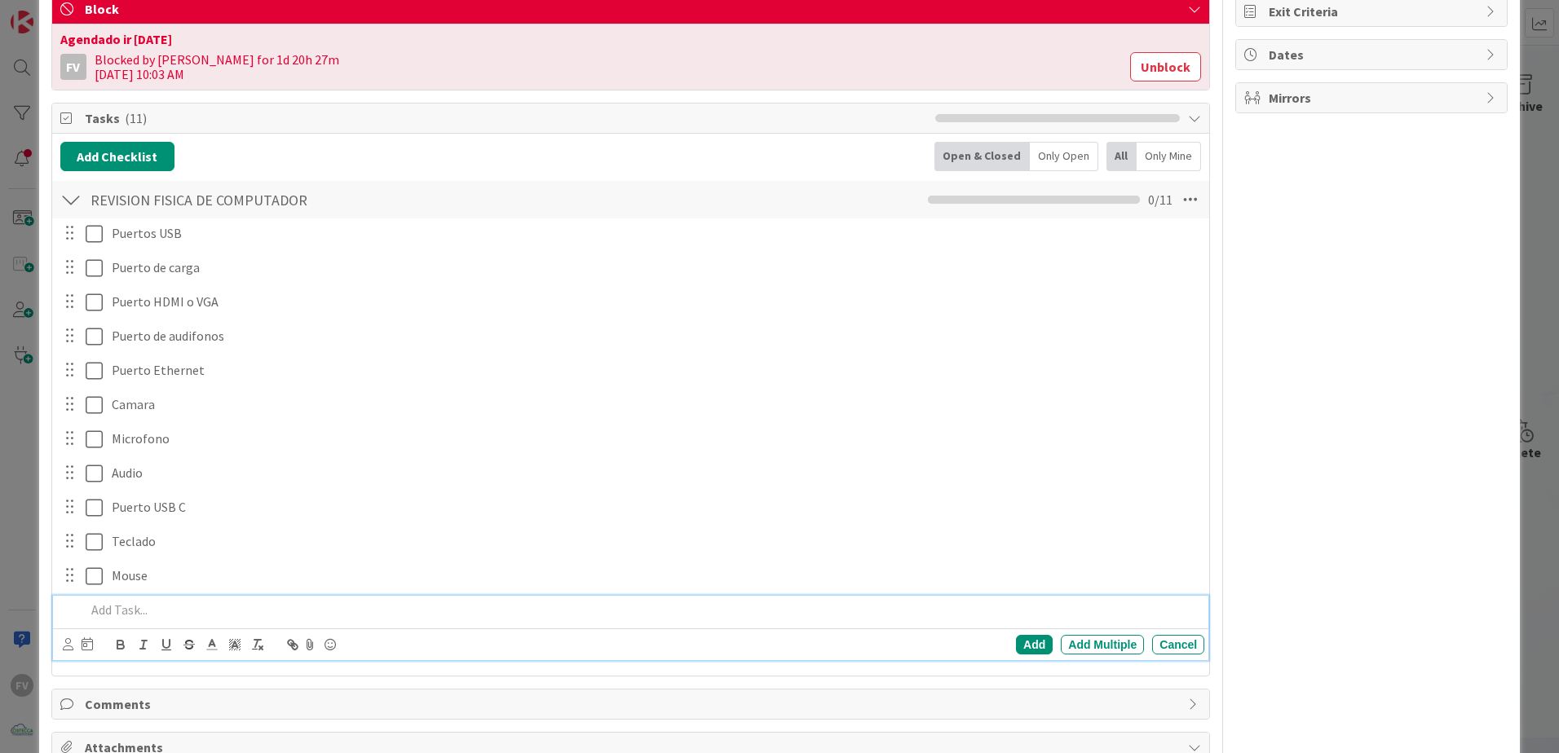
scroll to position [77, 0]
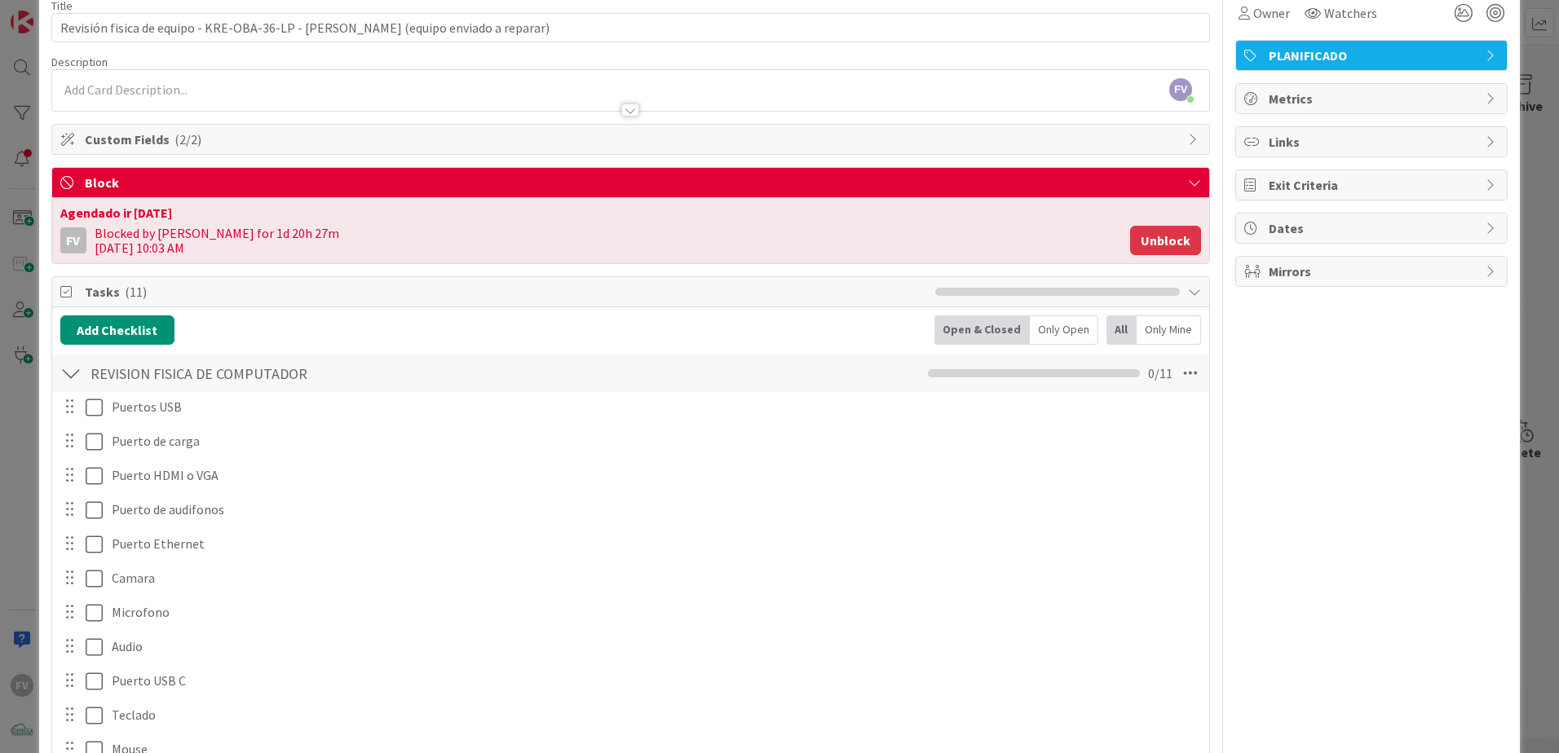
click at [1134, 235] on button "Unblock" at bounding box center [1165, 240] width 71 height 29
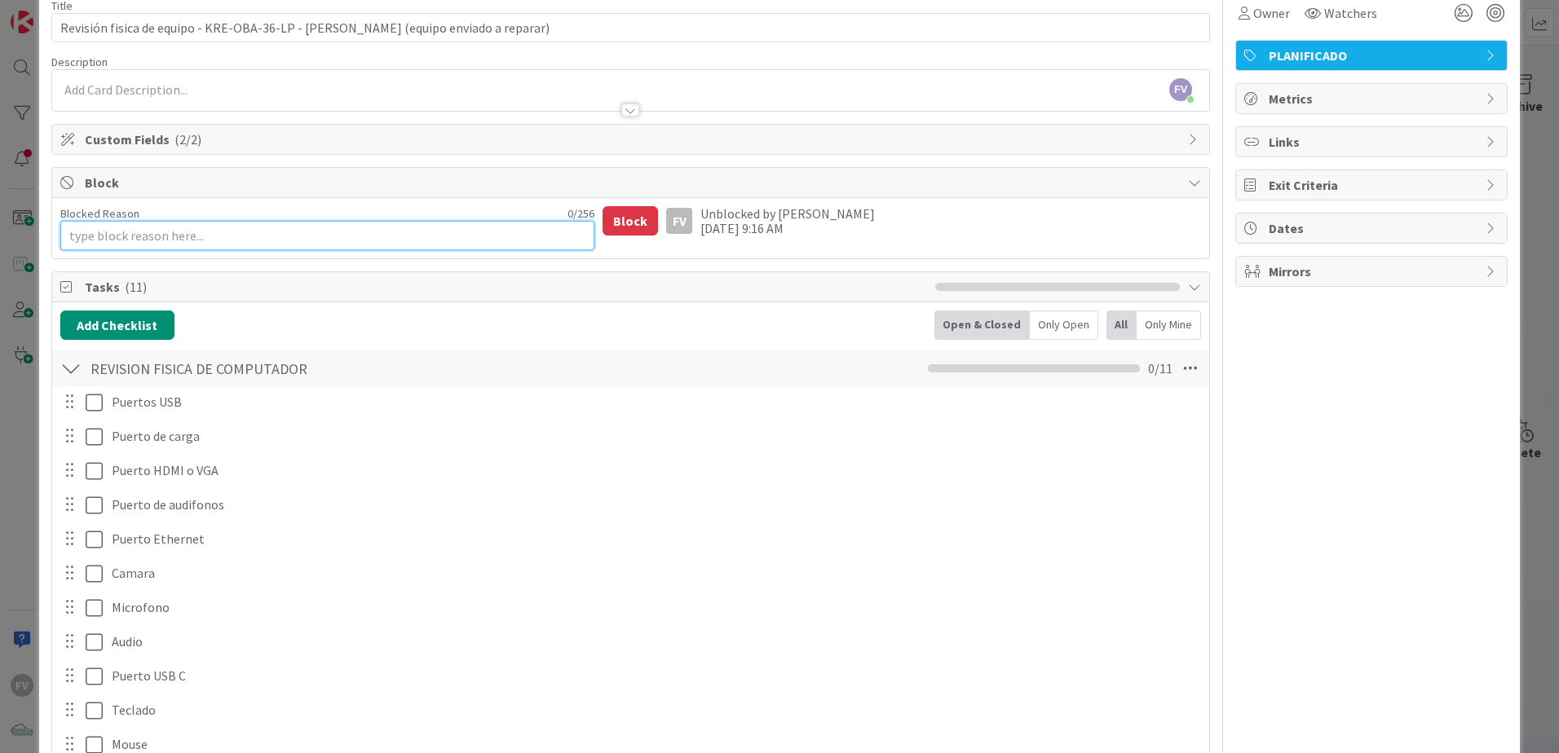
click at [270, 245] on textarea "Blocked Reason" at bounding box center [327, 235] width 535 height 29
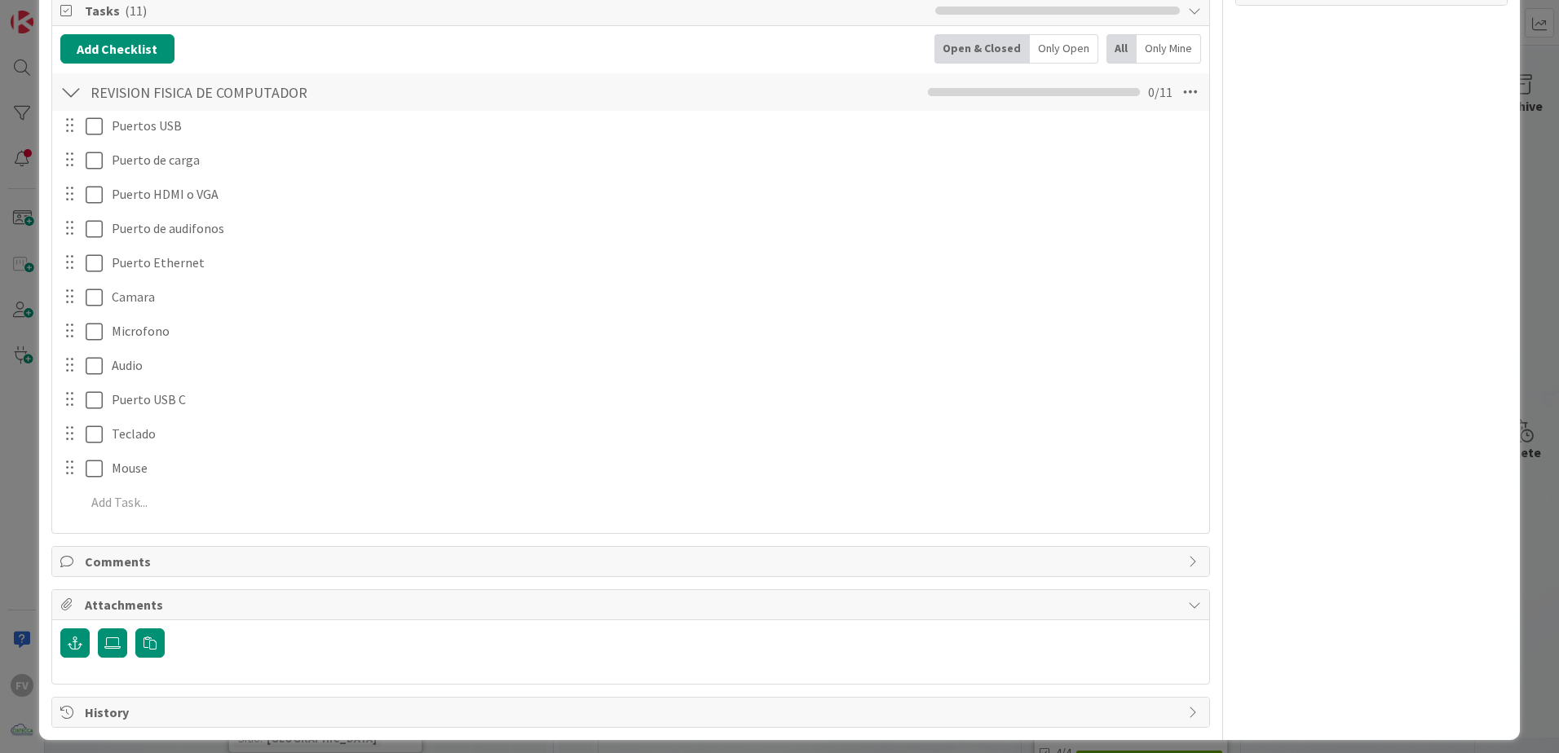
scroll to position [369, 0]
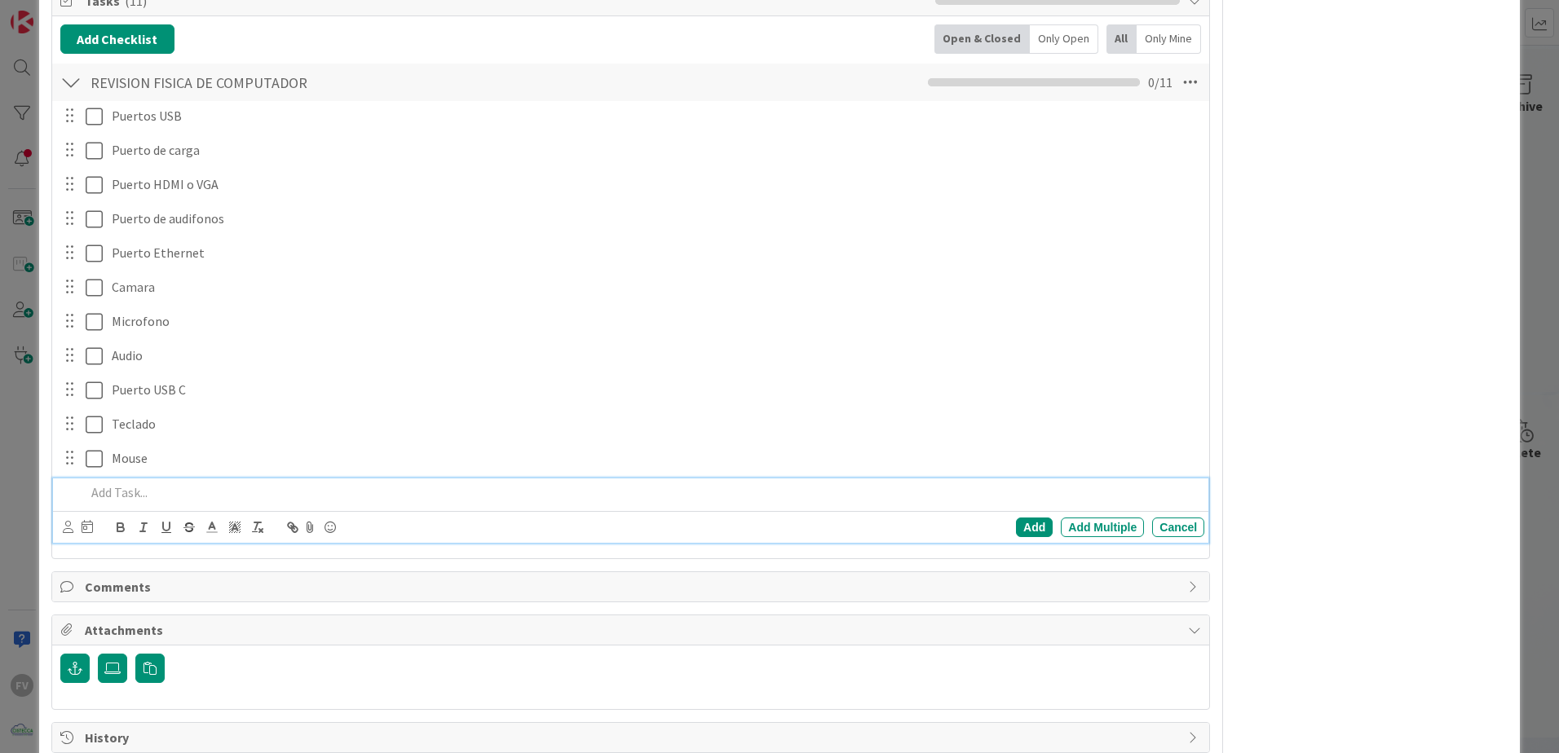
click at [127, 499] on p at bounding box center [642, 492] width 1112 height 19
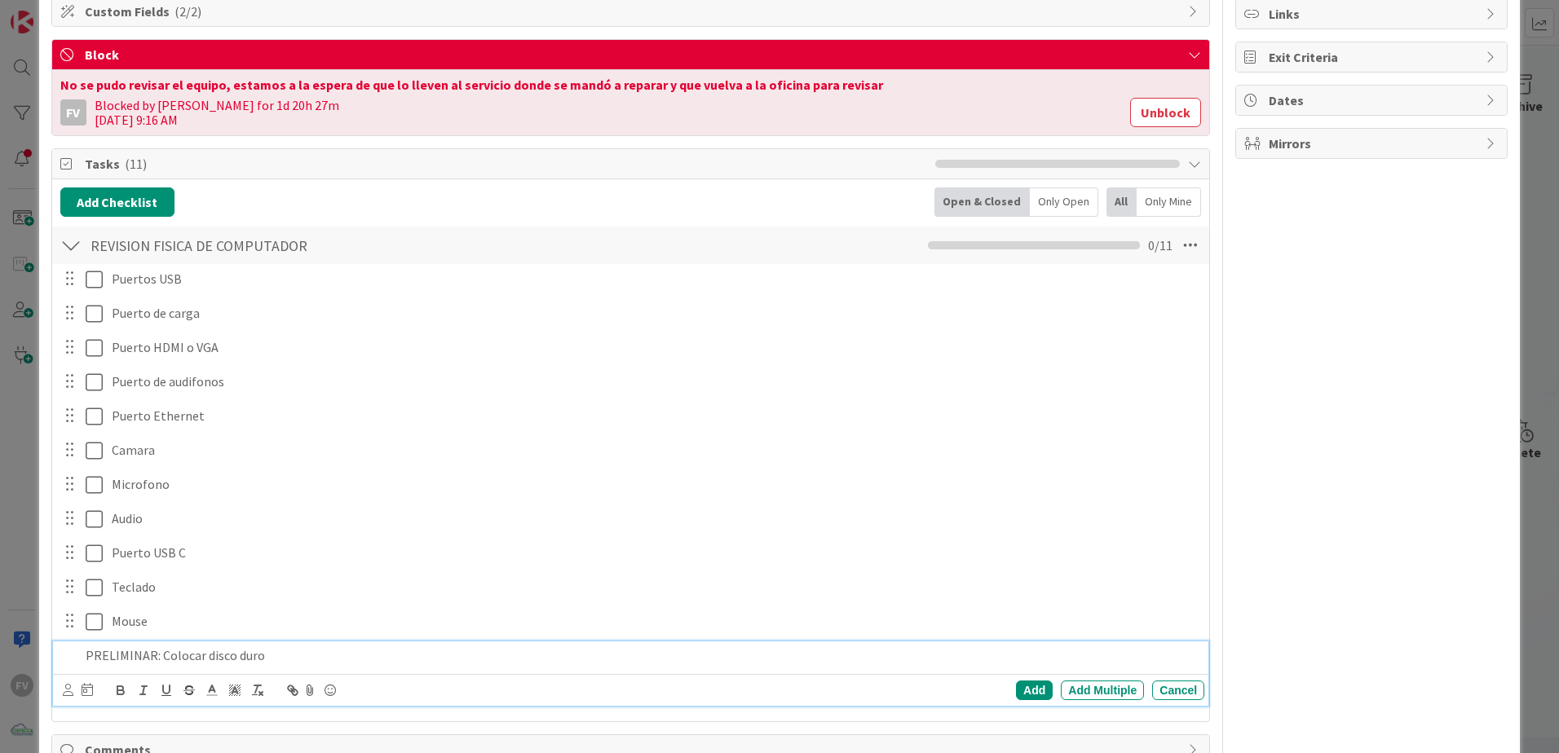
scroll to position [240, 0]
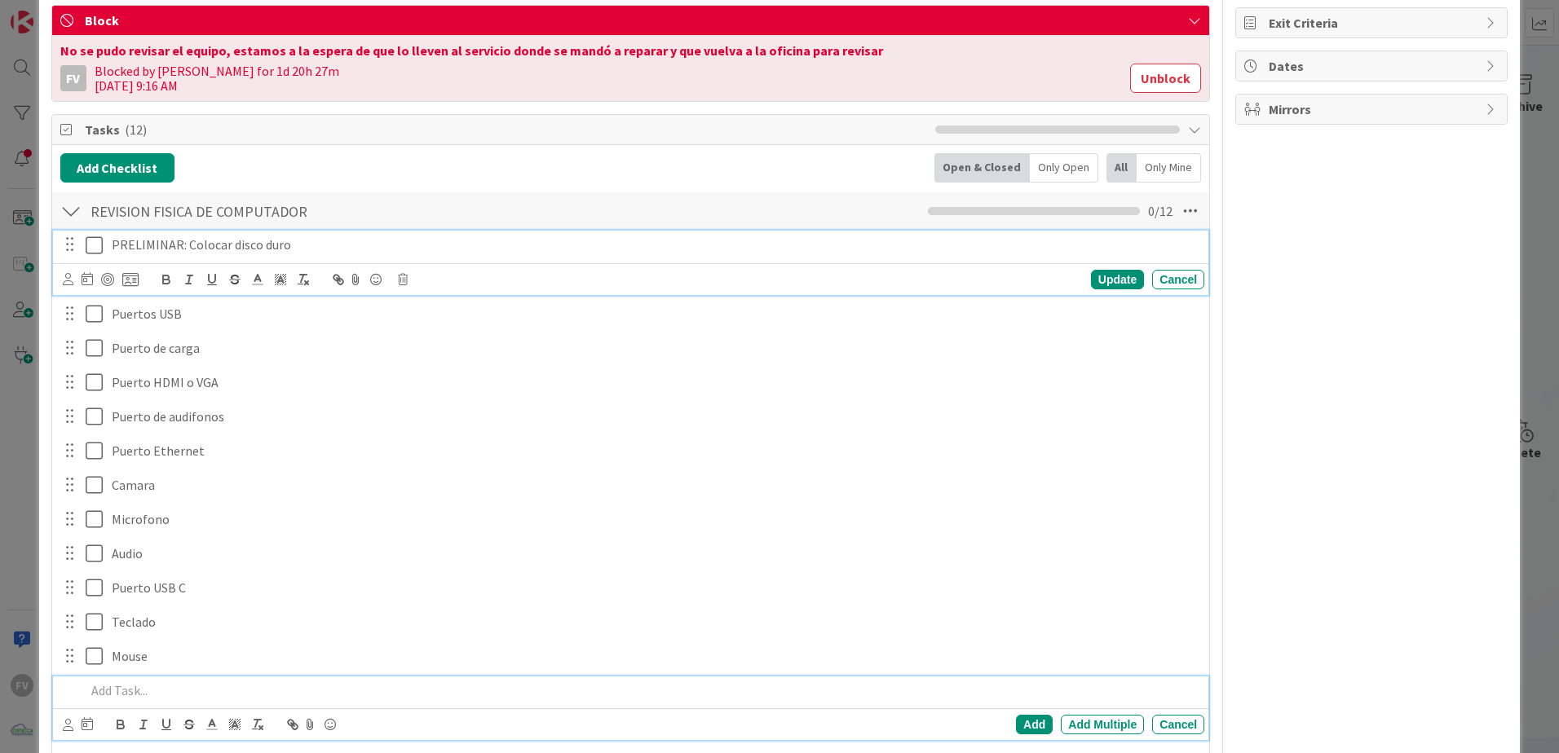
click at [360, 233] on div "PRELIMINAR: Colocar disco duro" at bounding box center [654, 245] width 1099 height 29
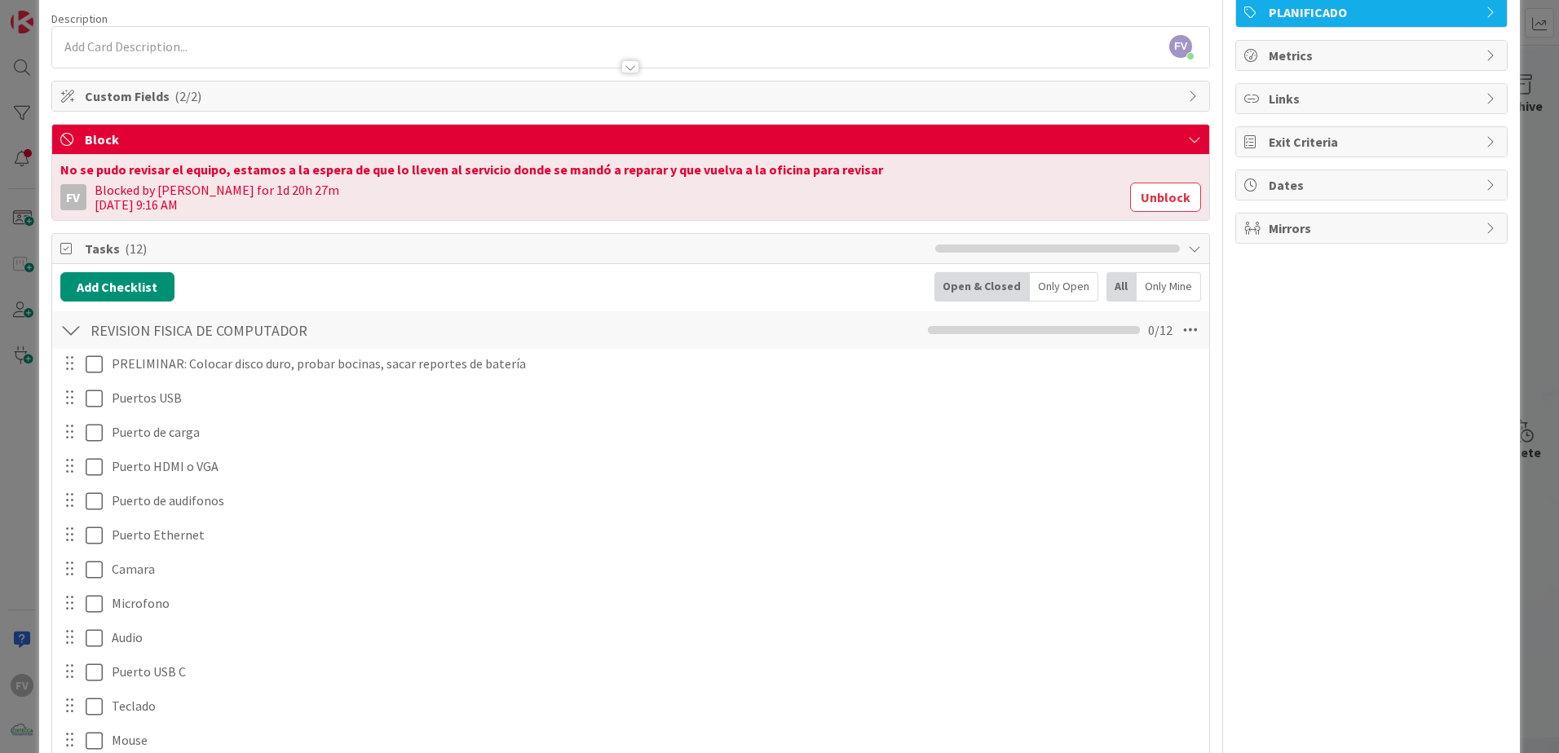
scroll to position [0, 0]
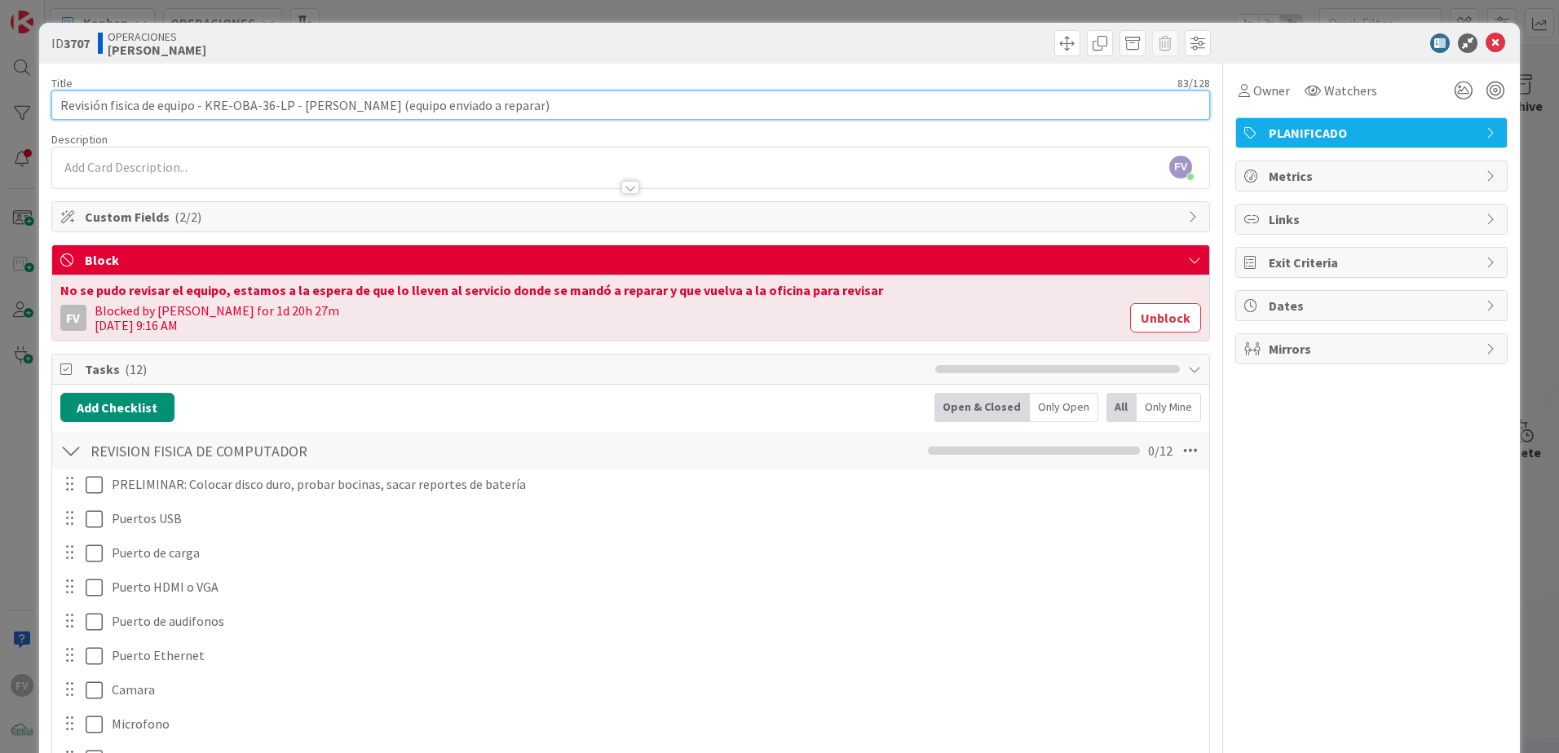
click at [509, 108] on input "Revisión fisica de equipo - KRE-OBA-36-LP - [PERSON_NAME] (equipo enviado a rep…" at bounding box center [630, 105] width 1159 height 29
click at [508, 108] on input "Revisión fisica de equipo - KRE-OBA-36-LP - [PERSON_NAME] (equipo enviado a rep…" at bounding box center [630, 105] width 1159 height 29
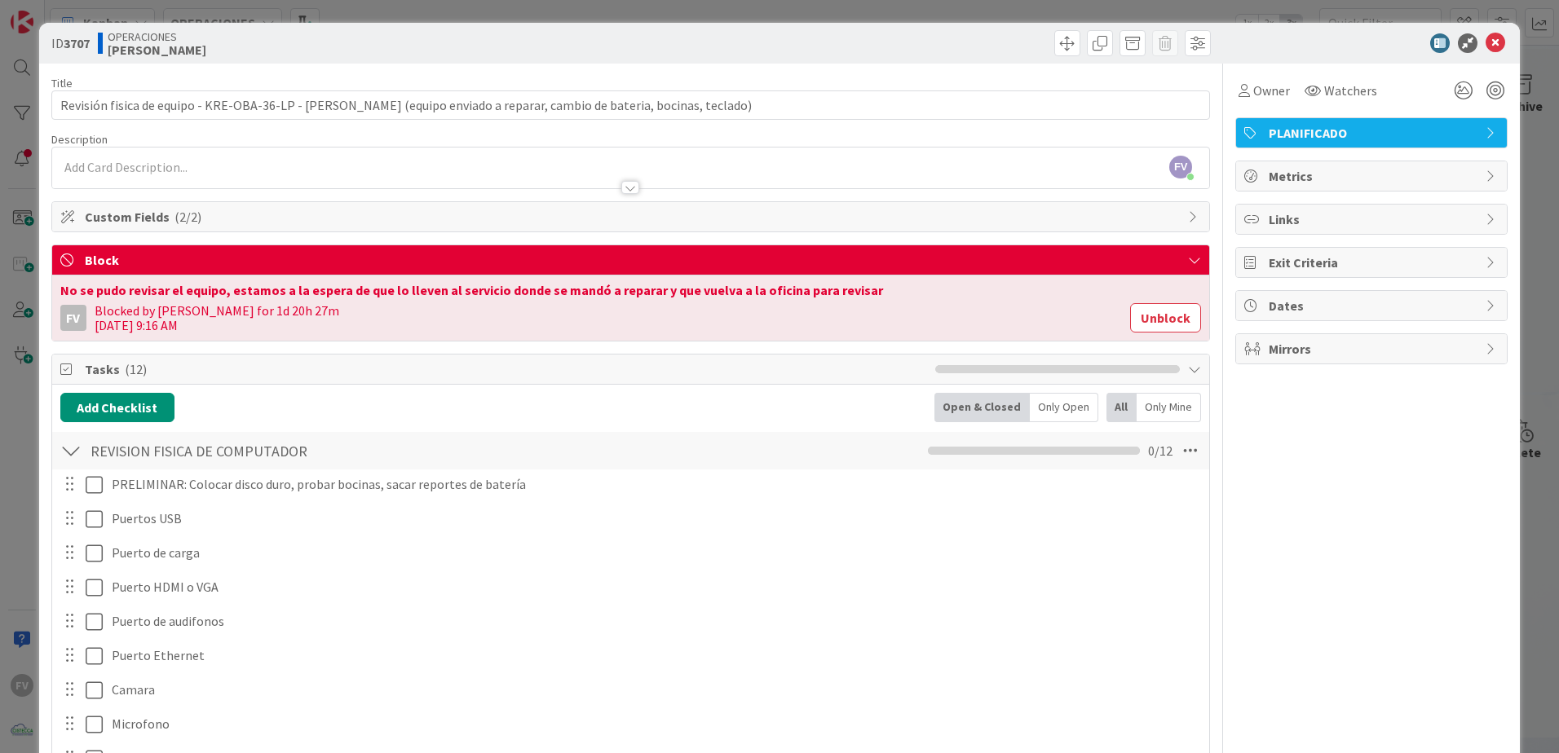
drag, startPoint x: 1339, startPoint y: 534, endPoint x: 1311, endPoint y: 538, distance: 28.0
click at [1339, 535] on div "Owner Watchers PLANIFICADO Metrics Links Exit Criteria Dates Mirrors" at bounding box center [1371, 592] width 272 height 1057
click at [1155, 323] on button "Unblock" at bounding box center [1165, 317] width 71 height 29
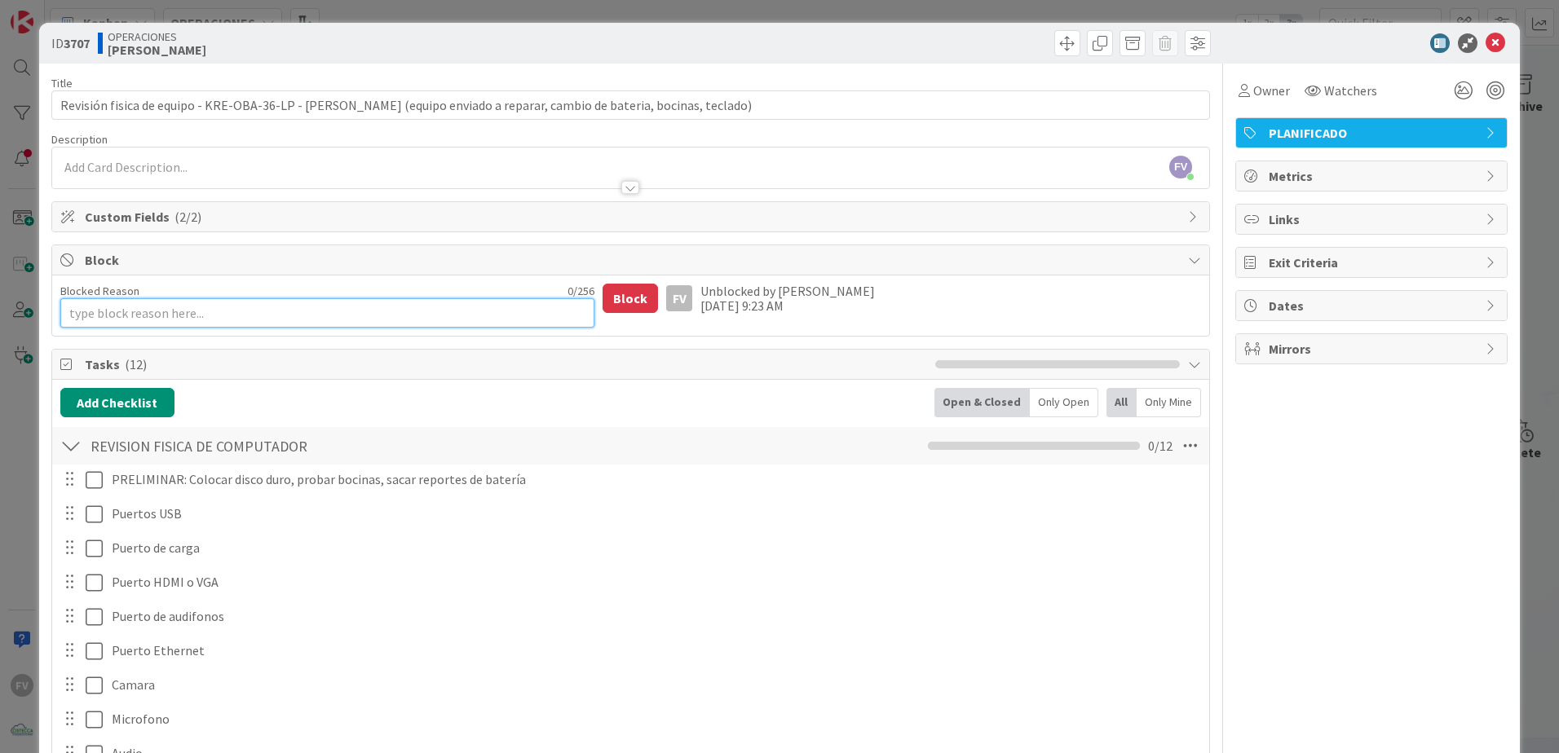
click at [376, 309] on textarea "Blocked Reason" at bounding box center [327, 312] width 535 height 29
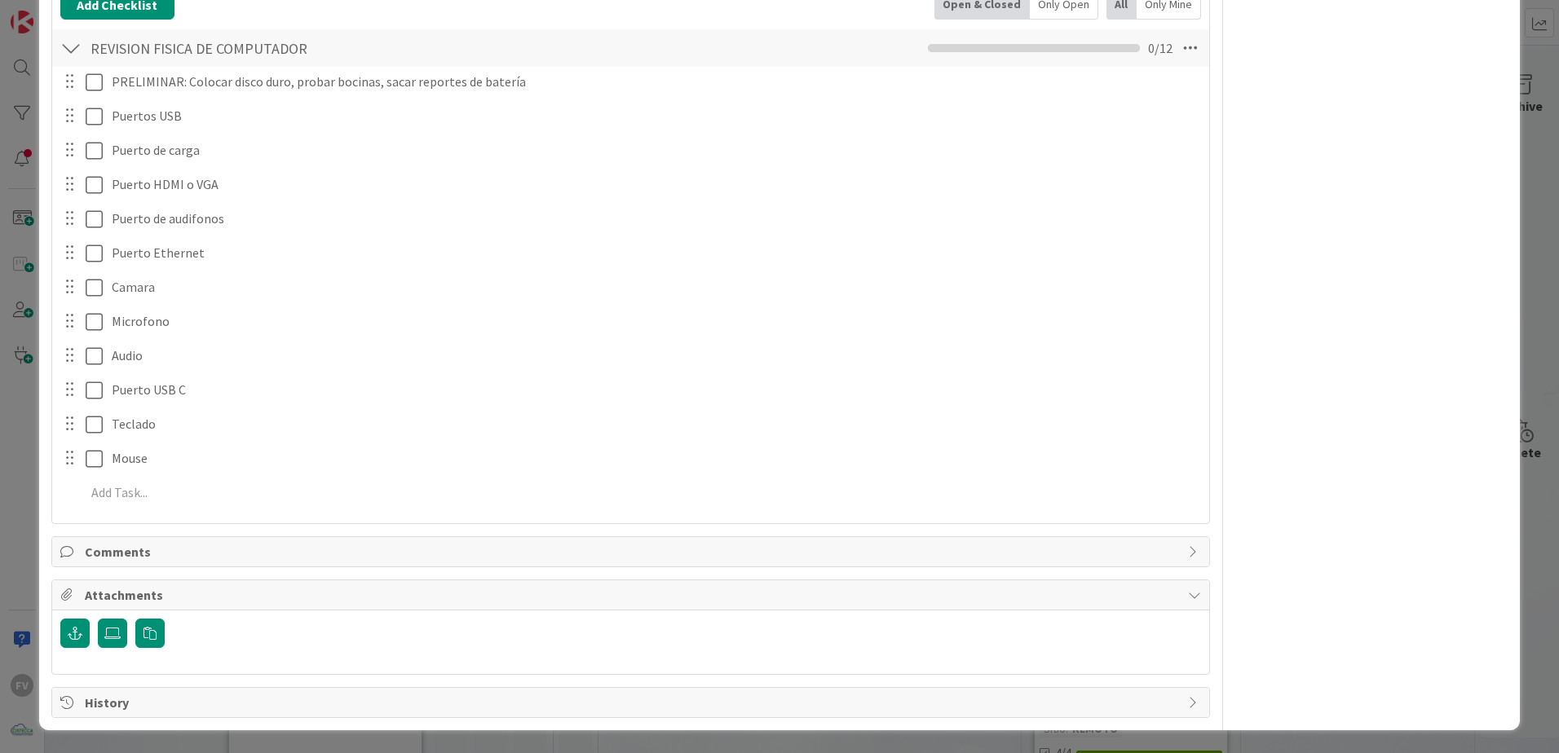
click at [481, 604] on span "Attachments" at bounding box center [632, 595] width 1095 height 20
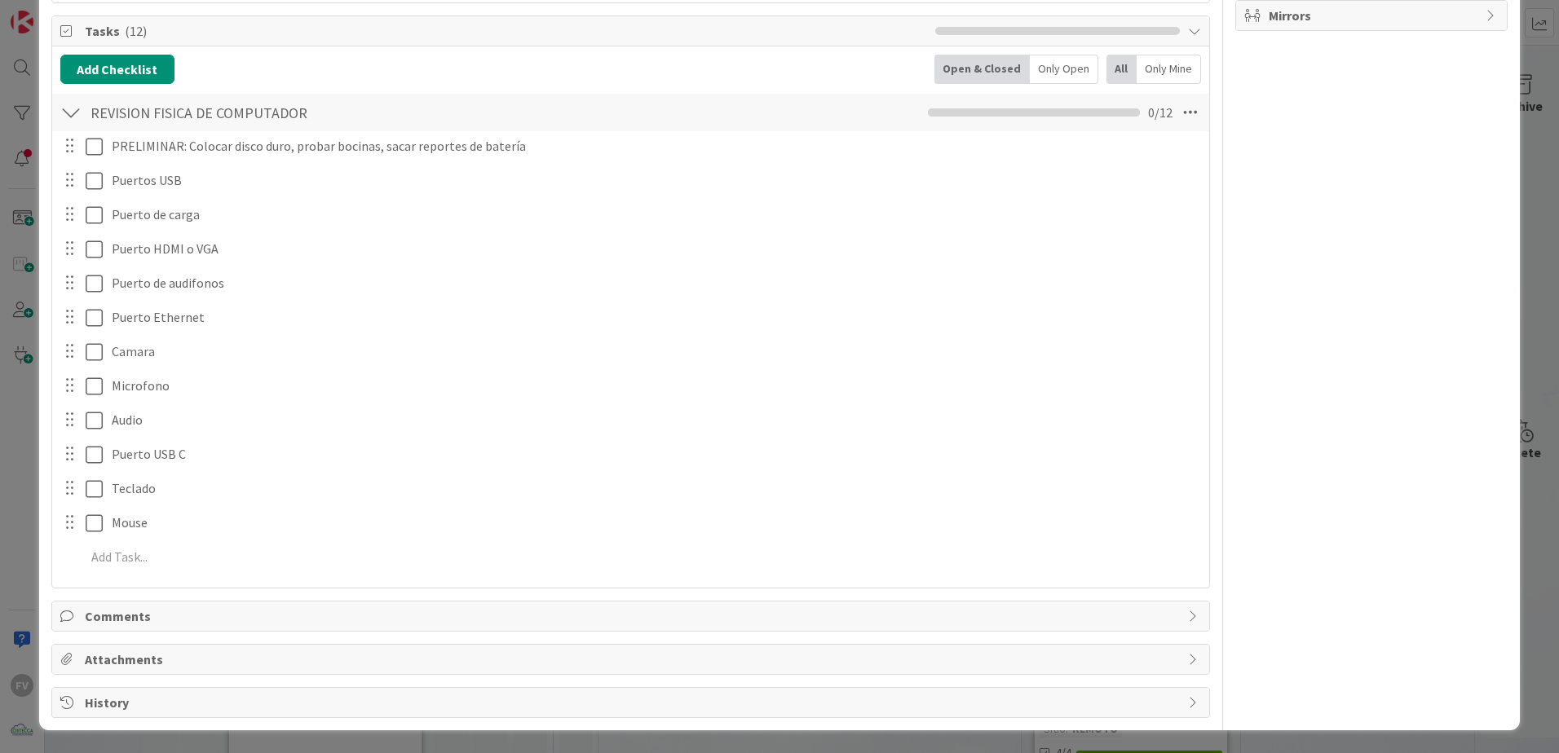
click at [213, 700] on span "History" at bounding box center [632, 703] width 1095 height 20
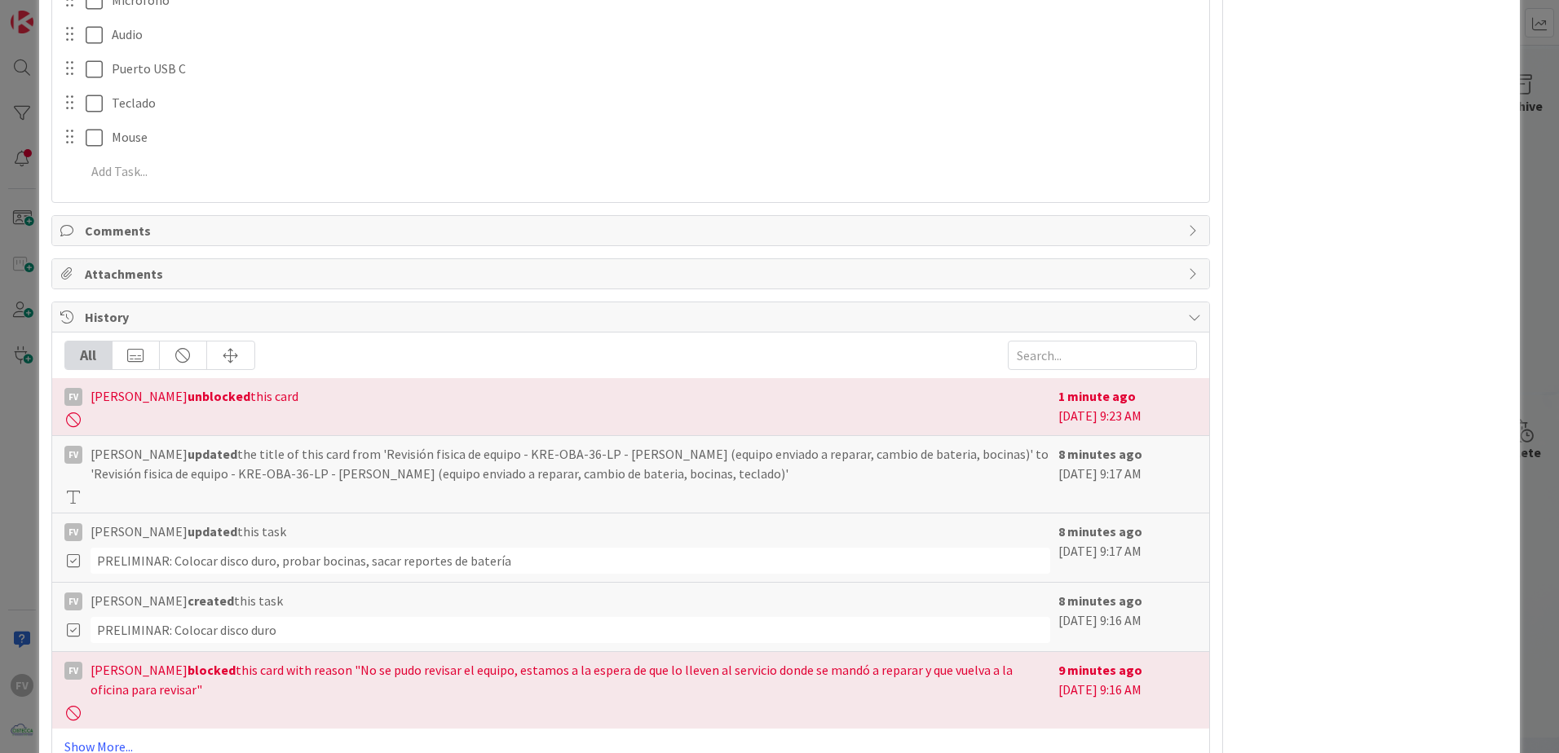
scroll to position [766, 0]
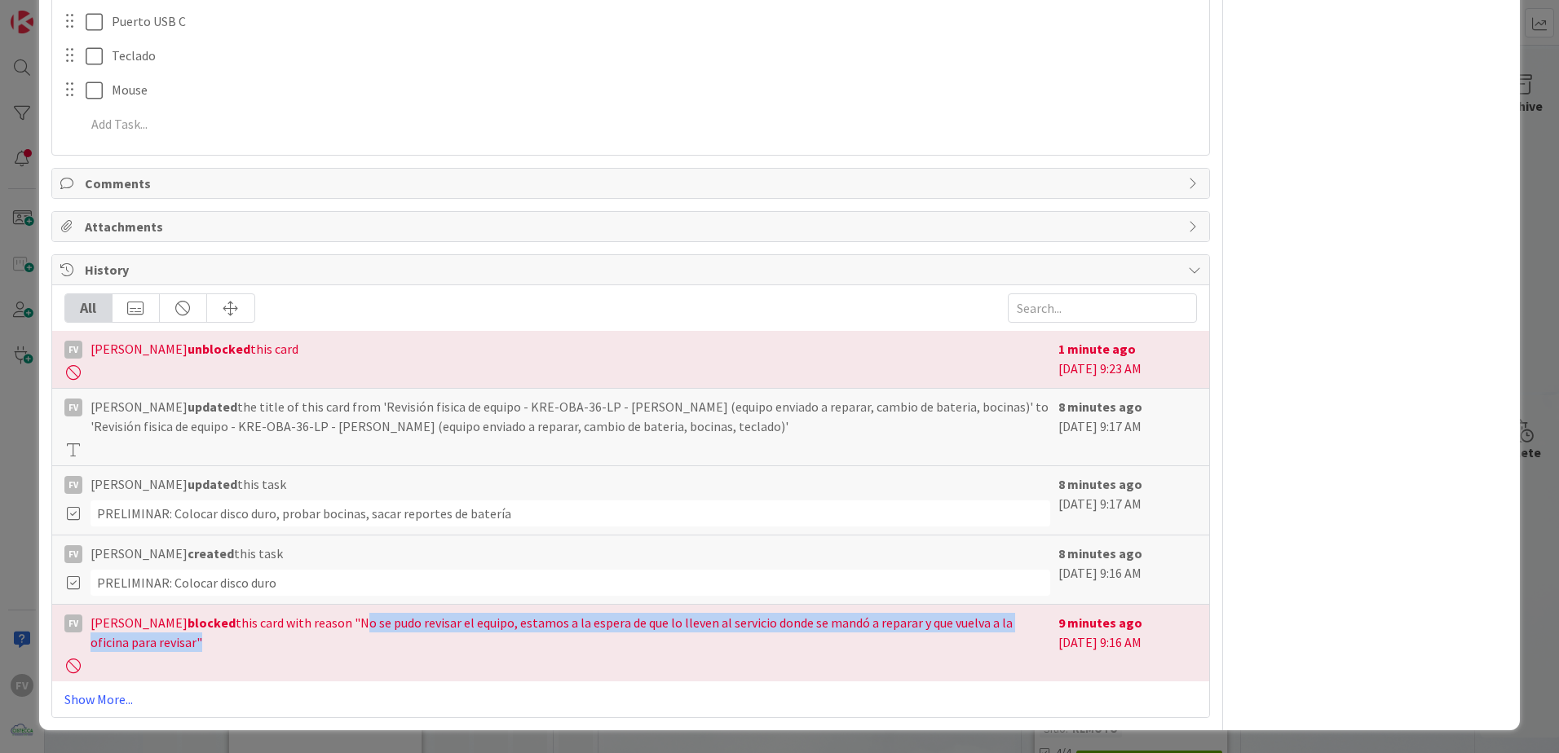
drag, startPoint x: 354, startPoint y: 628, endPoint x: 192, endPoint y: 650, distance: 163.7
click at [192, 650] on span "[PERSON_NAME] blocked this card with reason "No se pudo revisar el equipo, esta…" at bounding box center [571, 632] width 960 height 39
copy span "No se pudo revisar el equipo, estamos a la espera de que lo lleven al servicio …"
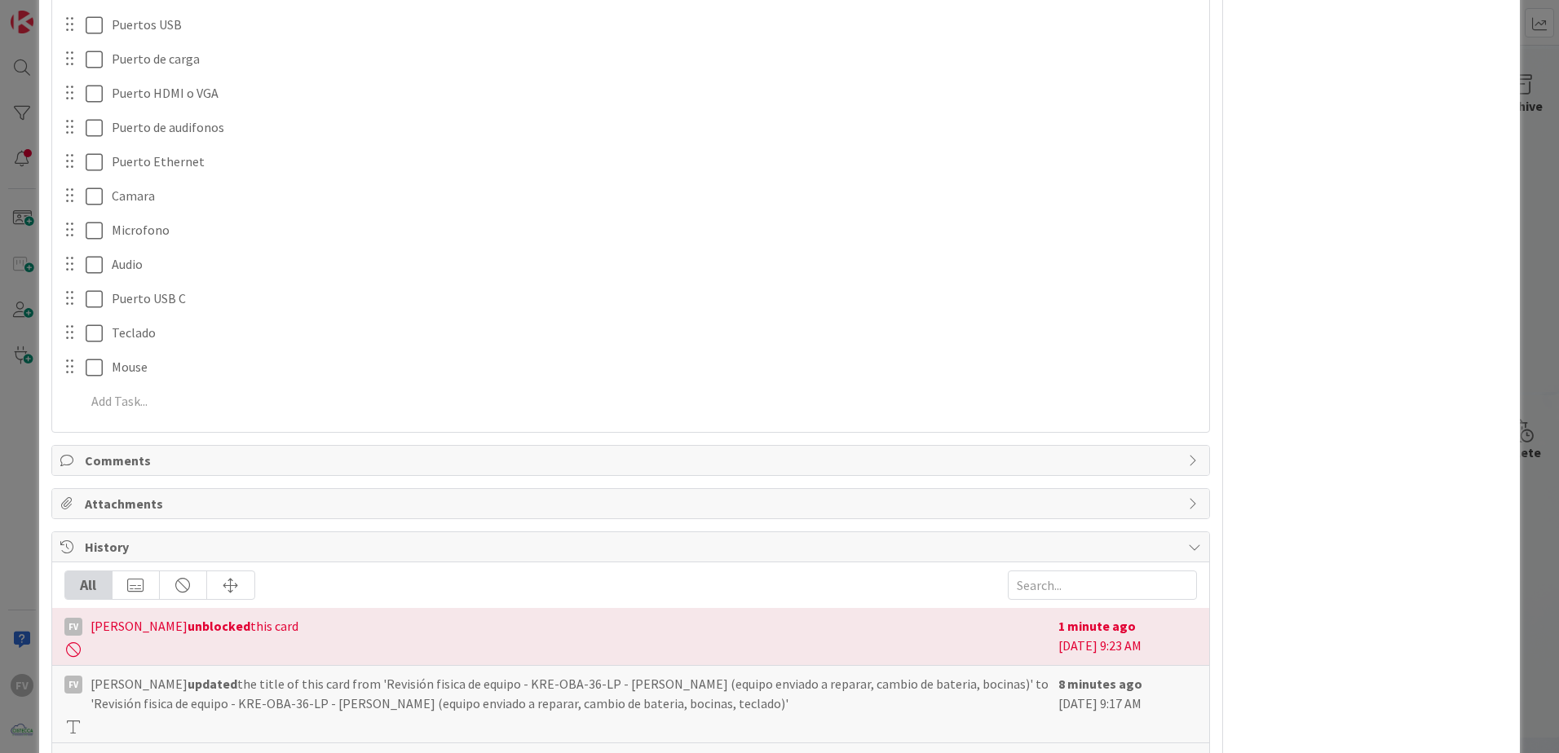
click at [302, 548] on span "History" at bounding box center [632, 547] width 1095 height 20
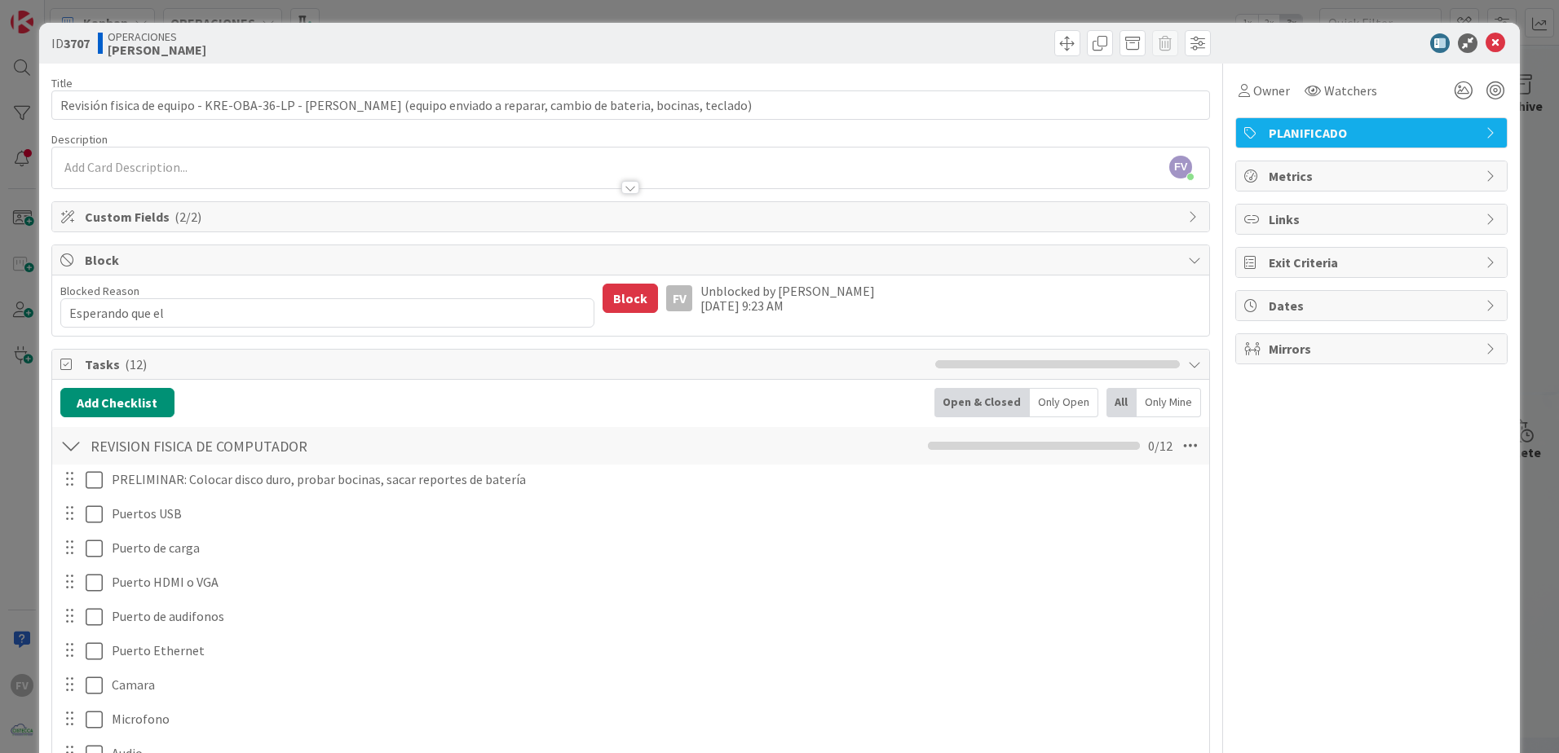
click at [240, 381] on div "Add Checklist Back Open & Closed Only Open All Only Mine REVISION FISICA DE COM…" at bounding box center [630, 650] width 1157 height 541
click at [244, 376] on div "Tasks ( 12 )" at bounding box center [630, 365] width 1157 height 30
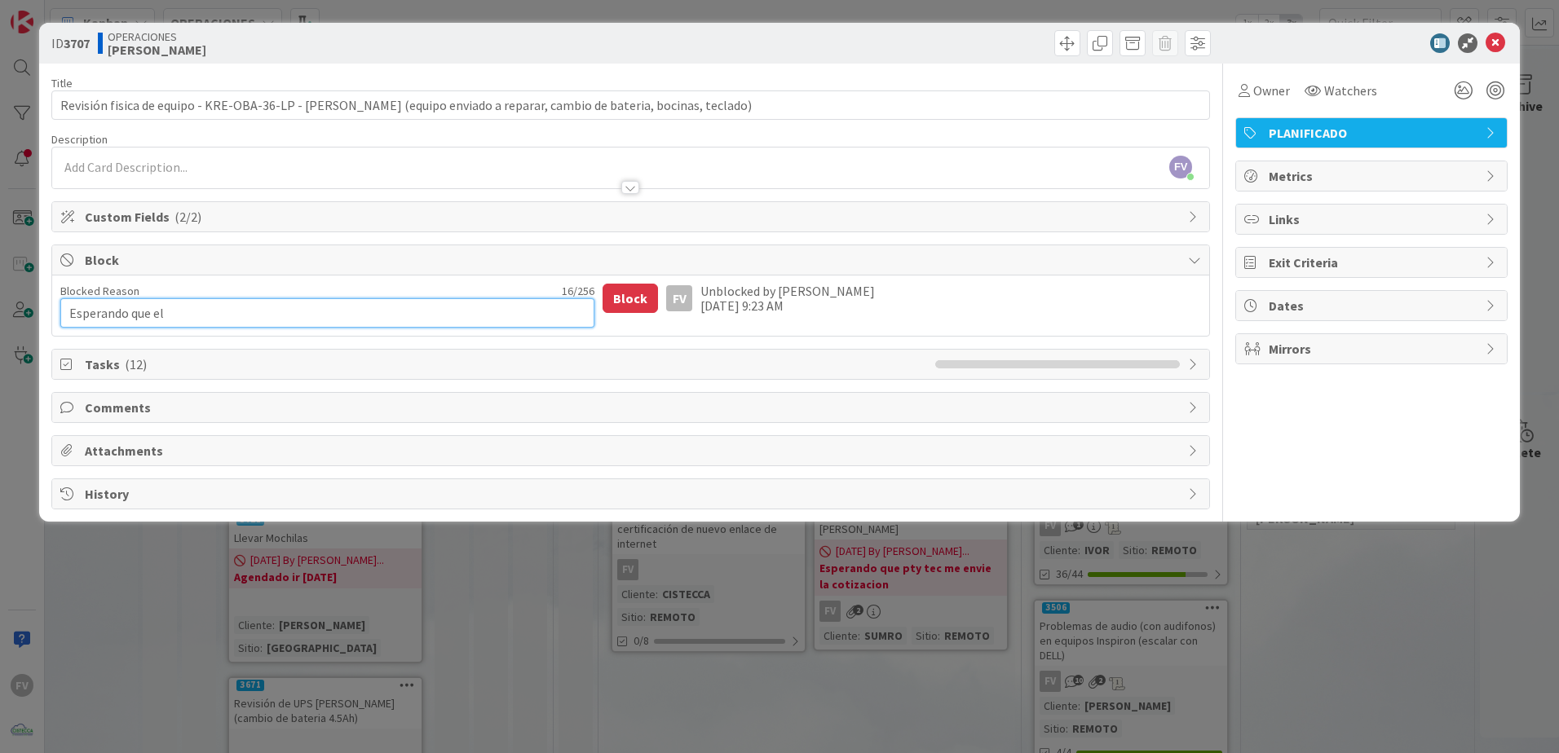
drag, startPoint x: 240, startPoint y: 316, endPoint x: 17, endPoint y: 312, distance: 222.6
click at [8, 307] on div "ID 3707 OPERACIONES [PERSON_NAME] Title 120 / 128 Revisión fisica de equipo - K…" at bounding box center [779, 376] width 1559 height 753
paste textarea "No se pudo revisar el equipo, estamos a la espera de que lo lleven al servicio …"
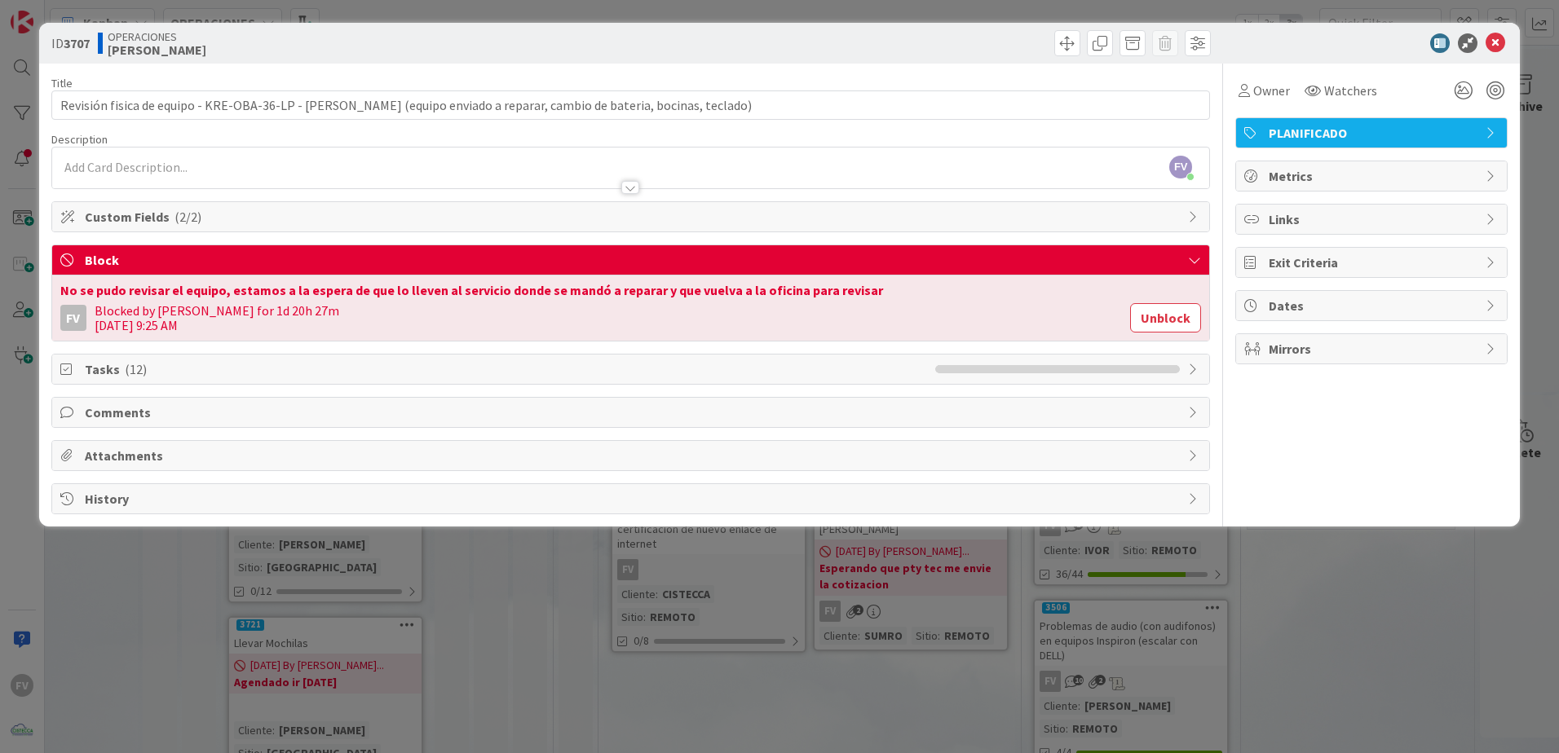
click at [498, 678] on div "ID 3707 OPERACIONES [PERSON_NAME] Title 120 / 128 Revisión fisica de equipo - K…" at bounding box center [779, 376] width 1559 height 753
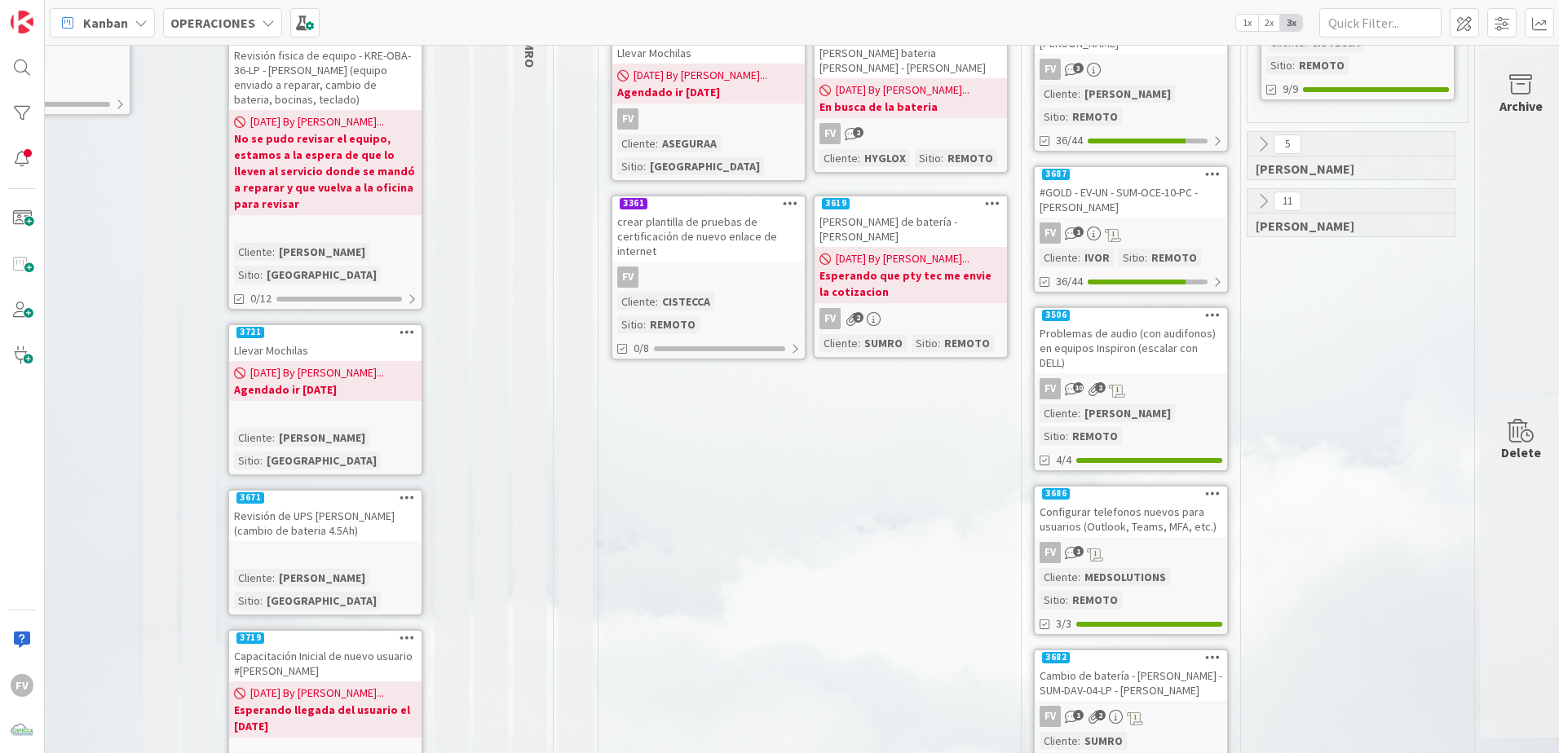
scroll to position [326, 206]
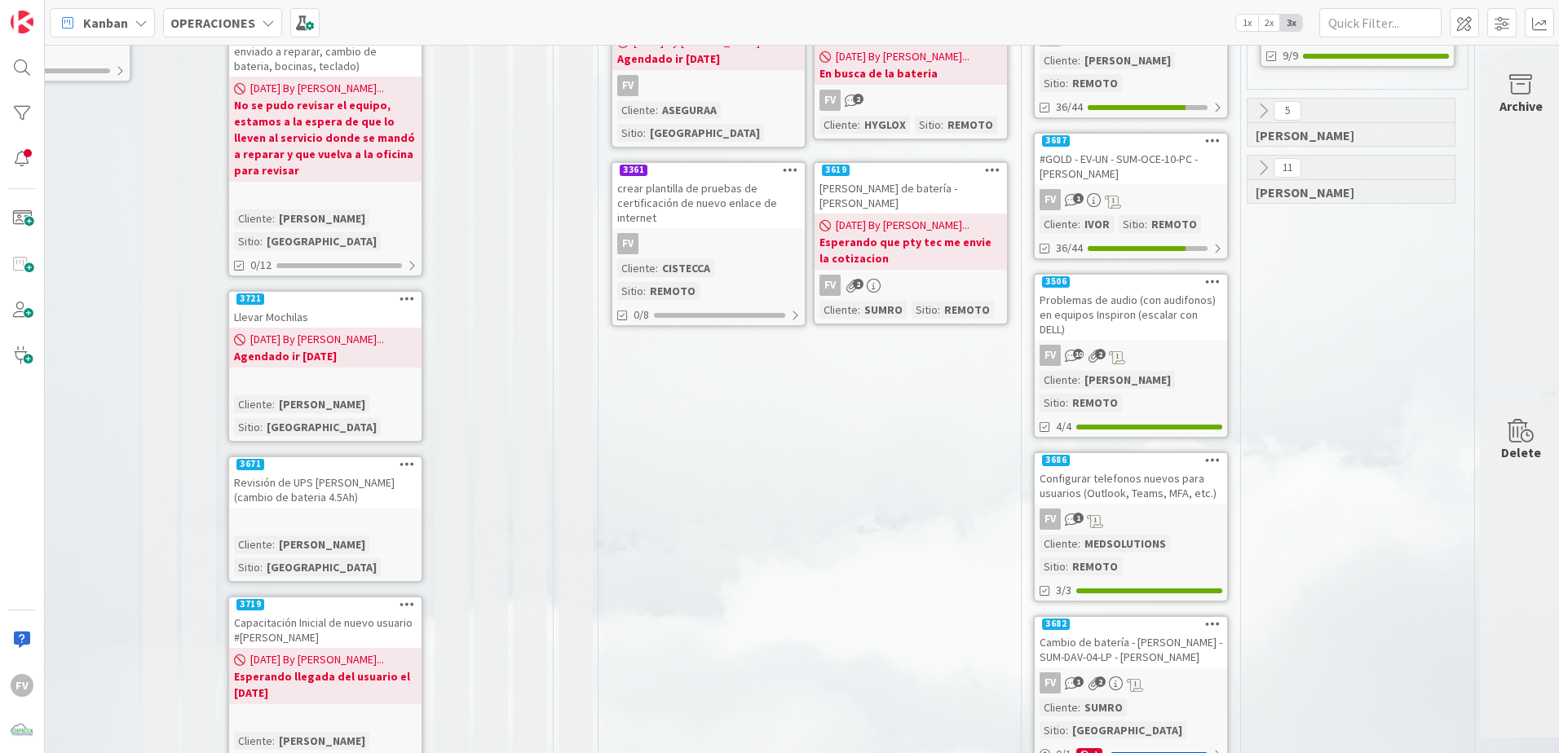
click at [355, 331] on span "[DATE] By [PERSON_NAME]..." at bounding box center [317, 339] width 134 height 17
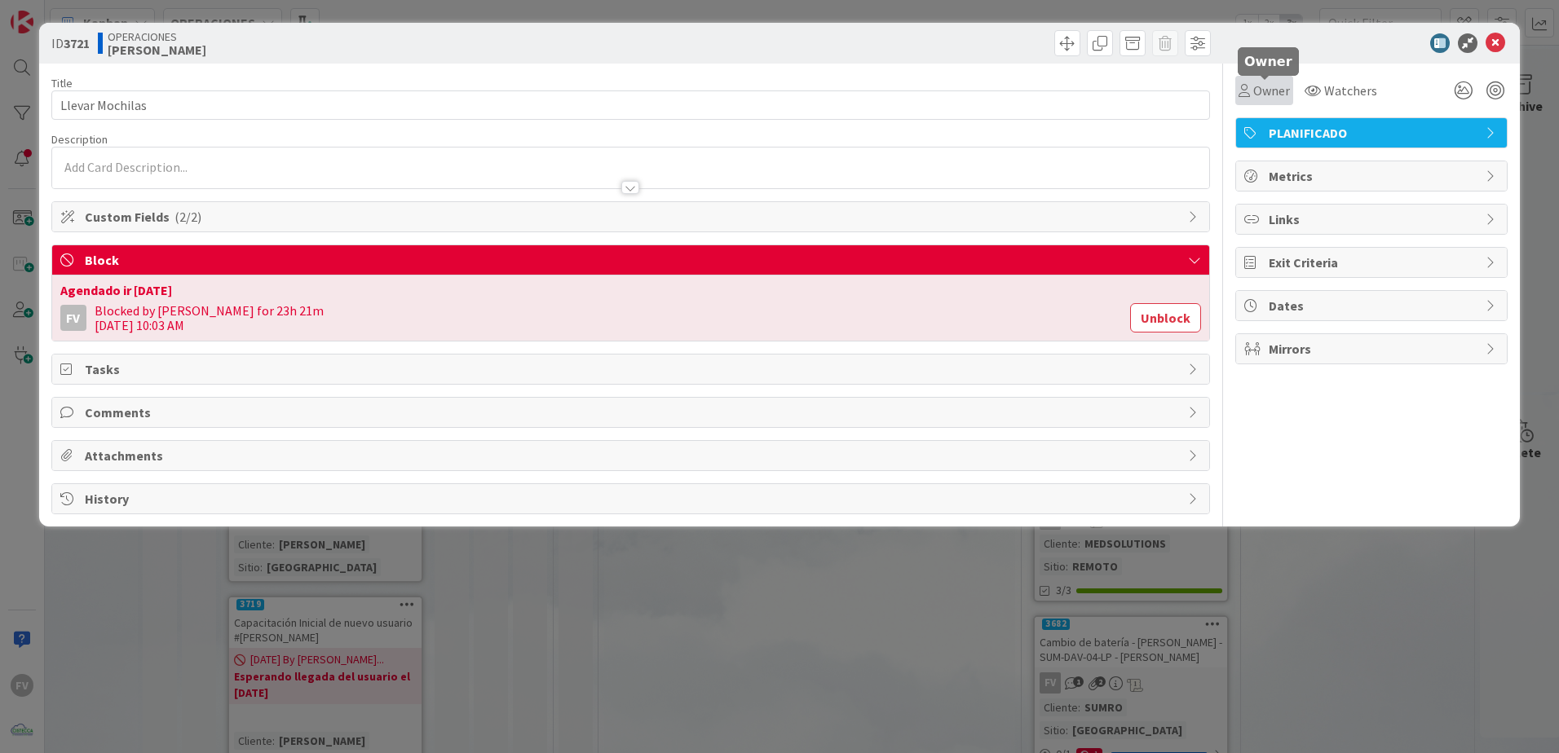
click at [1257, 92] on span "Owner" at bounding box center [1271, 91] width 37 height 20
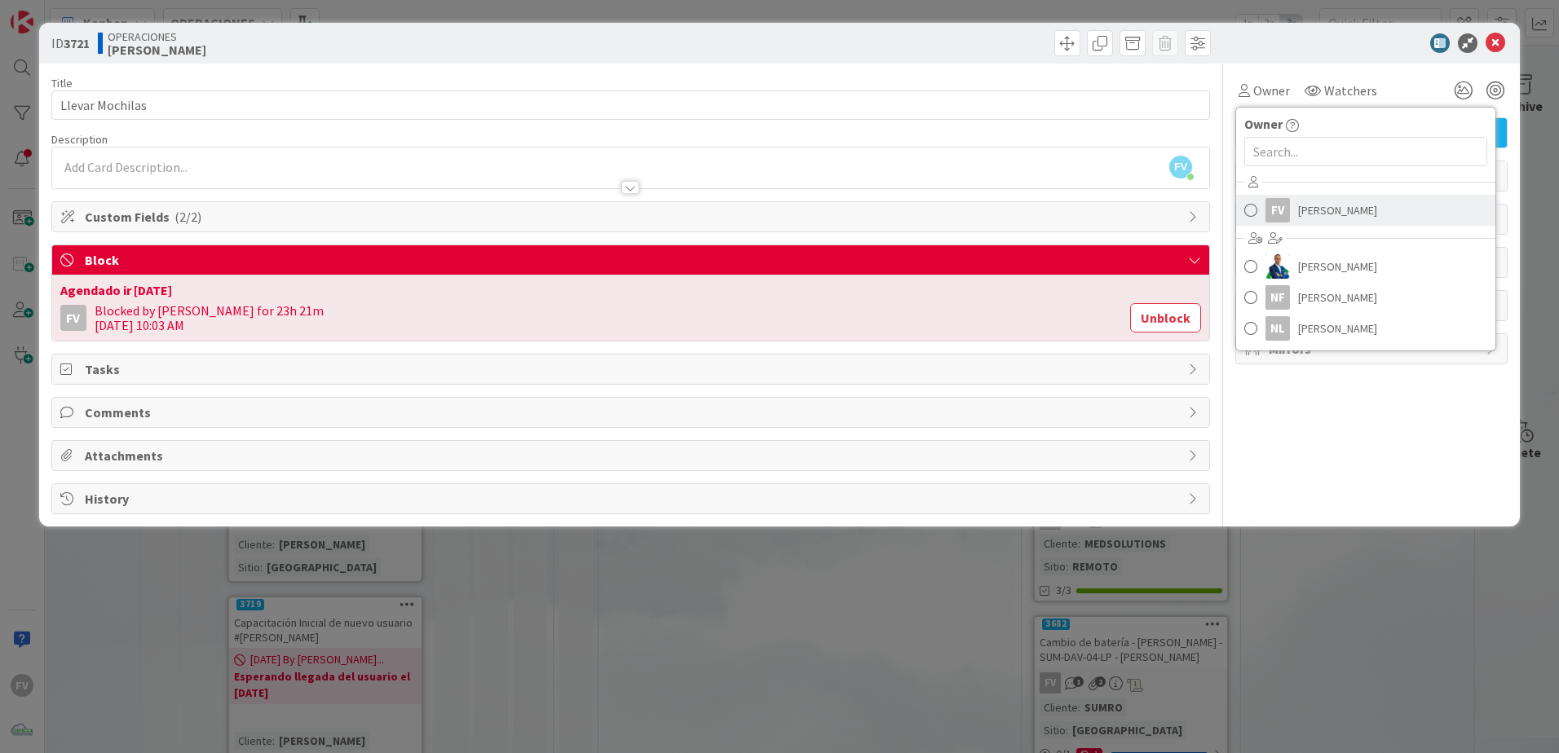
click at [1313, 208] on span "[PERSON_NAME]" at bounding box center [1337, 210] width 79 height 24
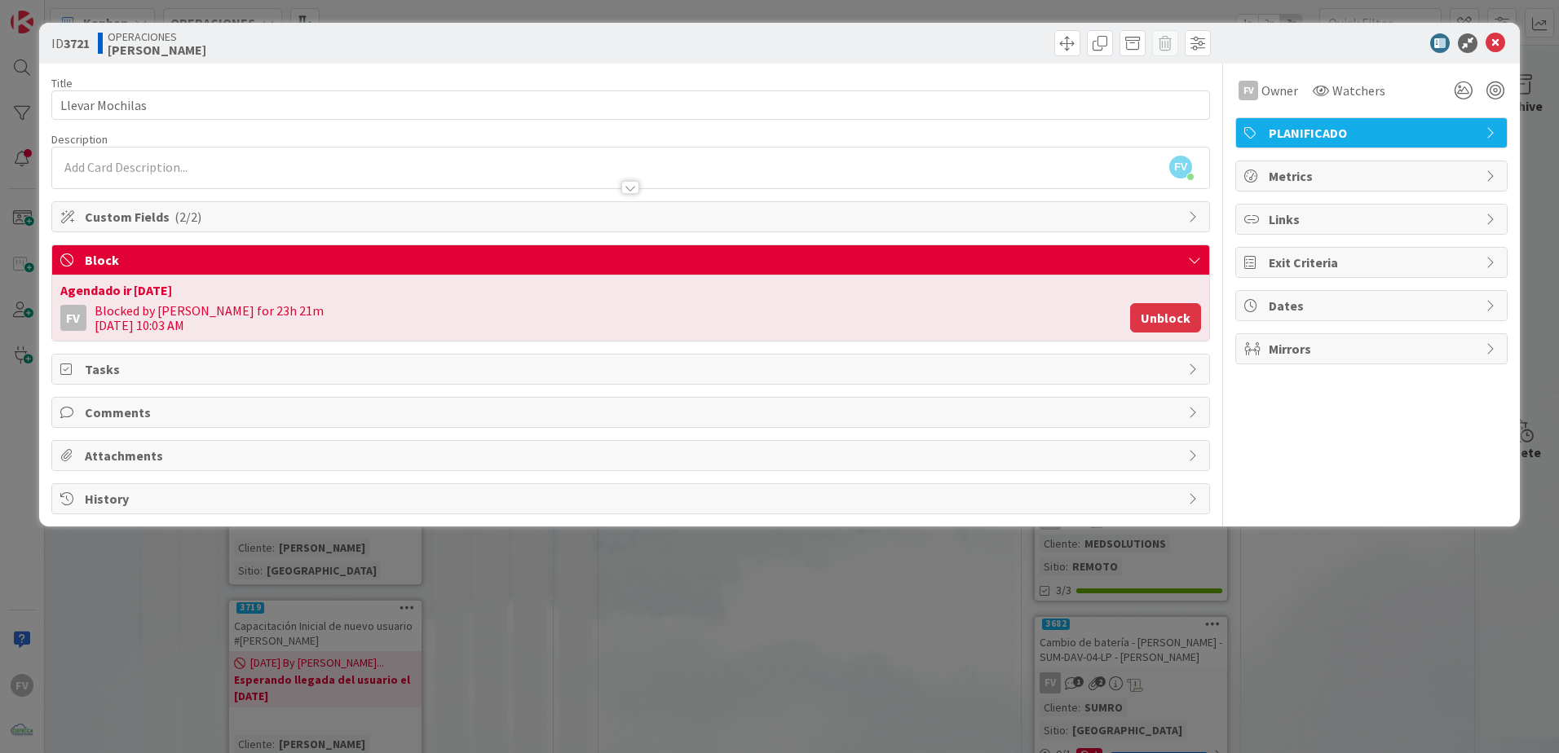
click at [1157, 313] on button "Unblock" at bounding box center [1165, 317] width 71 height 29
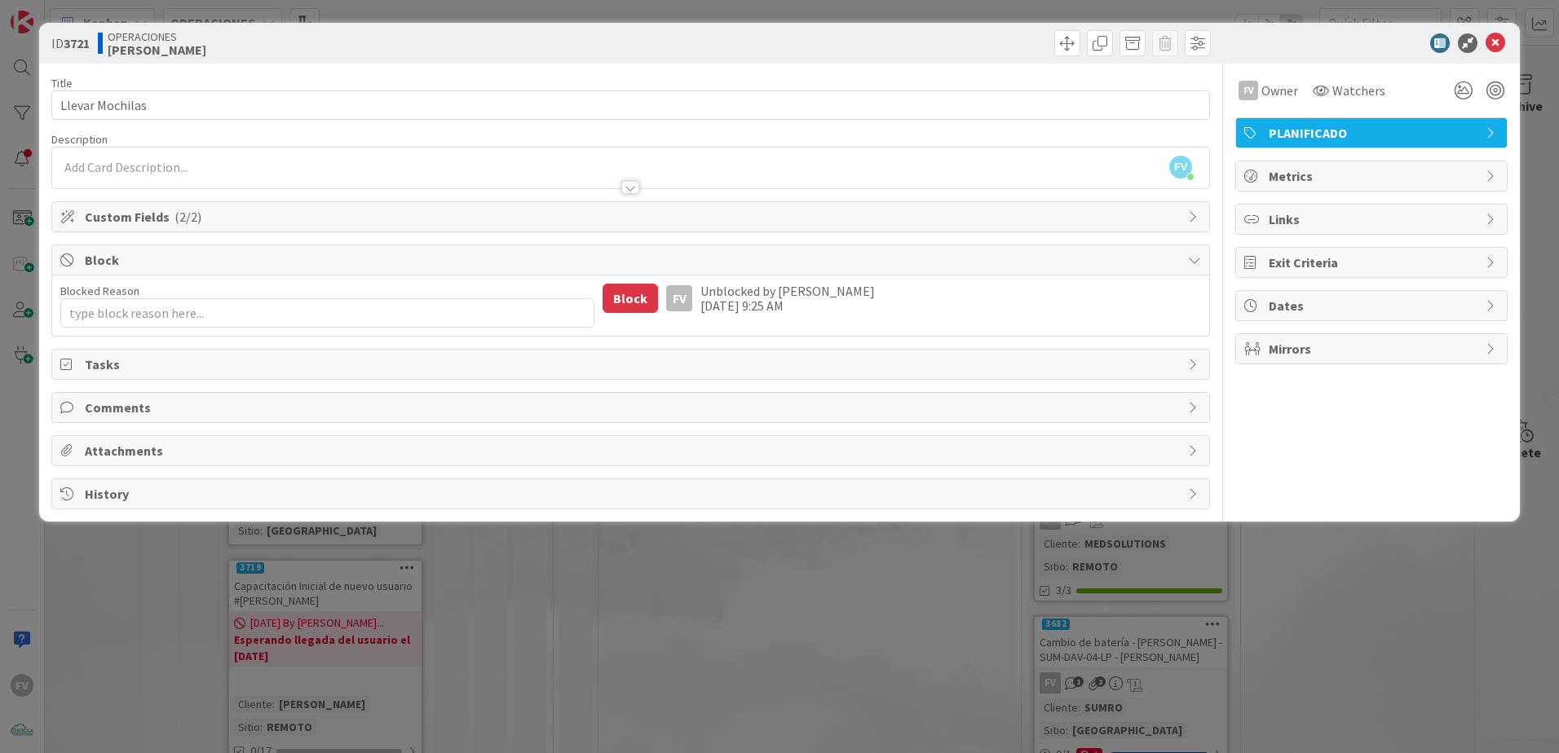
click at [210, 270] on div "Block" at bounding box center [630, 260] width 1157 height 30
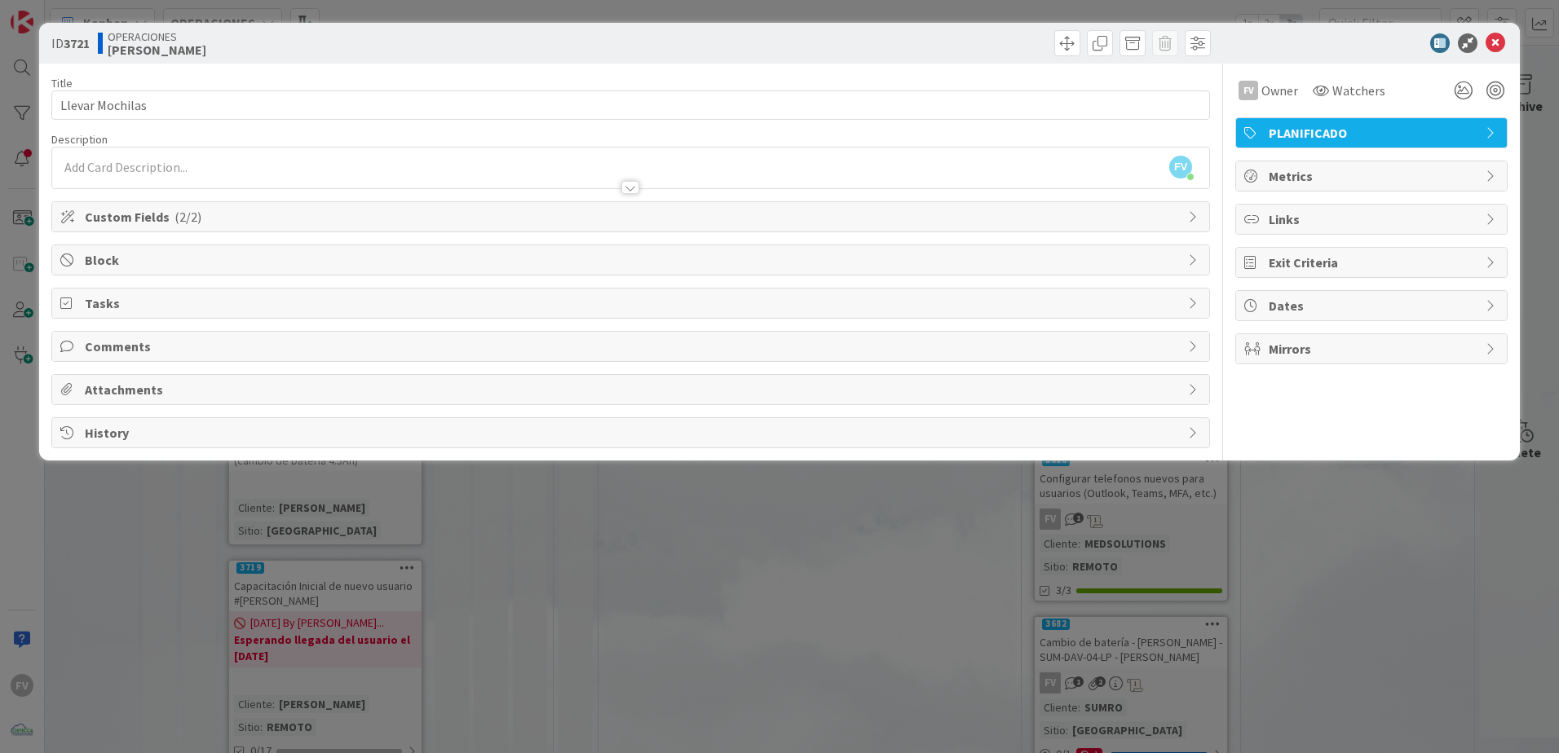
click at [283, 550] on div "ID 3721 OPERACIONES [PERSON_NAME] Title 15 / 128 Llevar Mochilas Description FV…" at bounding box center [779, 376] width 1559 height 753
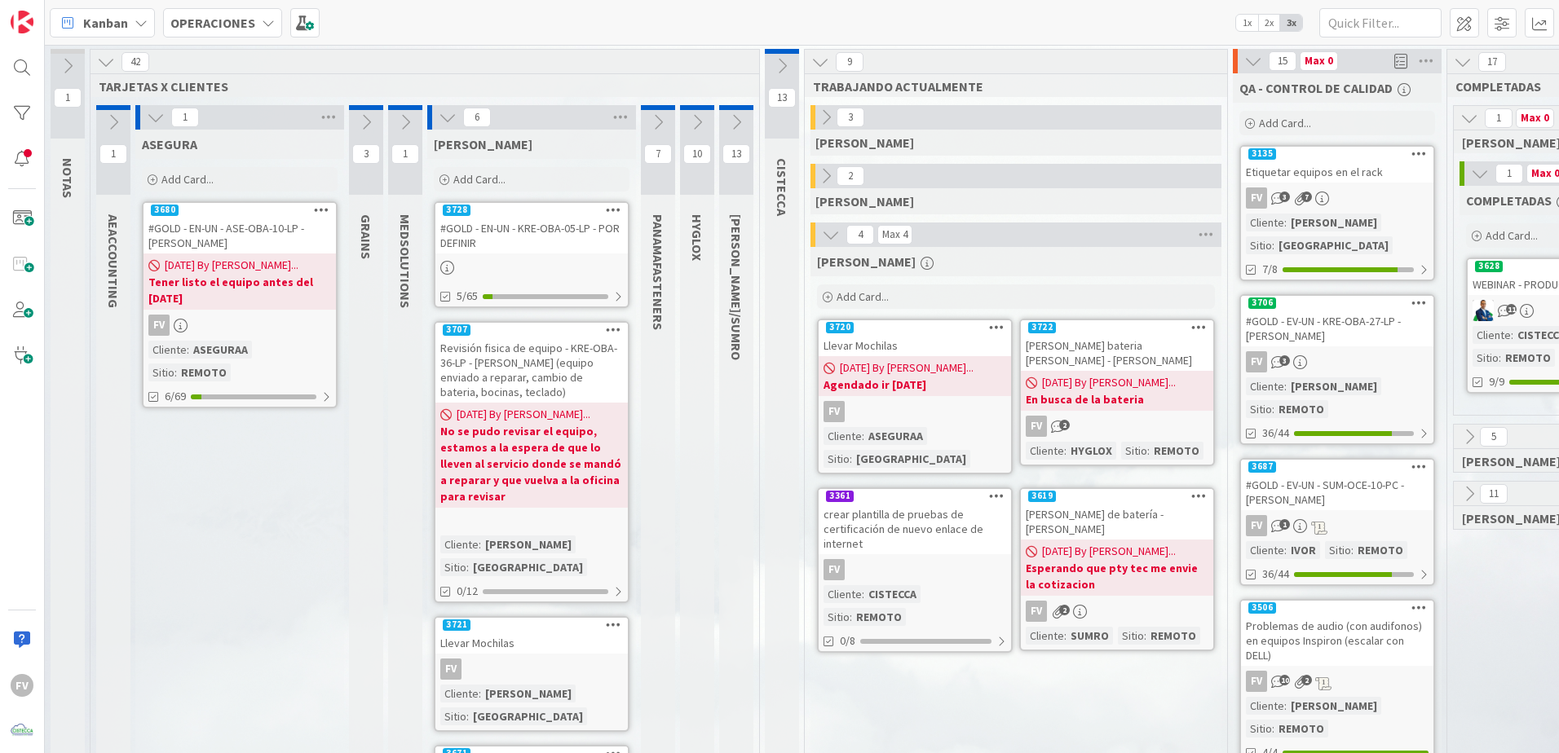
click at [951, 371] on span "[DATE] By [PERSON_NAME]..." at bounding box center [907, 368] width 134 height 17
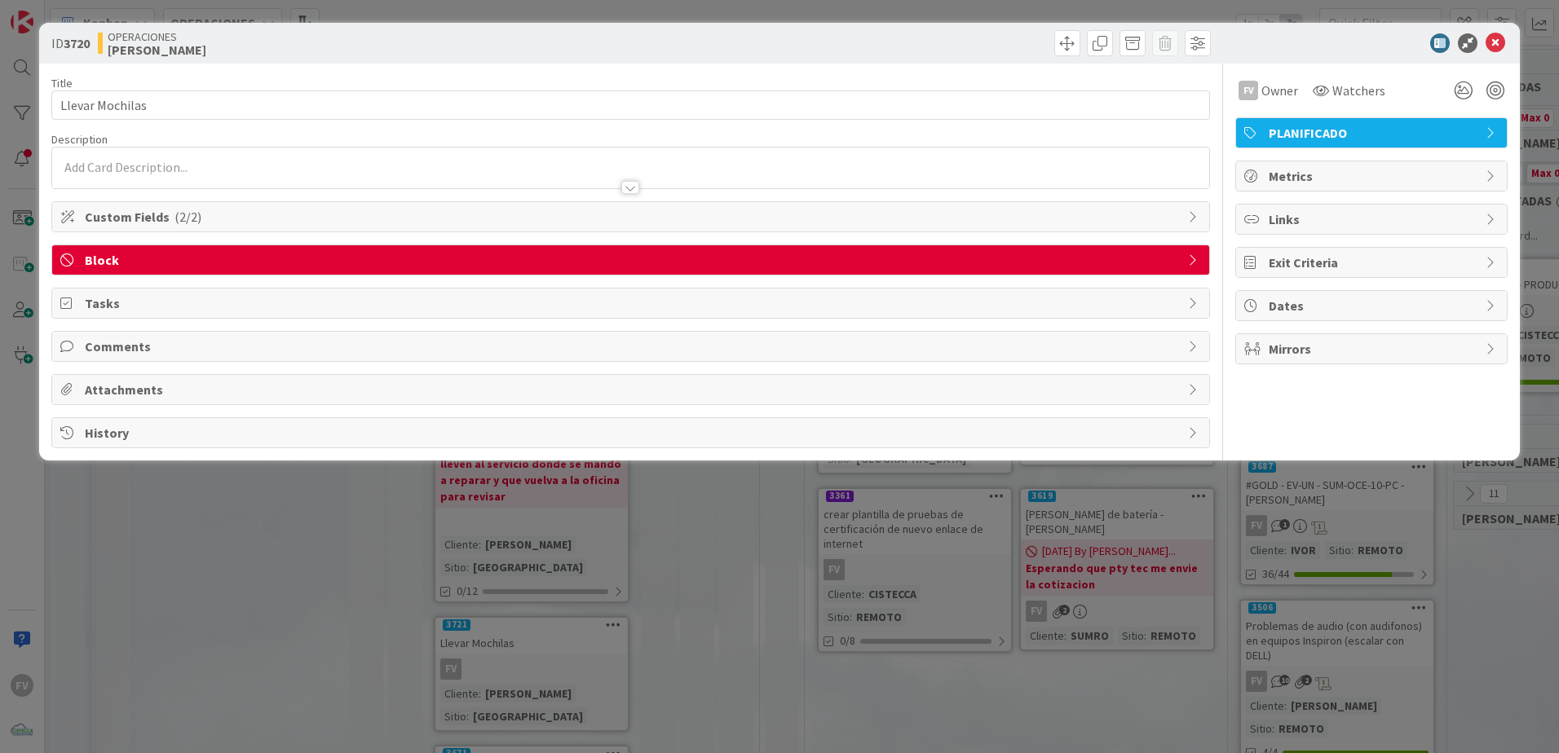
click at [221, 258] on span "Block" at bounding box center [632, 260] width 1095 height 20
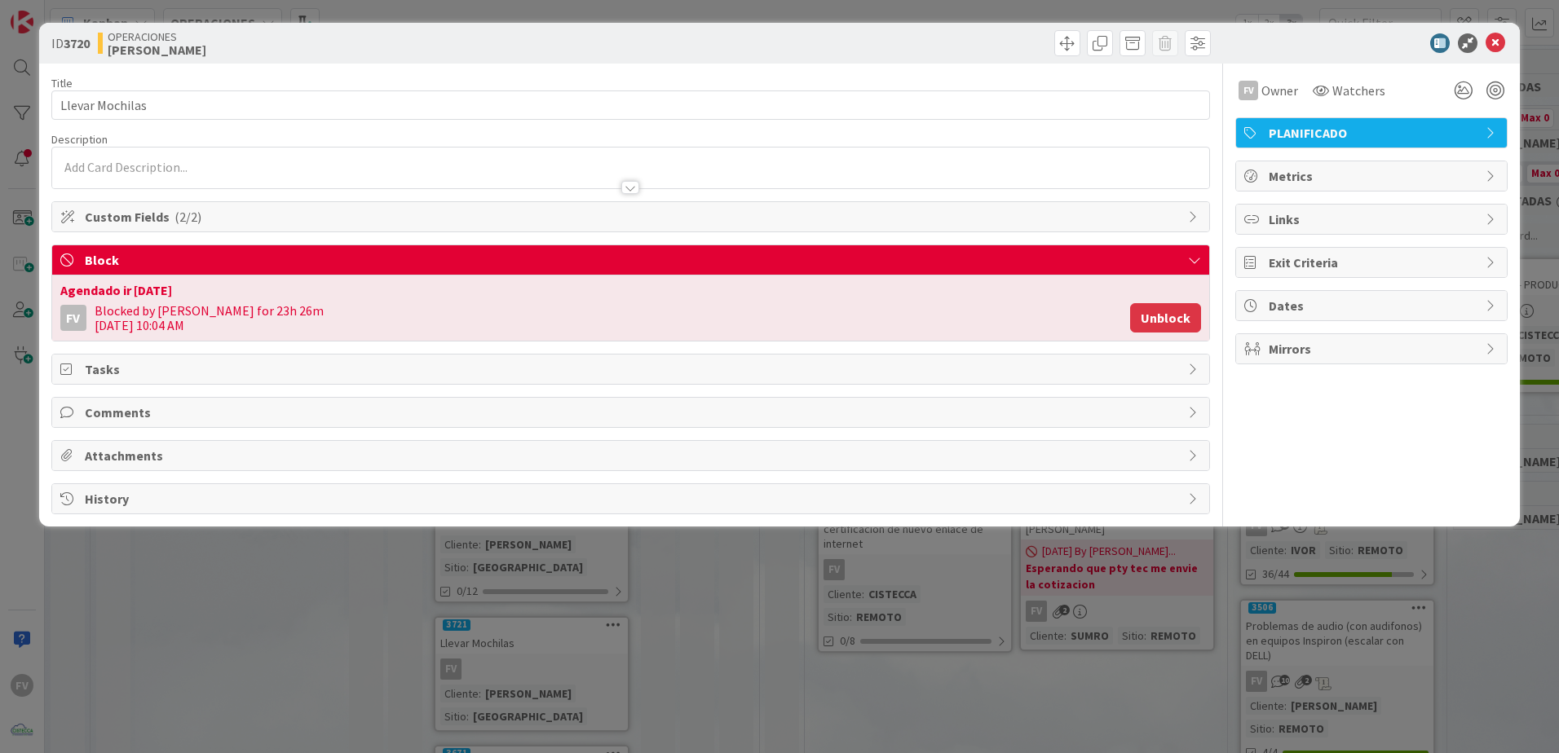
click at [1174, 318] on button "Unblock" at bounding box center [1165, 317] width 71 height 29
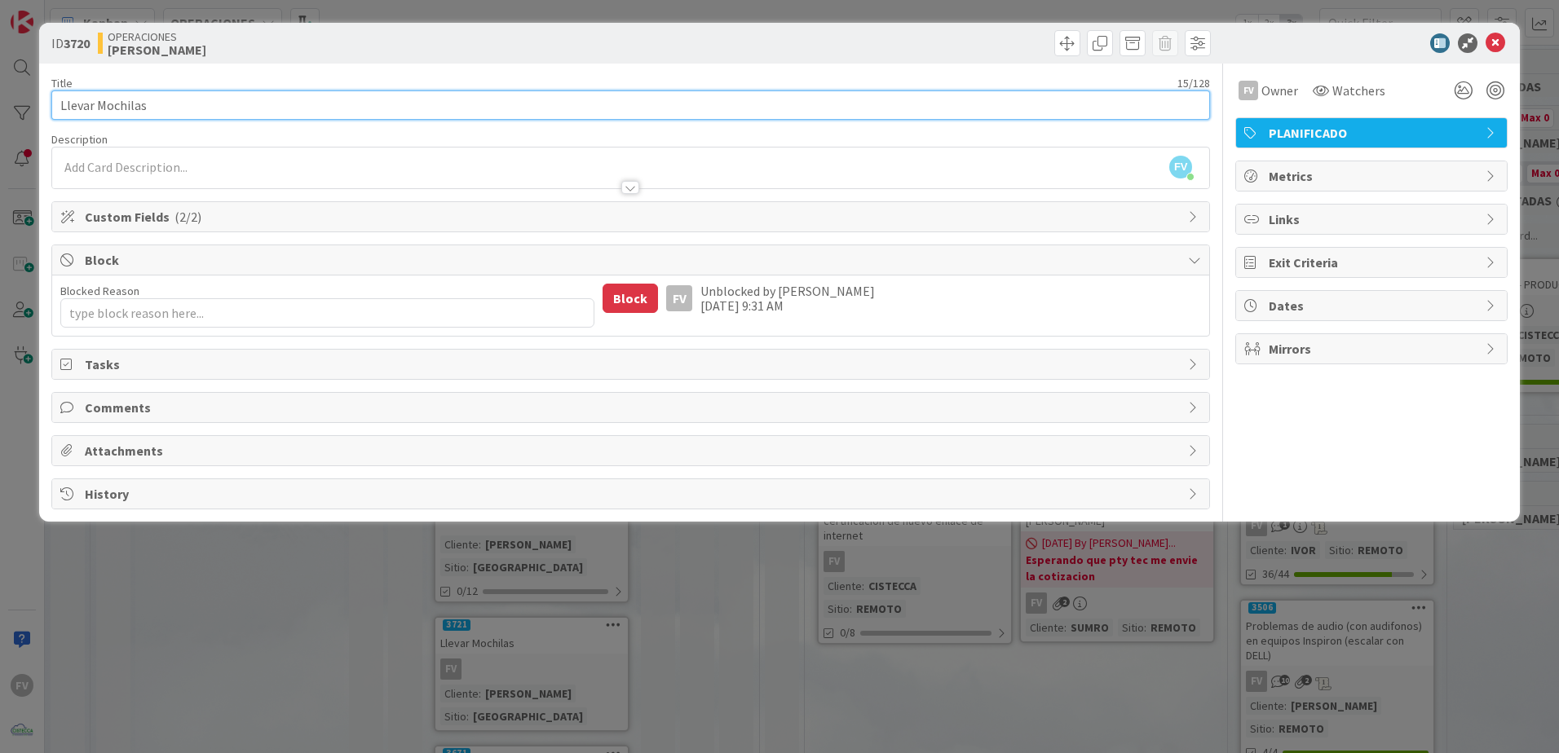
click at [188, 103] on input "Llevar Mochilas" at bounding box center [630, 105] width 1159 height 29
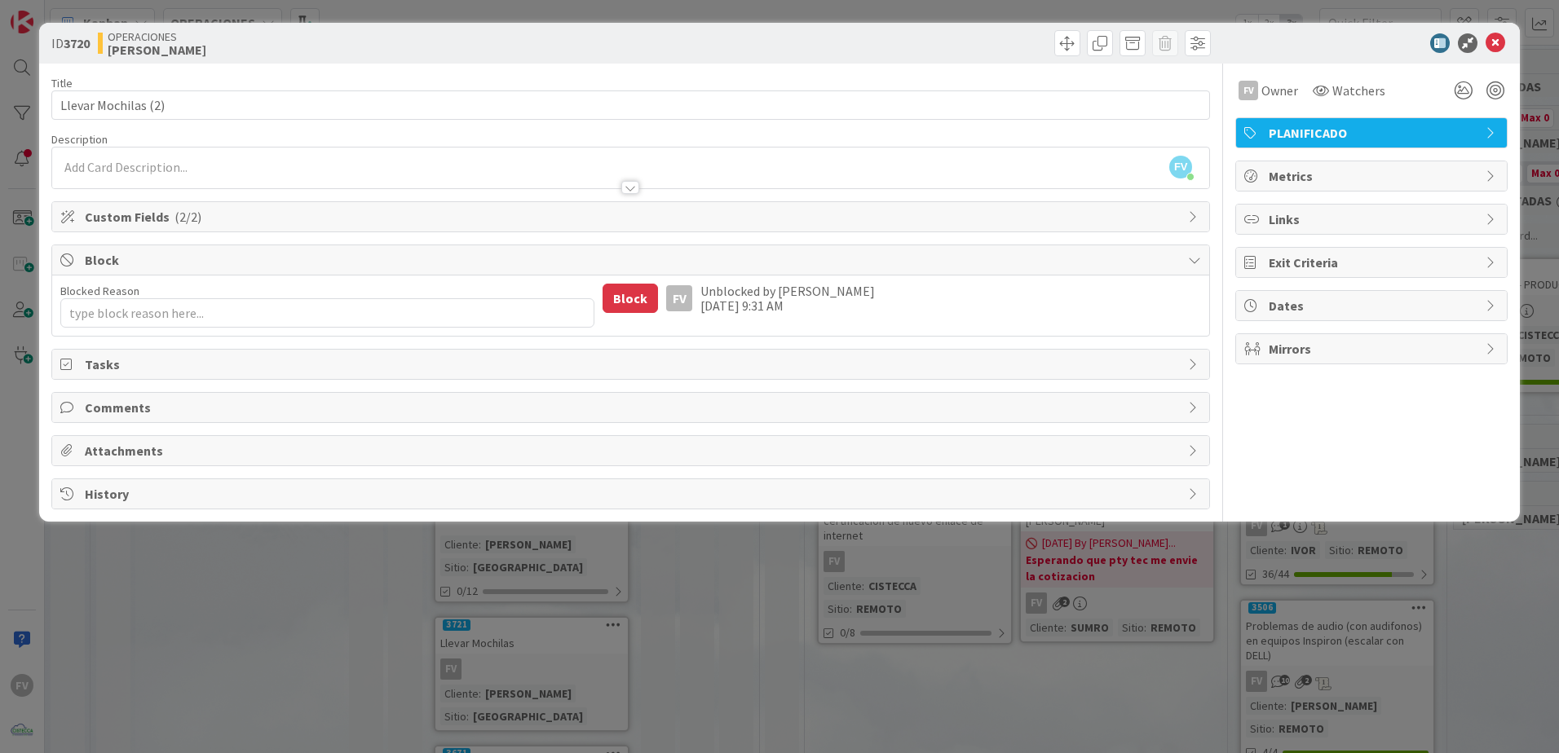
click at [178, 249] on div "Block" at bounding box center [630, 260] width 1157 height 30
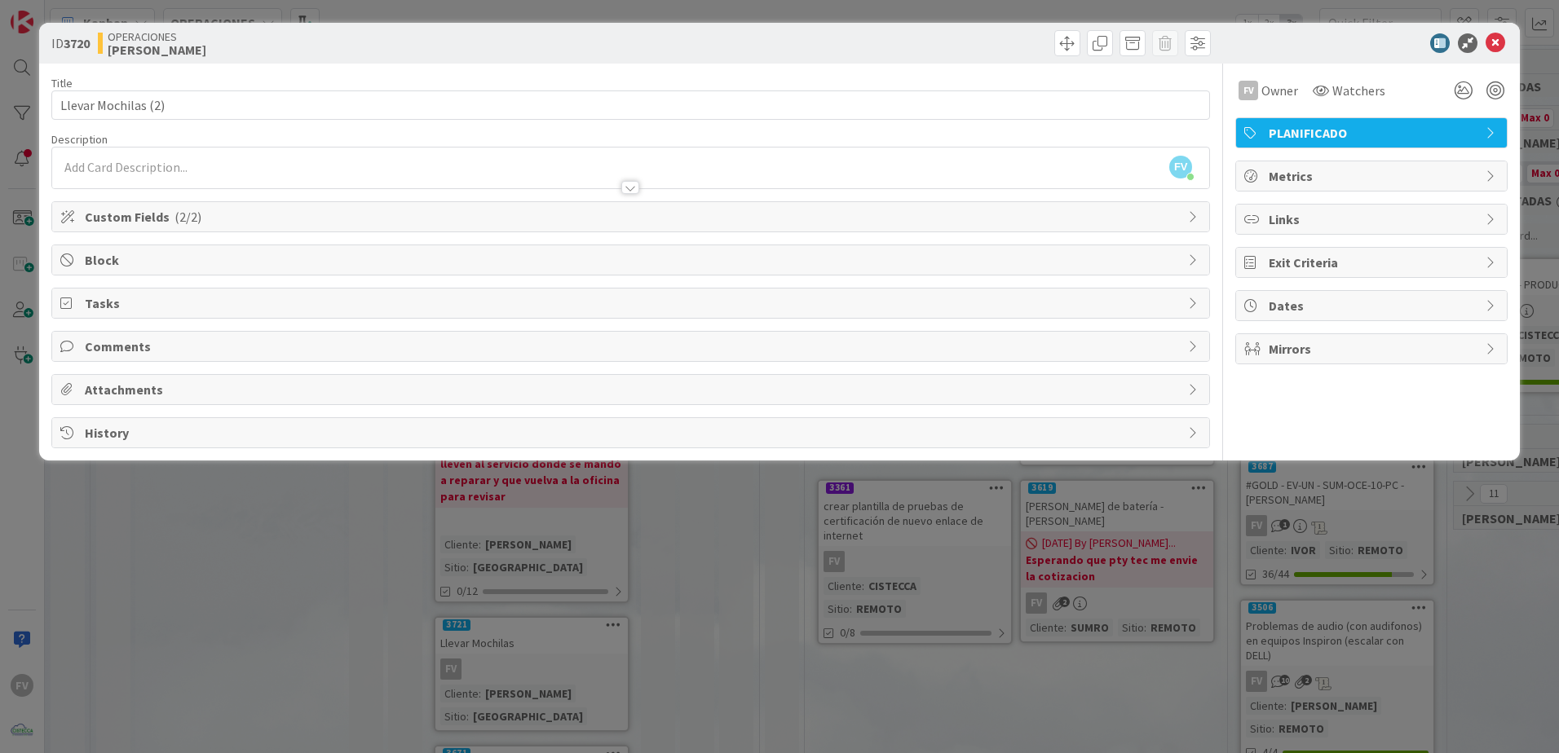
click at [135, 342] on span "Comments" at bounding box center [632, 347] width 1095 height 20
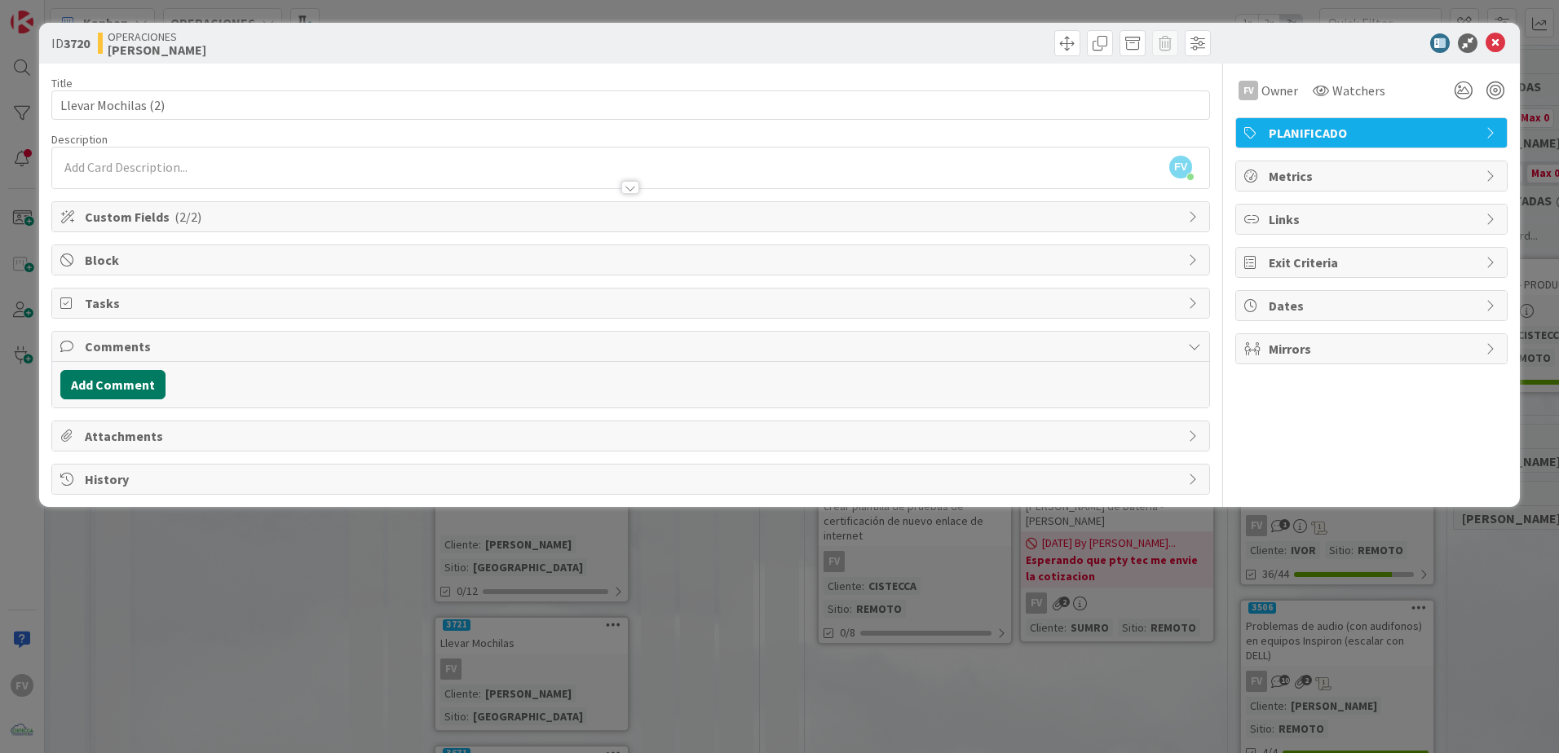
click at [143, 382] on button "Add Comment" at bounding box center [112, 384] width 105 height 29
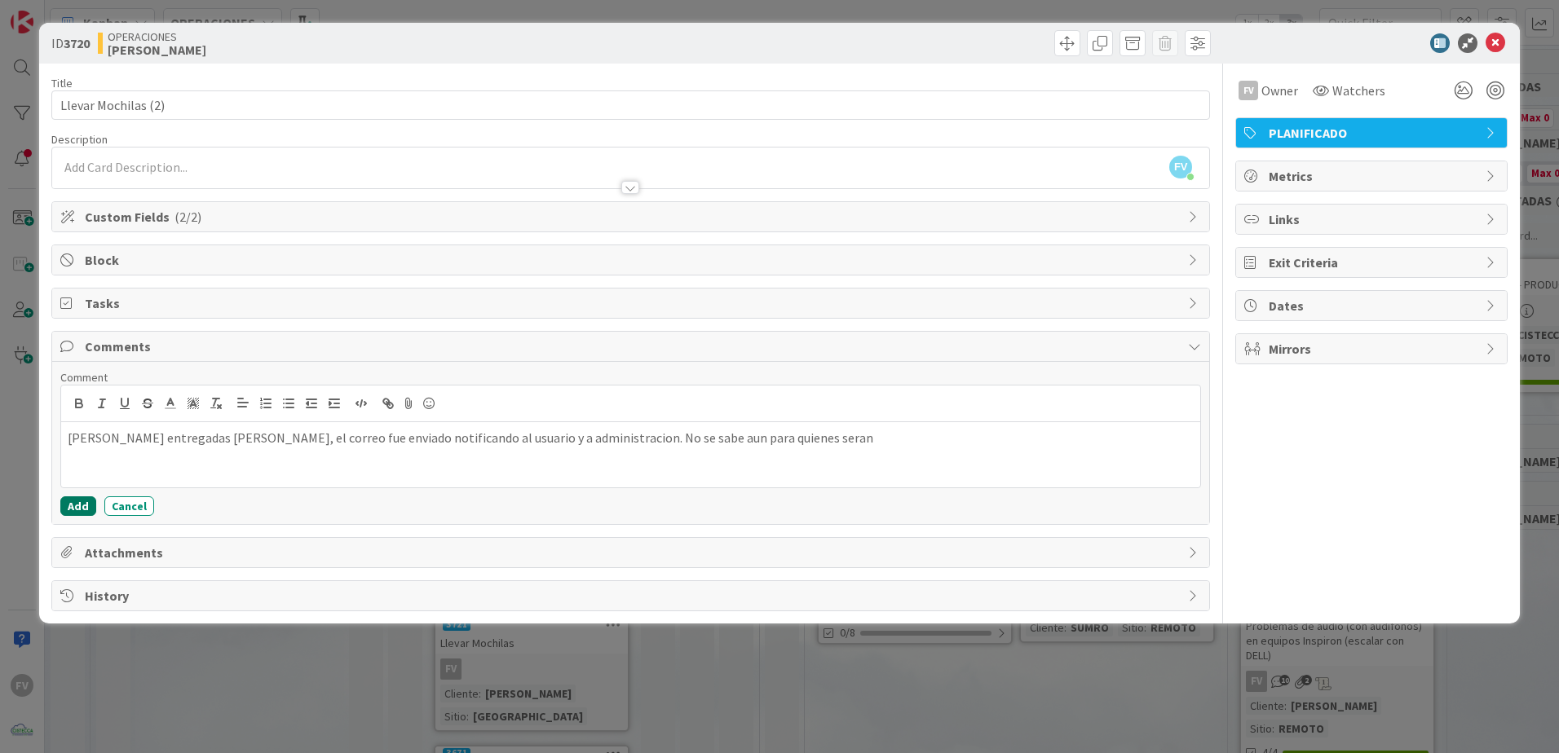
click at [74, 510] on button "Add" at bounding box center [78, 507] width 36 height 20
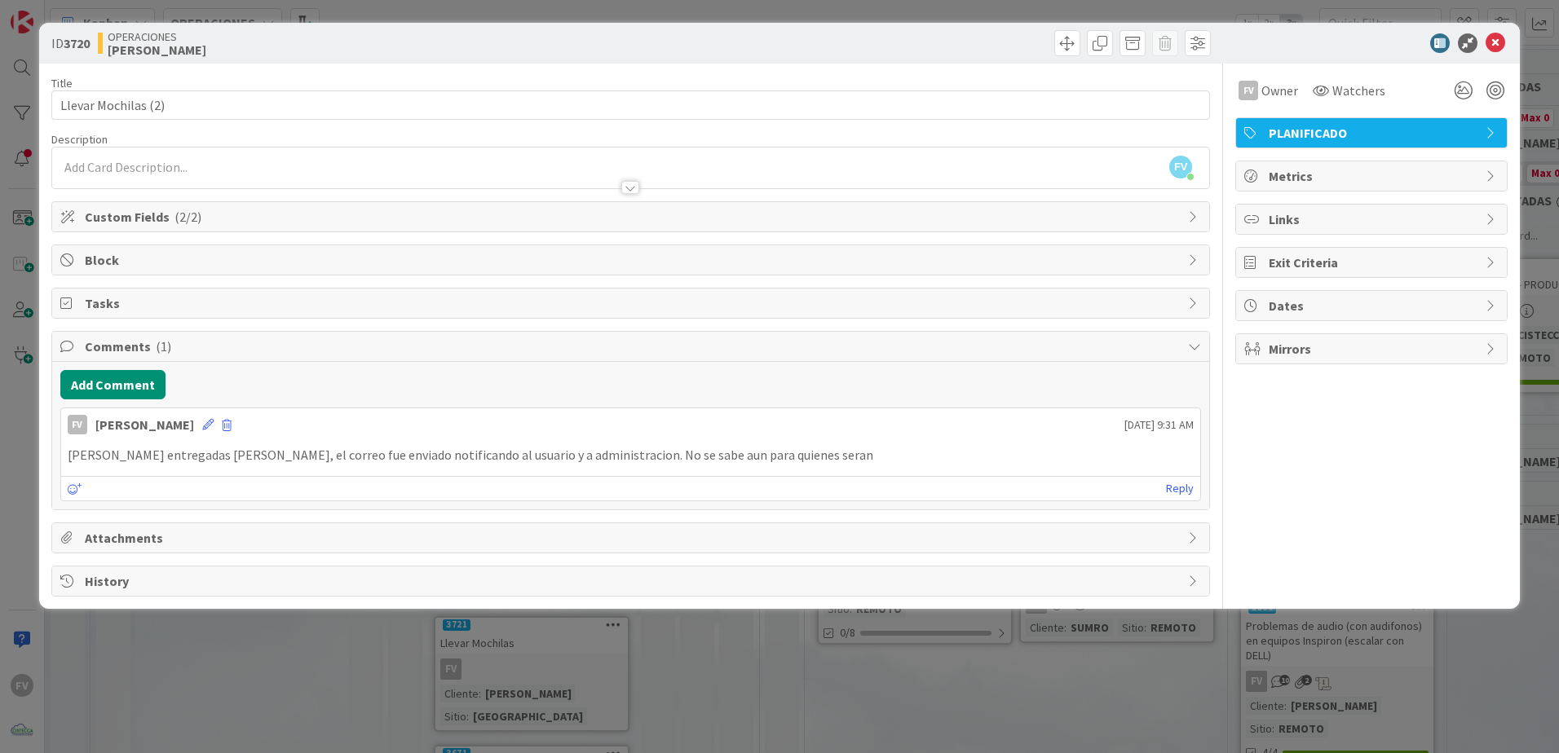
drag, startPoint x: 578, startPoint y: 631, endPoint x: 800, endPoint y: 600, distance: 223.9
click at [579, 631] on div "ID 3720 OPERACIONES [PERSON_NAME] Title 19 / 128 Llevar Mochilas (2) Descriptio…" at bounding box center [779, 376] width 1559 height 753
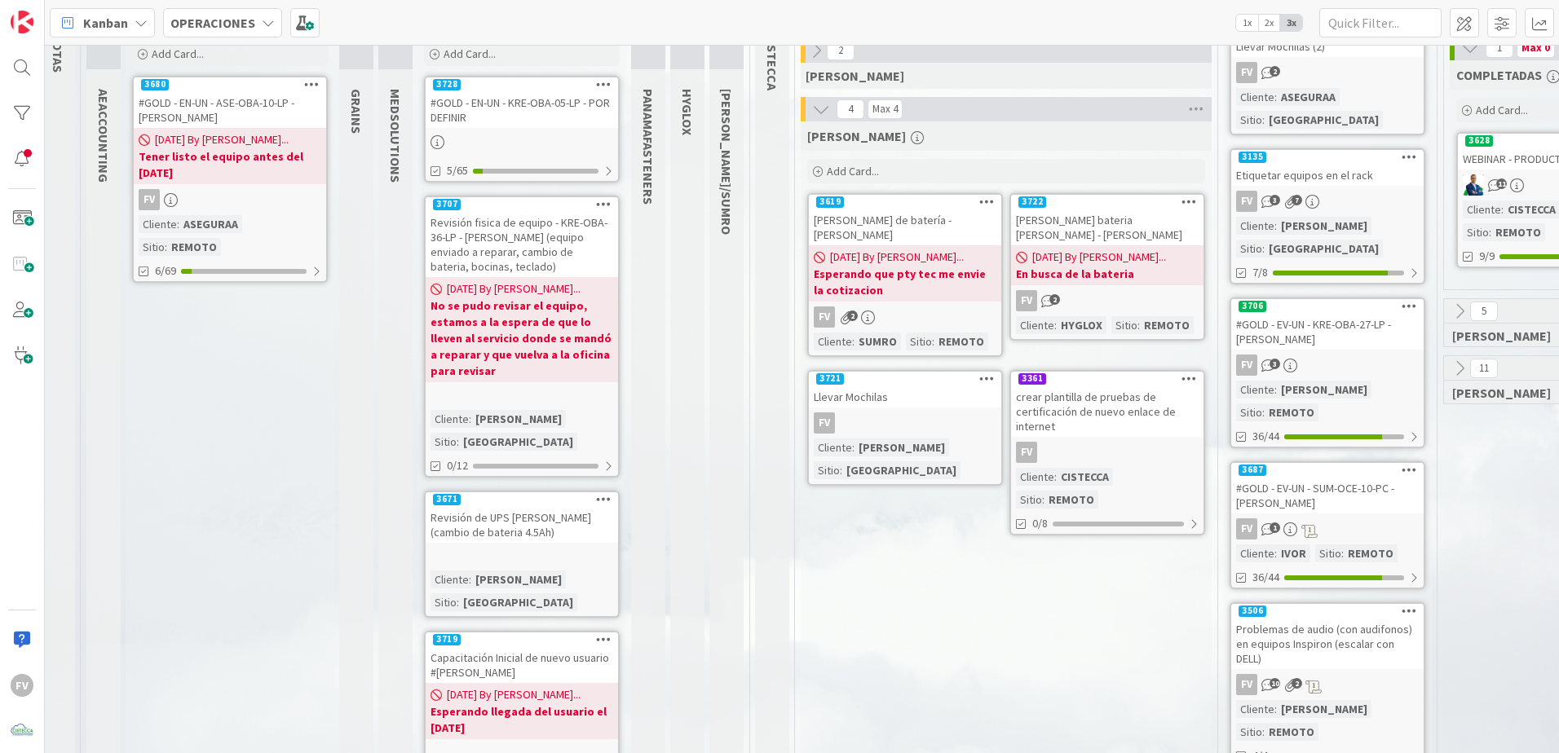
scroll to position [0, 10]
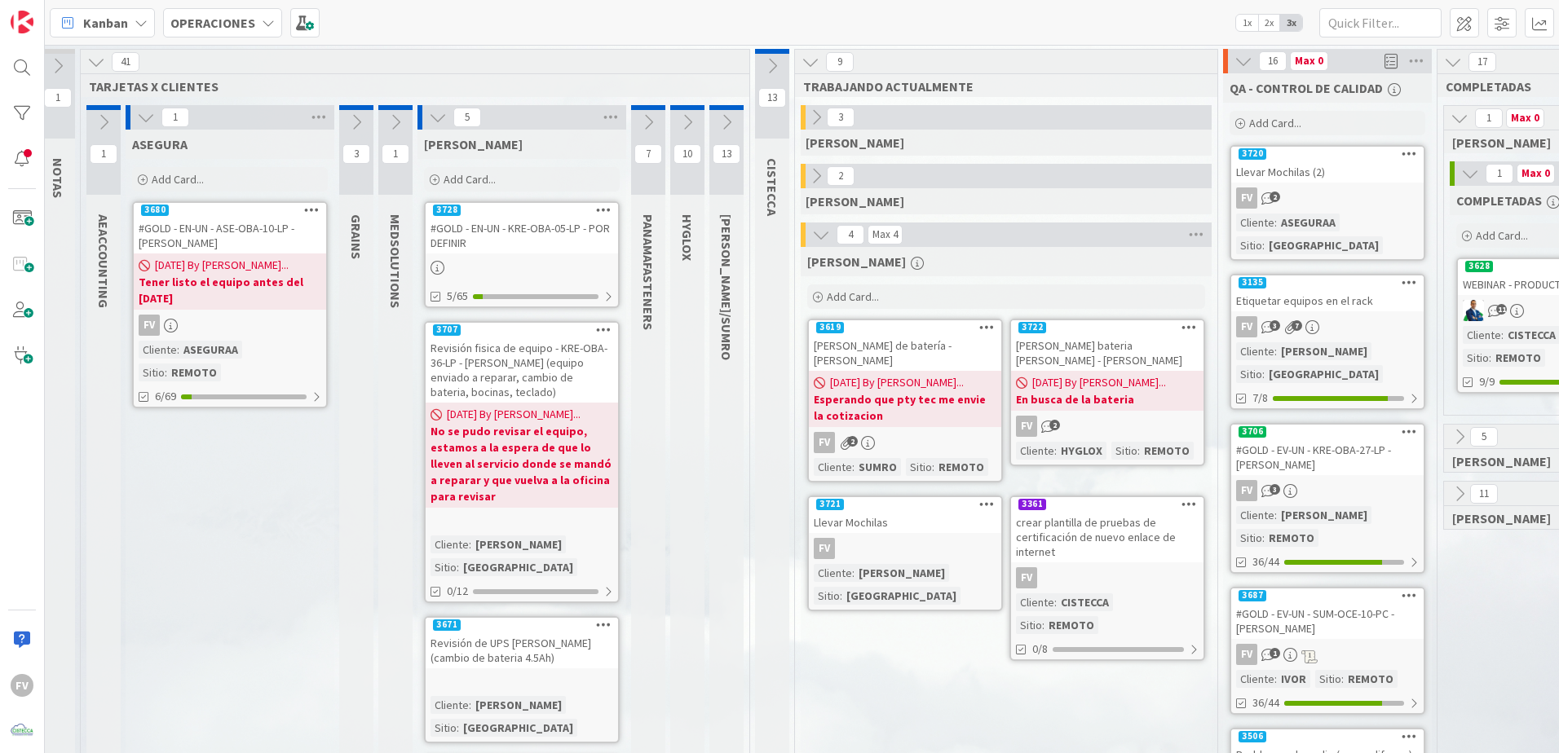
click at [889, 519] on link "3721 Llevar Mochilas FV Cliente : [PERSON_NAME] Sitio : [GEOGRAPHIC_DATA]" at bounding box center [905, 554] width 196 height 116
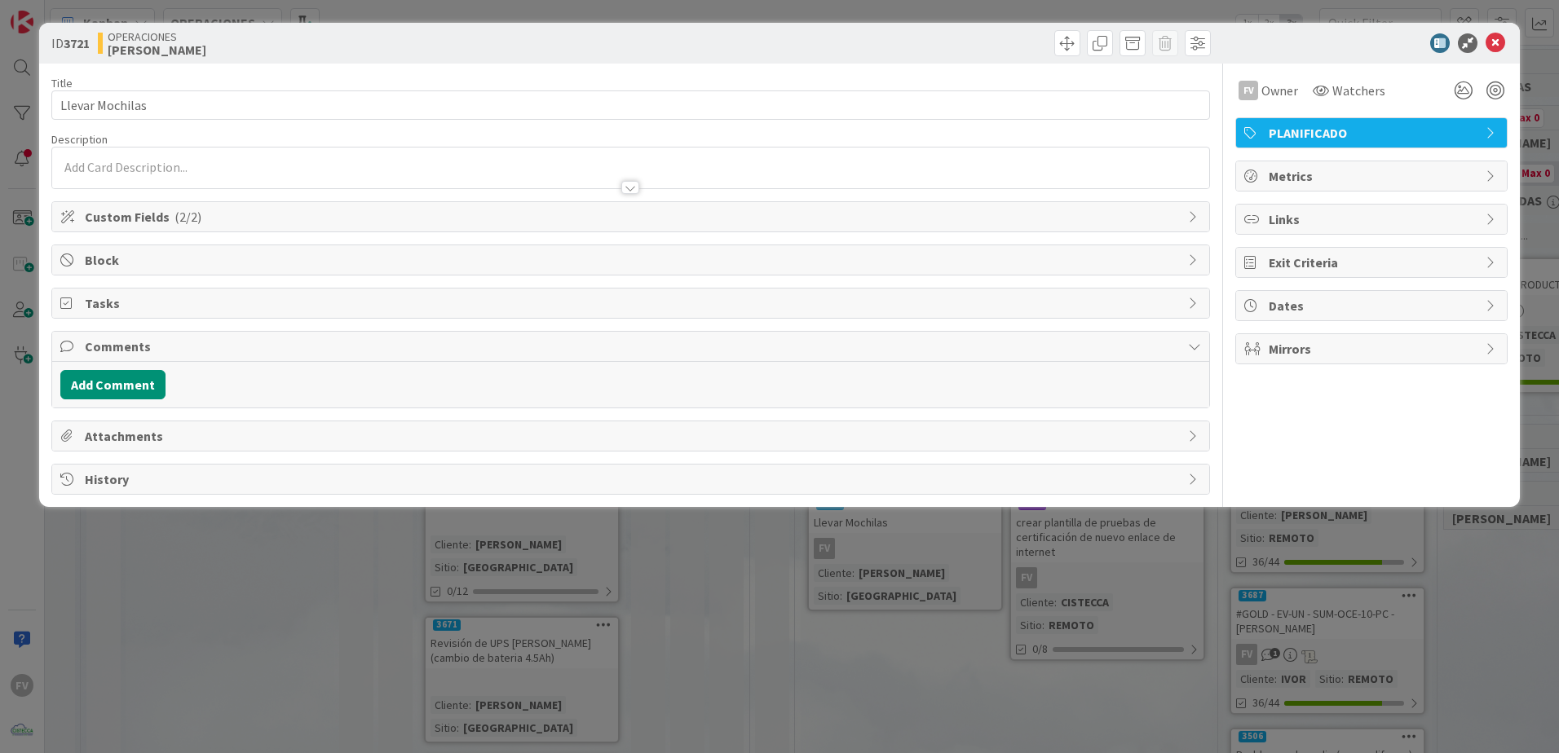
click at [762, 647] on div "ID 3721 OPERACIONES [PERSON_NAME] Title 15 / 128 Llevar Mochilas Description FV…" at bounding box center [779, 376] width 1559 height 753
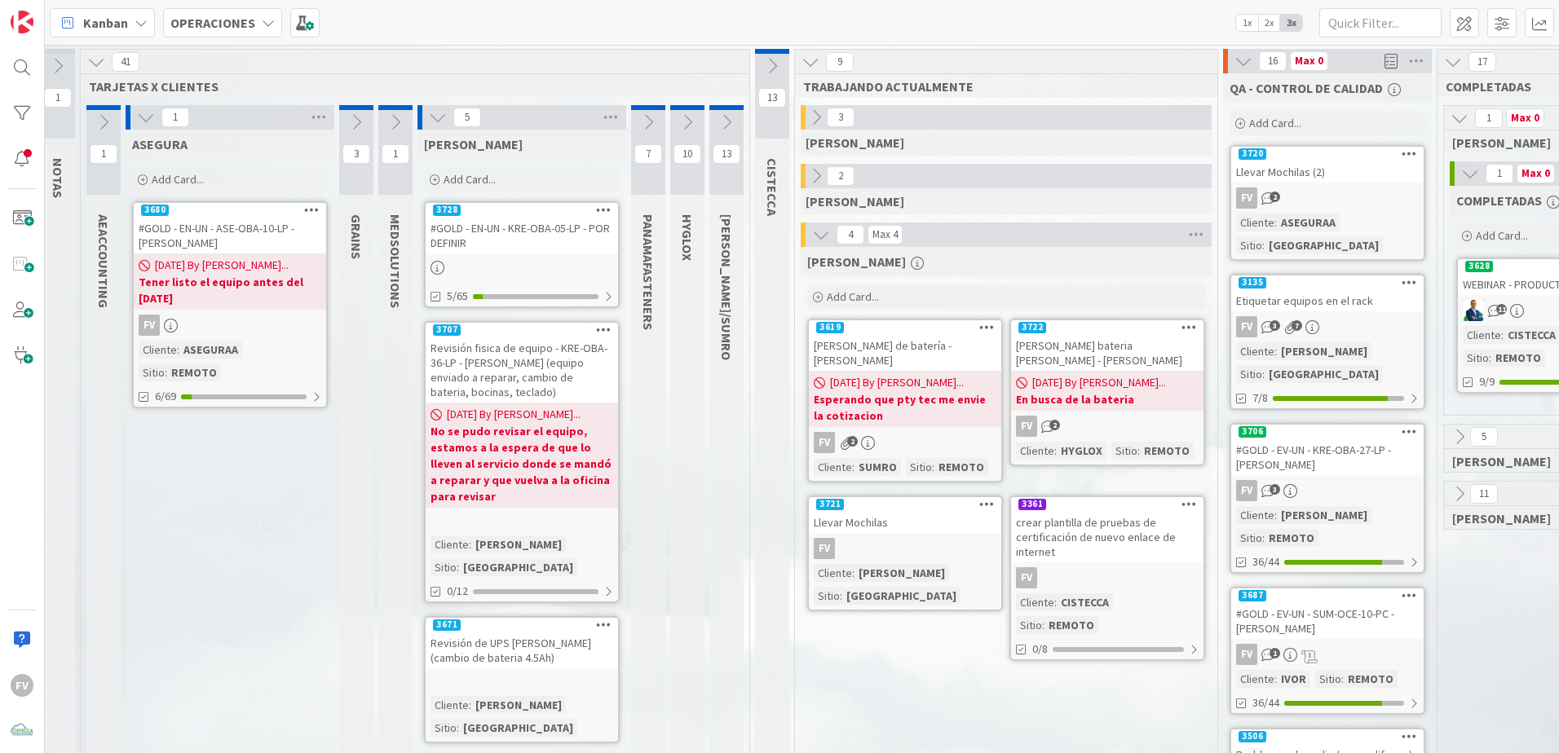
click at [1260, 204] on div "FV 2" at bounding box center [1327, 198] width 192 height 21
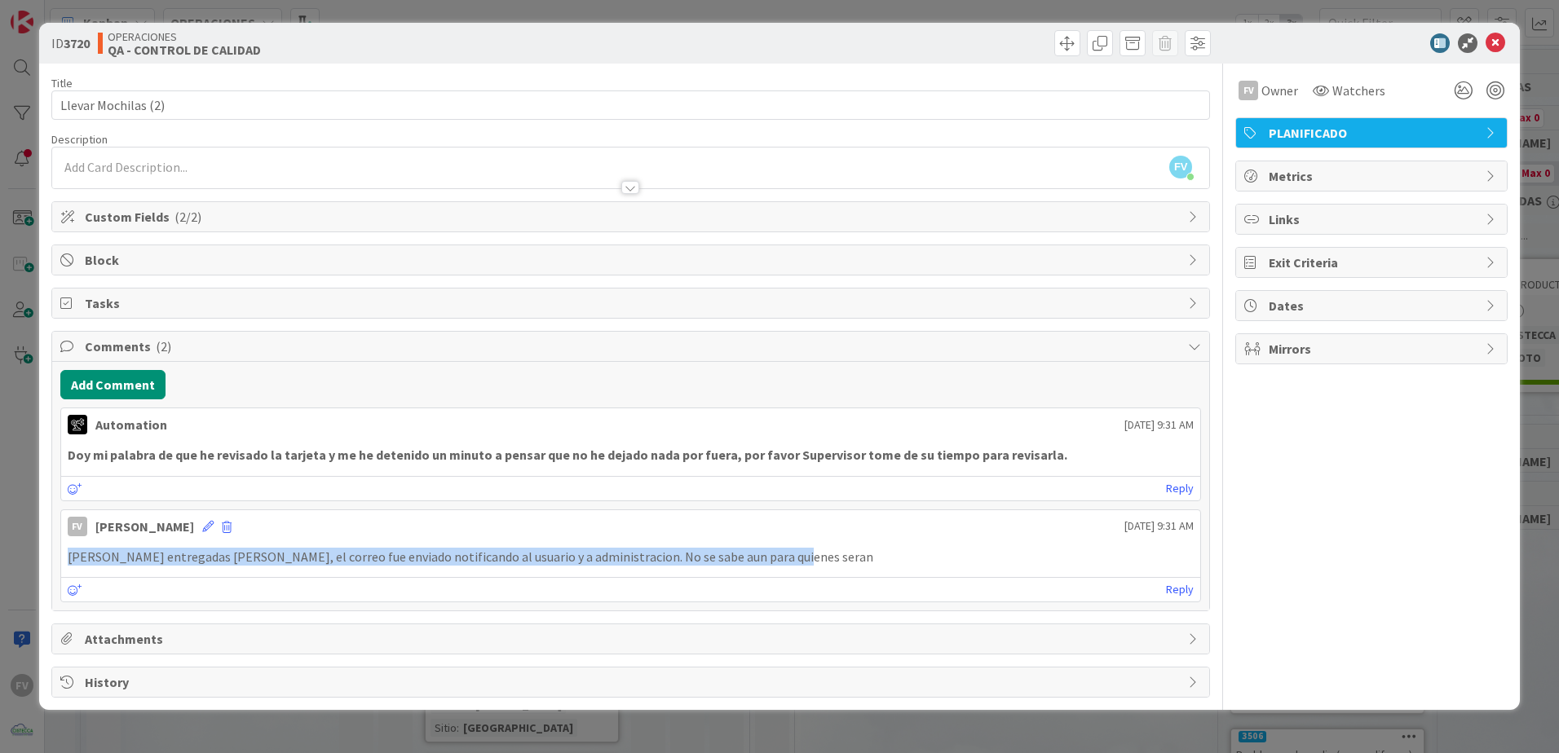
drag, startPoint x: 774, startPoint y: 555, endPoint x: 60, endPoint y: 569, distance: 714.4
click at [60, 569] on div "FV [PERSON_NAME] [DATE] 9:31 AM Mochilas entregadas [PERSON_NAME], el correo fu…" at bounding box center [630, 557] width 1141 height 94
copy p "[PERSON_NAME] entregadas [PERSON_NAME], el correo fue enviado notificando al us…"
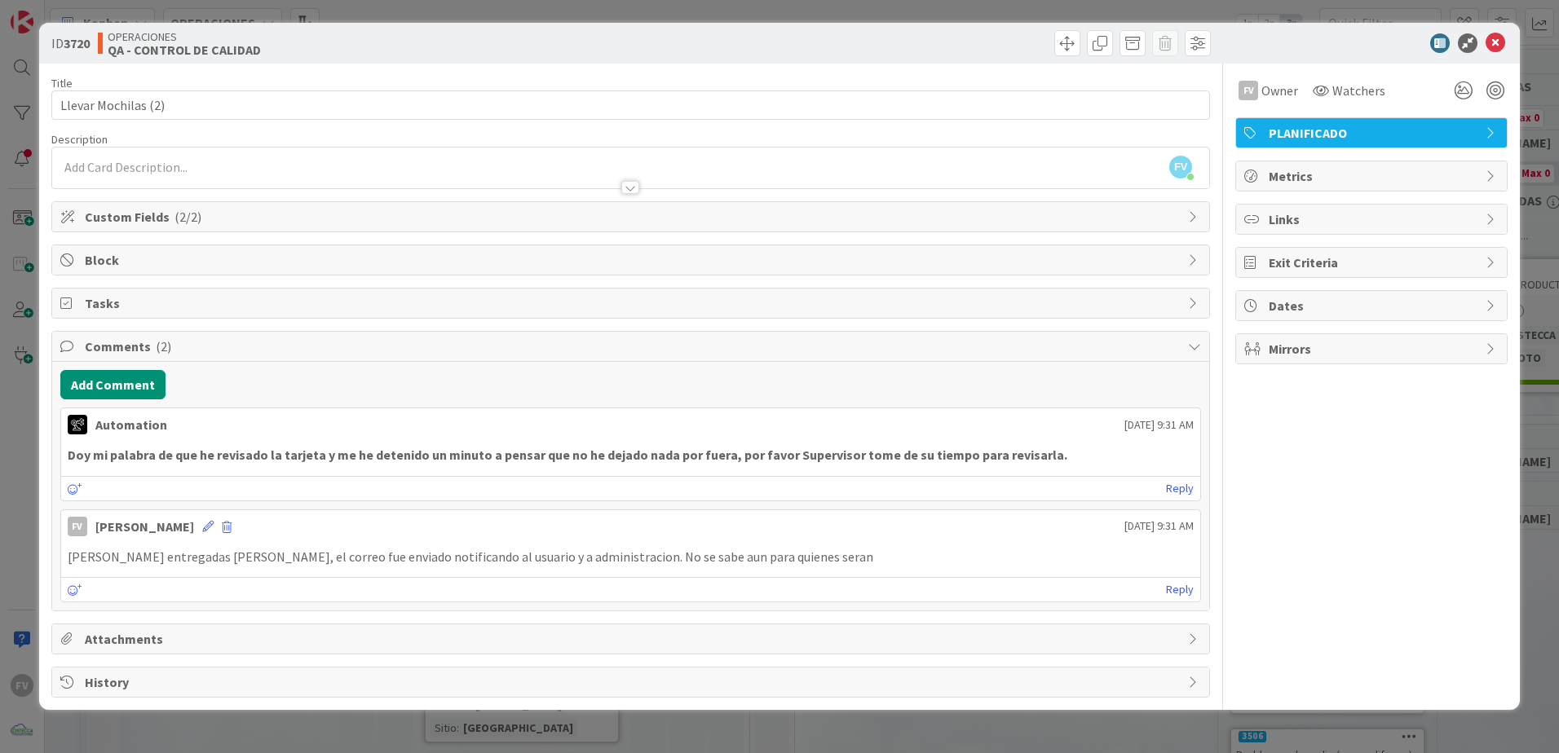
click at [466, 709] on div "ID 3720 OPERACIONES QA - CONTROL DE CALIDAD Title 19 / 128 Llevar Mochilas (2) …" at bounding box center [779, 366] width 1481 height 687
click at [811, 731] on div "ID 3720 OPERACIONES QA - CONTROL DE CALIDAD Title 19 / 128 Llevar Mochilas (2) …" at bounding box center [779, 376] width 1559 height 753
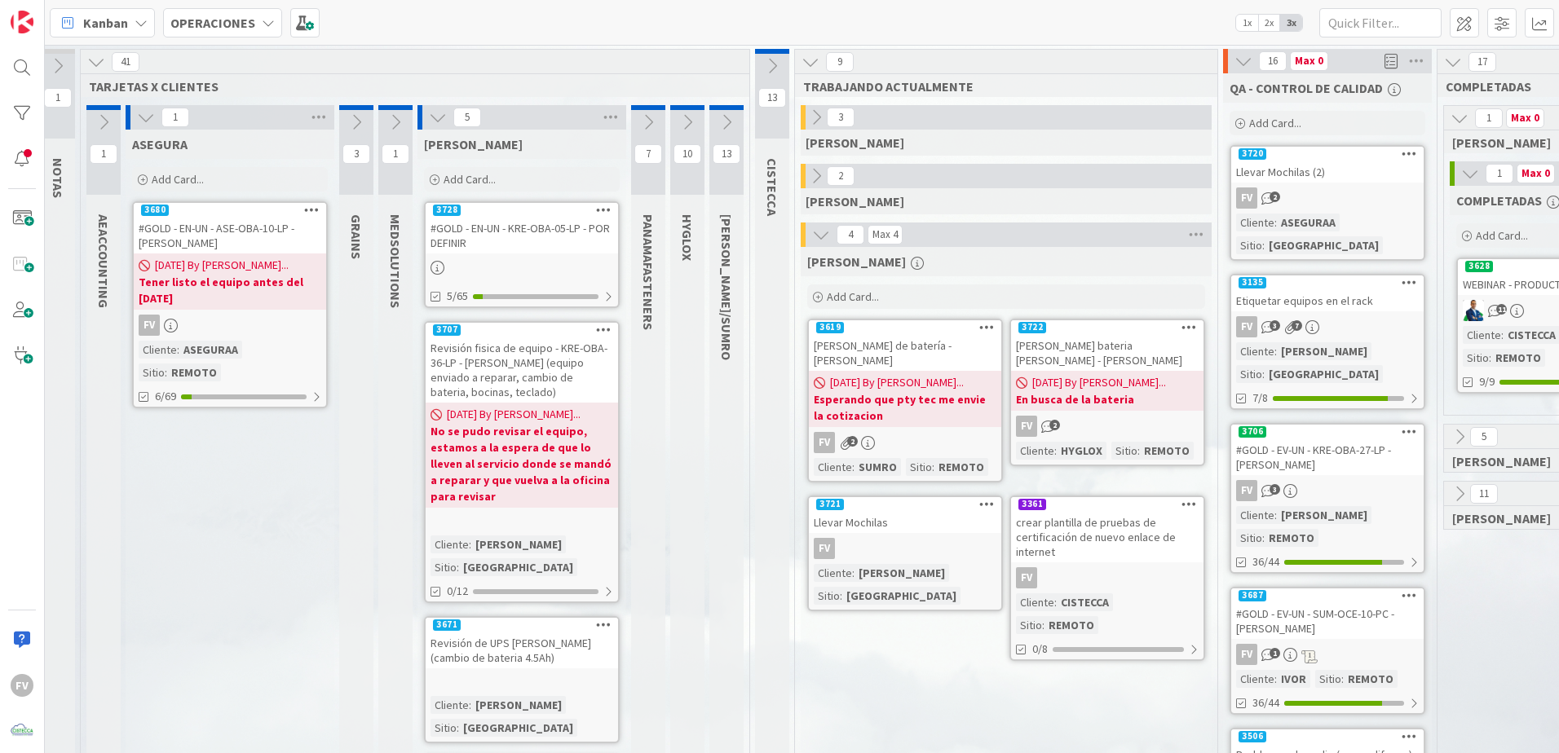
click at [894, 538] on div "FV" at bounding box center [905, 548] width 192 height 21
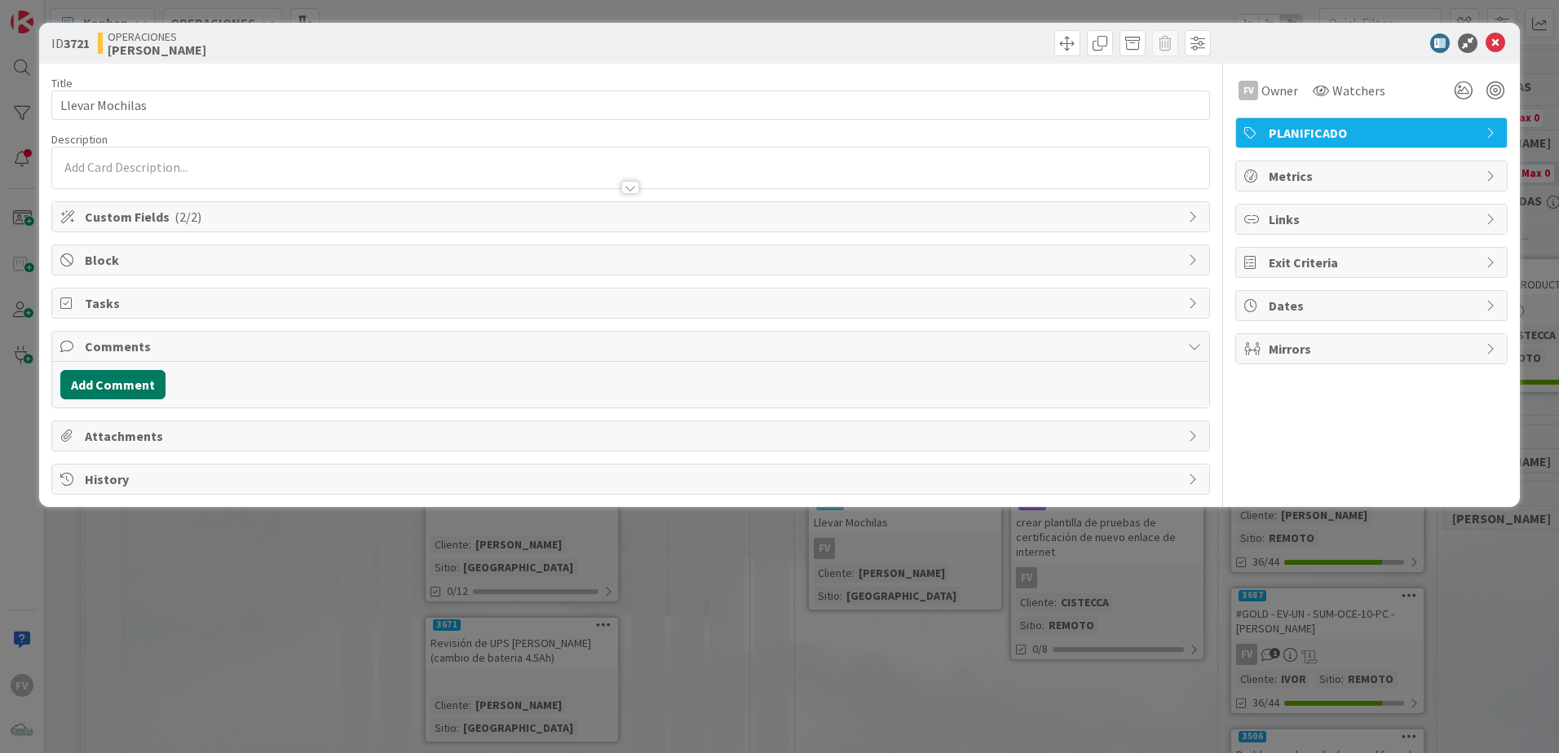
click at [116, 386] on button "Add Comment" at bounding box center [112, 384] width 105 height 29
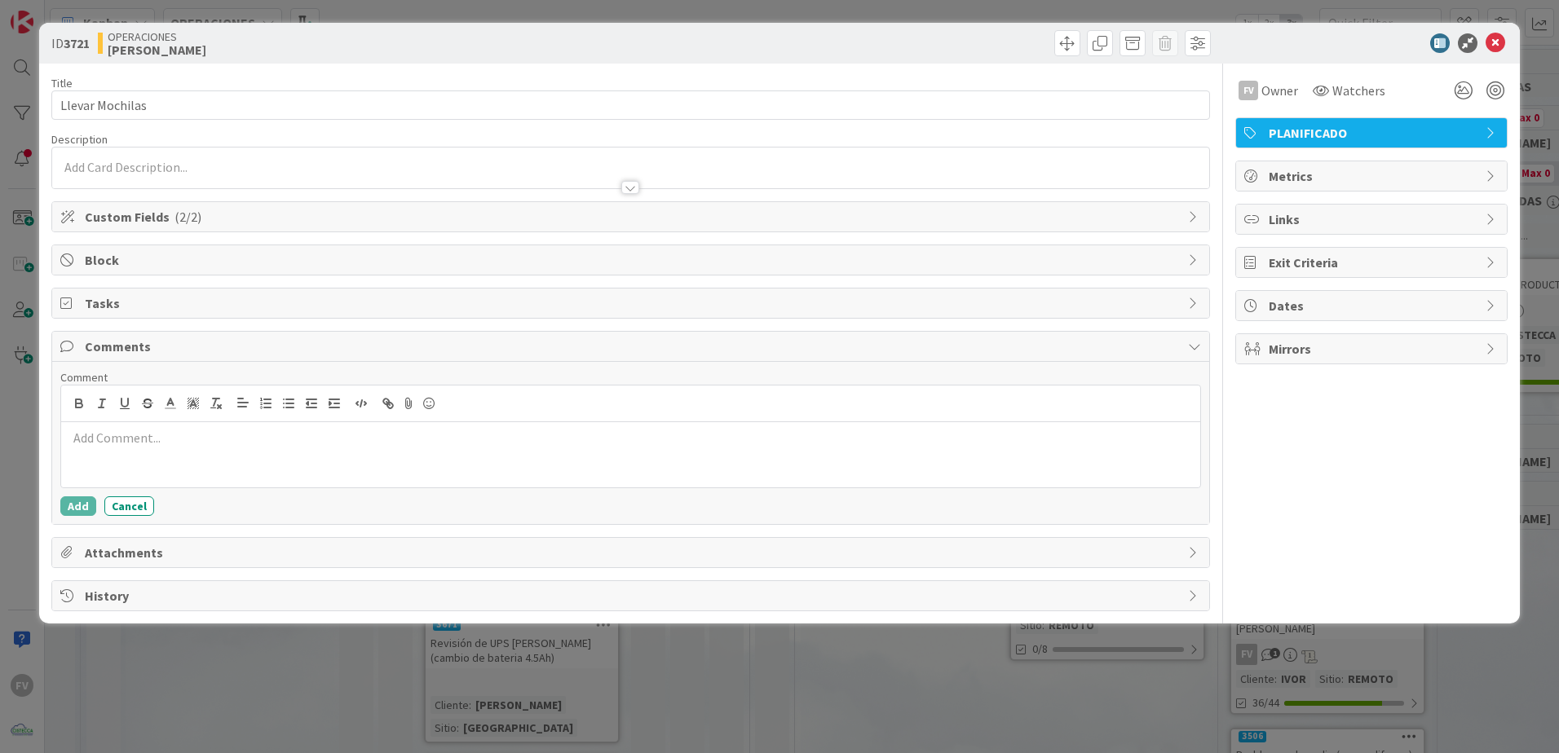
click at [128, 443] on p at bounding box center [631, 438] width 1126 height 19
click at [223, 437] on p "[PERSON_NAME] entregadas [PERSON_NAME], el correo fue enviado notificando al us…" at bounding box center [631, 438] width 1126 height 19
click at [77, 514] on button "Add" at bounding box center [78, 507] width 36 height 20
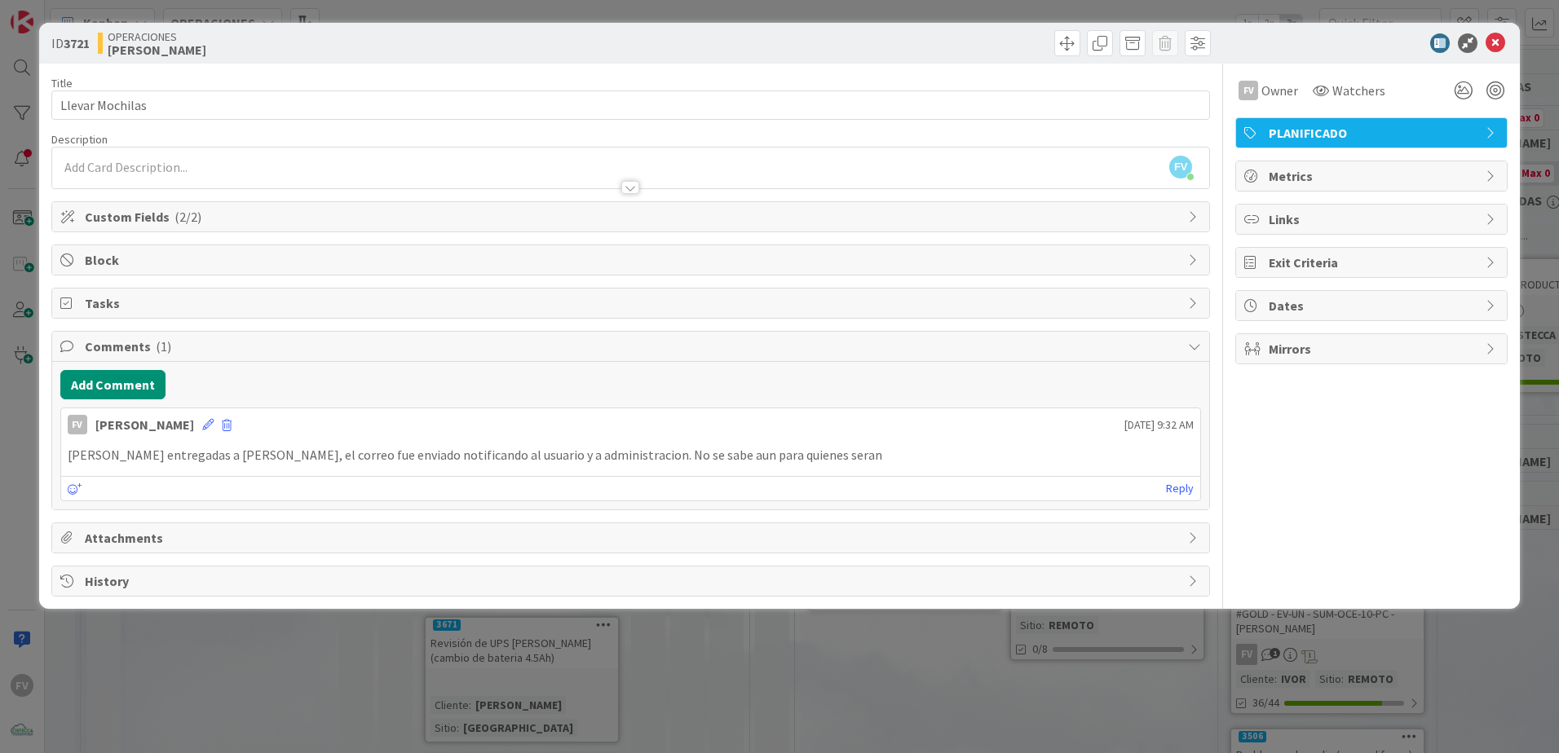
click at [545, 660] on div "ID 3721 OPERACIONES [PERSON_NAME] Title 15 / 128 Llevar Mochilas Description FV…" at bounding box center [779, 376] width 1559 height 753
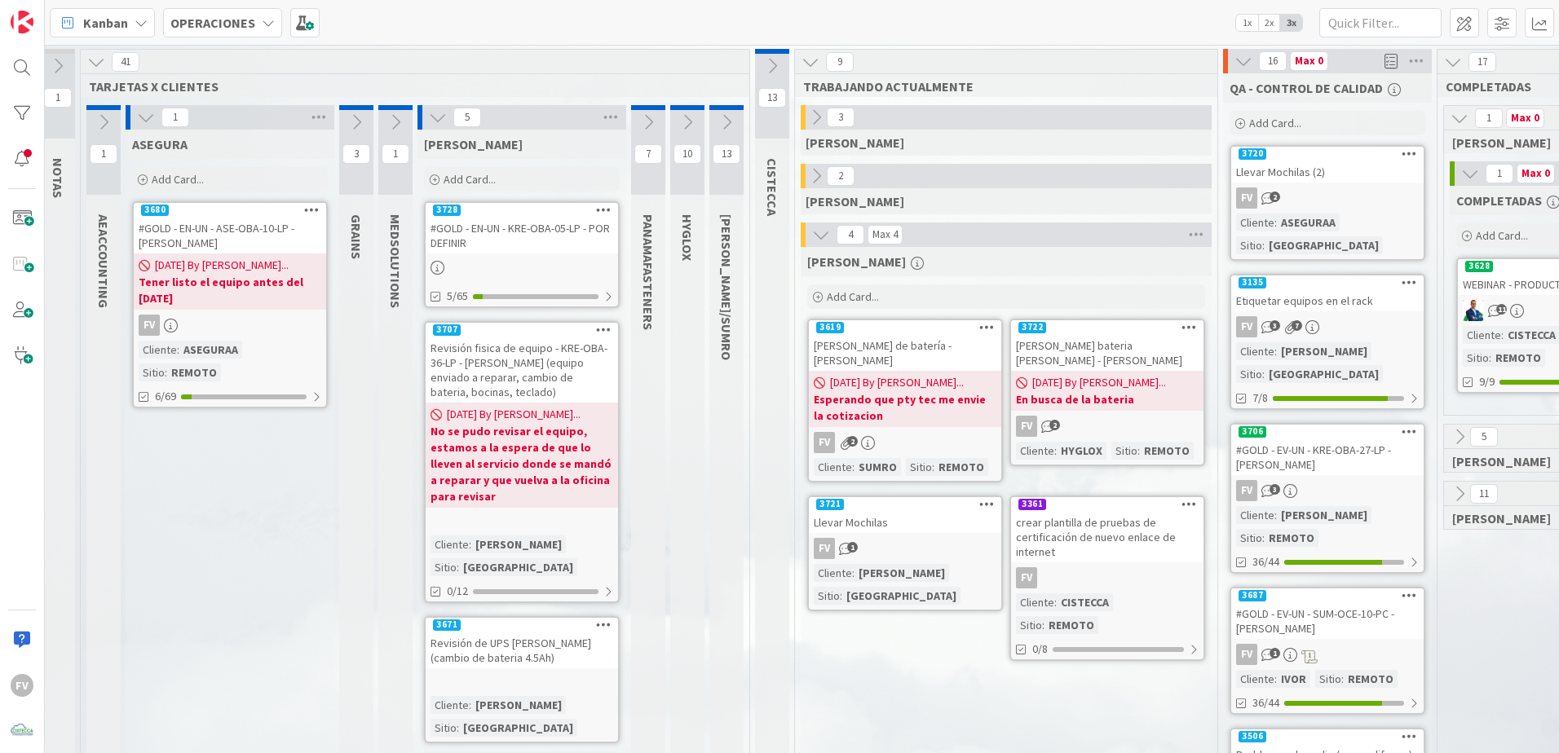
click at [955, 519] on link "3721 Llevar Mochilas FV 1 Cliente : [PERSON_NAME] Sitio : [GEOGRAPHIC_DATA]" at bounding box center [905, 554] width 196 height 116
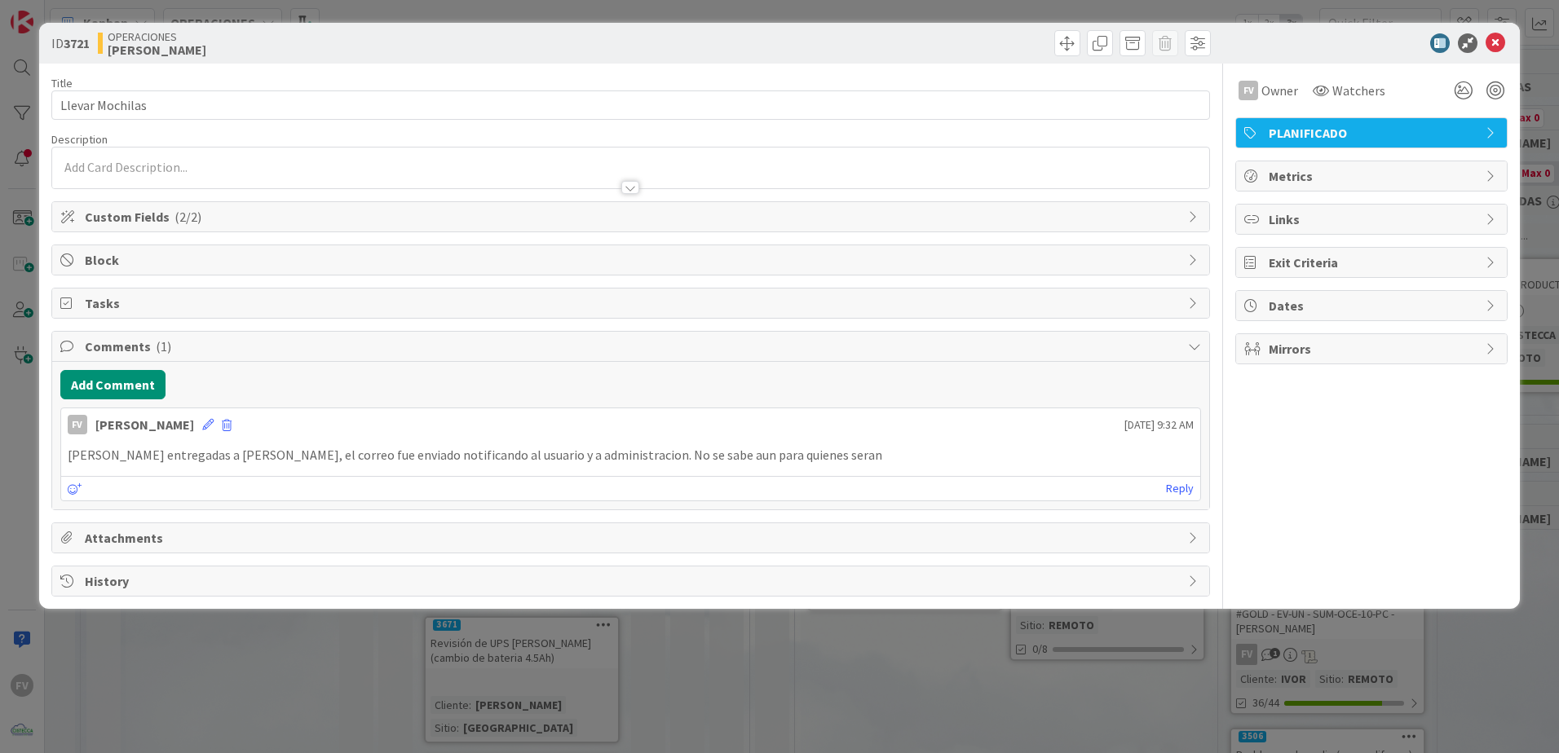
click at [700, 632] on div "ID 3721 OPERACIONES [PERSON_NAME] Title 15 / 128 Llevar Mochilas Description FV…" at bounding box center [779, 376] width 1559 height 753
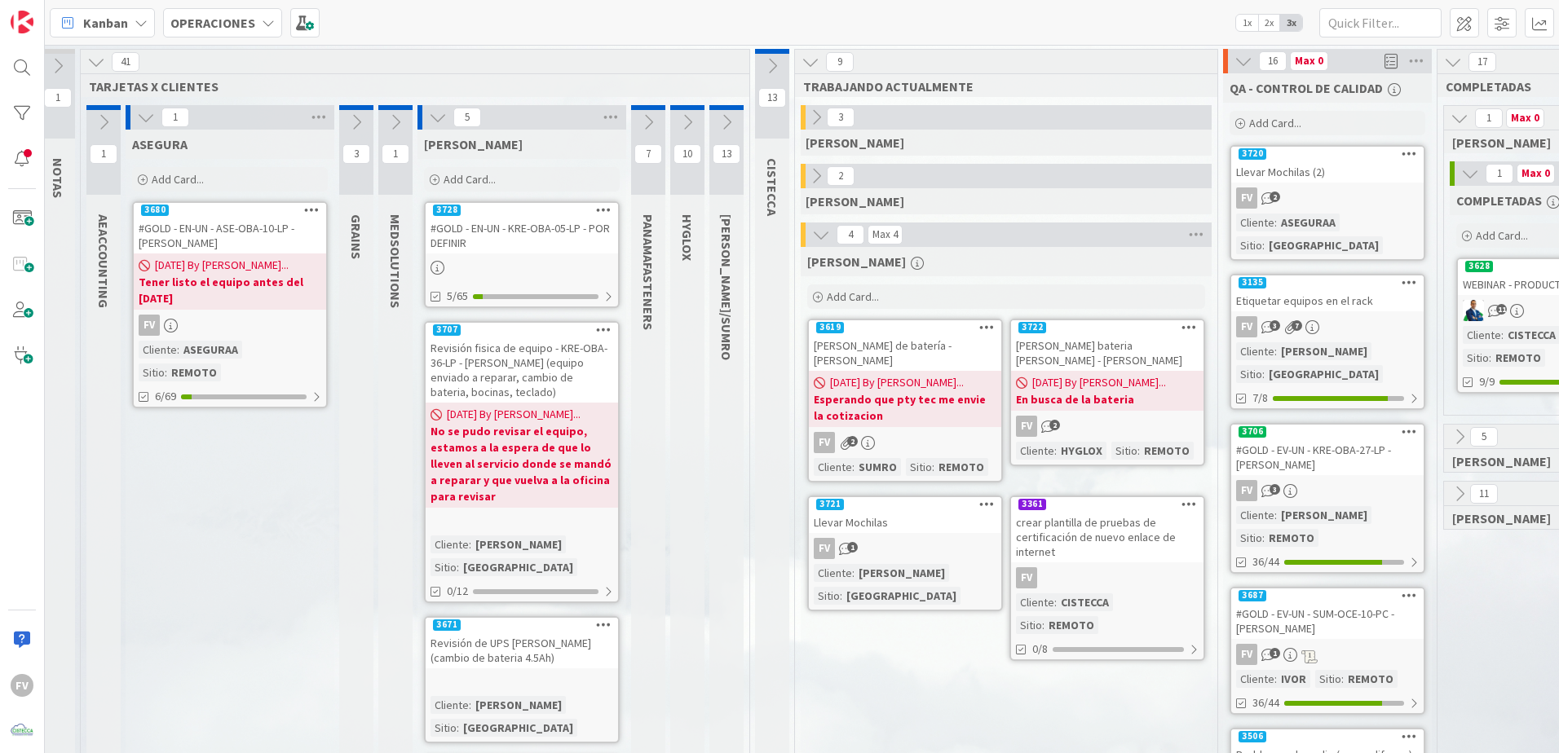
click at [890, 538] on div "FV 1" at bounding box center [905, 548] width 192 height 21
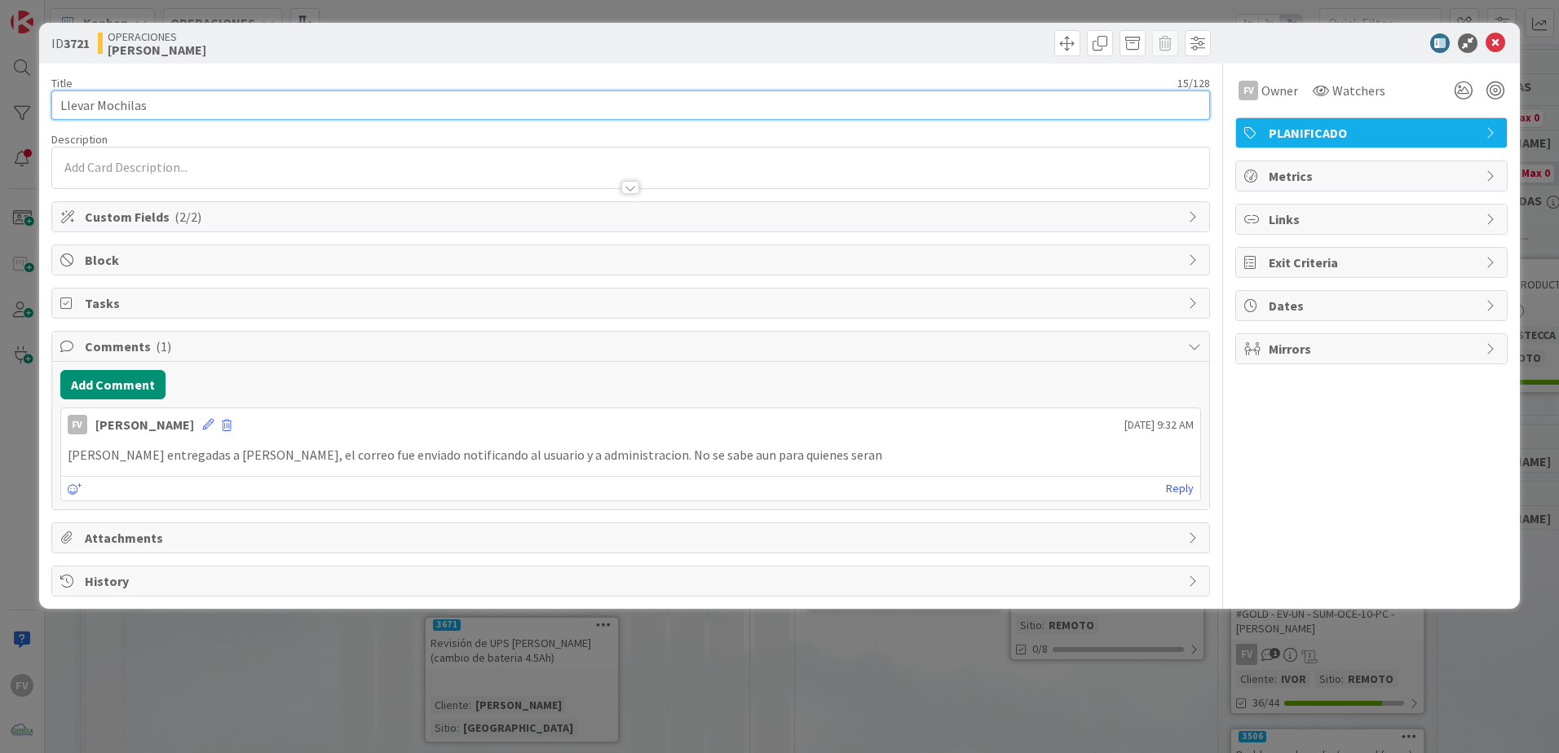
click at [319, 91] on input "Llevar Mochilas" at bounding box center [630, 105] width 1159 height 29
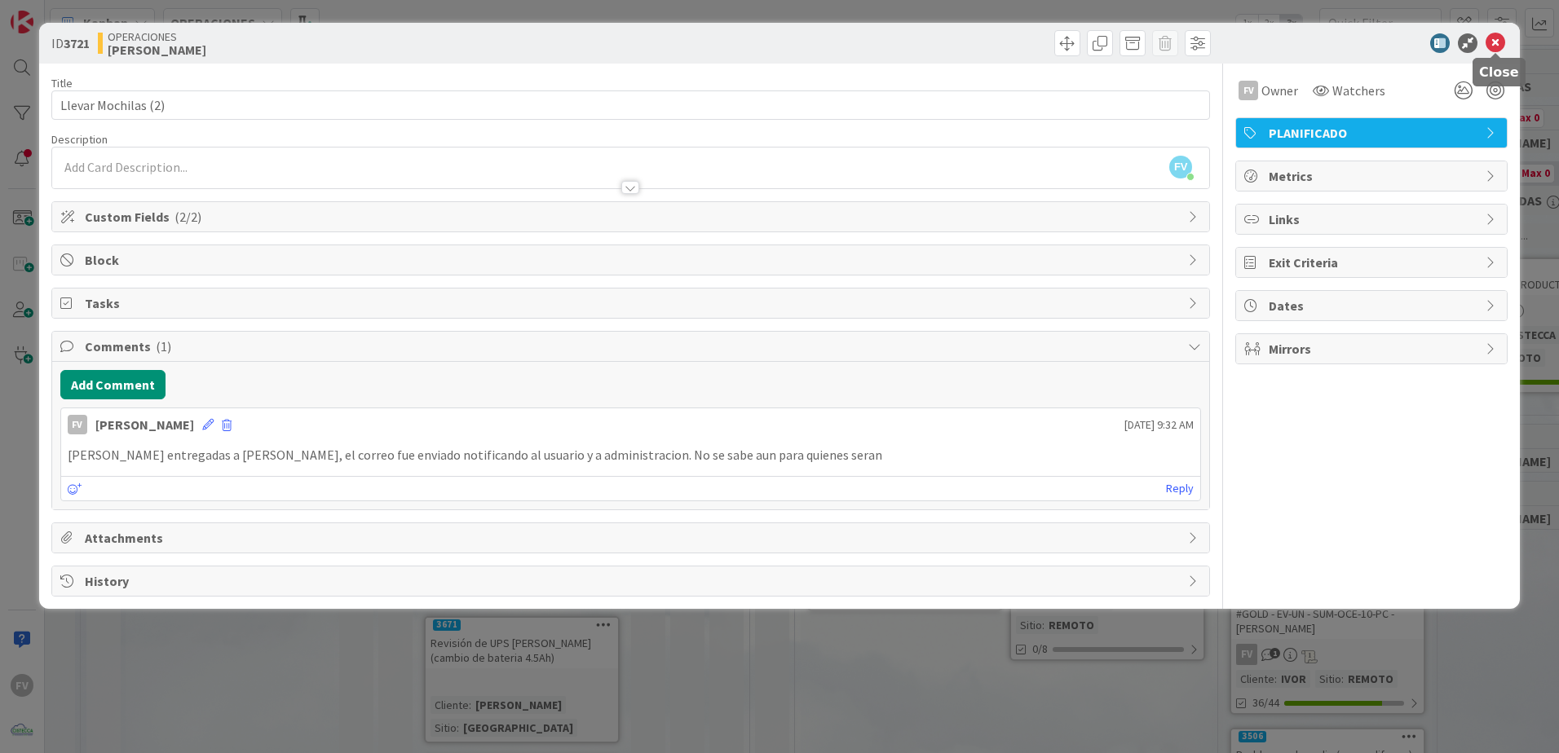
click at [1499, 38] on icon at bounding box center [1496, 43] width 20 height 20
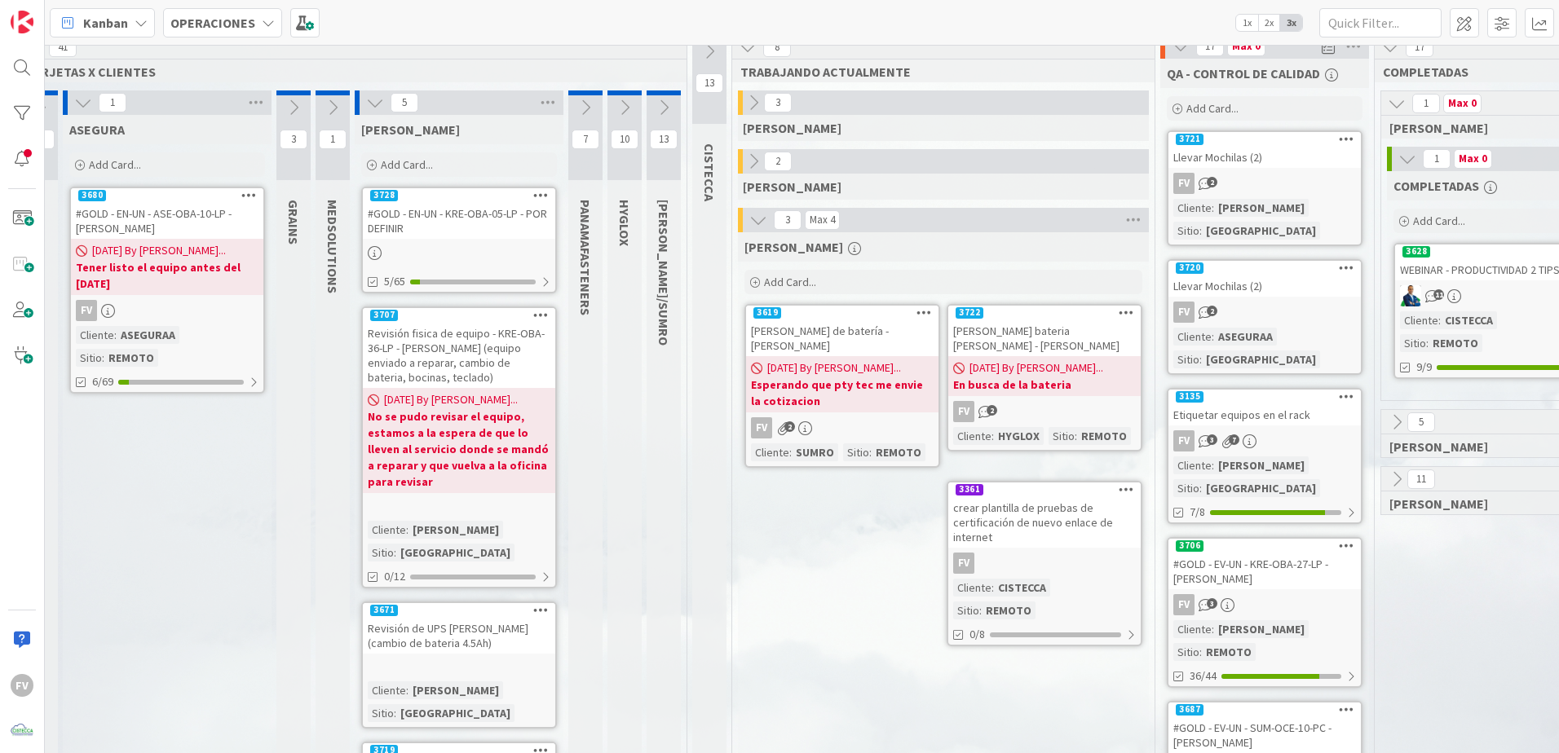
scroll to position [0, 73]
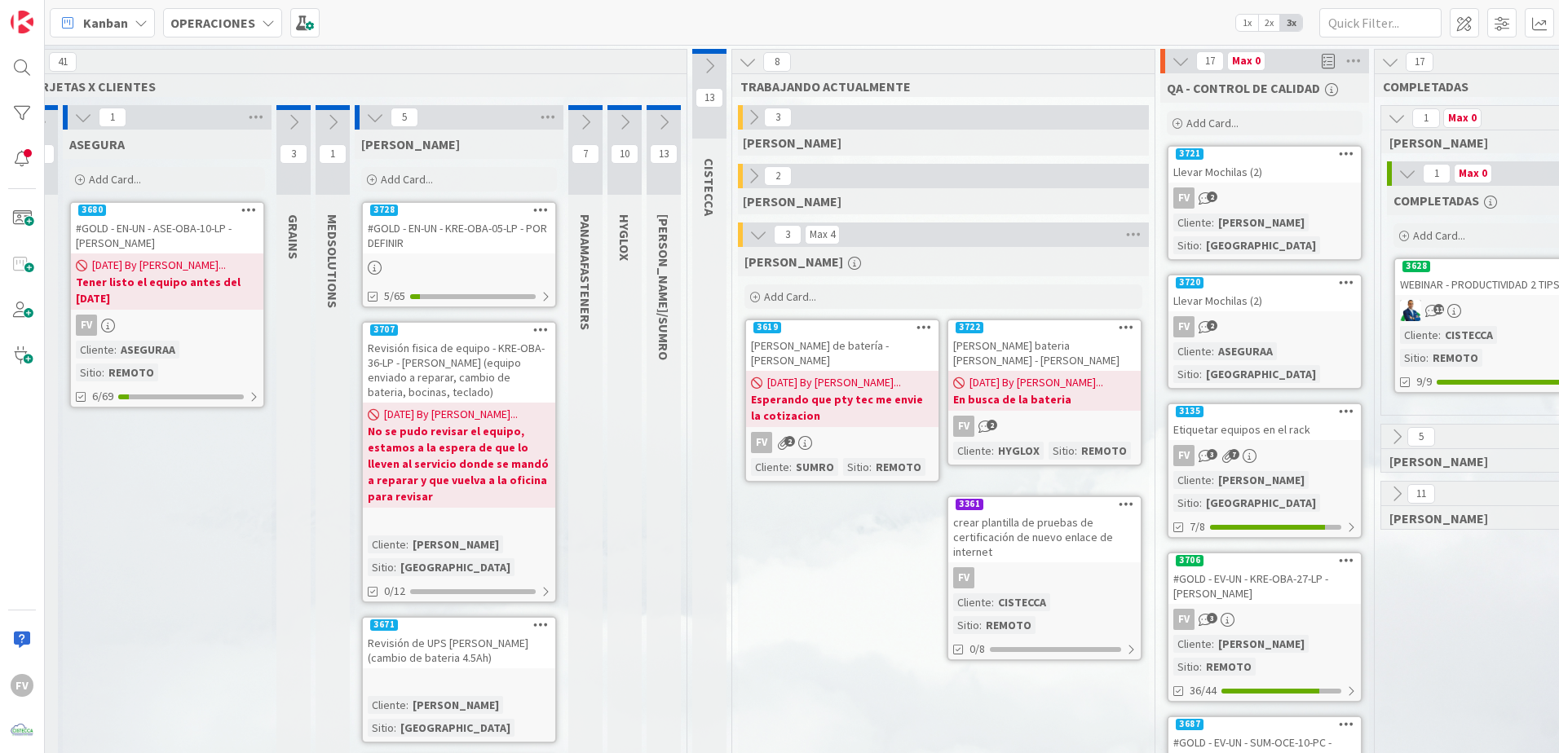
click at [378, 120] on icon at bounding box center [375, 117] width 18 height 18
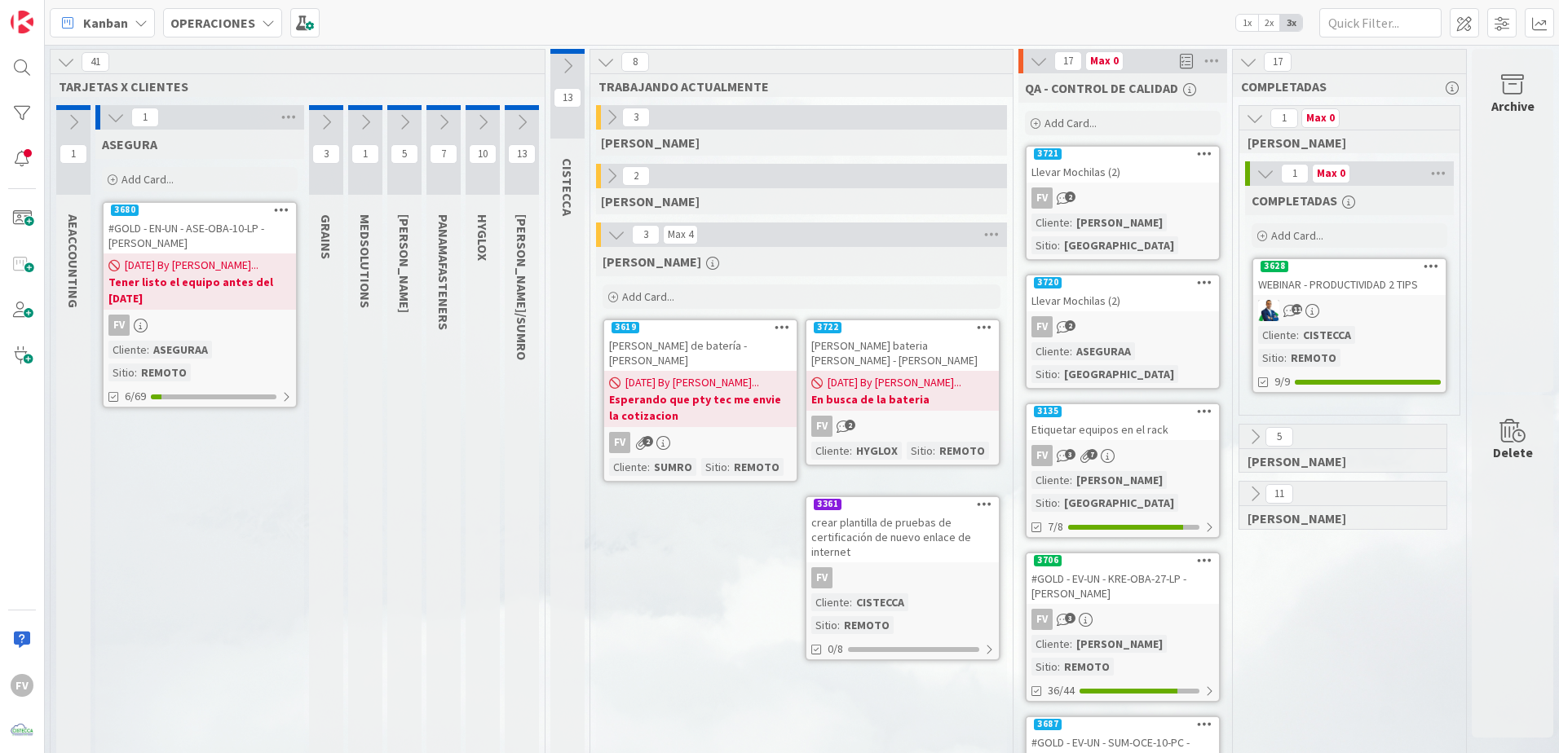
scroll to position [0, 0]
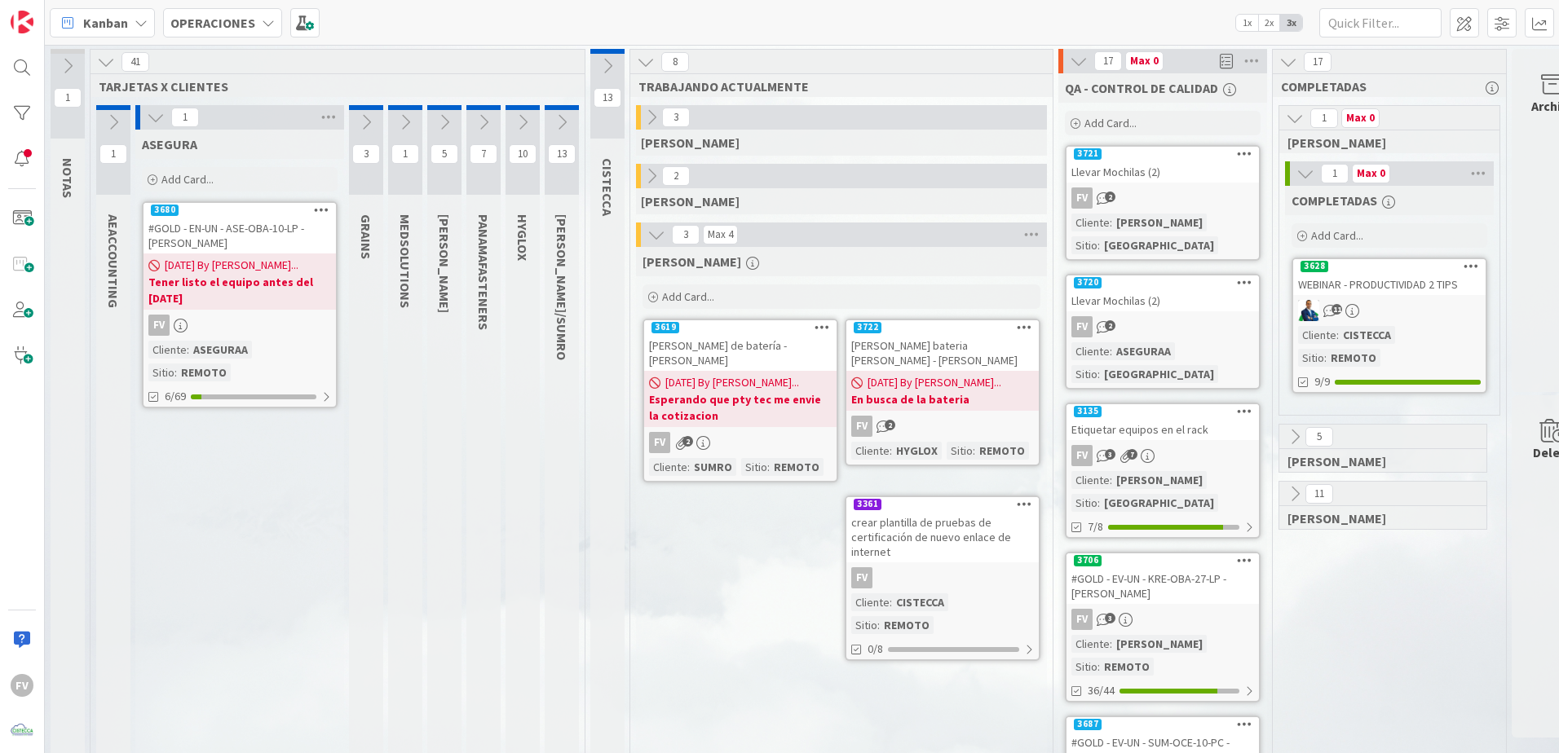
click at [439, 115] on icon at bounding box center [444, 122] width 18 height 18
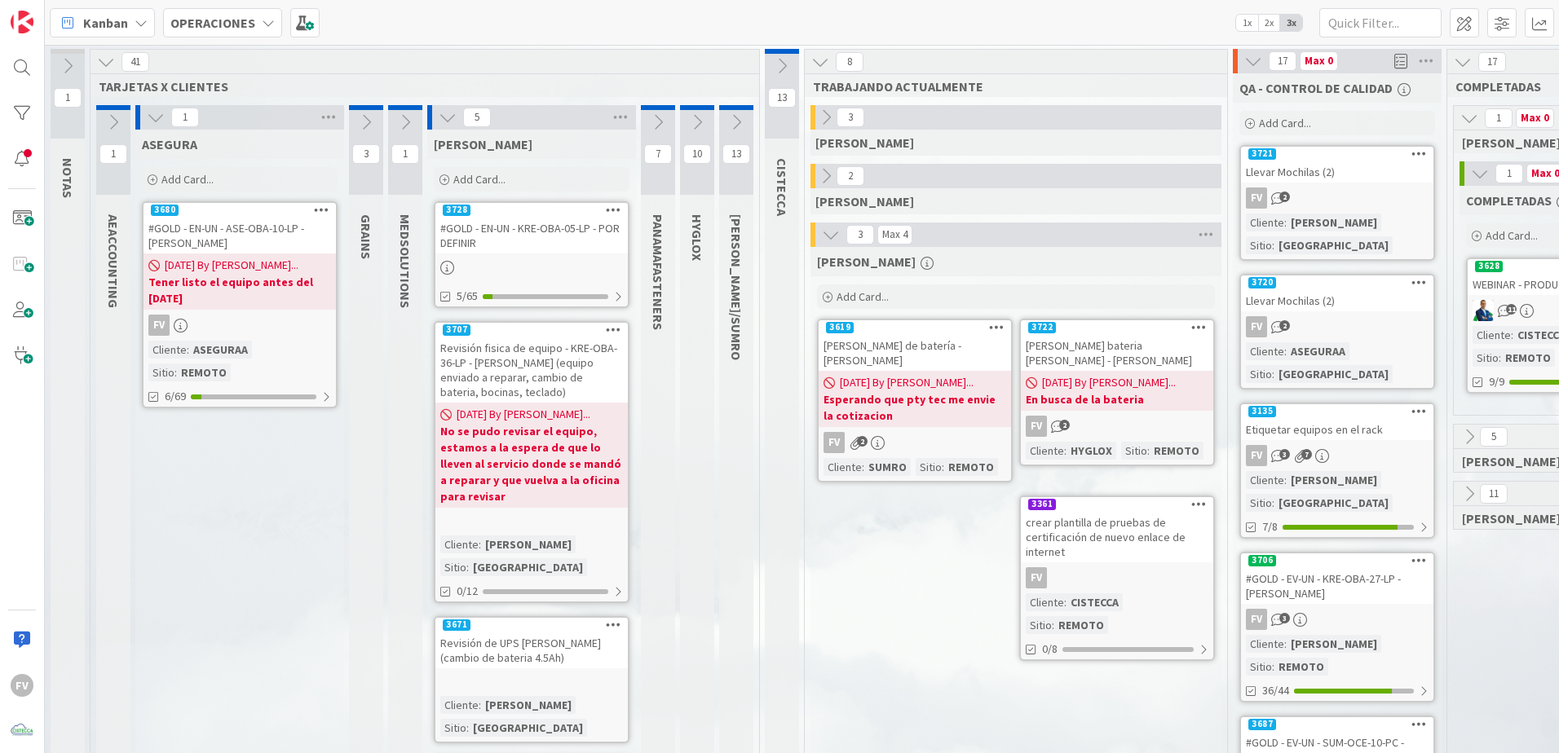
click at [529, 246] on div "#GOLD - EN-UN - KRE-OBA-05-LP - POR DEFINIR" at bounding box center [531, 236] width 192 height 36
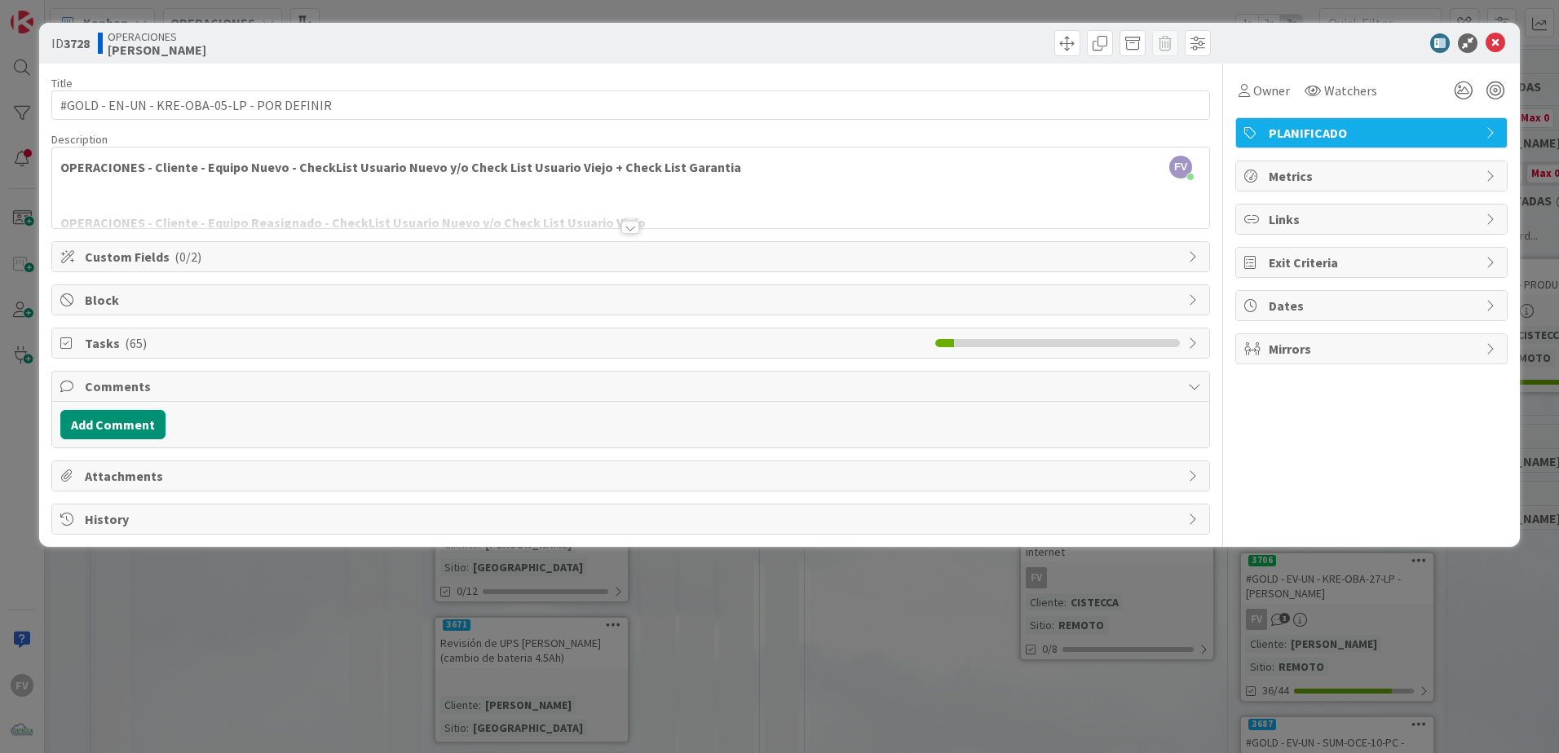
click at [244, 355] on div "Tasks ( 65 )" at bounding box center [630, 343] width 1157 height 29
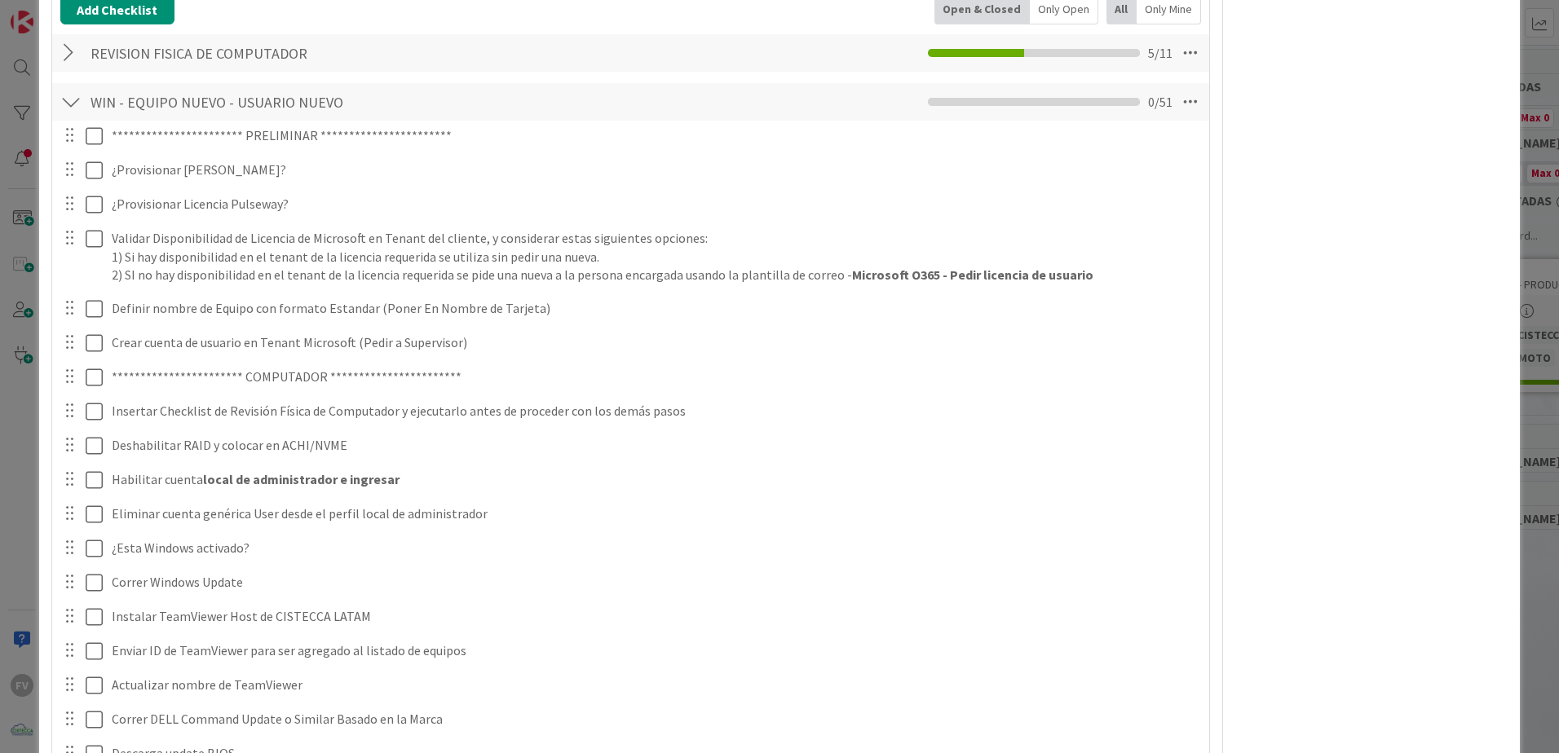
scroll to position [209, 0]
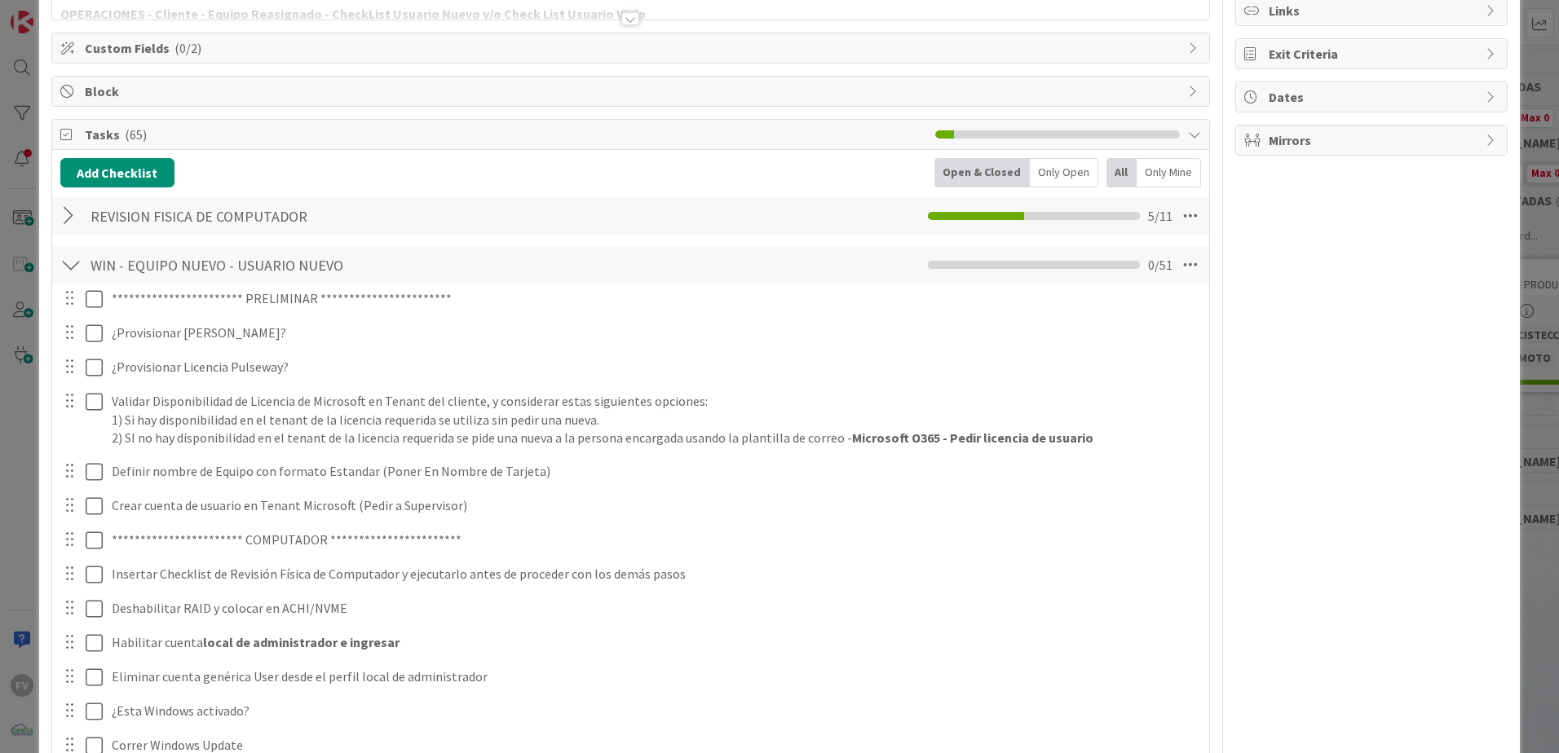
click at [73, 210] on div at bounding box center [70, 215] width 21 height 29
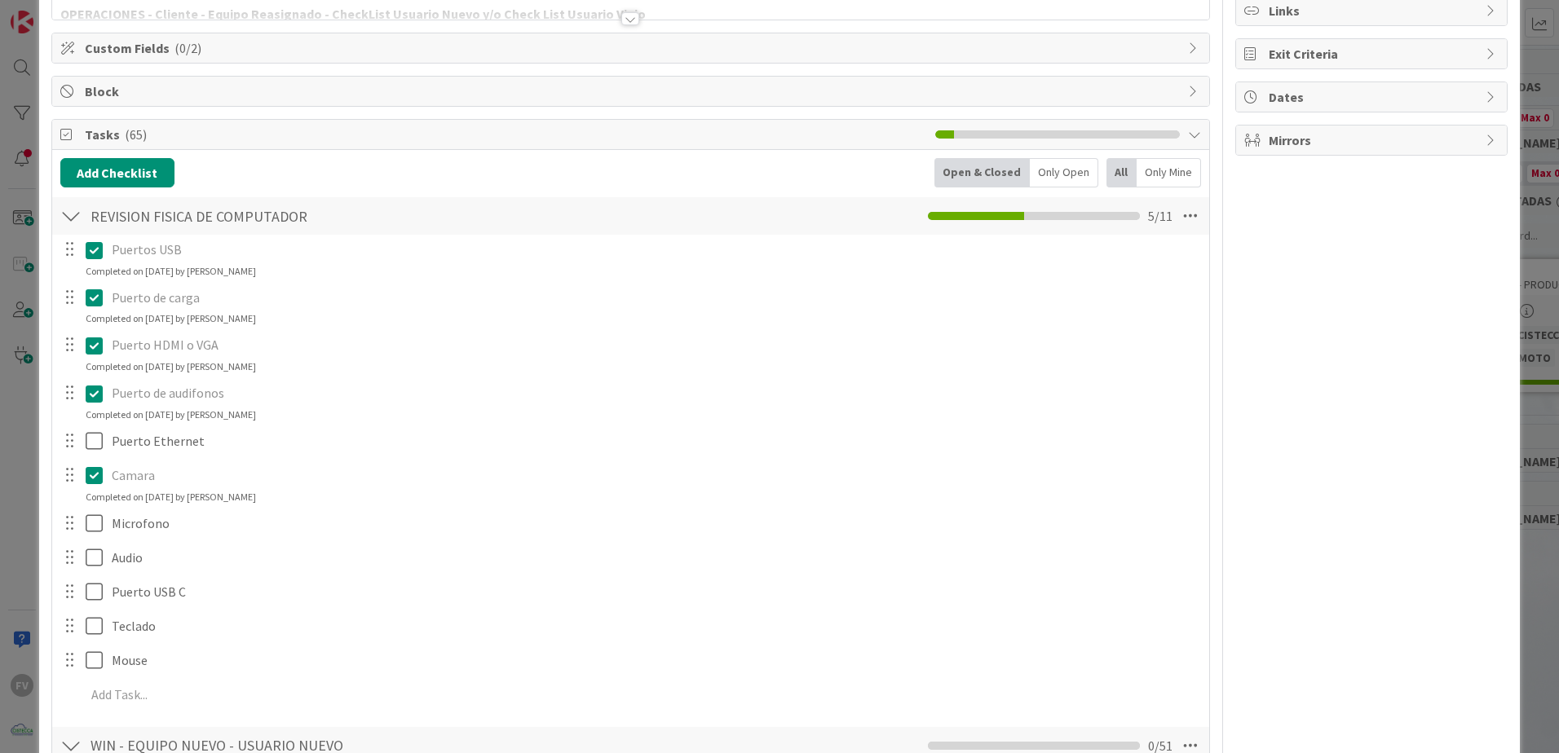
scroll to position [453, 0]
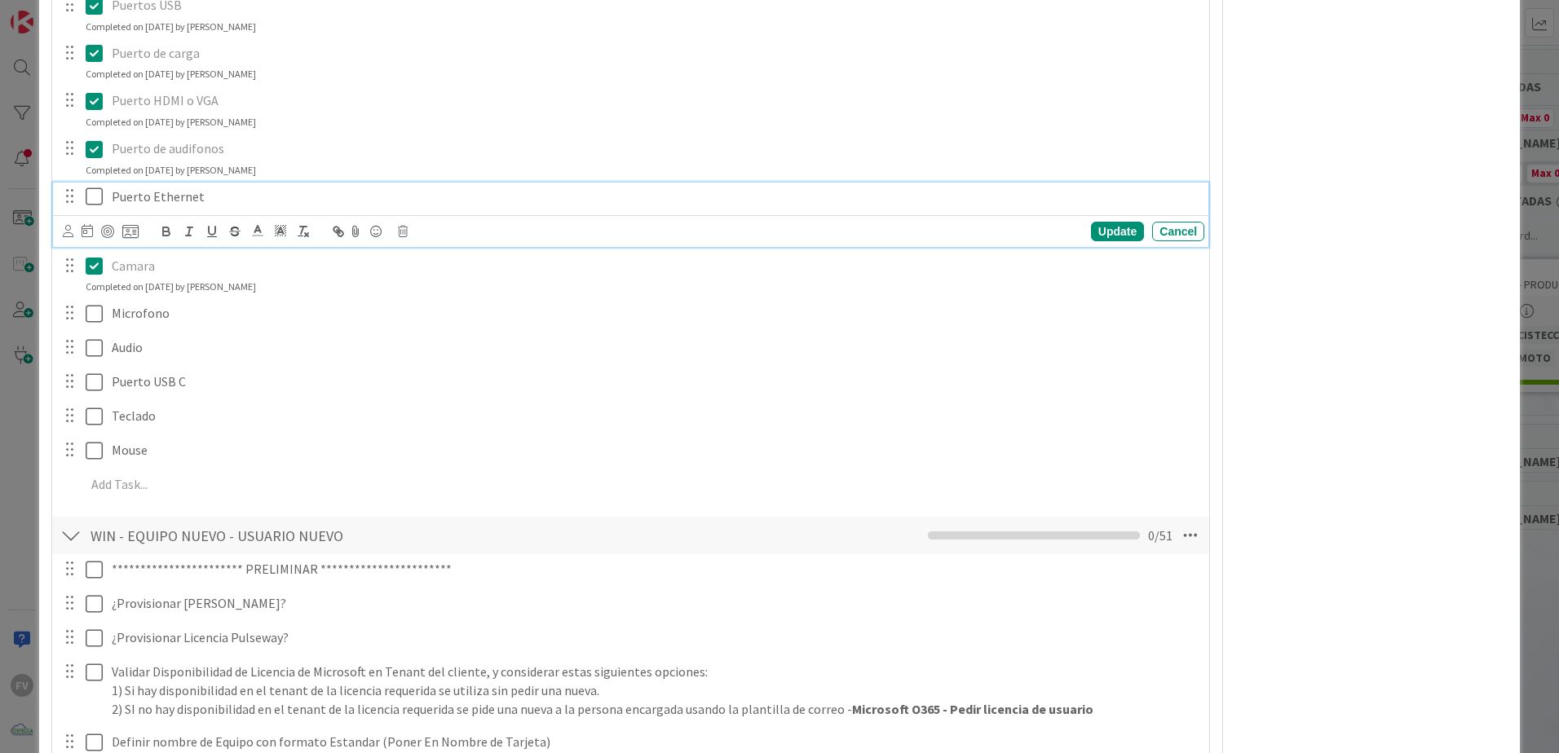
click at [110, 200] on div "Puerto Ethernet" at bounding box center [654, 197] width 1099 height 29
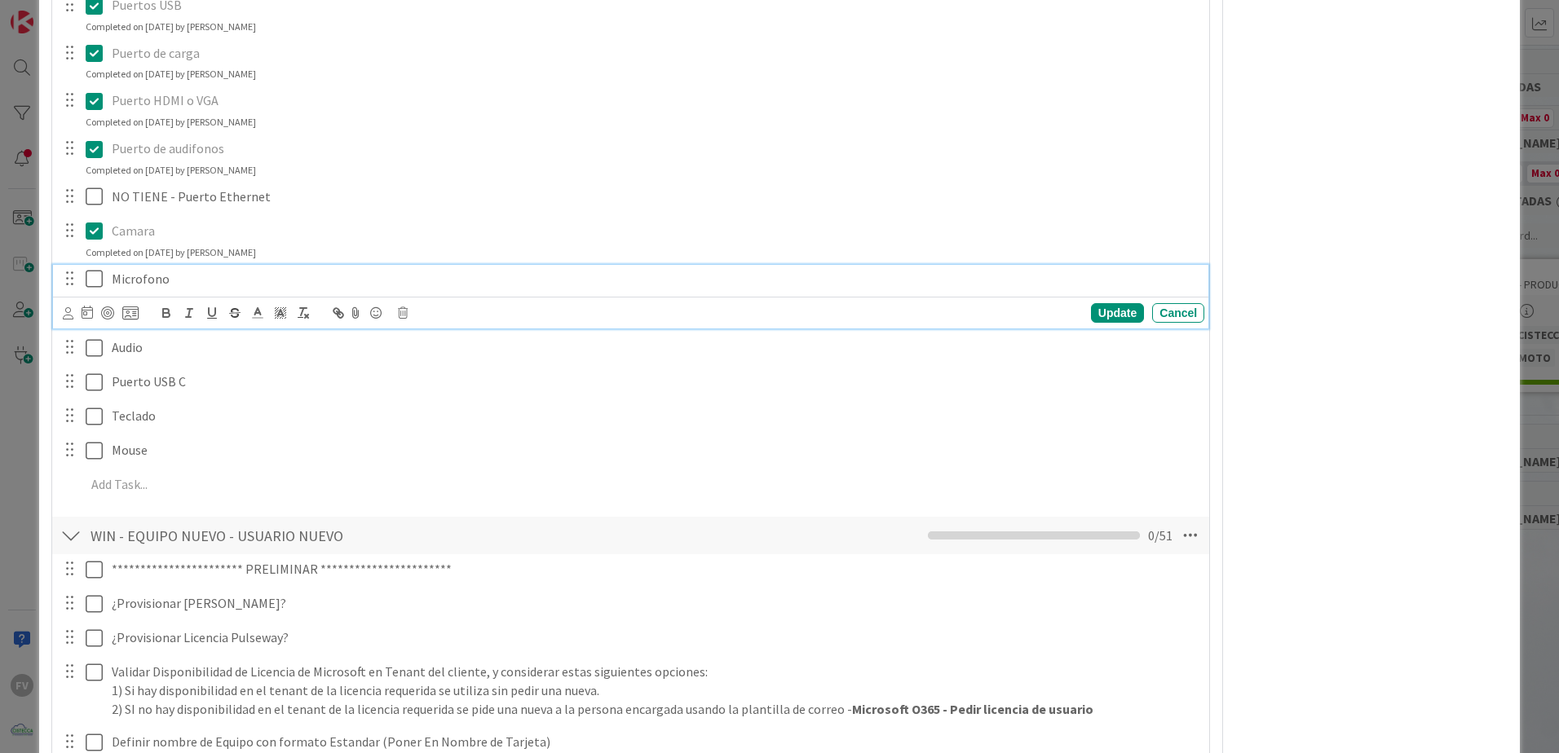
click at [88, 276] on icon at bounding box center [94, 279] width 17 height 20
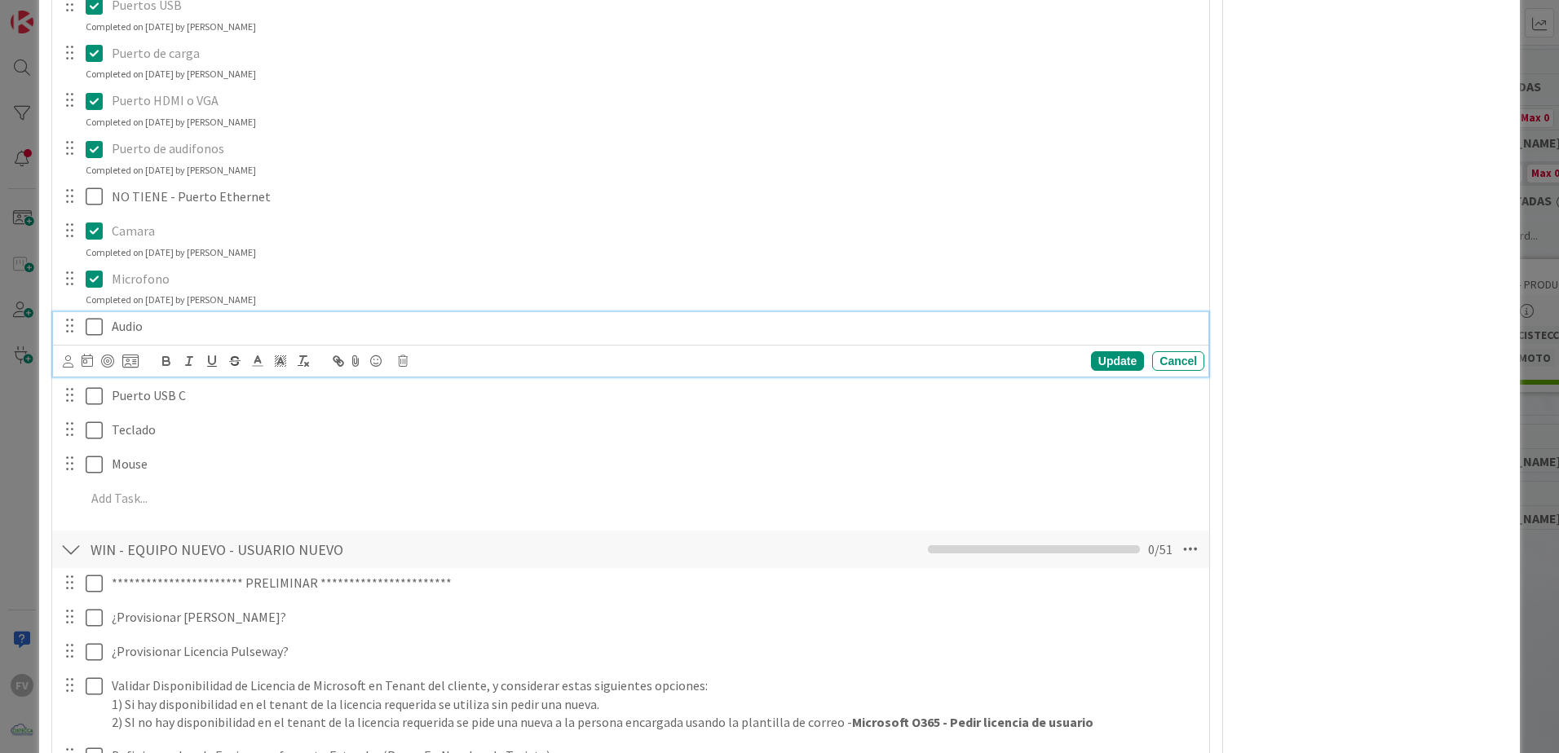
click at [97, 324] on icon at bounding box center [94, 327] width 17 height 20
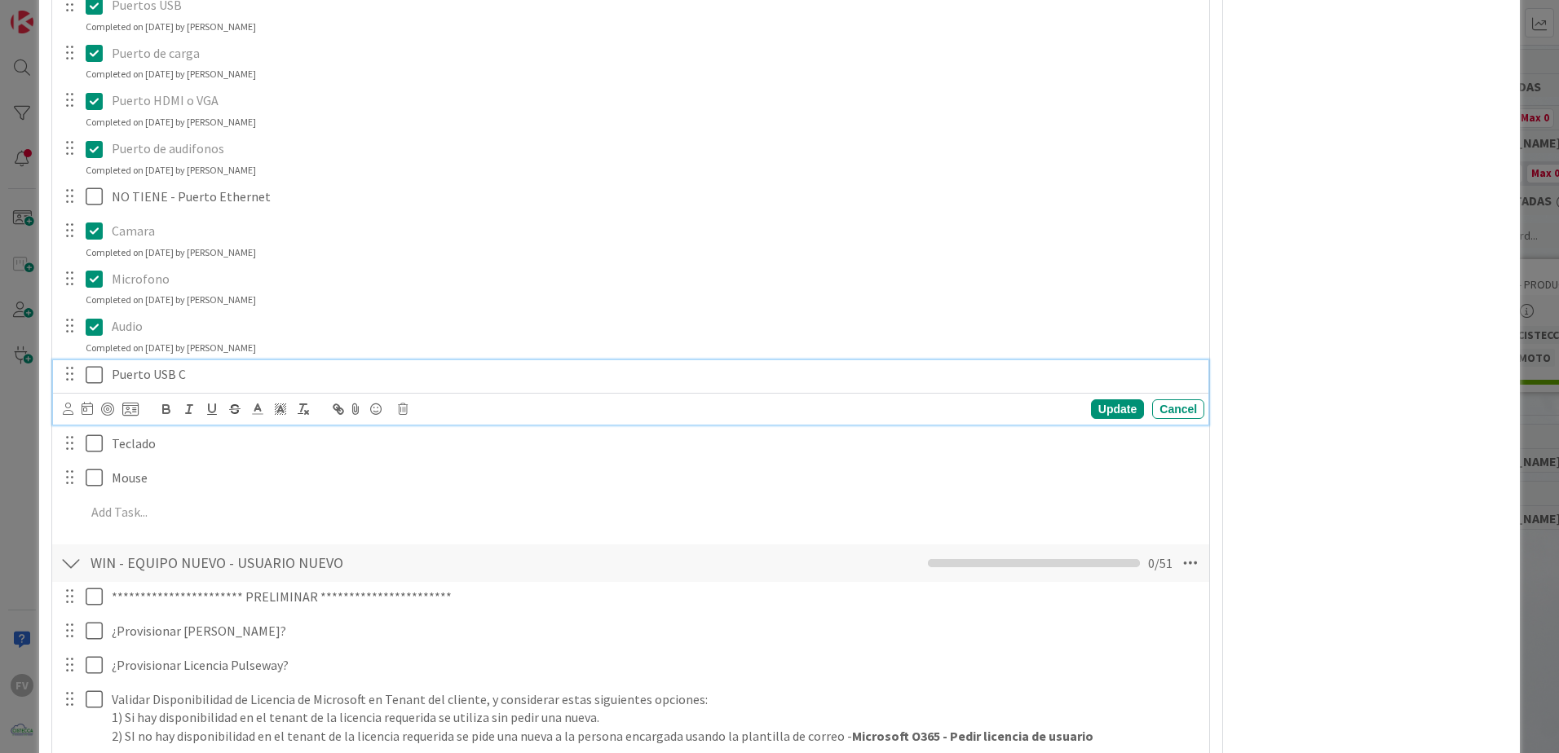
click at [91, 384] on icon at bounding box center [94, 375] width 17 height 20
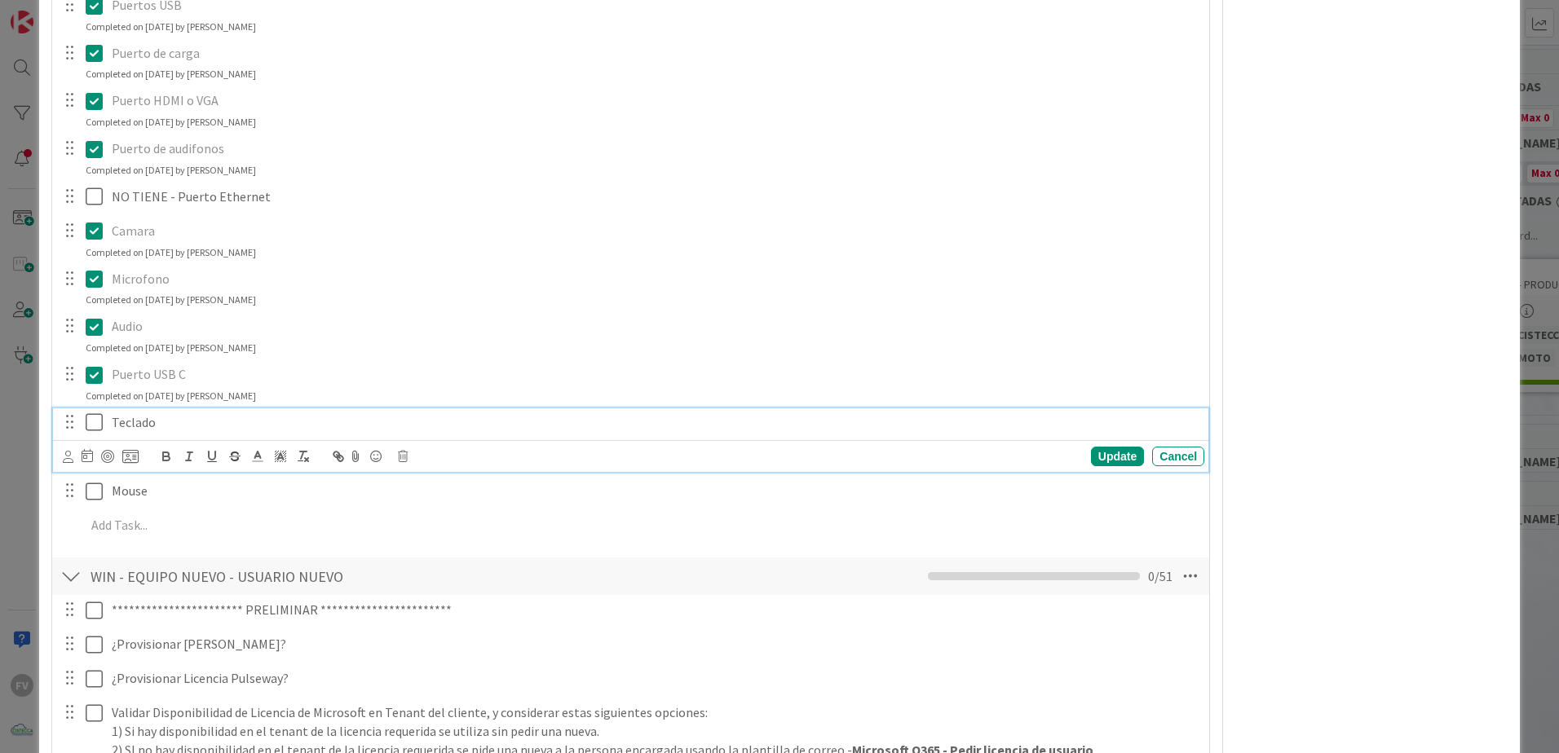
click at [89, 431] on icon at bounding box center [94, 423] width 17 height 20
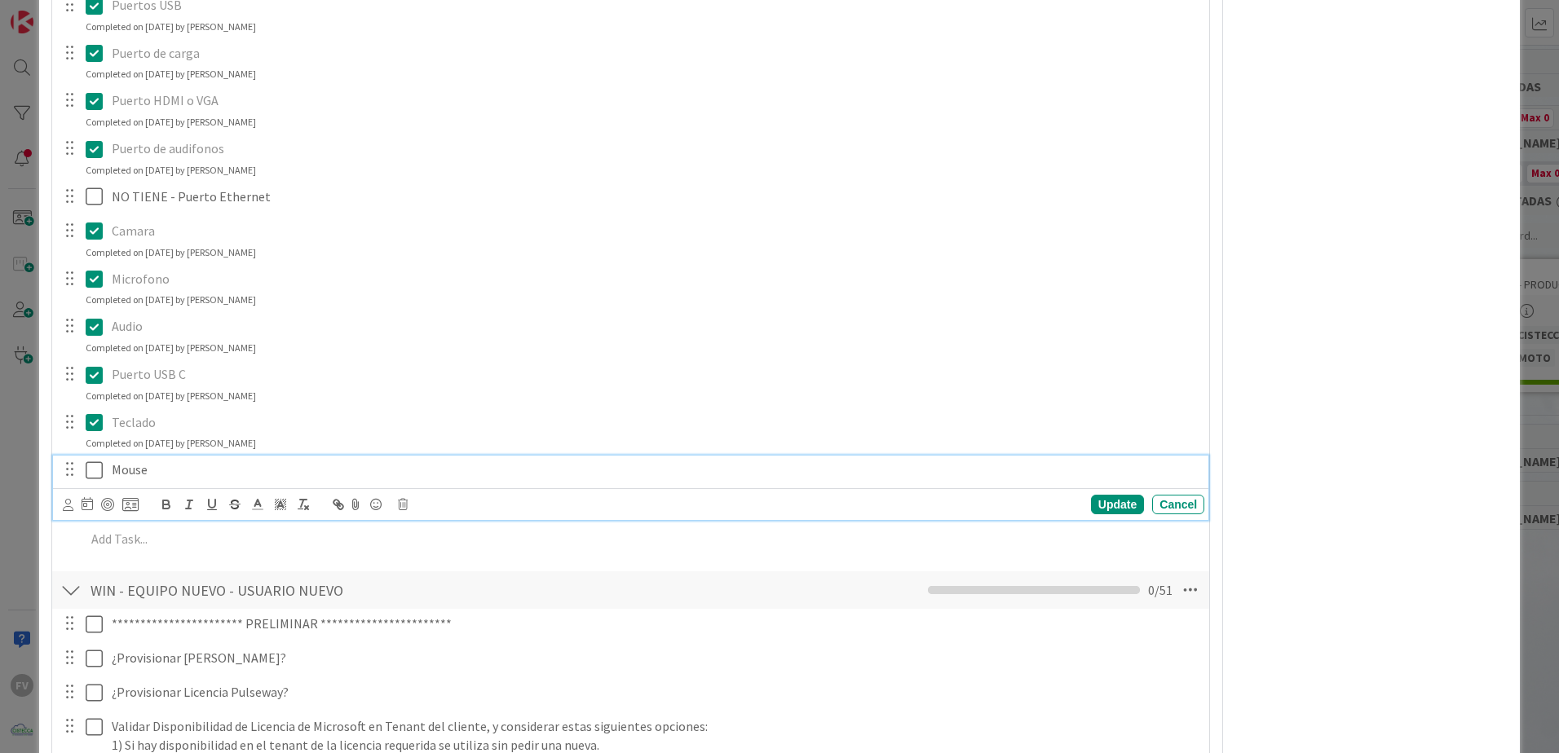
click at [94, 464] on icon at bounding box center [94, 471] width 17 height 20
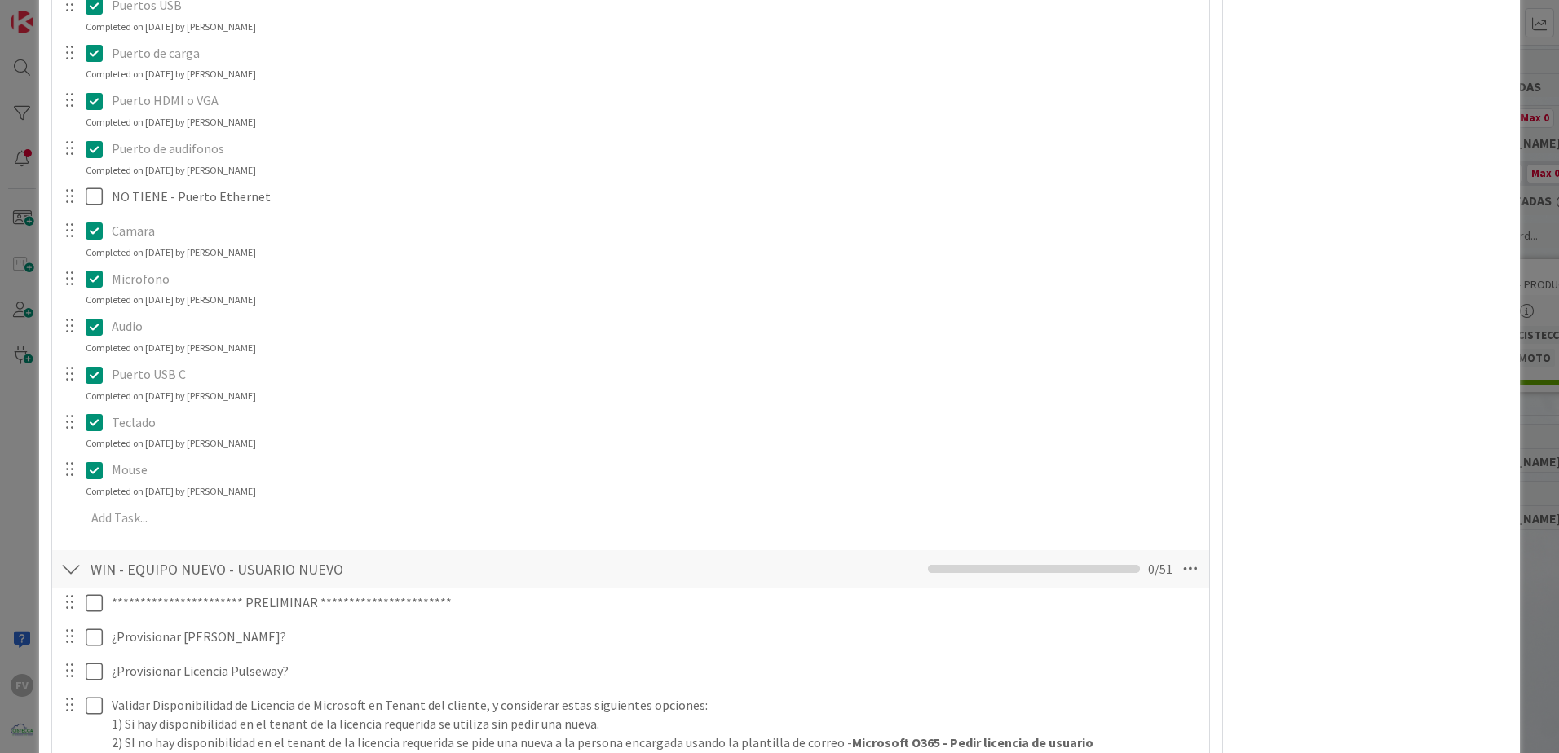
click at [103, 475] on button at bounding box center [96, 470] width 20 height 26
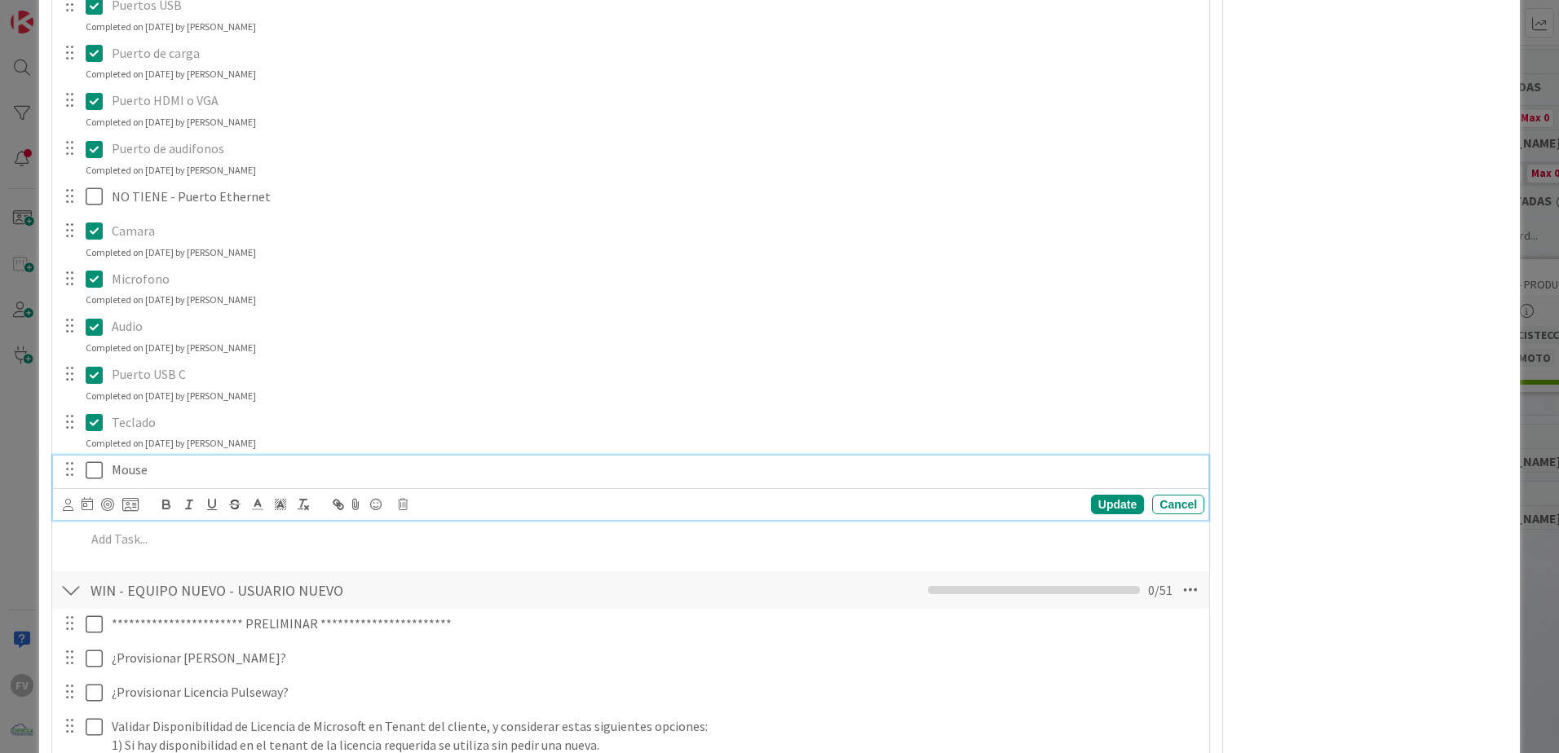
click at [88, 474] on icon at bounding box center [94, 471] width 17 height 20
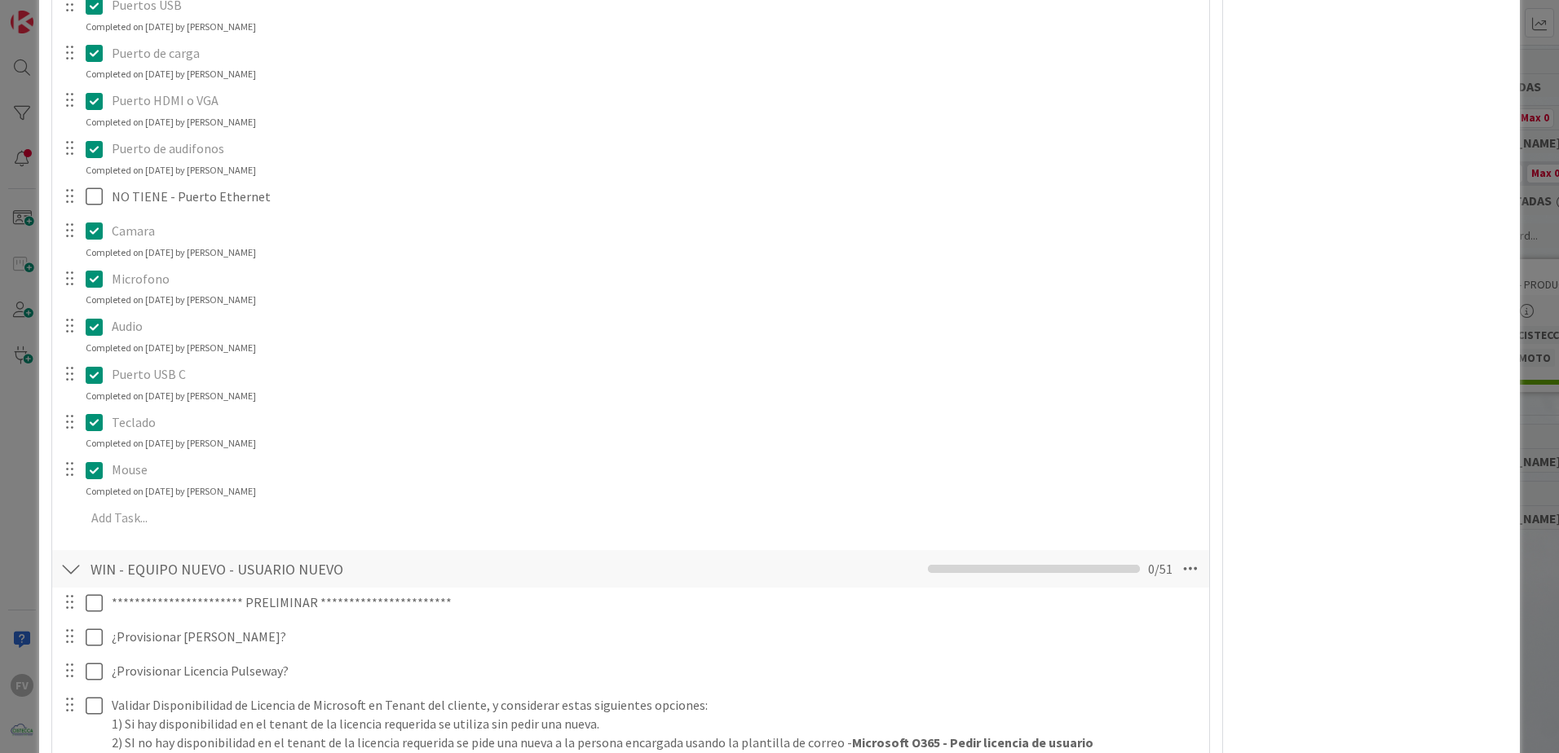
scroll to position [0, 0]
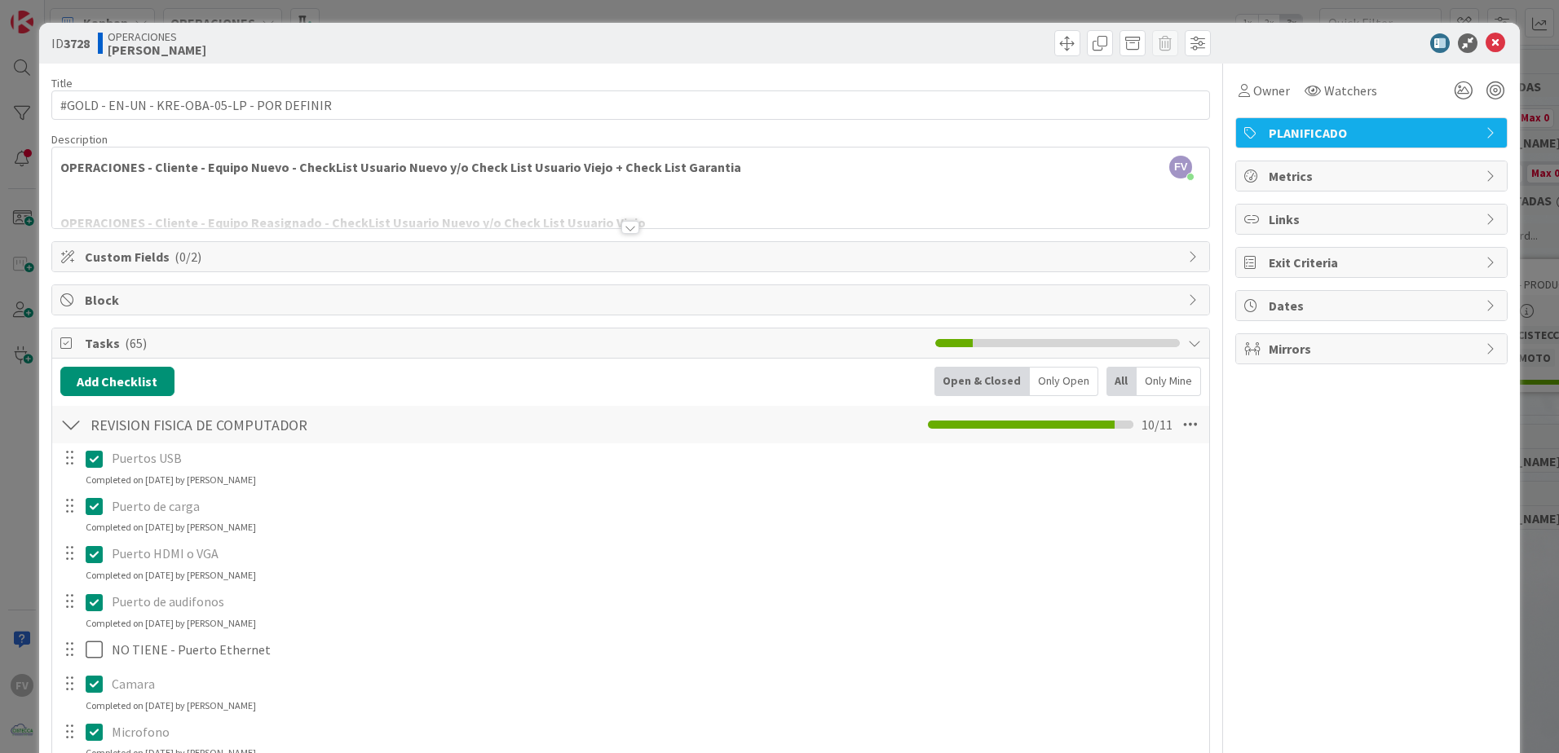
click at [77, 418] on div at bounding box center [70, 424] width 21 height 29
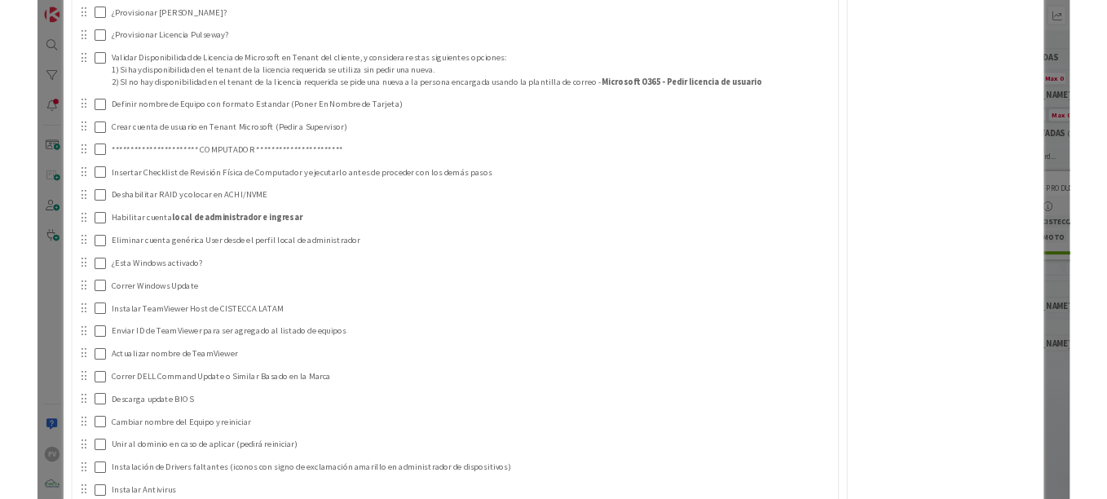
scroll to position [571, 0]
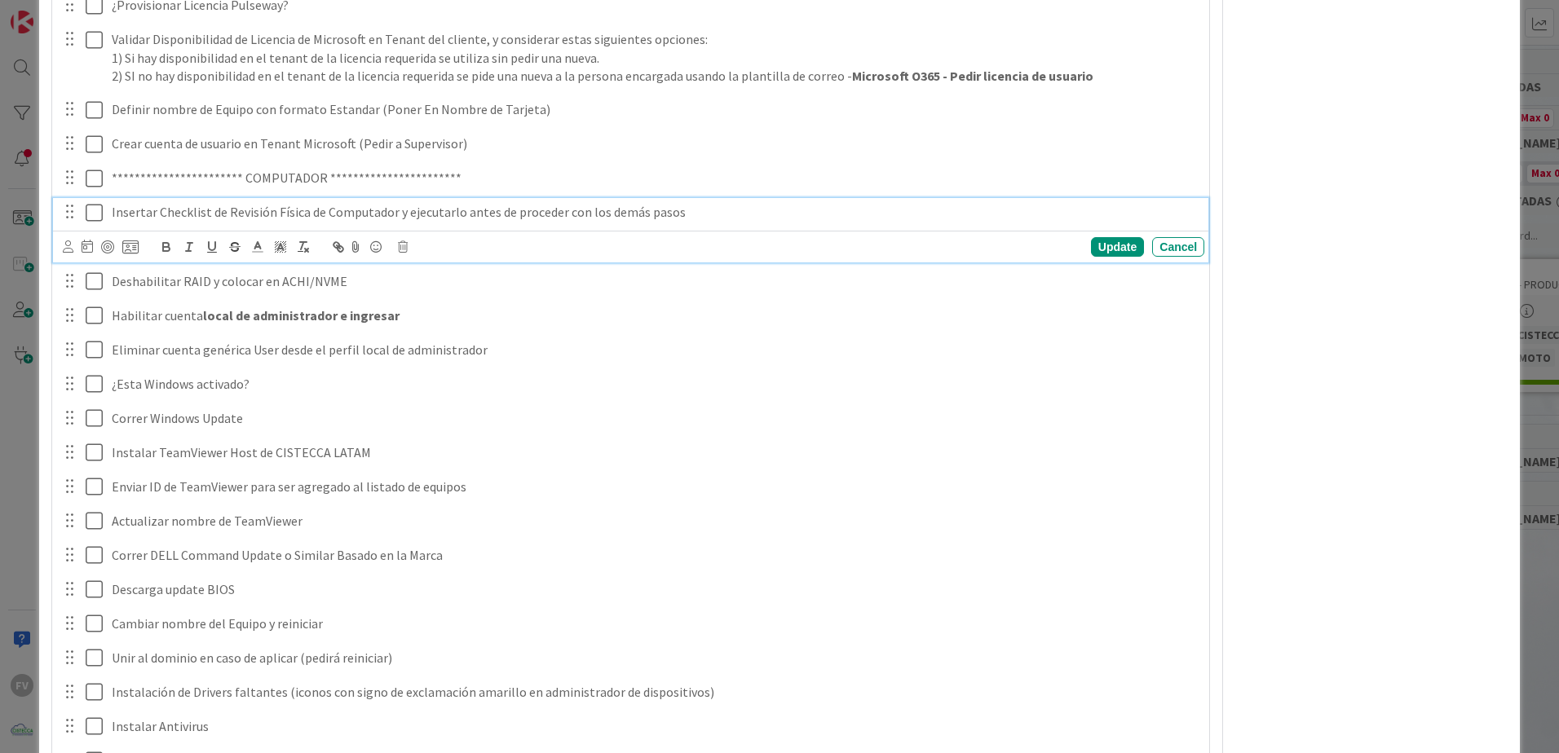
click at [95, 213] on icon at bounding box center [94, 213] width 17 height 20
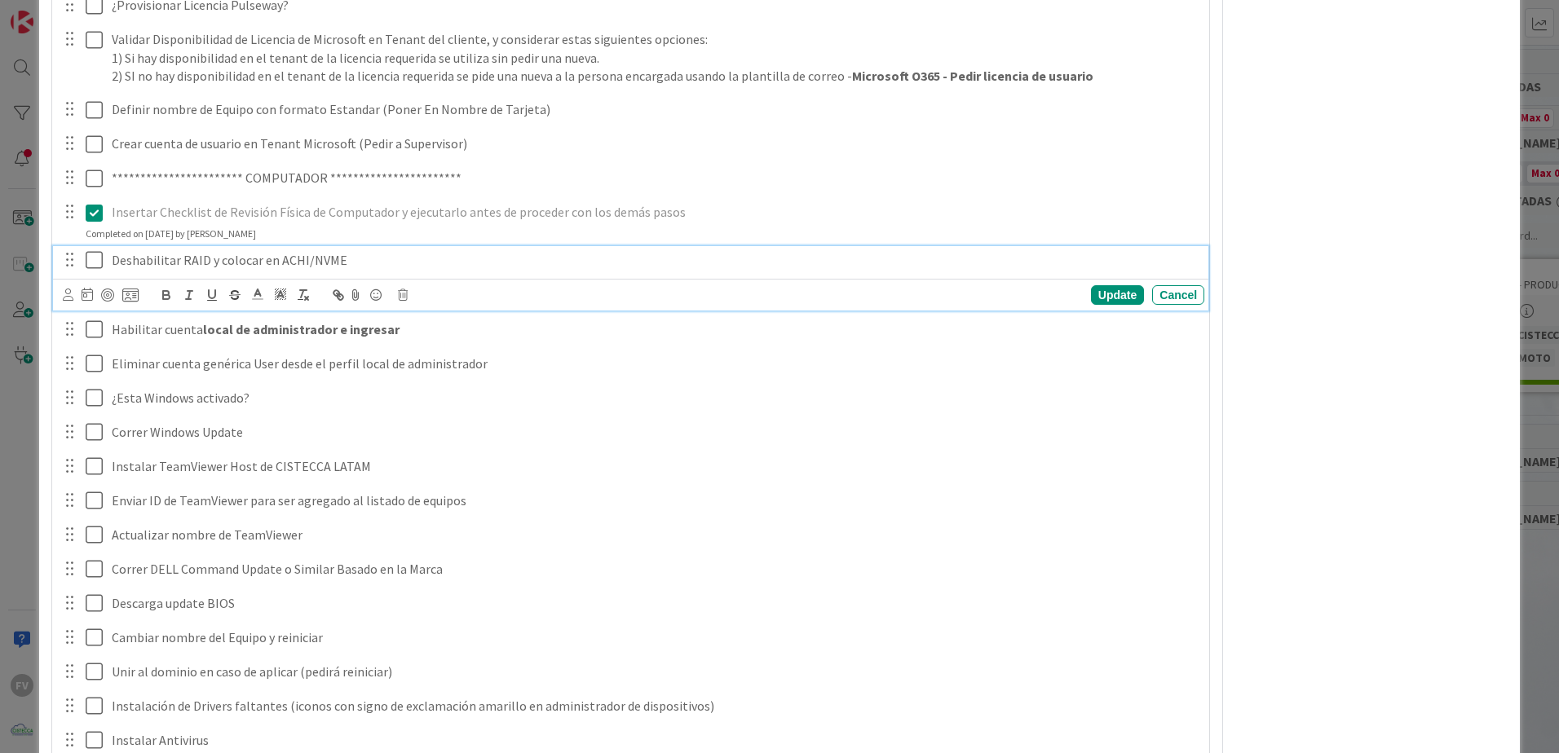
click at [99, 263] on icon at bounding box center [94, 260] width 17 height 20
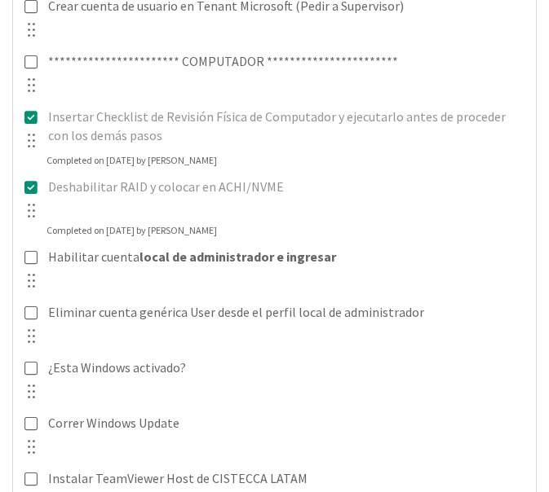
scroll to position [978, 0]
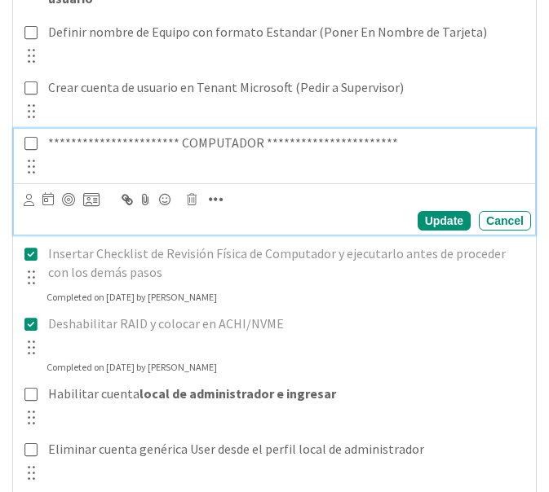
click at [29, 136] on icon at bounding box center [30, 143] width 13 height 15
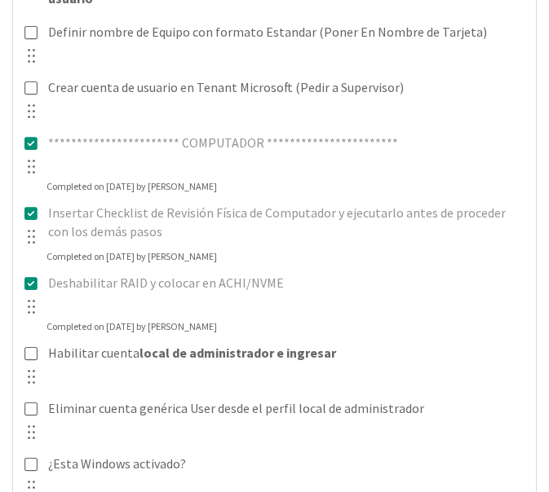
scroll to position [1223, 0]
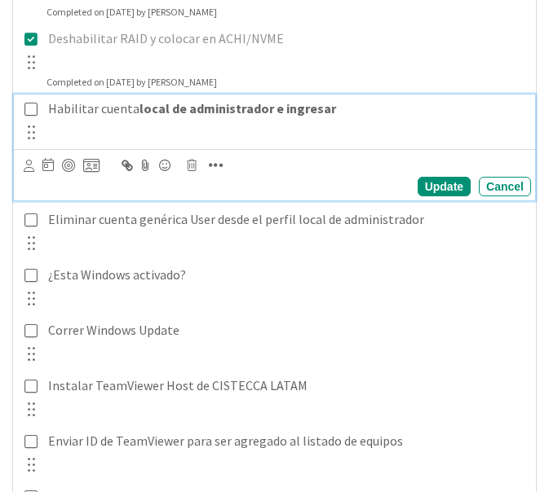
click at [27, 107] on icon at bounding box center [30, 109] width 13 height 15
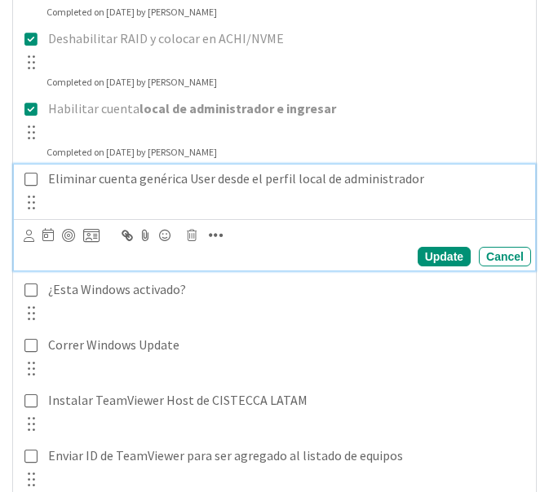
click at [32, 178] on icon at bounding box center [30, 179] width 13 height 15
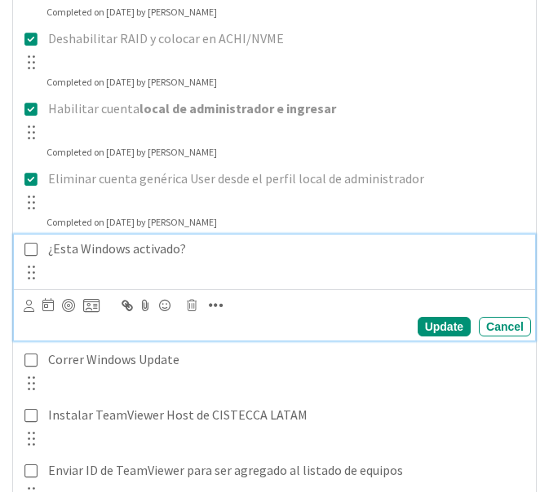
click at [33, 250] on icon at bounding box center [30, 249] width 13 height 15
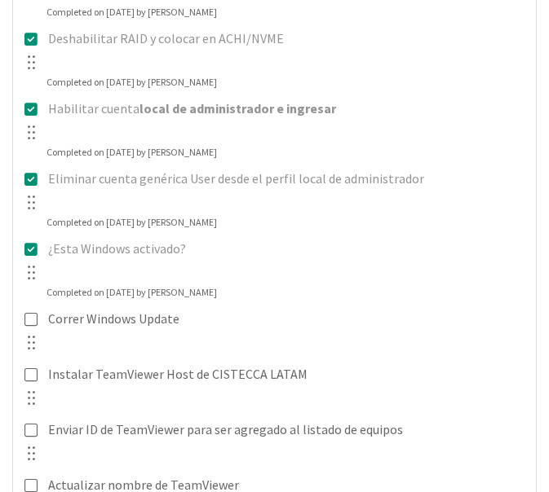
scroll to position [1386, 0]
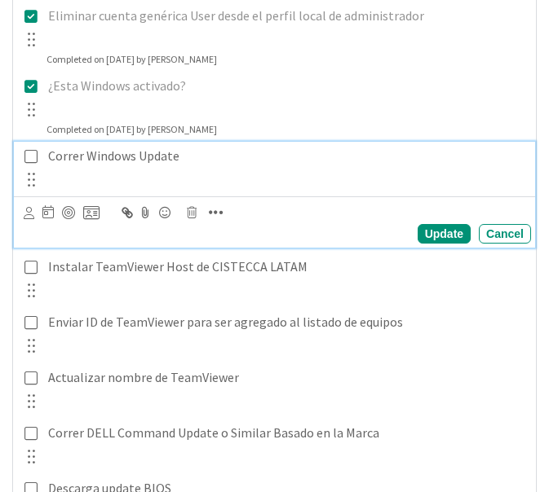
click at [29, 155] on icon at bounding box center [30, 156] width 13 height 15
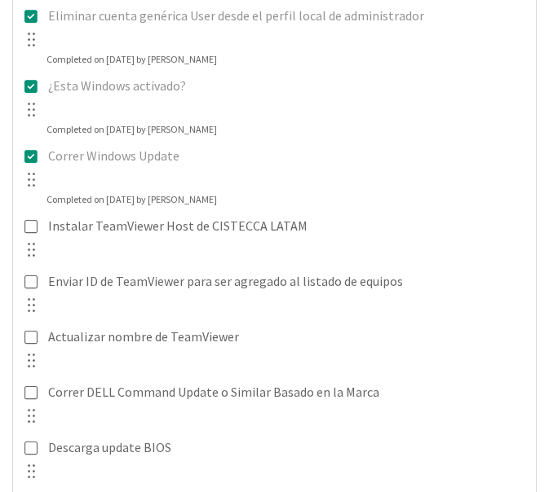
scroll to position [1468, 0]
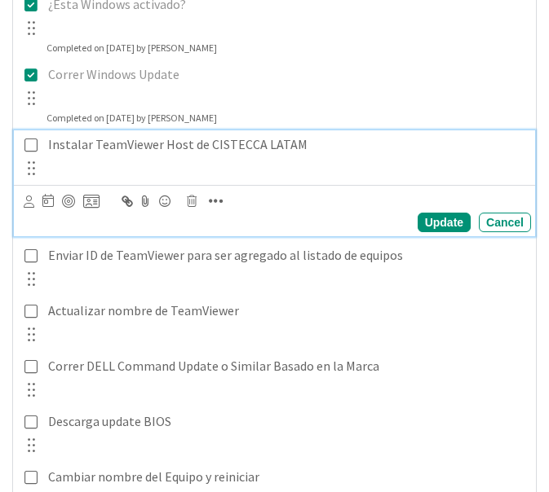
click at [28, 138] on icon at bounding box center [30, 145] width 13 height 15
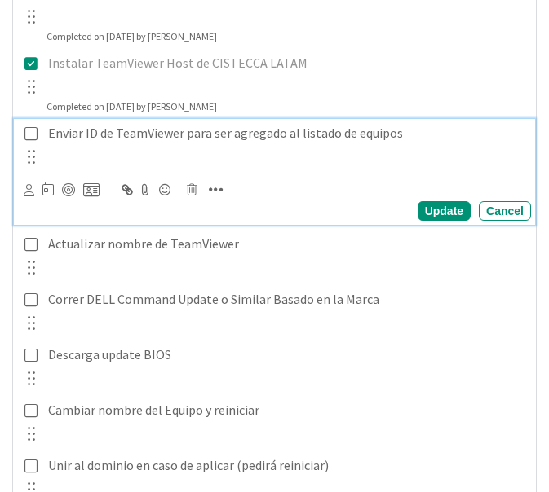
click at [29, 136] on icon at bounding box center [30, 133] width 13 height 15
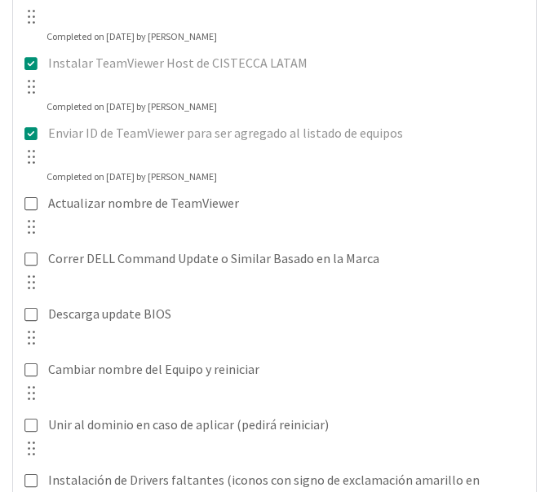
scroll to position [1631, 0]
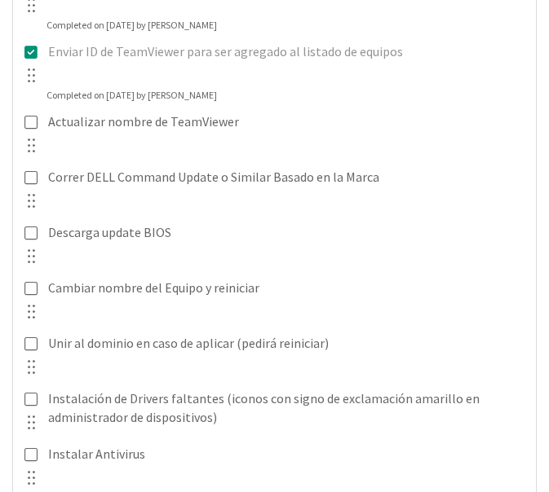
click at [37, 134] on div at bounding box center [30, 146] width 21 height 24
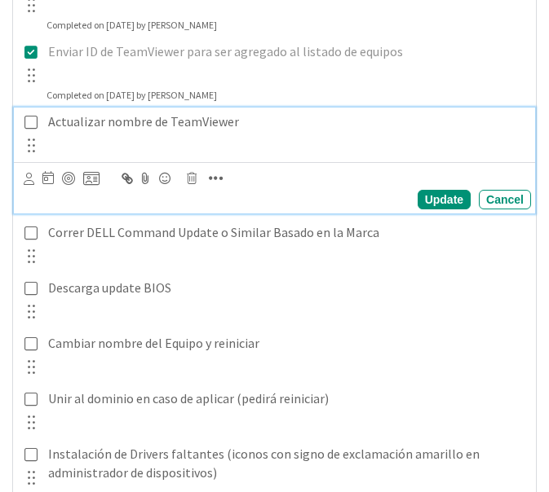
click at [33, 124] on icon at bounding box center [30, 122] width 13 height 15
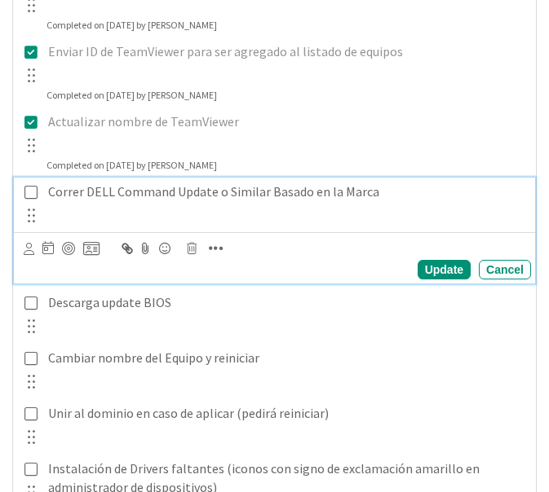
click at [31, 189] on icon at bounding box center [30, 192] width 13 height 15
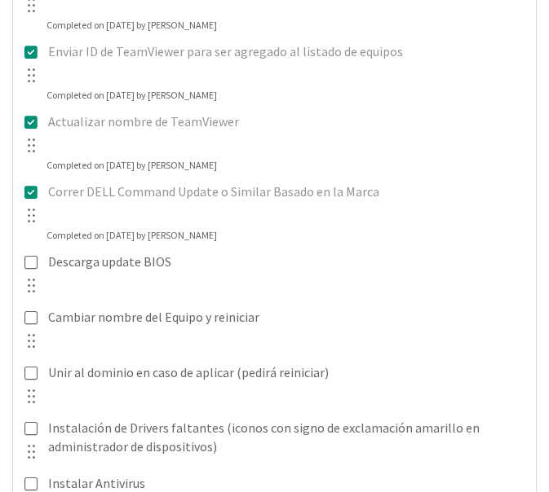
scroll to position [1794, 0]
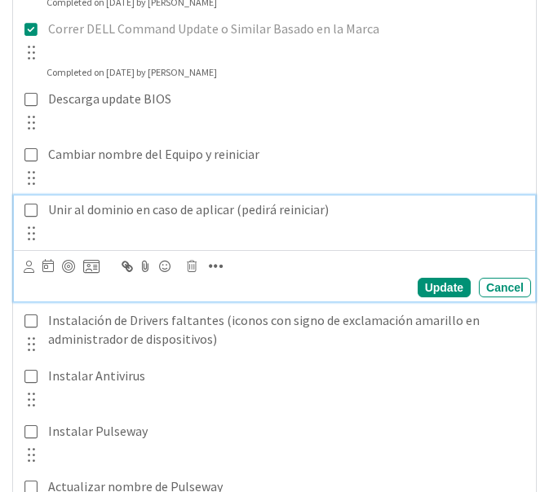
click at [46, 206] on div "Unir al dominio en caso de aplicar (pedirá reiniciar)" at bounding box center [286, 210] width 489 height 29
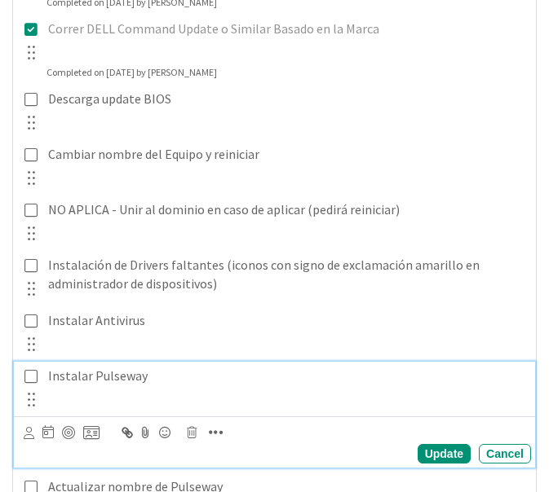
click at [168, 364] on div "Instalar Pulseway" at bounding box center [286, 376] width 489 height 29
drag, startPoint x: 218, startPoint y: 380, endPoint x: 147, endPoint y: 382, distance: 71.0
click at [147, 382] on p "Instalar Pulseway 40ltbb4" at bounding box center [286, 376] width 476 height 19
click at [483, 450] on div "Cancel" at bounding box center [505, 454] width 52 height 20
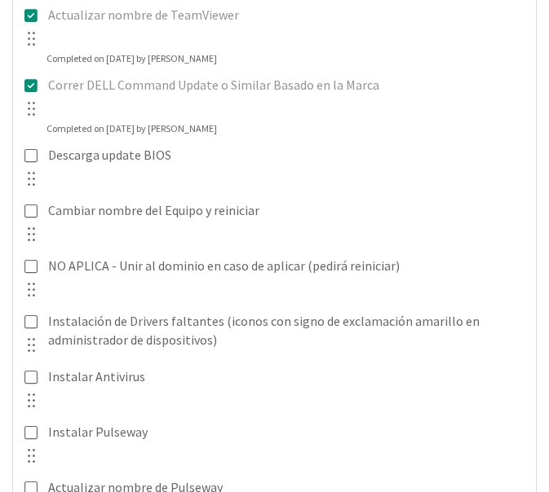
scroll to position [1631, 0]
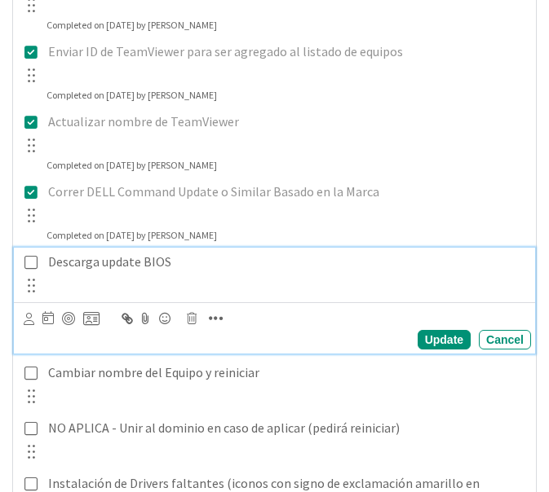
click at [32, 258] on icon at bounding box center [30, 262] width 13 height 15
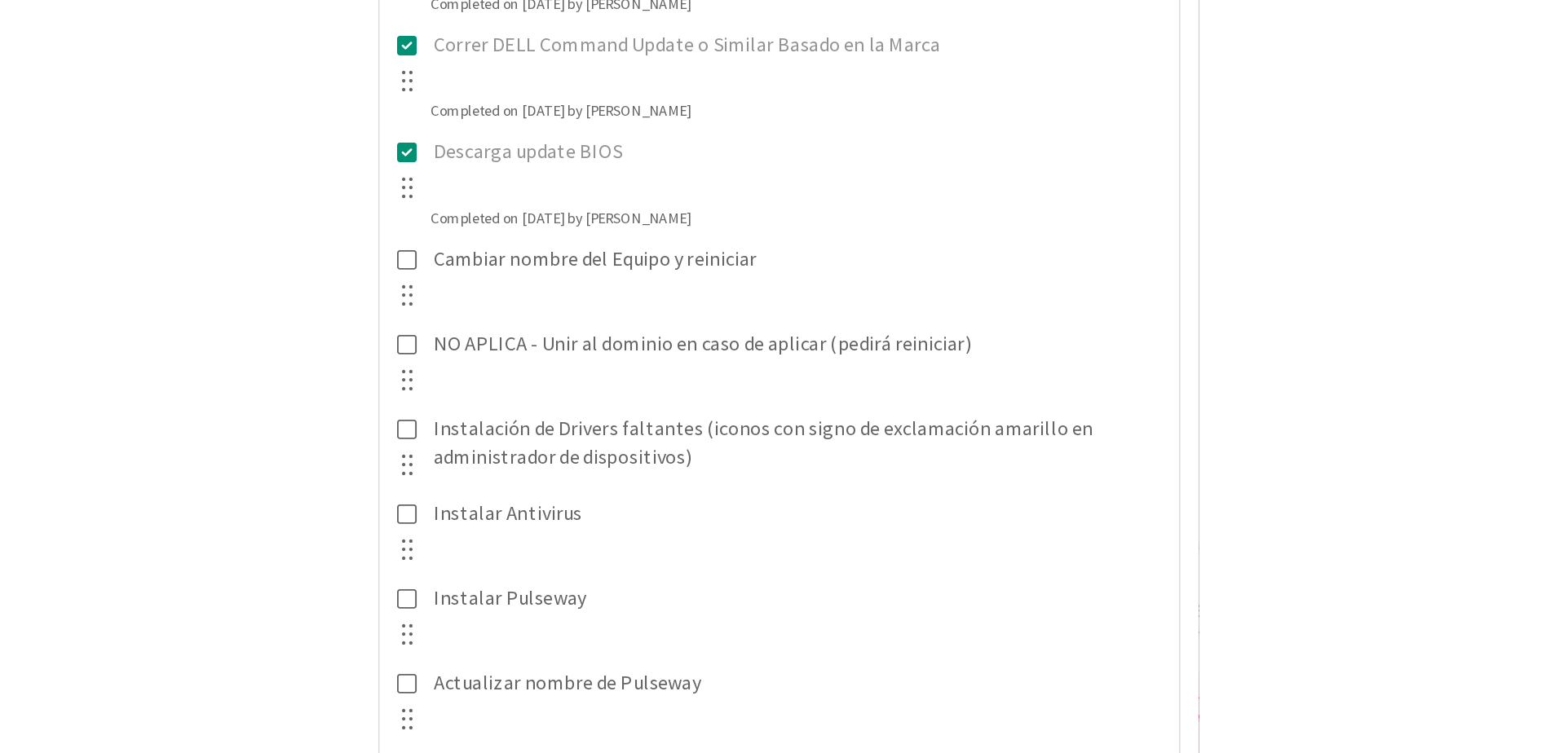
scroll to position [1875, 0]
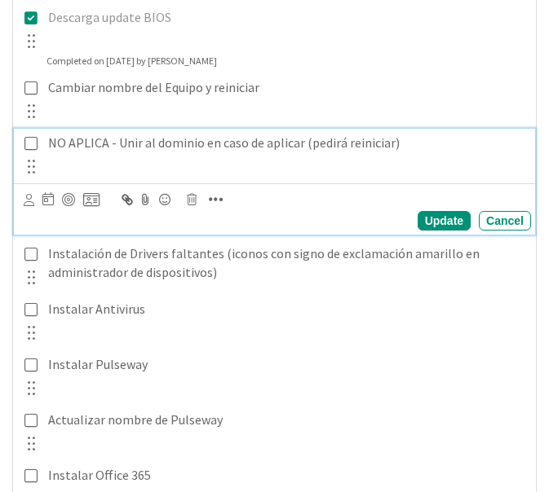
drag, startPoint x: 113, startPoint y: 143, endPoint x: 142, endPoint y: 171, distance: 40.9
click at [113, 143] on p "NO APLICA - Unir al dominio en caso de aplicar (pedirá reiniciar)" at bounding box center [286, 143] width 476 height 19
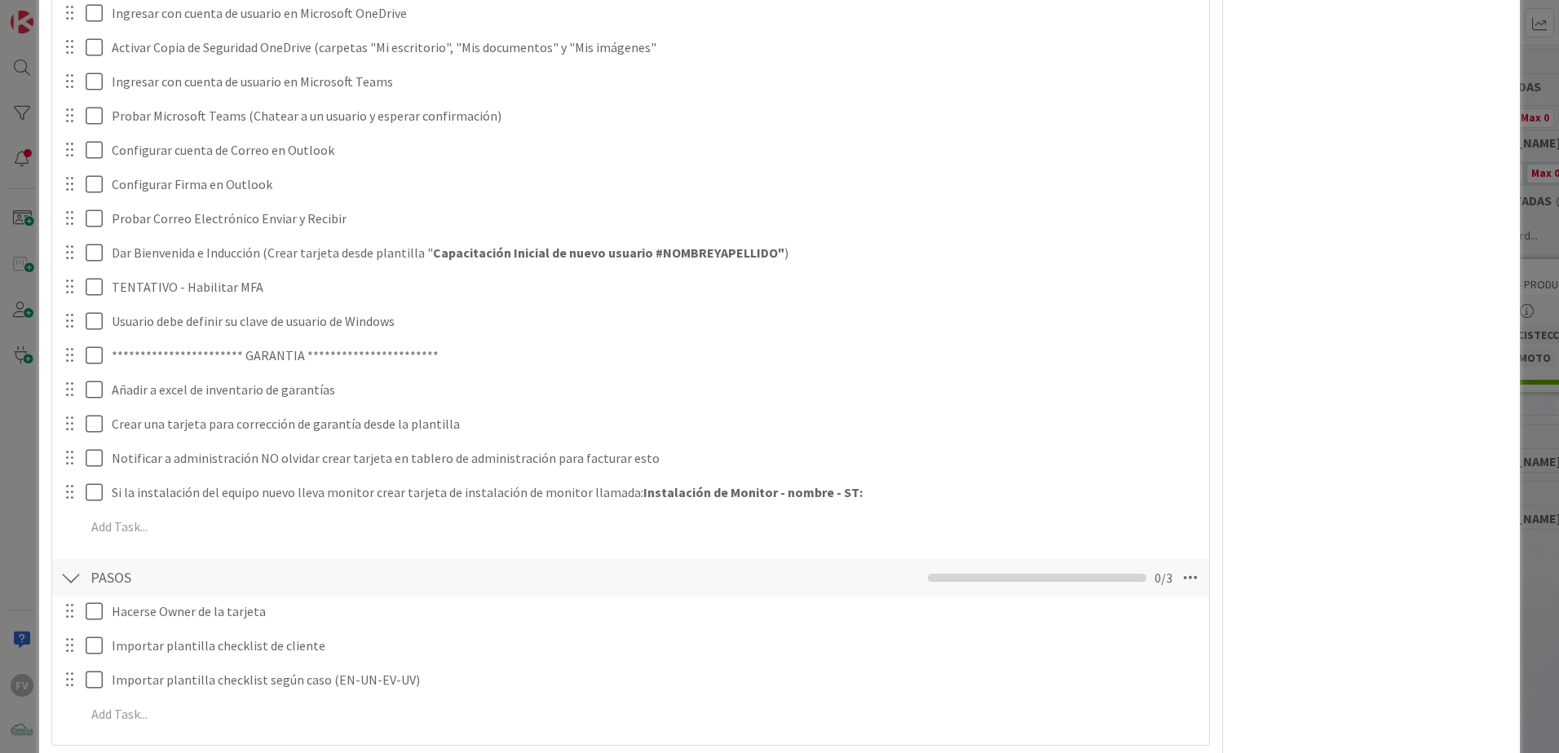
scroll to position [1957, 0]
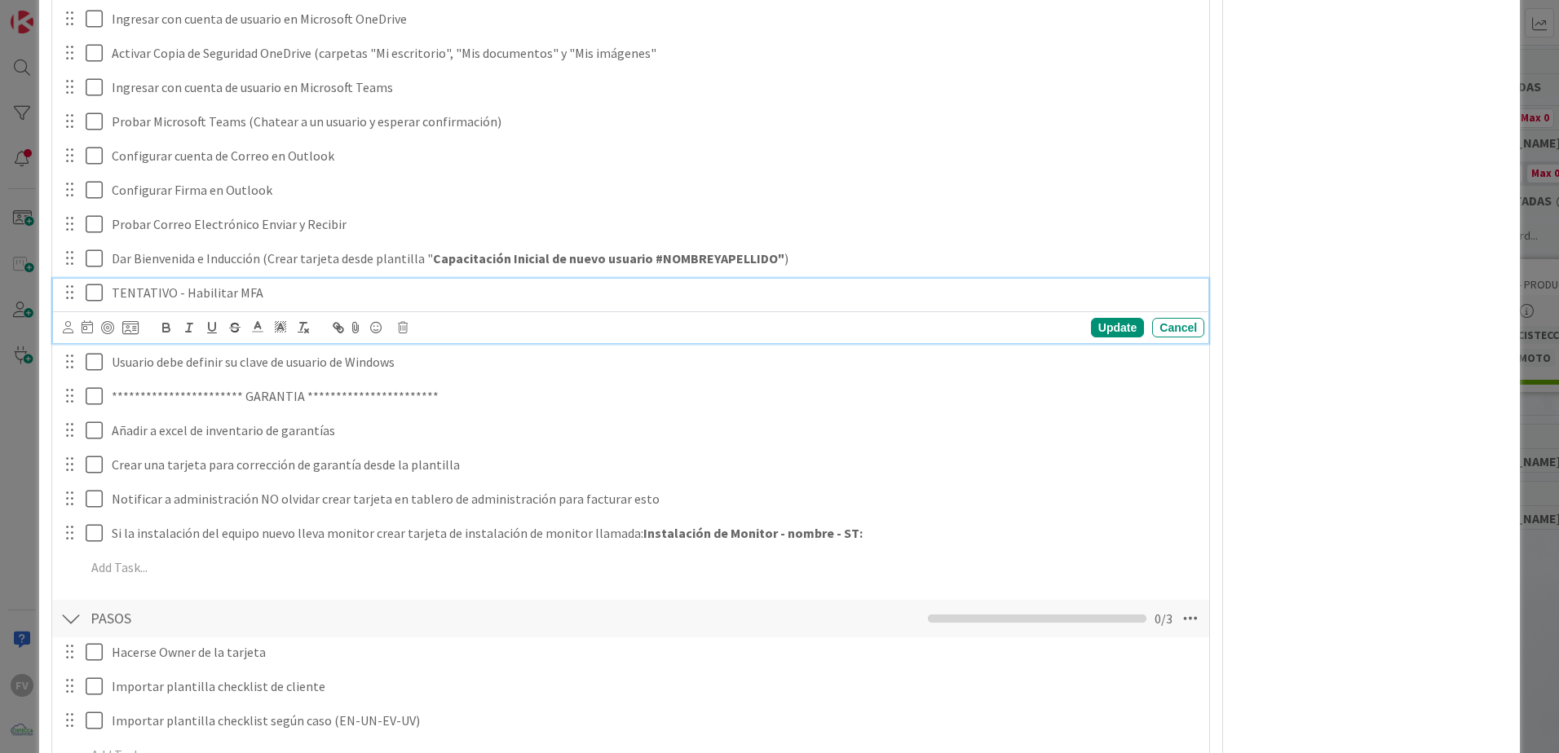
click at [113, 295] on p "TENTATIVO - Habilitar MFA" at bounding box center [655, 293] width 1086 height 19
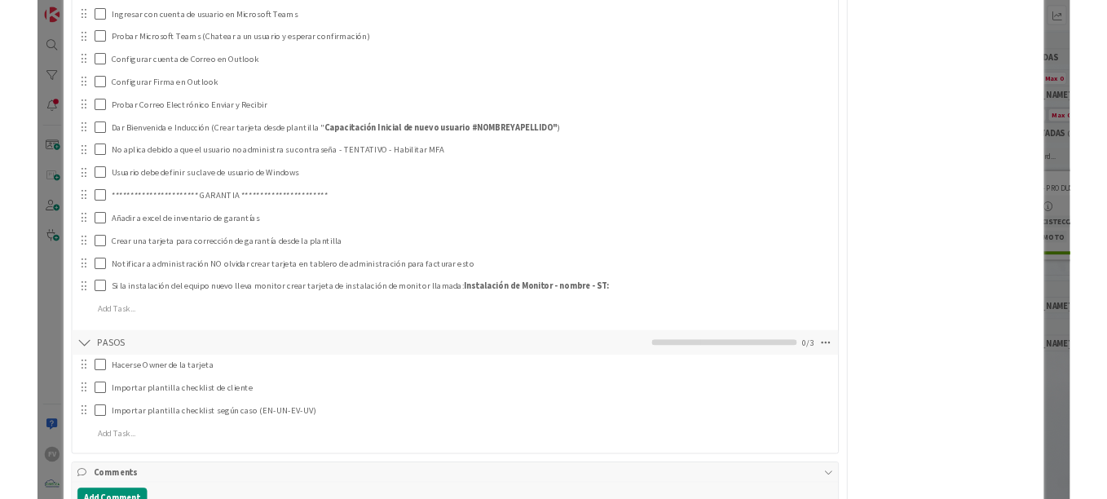
scroll to position [2038, 0]
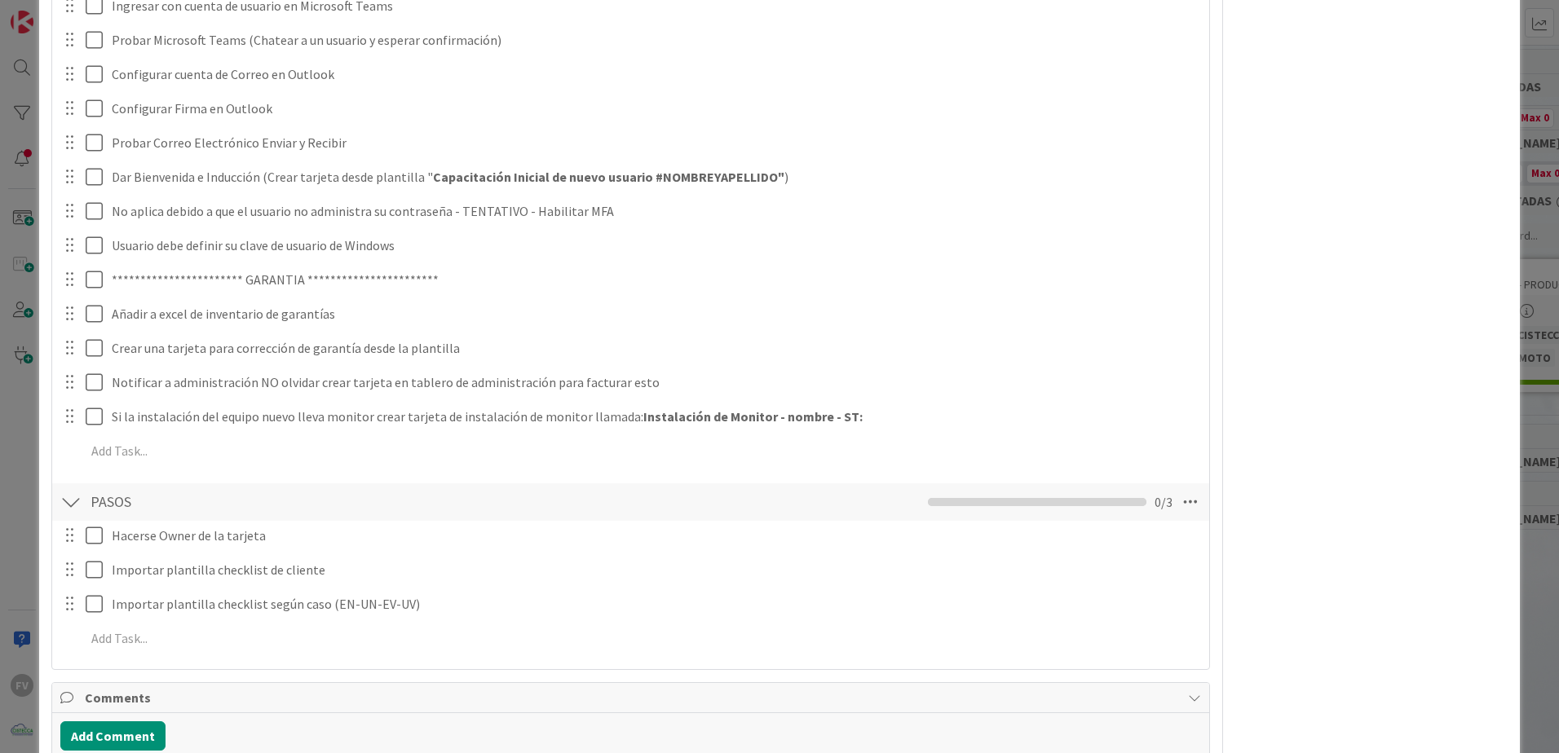
click at [28, 355] on div "**********" at bounding box center [779, 376] width 1559 height 753
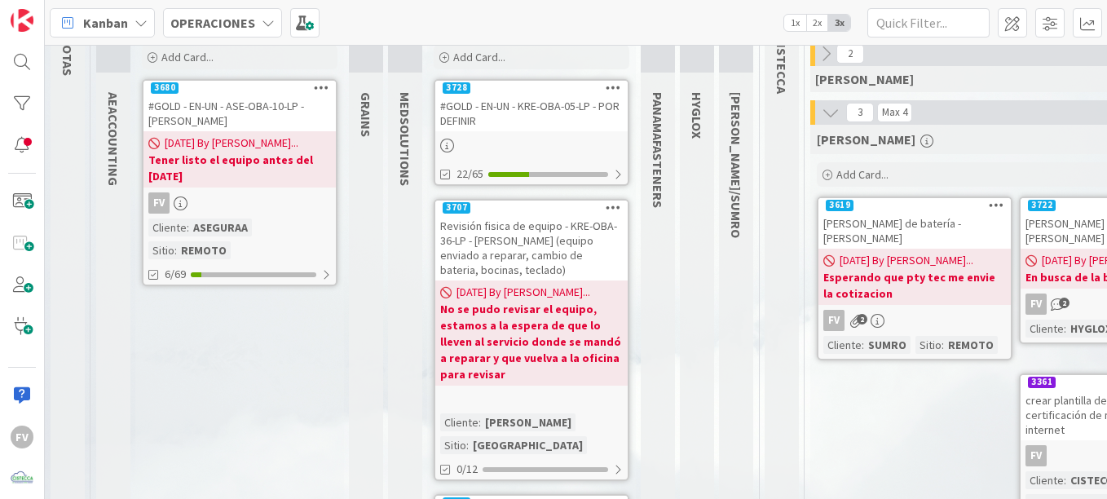
scroll to position [82, 0]
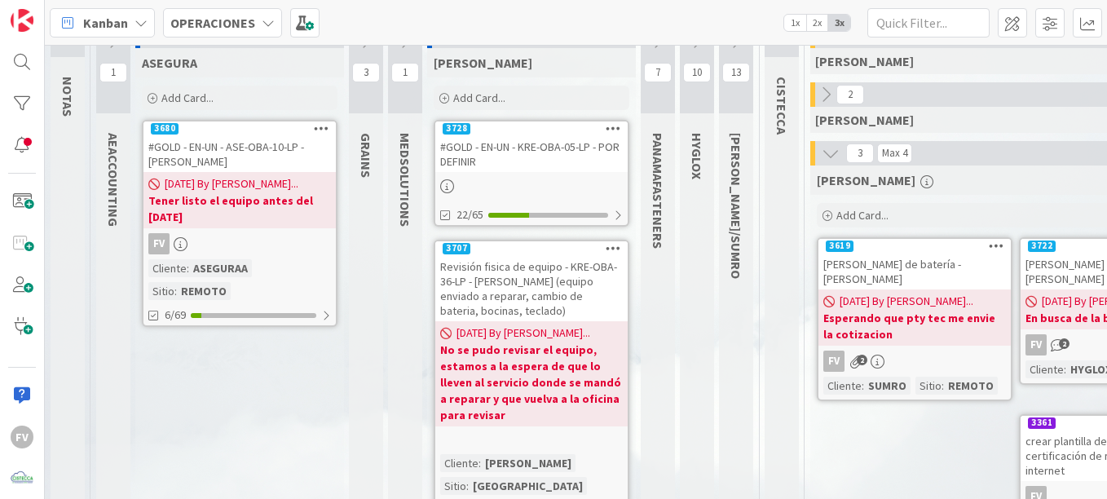
click at [513, 172] on link "3728 #GOLD - EN-UN - KRE-OBA-05-LP - POR DEFINIR 22/65" at bounding box center [532, 173] width 196 height 107
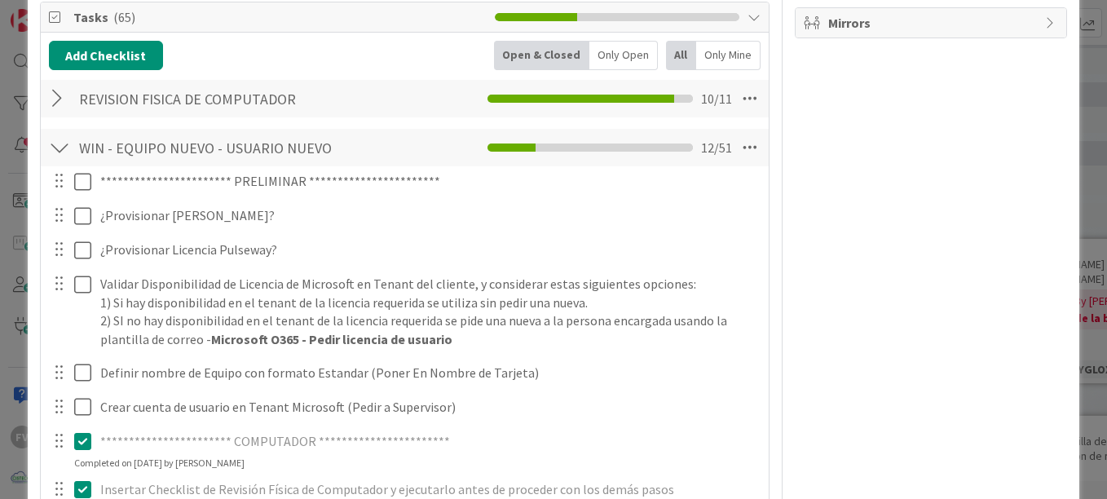
scroll to position [489, 0]
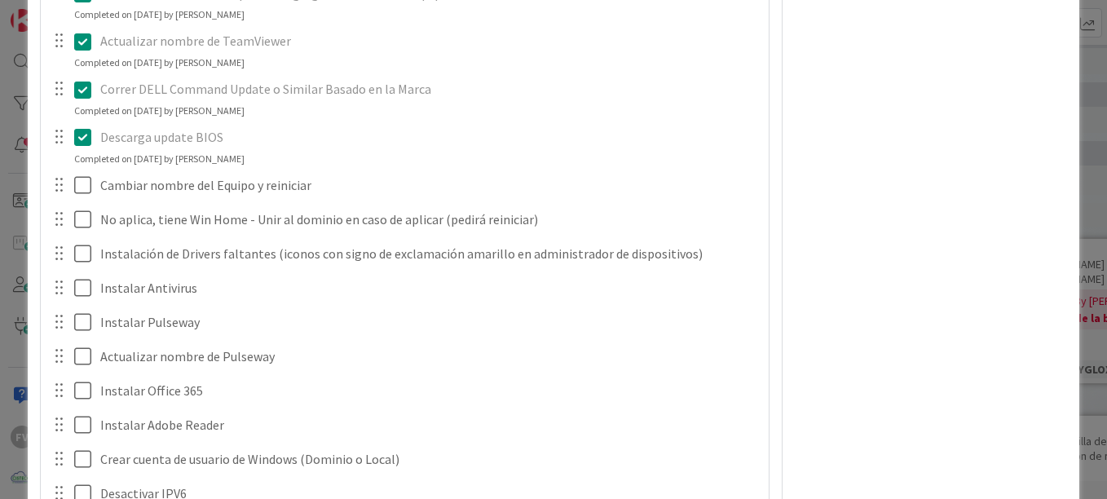
scroll to position [1305, 0]
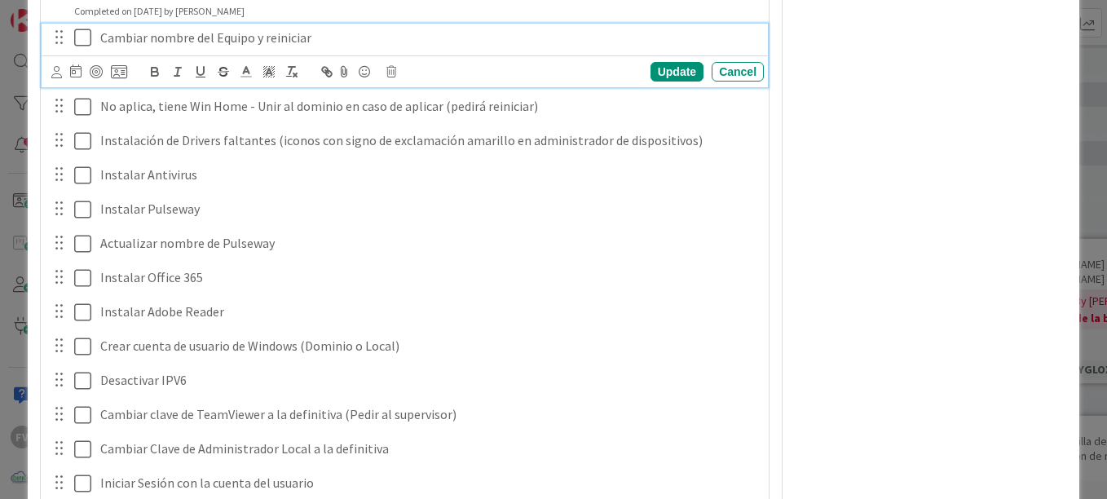
click at [89, 43] on icon at bounding box center [82, 38] width 17 height 20
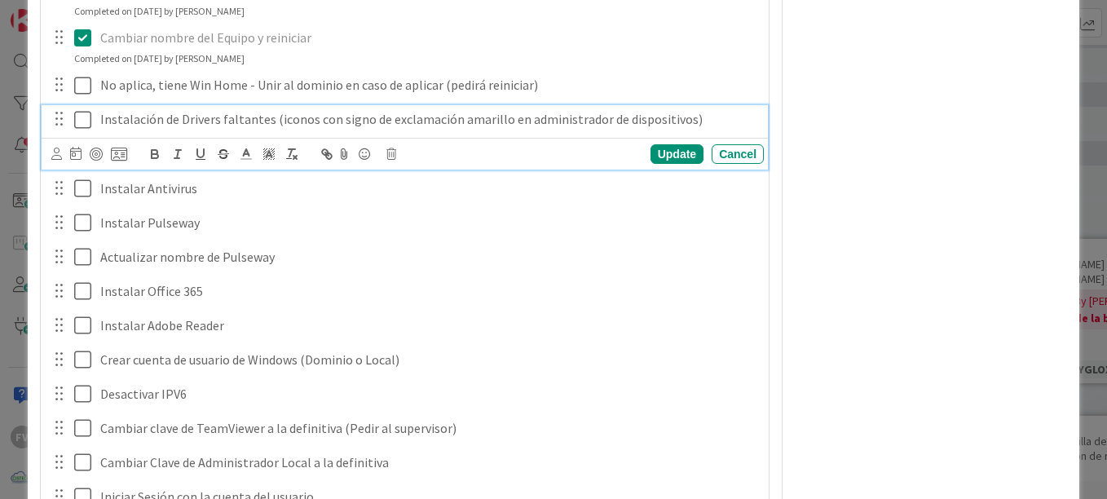
click at [86, 119] on icon at bounding box center [82, 120] width 17 height 20
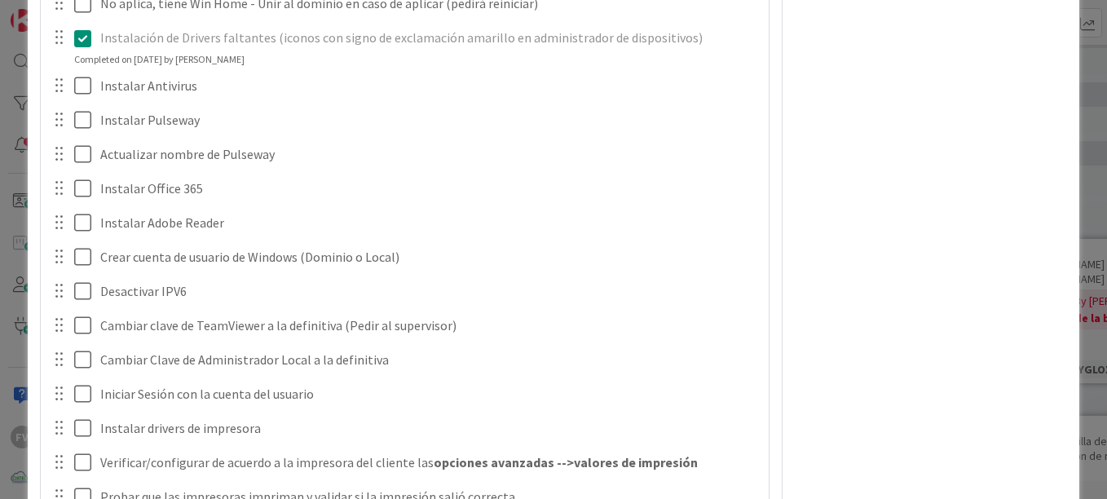
scroll to position [1468, 0]
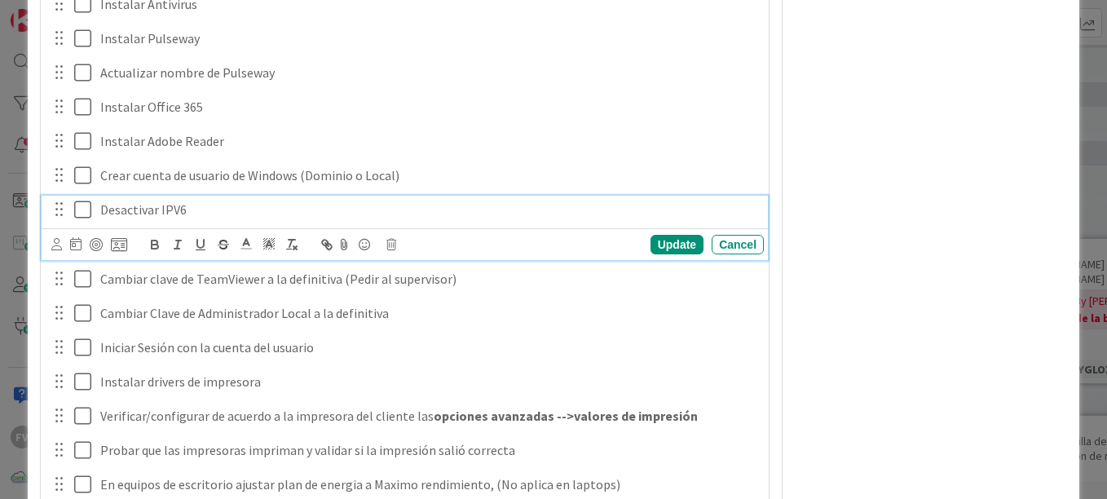
click at [86, 214] on icon at bounding box center [82, 210] width 17 height 20
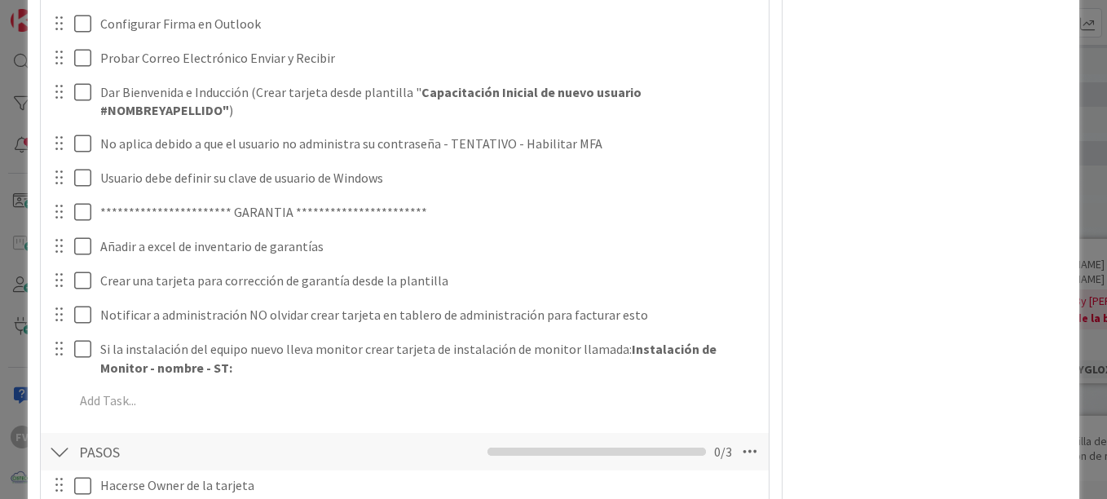
scroll to position [2283, 0]
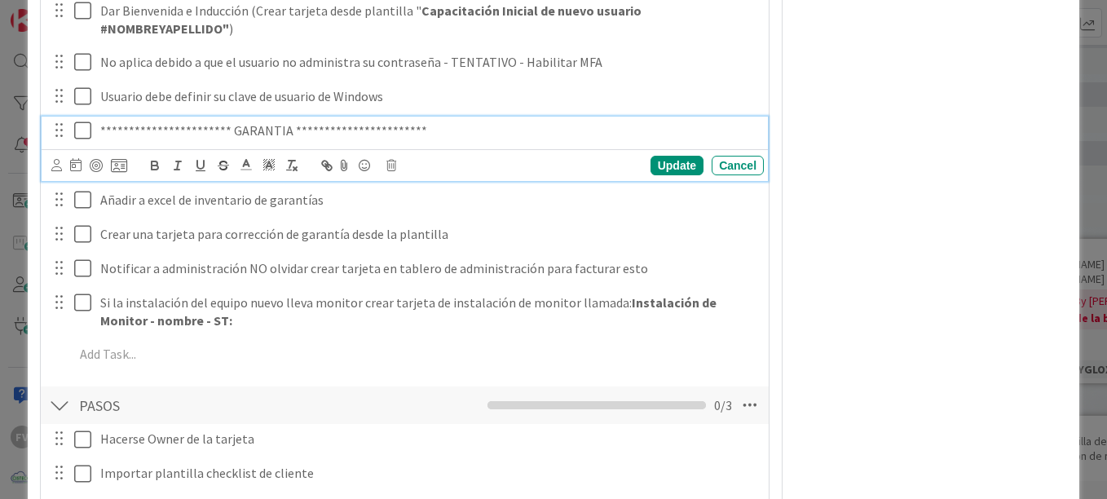
click at [77, 127] on icon at bounding box center [82, 131] width 17 height 20
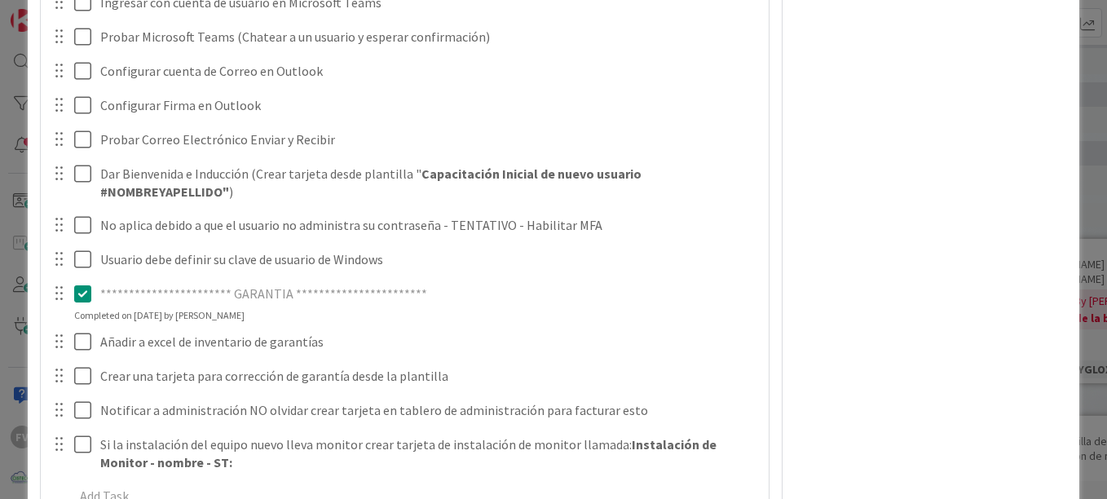
scroll to position [2446, 0]
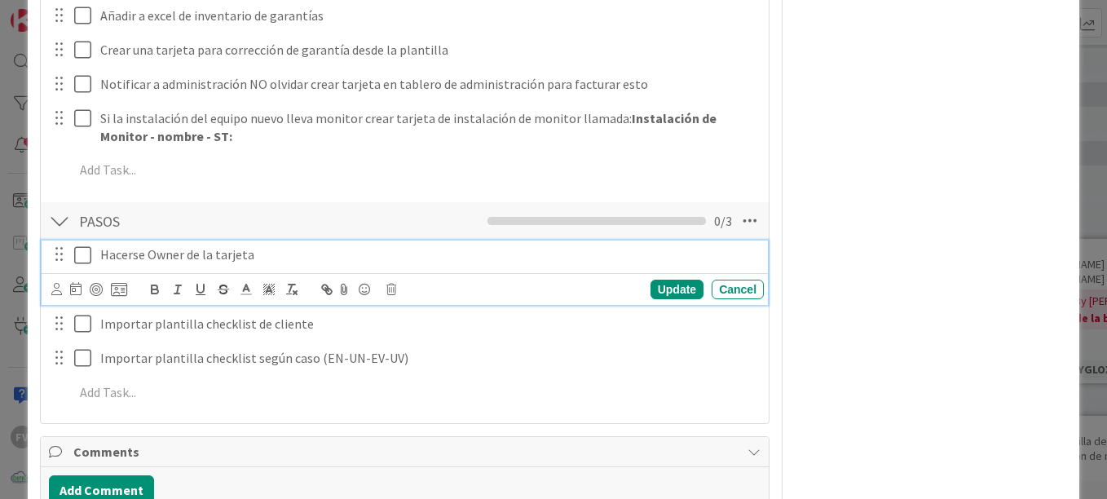
drag, startPoint x: 84, startPoint y: 256, endPoint x: 86, endPoint y: 267, distance: 10.7
click at [84, 257] on icon at bounding box center [82, 255] width 17 height 20
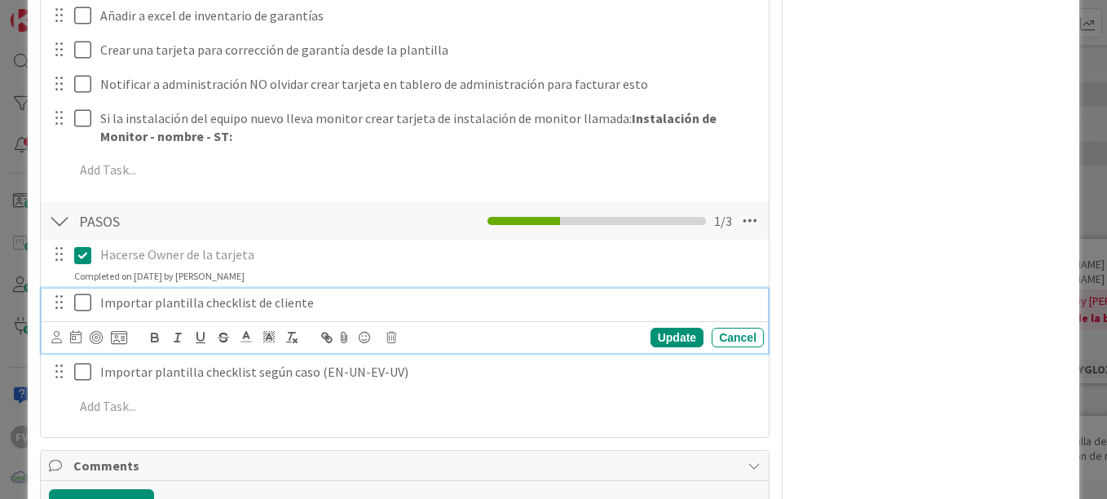
click at [84, 307] on icon at bounding box center [82, 303] width 17 height 20
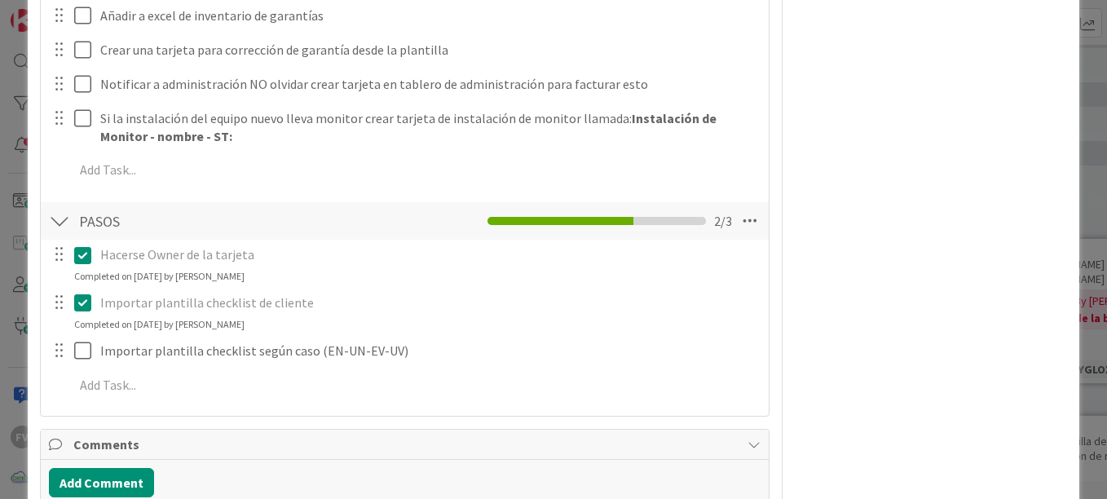
click at [83, 369] on div "Hacerse Owner de la tarjeta Update Cancel Completed on [DATE] by [PERSON_NAME] …" at bounding box center [405, 323] width 712 height 166
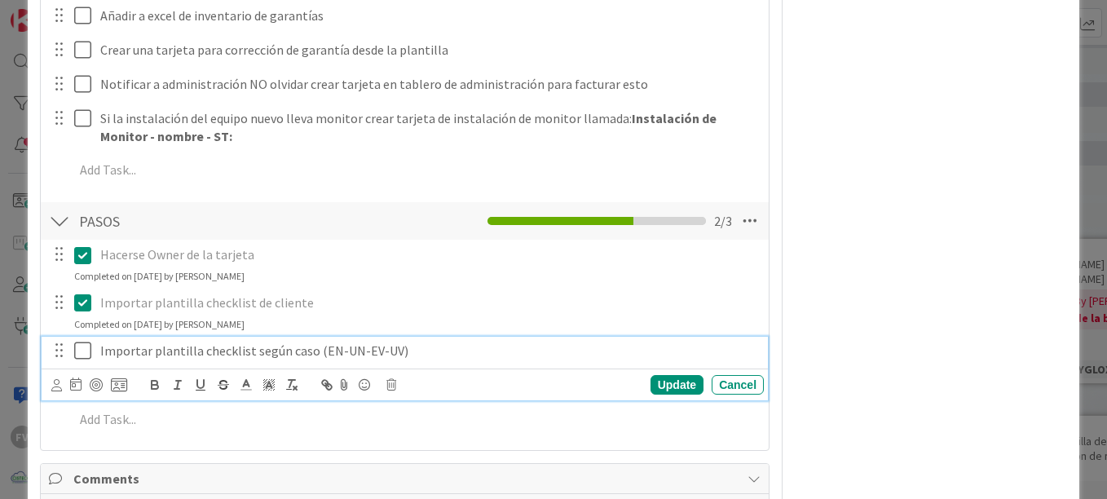
click at [79, 354] on icon at bounding box center [82, 351] width 17 height 20
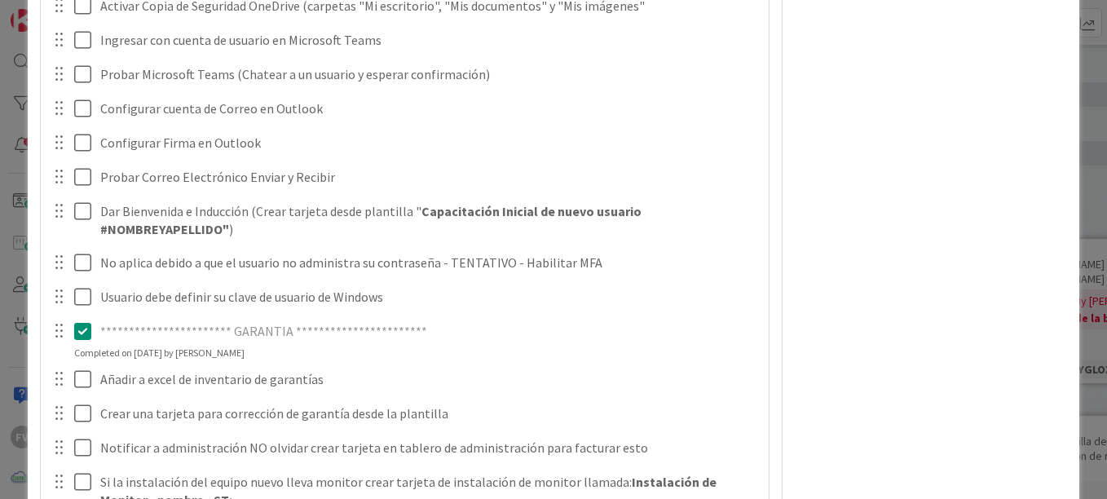
scroll to position [2245, 0]
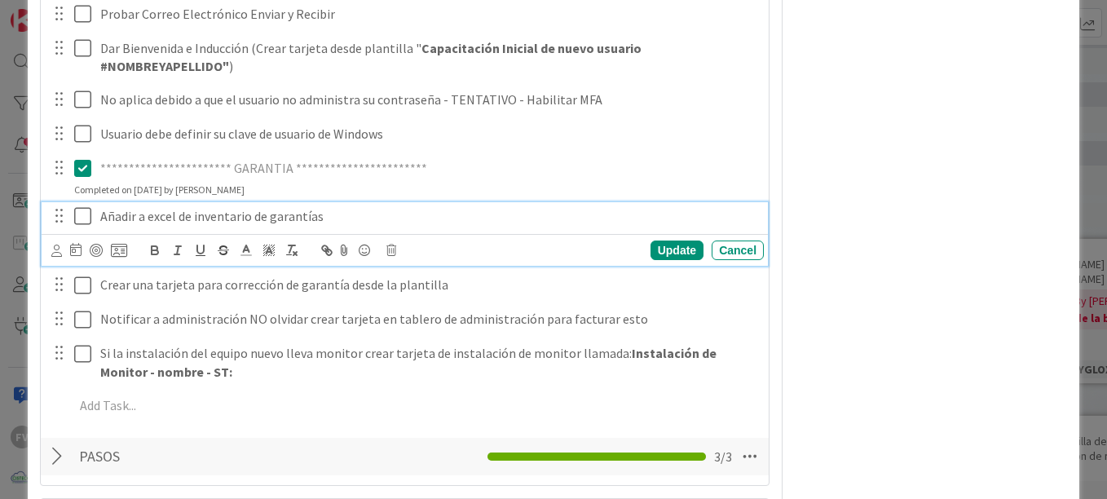
click at [86, 221] on icon at bounding box center [82, 216] width 17 height 20
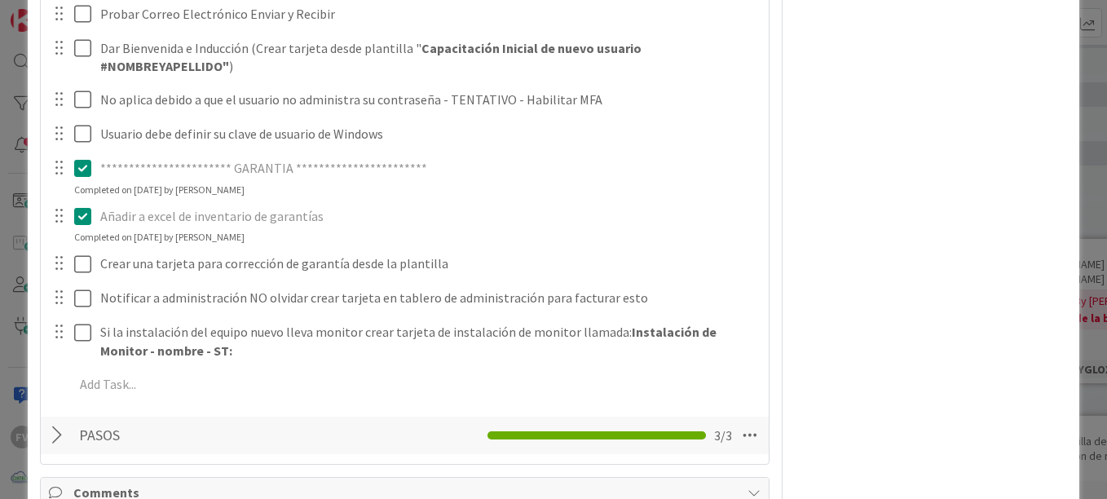
click at [21, 287] on div "**********" at bounding box center [553, 249] width 1107 height 499
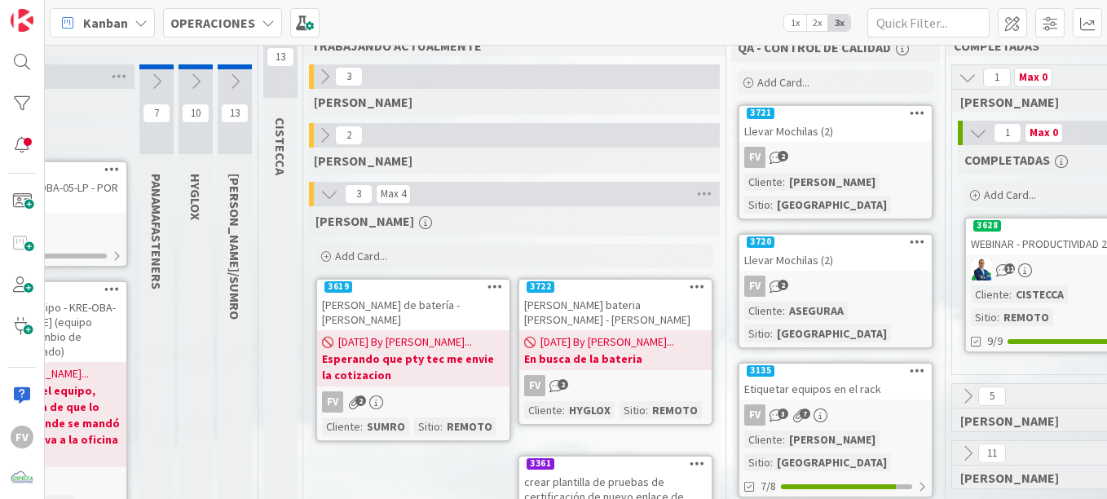
scroll to position [163, 501]
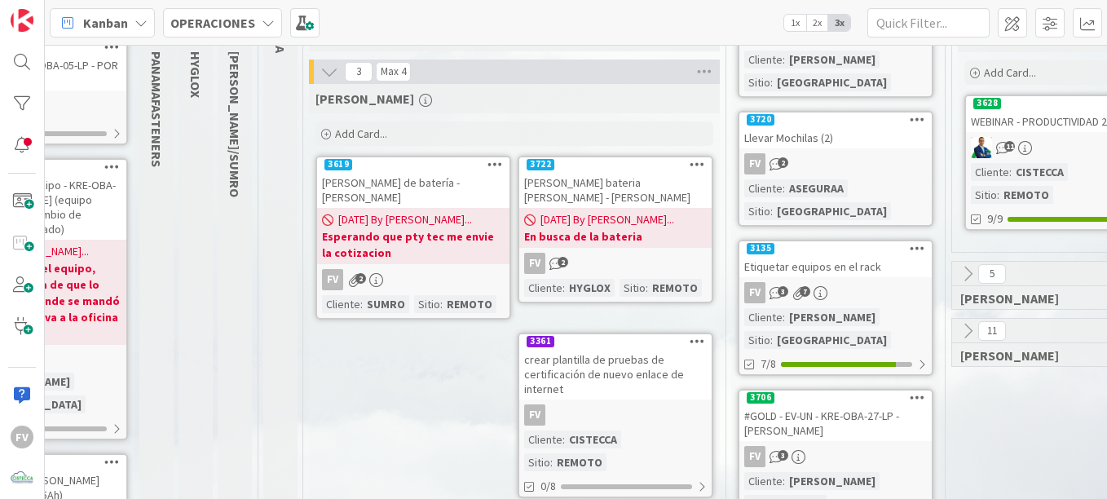
click at [611, 228] on b "En busca de la bateria" at bounding box center [615, 236] width 183 height 16
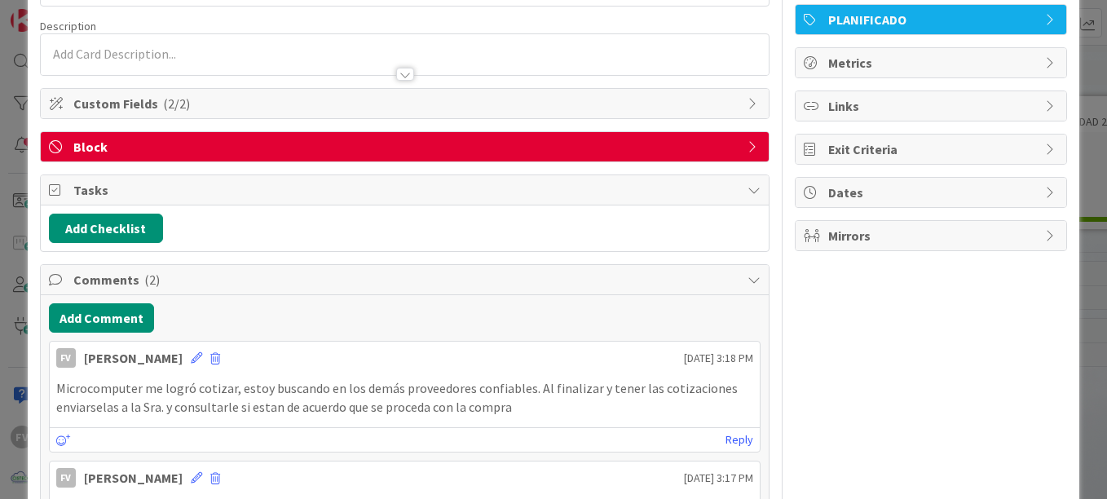
scroll to position [163, 0]
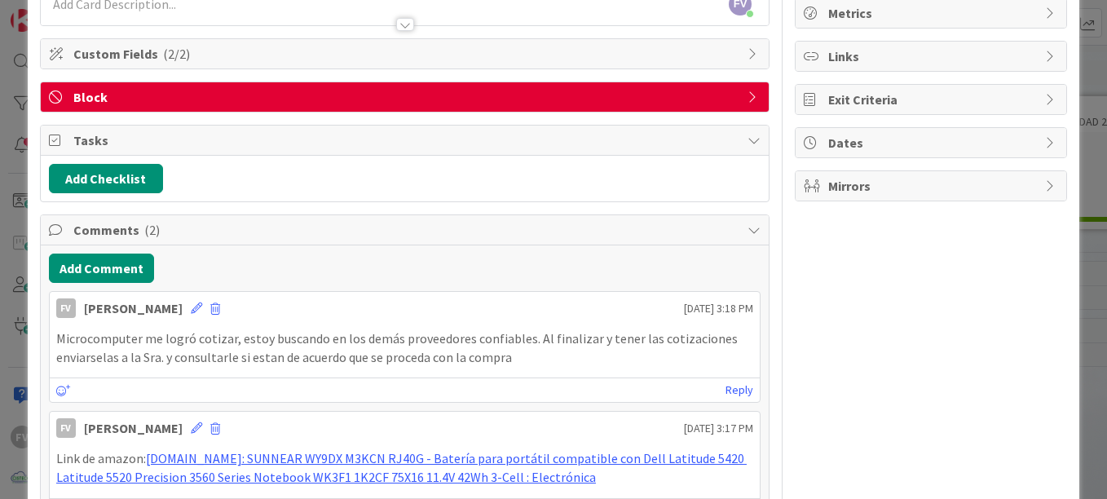
click at [885, 316] on div "FV Owner Watchers PLANIFICADO Metrics Links Exit Criteria Dates Mirrors" at bounding box center [931, 260] width 272 height 718
